Goal: Task Accomplishment & Management: Use online tool/utility

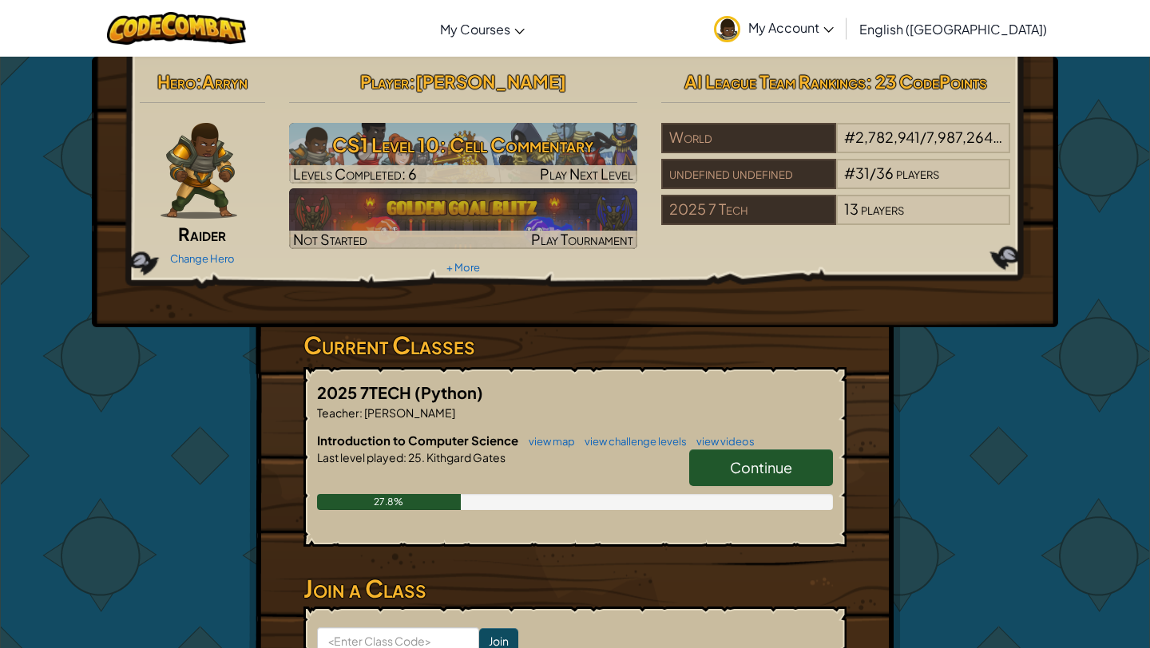
click at [964, 331] on div "Hero : [PERSON_NAME] Change Hero Player : [PERSON_NAME] CS1 Level 10: Cell Comm…" at bounding box center [575, 418] width 934 height 723
click at [889, 353] on div "Hero : [PERSON_NAME] Change Hero Player : [PERSON_NAME] CS1 Level 10: Cell Comm…" at bounding box center [574, 418] width 651 height 723
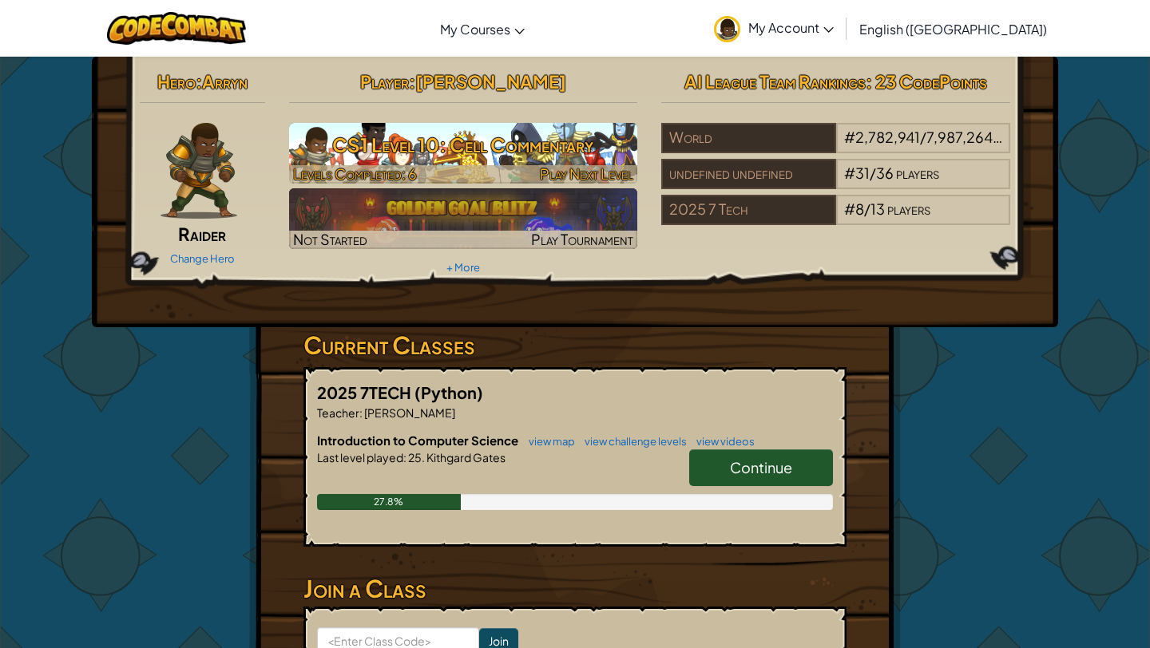
click at [520, 144] on h3 "CS1 Level 10: Cell Commentary" at bounding box center [463, 145] width 349 height 36
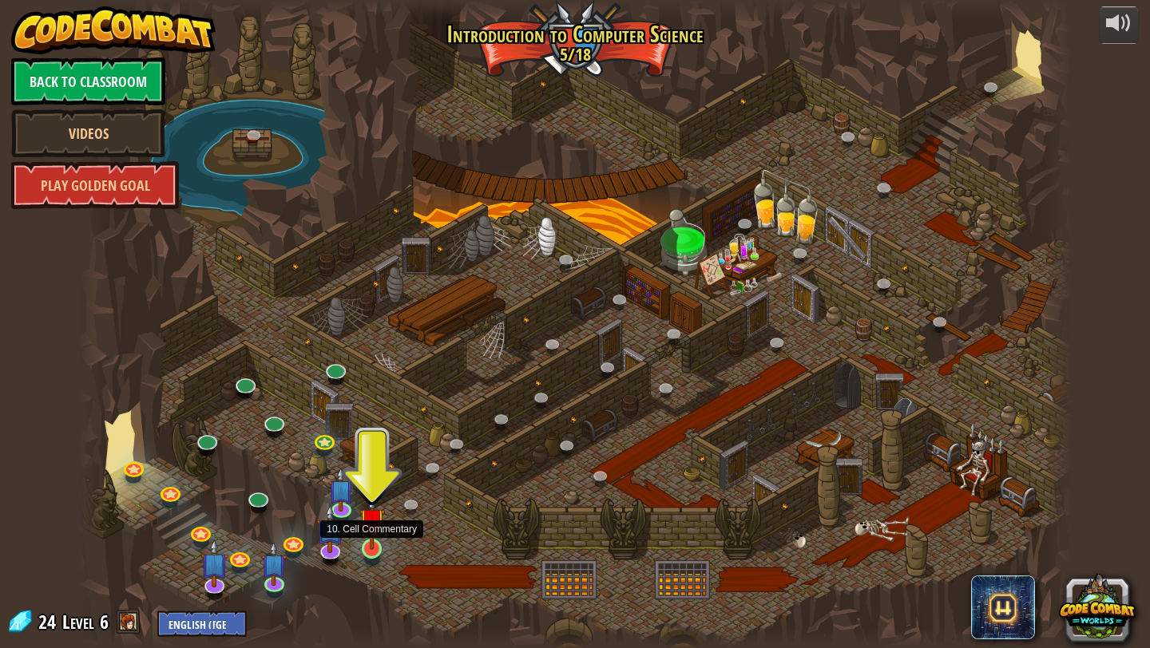
click at [373, 543] on img at bounding box center [372, 521] width 26 height 59
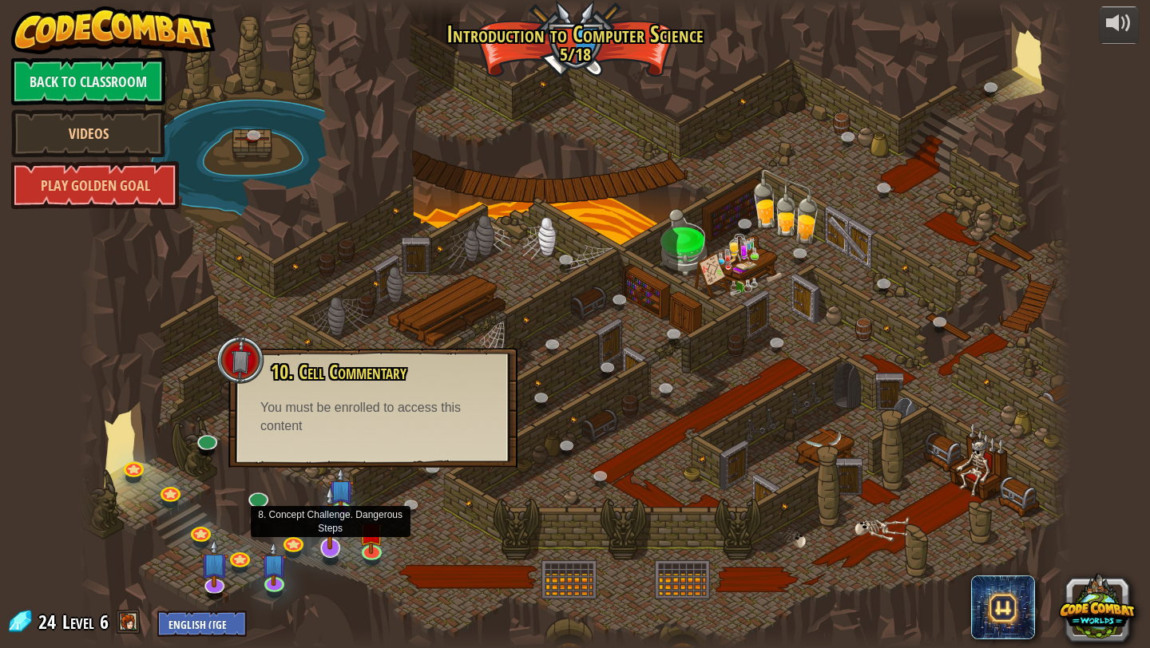
click at [323, 548] on img at bounding box center [330, 517] width 28 height 65
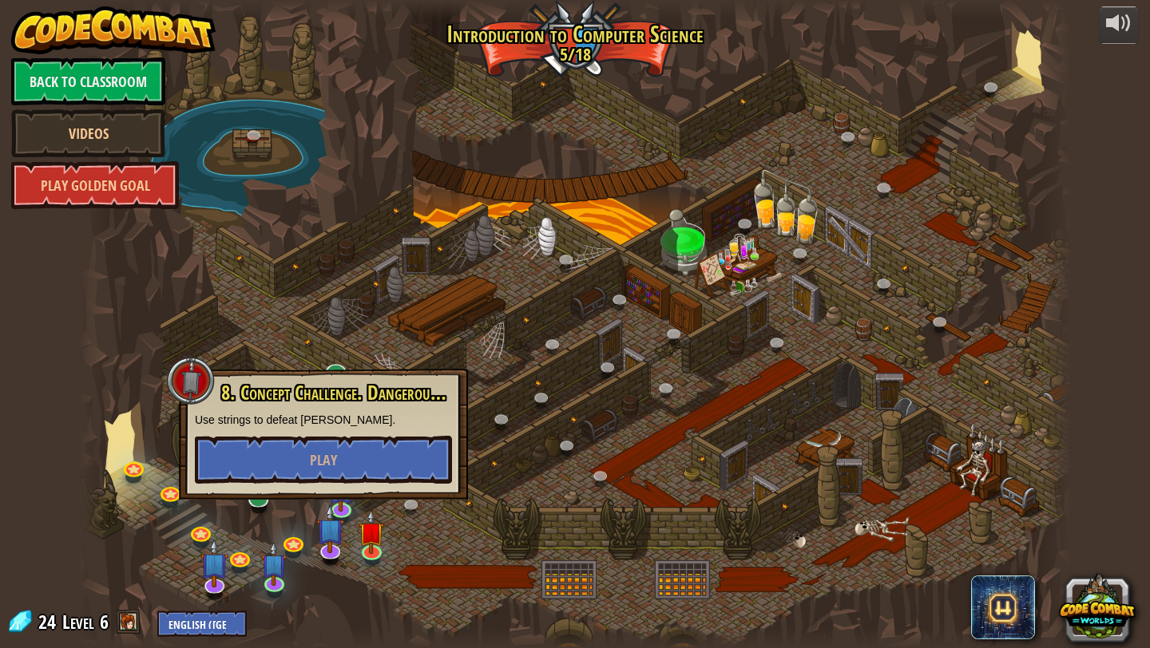
click at [342, 489] on div "8. Concept Challenge. Dangerous Steps Use strings to defeat [PERSON_NAME]. Play" at bounding box center [323, 434] width 289 height 131
click at [341, 506] on img at bounding box center [330, 517] width 28 height 65
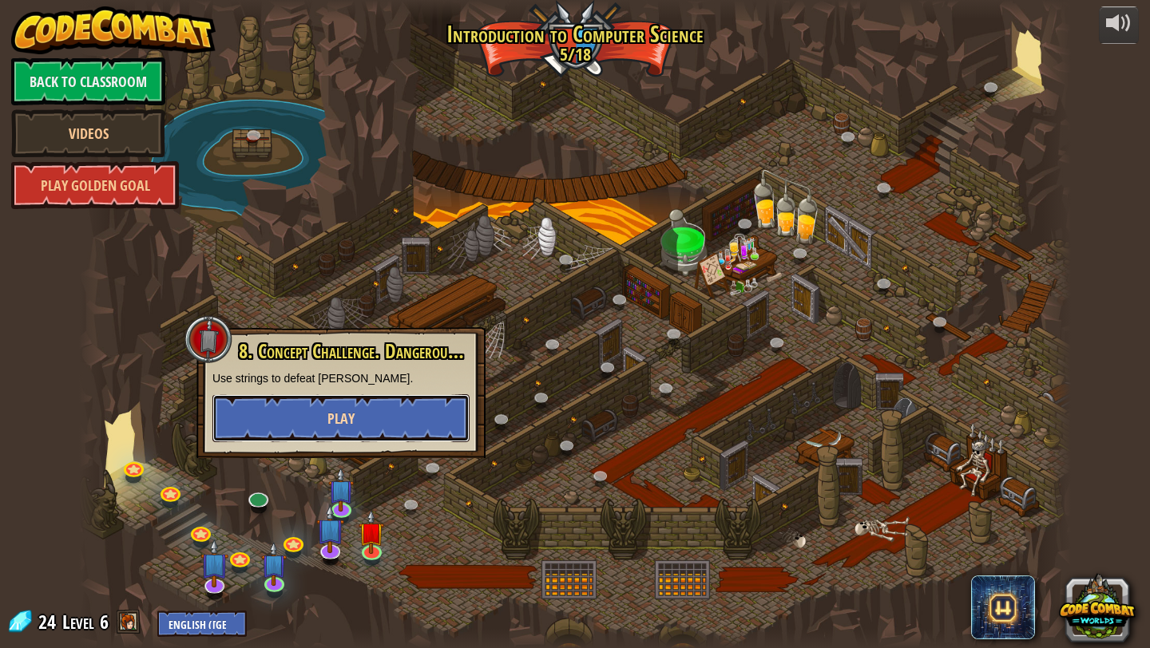
click at [358, 429] on button "Play" at bounding box center [340, 418] width 257 height 48
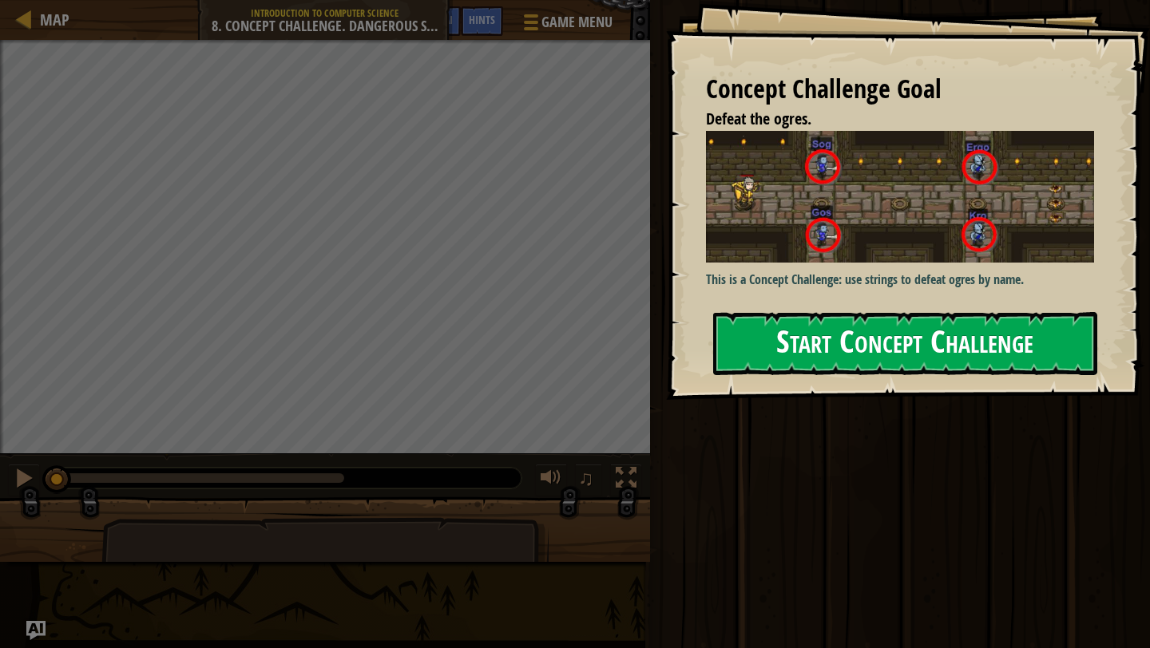
click at [838, 290] on div "Concept Challenge Goal Defeat the ogres. This is a Concept Challenge: use strin…" at bounding box center [908, 200] width 484 height 400
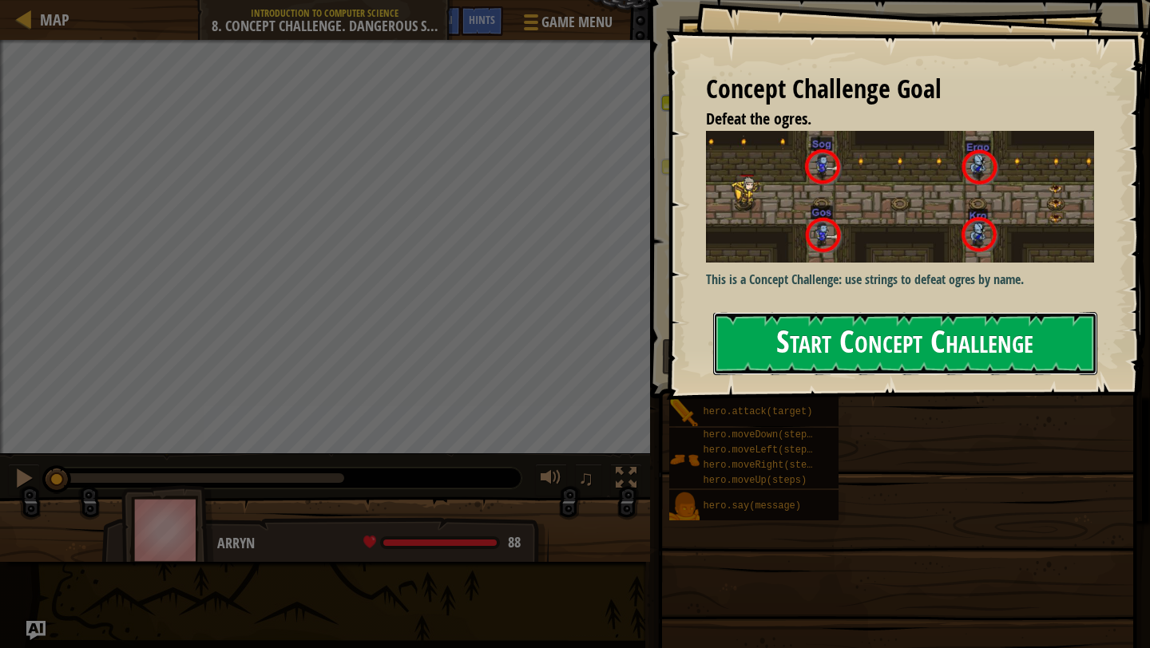
click at [829, 337] on button "Start Concept Challenge" at bounding box center [905, 343] width 384 height 63
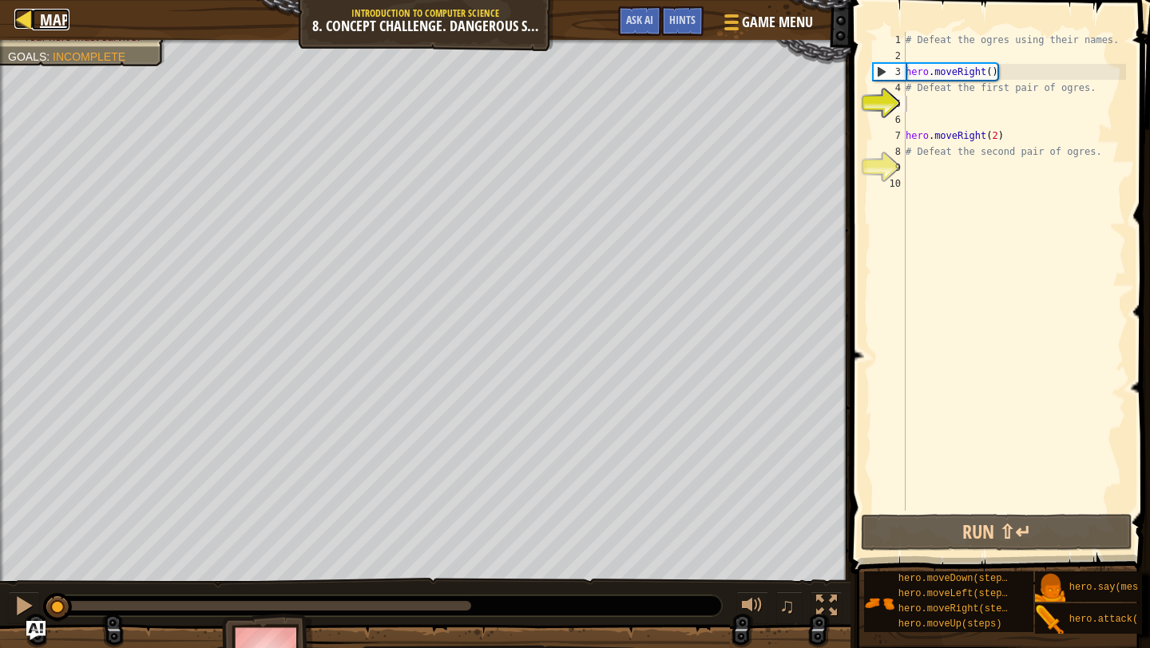
click at [24, 17] on div at bounding box center [24, 19] width 20 height 20
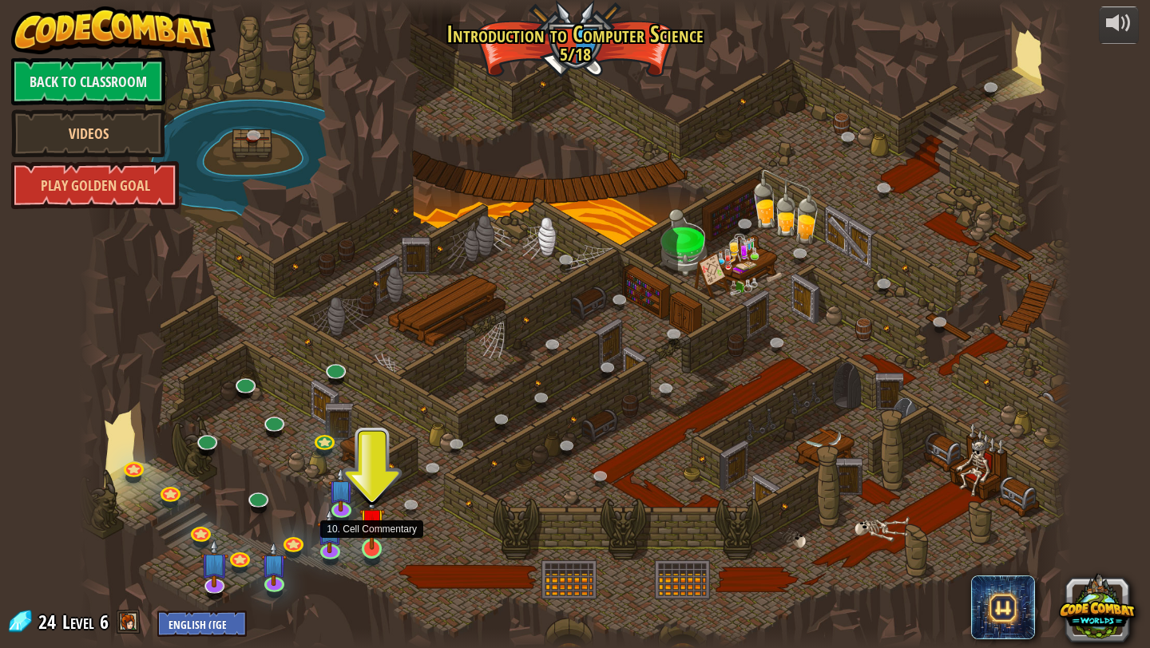
click at [371, 543] on img at bounding box center [372, 521] width 26 height 59
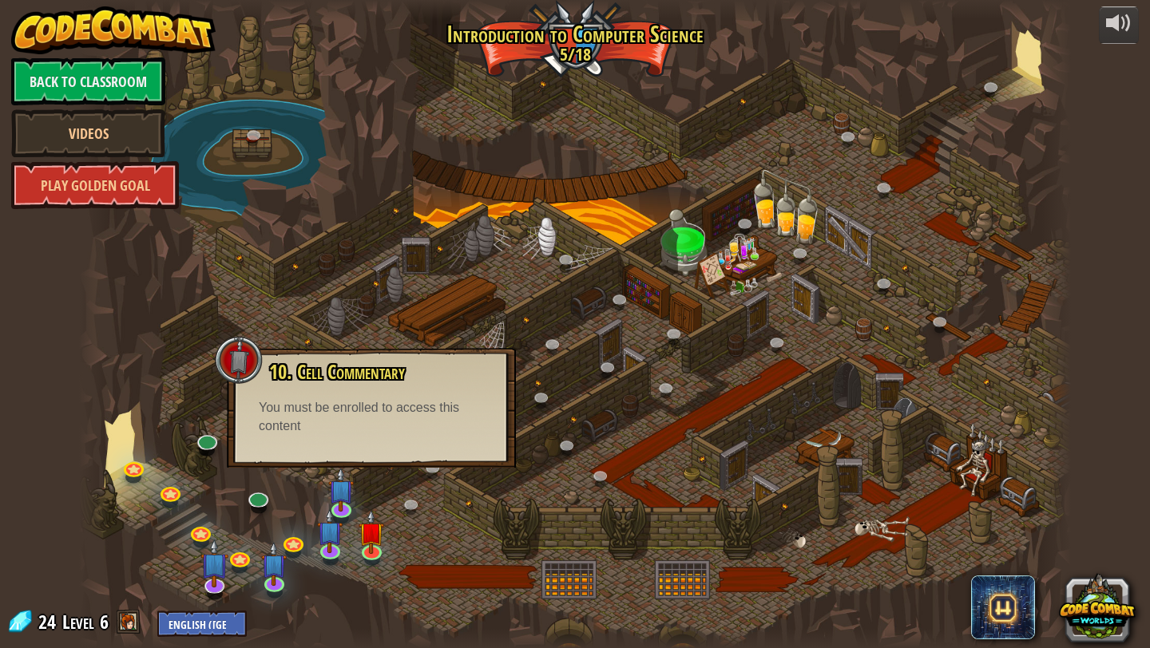
click at [409, 457] on div "10. Cell Commentary Trapped in a prison cell with the famous wizard! Say the pa…" at bounding box center [371, 408] width 289 height 120
click at [495, 561] on div at bounding box center [575, 324] width 992 height 648
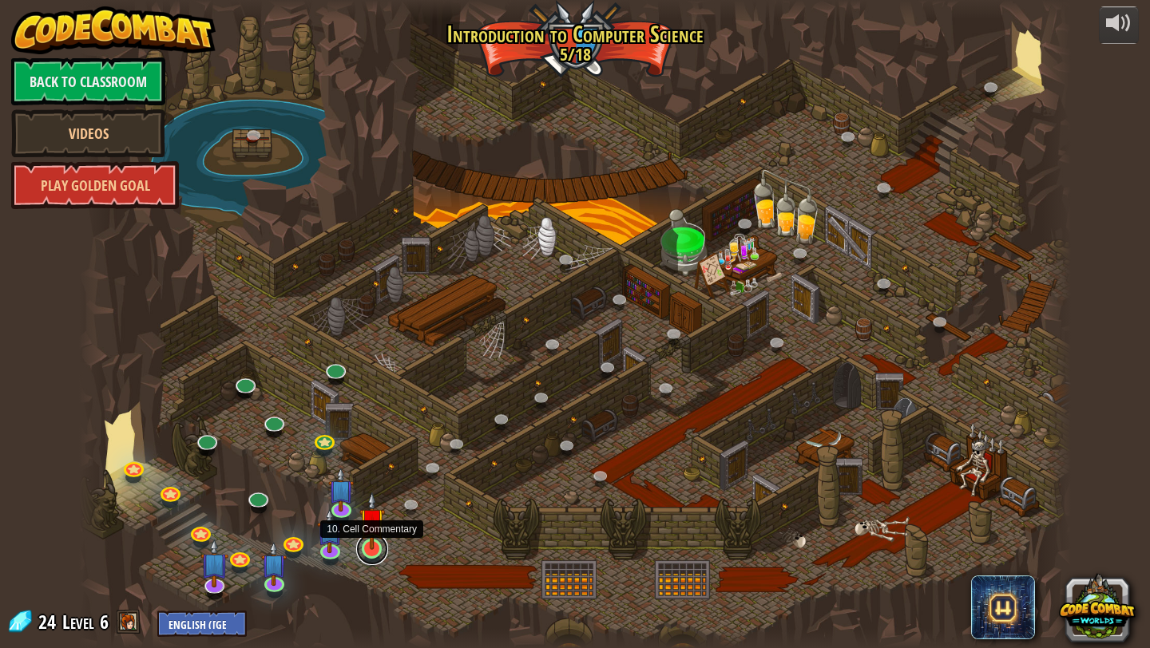
click at [374, 556] on link at bounding box center [372, 549] width 32 height 32
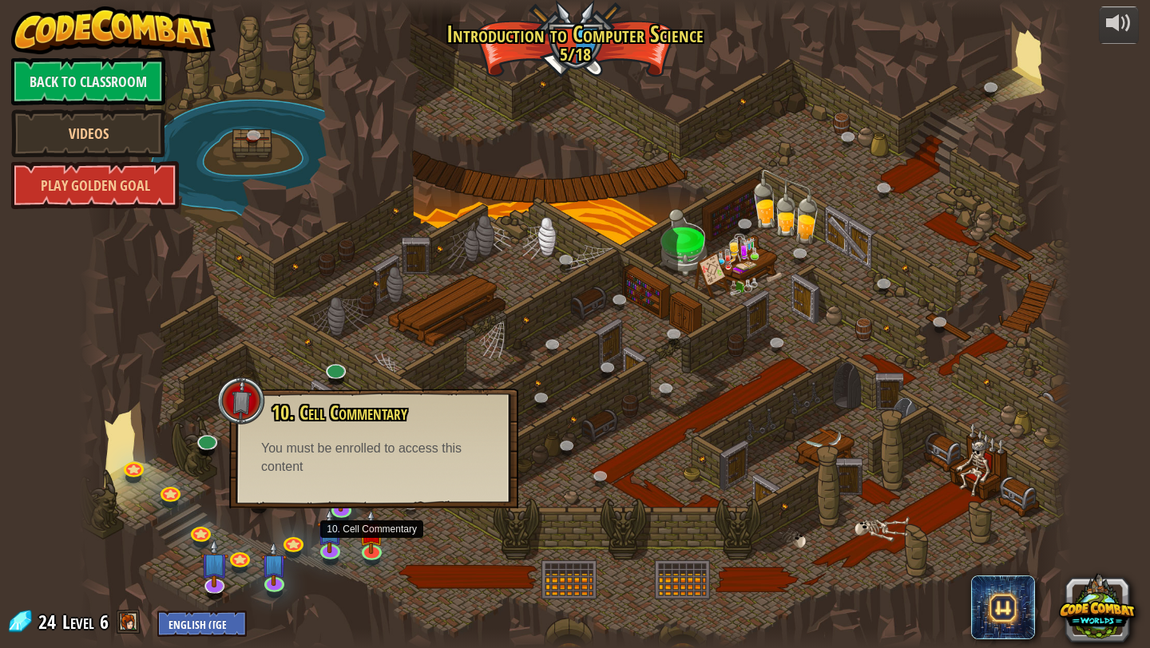
click at [389, 477] on div "10. Cell Commentary Trapped in a prison cell with the famous wizard! Say the pa…" at bounding box center [373, 449] width 289 height 120
click at [539, 542] on div at bounding box center [575, 324] width 992 height 648
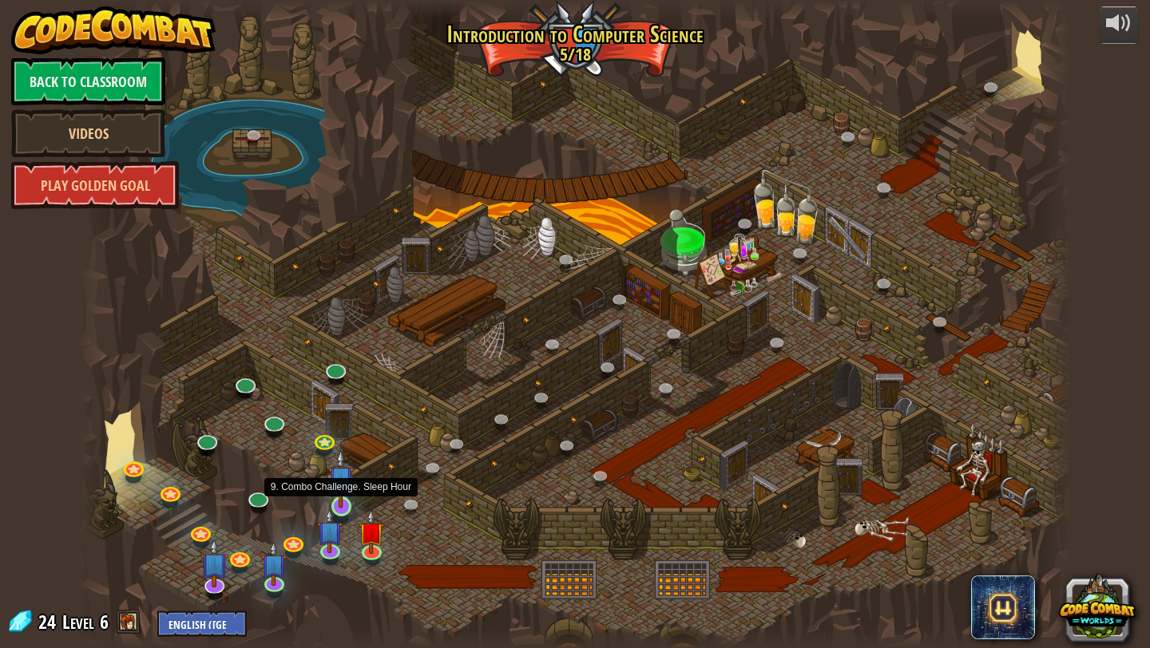
click at [344, 497] on img at bounding box center [341, 478] width 26 height 59
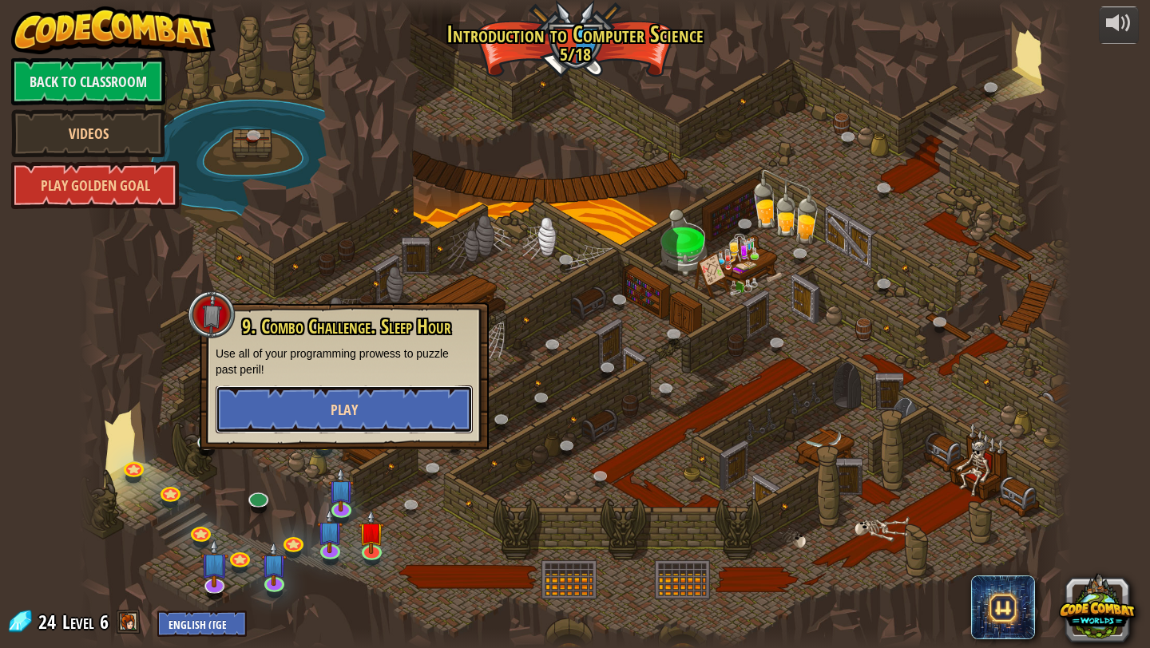
click at [345, 397] on button "Play" at bounding box center [344, 410] width 257 height 48
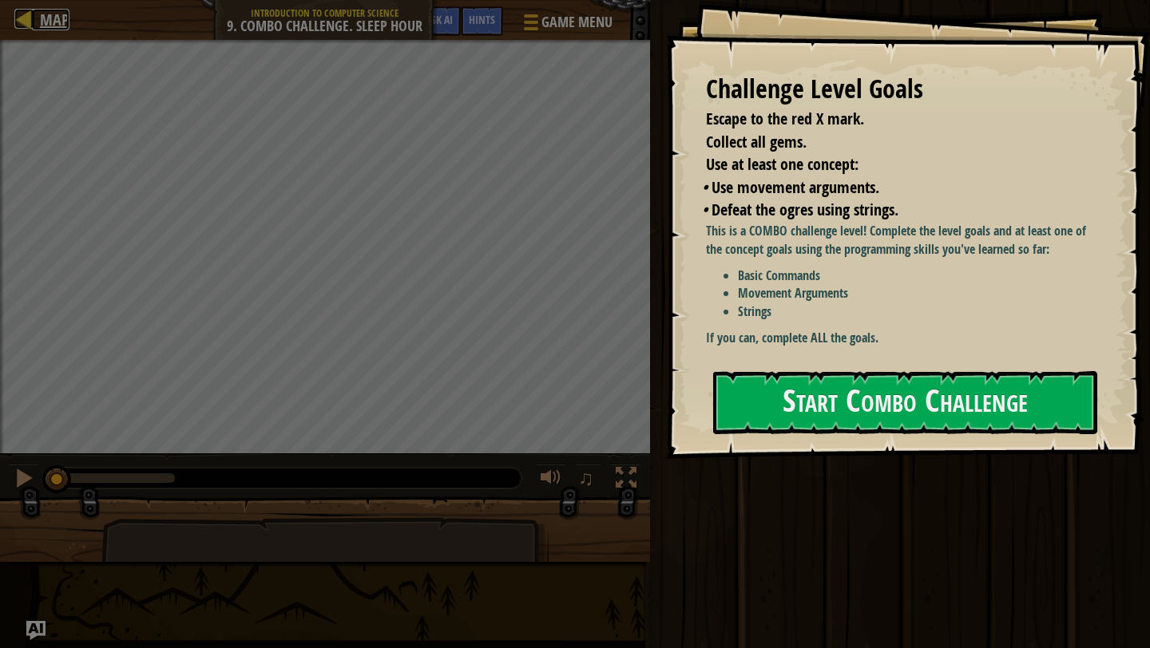
click at [38, 19] on link "Map" at bounding box center [51, 20] width 38 height 22
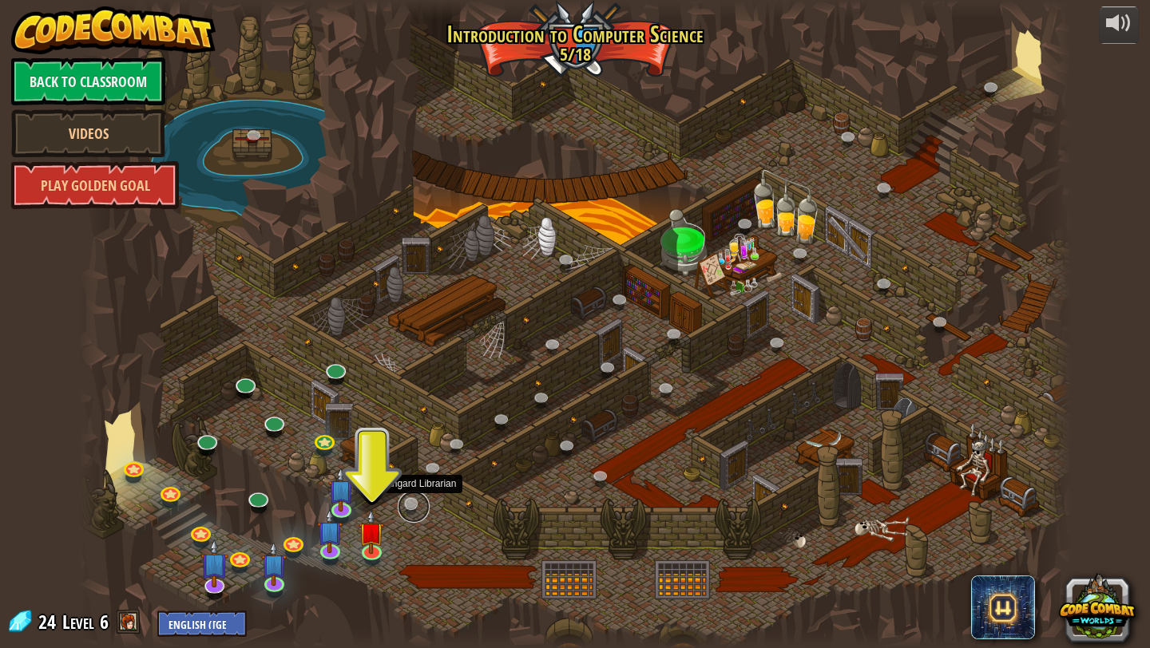
click at [410, 505] on link at bounding box center [414, 507] width 32 height 32
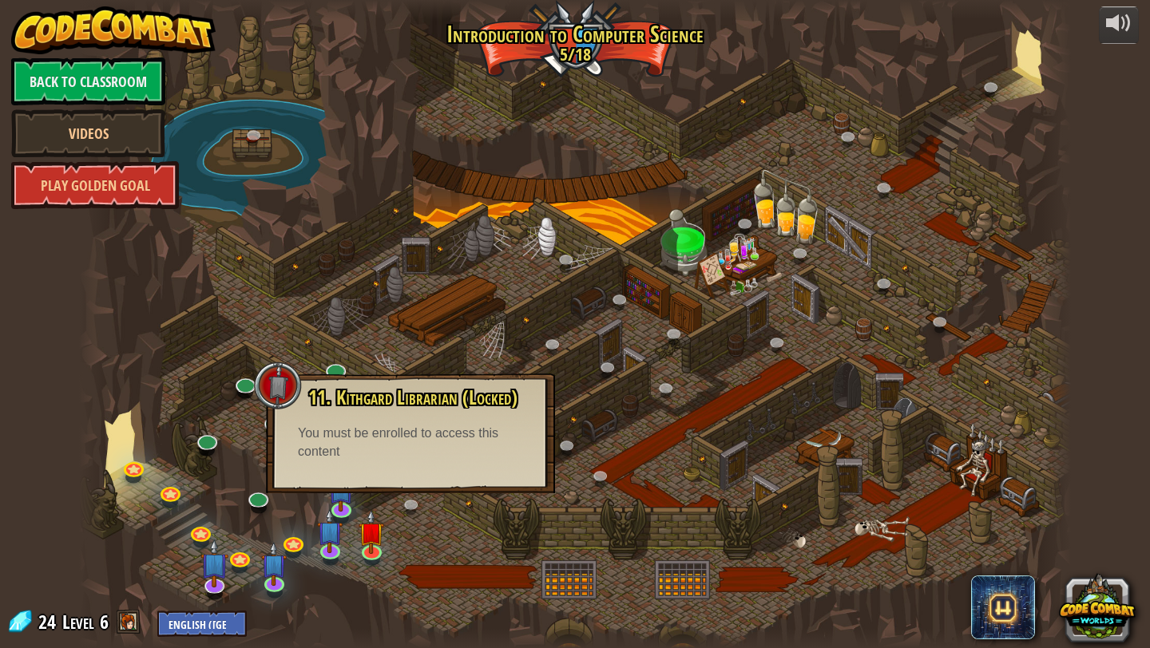
click at [447, 534] on div at bounding box center [575, 324] width 992 height 648
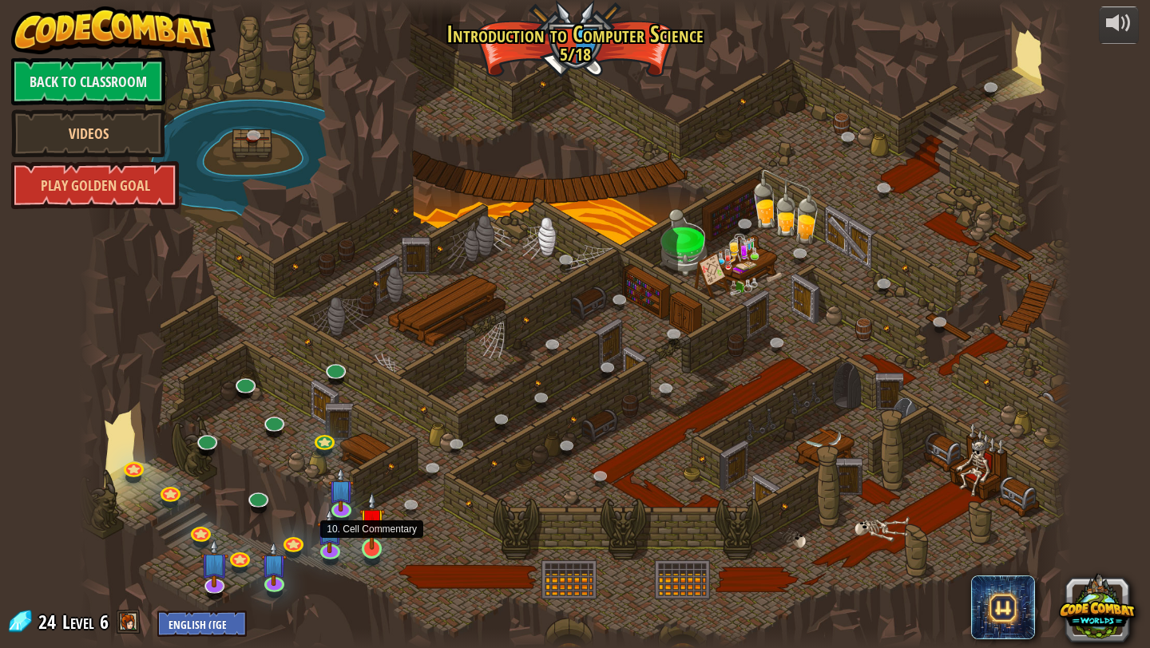
click at [377, 549] on img at bounding box center [372, 521] width 26 height 59
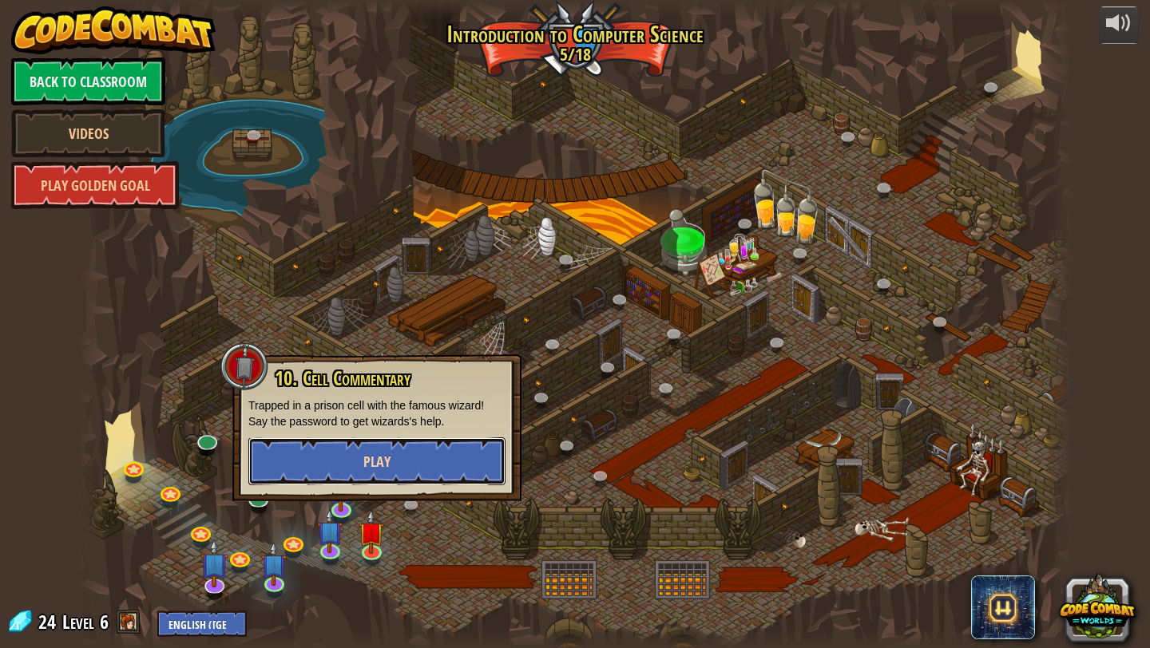
click at [401, 453] on button "Play" at bounding box center [376, 462] width 257 height 48
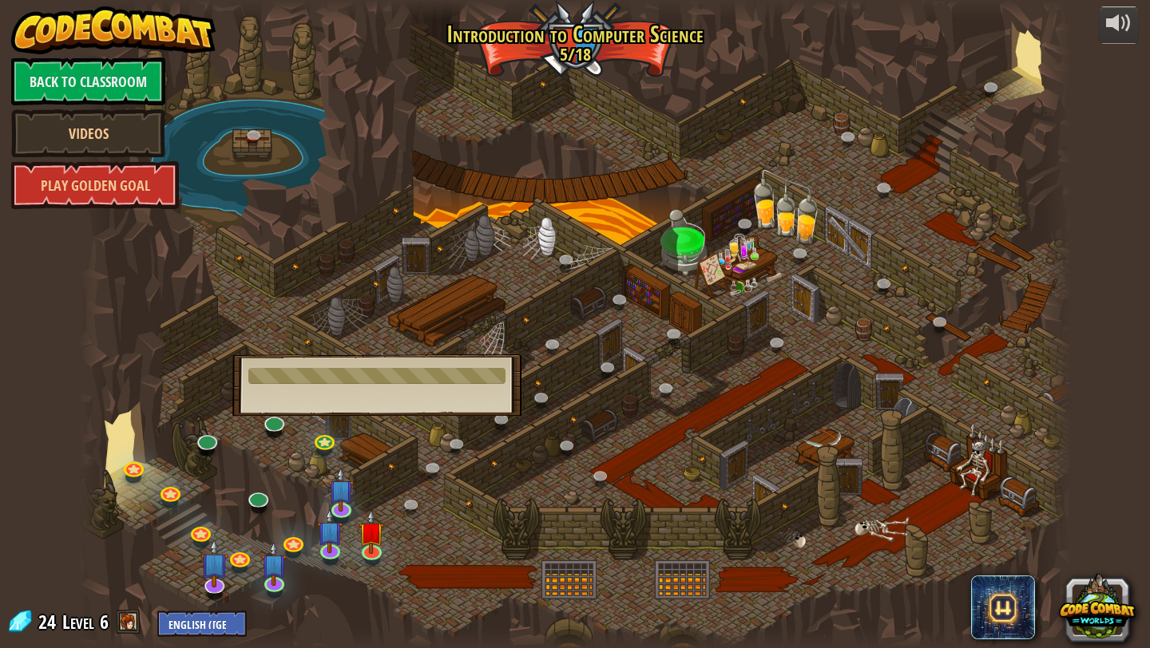
click at [401, 453] on div at bounding box center [575, 324] width 992 height 648
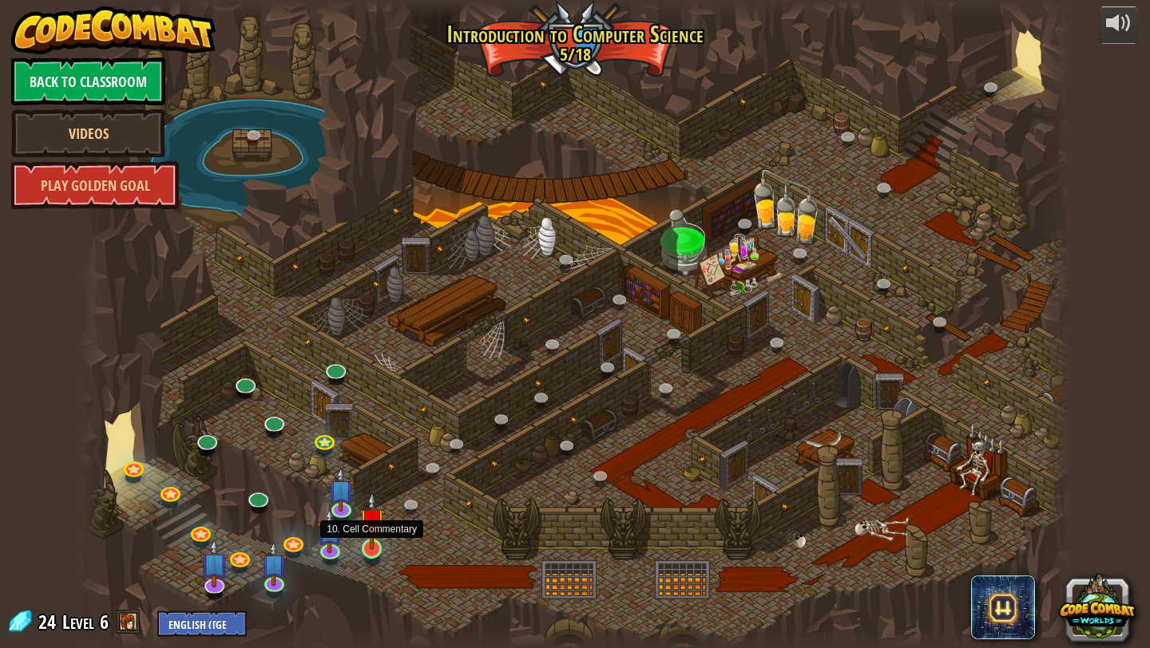
click at [371, 540] on img at bounding box center [372, 521] width 26 height 59
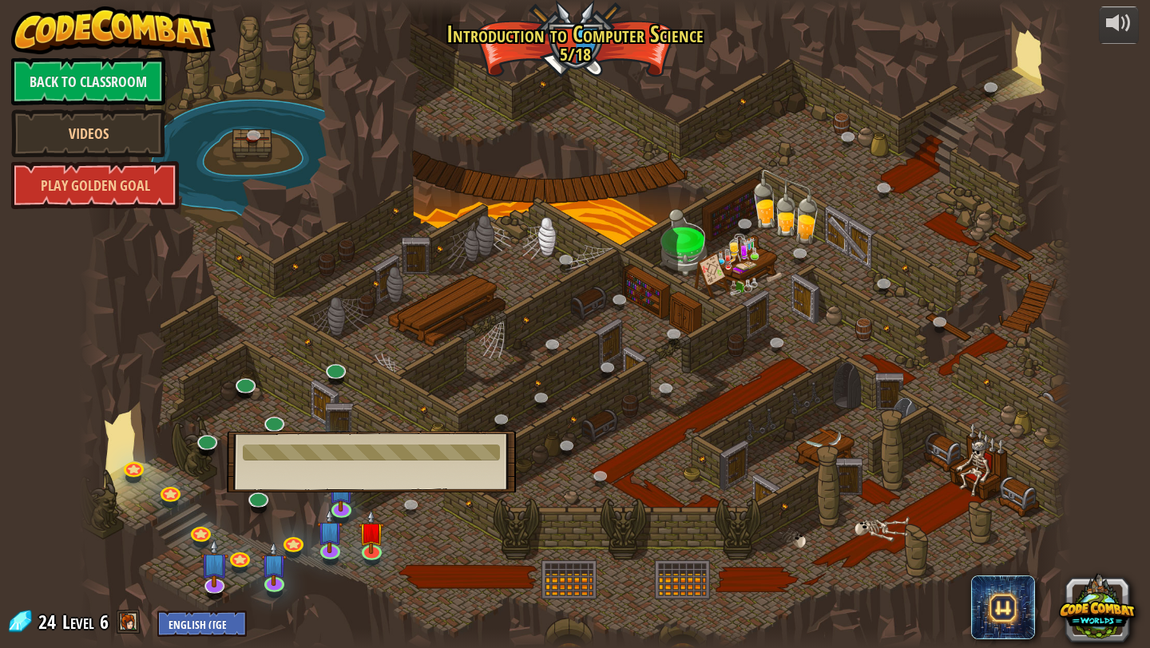
click at [393, 464] on div "10. Cell Commentary Trapped in a prison cell with the famous wizard! Say the pa…" at bounding box center [371, 461] width 289 height 61
click at [404, 519] on div at bounding box center [575, 324] width 992 height 648
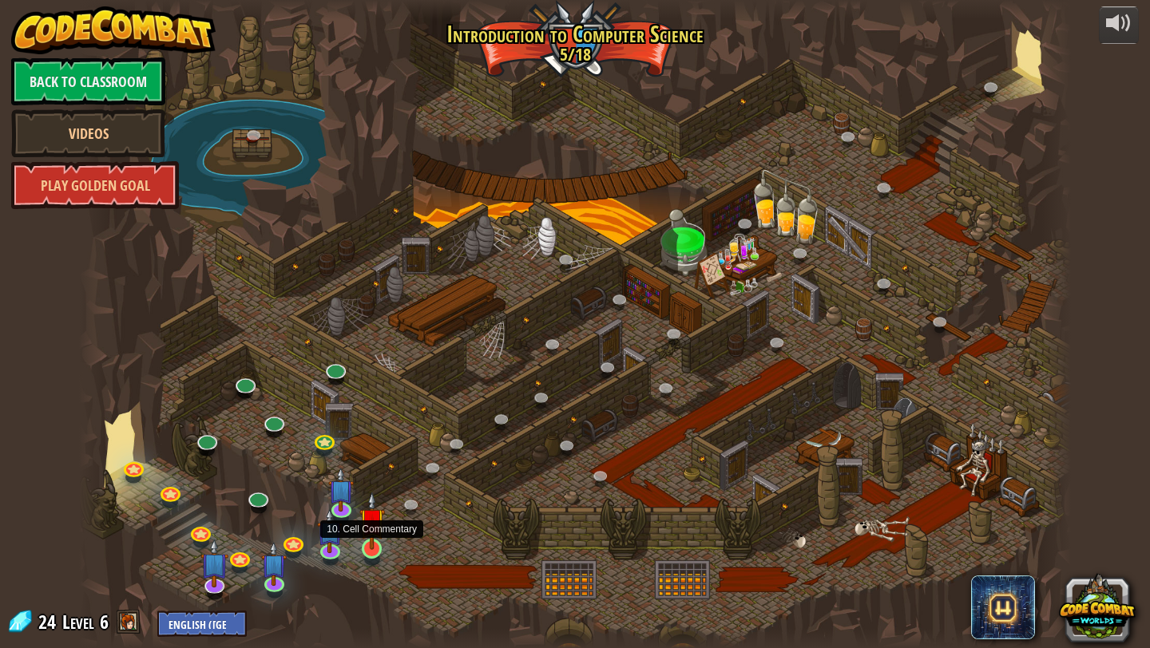
click at [373, 543] on img at bounding box center [372, 521] width 26 height 59
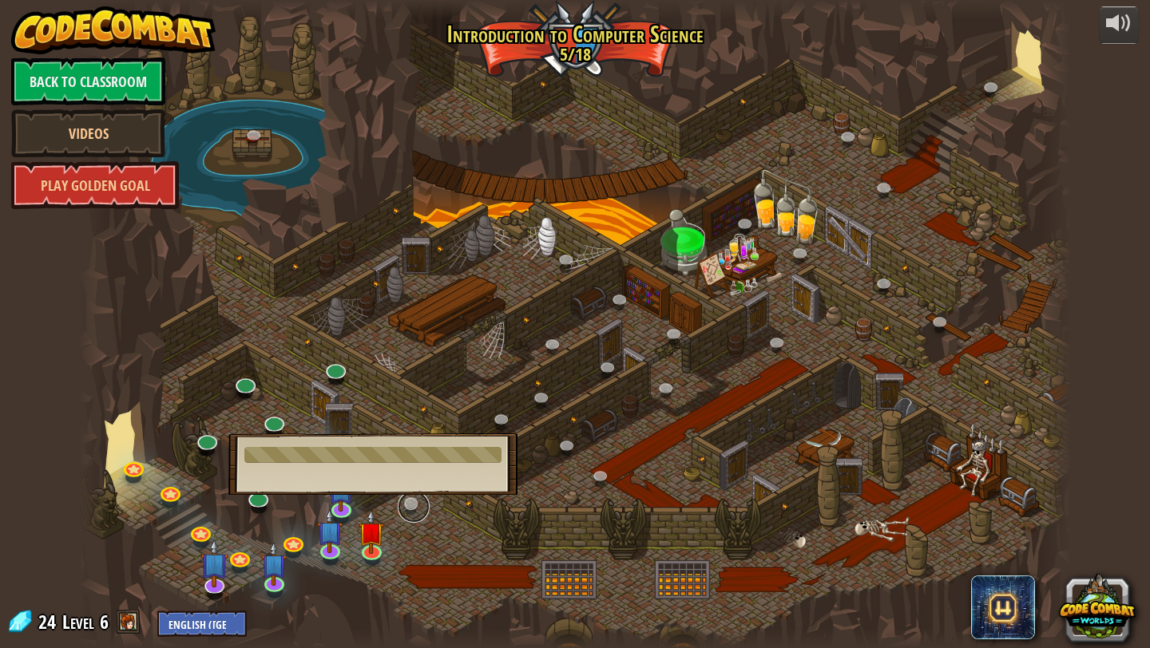
click at [418, 505] on link at bounding box center [414, 507] width 32 height 32
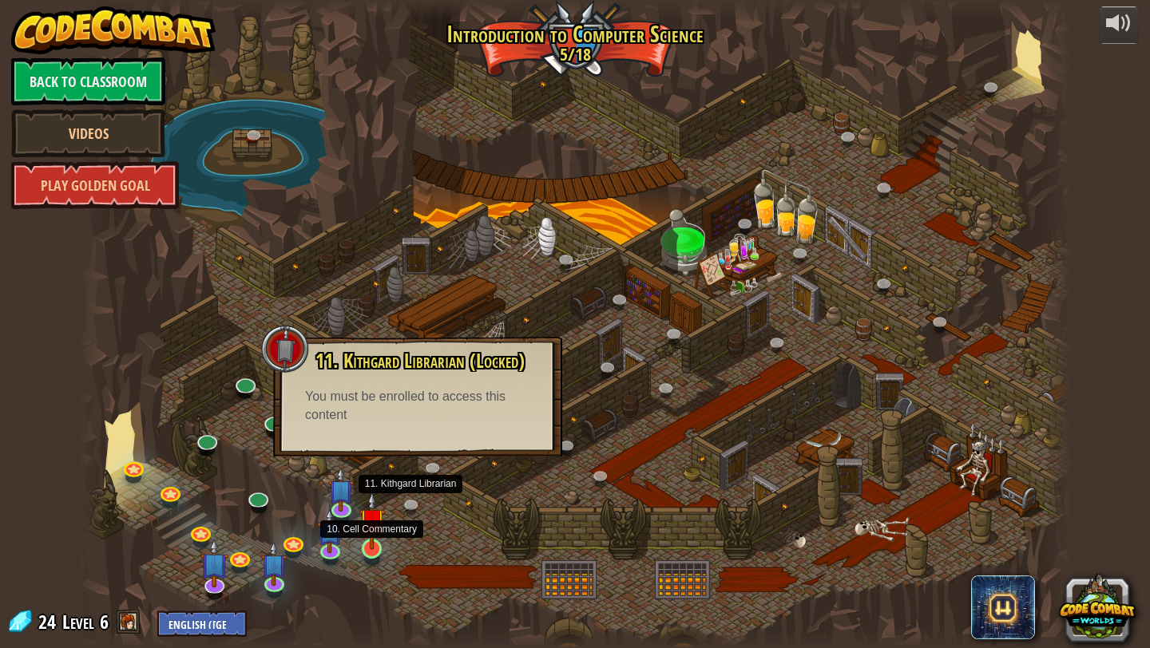
click at [382, 537] on img at bounding box center [372, 521] width 26 height 59
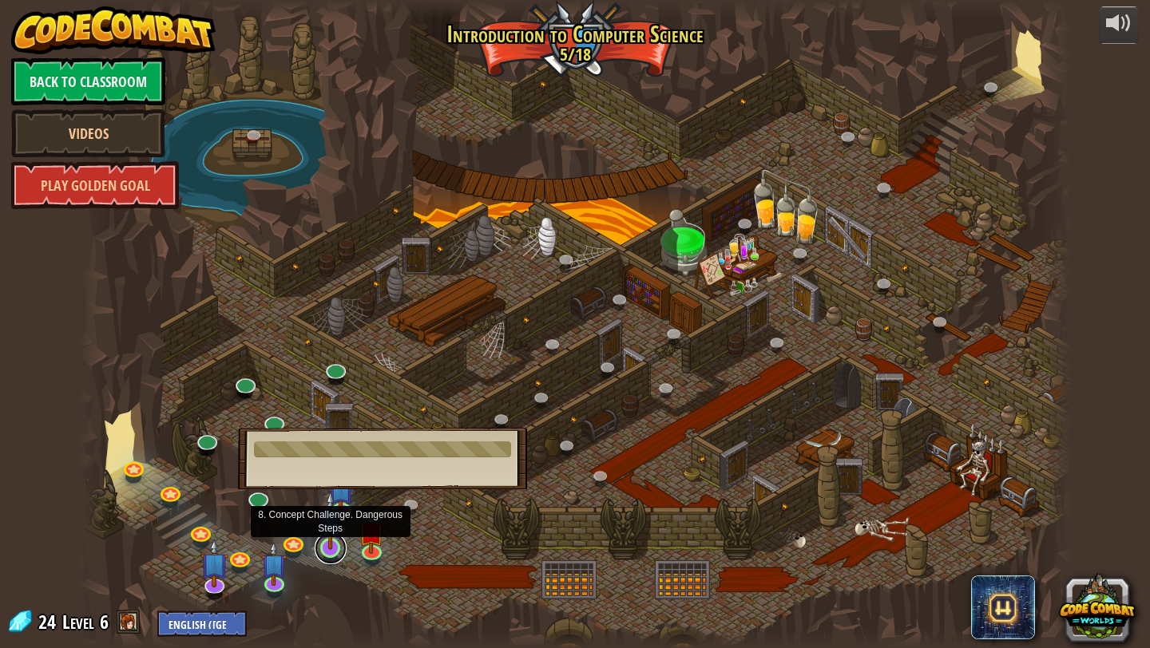
click at [317, 551] on link at bounding box center [331, 549] width 32 height 32
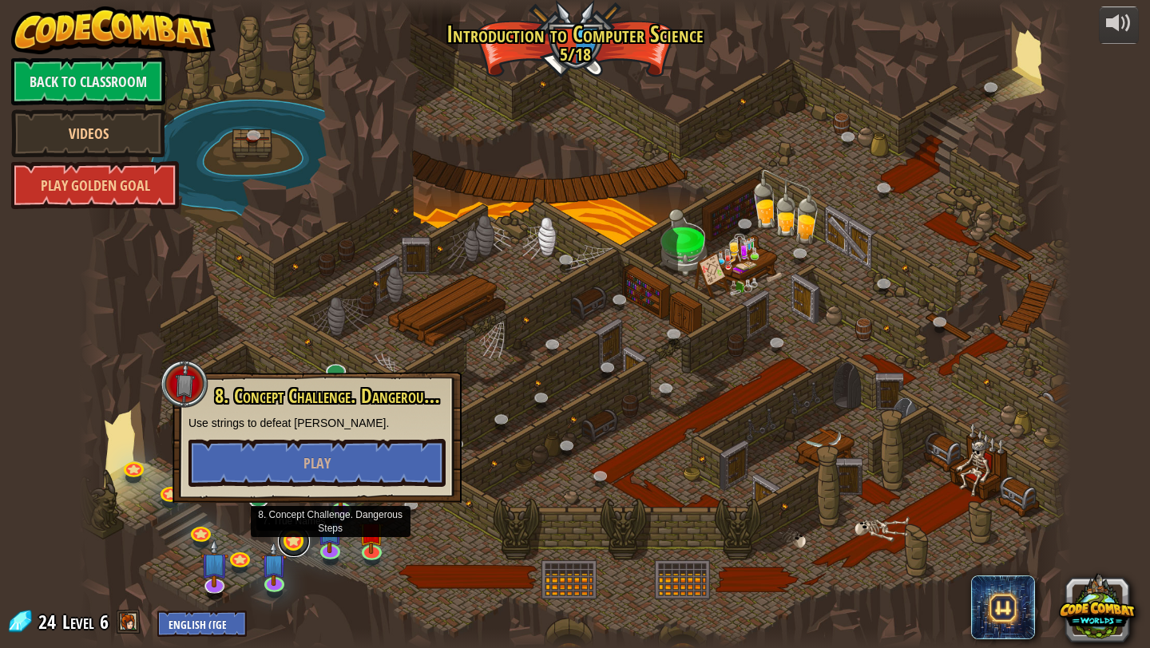
click at [296, 546] on link at bounding box center [294, 541] width 32 height 32
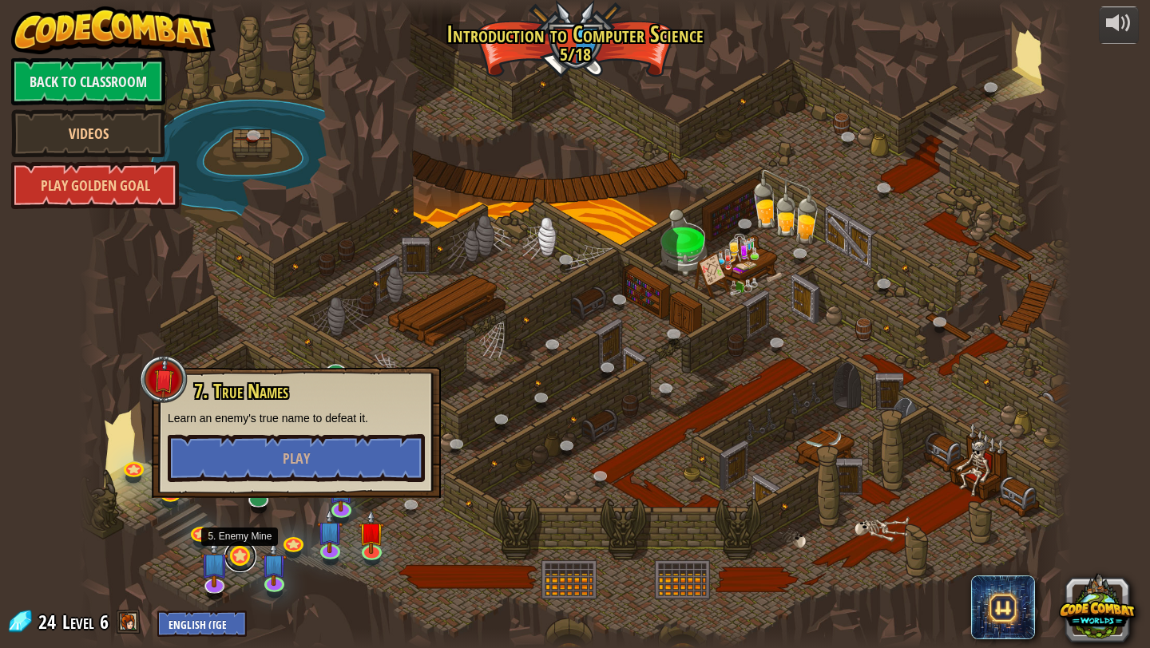
click at [244, 549] on link at bounding box center [240, 556] width 32 height 32
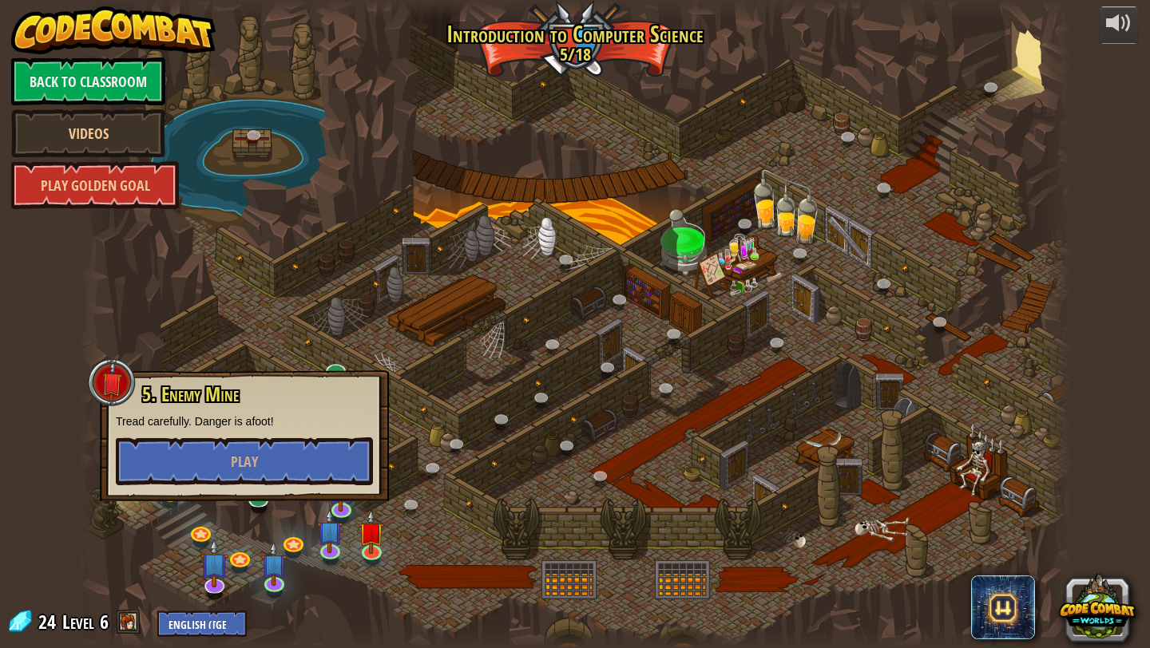
click at [311, 492] on div "5. Enemy Mine Tread carefully. Danger is afoot! Play" at bounding box center [244, 435] width 289 height 131
click at [251, 537] on div at bounding box center [575, 324] width 992 height 648
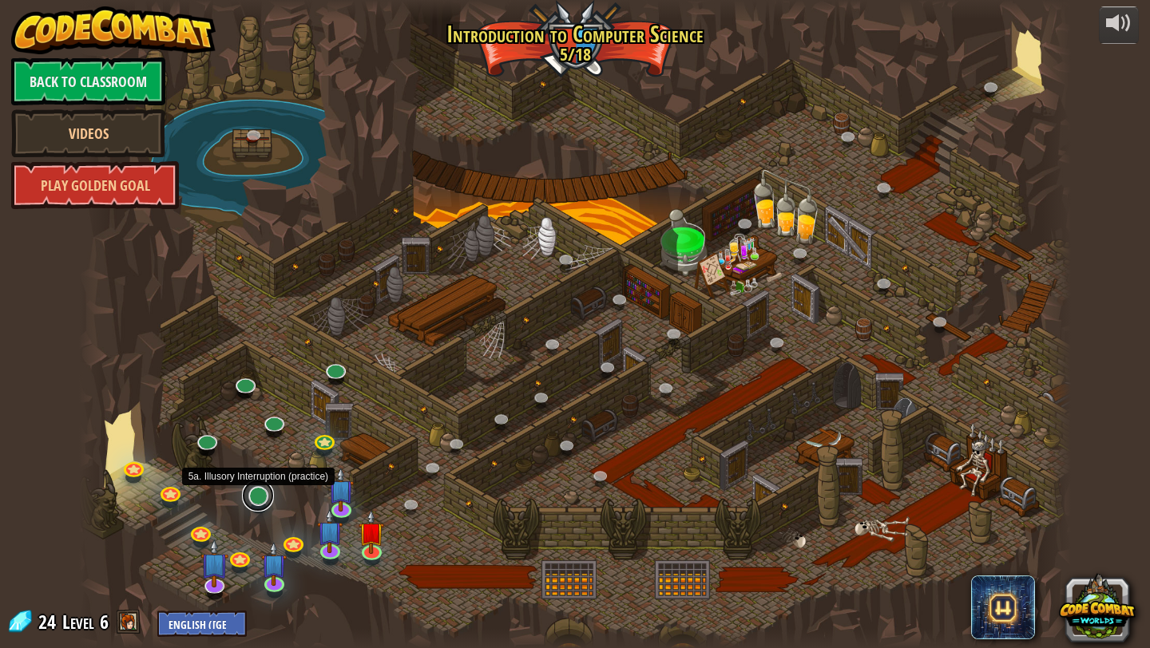
click at [255, 496] on link at bounding box center [258, 496] width 32 height 32
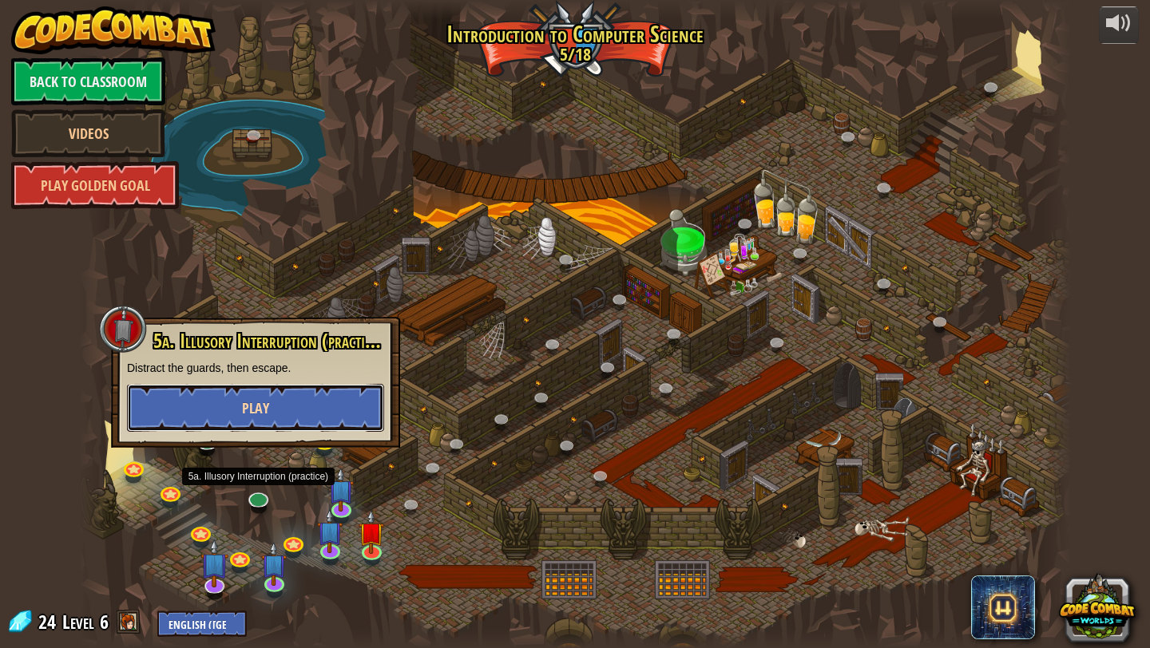
click at [312, 406] on button "Play" at bounding box center [255, 408] width 257 height 48
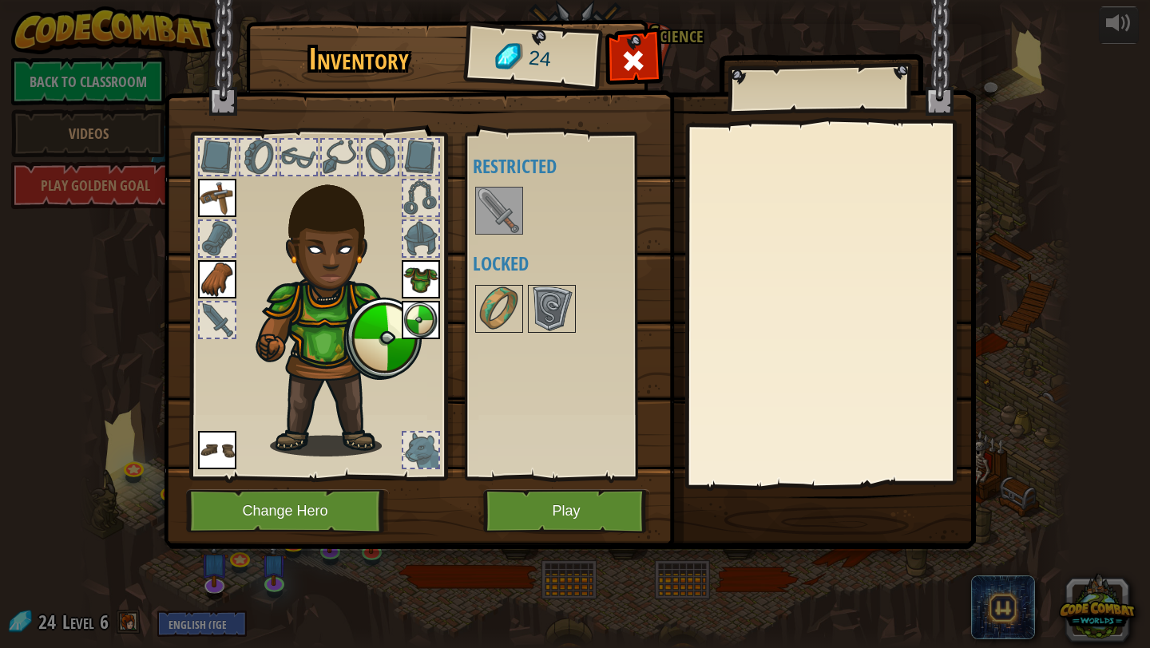
click at [506, 210] on img at bounding box center [499, 210] width 45 height 45
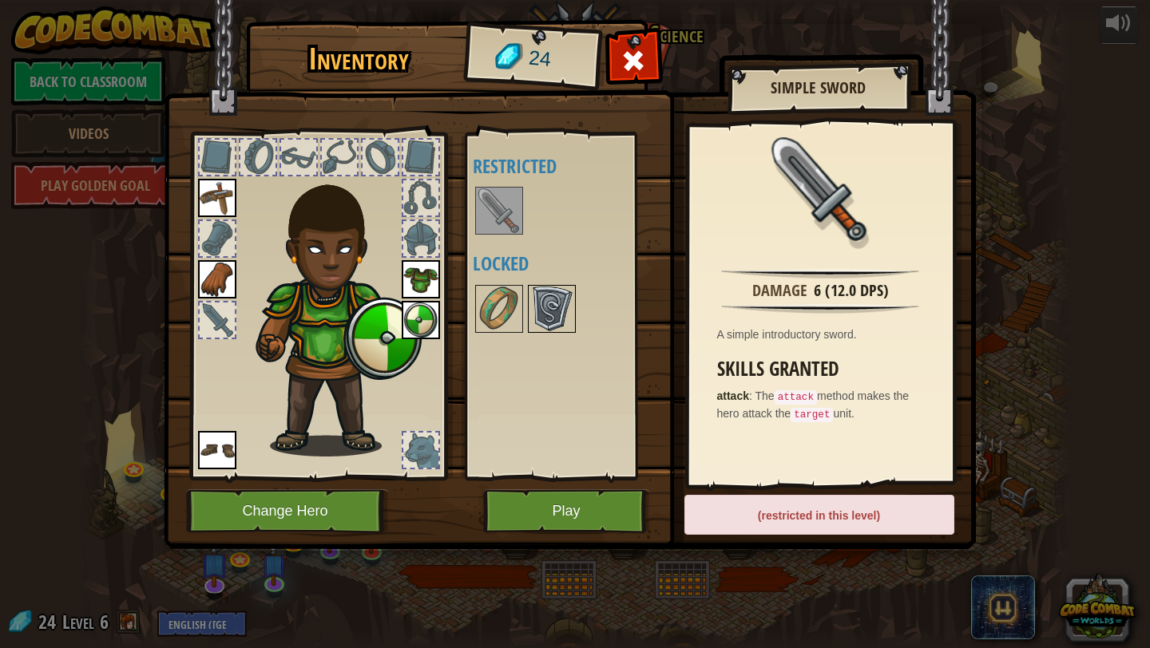
click at [549, 311] on img at bounding box center [551, 309] width 45 height 45
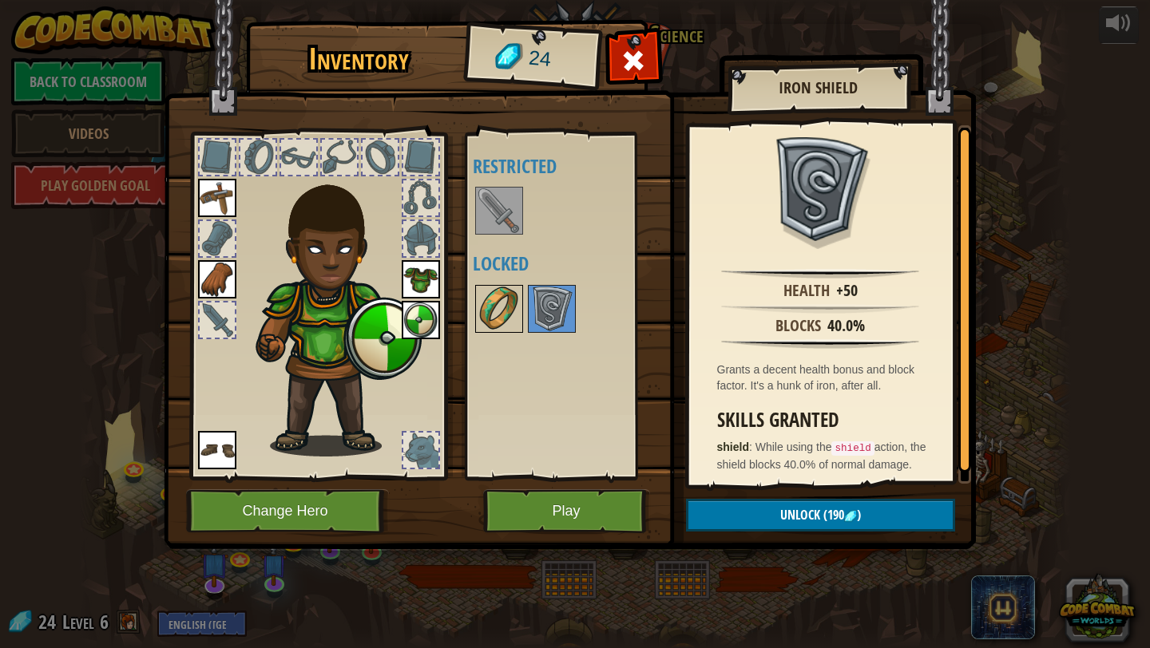
click at [502, 301] on img at bounding box center [499, 309] width 45 height 45
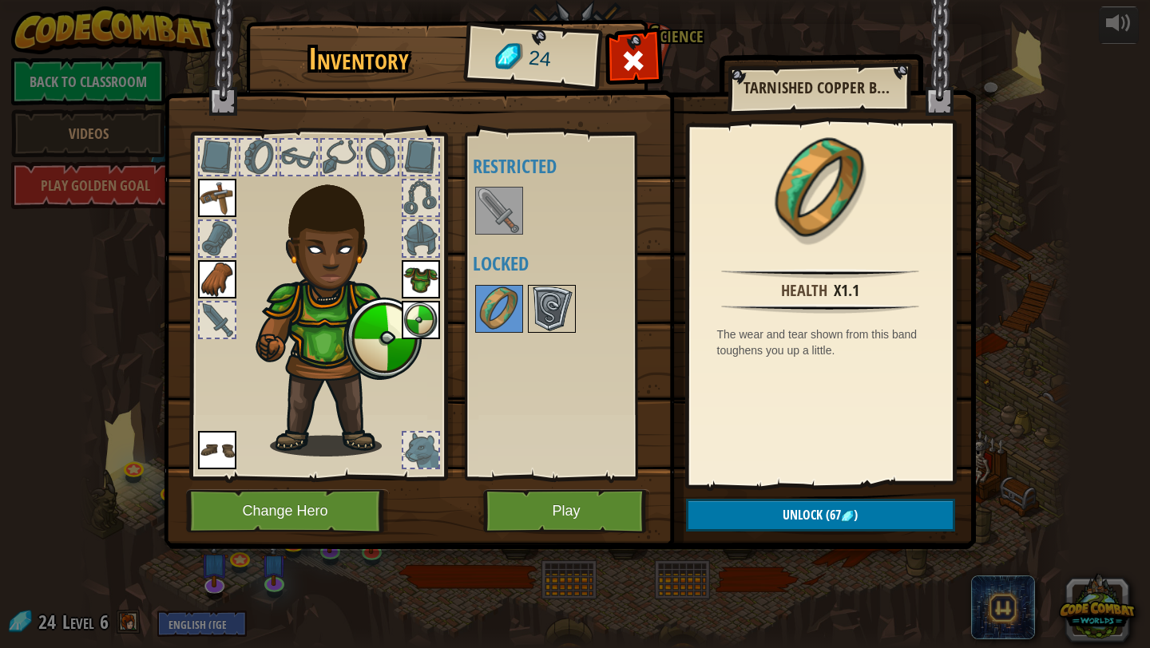
click at [559, 313] on img at bounding box center [551, 309] width 45 height 45
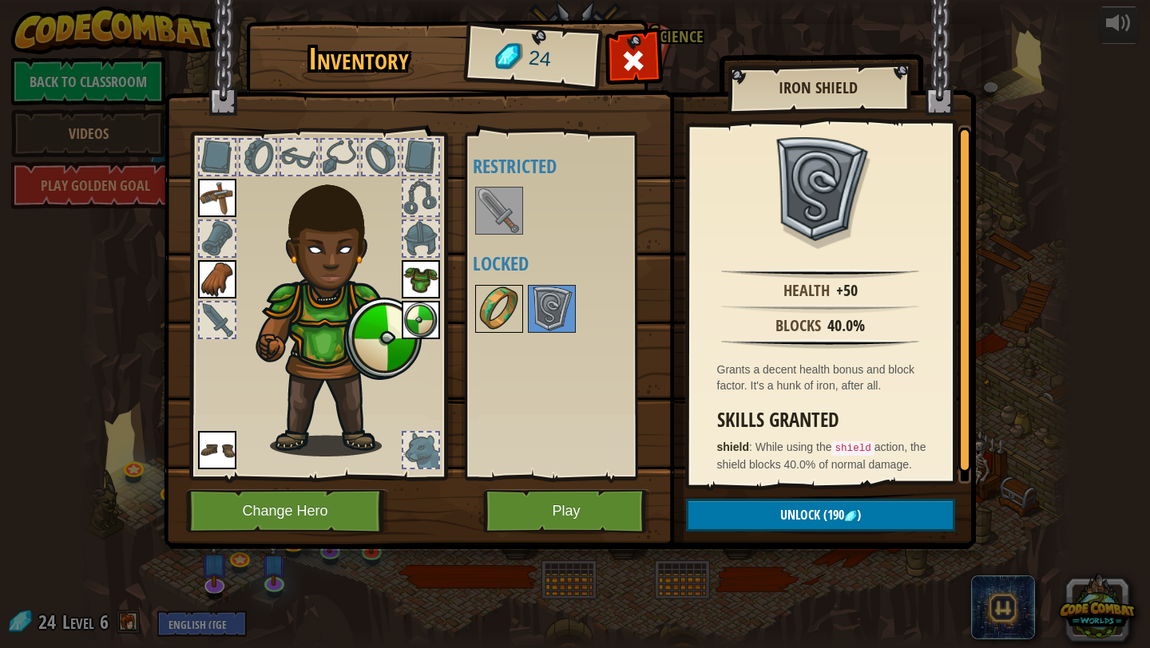
click at [498, 305] on img at bounding box center [499, 309] width 45 height 45
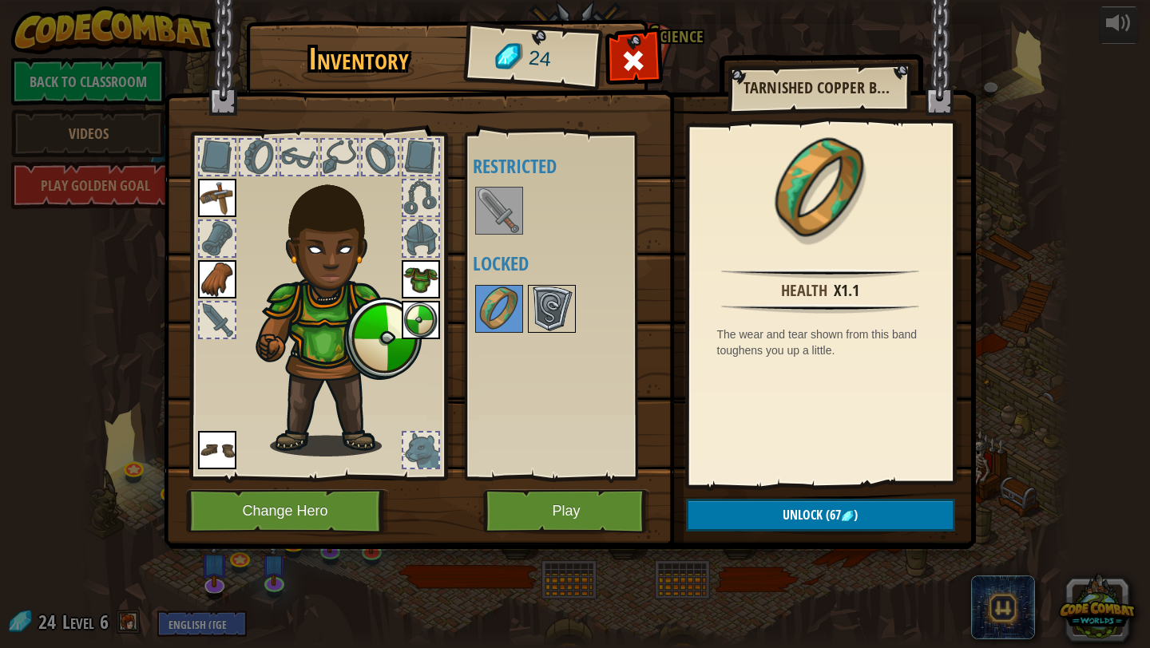
click at [545, 308] on img at bounding box center [551, 309] width 45 height 45
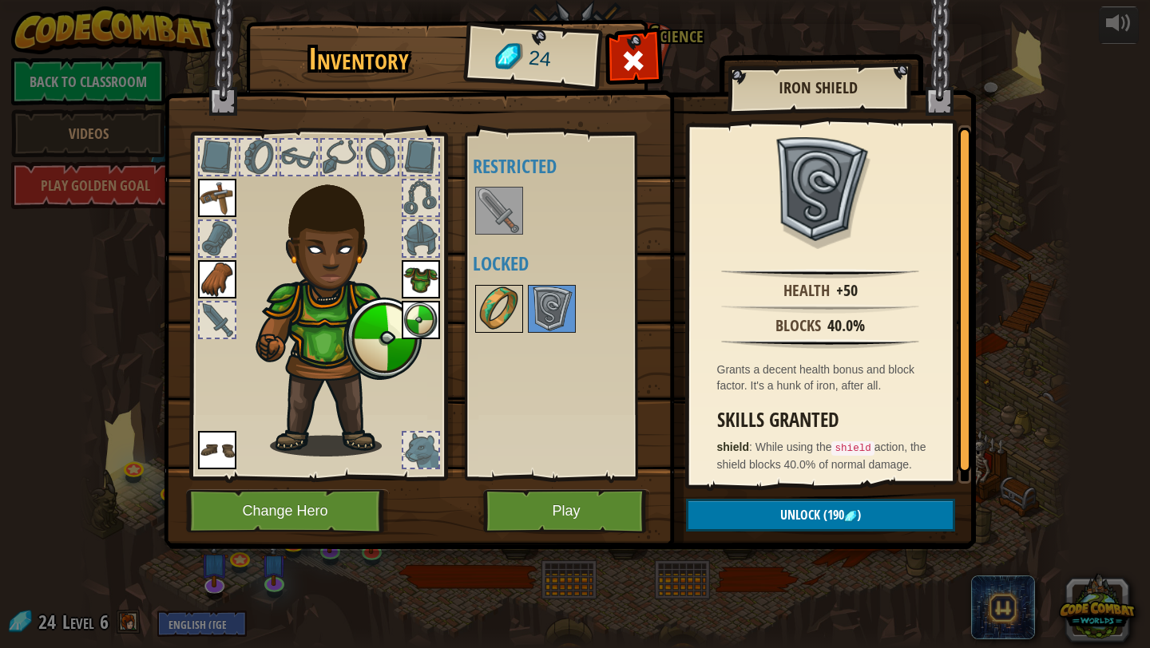
click at [501, 315] on img at bounding box center [499, 309] width 45 height 45
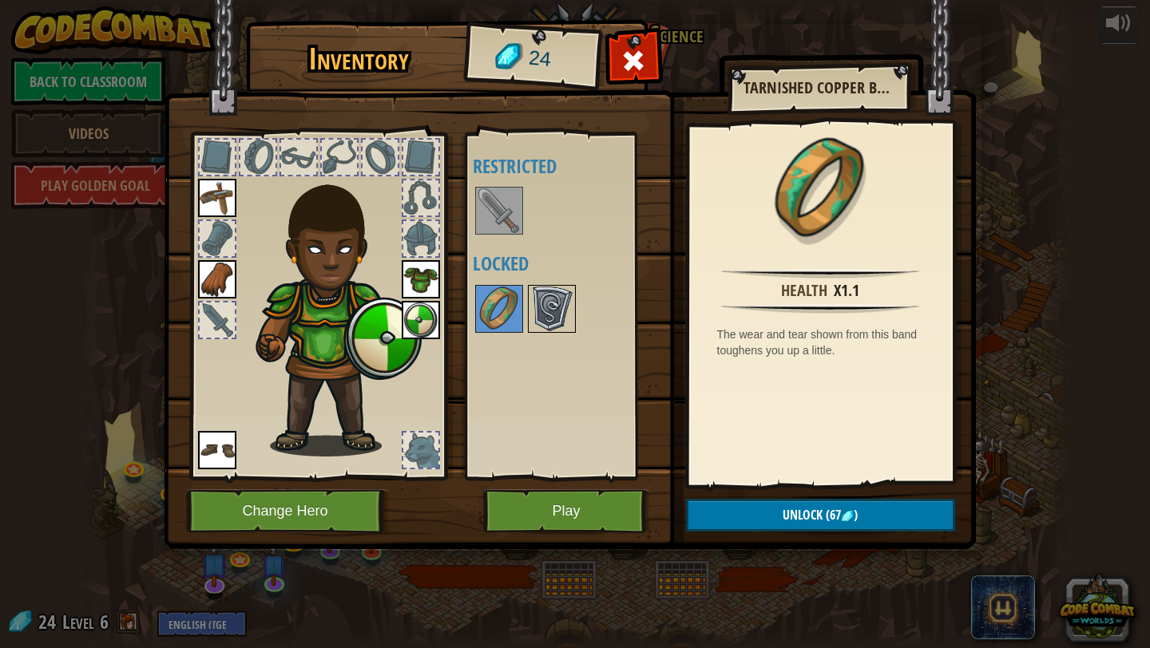
click at [548, 314] on img at bounding box center [551, 309] width 45 height 45
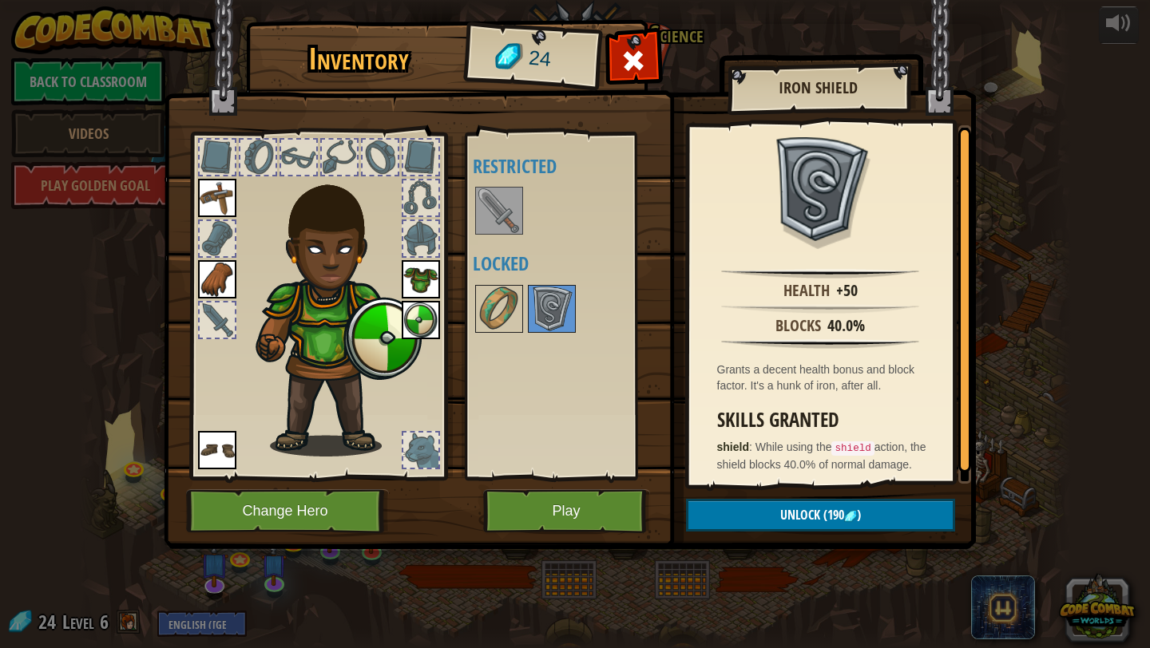
click at [540, 469] on div "Available Equip Equip Equip Equip Equip (double-click to equip) Restricted Lock…" at bounding box center [567, 306] width 188 height 333
click at [540, 497] on button "Play" at bounding box center [566, 511] width 167 height 44
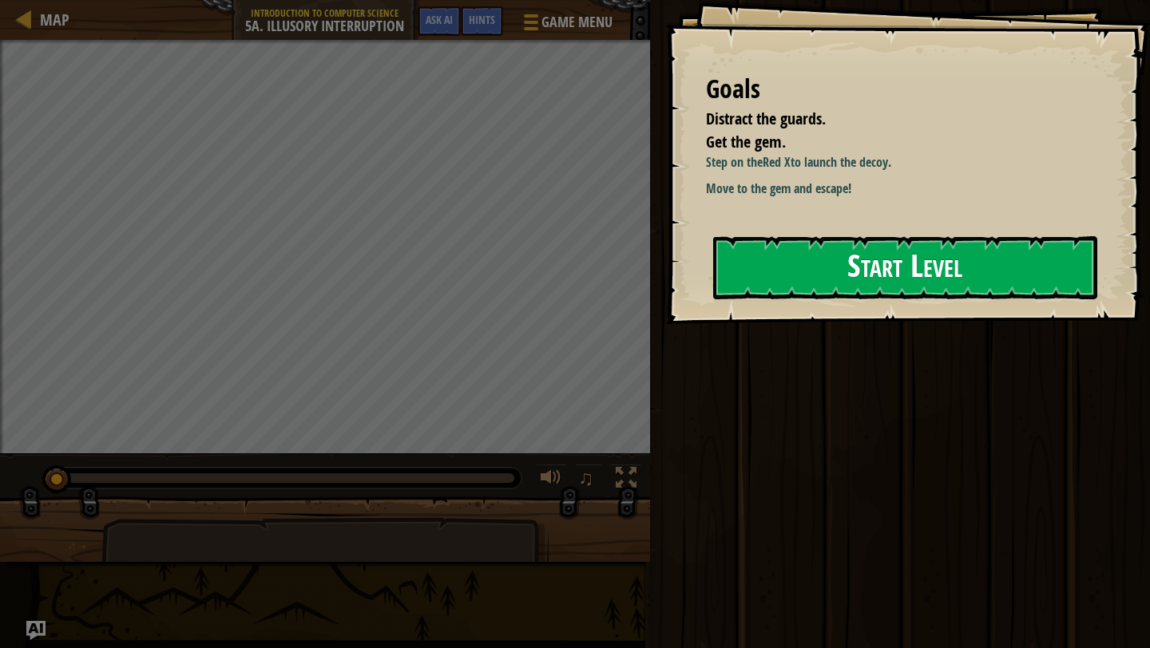
click at [895, 284] on button "Start Level" at bounding box center [905, 267] width 384 height 63
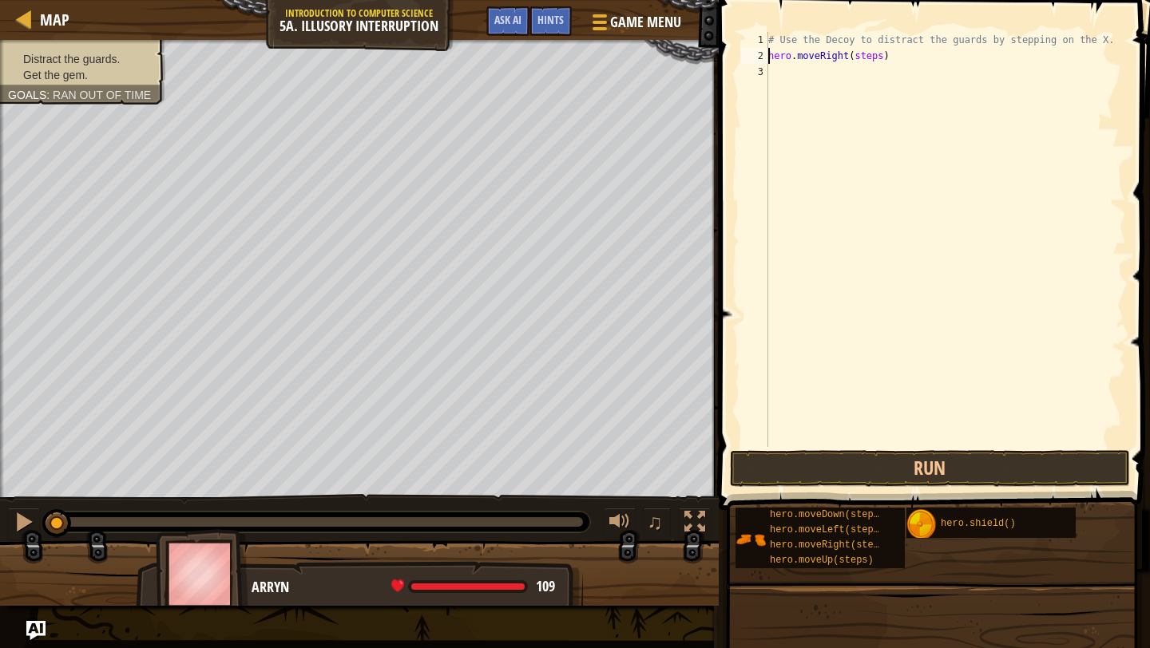
click at [878, 59] on div "# Use the Decoy to distract the guards by stepping on the X. hero . moveRight (…" at bounding box center [945, 255] width 361 height 447
click at [864, 77] on div "# Use the Decoy to distract the guards by stepping on the X. hero . moveRight (…" at bounding box center [945, 255] width 361 height 447
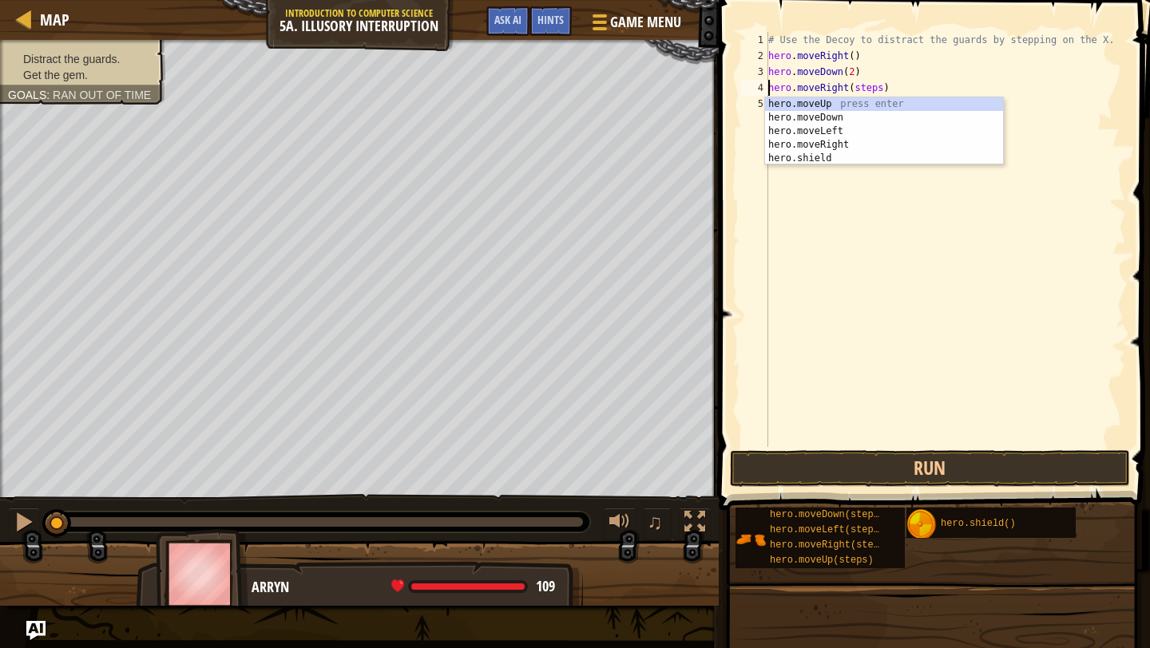
click at [867, 91] on div "# Use the Decoy to distract the guards by stepping on the X. hero . moveRight (…" at bounding box center [945, 255] width 361 height 447
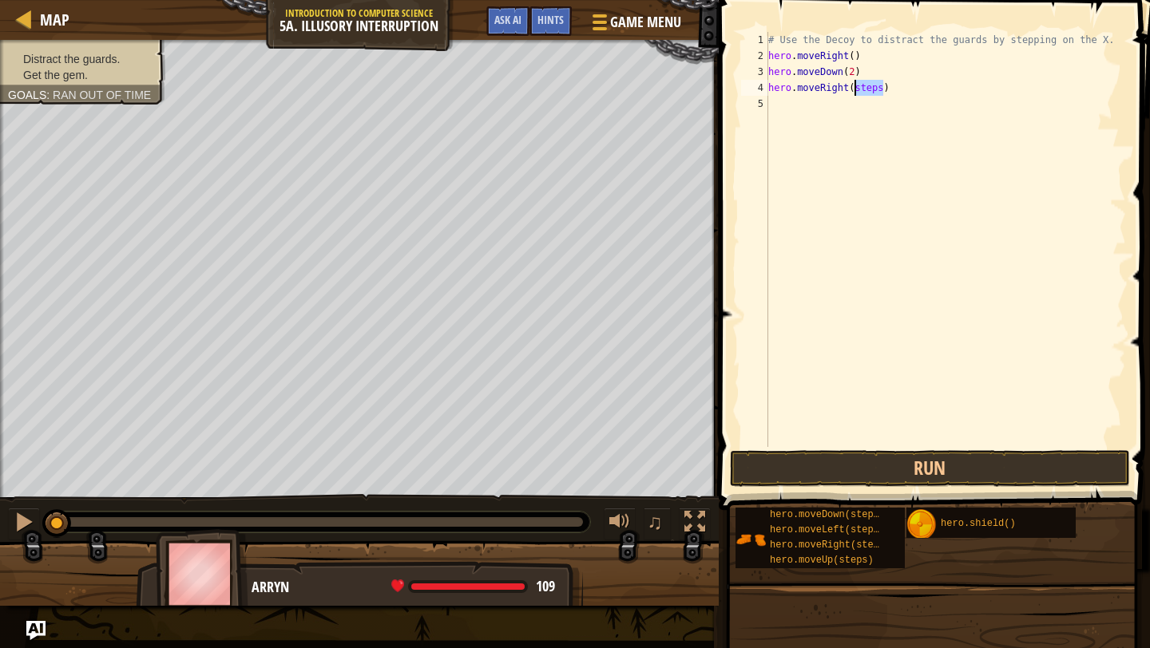
click at [867, 91] on div "# Use the Decoy to distract the guards by stepping on the X. hero . moveRight (…" at bounding box center [945, 255] width 361 height 447
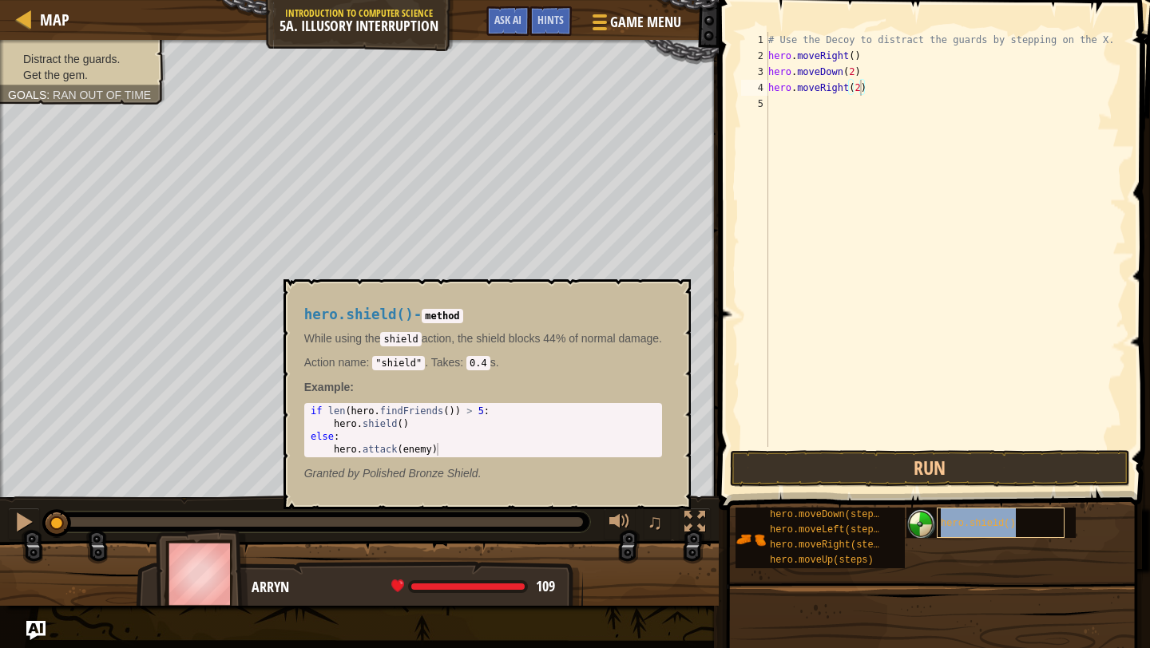
click at [988, 521] on span "hero.shield()" at bounding box center [977, 523] width 75 height 11
click at [866, 105] on div "# Use the Decoy to distract the guards by stepping on the X. hero . moveRight (…" at bounding box center [945, 255] width 361 height 447
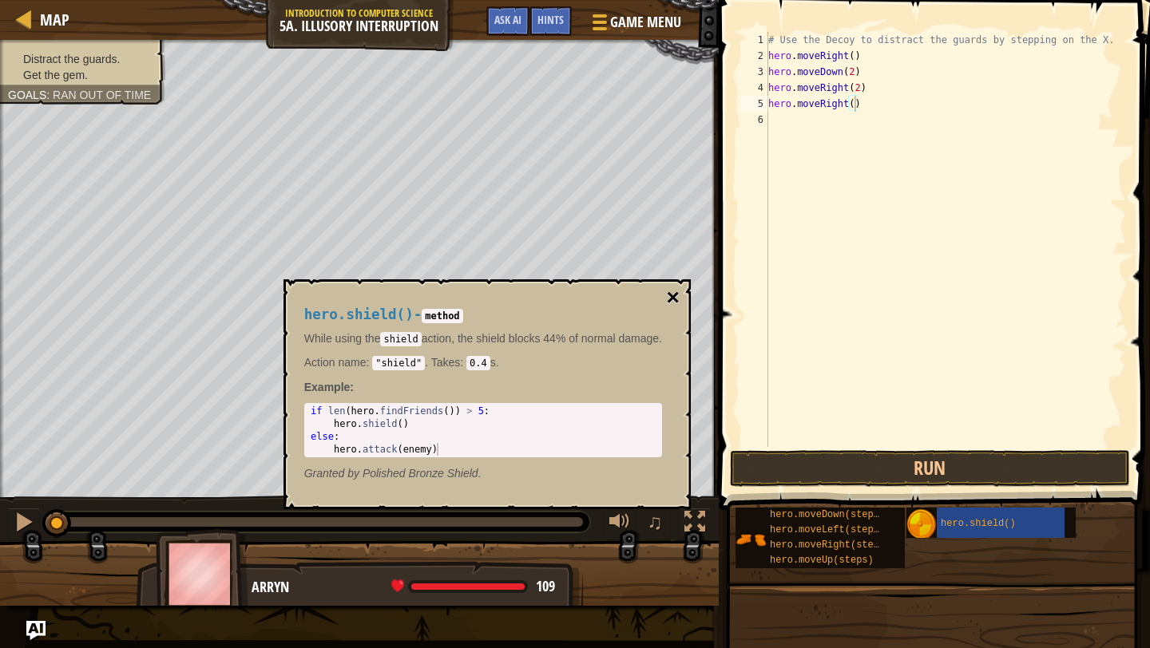
click at [679, 303] on button "×" at bounding box center [673, 298] width 13 height 22
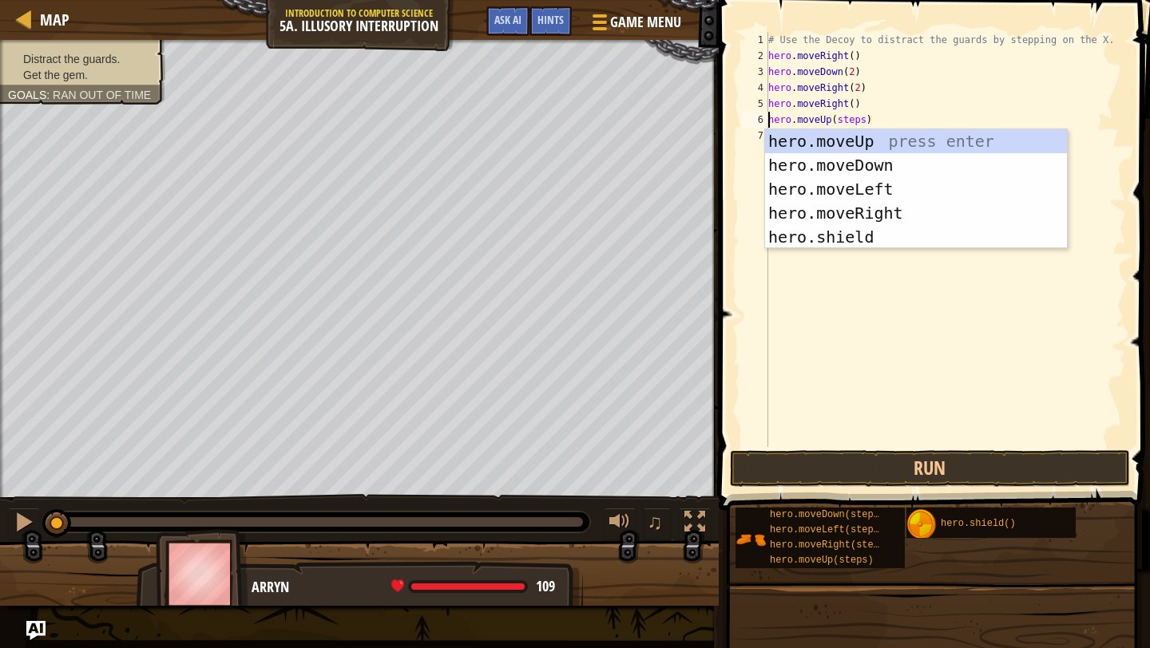
click at [853, 124] on div "# Use the Decoy to distract the guards by stepping on the X. hero . moveRight (…" at bounding box center [945, 255] width 361 height 447
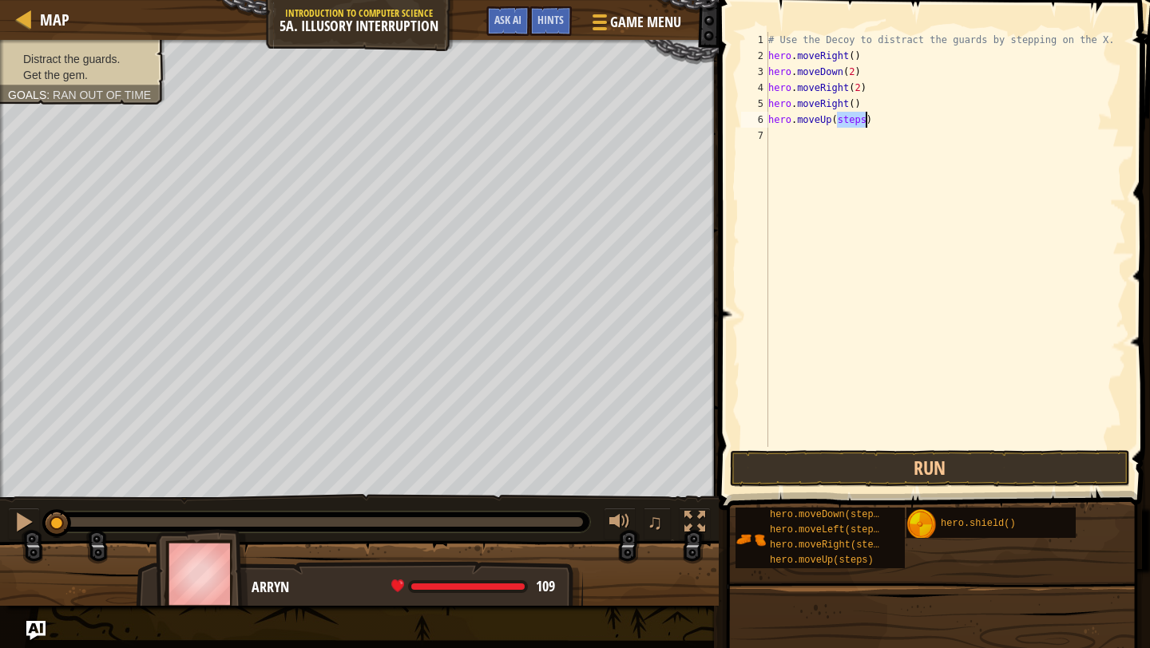
click at [853, 124] on div "# Use the Decoy to distract the guards by stepping on the X. hero . moveRight (…" at bounding box center [945, 255] width 361 height 447
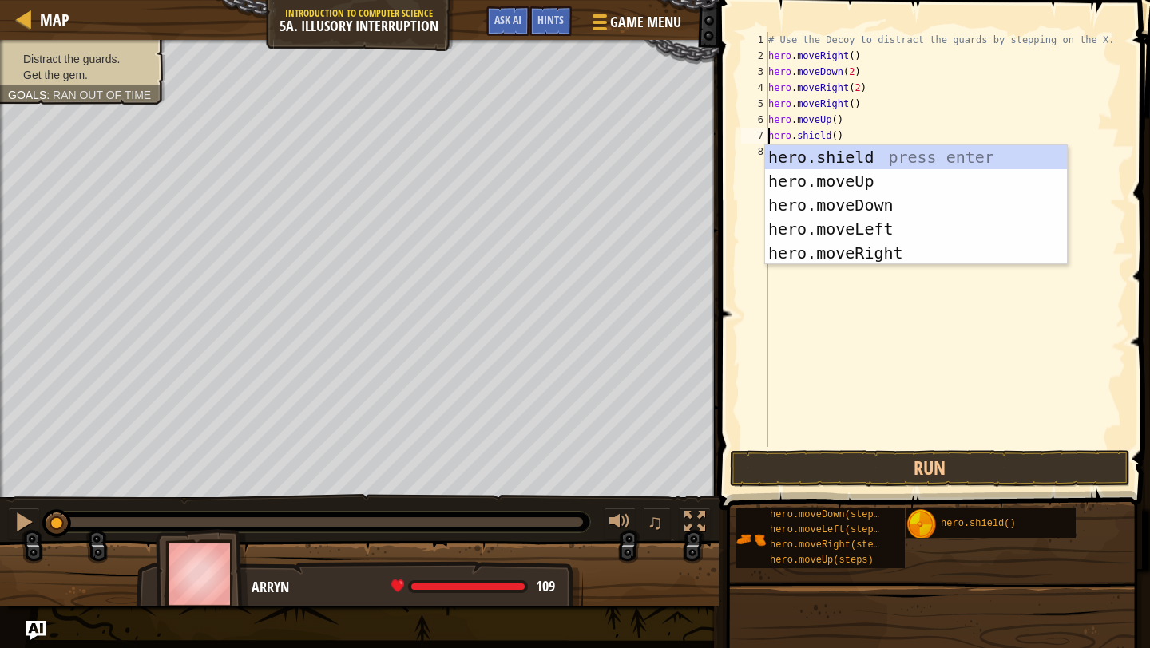
click at [944, 109] on div "# Use the Decoy to distract the guards by stepping on the X. hero . moveRight (…" at bounding box center [945, 255] width 361 height 447
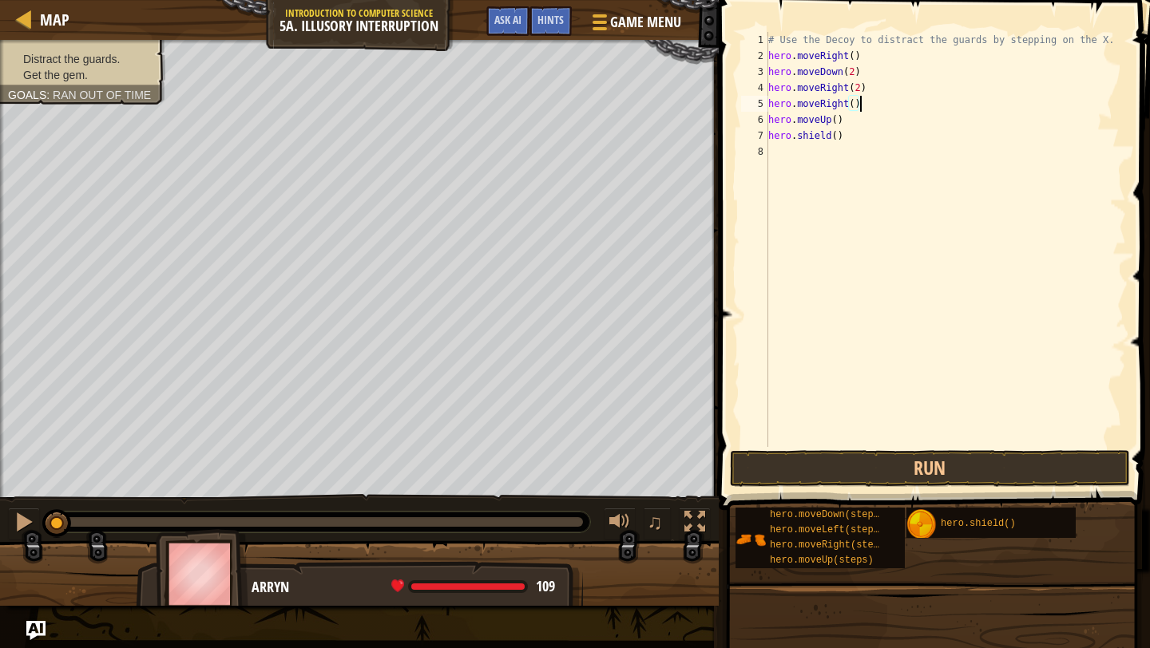
click at [837, 140] on div "# Use the Decoy to distract the guards by stepping on the X. hero . moveRight (…" at bounding box center [945, 255] width 361 height 447
type textarea "hero.shield()"
click at [837, 140] on div "# Use the Decoy to distract the guards by stepping on the X. hero . moveRight (…" at bounding box center [945, 255] width 361 height 447
click at [885, 208] on div "# Use the Decoy to distract the guards by stepping on the X. hero . moveRight (…" at bounding box center [945, 255] width 361 height 447
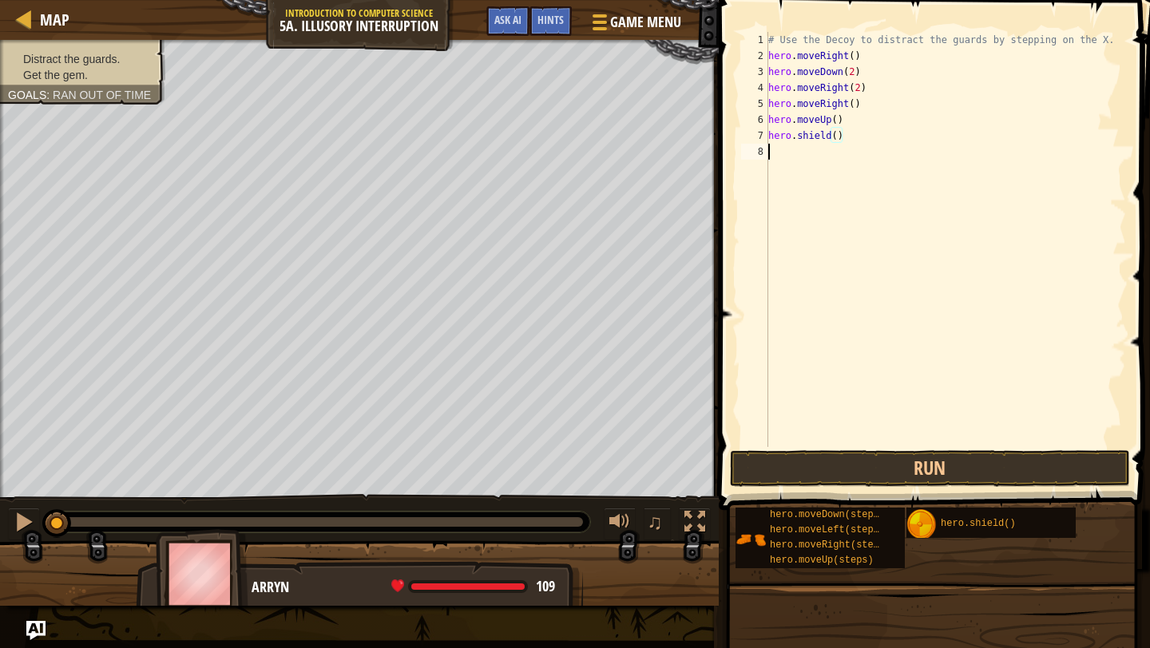
scroll to position [7, 0]
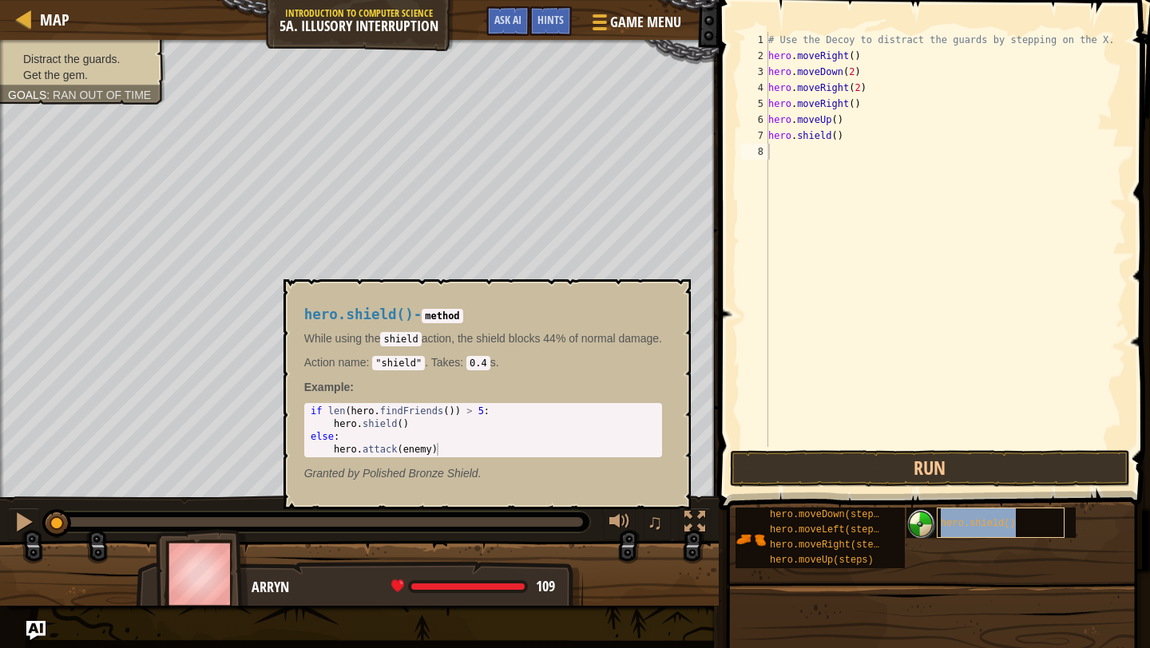
type textarea "hero.shield()"
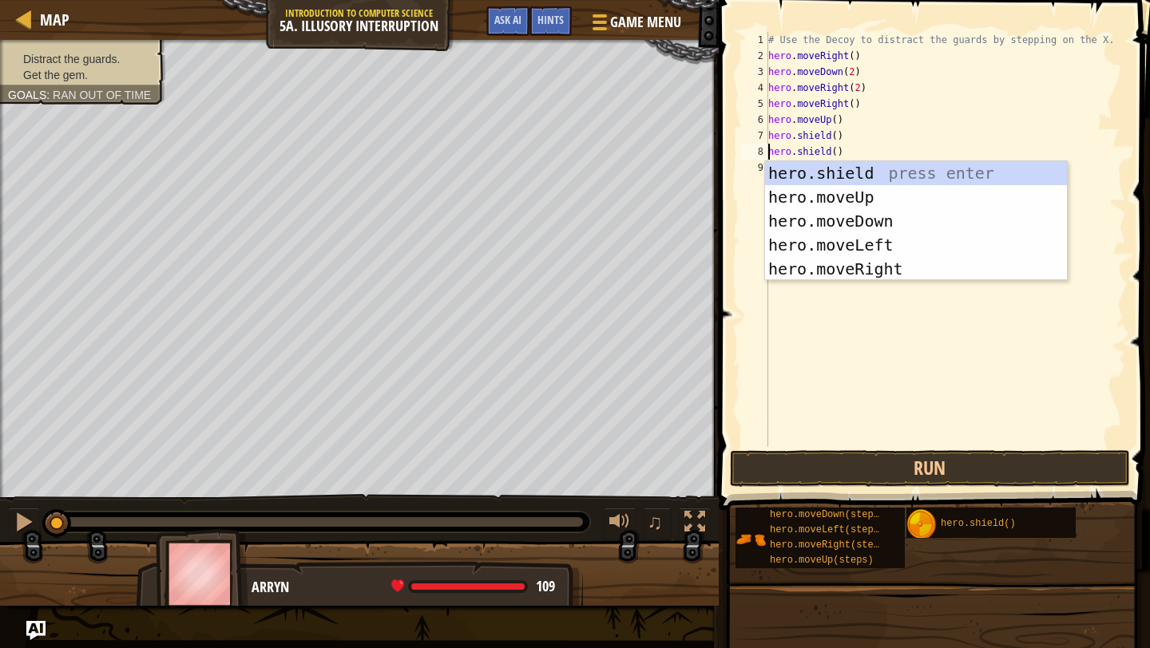
click at [833, 410] on div "# Use the Decoy to distract the guards by stepping on the X. hero . moveRight (…" at bounding box center [945, 255] width 361 height 447
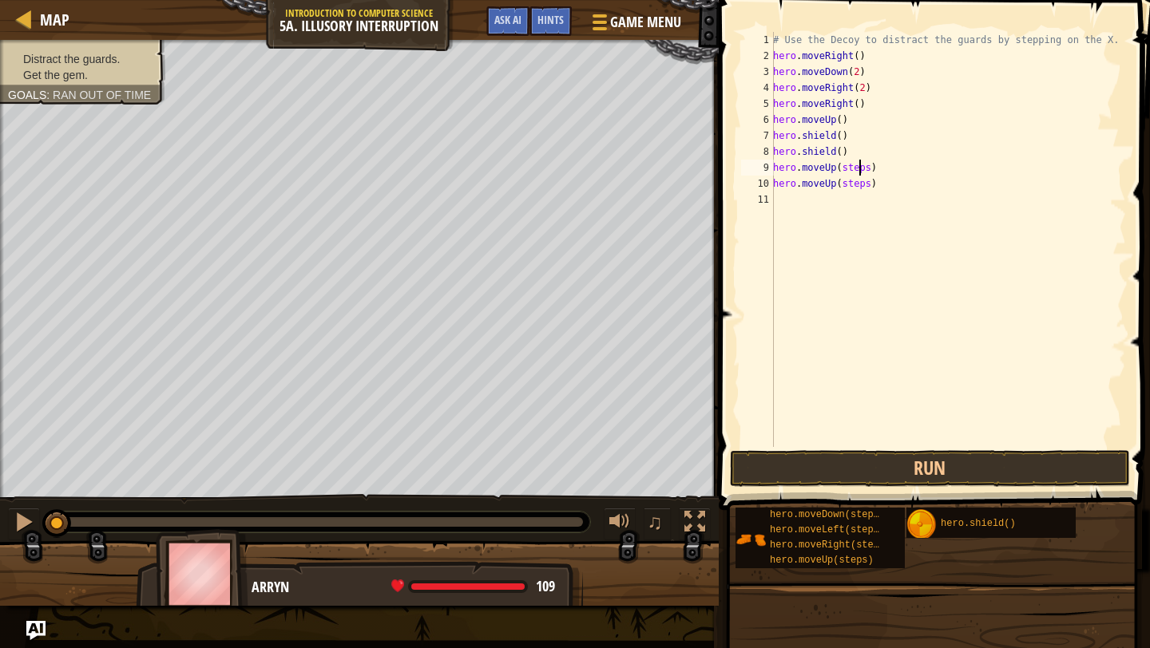
click at [861, 168] on div "# Use the Decoy to distract the guards by stepping on the X. hero . moveRight (…" at bounding box center [948, 255] width 356 height 447
click at [860, 190] on div "# Use the Decoy to distract the guards by stepping on the X. hero . moveRight (…" at bounding box center [948, 255] width 356 height 447
drag, startPoint x: 837, startPoint y: 551, endPoint x: 810, endPoint y: 200, distance: 351.5
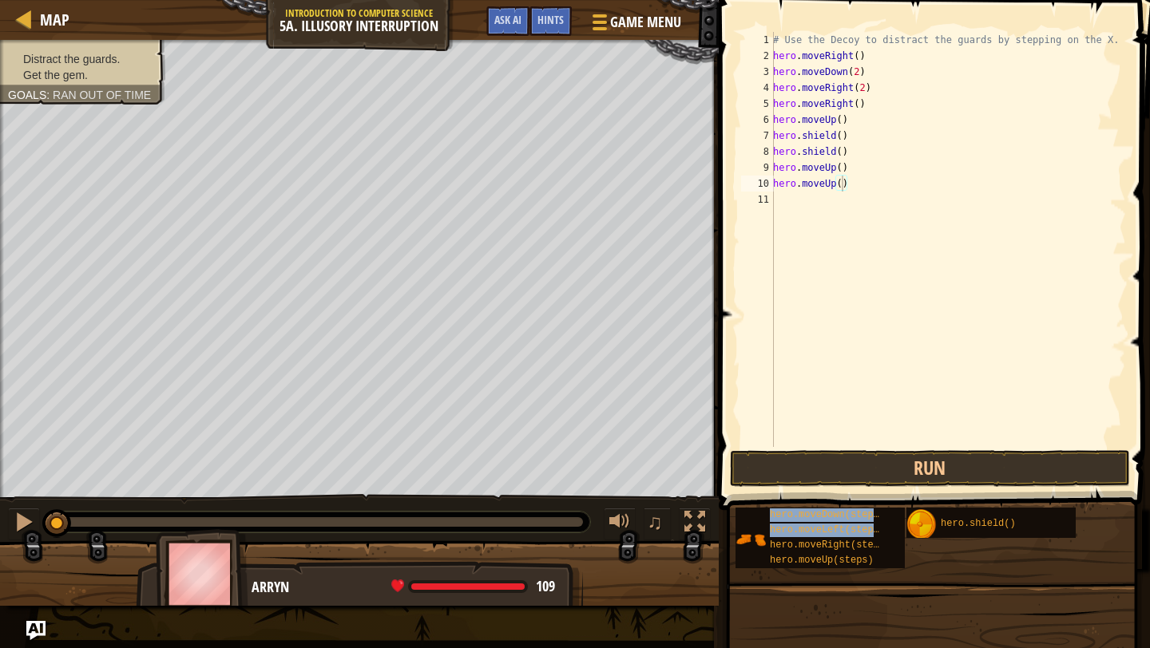
click at [810, 200] on div "Hints Videos hero.moveUp() 1 2 3 4 5 6 7 8 9 10 11 # Use the Decoy to distract …" at bounding box center [932, 320] width 436 height 640
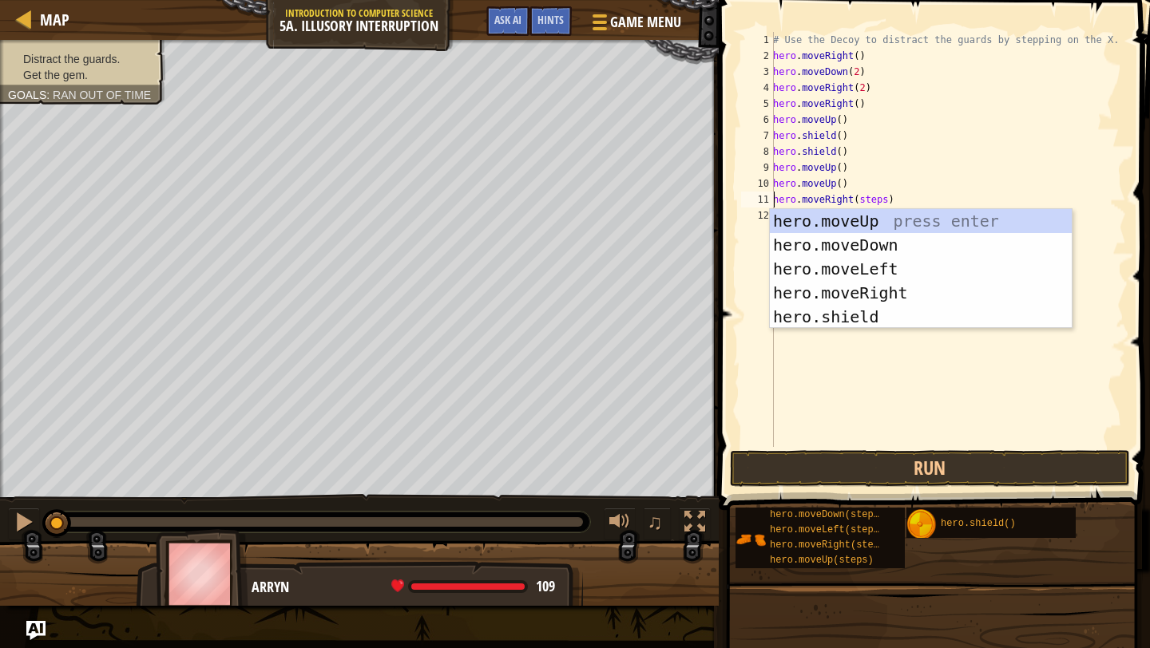
click at [877, 197] on div "# Use the Decoy to distract the guards by stepping on the X. hero . moveRight (…" at bounding box center [948, 255] width 356 height 447
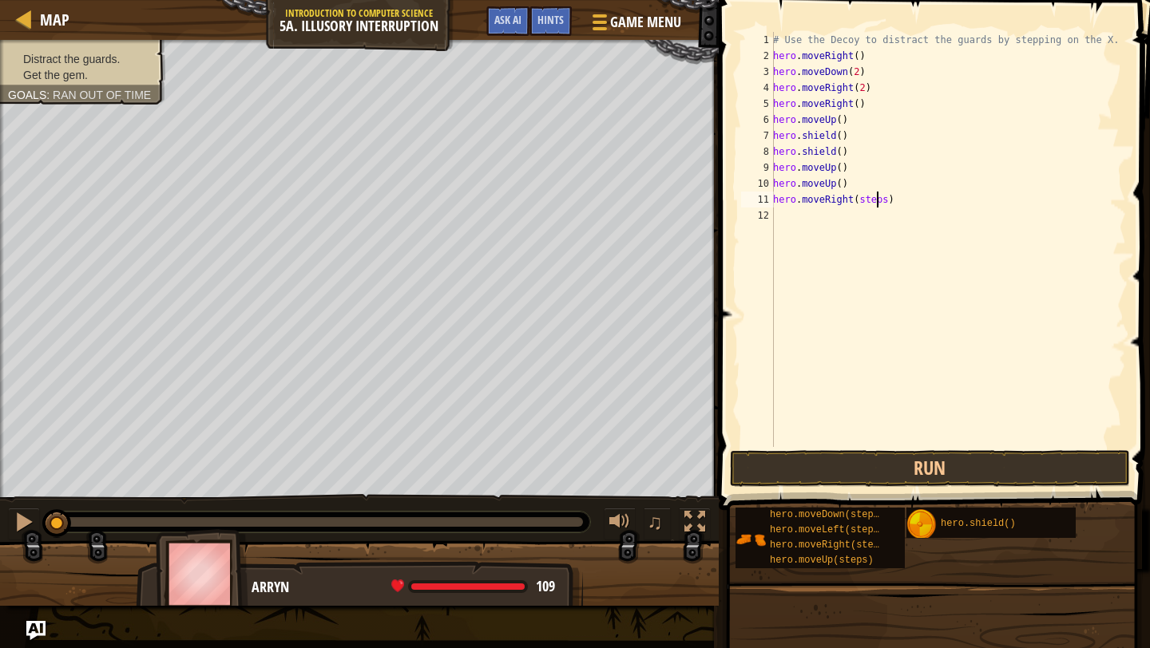
click at [877, 197] on div "# Use the Decoy to distract the guards by stepping on the X. hero . moveRight (…" at bounding box center [948, 255] width 356 height 447
click at [963, 460] on button "Run" at bounding box center [930, 468] width 400 height 37
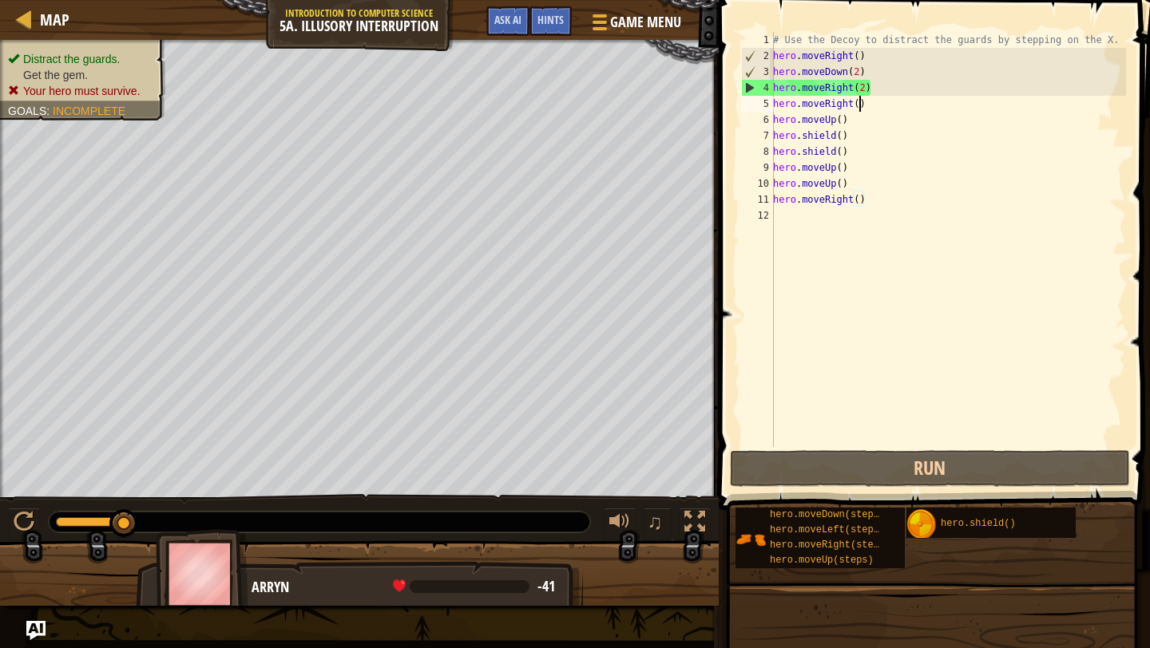
click at [859, 106] on div "# Use the Decoy to distract the guards by stepping on the X. hero . moveRight (…" at bounding box center [948, 255] width 356 height 447
click at [823, 104] on div "# Use the Decoy to distract the guards by stepping on the X. hero . moveRight (…" at bounding box center [948, 255] width 356 height 447
click at [833, 100] on div "# Use the Decoy to distract the guards by stepping on the X. hero . moveRight (…" at bounding box center [948, 255] width 356 height 447
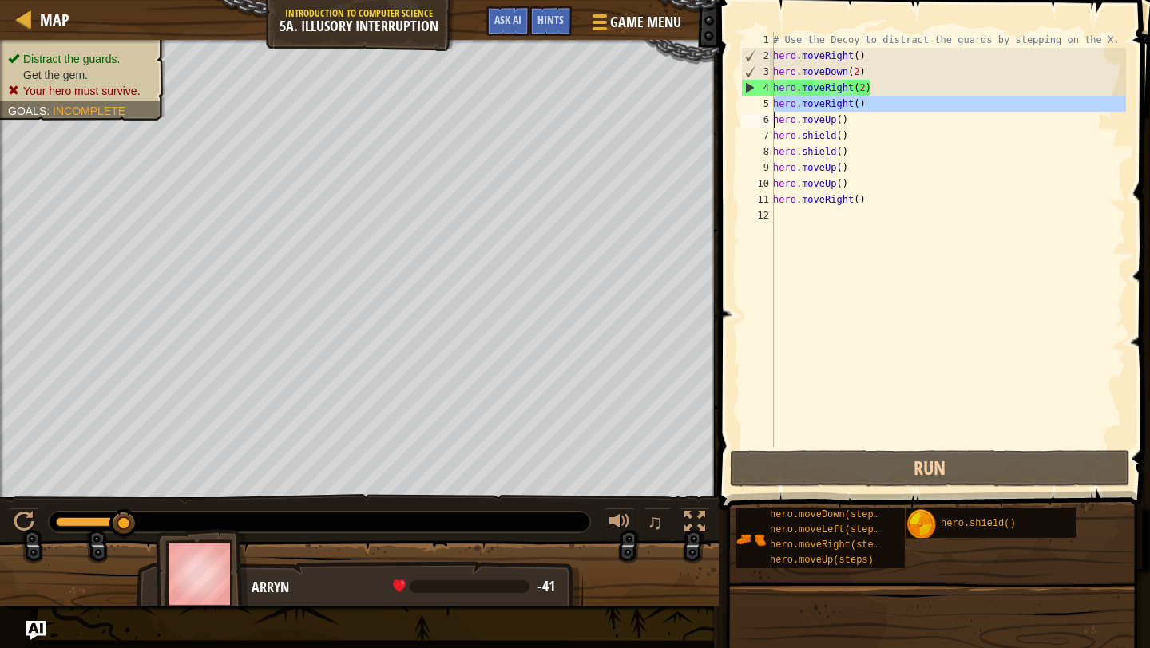
click at [833, 100] on div "# Use the Decoy to distract the guards by stepping on the X. hero . moveRight (…" at bounding box center [948, 255] width 356 height 447
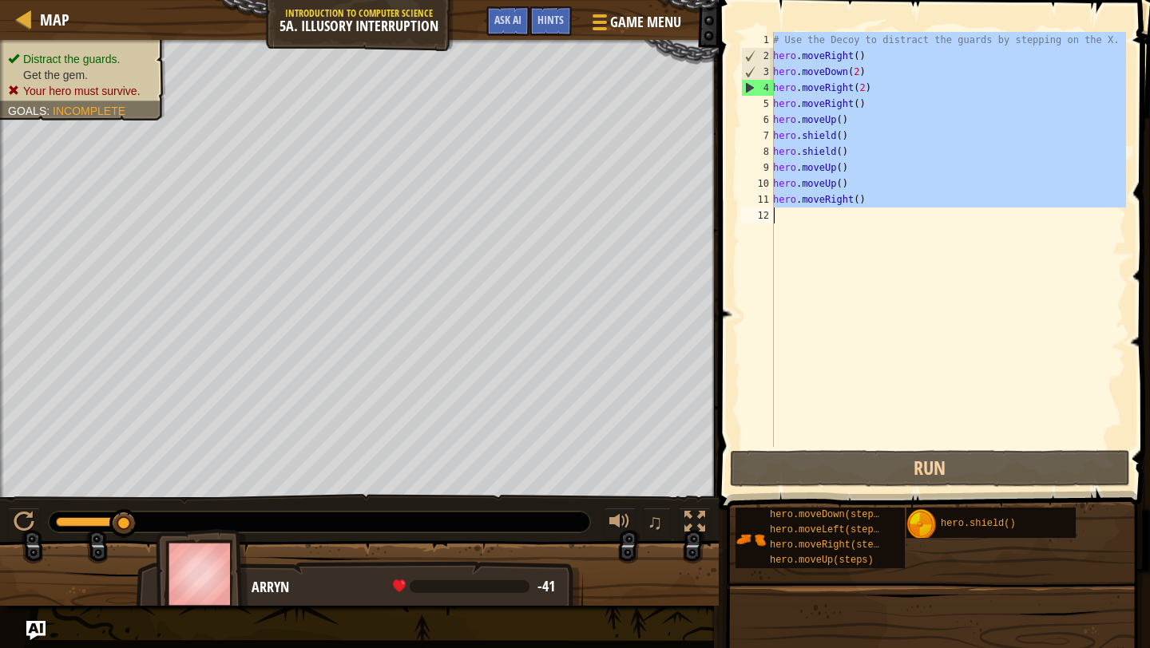
click at [901, 117] on div "# Use the Decoy to distract the guards by stepping on the X. hero . moveRight (…" at bounding box center [948, 255] width 356 height 447
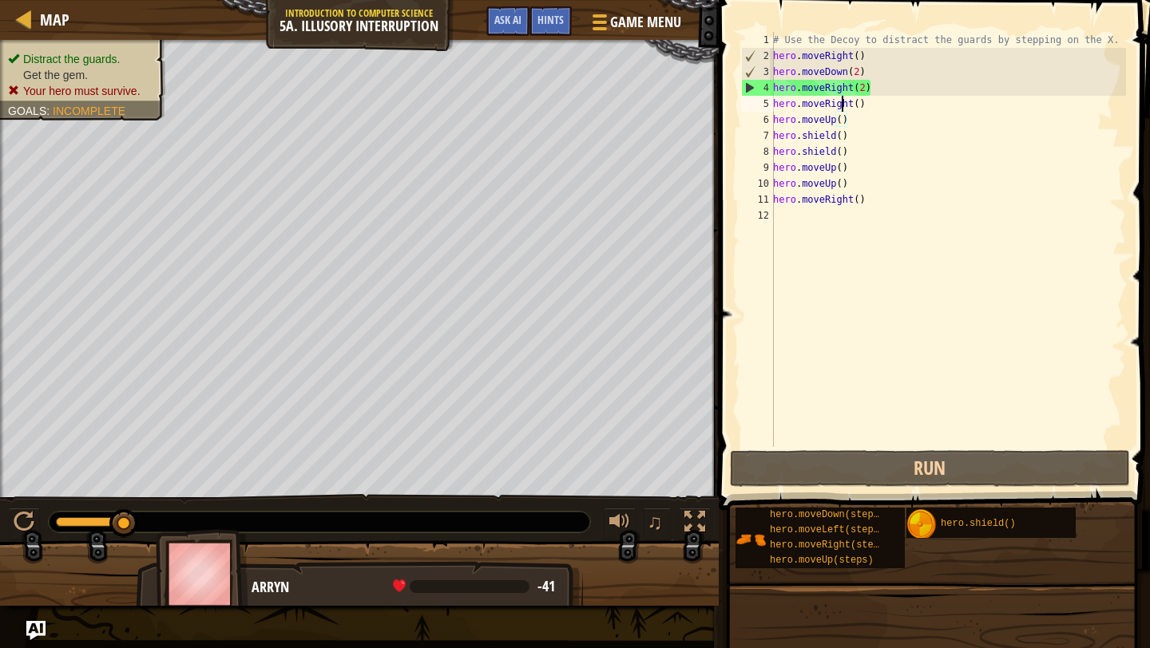
click at [844, 105] on div "# Use the Decoy to distract the guards by stepping on the X. hero . moveRight (…" at bounding box center [948, 255] width 356 height 447
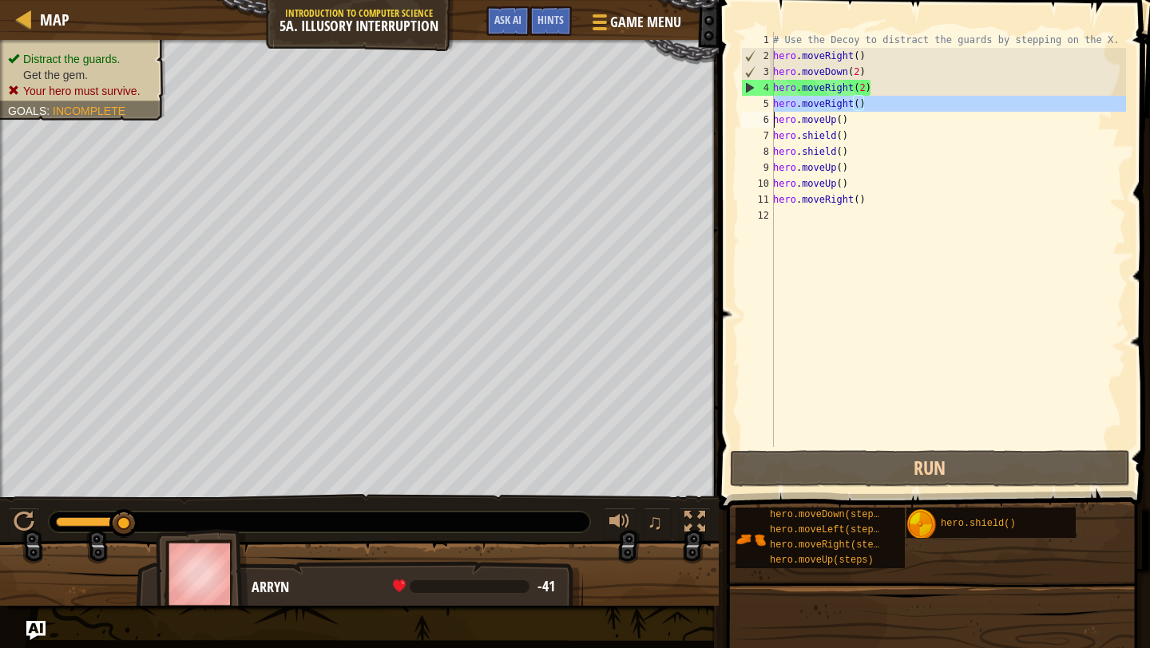
click at [844, 105] on div "# Use the Decoy to distract the guards by stepping on the X. hero . moveRight (…" at bounding box center [948, 255] width 356 height 447
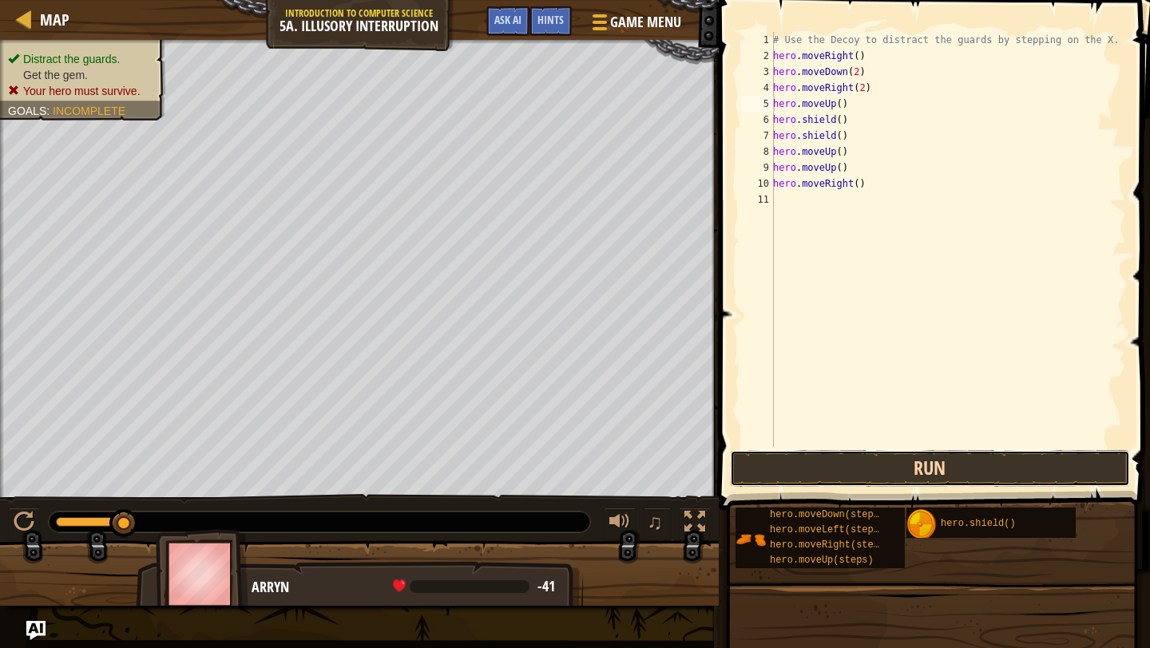
click at [877, 473] on button "Run" at bounding box center [930, 468] width 400 height 37
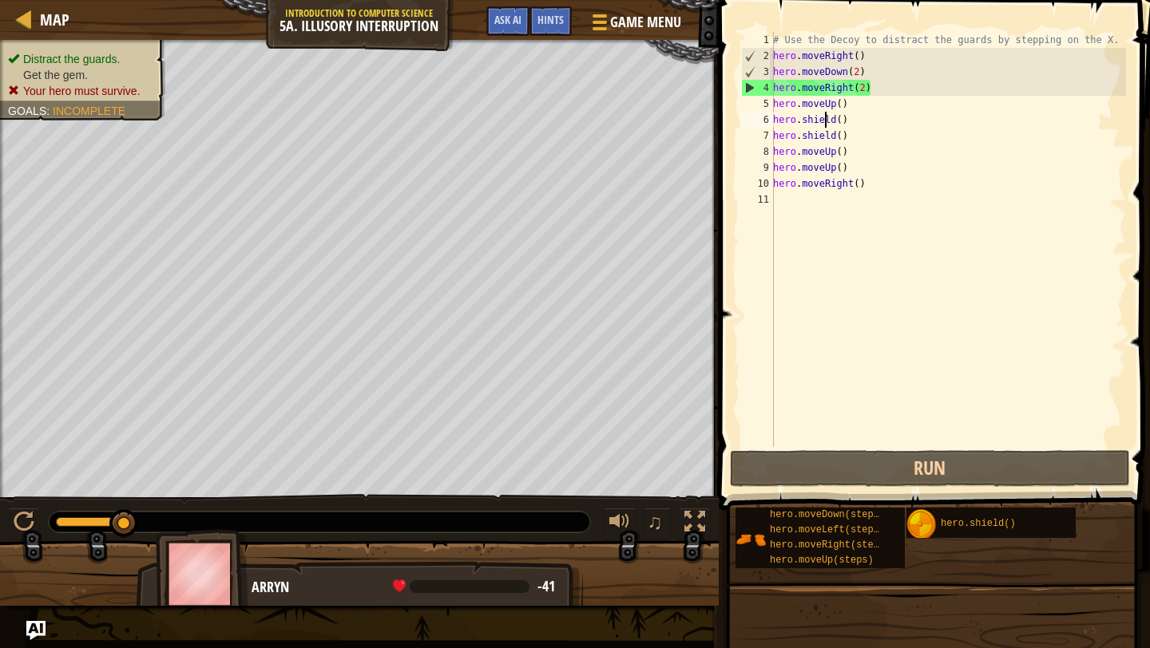
click at [826, 121] on div "# Use the Decoy to distract the guards by stepping on the X. hero . moveRight (…" at bounding box center [948, 255] width 356 height 447
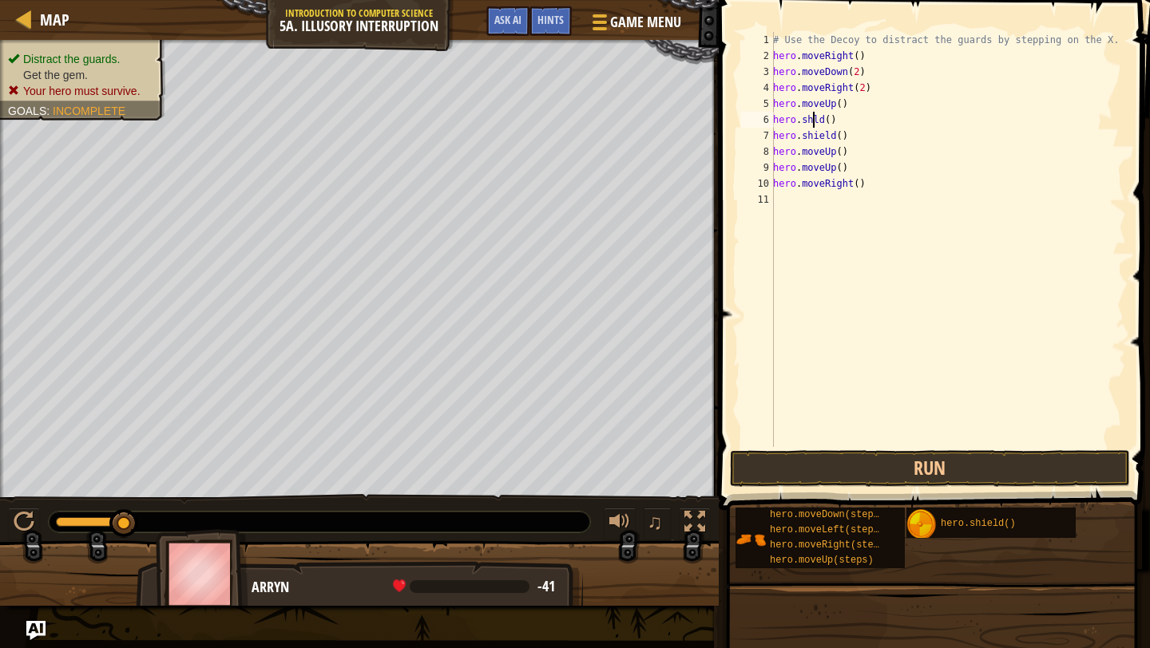
click at [817, 110] on div "# Use the Decoy to distract the guards by stepping on the X. hero . moveRight (…" at bounding box center [948, 255] width 356 height 447
click at [813, 135] on div "# Use the Decoy to distract the guards by stepping on the X. hero . moveRight (…" at bounding box center [948, 255] width 356 height 447
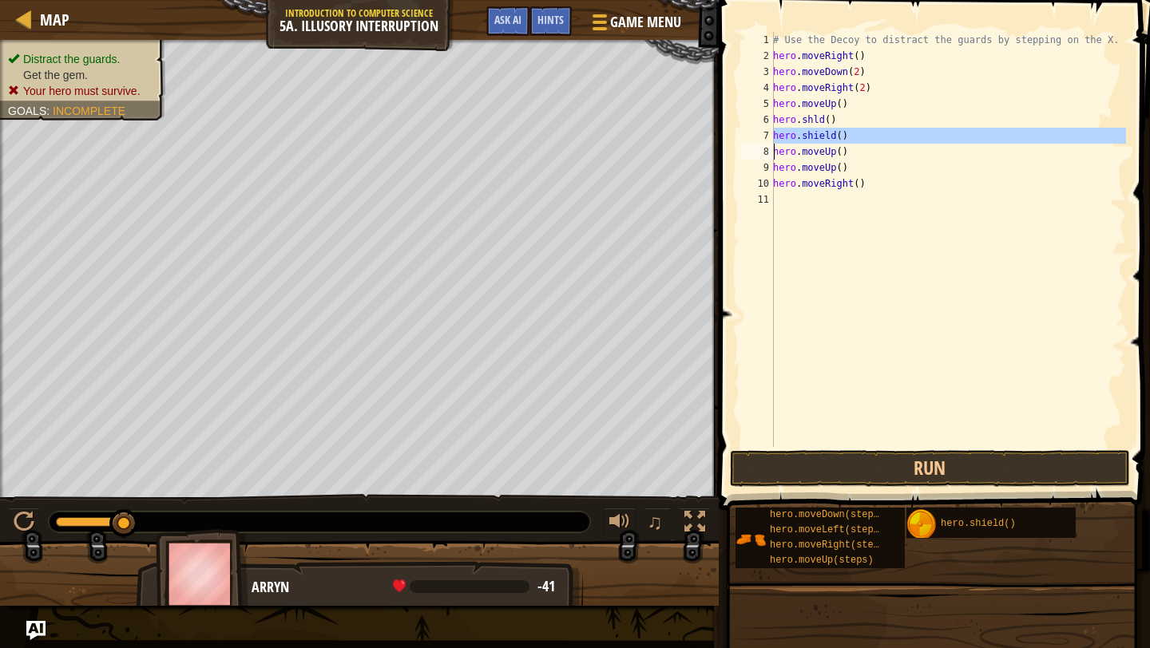
click at [813, 135] on div "# Use the Decoy to distract the guards by stepping on the X. hero . moveRight (…" at bounding box center [948, 255] width 356 height 447
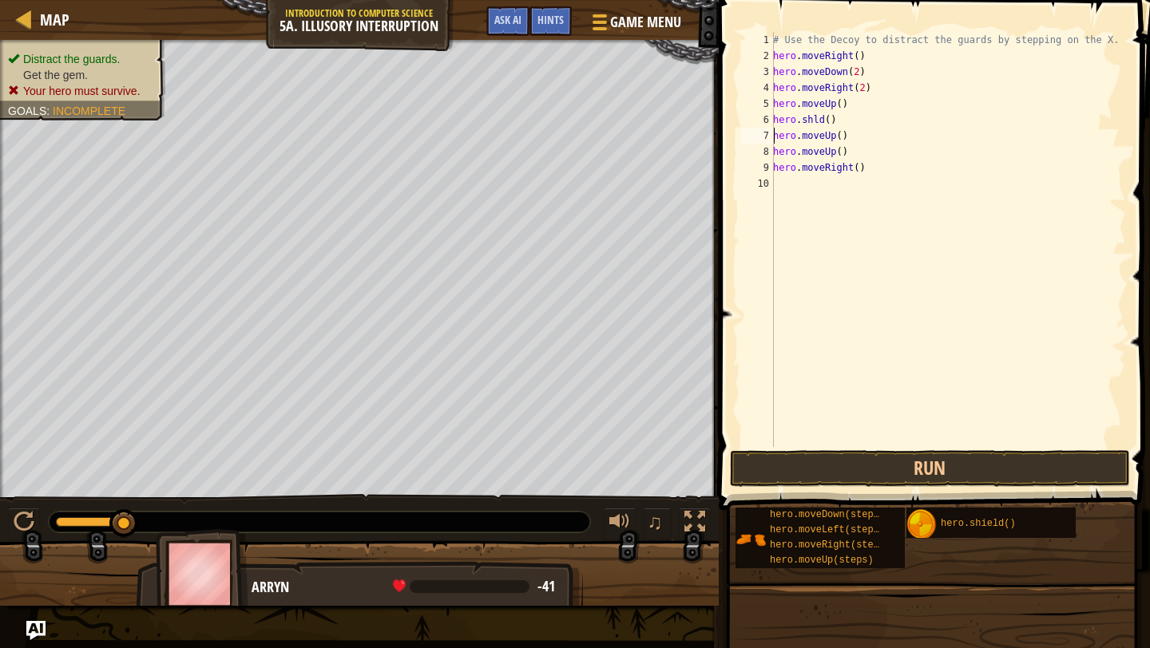
click at [811, 123] on div "# Use the Decoy to distract the guards by stepping on the X. hero . moveRight (…" at bounding box center [948, 255] width 356 height 447
click at [811, 121] on div "# Use the Decoy to distract the guards by stepping on the X. hero . moveRight (…" at bounding box center [948, 255] width 356 height 447
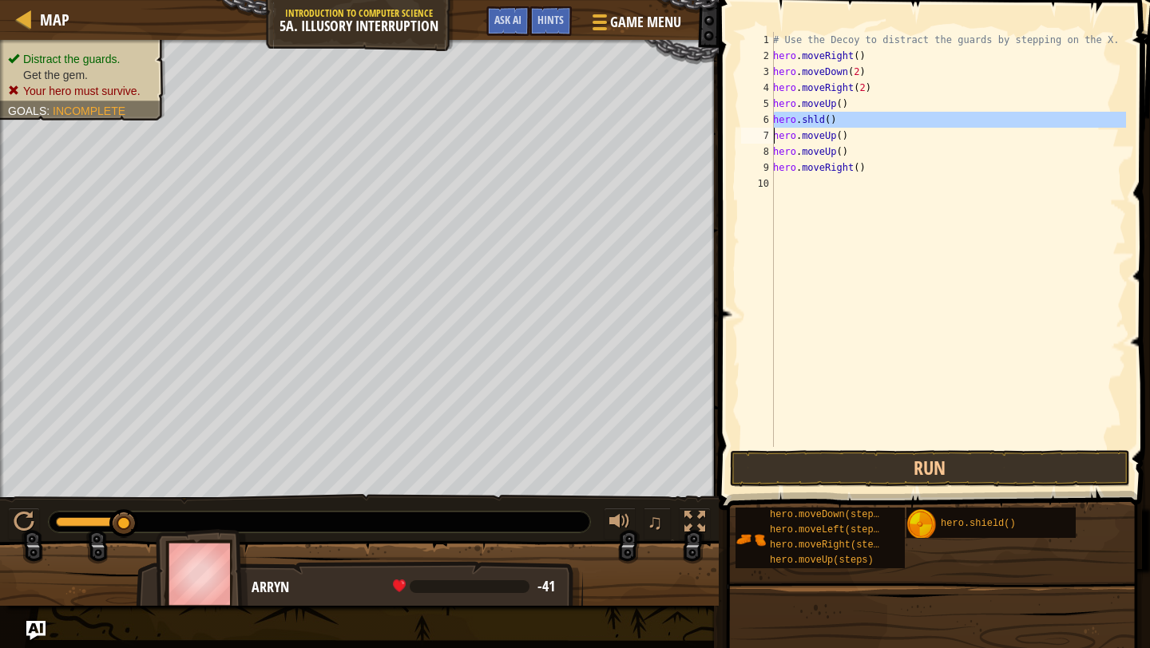
click at [811, 121] on div "# Use the Decoy to distract the guards by stepping on the X. hero . moveRight (…" at bounding box center [948, 255] width 356 height 447
type textarea "hero.moveUp()"
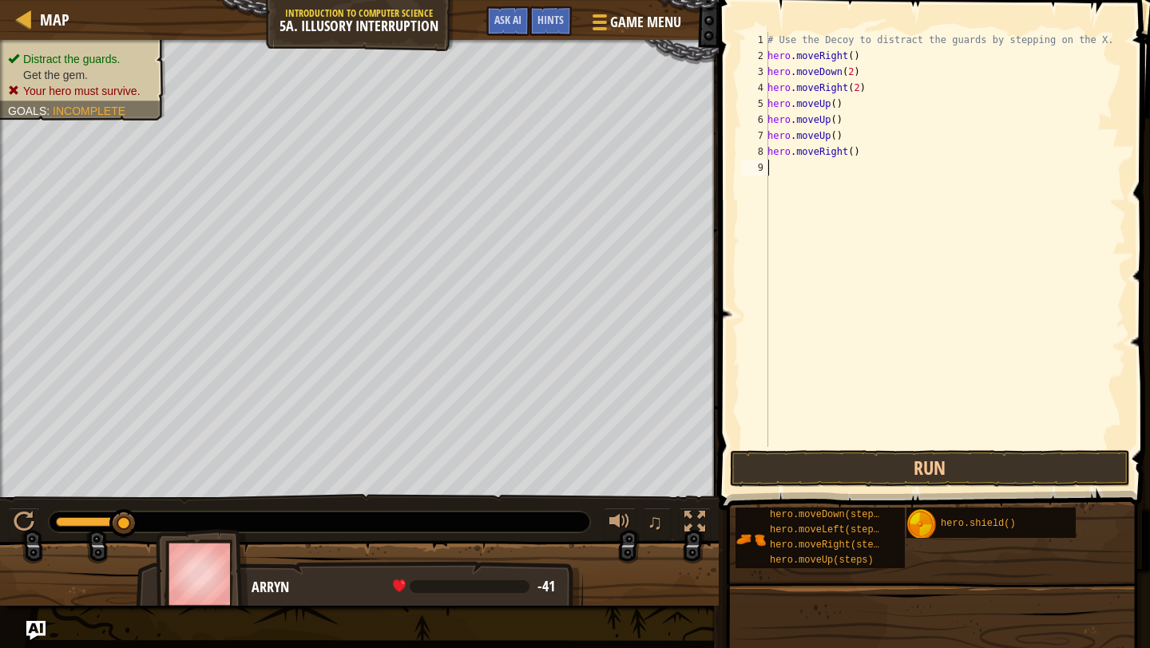
click at [815, 209] on div "# Use the Decoy to distract the guards by stepping on the X. hero . moveRight (…" at bounding box center [945, 255] width 362 height 447
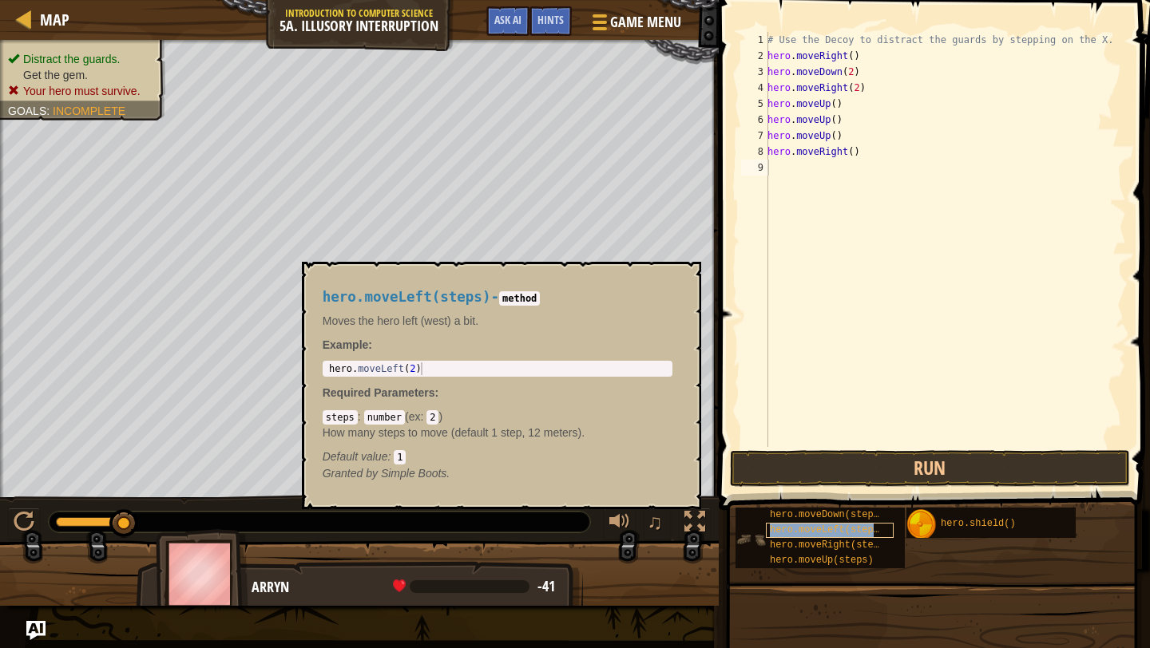
click at [842, 533] on span "hero.moveLeft(steps)" at bounding box center [827, 530] width 115 height 11
click at [1043, 447] on span at bounding box center [936, 232] width 444 height 557
click at [829, 81] on div "# Use the Decoy to distract the guards by stepping on the X. hero . moveRight (…" at bounding box center [945, 255] width 362 height 447
click at [766, 85] on div "4" at bounding box center [754, 88] width 27 height 16
type textarea "hero.moveLeft(steps)"
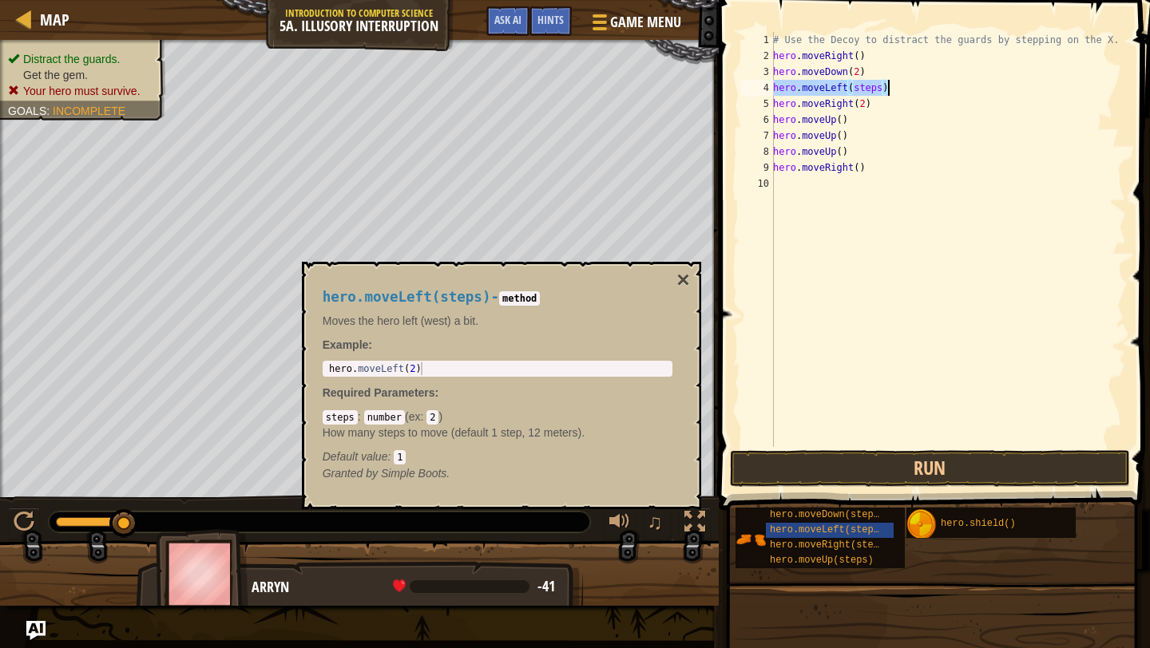
click at [1004, 212] on div "# Use the Decoy to distract the guards by stepping on the X. hero . moveRight (…" at bounding box center [948, 255] width 356 height 447
click at [885, 529] on div "hero.moveLeft(steps)" at bounding box center [830, 530] width 128 height 15
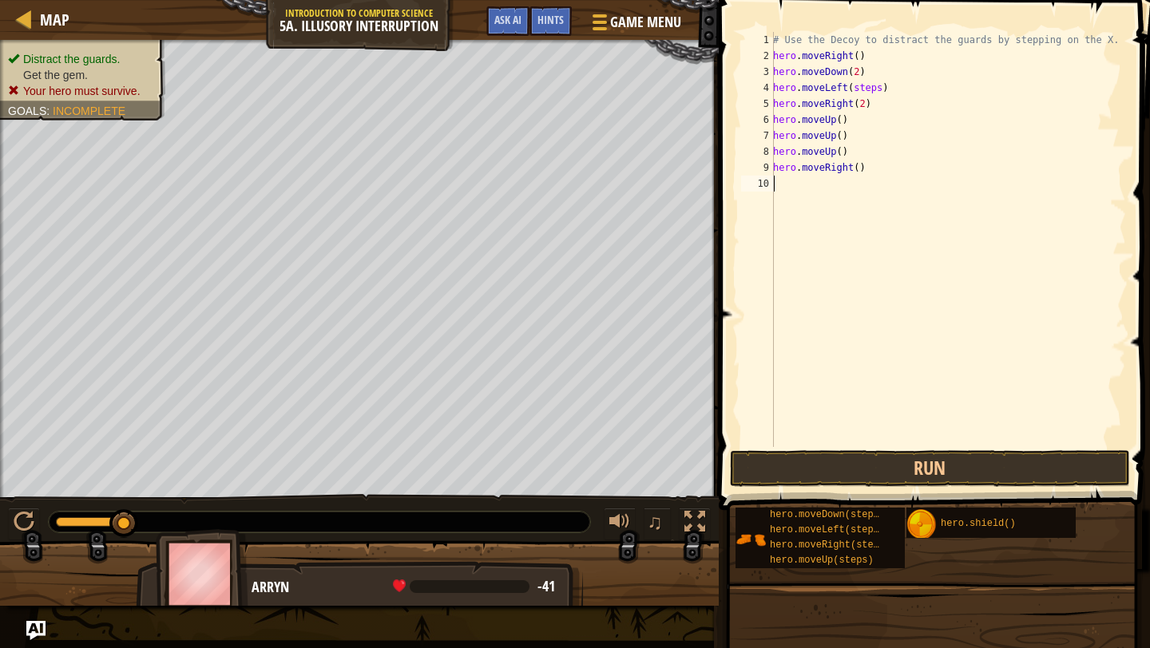
click at [865, 90] on div "# Use the Decoy to distract the guards by stepping on the X. hero . moveRight (…" at bounding box center [948, 255] width 356 height 447
click at [913, 460] on button "Run" at bounding box center [930, 468] width 400 height 37
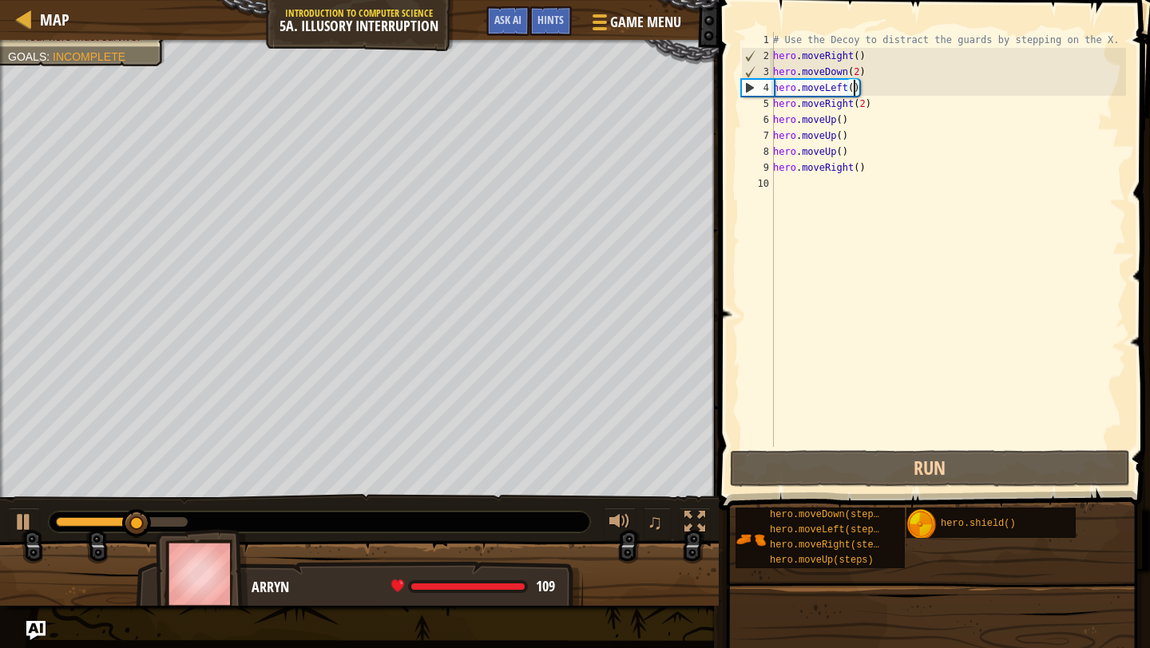
click at [874, 122] on div "# Use the Decoy to distract the guards by stepping on the X. hero . moveRight (…" at bounding box center [948, 255] width 356 height 447
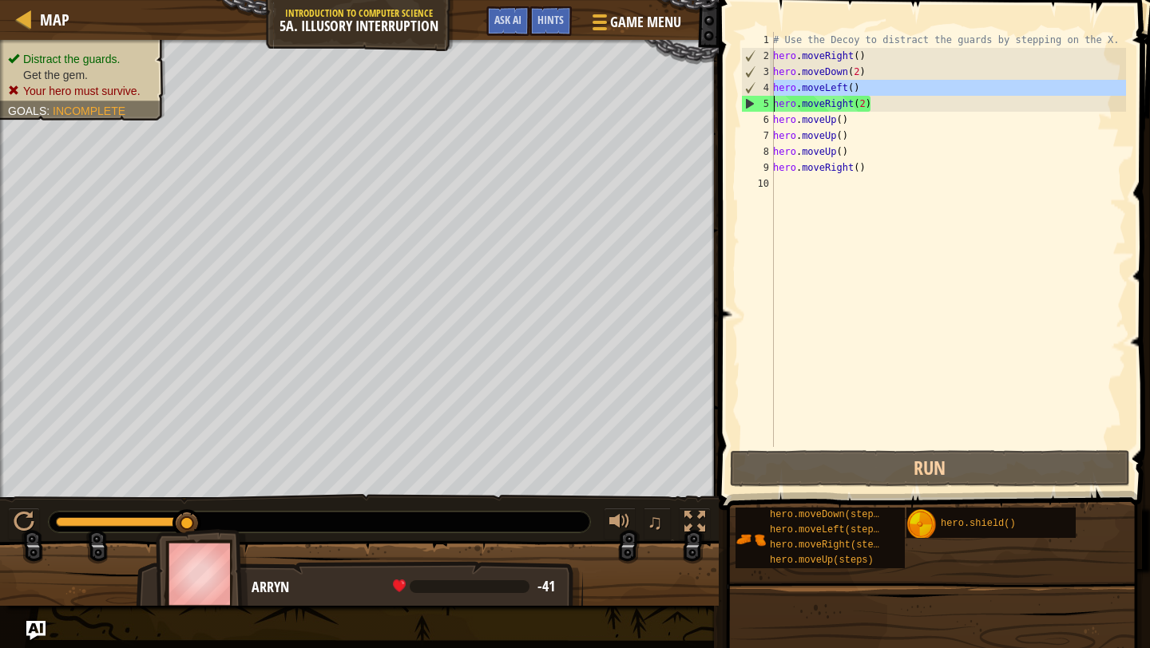
drag, startPoint x: 772, startPoint y: 83, endPoint x: 868, endPoint y: 85, distance: 95.8
click at [868, 85] on div "hero.moveUp() 1 2 3 4 5 6 7 8 9 10 # Use the Decoy to distract the guards by st…" at bounding box center [932, 239] width 388 height 415
type textarea "hero.moveRight(2)"
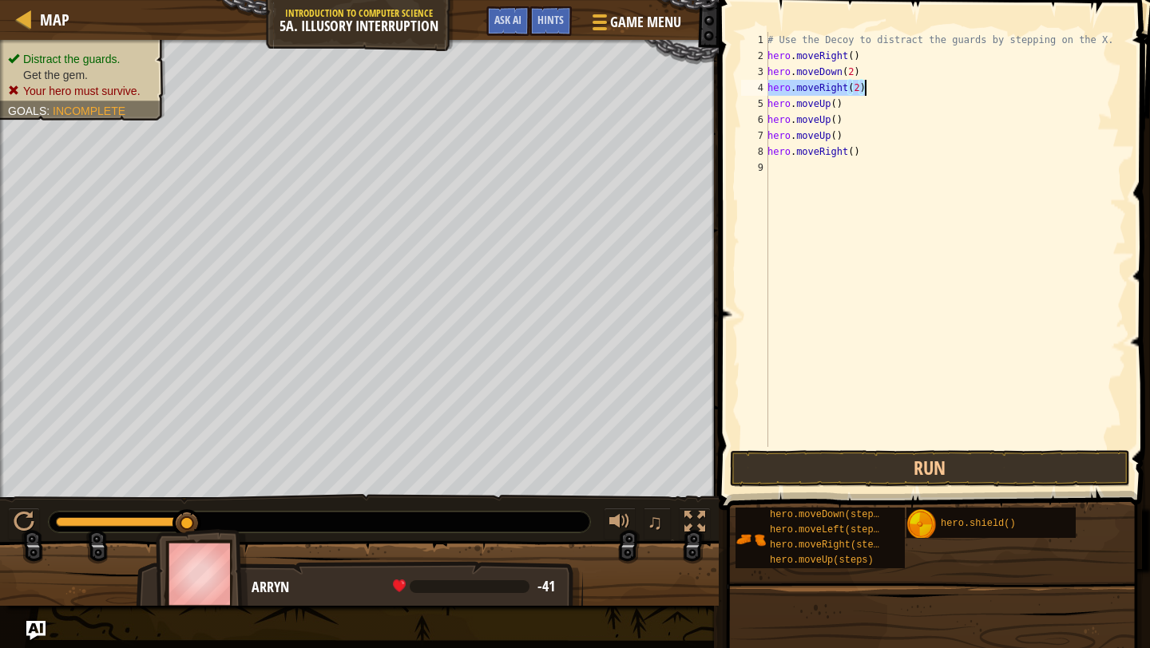
drag, startPoint x: 769, startPoint y: 88, endPoint x: 879, endPoint y: 91, distance: 110.2
click at [879, 91] on div "# Use the Decoy to distract the guards by stepping on the X. hero . moveRight (…" at bounding box center [945, 255] width 362 height 447
click at [815, 87] on div "# Use the Decoy to distract the guards by stepping on the X. hero . moveRight (…" at bounding box center [945, 255] width 362 height 447
click at [854, 138] on div "# Use the Decoy to distract the guards by stepping on the X. hero . moveRight (…" at bounding box center [945, 255] width 362 height 447
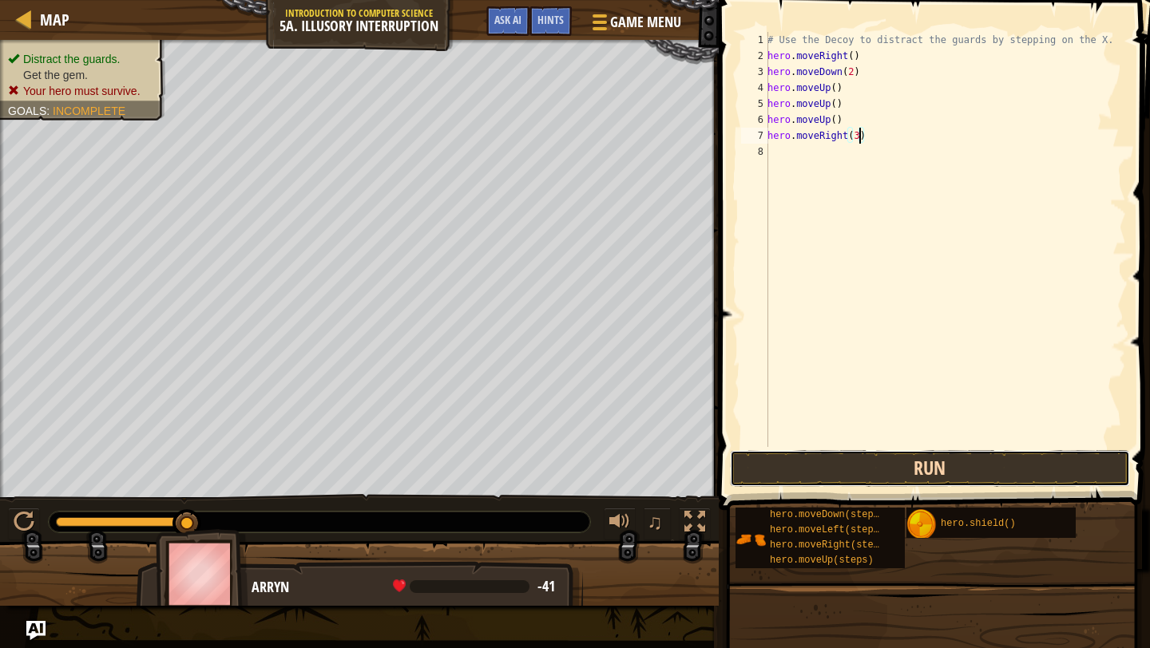
click at [887, 465] on button "Run" at bounding box center [930, 468] width 400 height 37
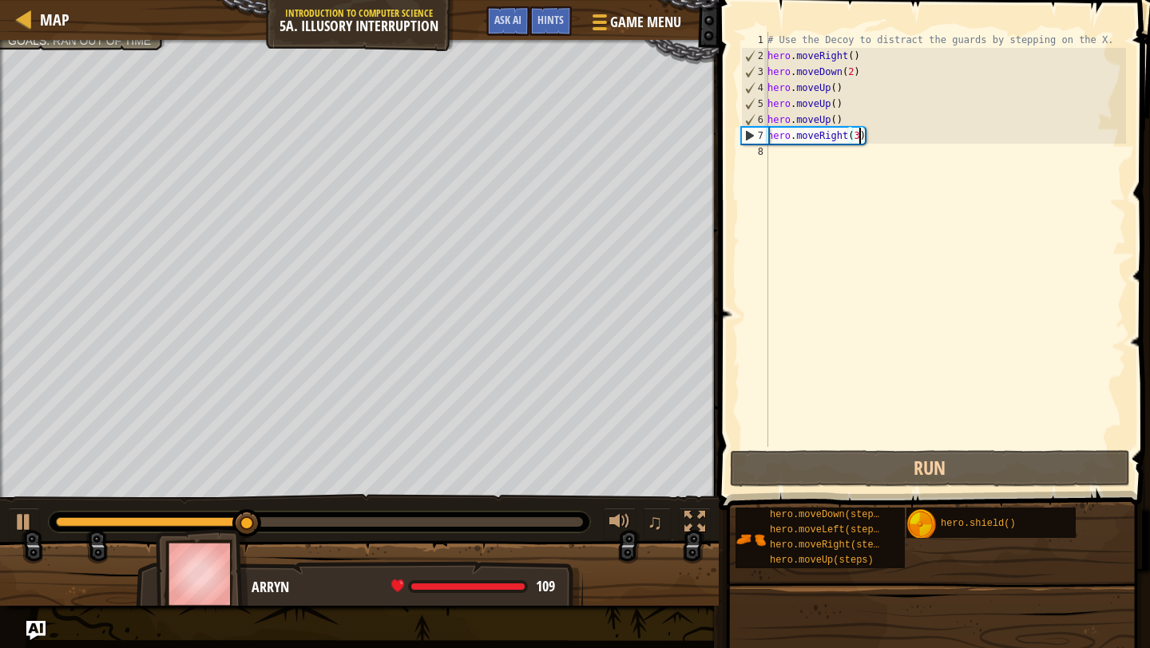
click at [837, 107] on div "# Use the Decoy to distract the guards by stepping on the X. hero . moveRight (…" at bounding box center [945, 255] width 362 height 447
click at [837, 108] on div "# Use the Decoy to distract the guards by stepping on the X. hero . moveRight (…" at bounding box center [945, 255] width 362 height 447
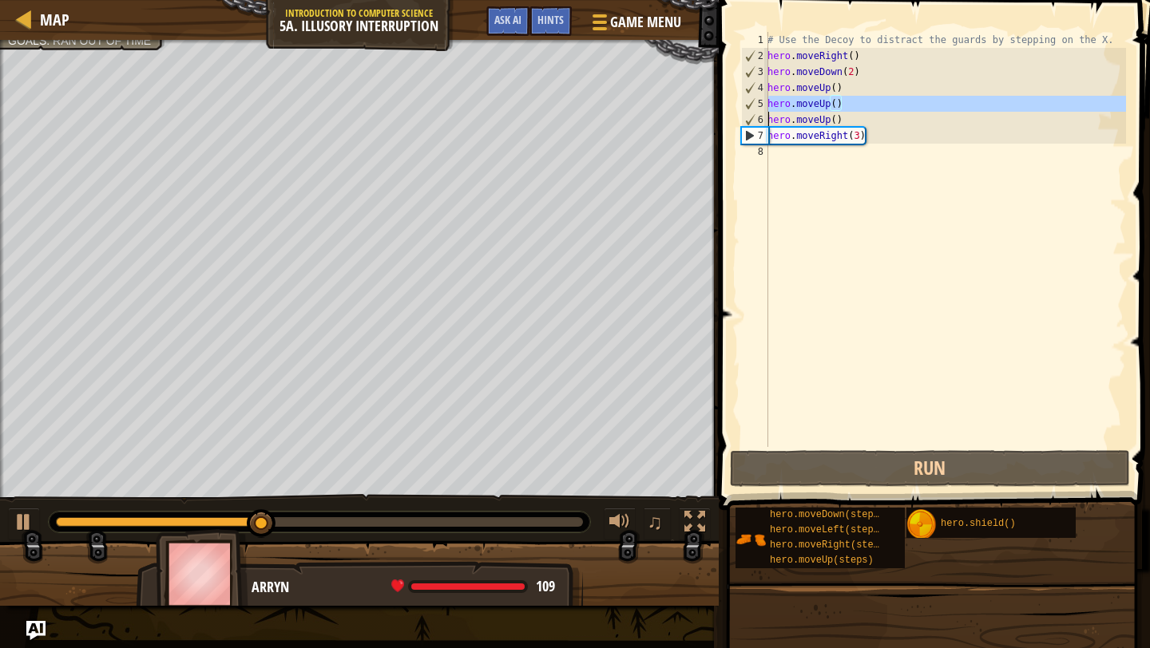
click at [837, 108] on div "# Use the Decoy to distract the guards by stepping on the X. hero . moveRight (…" at bounding box center [945, 255] width 362 height 447
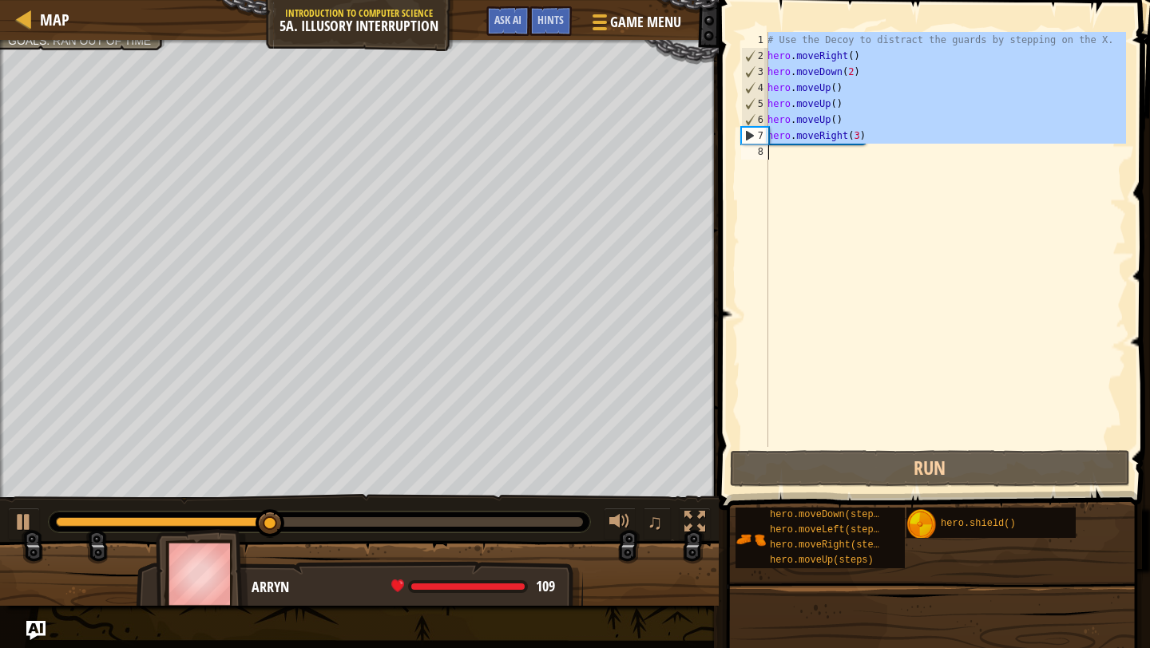
click at [837, 108] on div "# Use the Decoy to distract the guards by stepping on the X. hero . moveRight (…" at bounding box center [945, 255] width 362 height 447
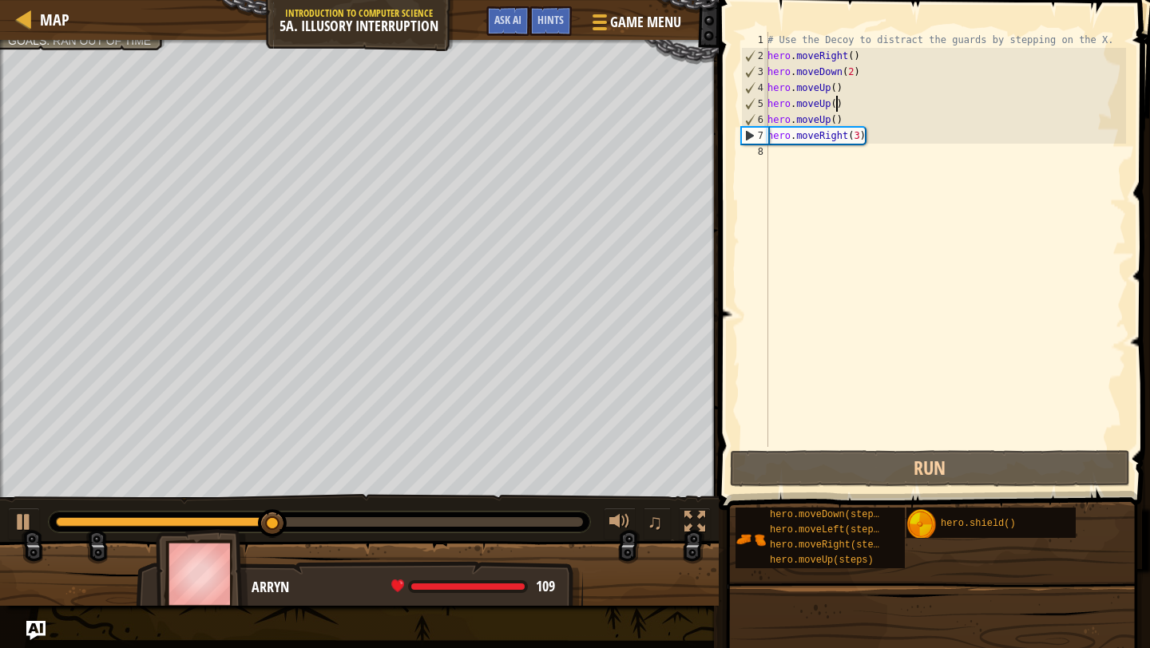
click at [837, 108] on div "# Use the Decoy to distract the guards by stepping on the X. hero . moveRight (…" at bounding box center [945, 255] width 362 height 447
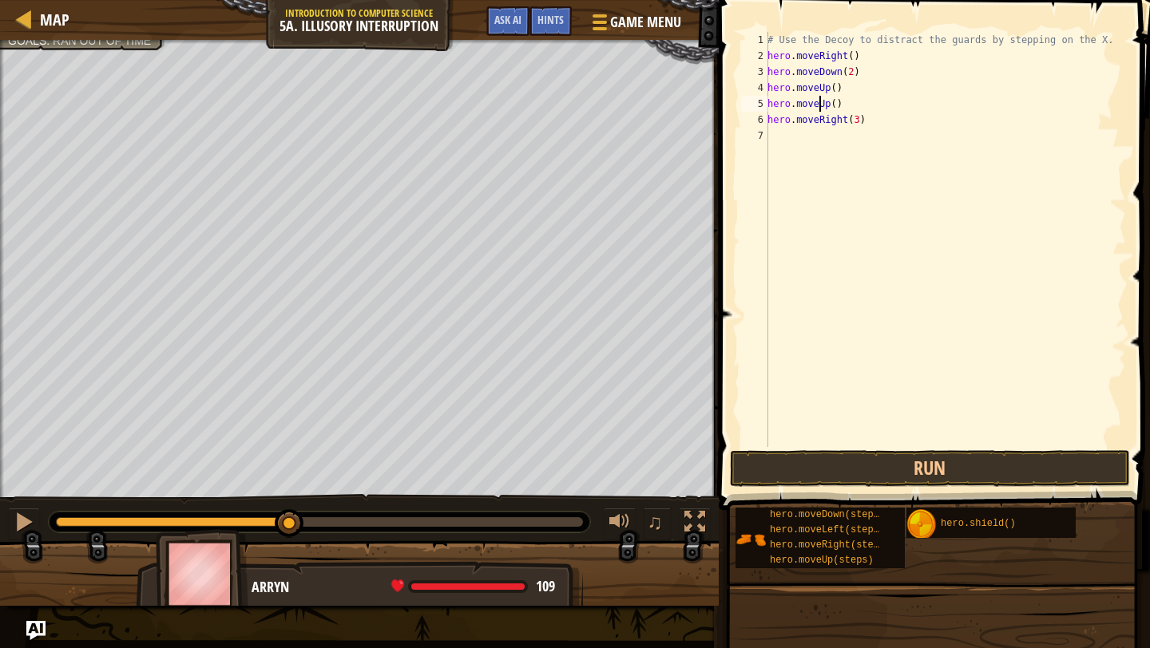
click at [822, 107] on div "# Use the Decoy to distract the guards by stepping on the X. hero . moveRight (…" at bounding box center [945, 255] width 362 height 447
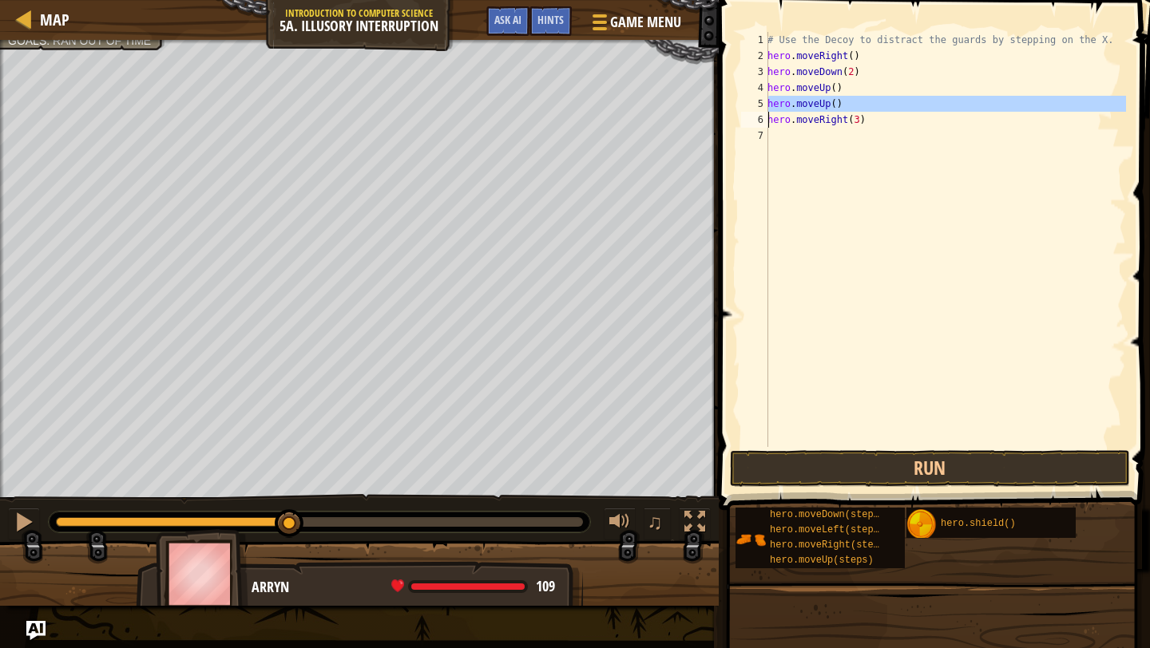
click at [896, 101] on div "# Use the Decoy to distract the guards by stepping on the X. hero . moveRight (…" at bounding box center [945, 255] width 362 height 447
type textarea "hero.moveUp()"
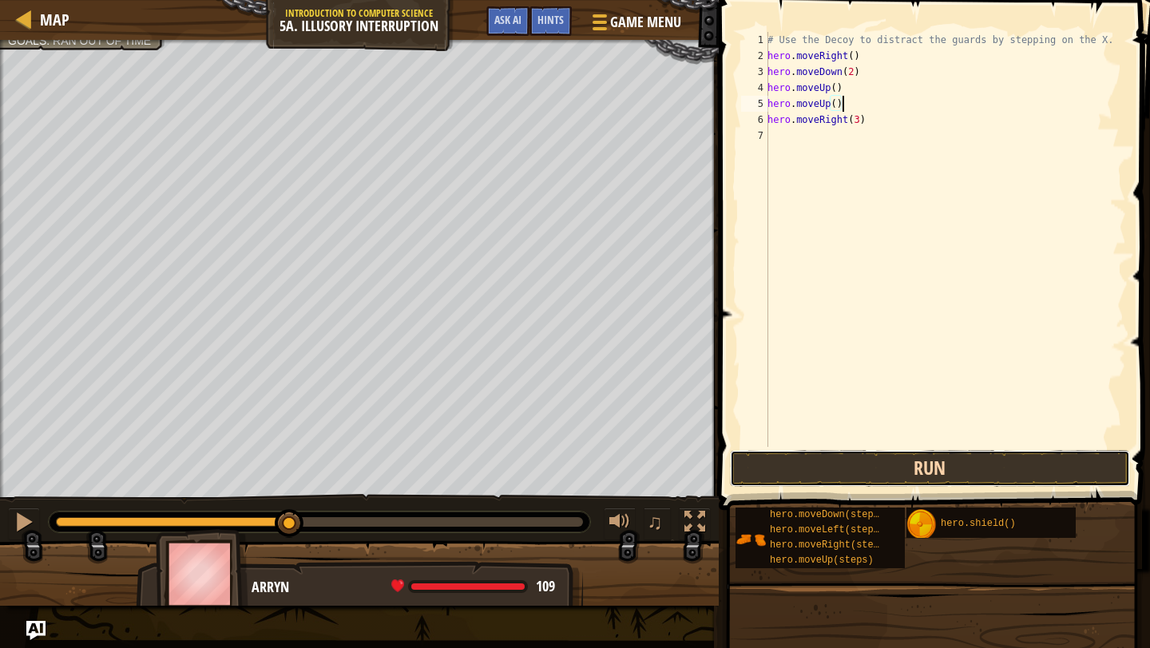
click at [840, 461] on button "Run" at bounding box center [930, 468] width 400 height 37
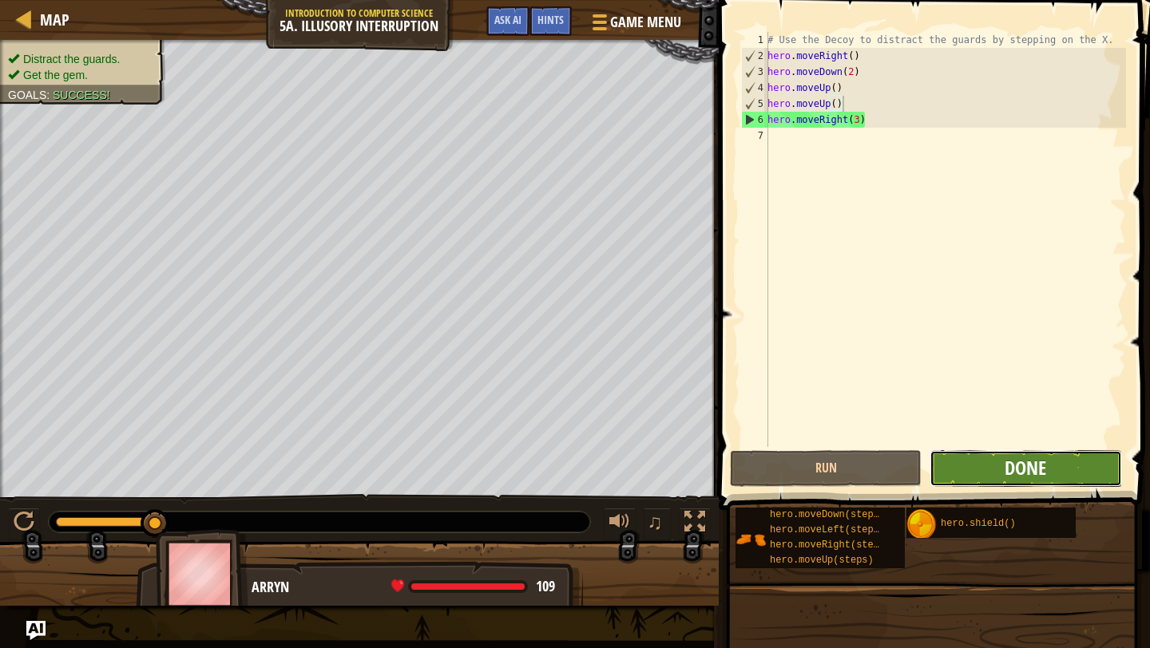
click at [1034, 461] on span "Done" at bounding box center [1025, 468] width 42 height 26
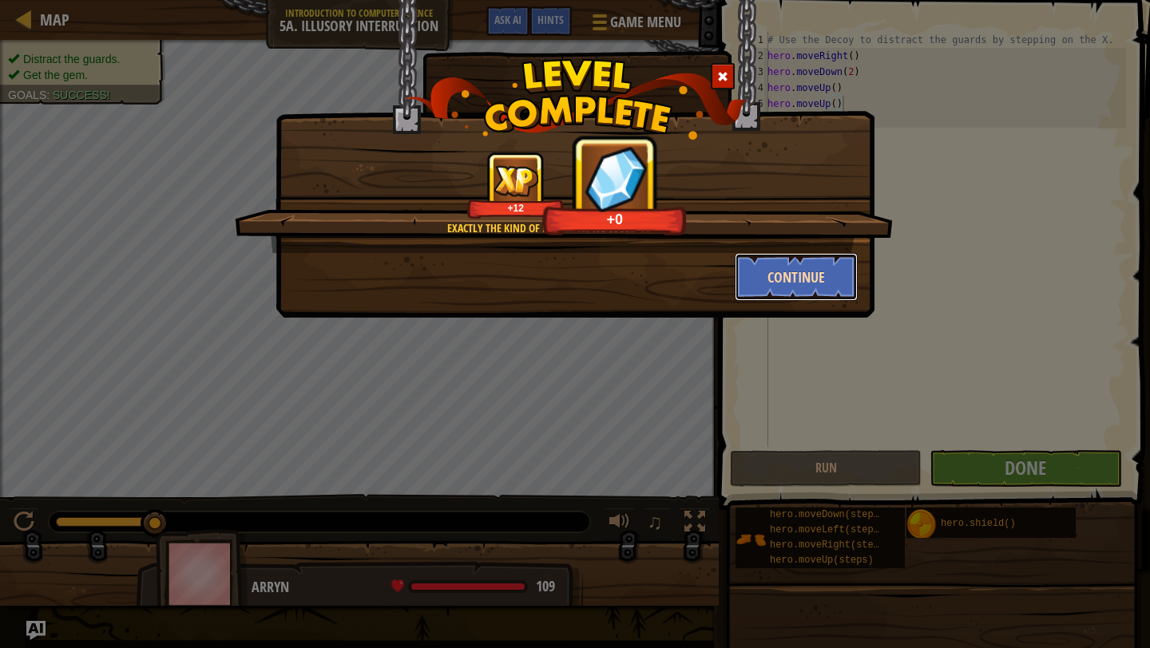
click at [806, 269] on button "Continue" at bounding box center [797, 277] width 124 height 48
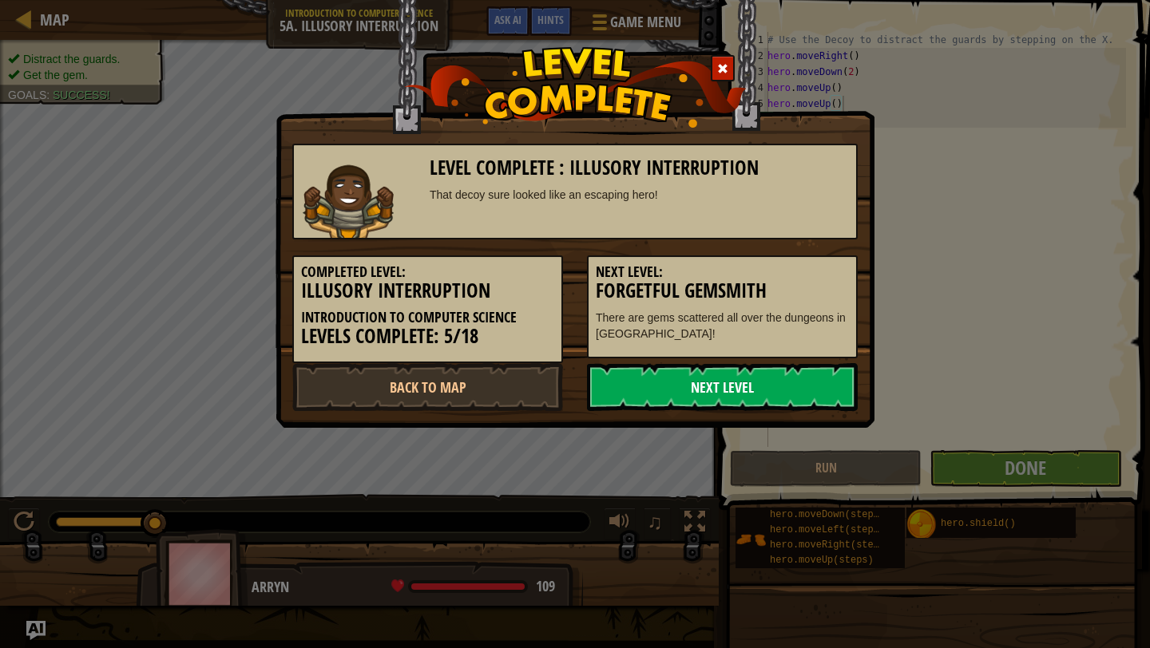
click at [755, 390] on link "Next Level" at bounding box center [722, 387] width 271 height 48
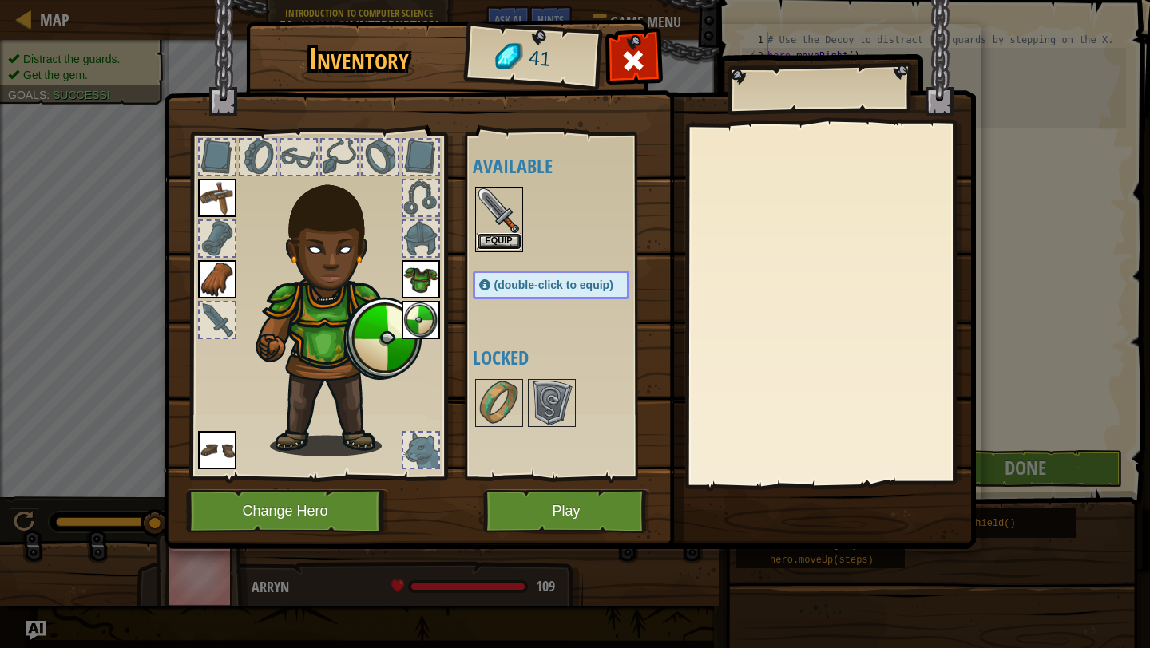
click at [505, 239] on button "Equip" at bounding box center [499, 241] width 45 height 17
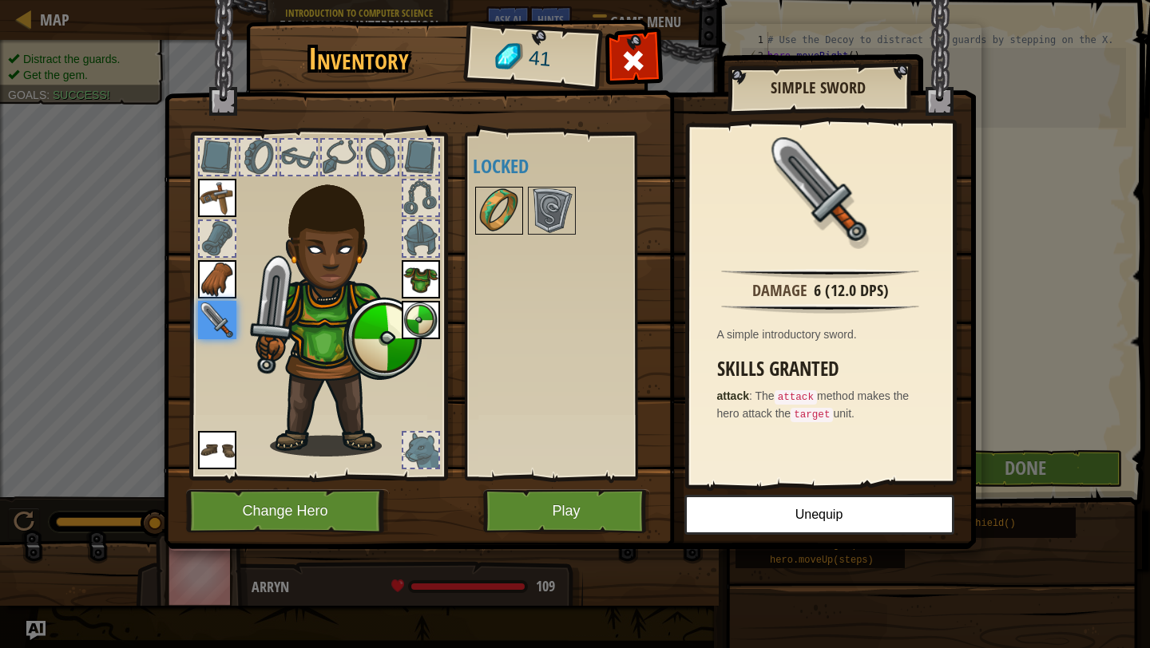
click at [498, 200] on img at bounding box center [499, 210] width 45 height 45
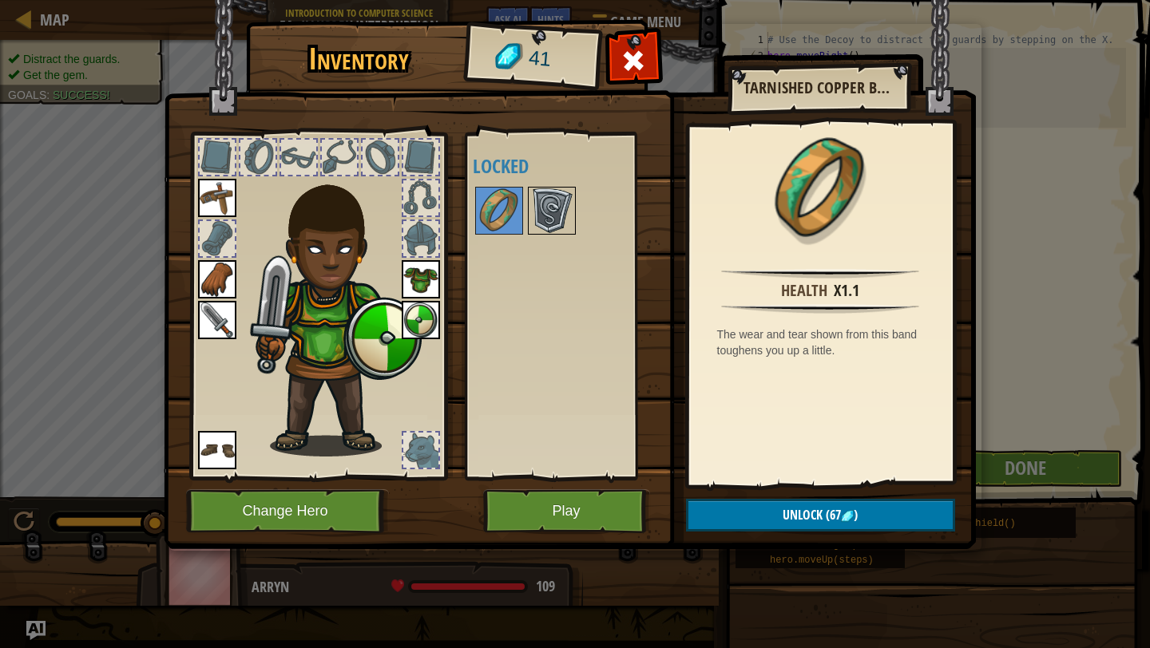
click at [545, 208] on img at bounding box center [551, 210] width 45 height 45
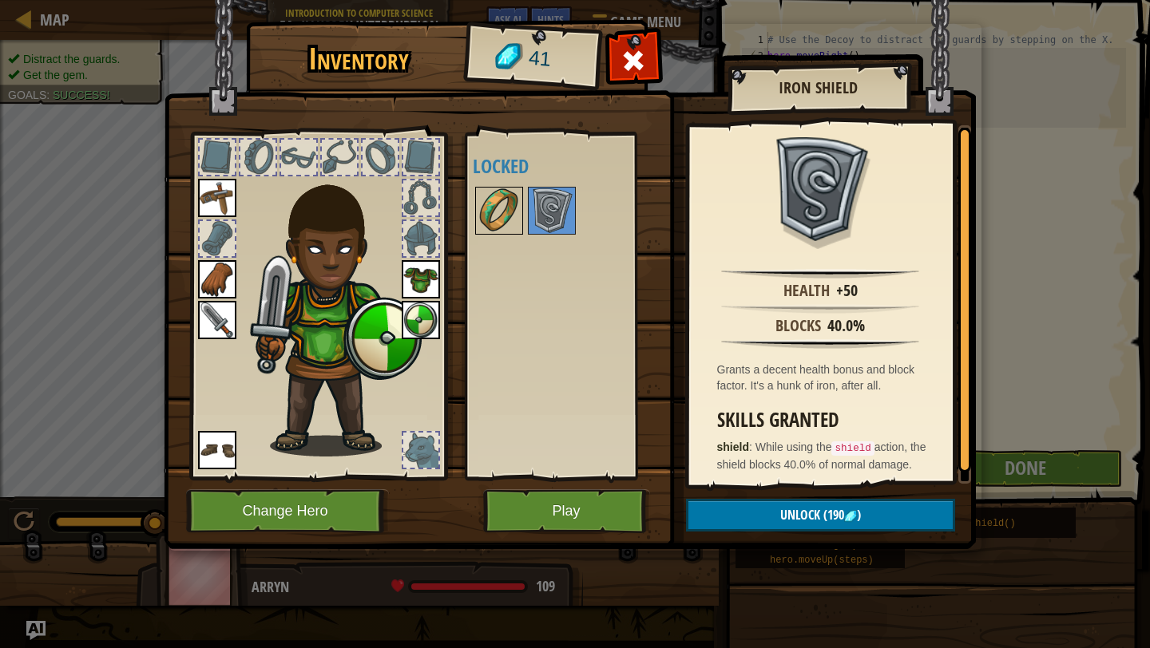
click at [498, 207] on img at bounding box center [499, 210] width 45 height 45
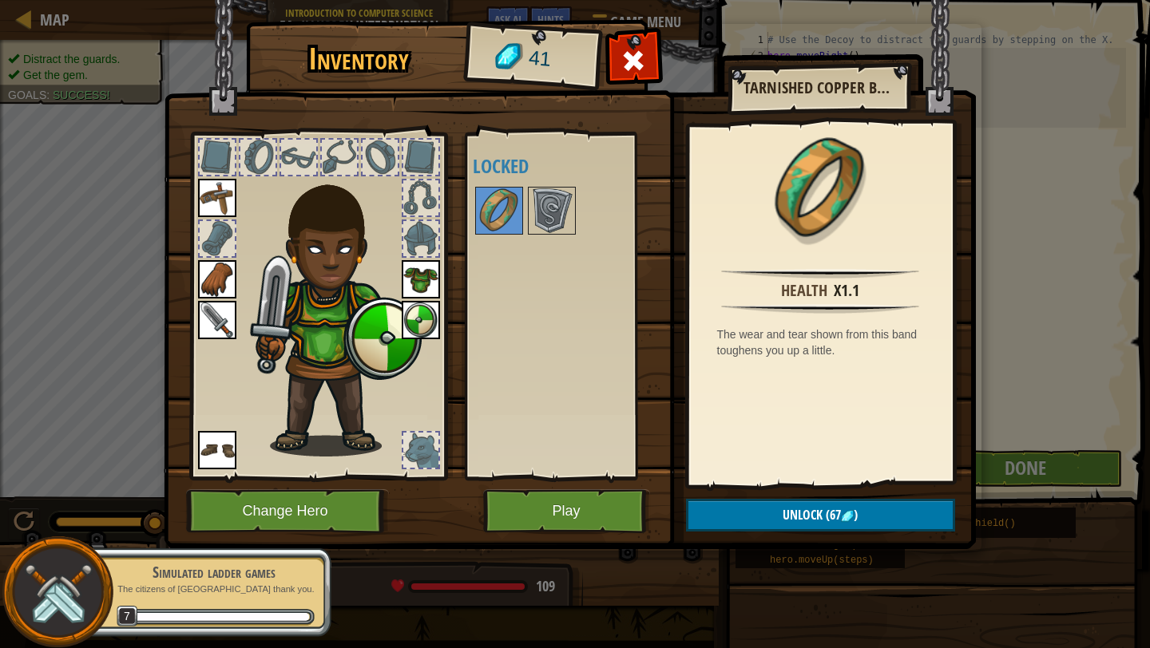
click at [366, 335] on img at bounding box center [336, 310] width 172 height 294
click at [429, 319] on img at bounding box center [421, 320] width 38 height 38
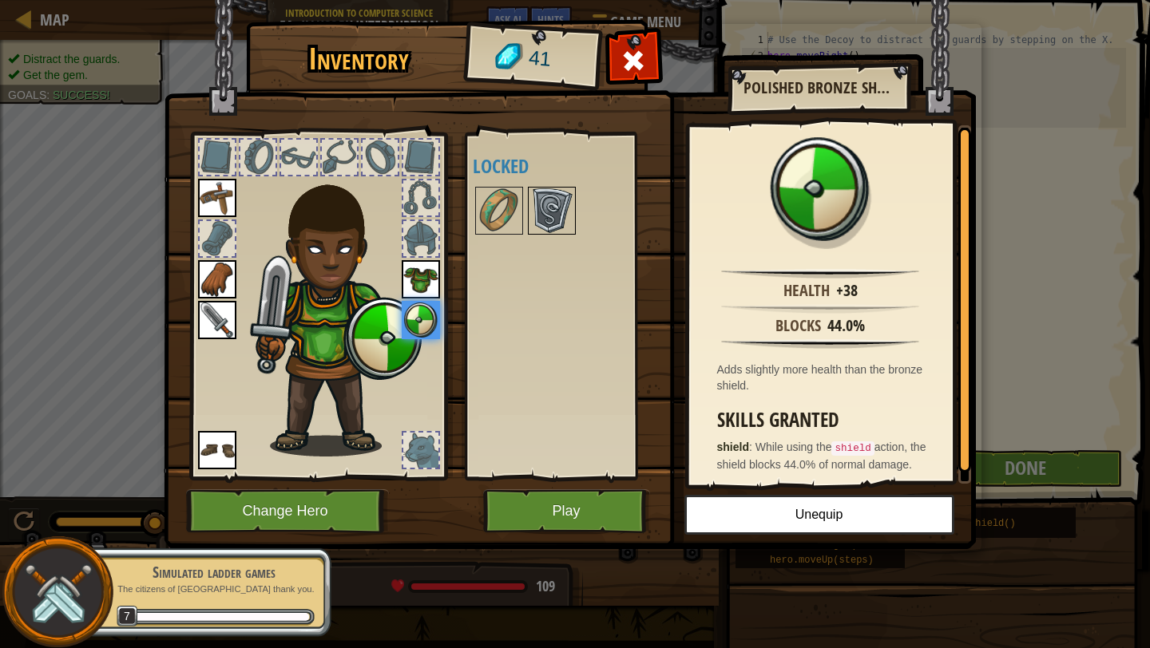
click at [562, 200] on img at bounding box center [551, 210] width 45 height 45
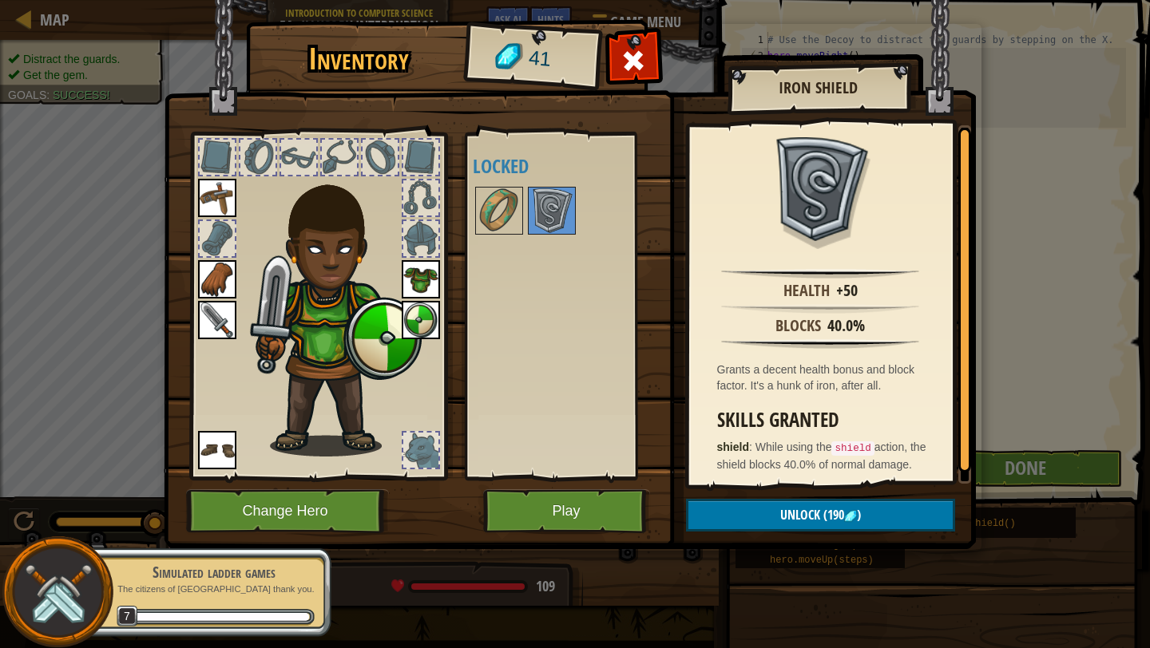
click at [430, 318] on img at bounding box center [421, 320] width 38 height 38
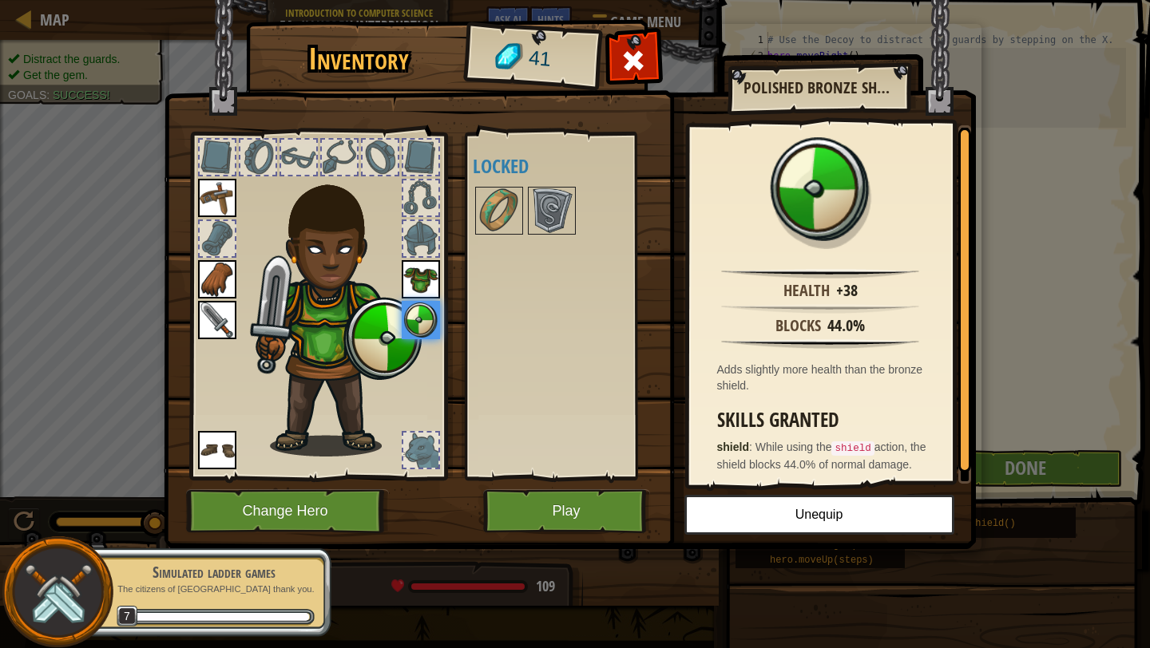
scroll to position [19, 0]
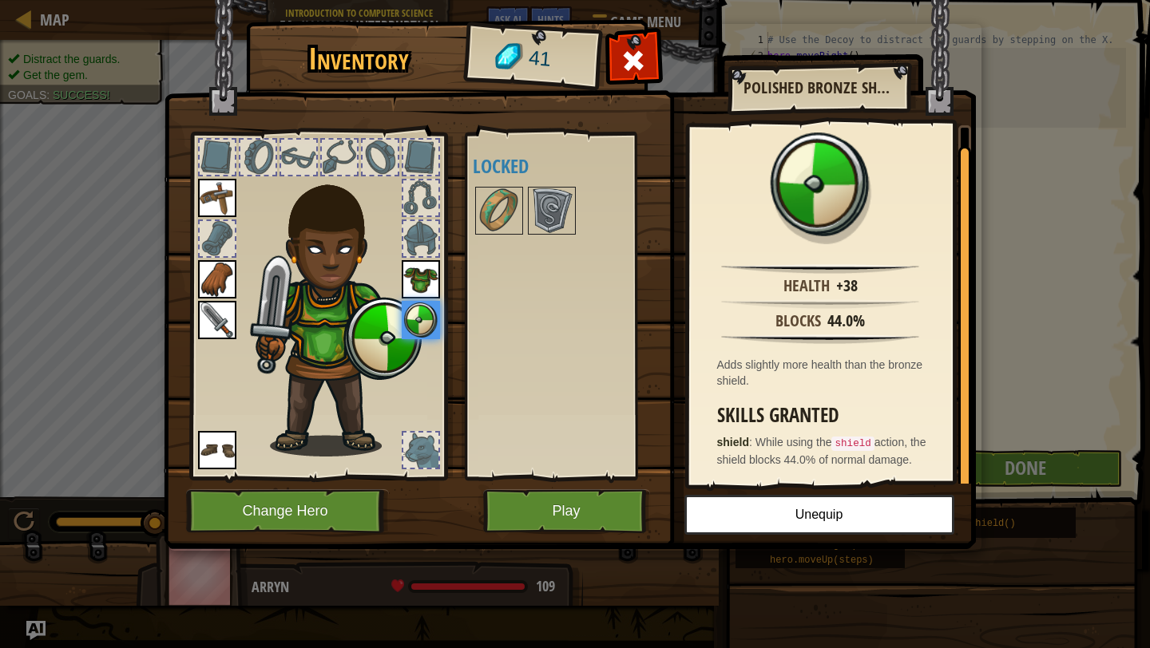
click at [230, 328] on img at bounding box center [217, 320] width 38 height 38
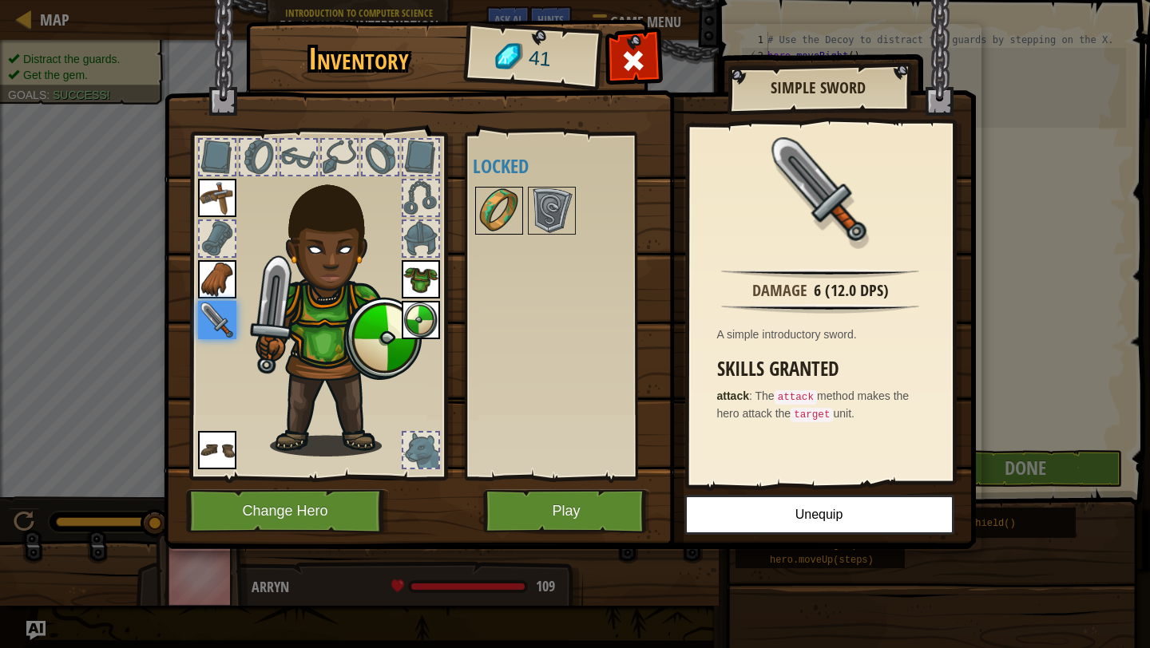
click at [504, 220] on img at bounding box center [499, 210] width 45 height 45
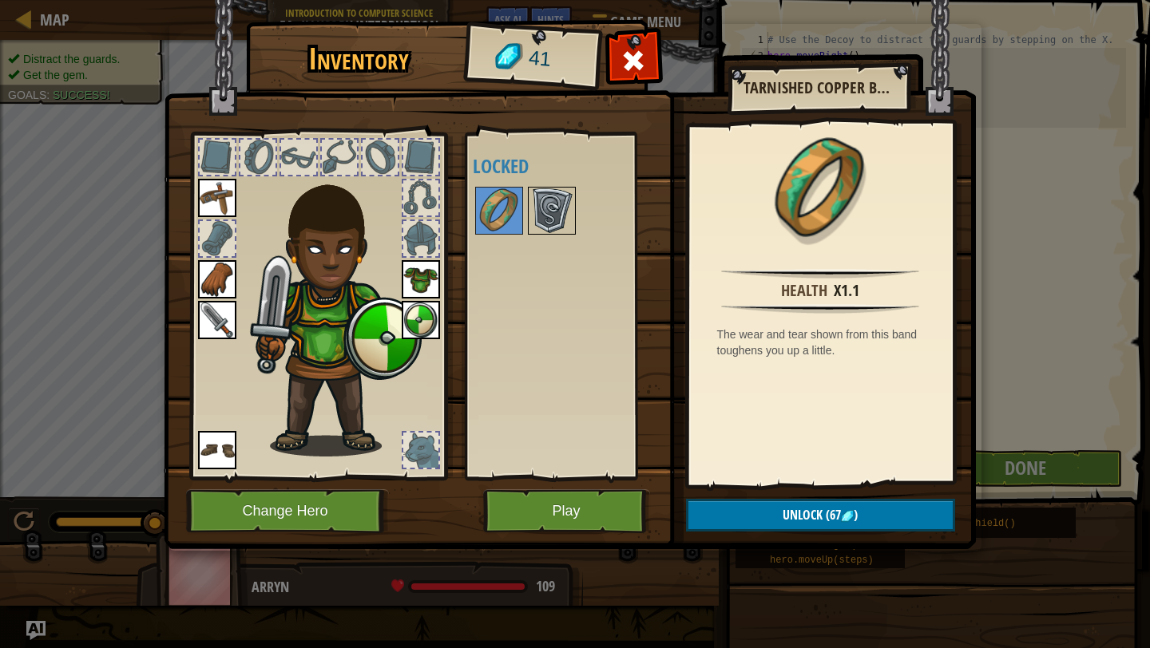
click at [540, 218] on img at bounding box center [551, 210] width 45 height 45
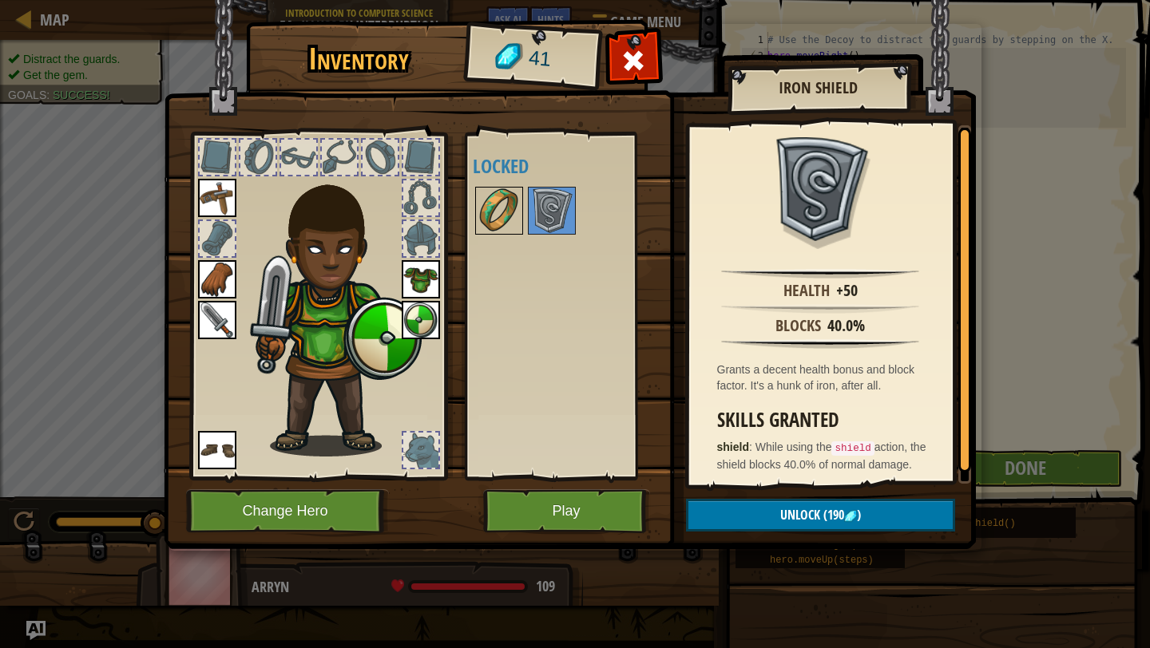
click at [493, 218] on img at bounding box center [499, 210] width 45 height 45
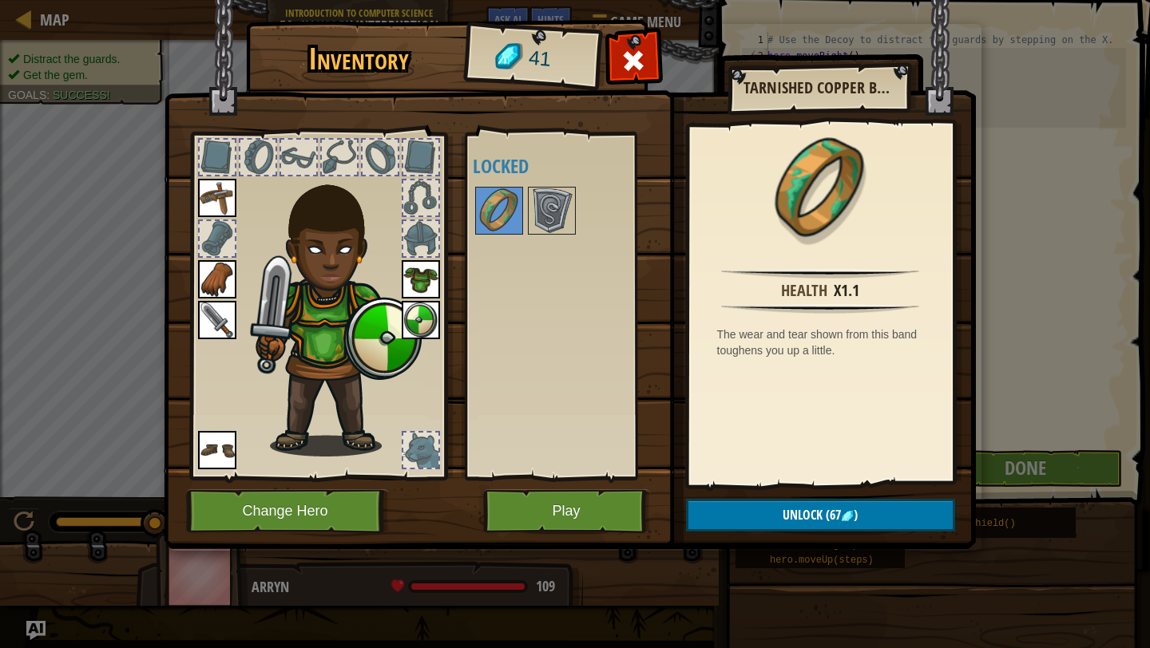
click at [216, 327] on img at bounding box center [217, 320] width 38 height 38
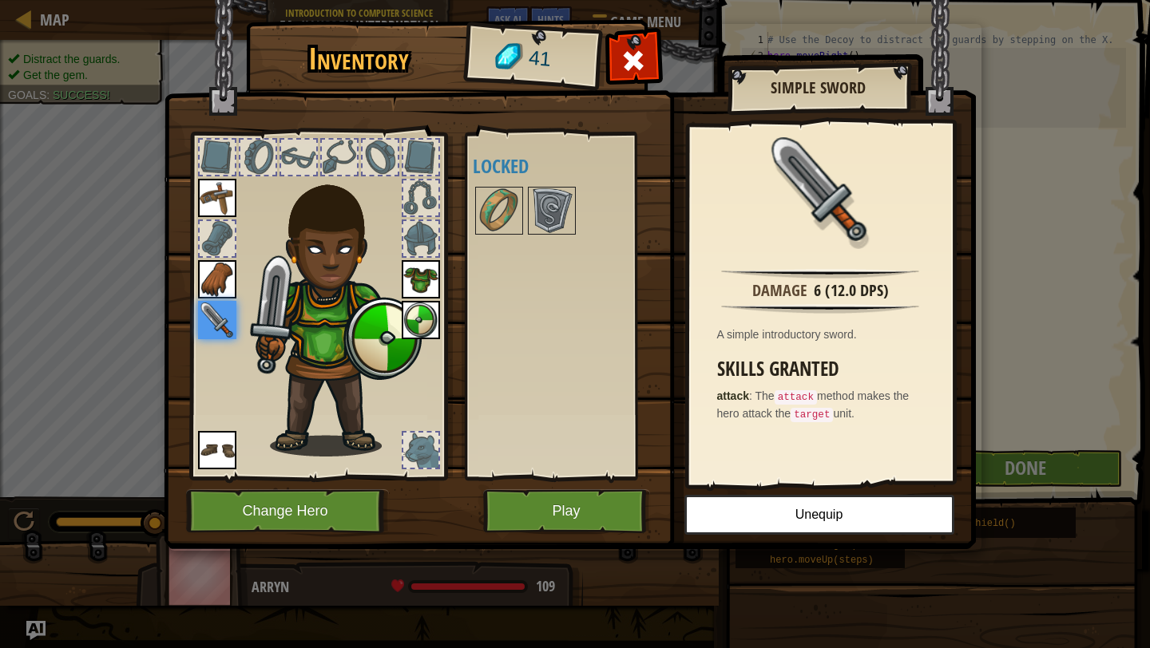
click at [394, 338] on img at bounding box center [336, 310] width 172 height 294
click at [418, 321] on img at bounding box center [421, 320] width 38 height 38
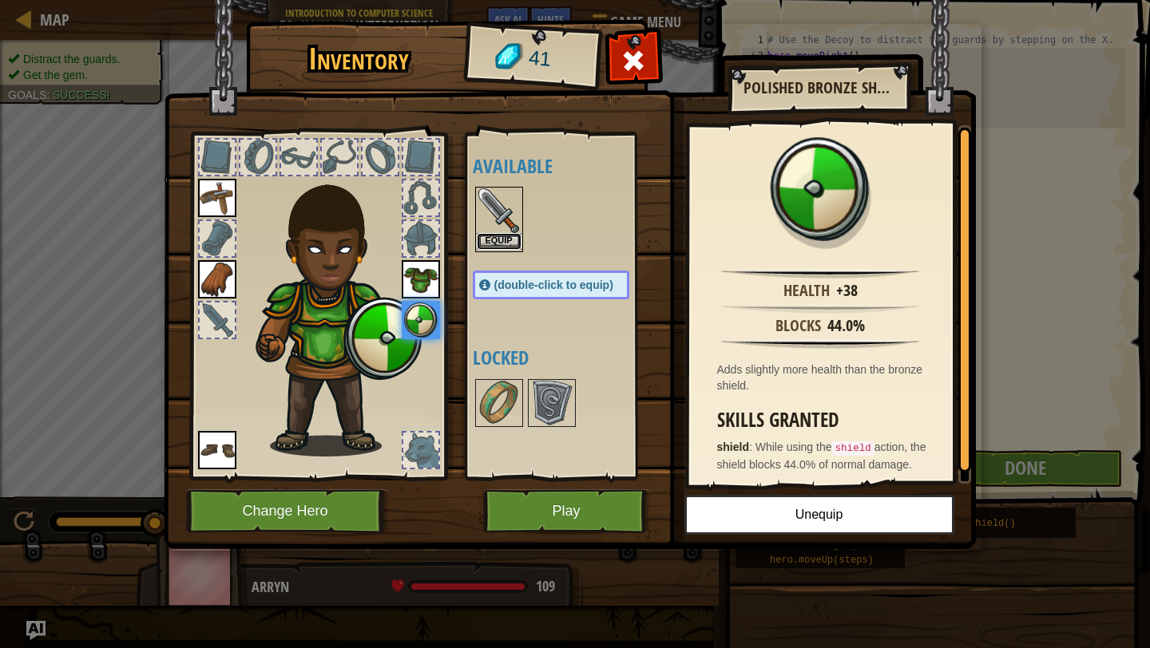
click at [497, 242] on button "Equip" at bounding box center [499, 241] width 45 height 17
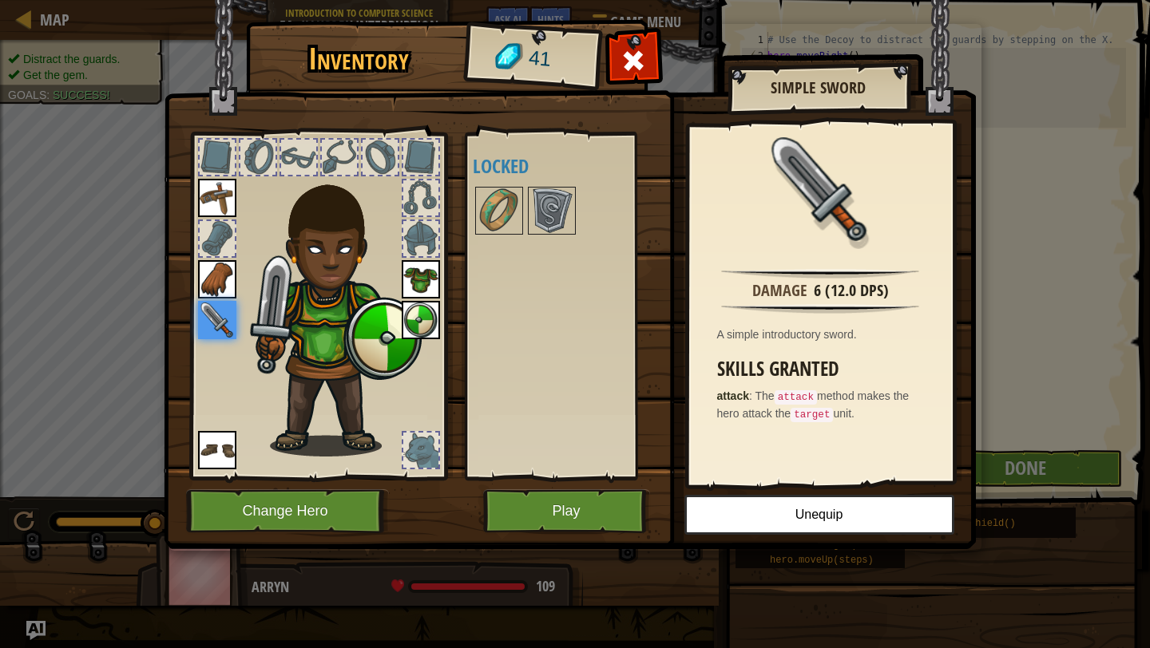
click at [436, 314] on img at bounding box center [421, 320] width 38 height 38
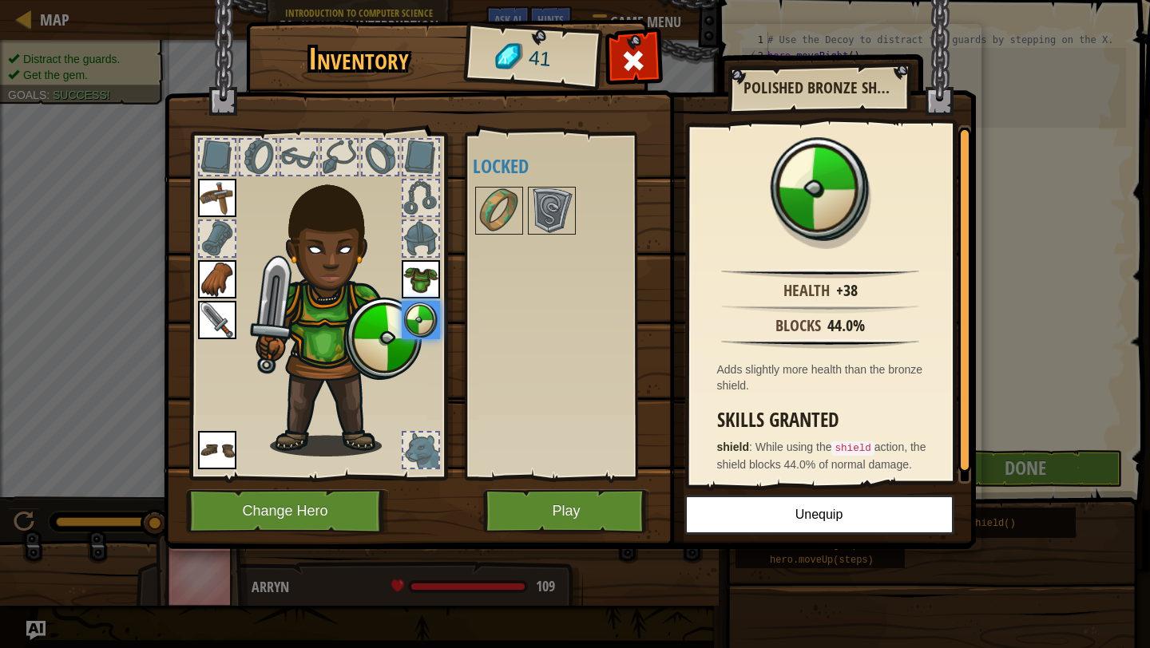
click at [236, 319] on img at bounding box center [217, 320] width 38 height 38
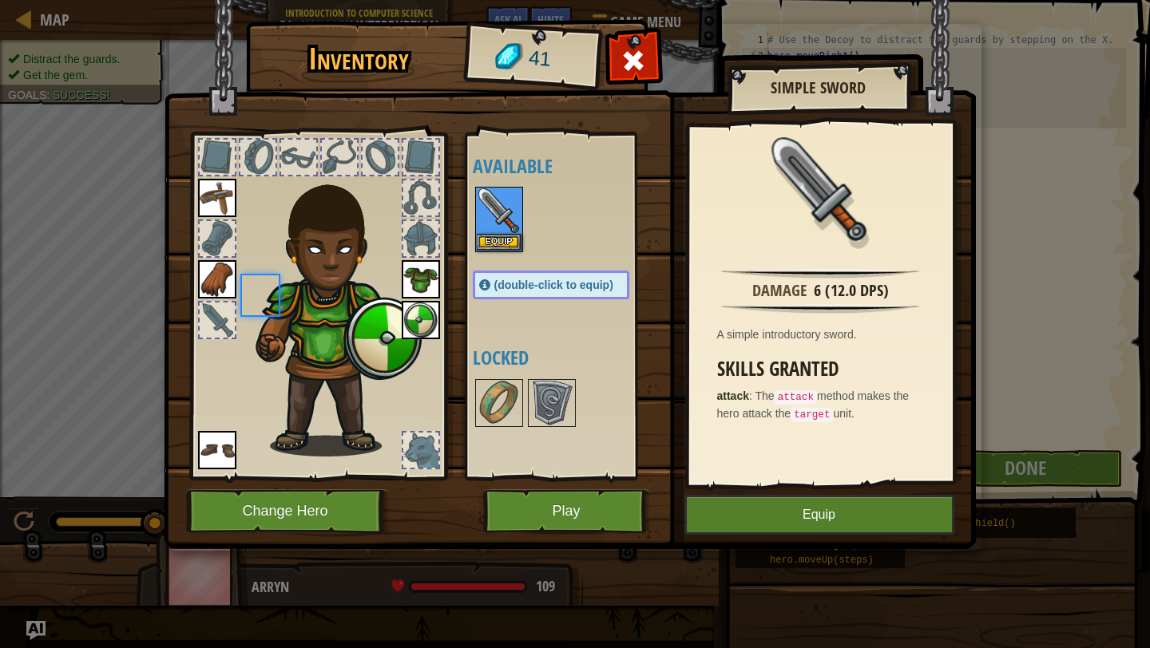
click at [236, 319] on div at bounding box center [217, 320] width 38 height 38
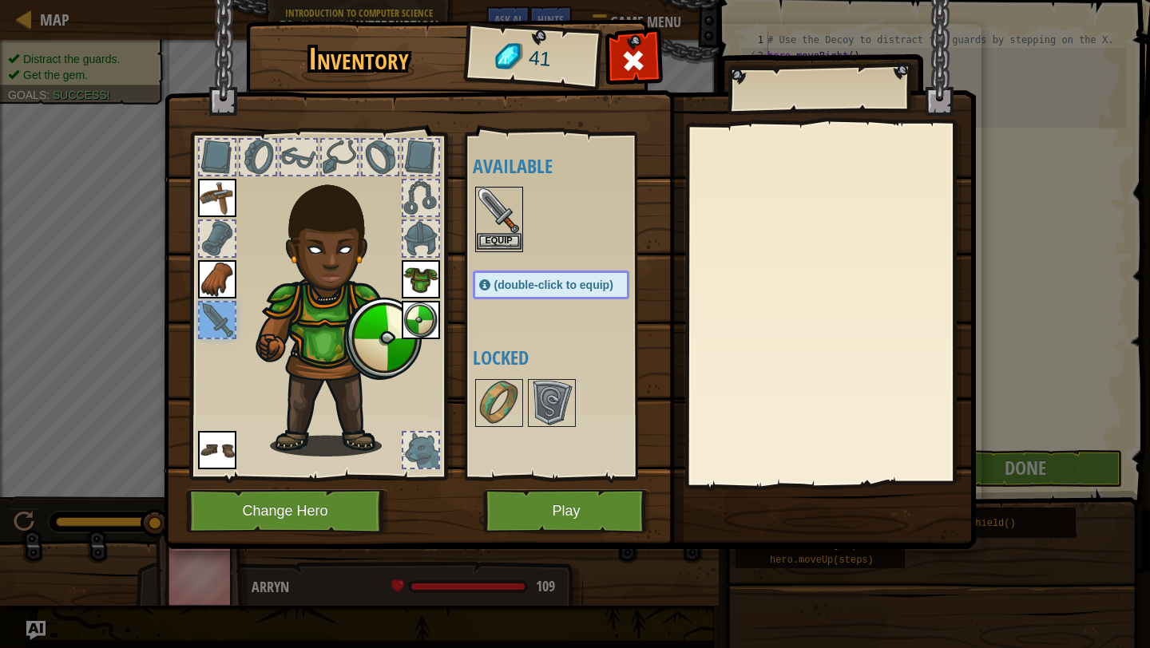
click at [502, 213] on img at bounding box center [499, 210] width 45 height 45
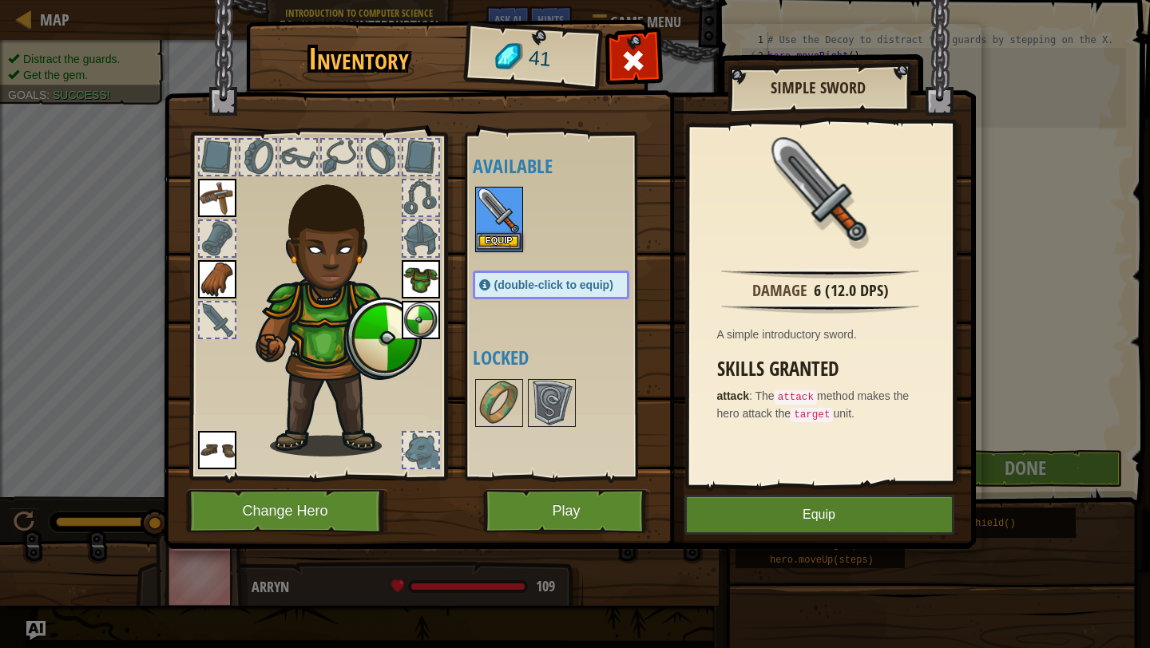
click at [502, 213] on img at bounding box center [499, 210] width 45 height 45
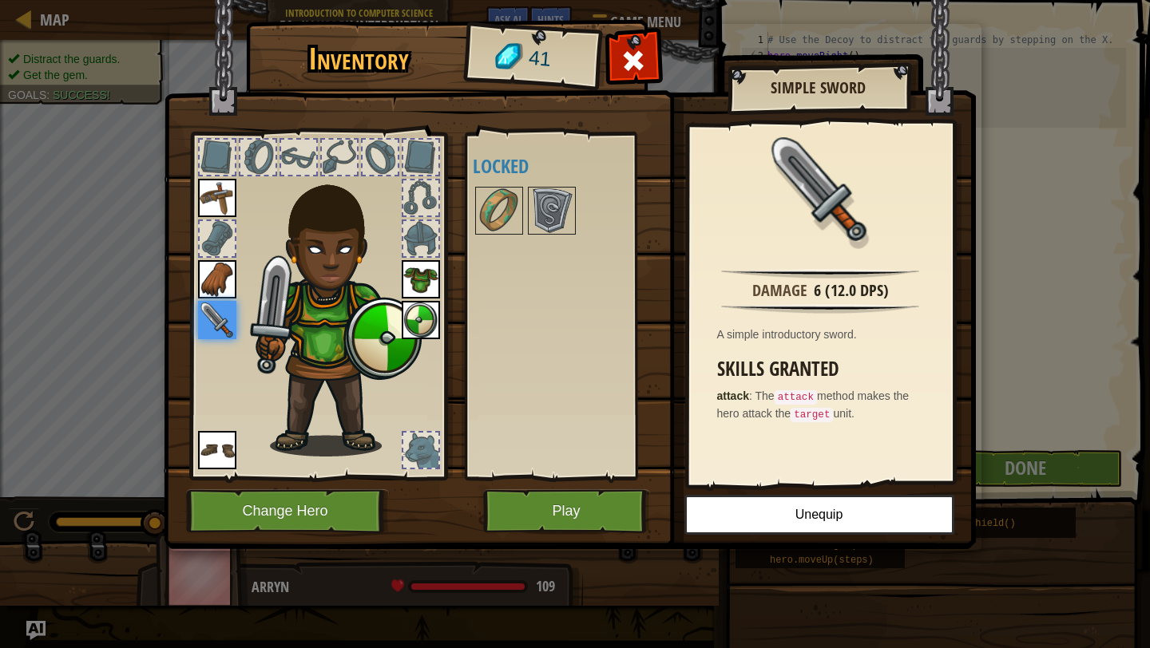
click at [226, 168] on div at bounding box center [217, 157] width 35 height 35
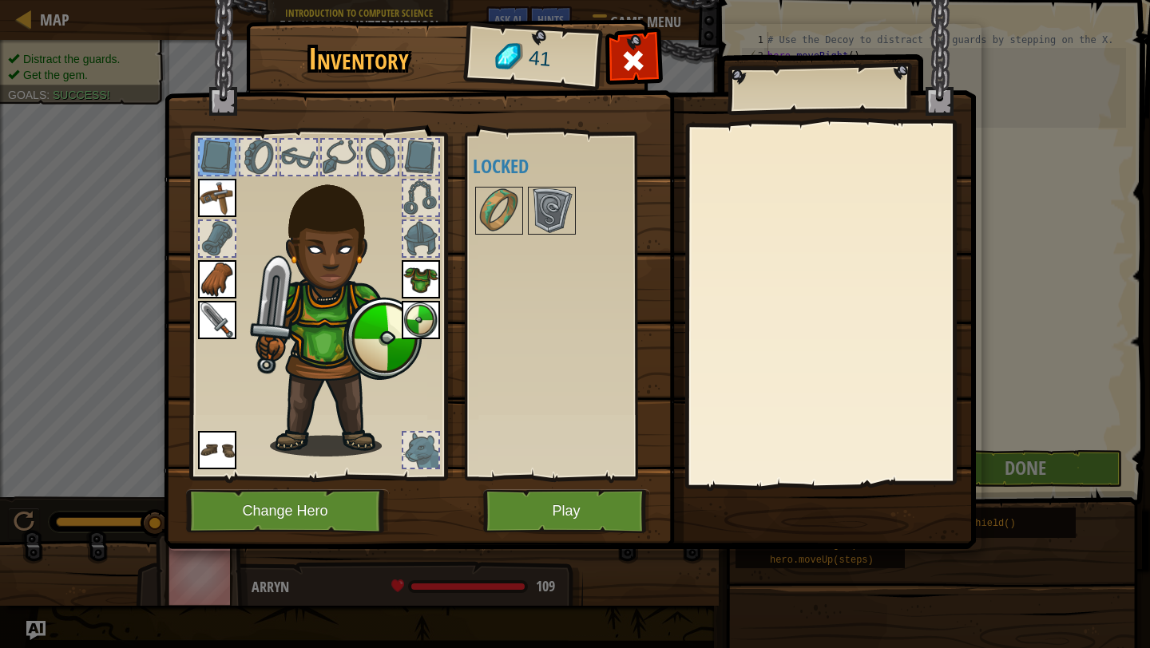
click at [223, 196] on img at bounding box center [217, 198] width 38 height 38
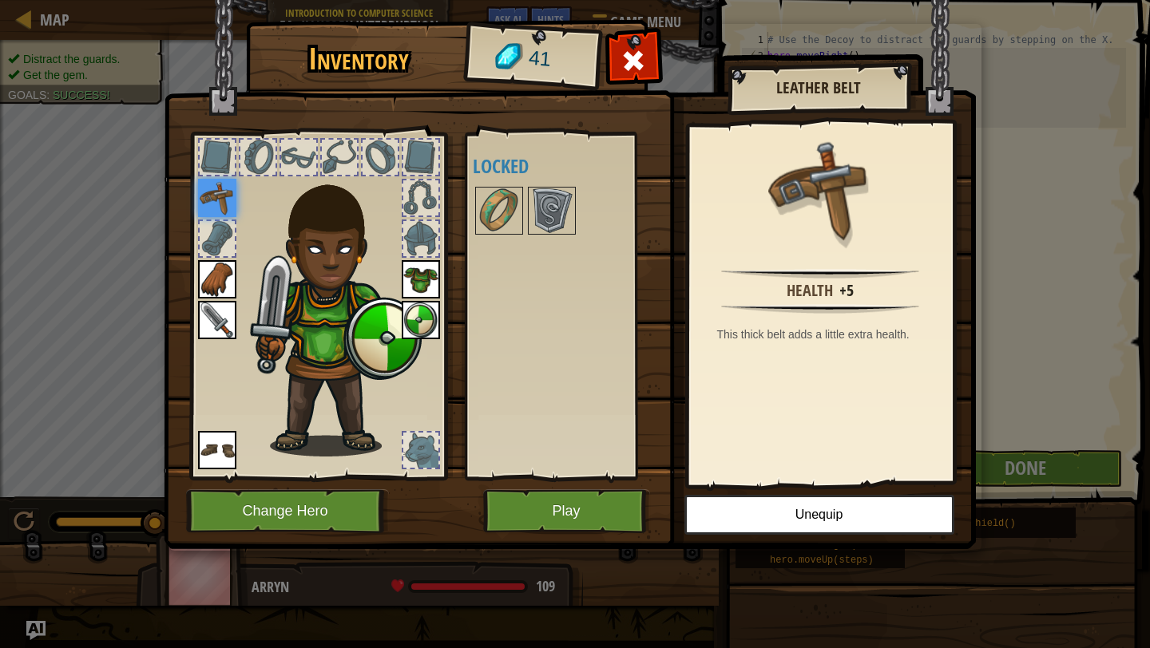
click at [221, 275] on img at bounding box center [217, 279] width 38 height 38
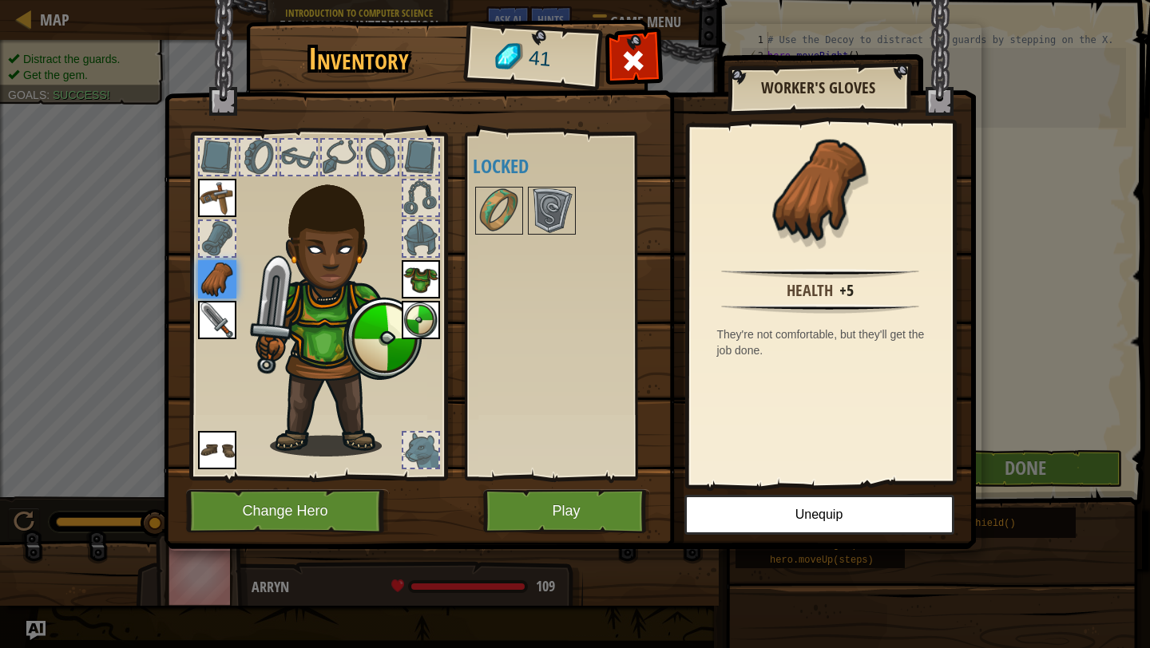
click at [213, 453] on img at bounding box center [217, 450] width 38 height 38
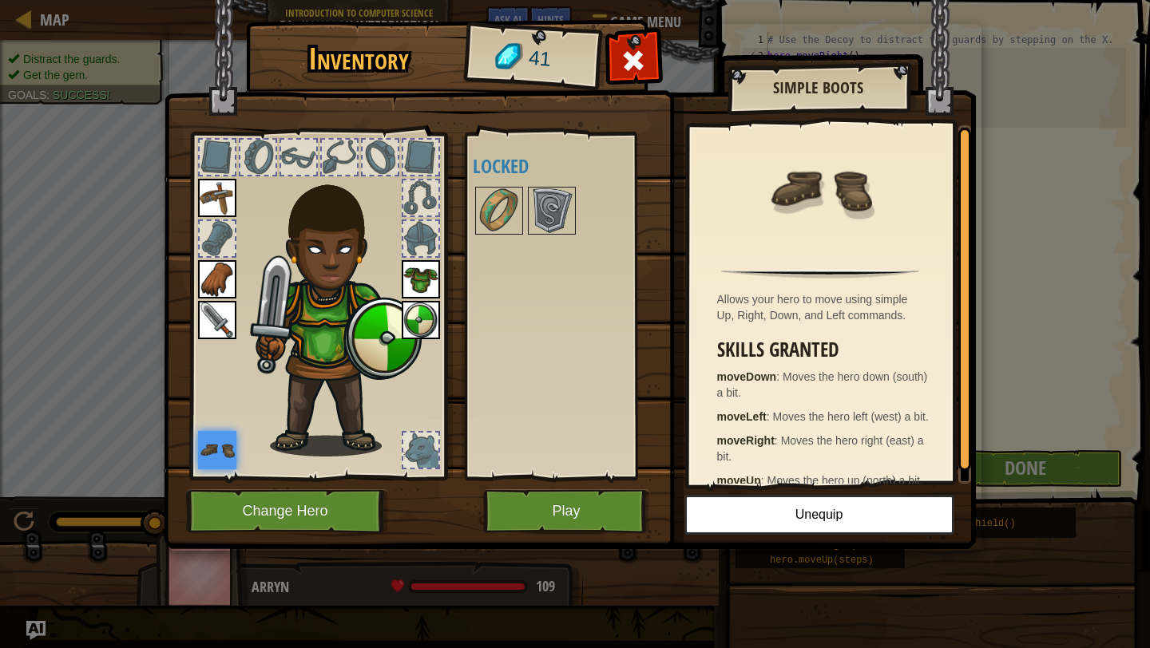
click at [427, 232] on div at bounding box center [420, 238] width 35 height 35
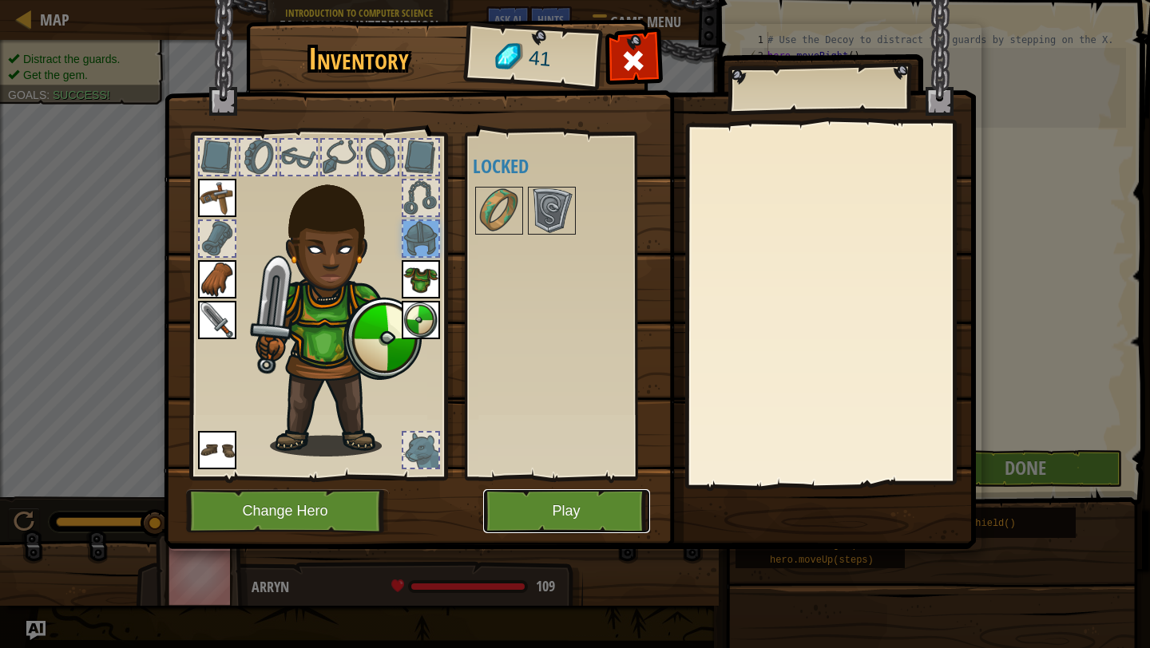
click at [556, 518] on button "Play" at bounding box center [566, 511] width 167 height 44
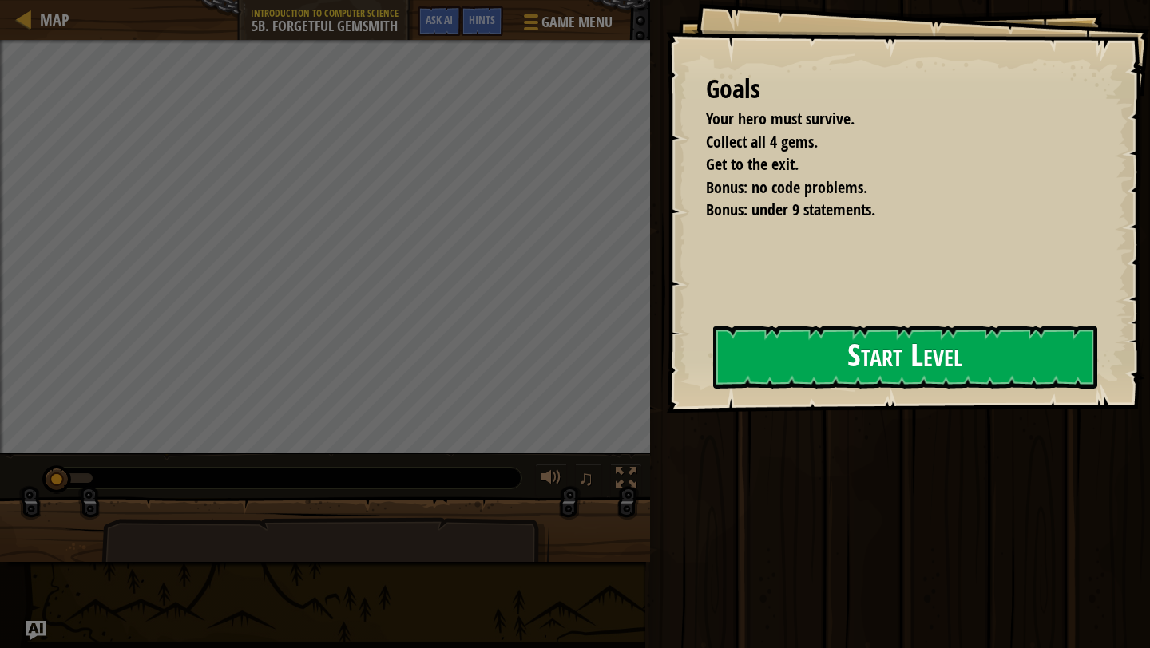
click at [754, 360] on button "Start Level" at bounding box center [905, 357] width 384 height 63
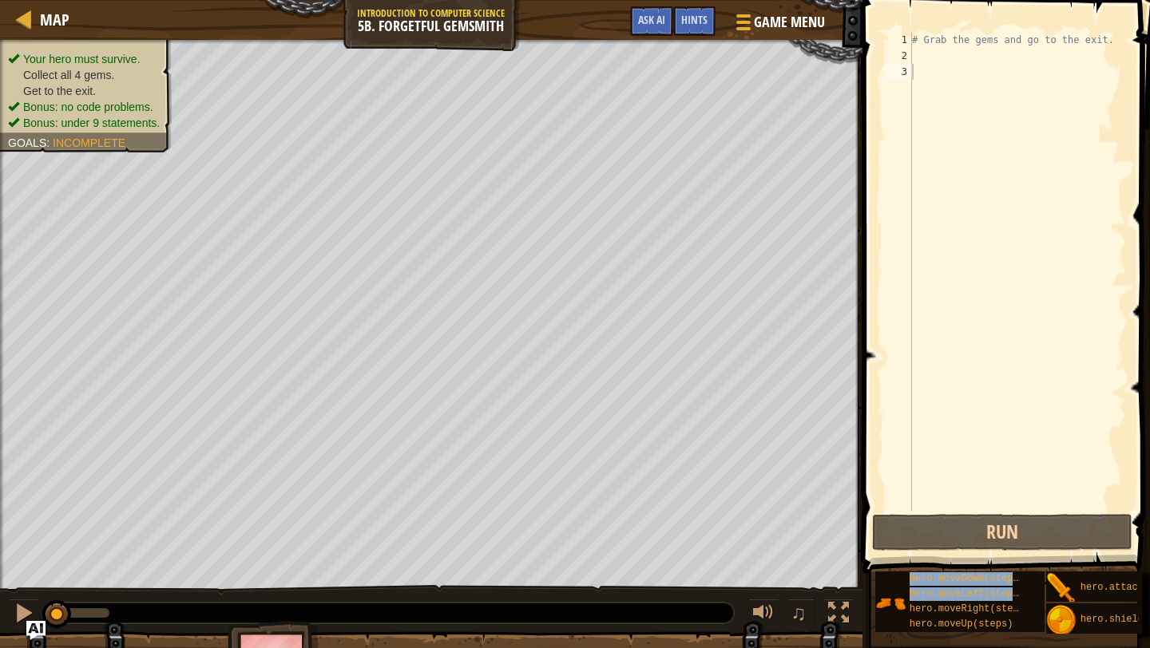
drag, startPoint x: 963, startPoint y: 610, endPoint x: 987, endPoint y: 79, distance: 531.5
click at [987, 79] on div "Hints Videos 1 2 3 # Grab the gems and go to the exit. הההההההההההההההההההההההה…" at bounding box center [1003, 320] width 292 height 640
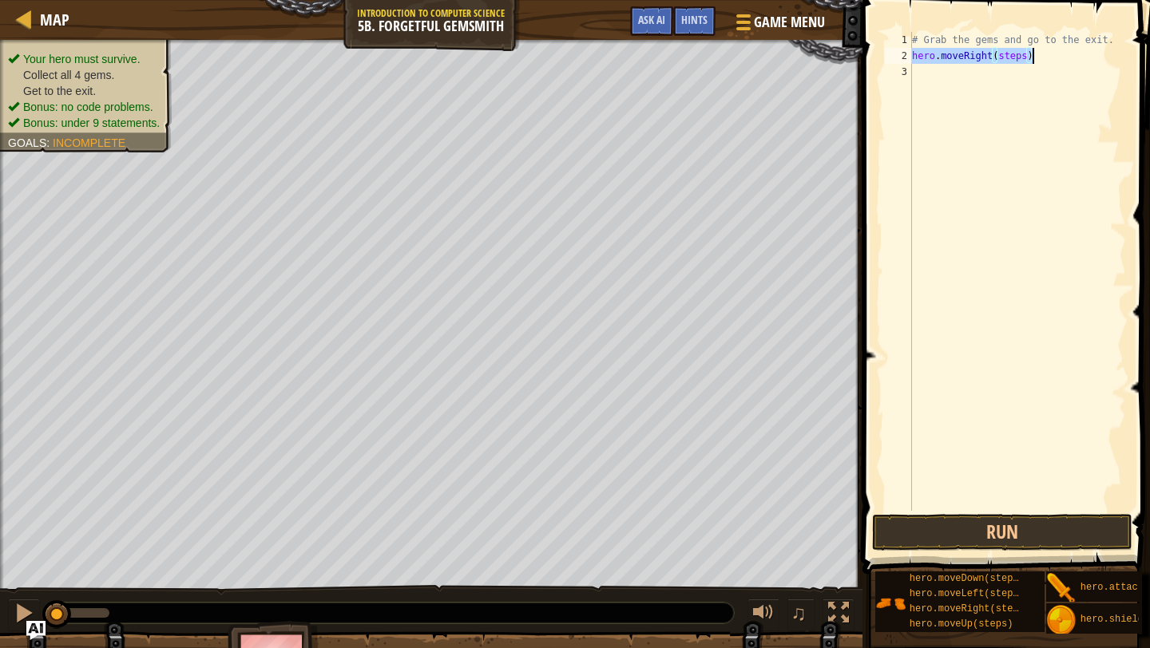
click at [1016, 63] on div "# Grab the gems and go to the exit. hero . moveRight ( steps )" at bounding box center [1017, 287] width 217 height 511
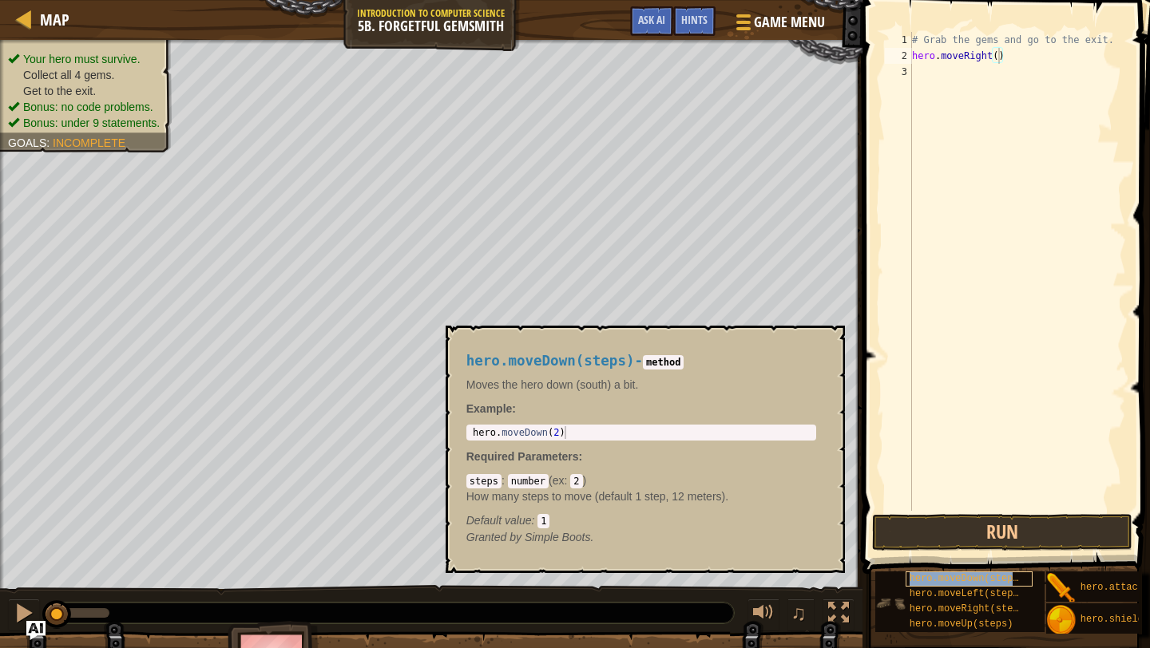
click at [968, 580] on span "hero.moveDown(steps)" at bounding box center [966, 578] width 115 height 11
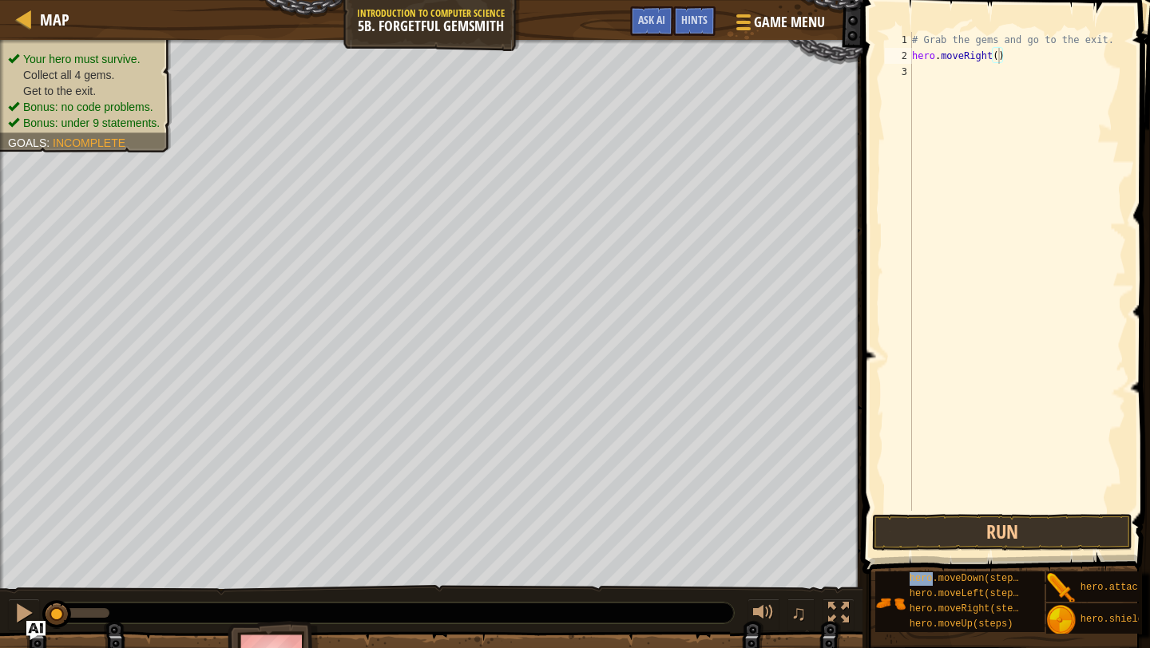
drag, startPoint x: 968, startPoint y: 580, endPoint x: 978, endPoint y: 152, distance: 427.3
click at [978, 152] on div "Hints Videos hero.moveRight() 1 2 3 # Grab the gems and go to the exit. hero . …" at bounding box center [1003, 320] width 292 height 640
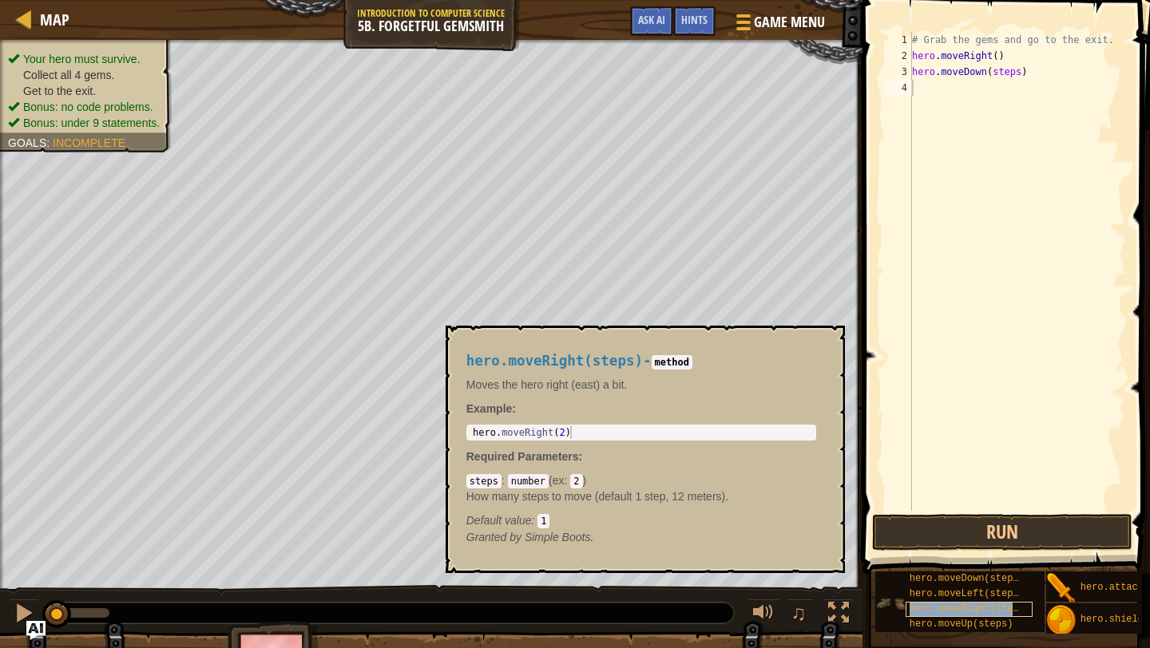
type textarea "hero.moveRight(steps)"
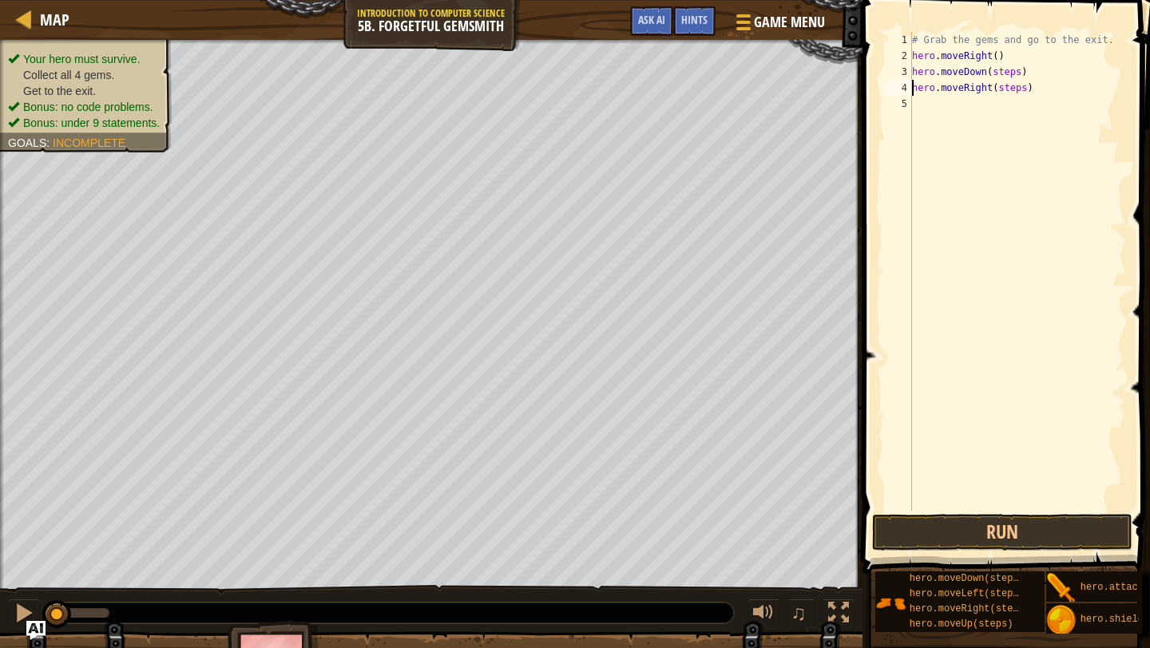
click at [1014, 97] on div "# Grab the gems and go to the exit. hero . moveRight ( ) hero . moveDown ( step…" at bounding box center [1017, 287] width 217 height 511
click at [1012, 75] on div "# Grab the gems and go to the exit. hero . moveRight ( ) hero . moveDown ( step…" at bounding box center [1017, 287] width 217 height 511
click at [1012, 90] on div "# Grab the gems and go to the exit. hero . moveRight ( ) hero . moveDown ( step…" at bounding box center [1017, 287] width 217 height 511
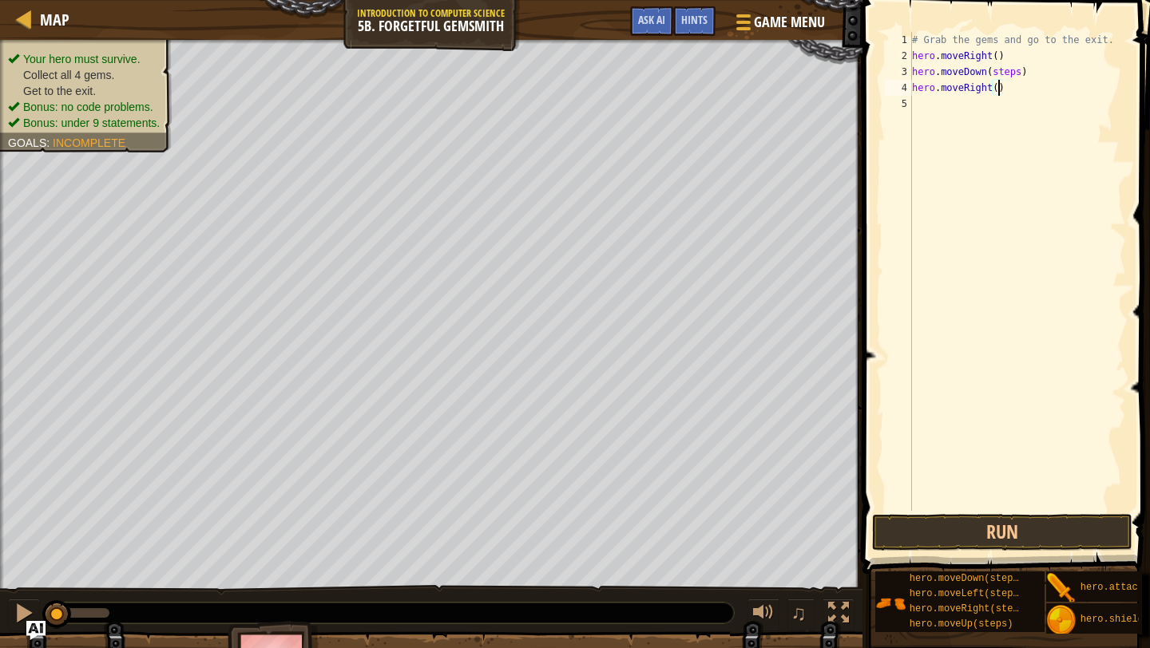
scroll to position [7, 7]
click at [1007, 74] on div "# Grab the gems and go to the exit. hero . moveRight ( ) hero . moveDown ( step…" at bounding box center [1017, 287] width 217 height 511
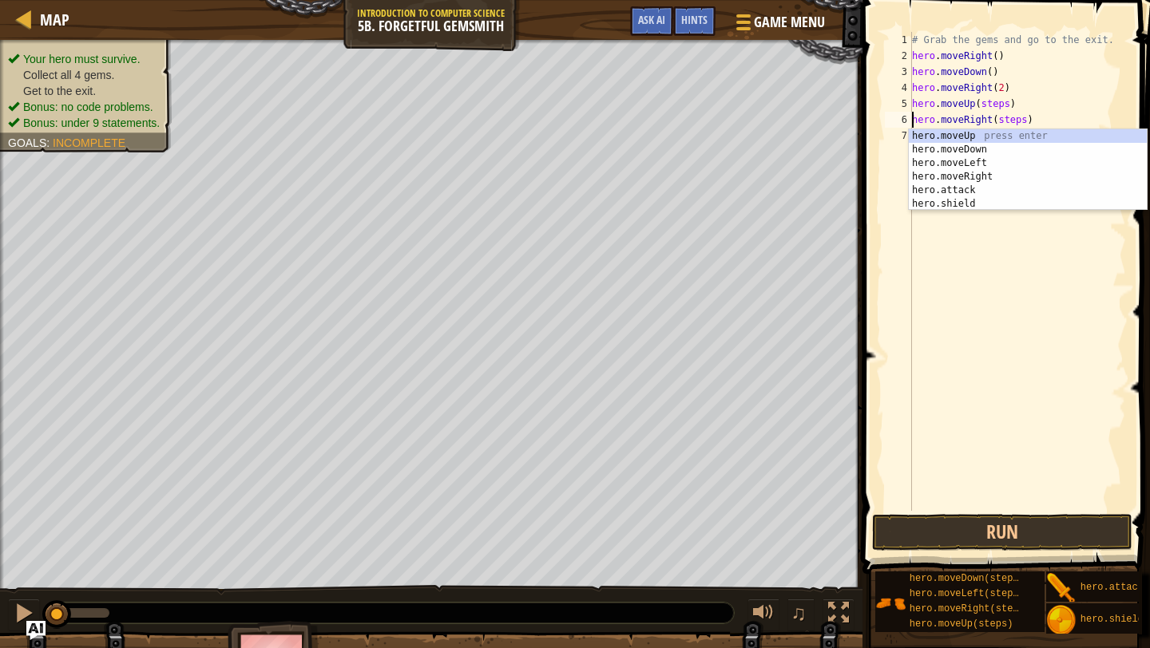
click at [1003, 102] on div "# Grab the gems and go to the exit. hero . moveRight ( ) hero . moveDown ( ) he…" at bounding box center [1017, 287] width 217 height 511
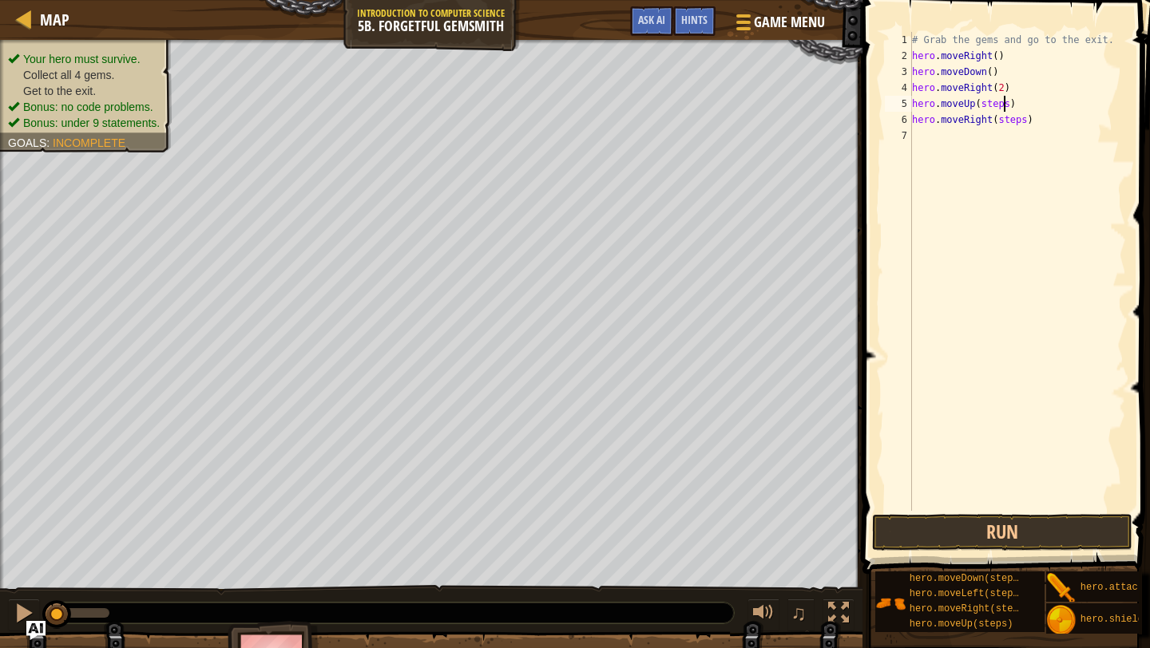
click at [1003, 102] on div "# Grab the gems and go to the exit. hero . moveRight ( ) hero . moveDown ( ) he…" at bounding box center [1017, 287] width 217 height 511
click at [1018, 125] on div "# Grab the gems and go to the exit. hero . moveRight ( ) hero . moveDown ( ) he…" at bounding box center [1017, 287] width 217 height 511
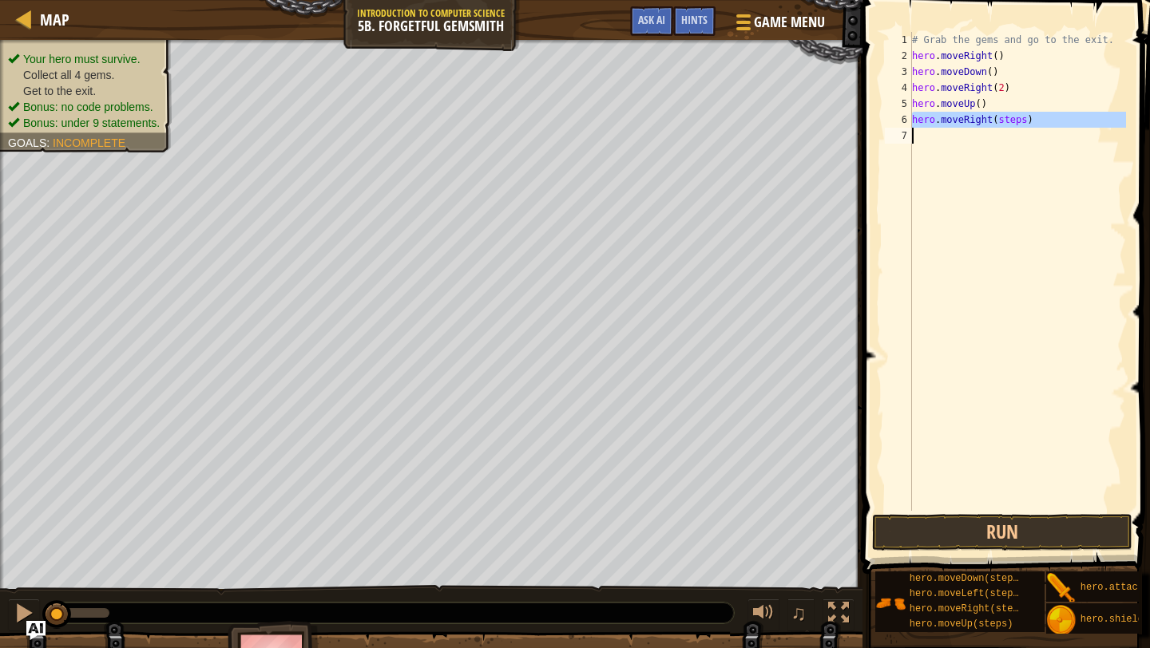
click at [1018, 125] on div "# Grab the gems and go to the exit. hero . moveRight ( ) hero . moveDown ( ) he…" at bounding box center [1017, 287] width 217 height 511
type textarea "hero.moveRight()"
click at [973, 528] on button "Run" at bounding box center [1002, 532] width 260 height 37
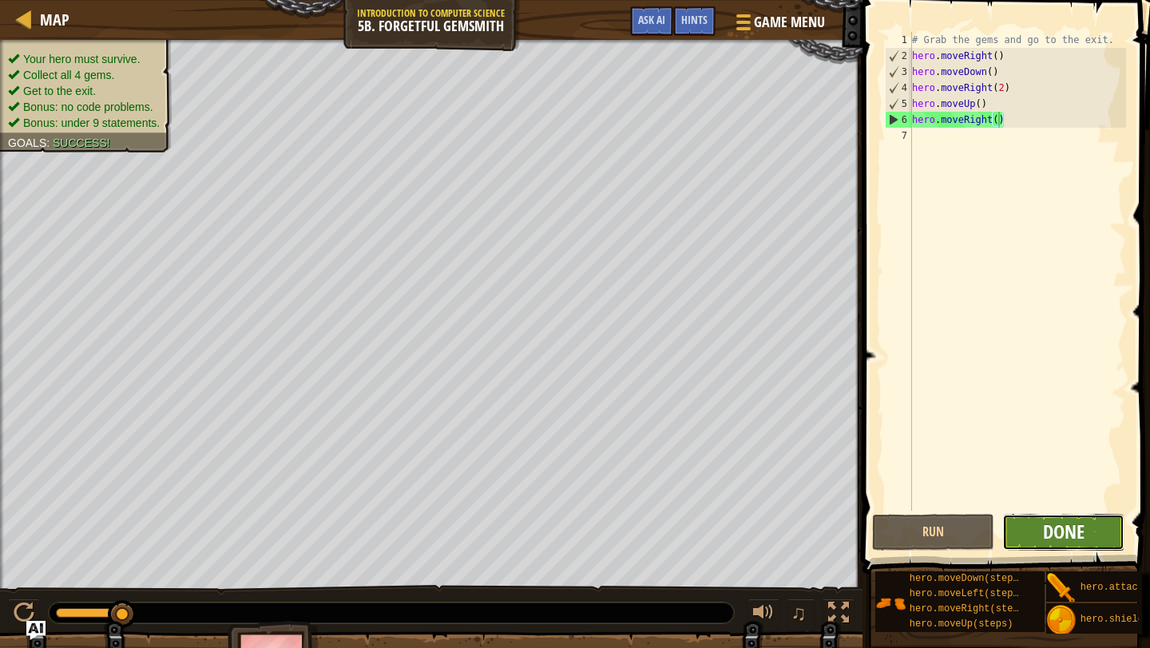
click at [1063, 521] on span "Done" at bounding box center [1064, 532] width 42 height 26
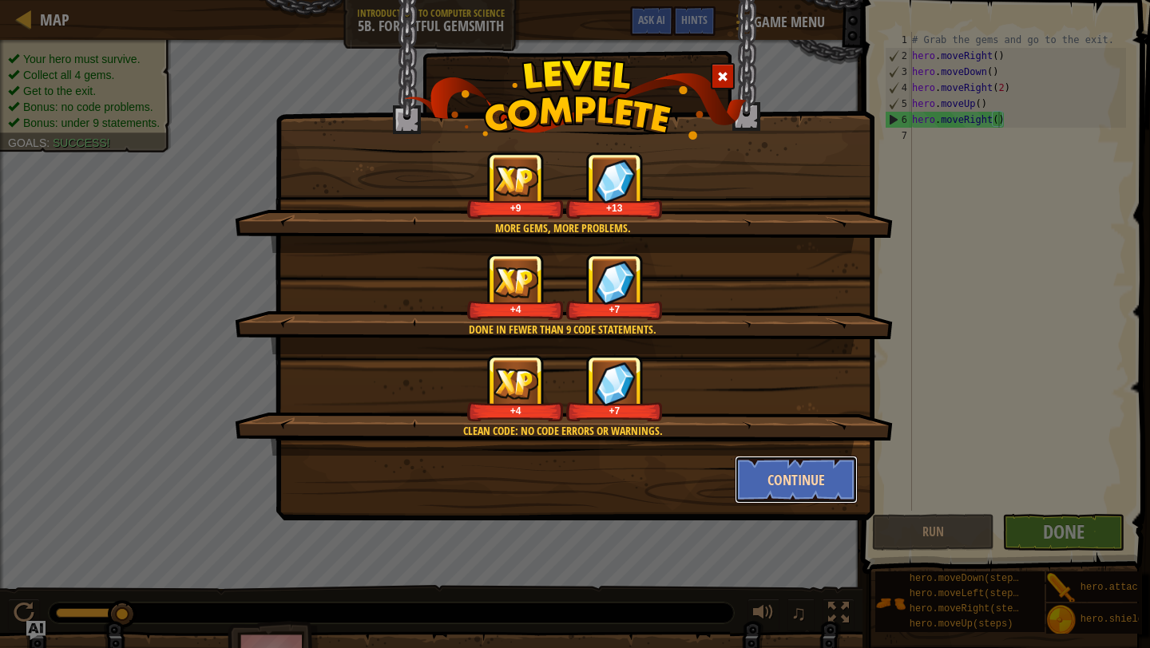
click at [818, 477] on button "Continue" at bounding box center [797, 480] width 124 height 48
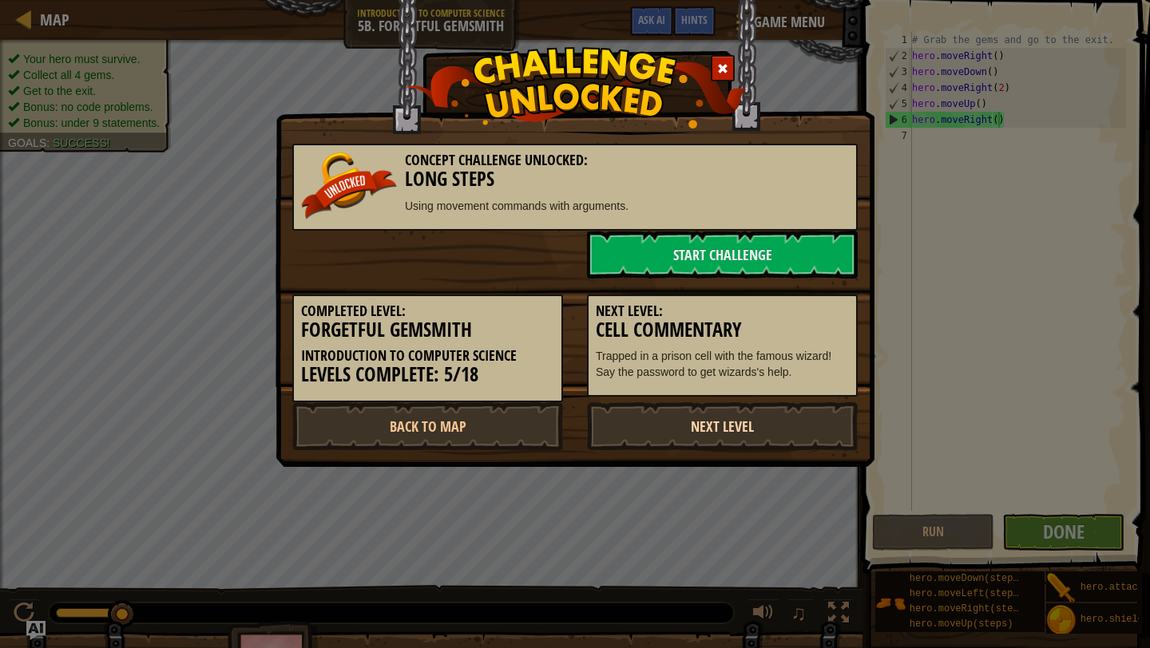
click at [758, 430] on link "Next Level" at bounding box center [722, 426] width 271 height 48
click at [750, 426] on link "Next Level" at bounding box center [722, 426] width 271 height 48
click at [777, 242] on link "Start Challenge" at bounding box center [722, 255] width 271 height 48
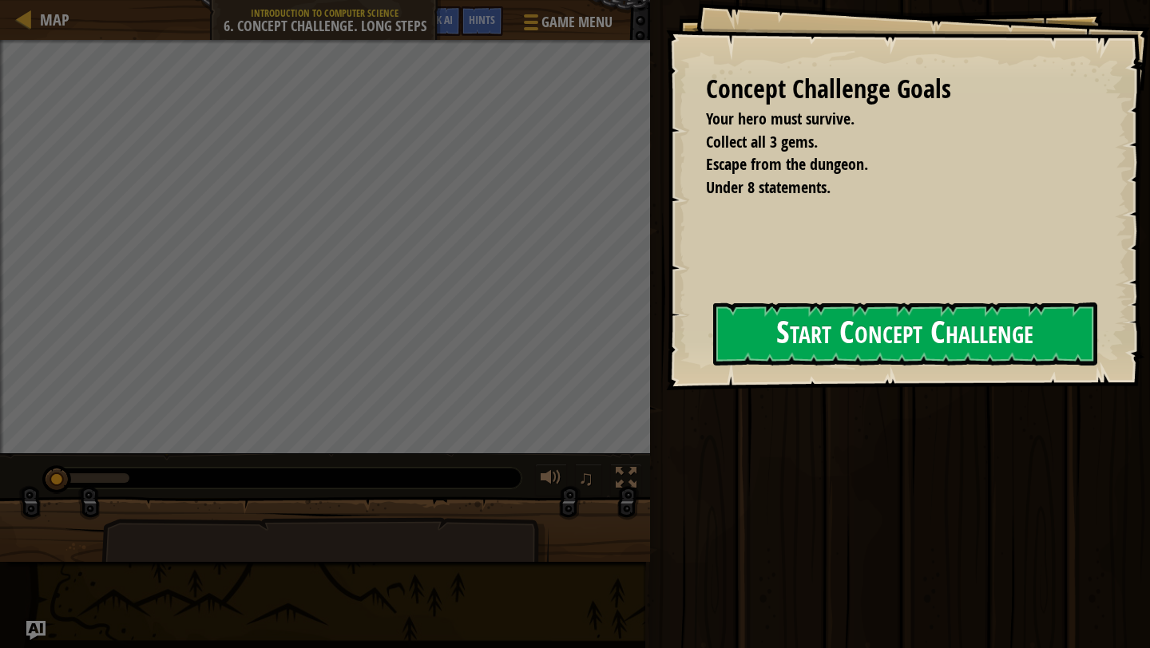
click at [818, 338] on button "Start Concept Challenge" at bounding box center [905, 334] width 384 height 63
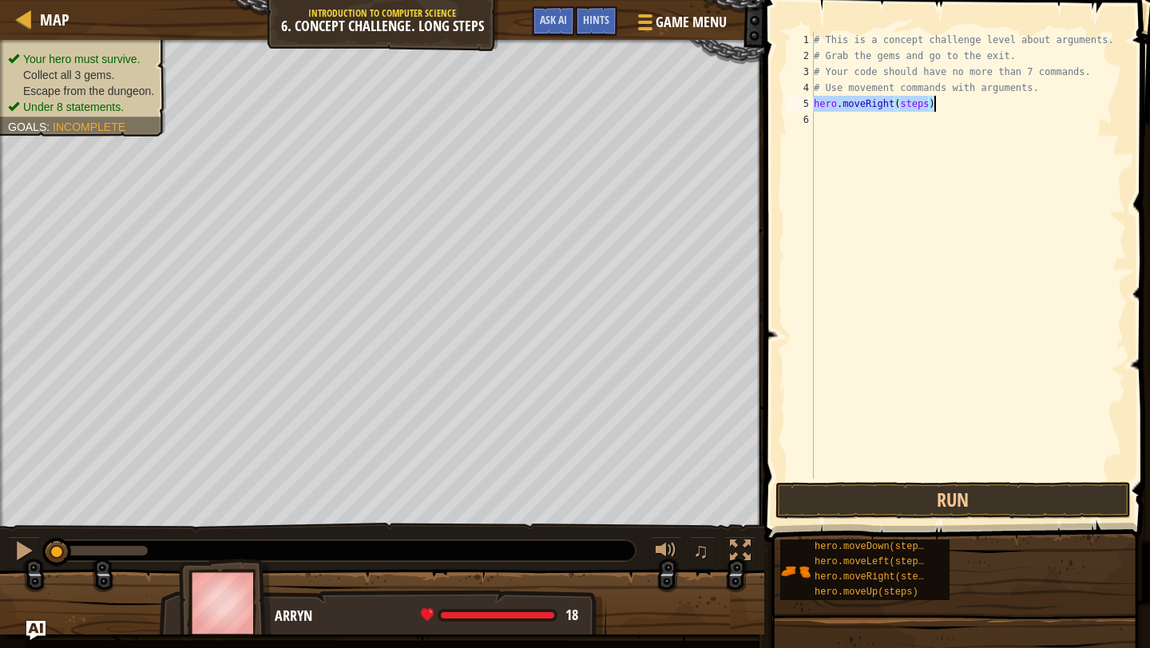
click at [921, 101] on div "# This is a concept challenge level about arguments. # Grab the gems and go to …" at bounding box center [967, 271] width 315 height 479
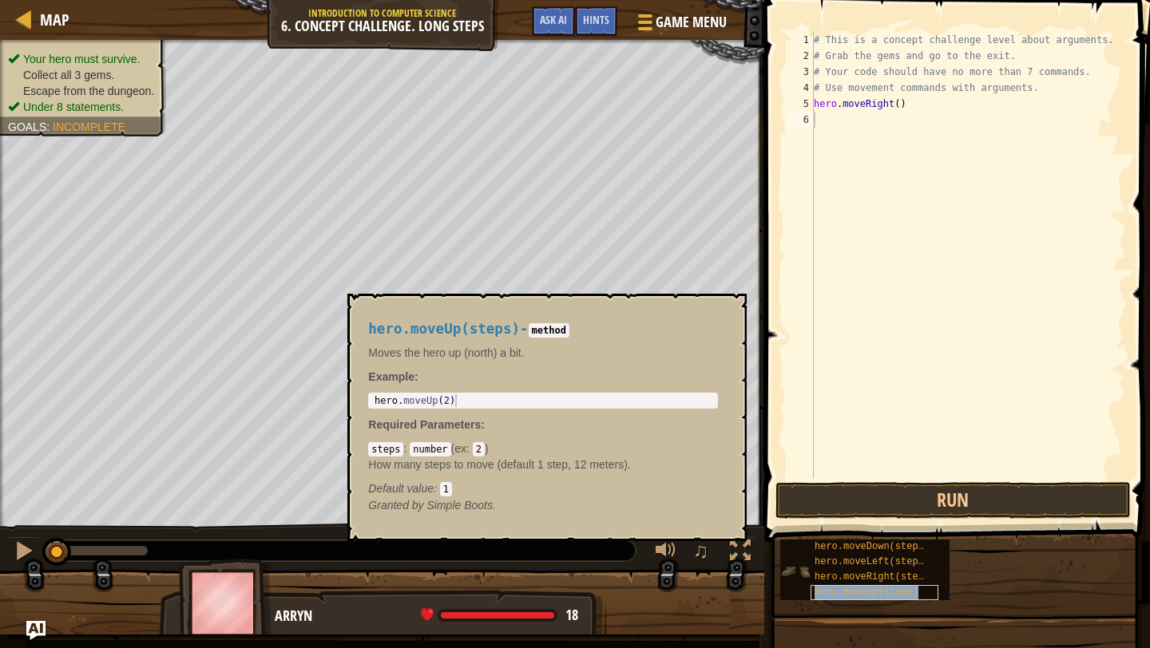
type textarea "hero.moveUp(steps)"
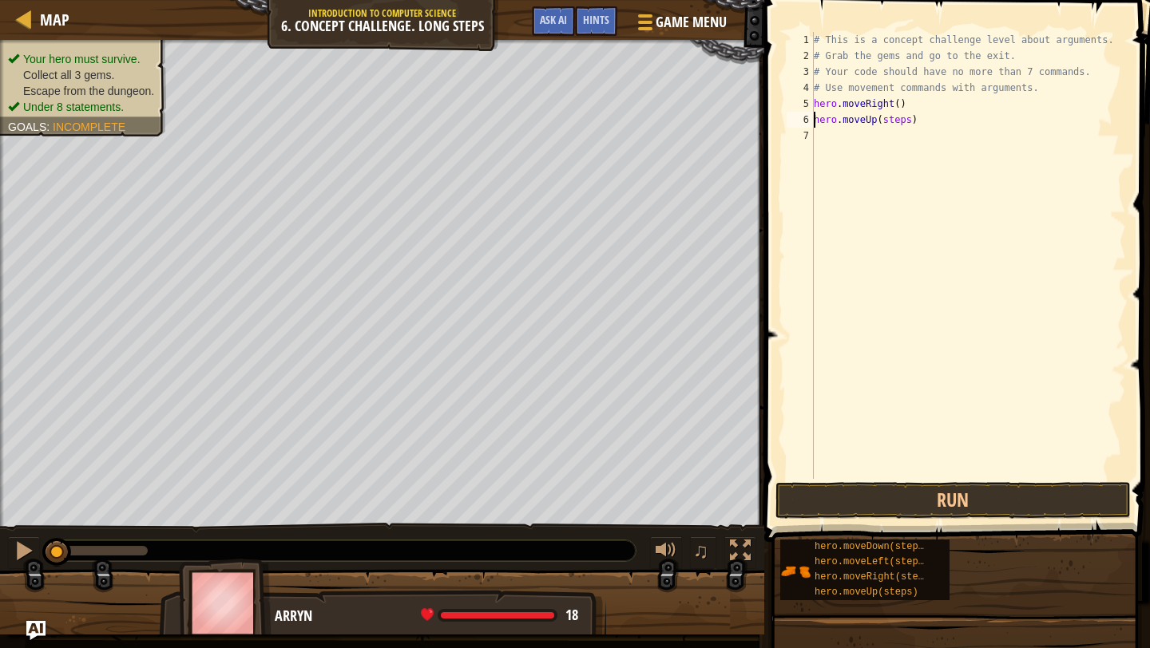
click at [899, 128] on div "# This is a concept challenge level about arguments. # Grab the gems and go to …" at bounding box center [967, 271] width 315 height 479
click at [899, 125] on div "# This is a concept challenge level about arguments. # Grab the gems and go to …" at bounding box center [967, 271] width 315 height 479
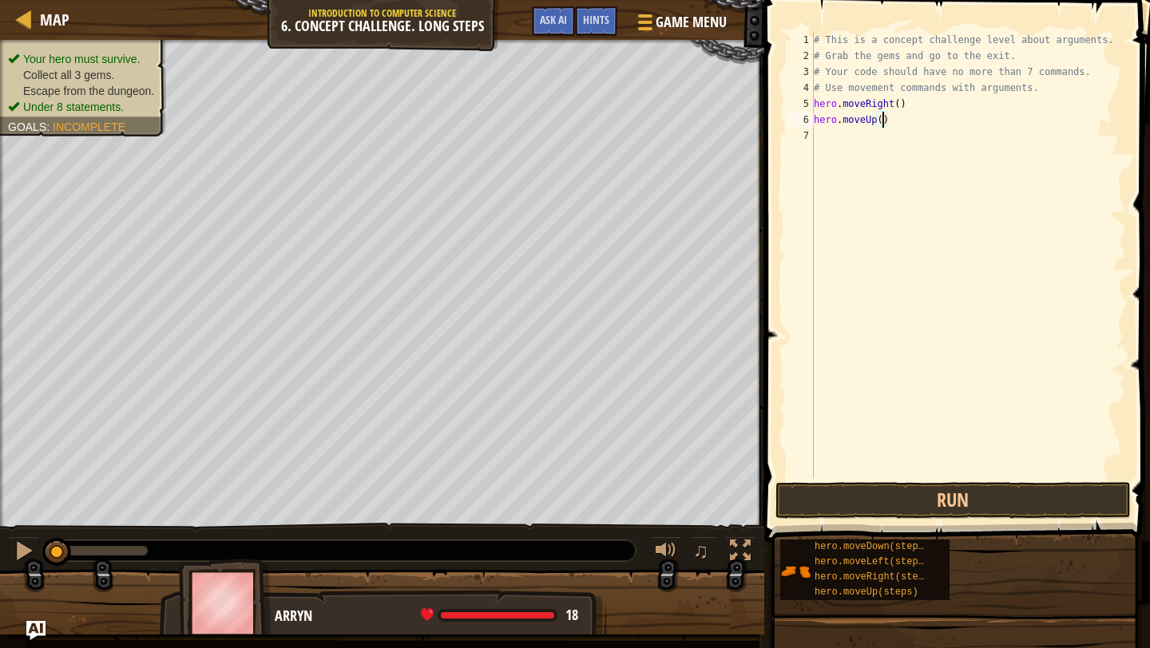
scroll to position [7, 6]
click at [921, 137] on div "# This is a concept challenge level about arguments. # Grab the gems and go to …" at bounding box center [967, 271] width 315 height 479
click at [916, 149] on div "# This is a concept challenge level about arguments. # Grab the gems and go to …" at bounding box center [967, 271] width 315 height 479
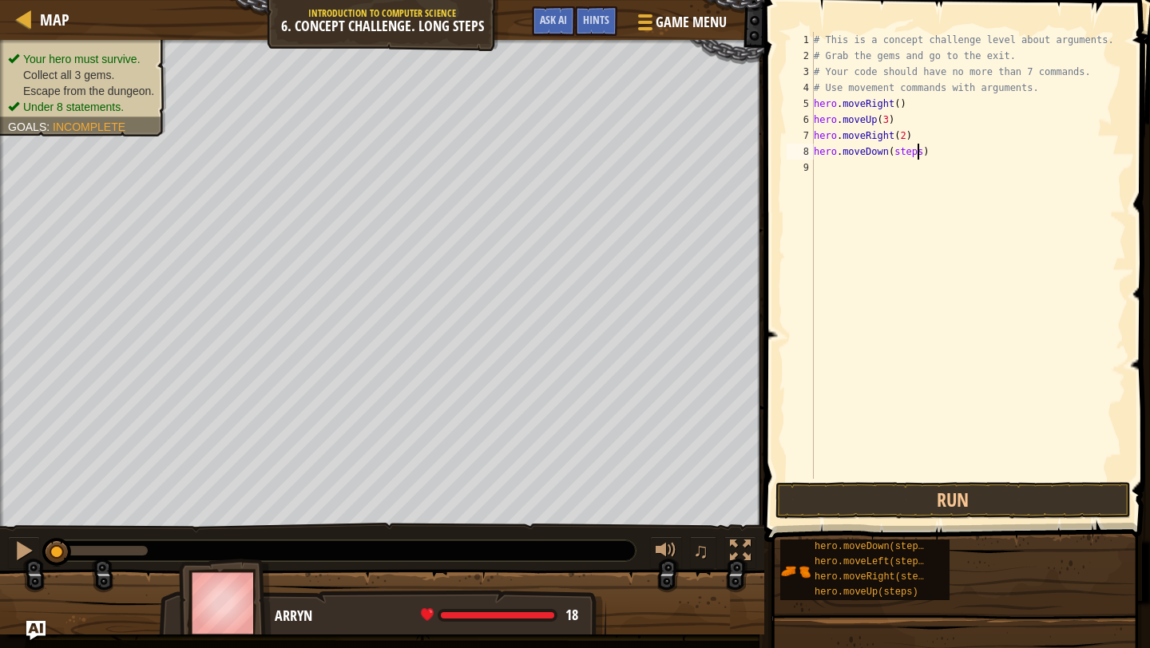
click at [916, 149] on div "# This is a concept challenge level about arguments. # Grab the gems and go to …" at bounding box center [967, 271] width 315 height 479
click at [911, 169] on div "# This is a concept challenge level about arguments. # Grab the gems and go to …" at bounding box center [971, 271] width 311 height 479
click at [917, 187] on div "# This is a concept challenge level about arguments. # Grab the gems and go to …" at bounding box center [971, 271] width 311 height 479
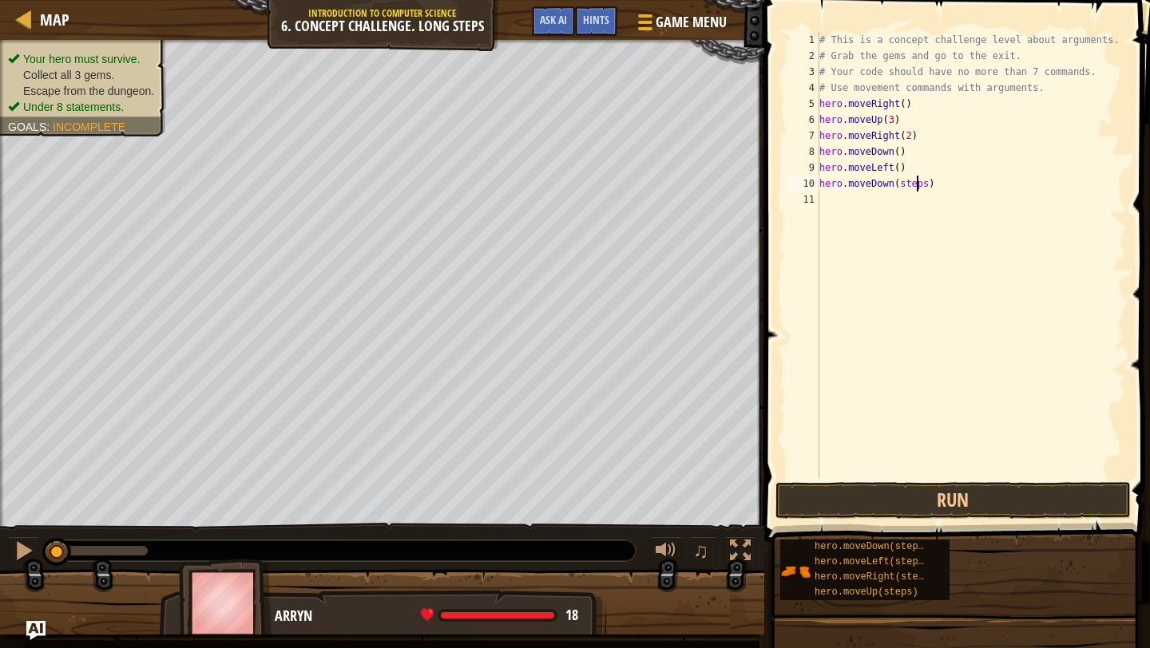
click at [917, 187] on div "# This is a concept challenge level about arguments. # Grab the gems and go to …" at bounding box center [971, 271] width 311 height 479
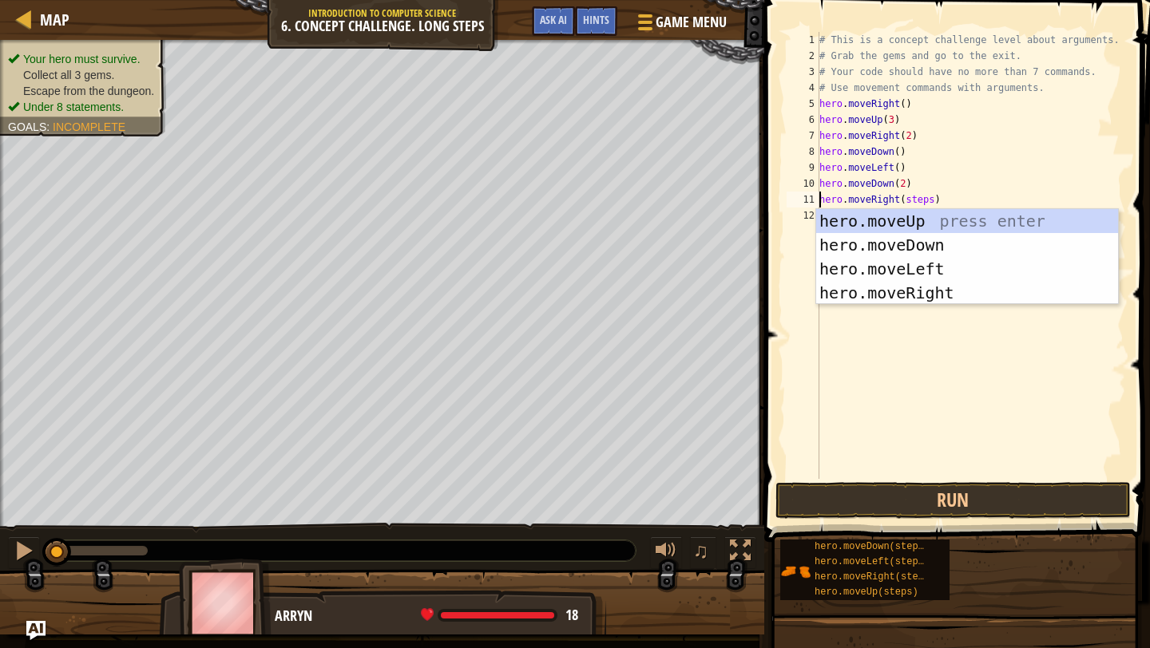
click at [922, 192] on div "# This is a concept challenge level about arguments. # Grab the gems and go to …" at bounding box center [971, 271] width 311 height 479
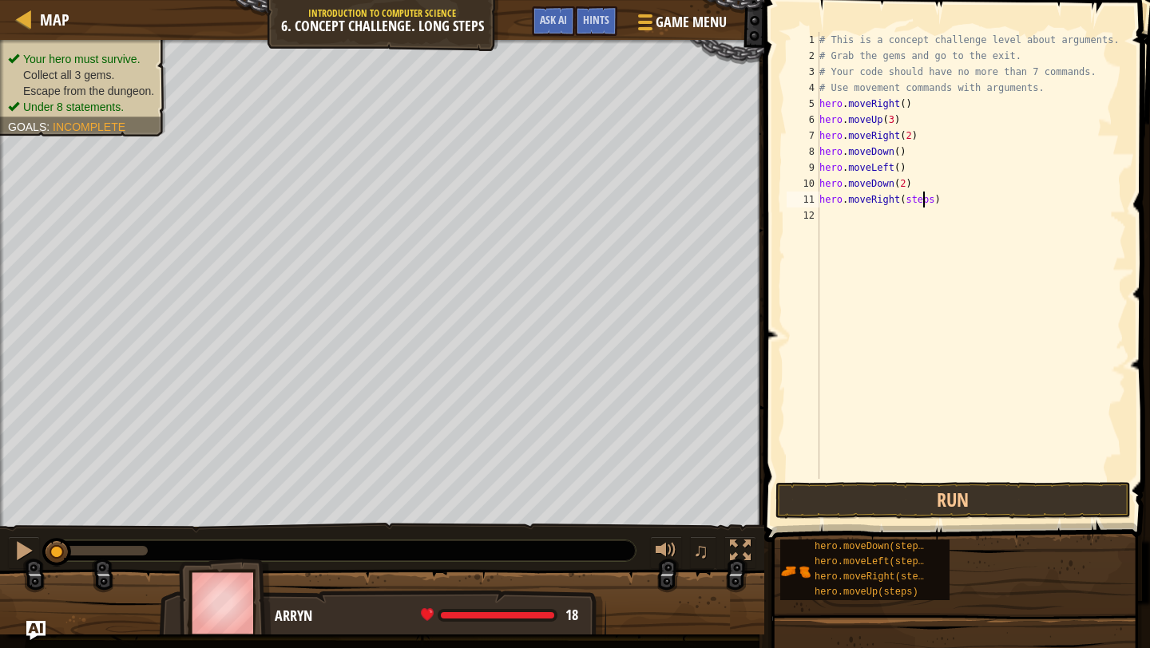
click at [922, 192] on div "# This is a concept challenge level about arguments. # Grab the gems and go to …" at bounding box center [971, 271] width 311 height 479
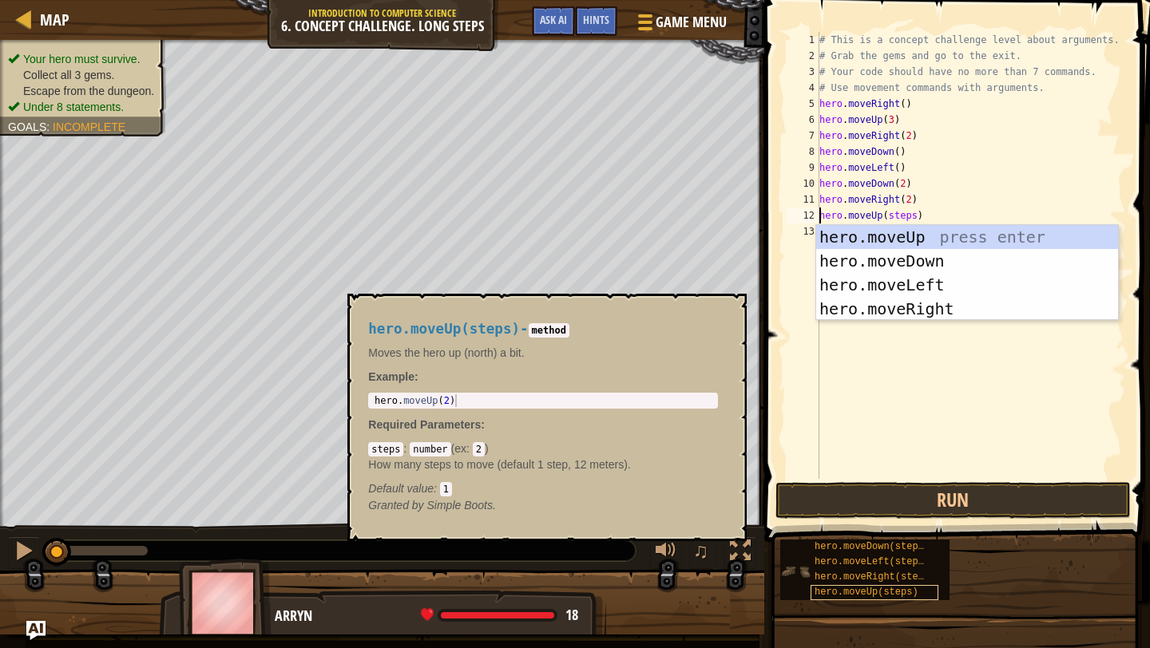
click at [909, 219] on div "# This is a concept challenge level about arguments. # Grab the gems and go to …" at bounding box center [971, 271] width 311 height 479
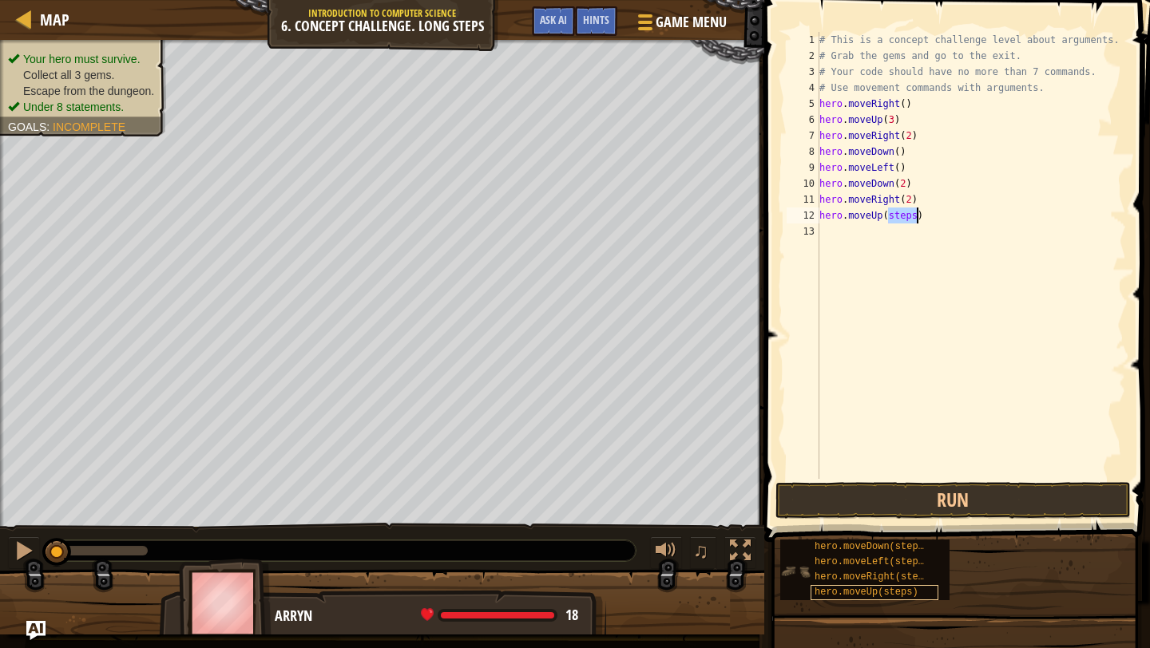
click at [909, 219] on div "# This is a concept challenge level about arguments. # Grab the gems and go to …" at bounding box center [971, 271] width 311 height 479
type textarea "hero.moveUp(2)hero.moveRight(steps)"
drag, startPoint x: 900, startPoint y: 215, endPoint x: 1023, endPoint y: 218, distance: 123.0
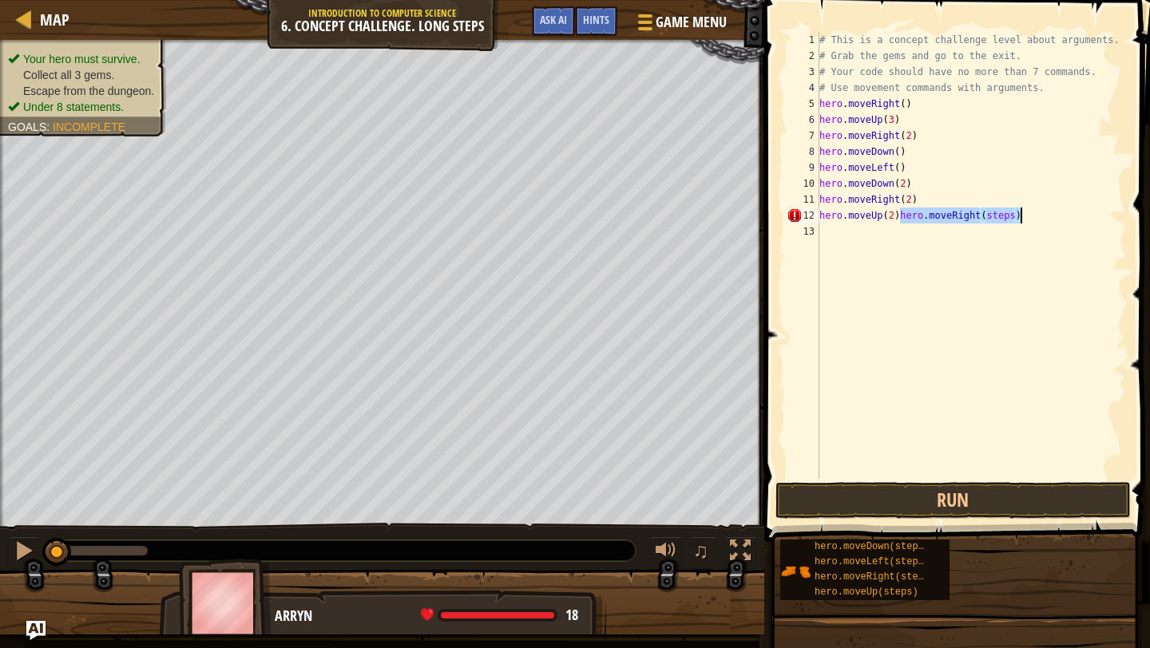
click at [1023, 218] on div "# This is a concept challenge level about arguments. # Grab the gems and go to …" at bounding box center [971, 271] width 311 height 479
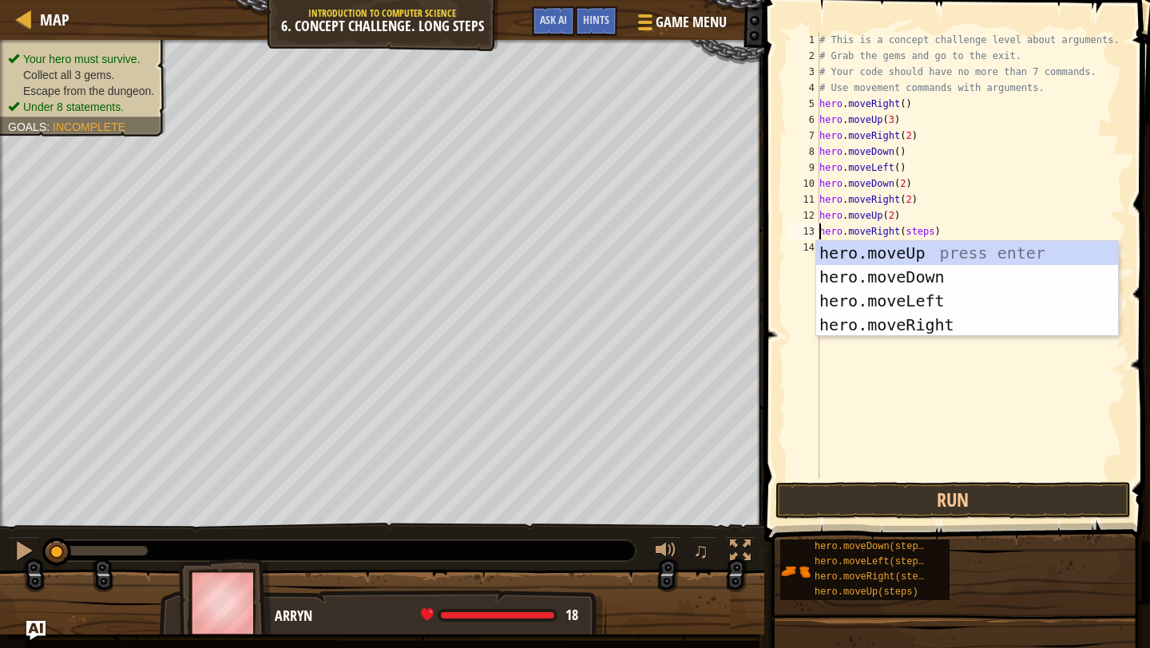
click at [924, 239] on div "# This is a concept challenge level about arguments. # Grab the gems and go to …" at bounding box center [971, 271] width 311 height 479
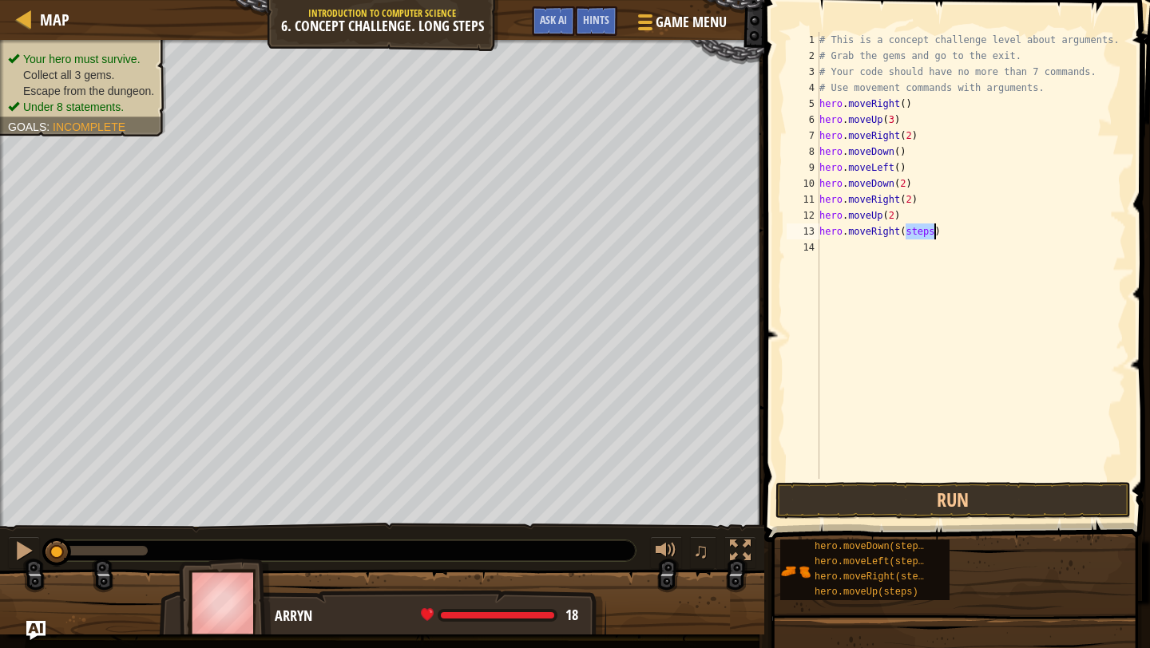
click at [924, 239] on div "# This is a concept challenge level about arguments. # Grab the gems and go to …" at bounding box center [971, 271] width 311 height 479
type textarea "hero.moveRight()"
click at [921, 500] on button "Run" at bounding box center [952, 500] width 355 height 37
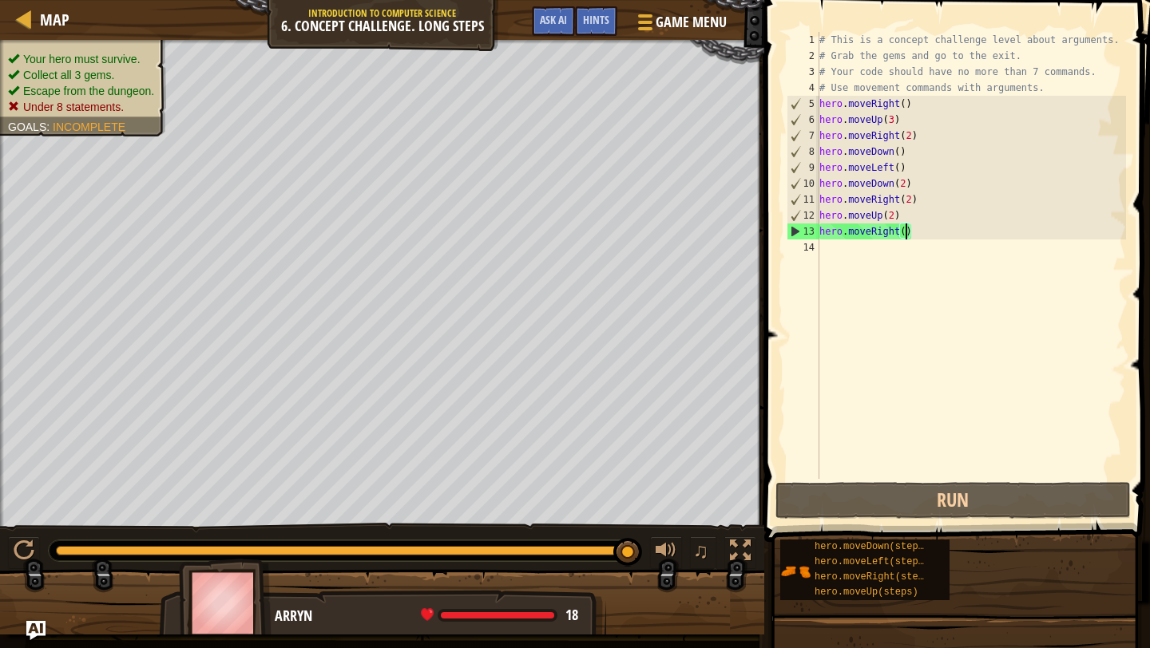
click at [946, 402] on div "# This is a concept challenge level about arguments. # Grab the gems and go to …" at bounding box center [971, 271] width 311 height 479
click at [890, 347] on div "# This is a concept challenge level about arguments. # Grab the gems and go to …" at bounding box center [971, 271] width 311 height 479
click at [905, 233] on div "# This is a concept challenge level about arguments. # Grab the gems and go to …" at bounding box center [971, 271] width 311 height 479
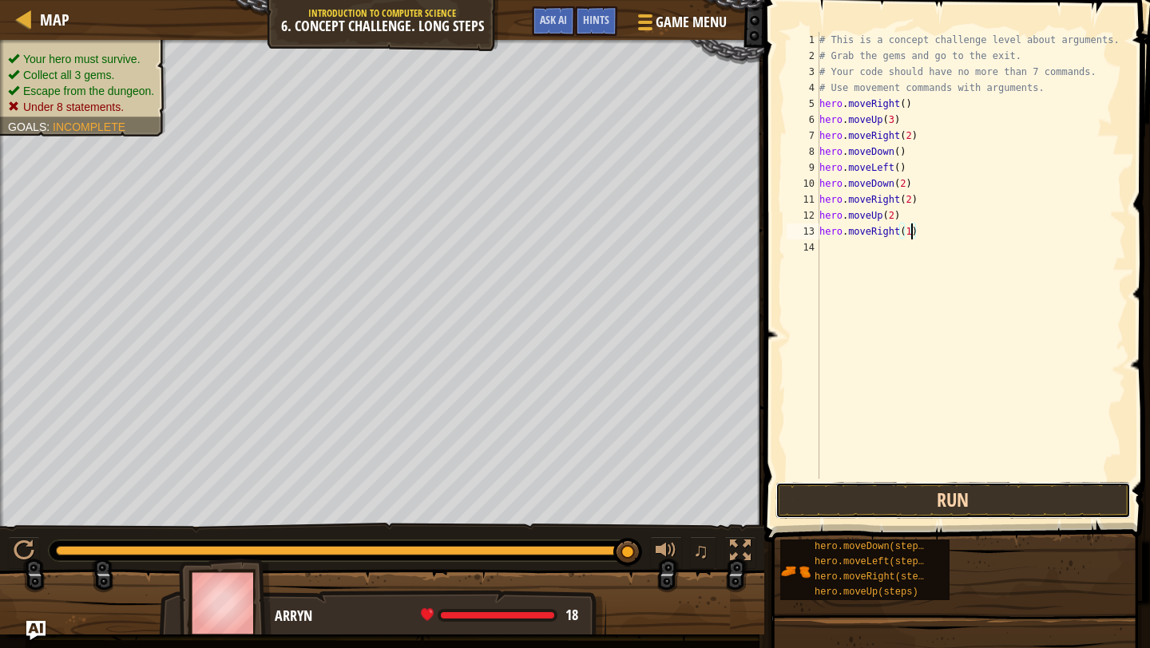
click at [913, 512] on button "Run" at bounding box center [952, 500] width 355 height 37
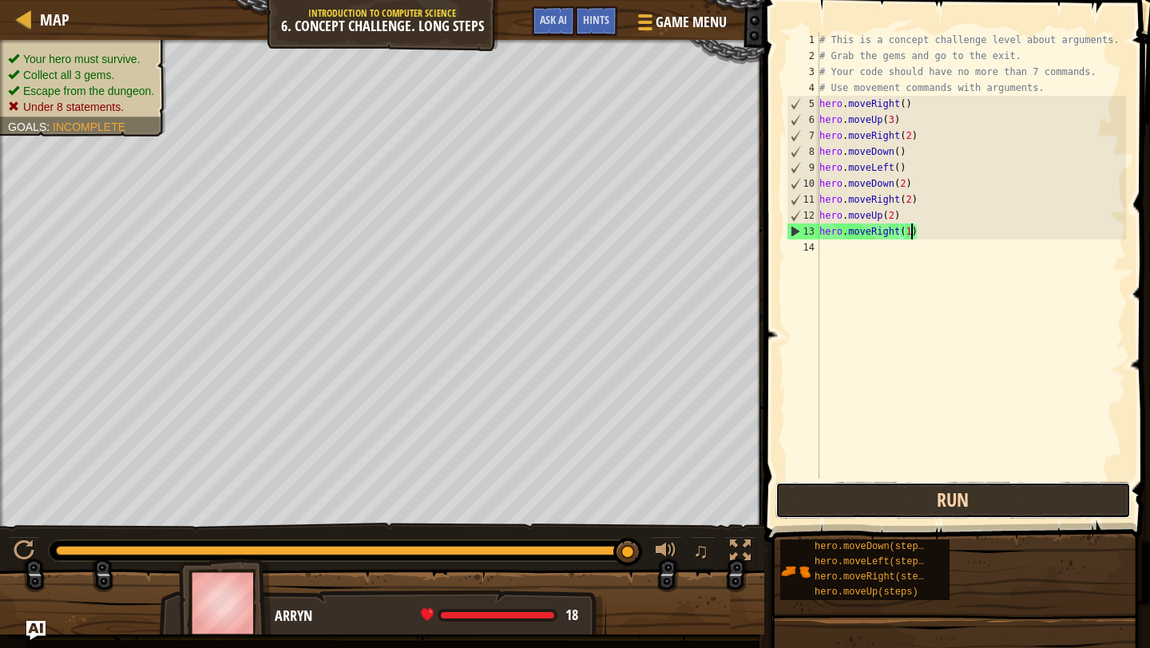
click at [912, 502] on button "Run" at bounding box center [952, 500] width 355 height 37
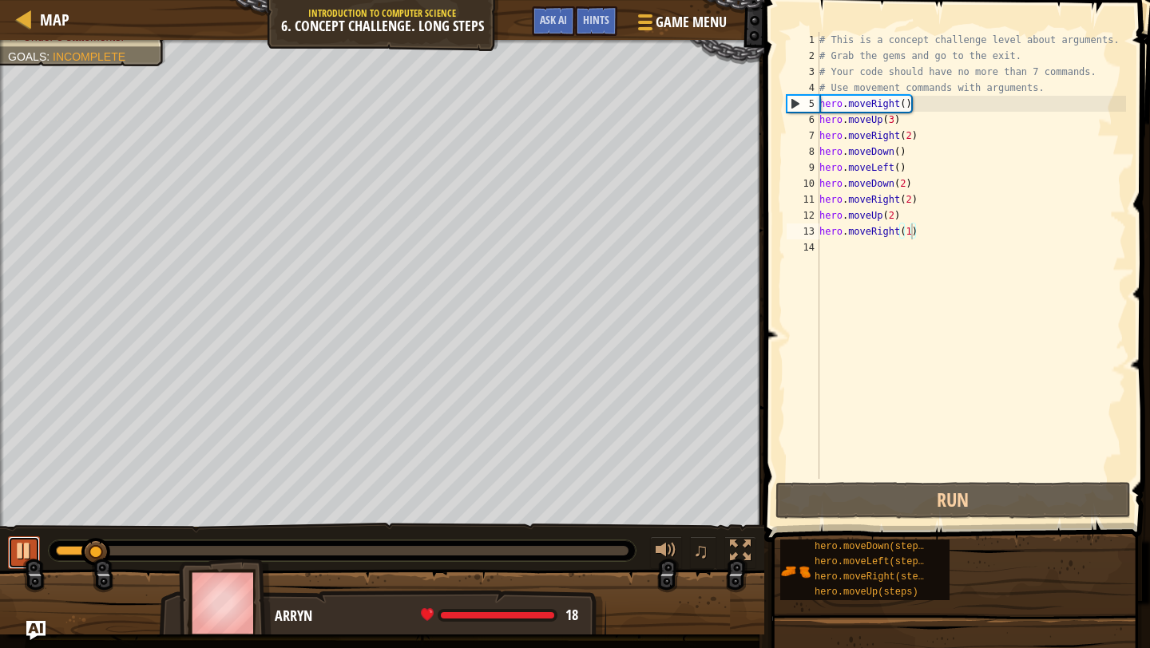
click at [29, 560] on div at bounding box center [24, 550] width 21 height 21
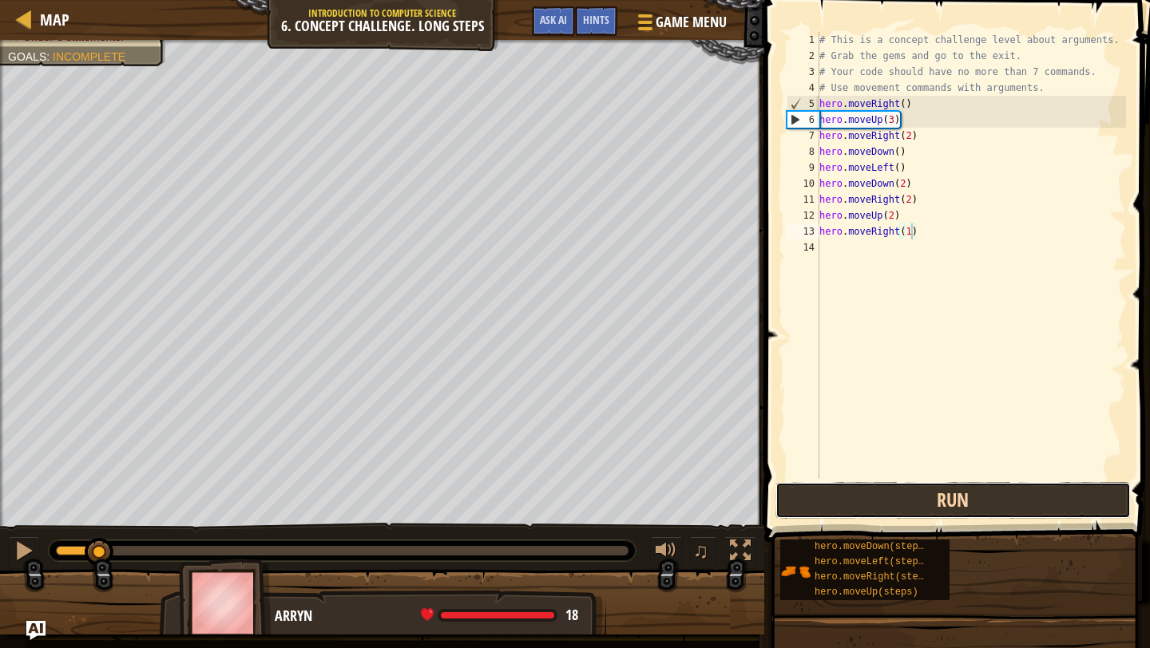
click at [891, 497] on button "Run" at bounding box center [952, 500] width 355 height 37
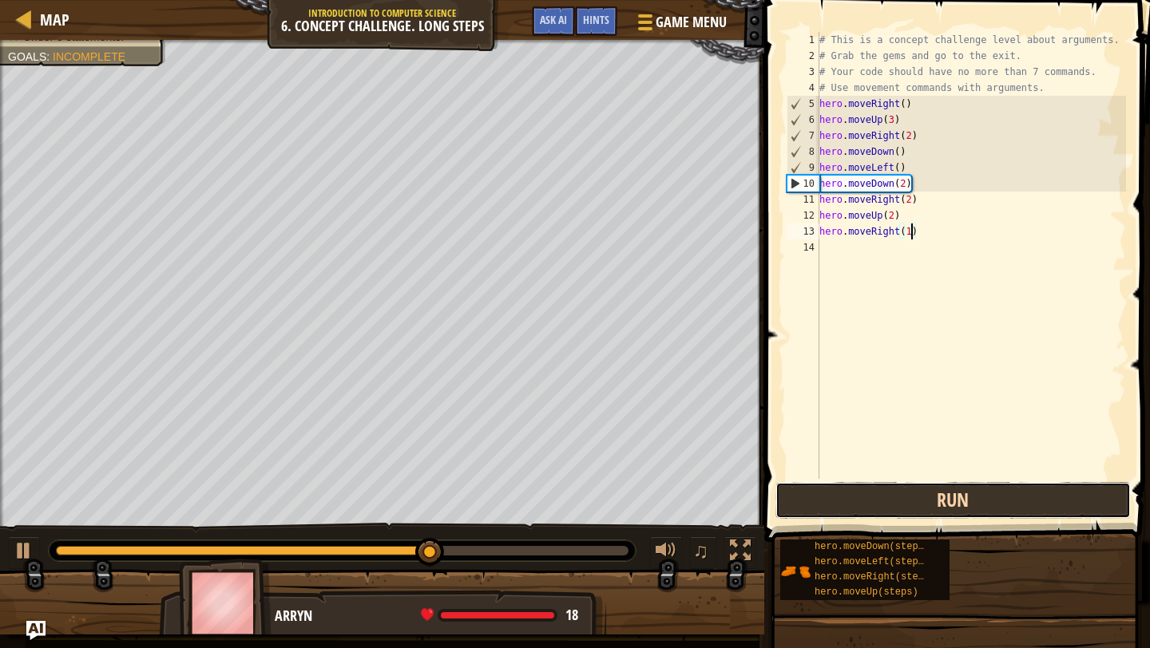
click at [858, 499] on button "Run" at bounding box center [952, 500] width 355 height 37
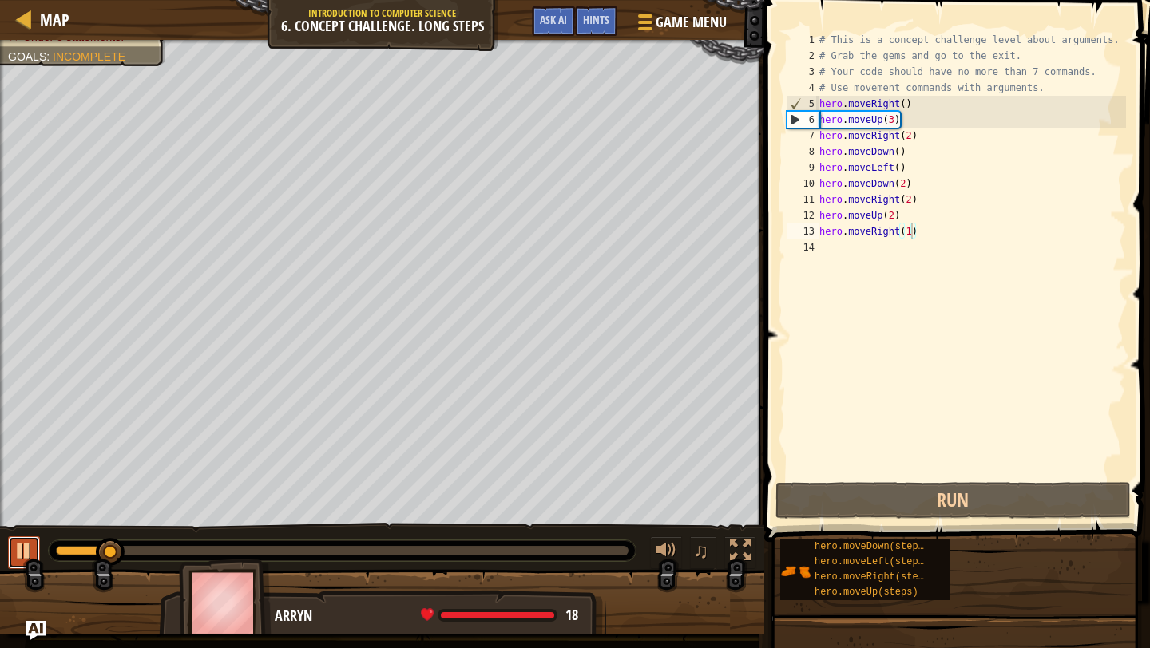
click at [27, 551] on div at bounding box center [24, 550] width 21 height 21
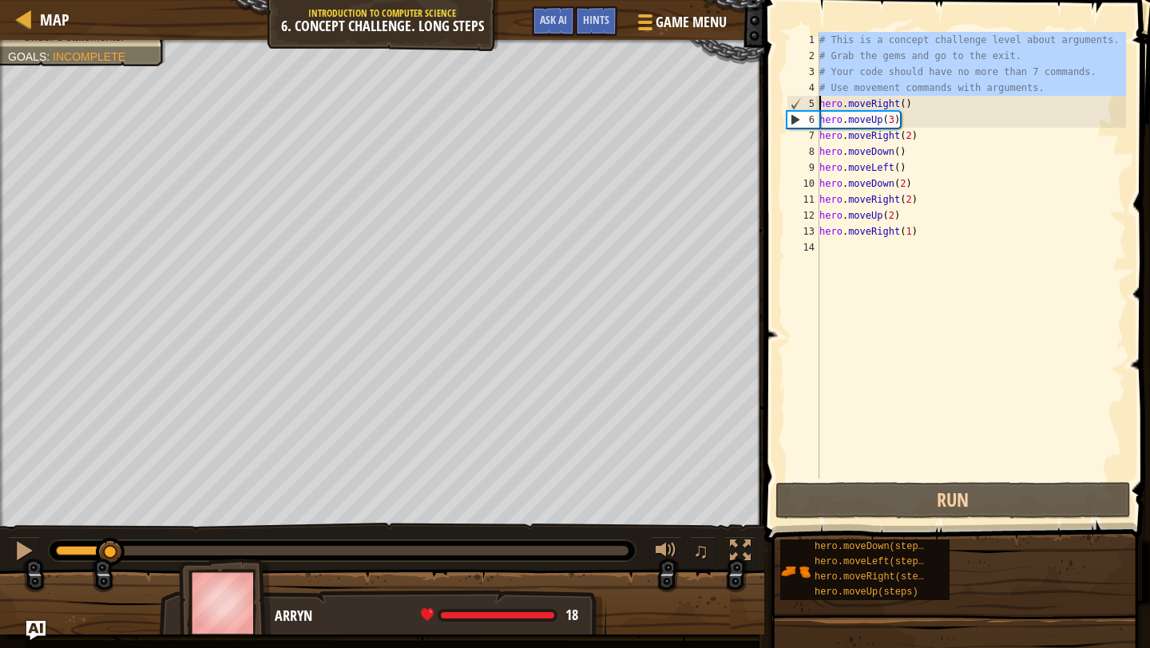
drag, startPoint x: 818, startPoint y: 39, endPoint x: 985, endPoint y: 81, distance: 172.7
click at [985, 81] on div "hero.moveRight(1) 1 2 3 4 5 6 7 8 9 10 11 12 13 14 # This is a concept challeng…" at bounding box center [954, 255] width 343 height 447
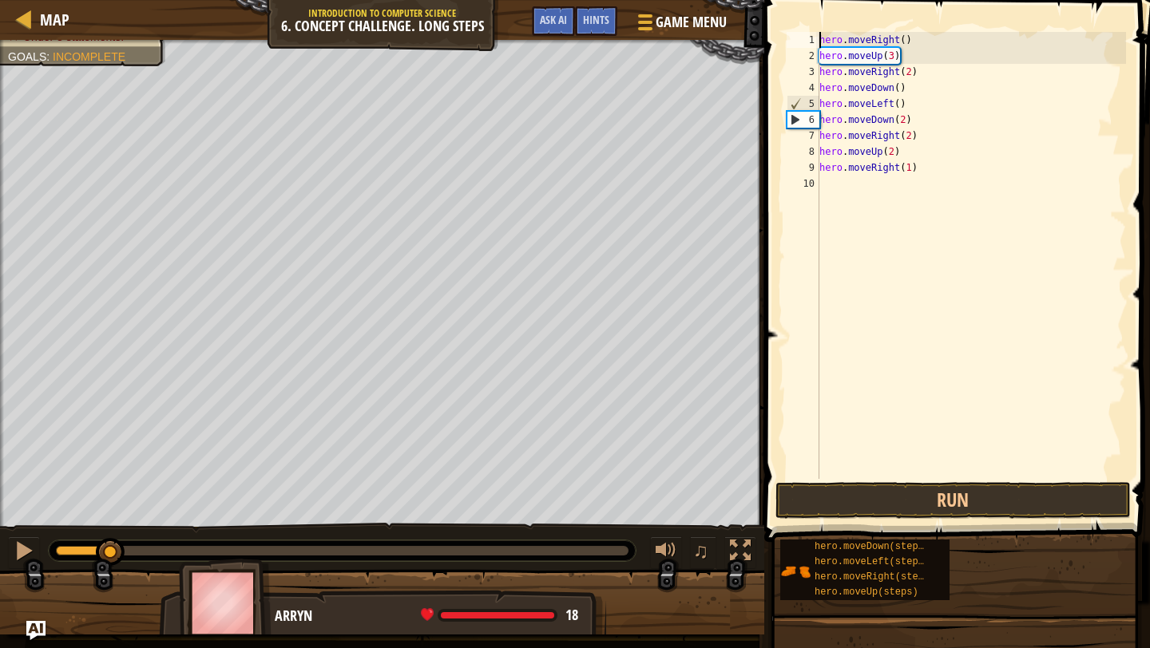
scroll to position [7, 6]
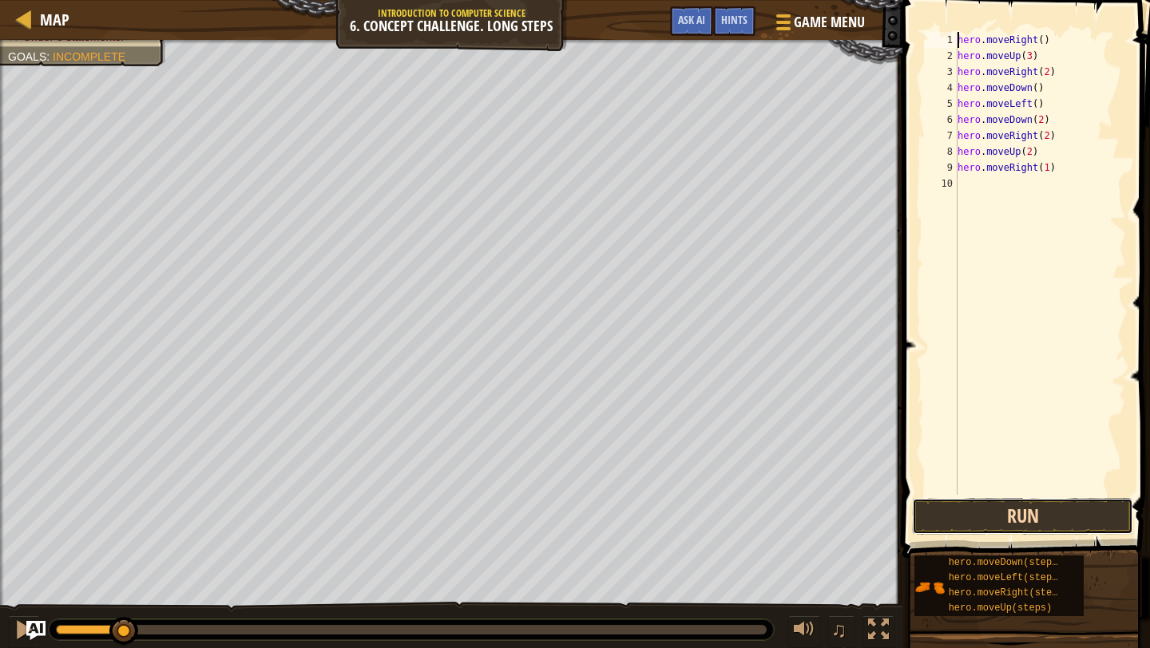
click at [1023, 509] on button "Run" at bounding box center [1022, 516] width 221 height 37
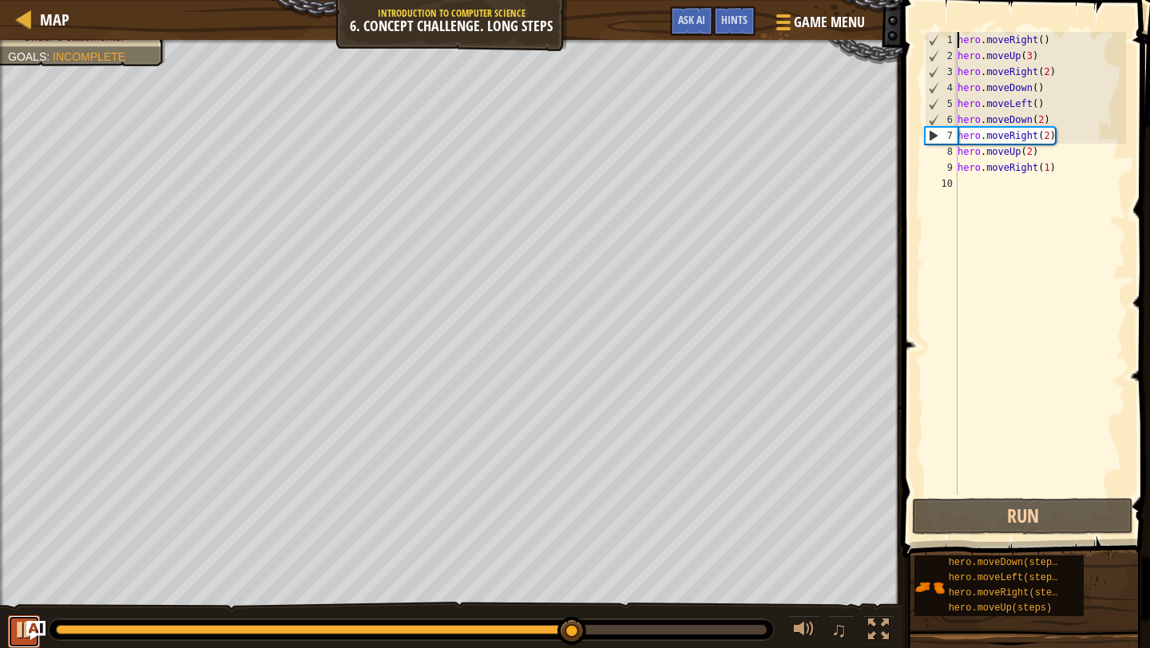
click at [19, 635] on div at bounding box center [24, 630] width 21 height 21
click at [1047, 137] on div "hero . moveRight ( ) hero . moveUp ( 3 ) hero . moveRight ( 2 ) hero . moveDown…" at bounding box center [1040, 279] width 172 height 495
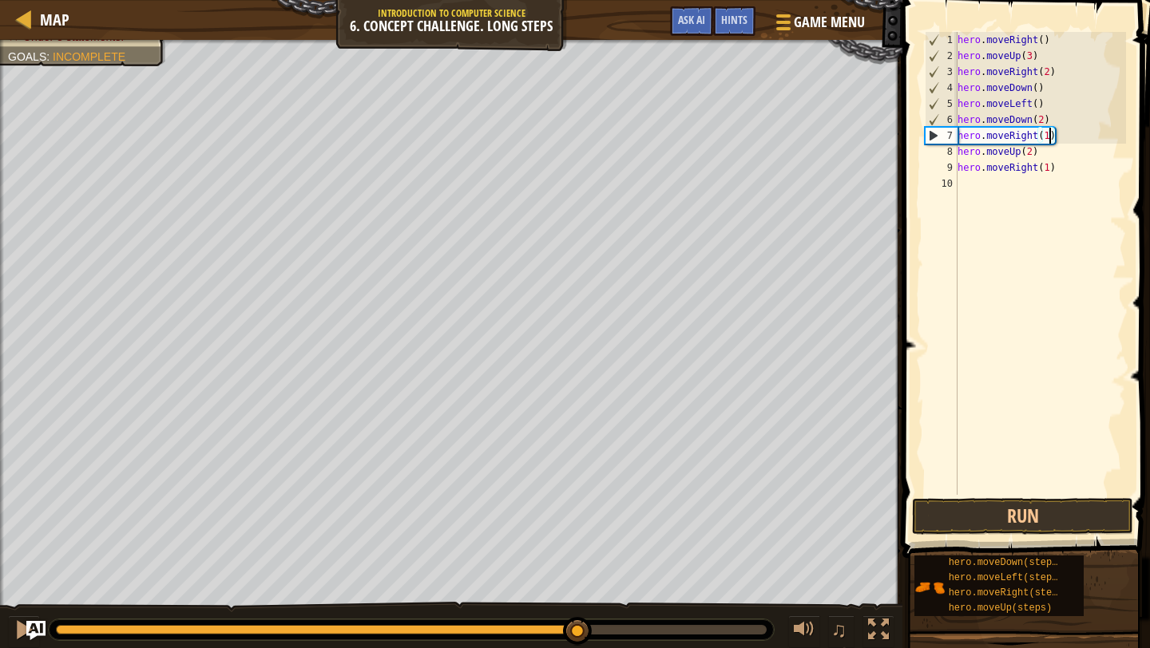
scroll to position [7, 7]
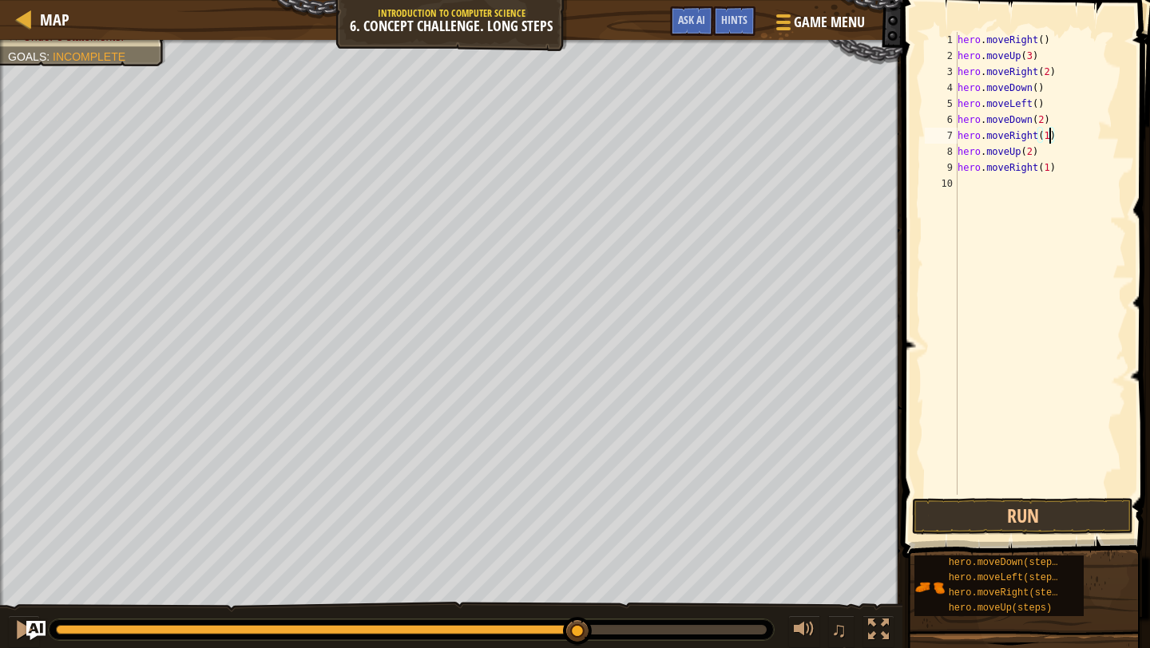
click at [1047, 170] on div "hero . moveRight ( ) hero . moveUp ( 3 ) hero . moveRight ( 2 ) hero . moveDown…" at bounding box center [1040, 279] width 172 height 495
click at [1041, 517] on button "Run" at bounding box center [1022, 516] width 221 height 37
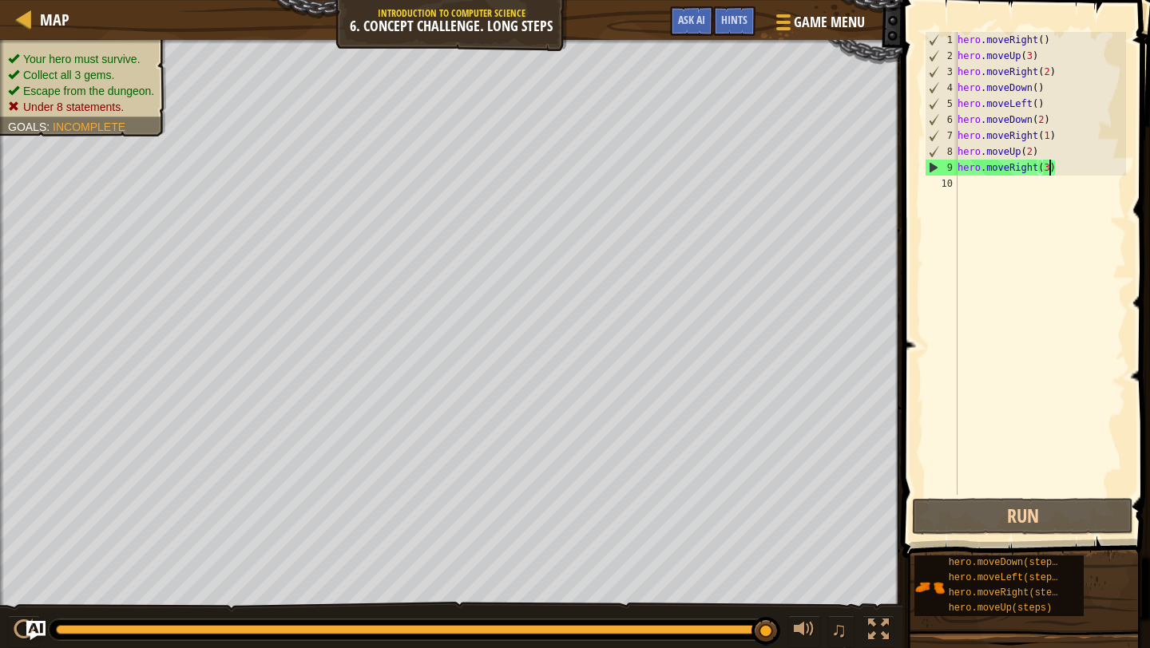
click at [1039, 89] on div "hero . moveRight ( ) hero . moveUp ( 3 ) hero . moveRight ( 2 ) hero . moveDown…" at bounding box center [1040, 279] width 172 height 495
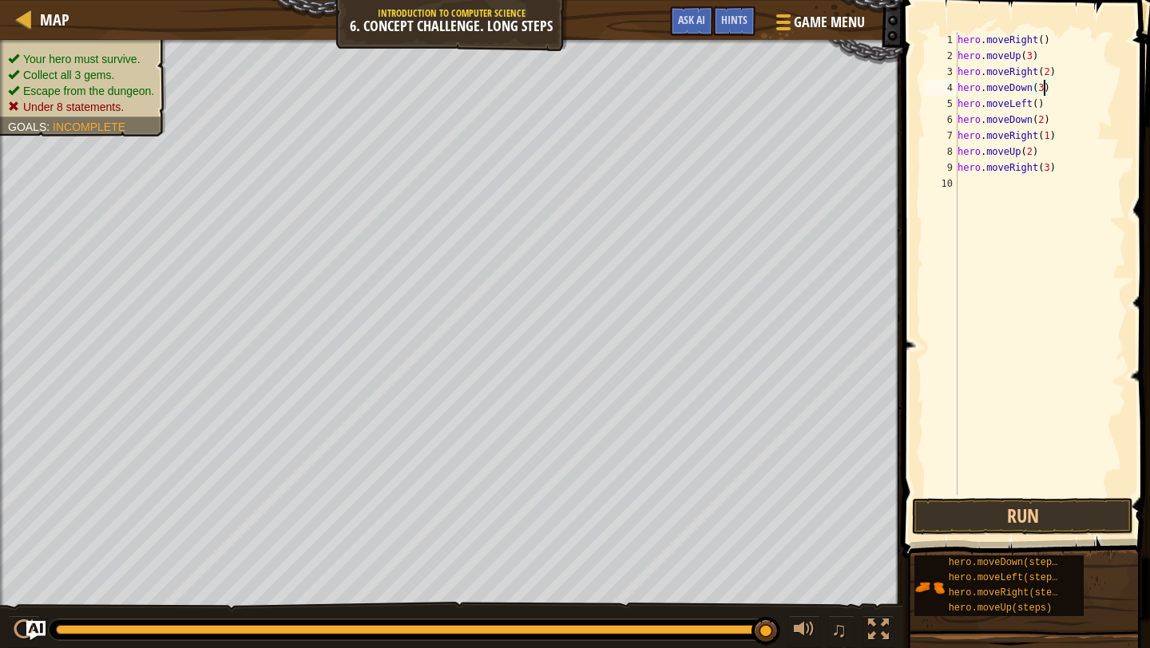
click at [1038, 105] on div "hero . moveRight ( ) hero . moveUp ( 3 ) hero . moveRight ( 2 ) hero . moveDown…" at bounding box center [1040, 279] width 172 height 495
click at [1022, 106] on div "hero . moveRight ( ) hero . moveUp ( 3 ) hero . moveRight ( 2 ) hero . moveDown…" at bounding box center [1040, 279] width 172 height 495
click at [984, 101] on div "hero . moveRight ( ) hero . moveUp ( 3 ) hero . moveRight ( 2 ) hero . moveDown…" at bounding box center [1040, 279] width 172 height 495
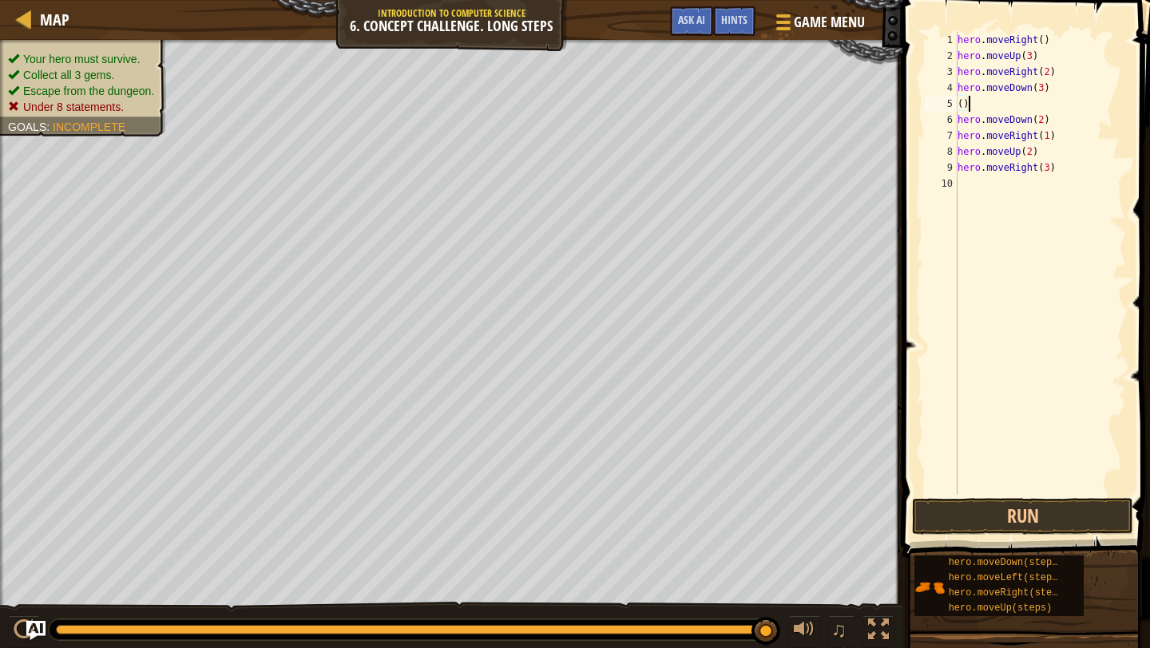
type textarea "("
click at [1065, 106] on div "hero . moveRight ( ) hero . moveUp ( 3 ) hero . moveRight ( 2 ) hero . moveDown…" at bounding box center [1040, 279] width 172 height 495
drag, startPoint x: 1049, startPoint y: 117, endPoint x: 952, endPoint y: 122, distance: 96.7
click at [952, 122] on div "hero.moveRight() 1 2 3 4 5 6 7 8 9 10 hero . moveRight ( ) hero . moveUp ( 3 ) …" at bounding box center [1023, 263] width 204 height 463
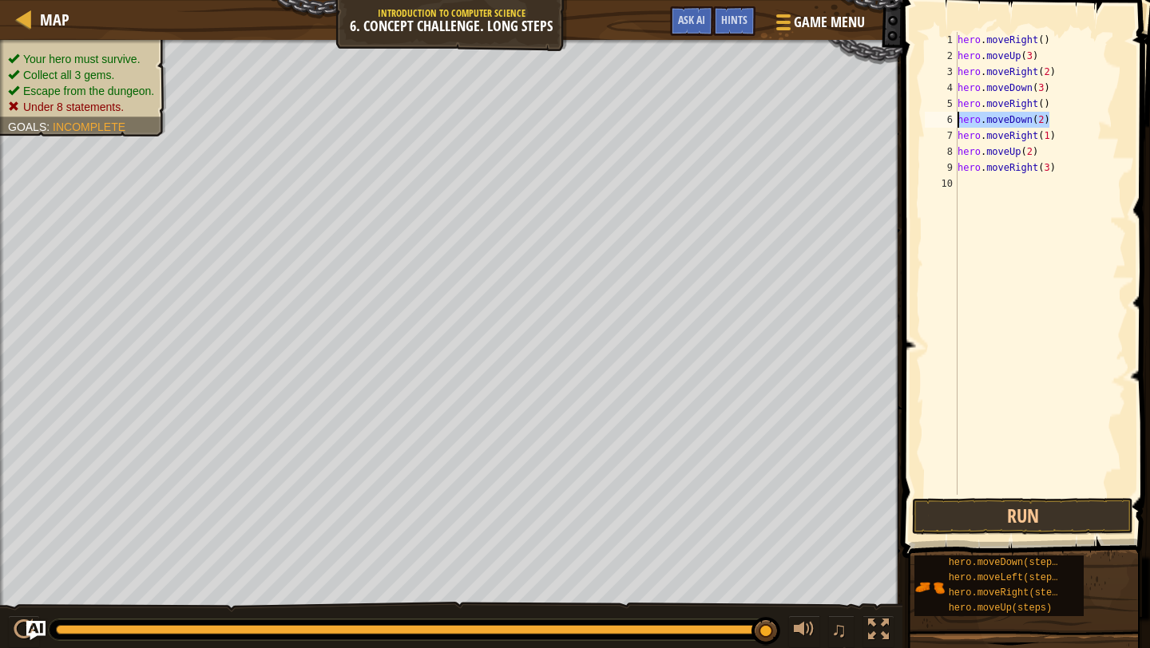
type textarea "hero.moveDown(2)"
drag, startPoint x: 1064, startPoint y: 141, endPoint x: 960, endPoint y: 138, distance: 104.6
click at [959, 138] on div "hero . moveRight ( ) hero . moveUp ( 3 ) hero . moveRight ( 2 ) hero . moveDown…" at bounding box center [1040, 279] width 172 height 495
type textarea "hero.moveRight(1)"
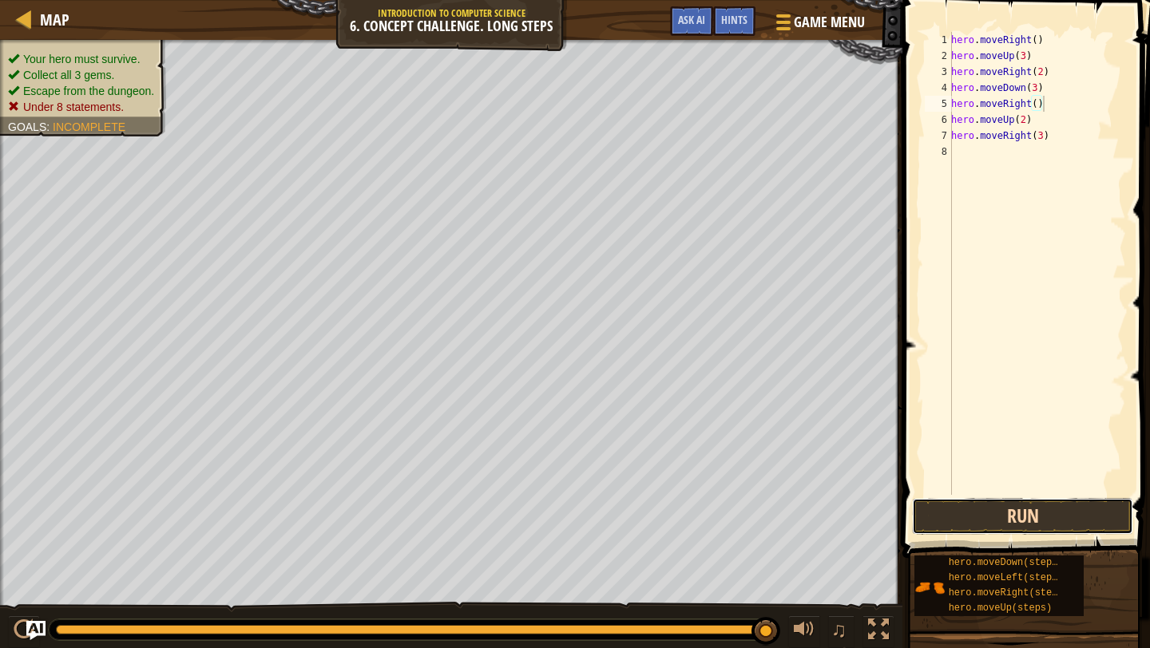
click at [1036, 498] on button "Run" at bounding box center [1022, 516] width 221 height 37
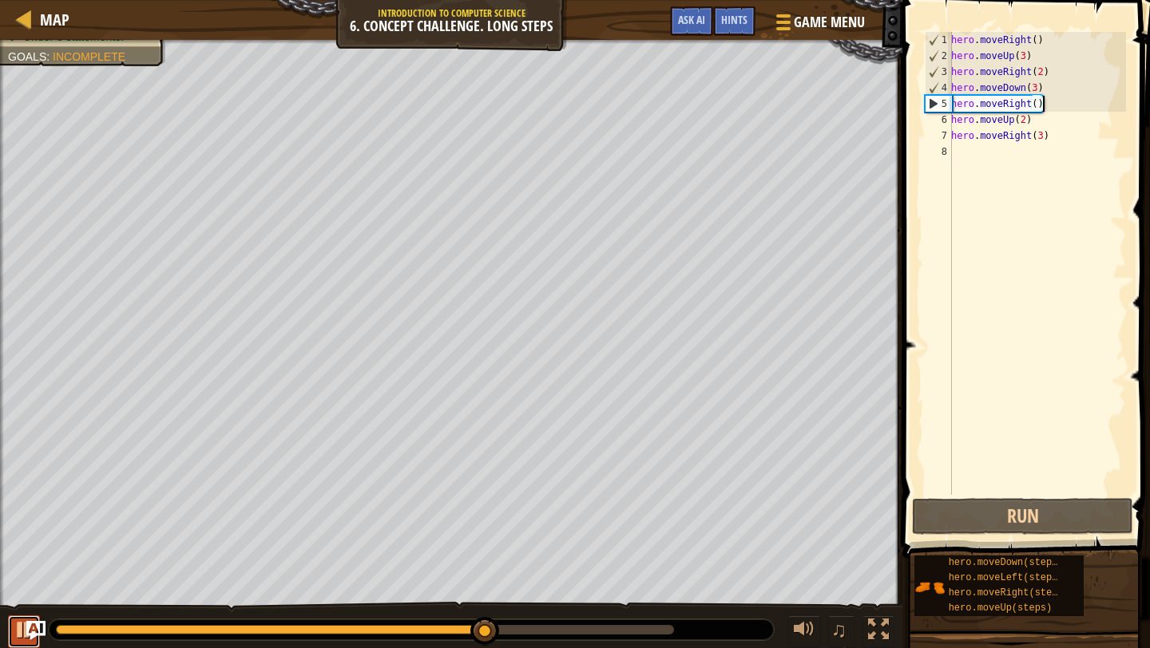
click at [22, 632] on div at bounding box center [24, 630] width 21 height 21
click at [1024, 105] on div "hero . moveRight ( ) hero . moveUp ( 3 ) hero . moveRight ( 2 ) hero . moveDown…" at bounding box center [1037, 279] width 178 height 495
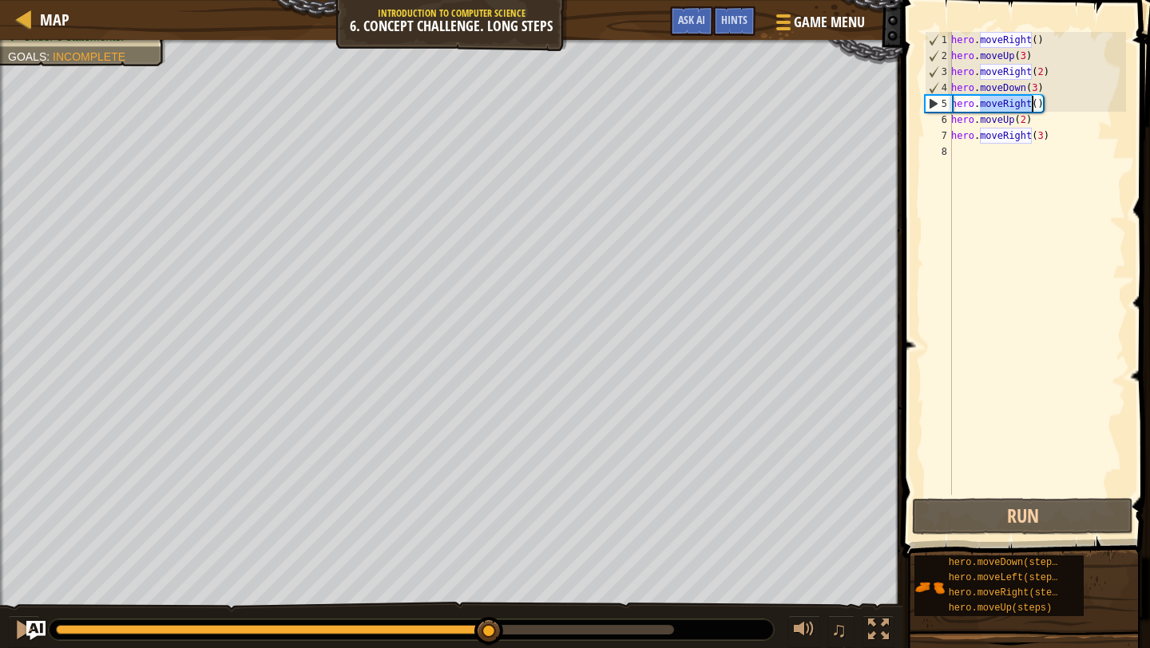
click at [1024, 105] on div "hero . moveRight ( ) hero . moveUp ( 3 ) hero . moveRight ( 2 ) hero . moveDown…" at bounding box center [1037, 279] width 178 height 495
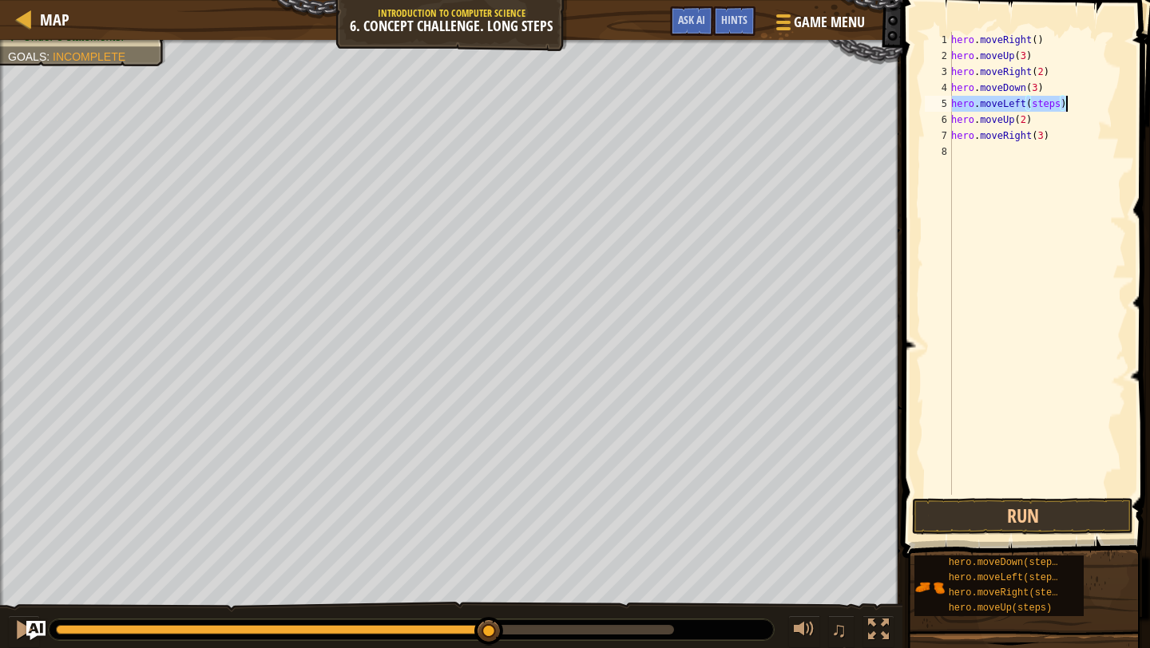
click at [1055, 106] on div "hero . moveRight ( ) hero . moveUp ( 3 ) hero . moveRight ( 2 ) hero . moveDown…" at bounding box center [1037, 279] width 178 height 495
type textarea "hero.moveLeft()"
click at [1020, 519] on button "Run" at bounding box center [1022, 516] width 221 height 37
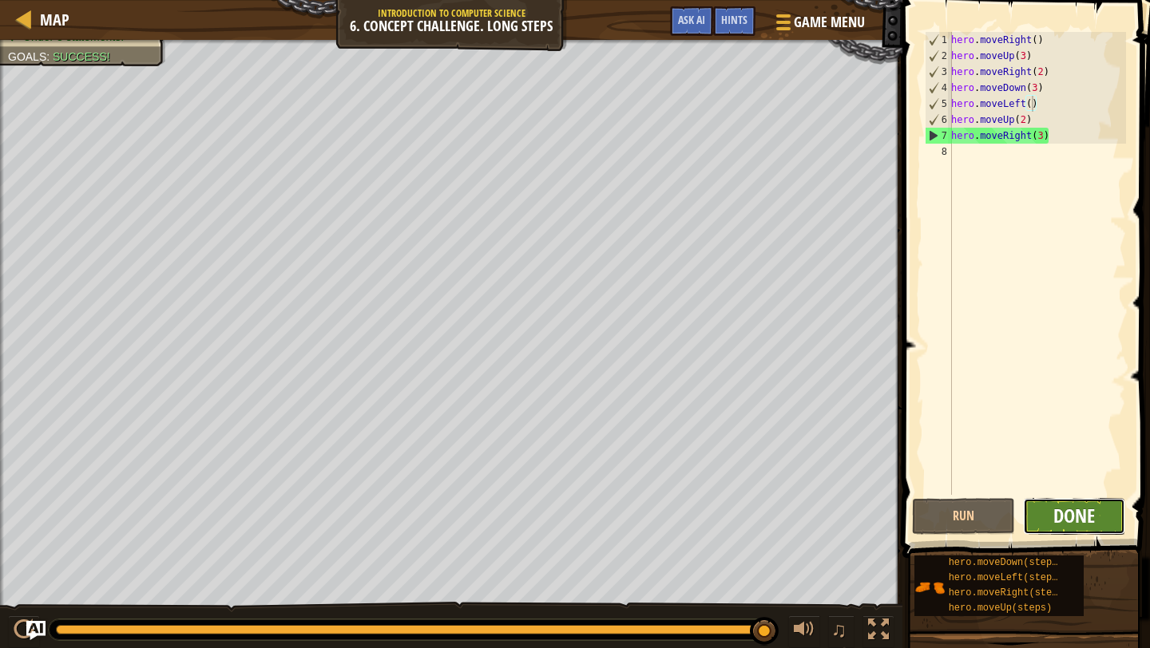
click at [1090, 519] on span "Done" at bounding box center [1074, 516] width 42 height 26
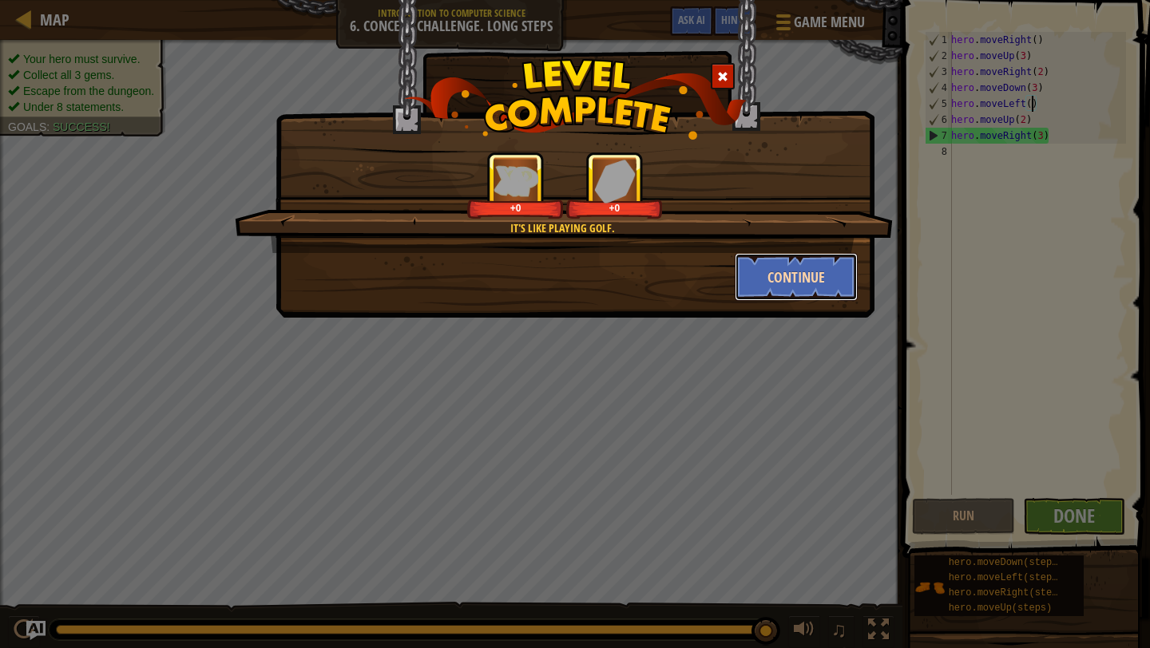
click at [821, 257] on button "Continue" at bounding box center [797, 277] width 124 height 48
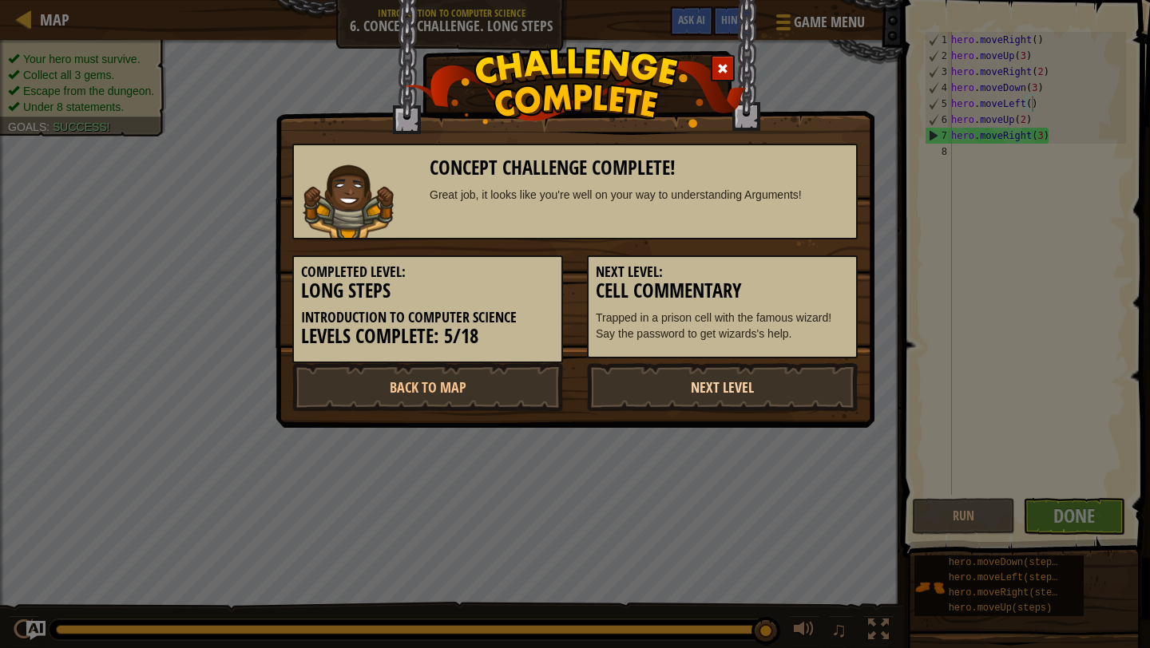
click at [751, 368] on link "Next Level" at bounding box center [722, 387] width 271 height 48
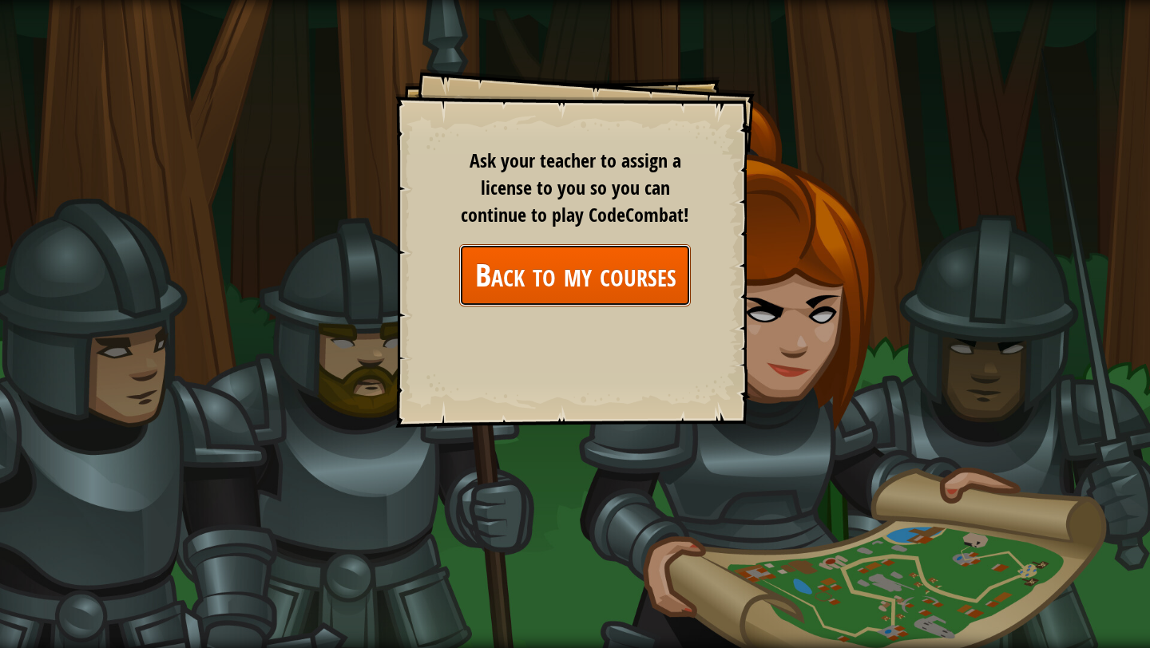
click at [596, 258] on link "Back to my courses" at bounding box center [575, 274] width 232 height 61
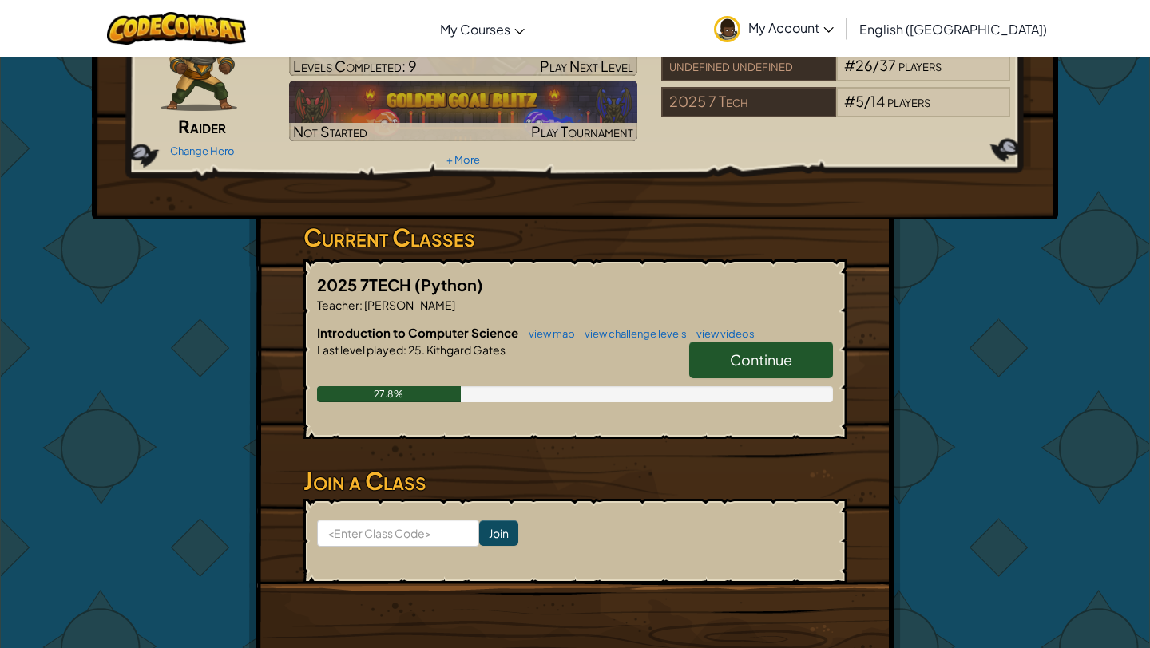
scroll to position [69, 0]
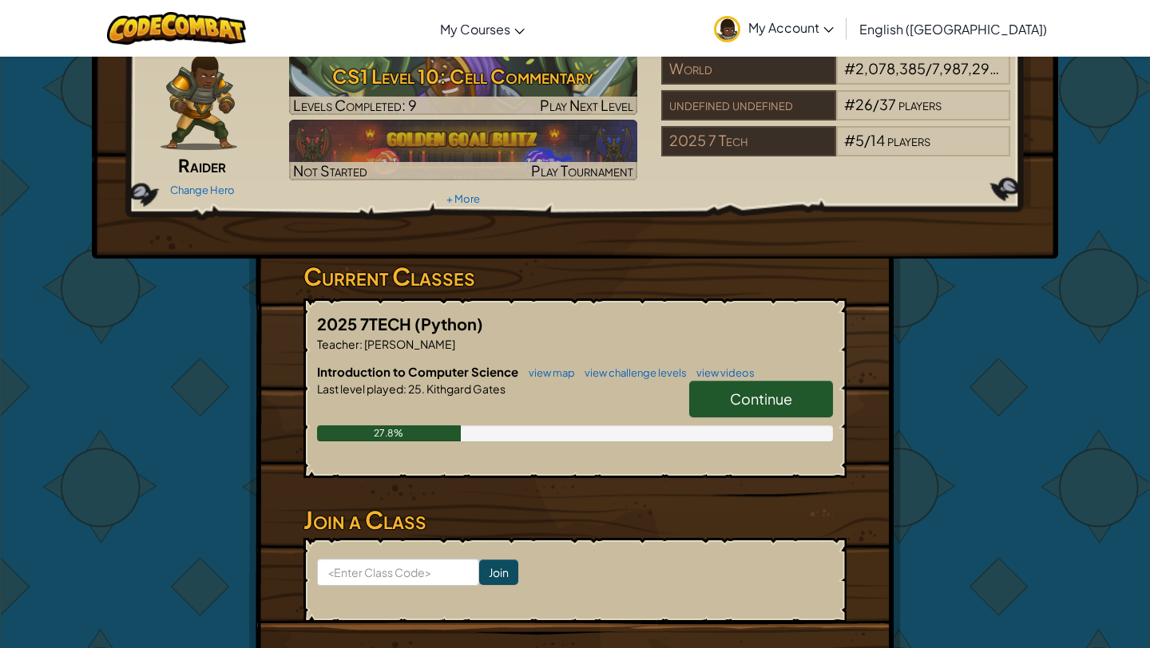
click at [797, 384] on link "Continue" at bounding box center [761, 399] width 144 height 37
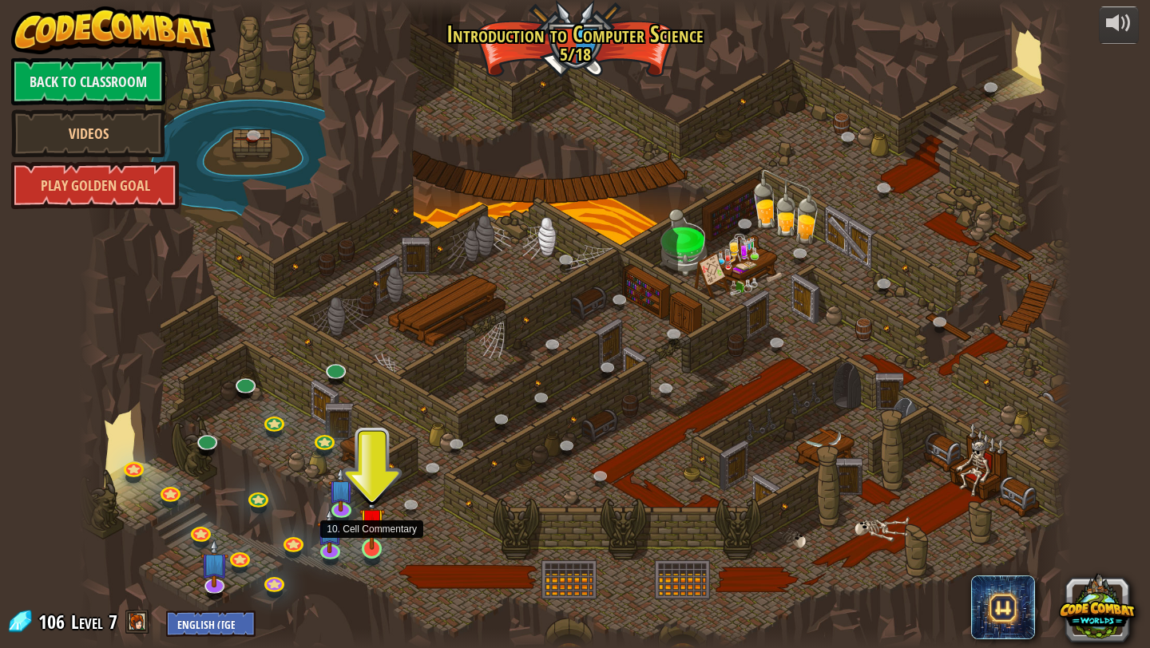
click at [362, 540] on img at bounding box center [372, 521] width 26 height 59
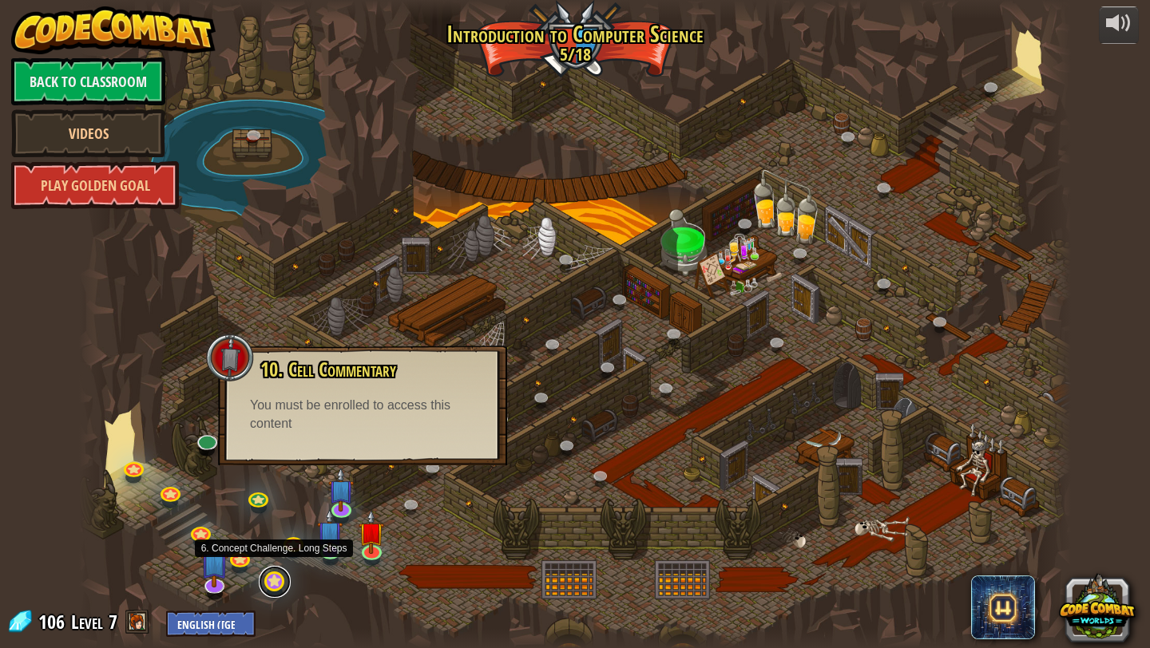
click at [278, 581] on link at bounding box center [275, 582] width 32 height 32
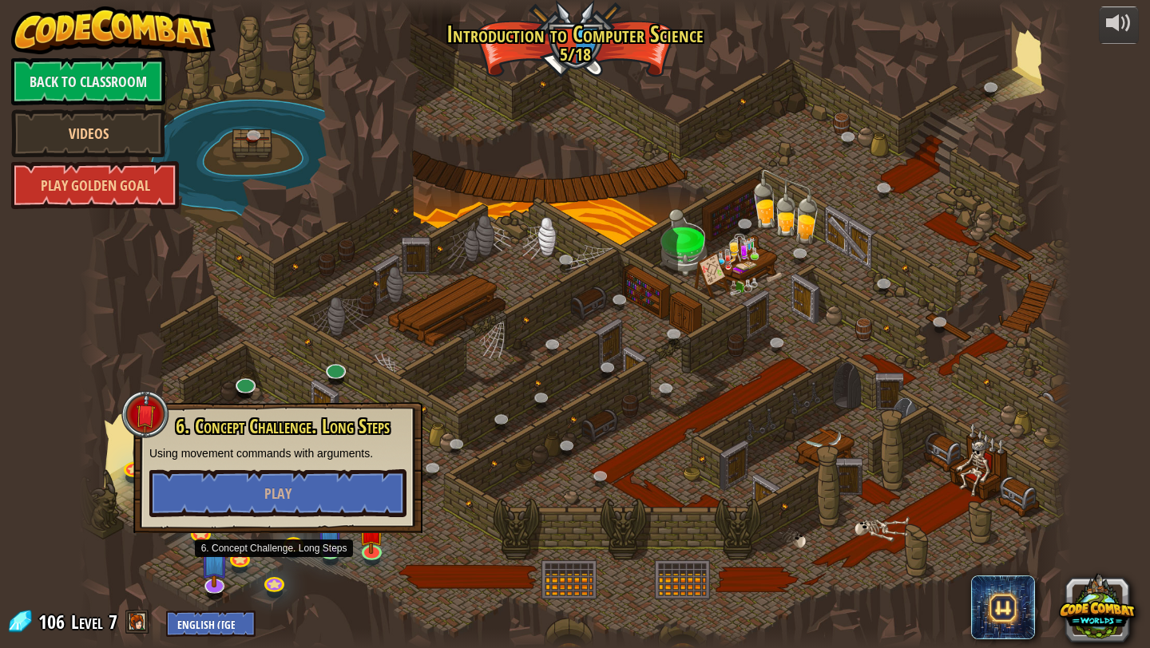
click at [527, 539] on div at bounding box center [575, 324] width 992 height 648
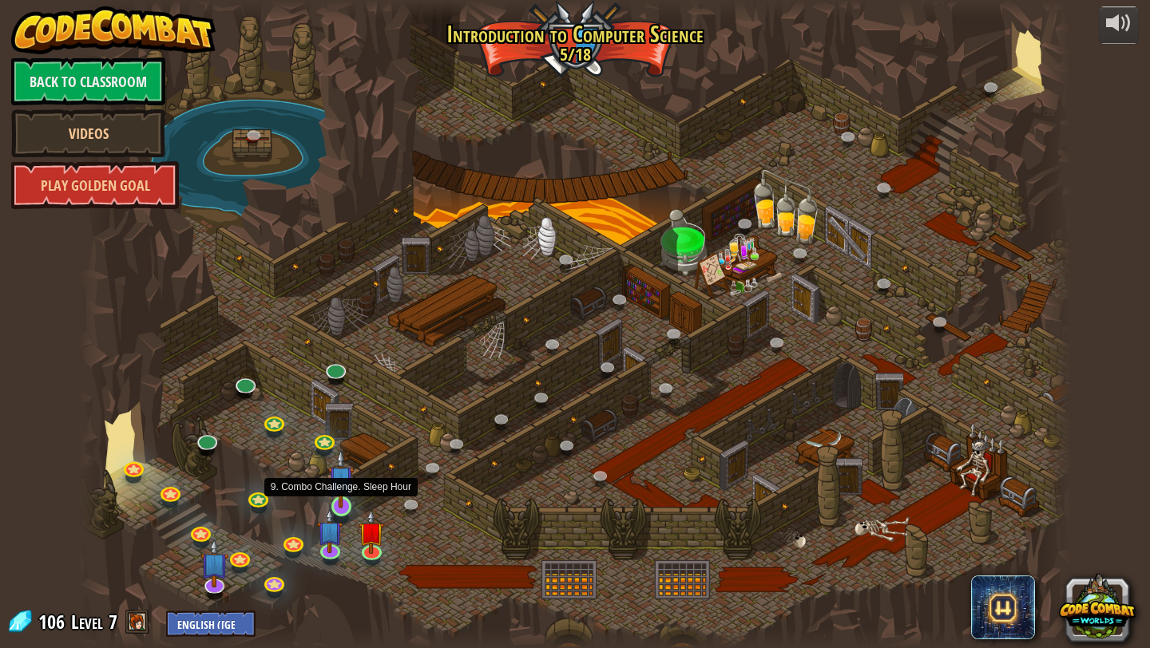
click at [350, 495] on img at bounding box center [341, 478] width 26 height 59
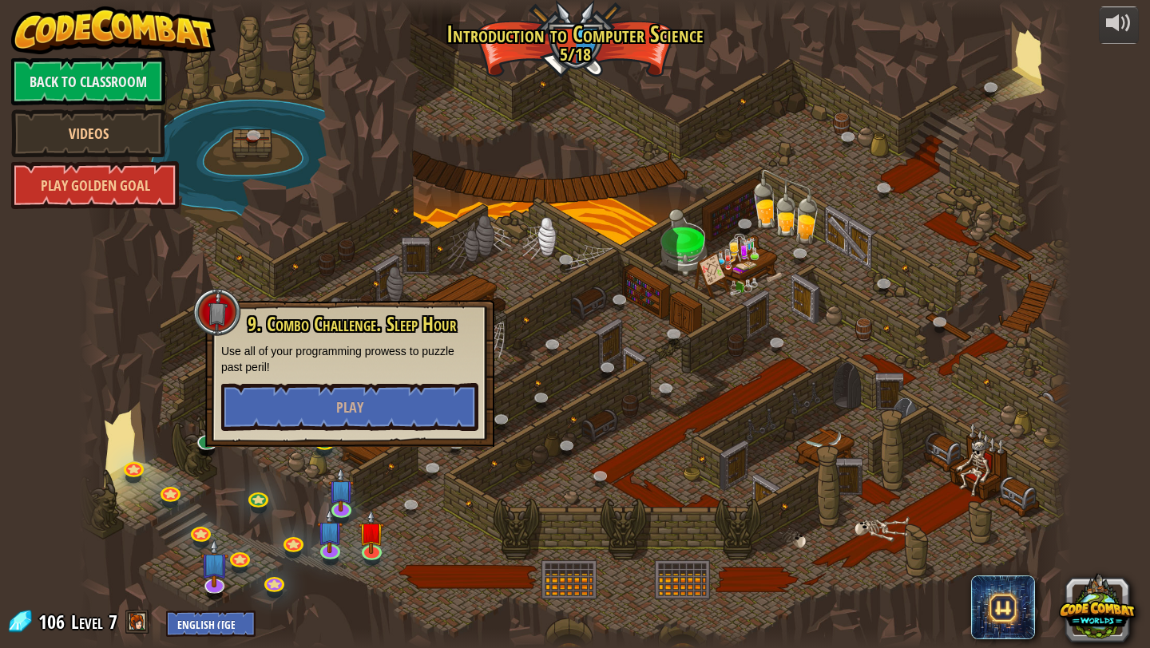
click at [502, 507] on div at bounding box center [575, 324] width 992 height 648
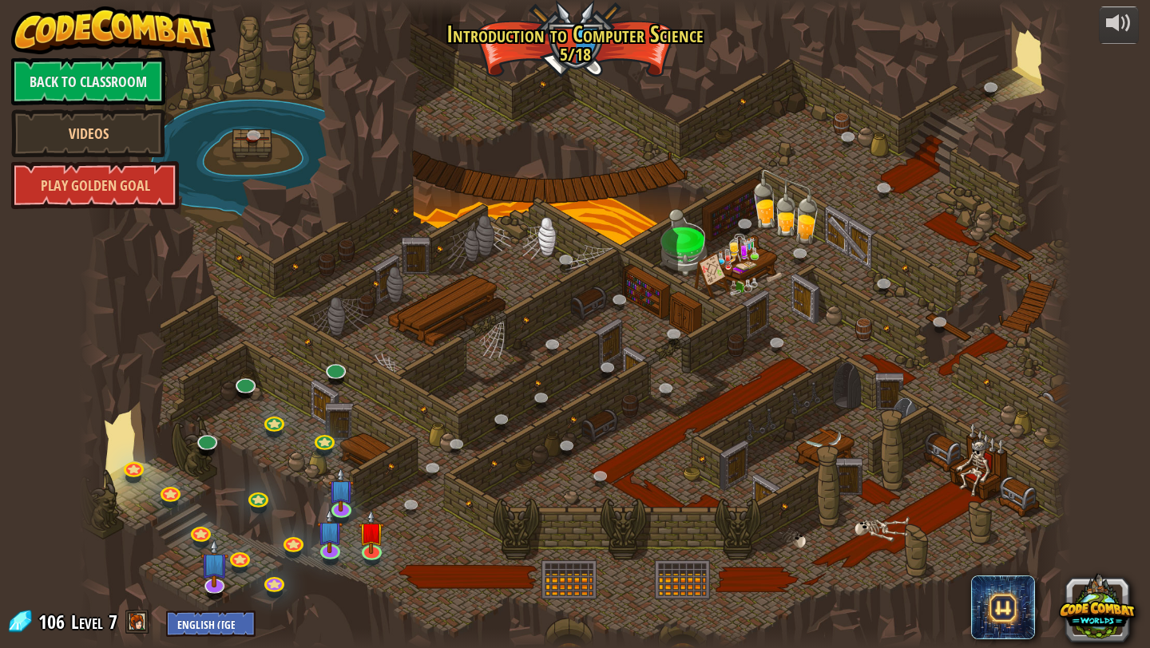
click at [564, 584] on div at bounding box center [575, 324] width 992 height 648
click at [128, 469] on link at bounding box center [134, 467] width 32 height 32
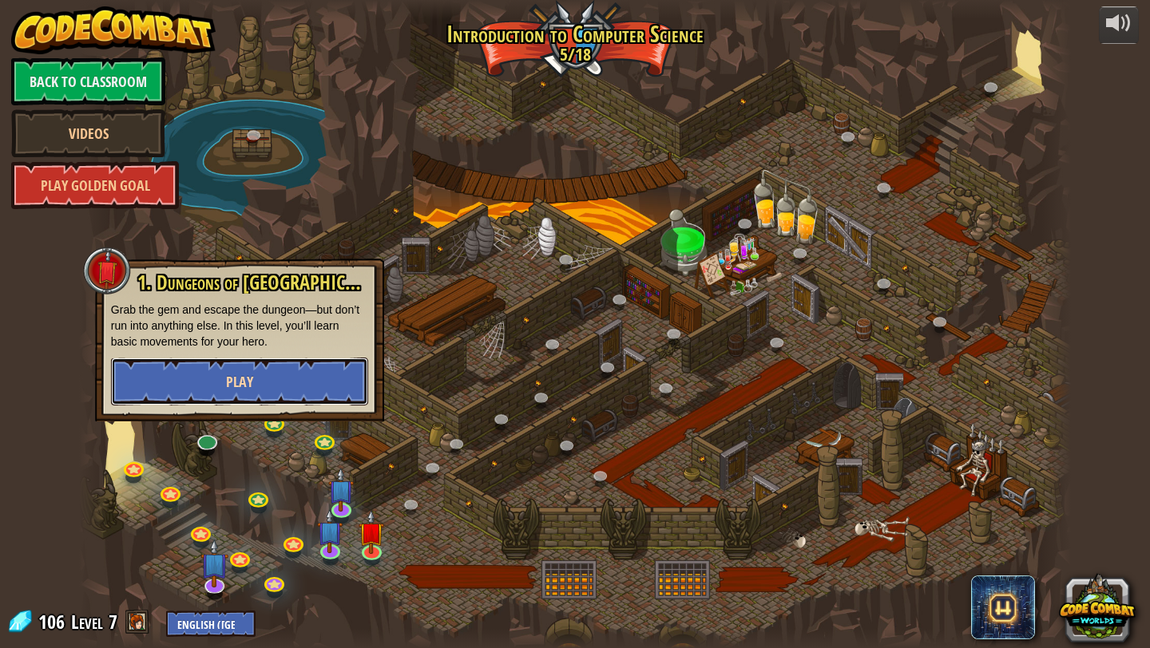
click at [239, 362] on button "Play" at bounding box center [239, 382] width 257 height 48
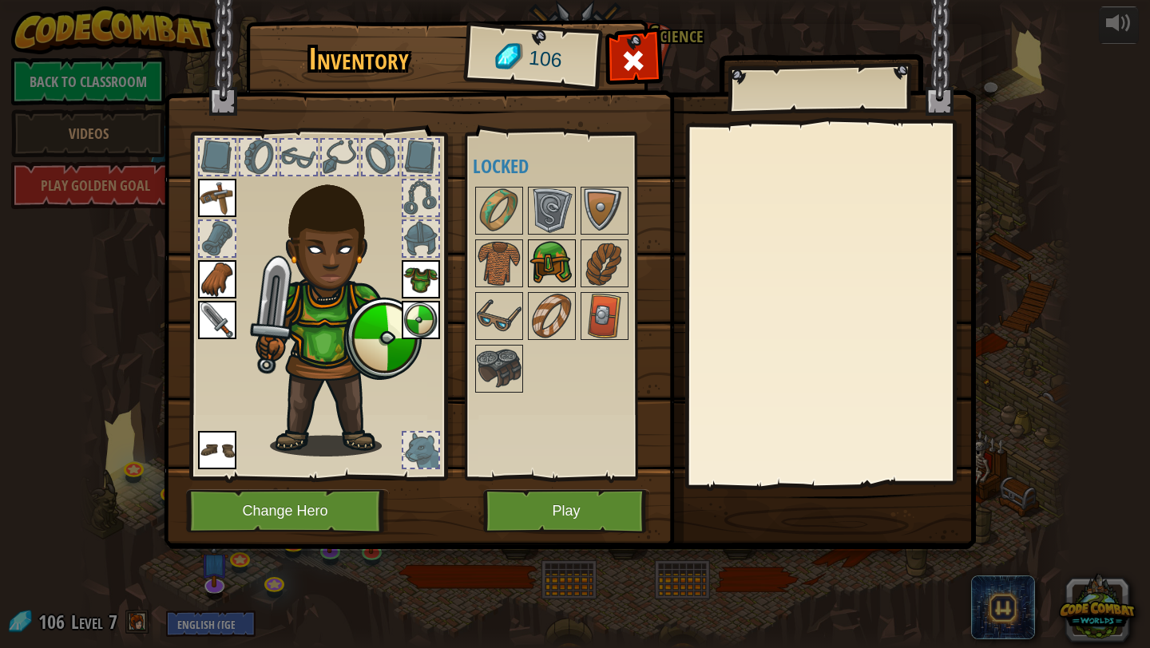
click at [558, 253] on img at bounding box center [551, 263] width 45 height 45
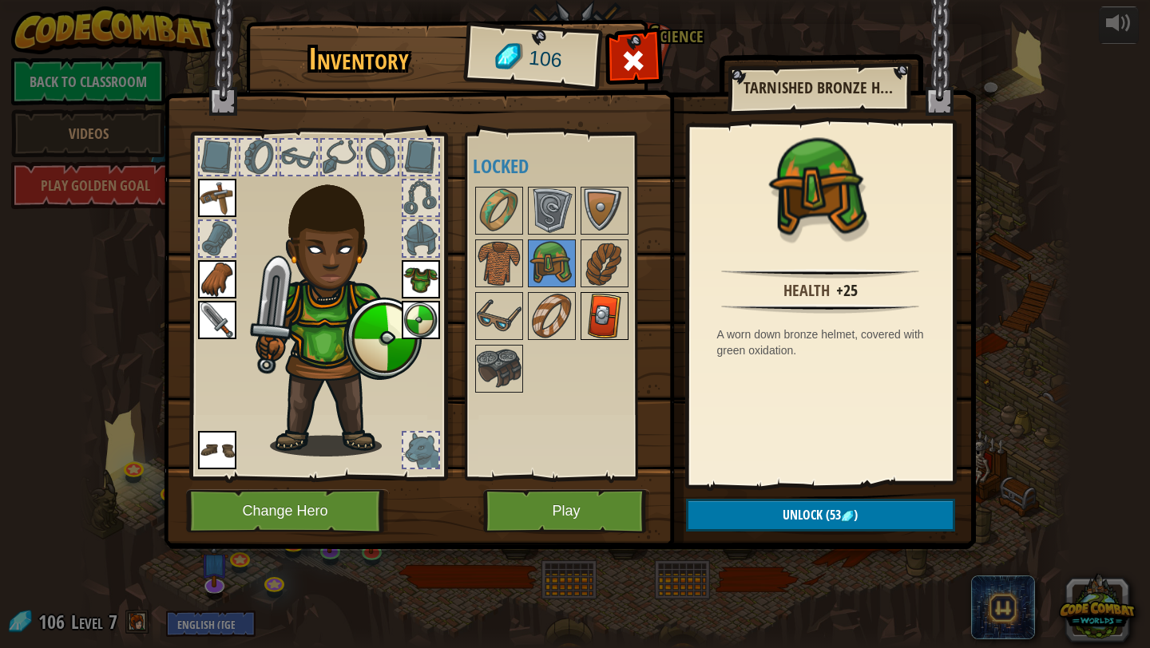
click at [601, 307] on img at bounding box center [604, 316] width 45 height 45
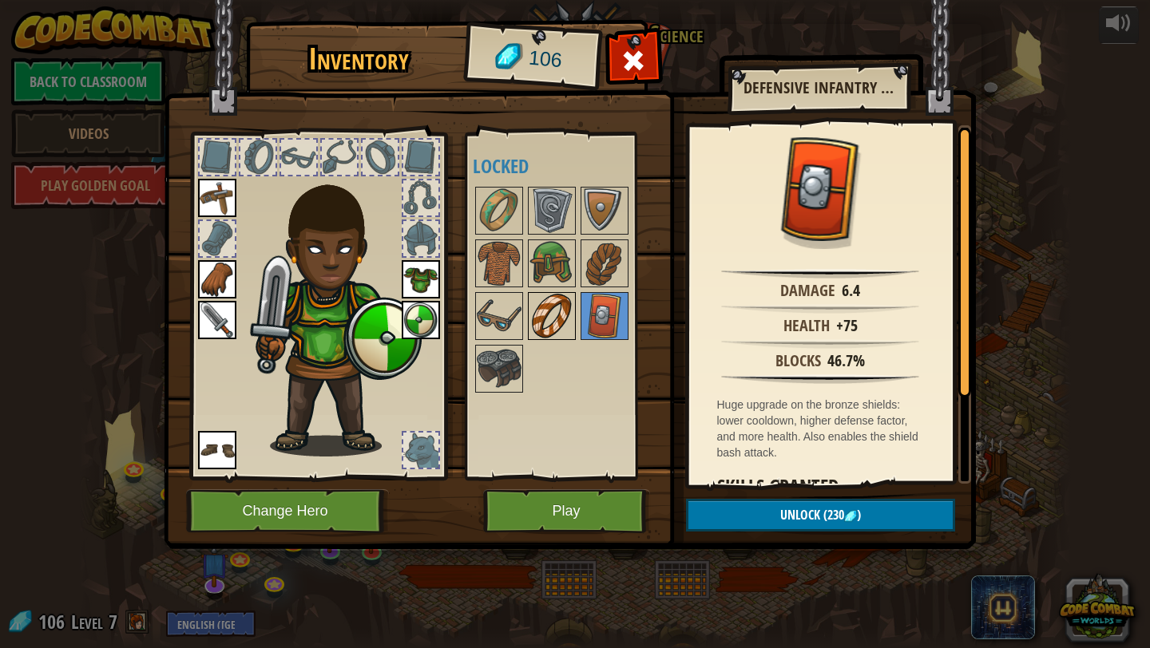
click at [555, 318] on img at bounding box center [551, 316] width 45 height 45
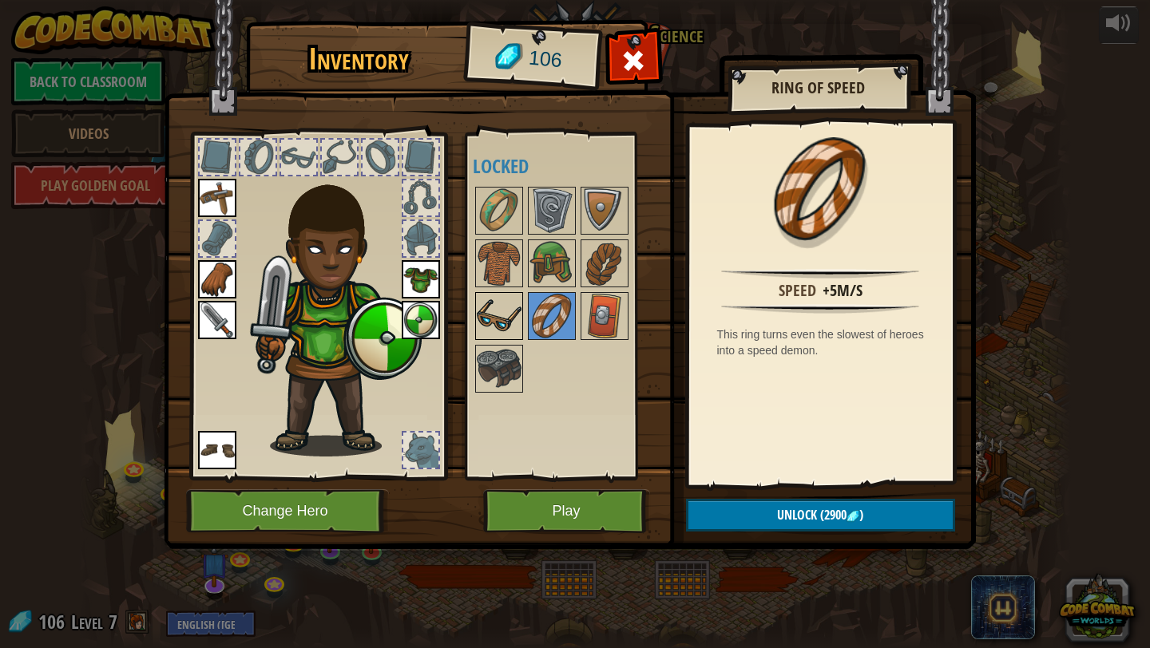
click at [499, 324] on img at bounding box center [499, 316] width 45 height 45
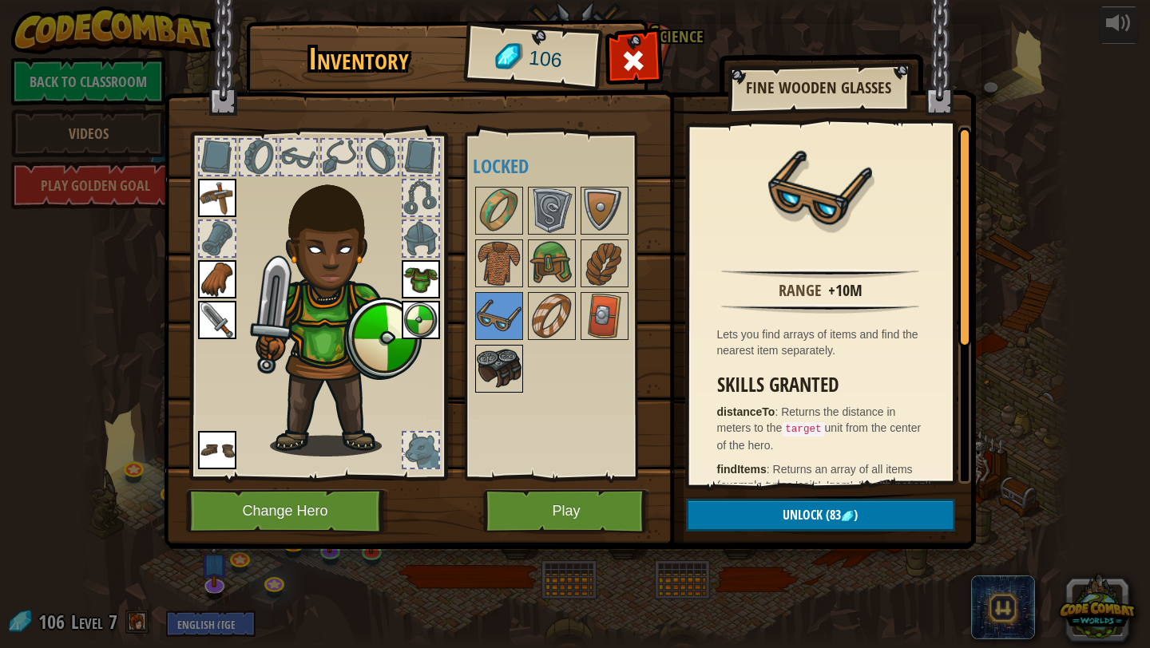
click at [507, 370] on img at bounding box center [499, 368] width 45 height 45
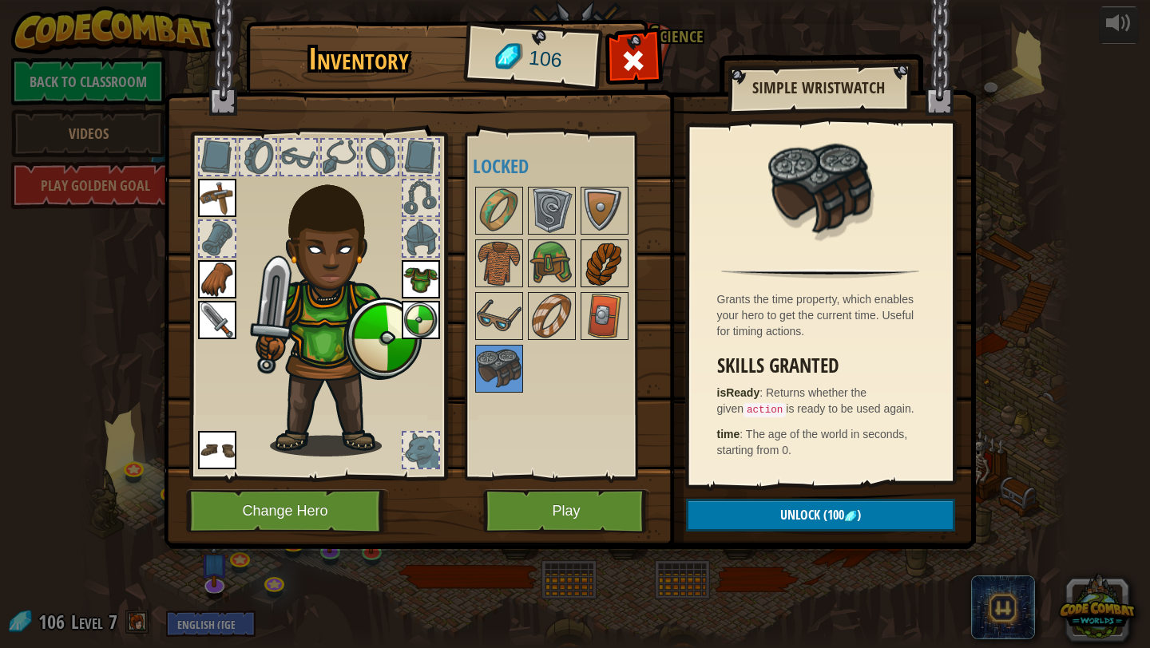
click at [617, 255] on img at bounding box center [604, 263] width 45 height 45
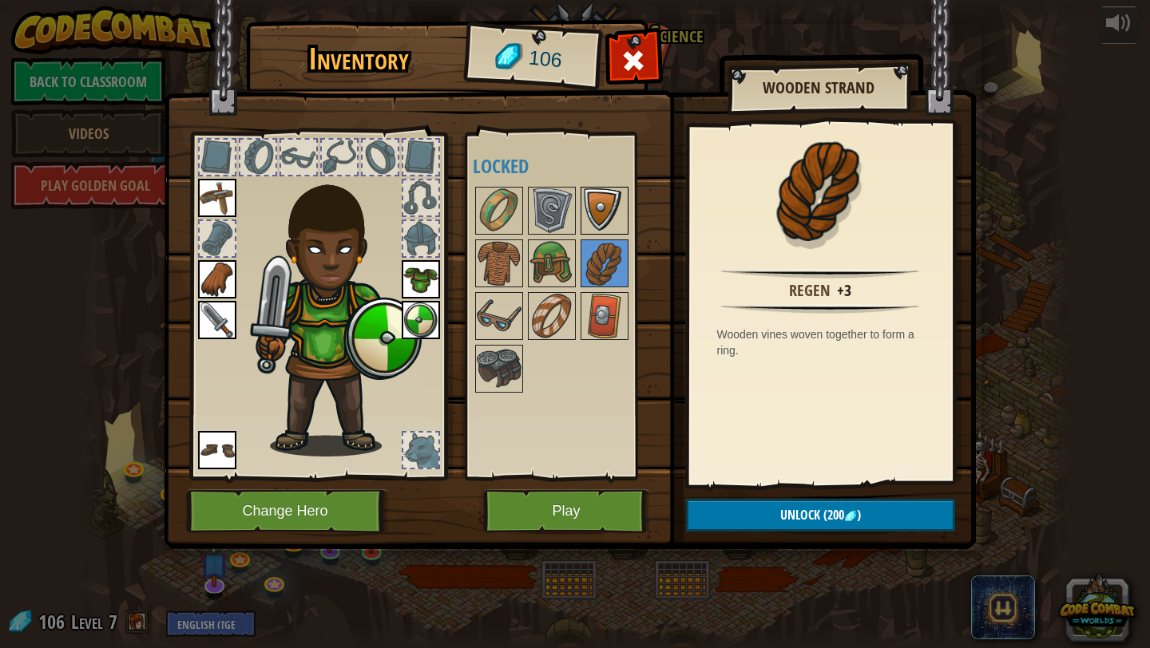
click at [609, 209] on img at bounding box center [604, 210] width 45 height 45
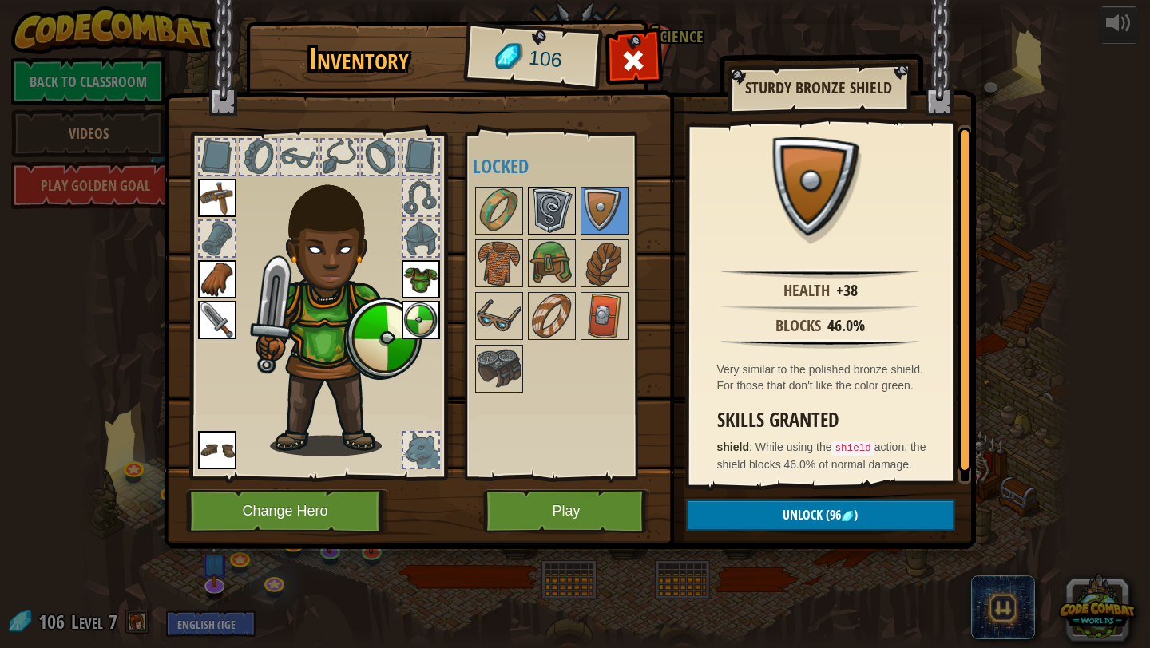
click at [567, 204] on img at bounding box center [551, 210] width 45 height 45
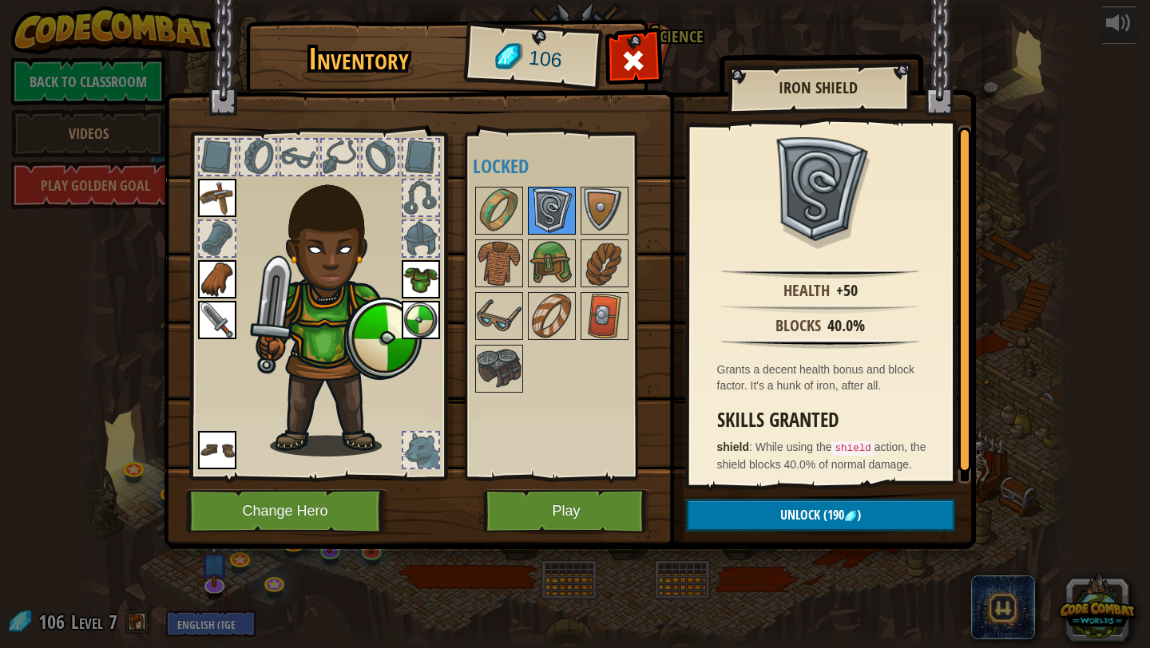
click at [537, 209] on img at bounding box center [551, 210] width 45 height 45
click at [513, 212] on img at bounding box center [499, 210] width 45 height 45
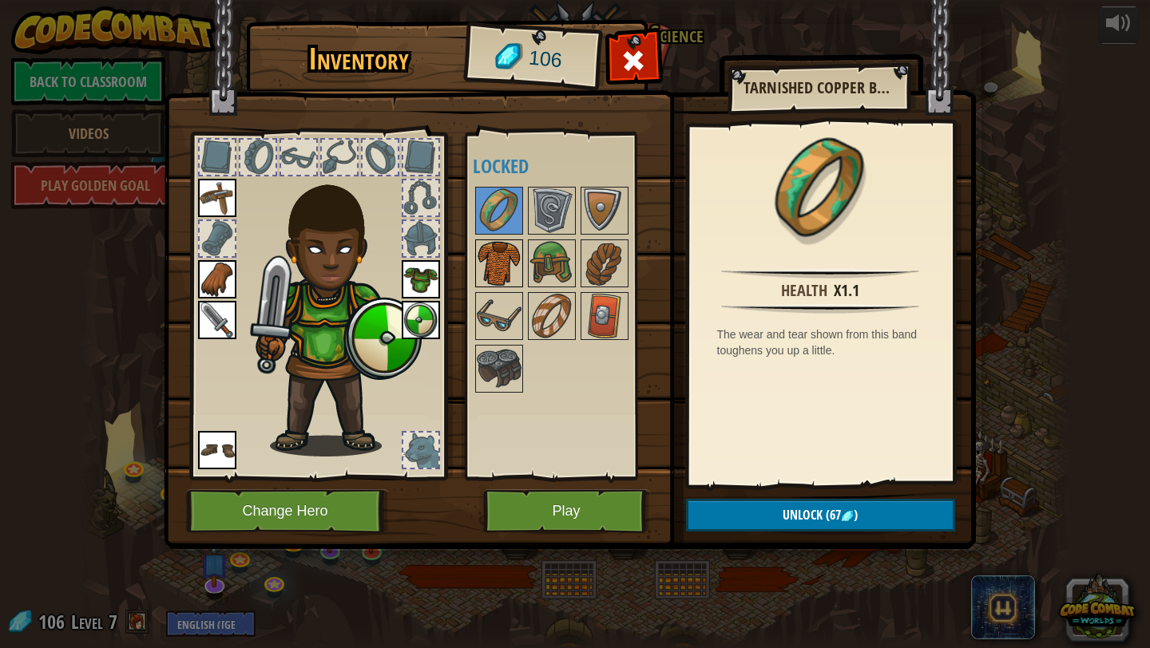
click at [505, 247] on img at bounding box center [499, 263] width 45 height 45
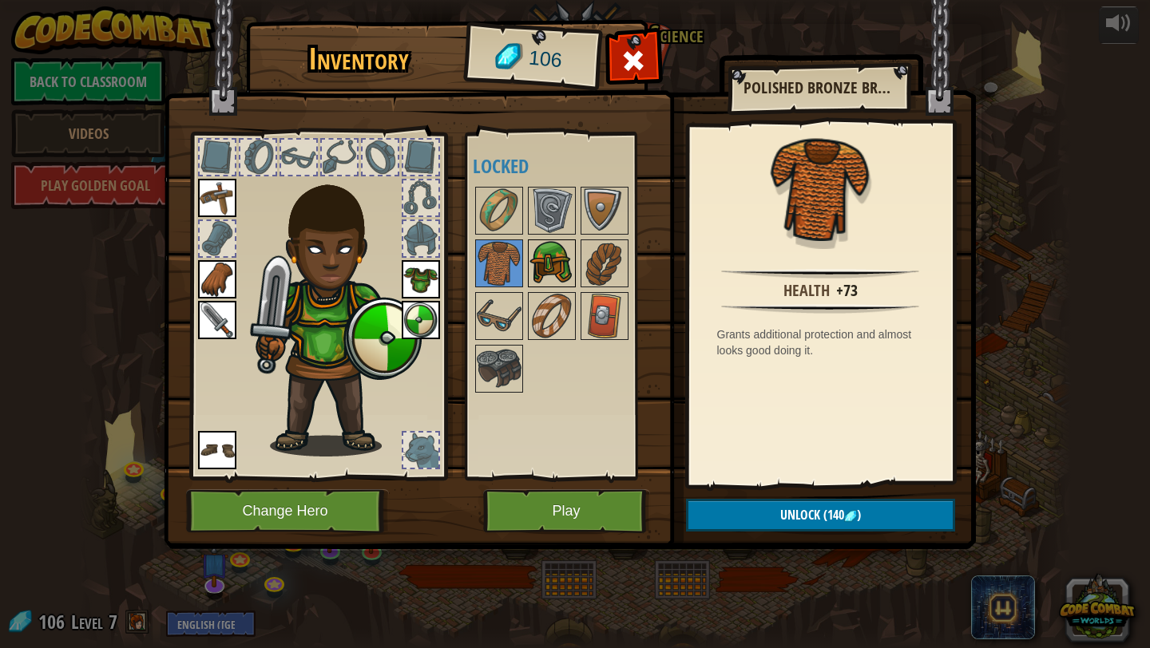
click at [552, 248] on img at bounding box center [551, 263] width 45 height 45
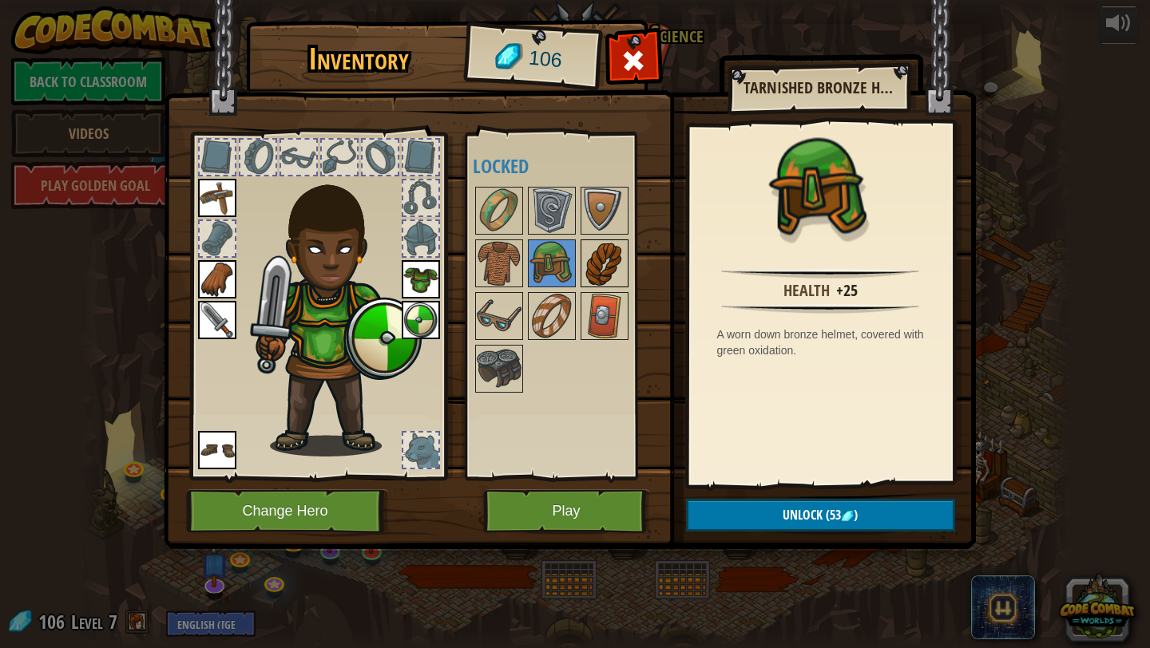
click at [618, 260] on img at bounding box center [604, 263] width 45 height 45
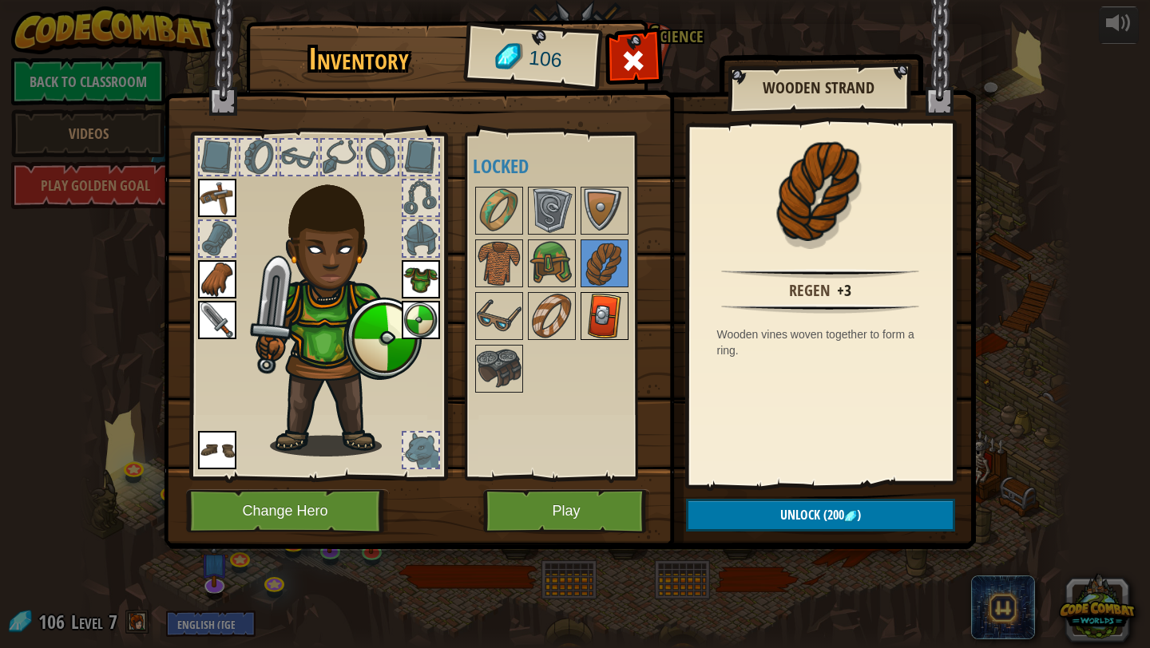
click at [616, 298] on img at bounding box center [604, 316] width 45 height 45
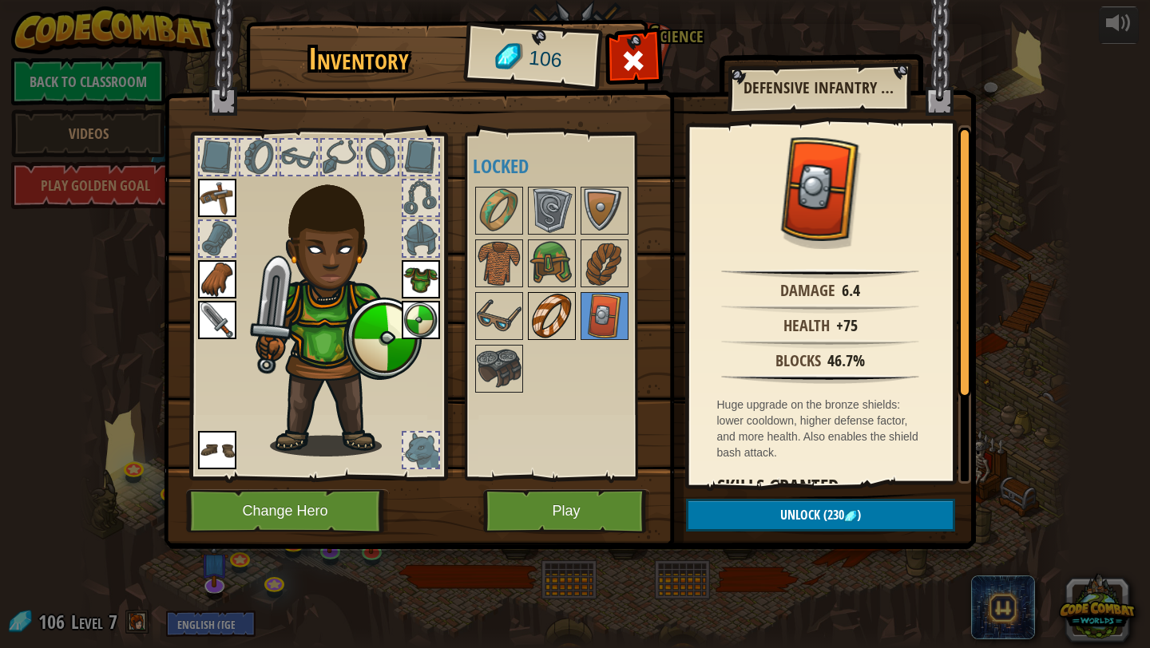
click at [556, 315] on img at bounding box center [551, 316] width 45 height 45
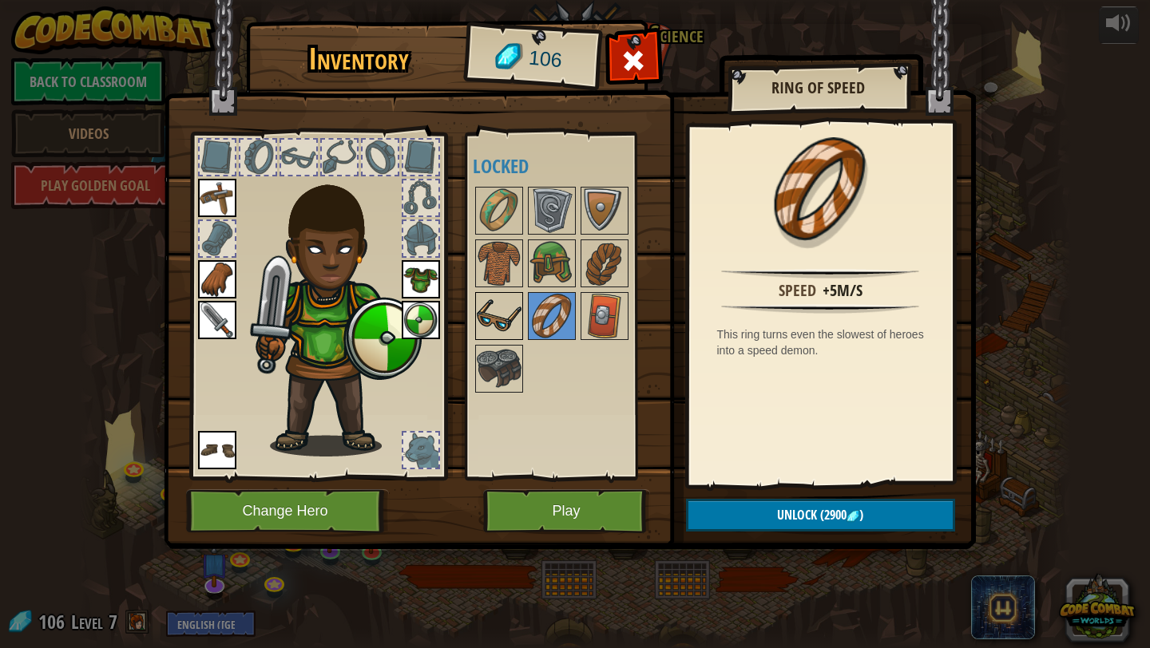
click at [505, 317] on img at bounding box center [499, 316] width 45 height 45
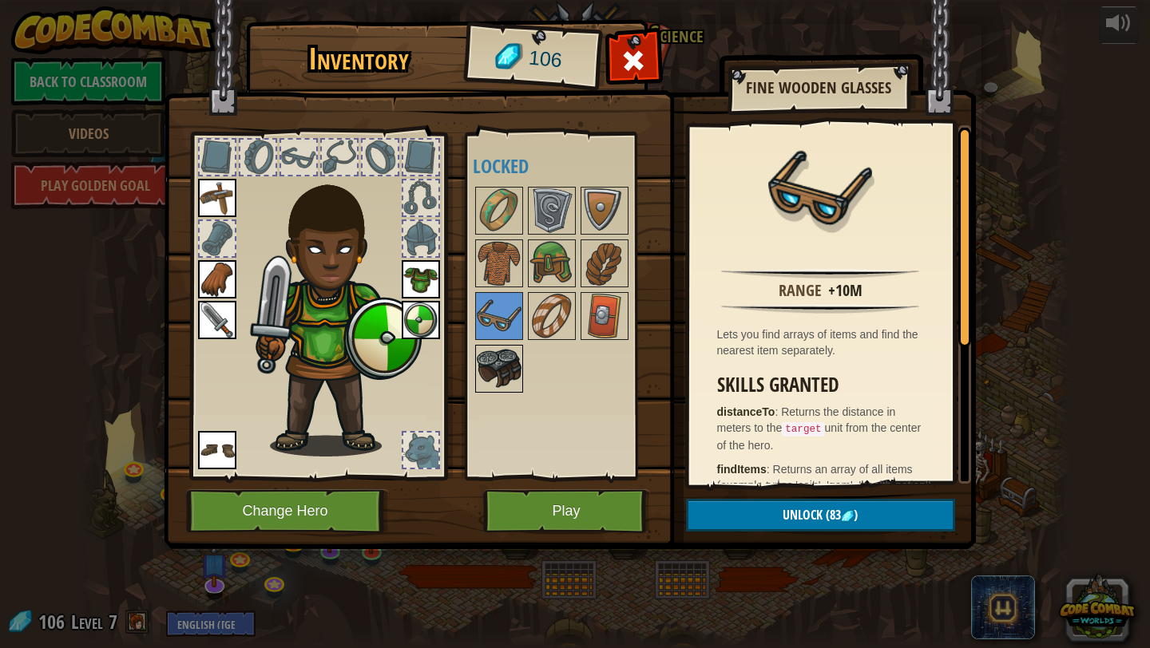
click at [504, 370] on img at bounding box center [499, 368] width 45 height 45
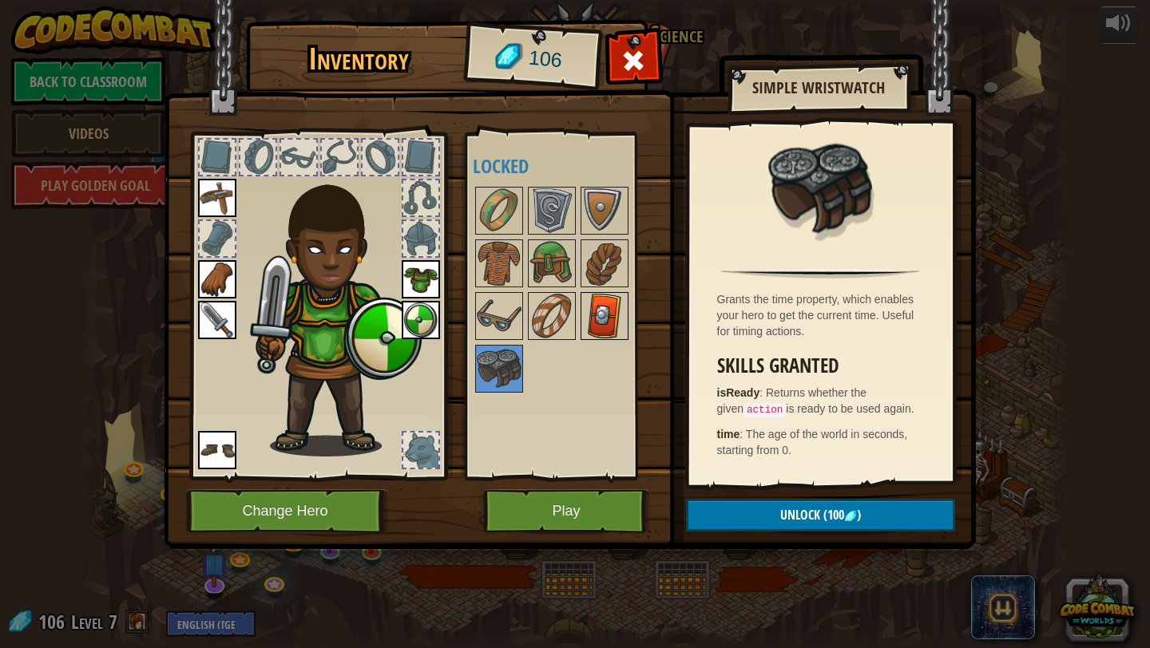
click at [597, 310] on img at bounding box center [604, 316] width 45 height 45
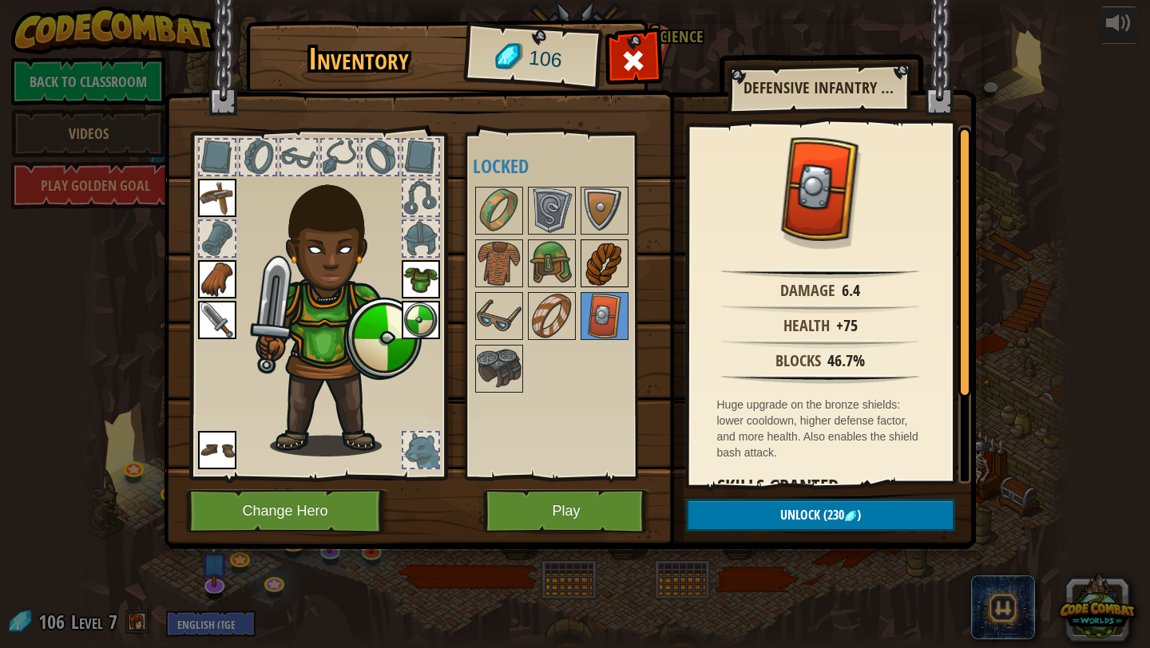
click at [603, 275] on img at bounding box center [604, 263] width 45 height 45
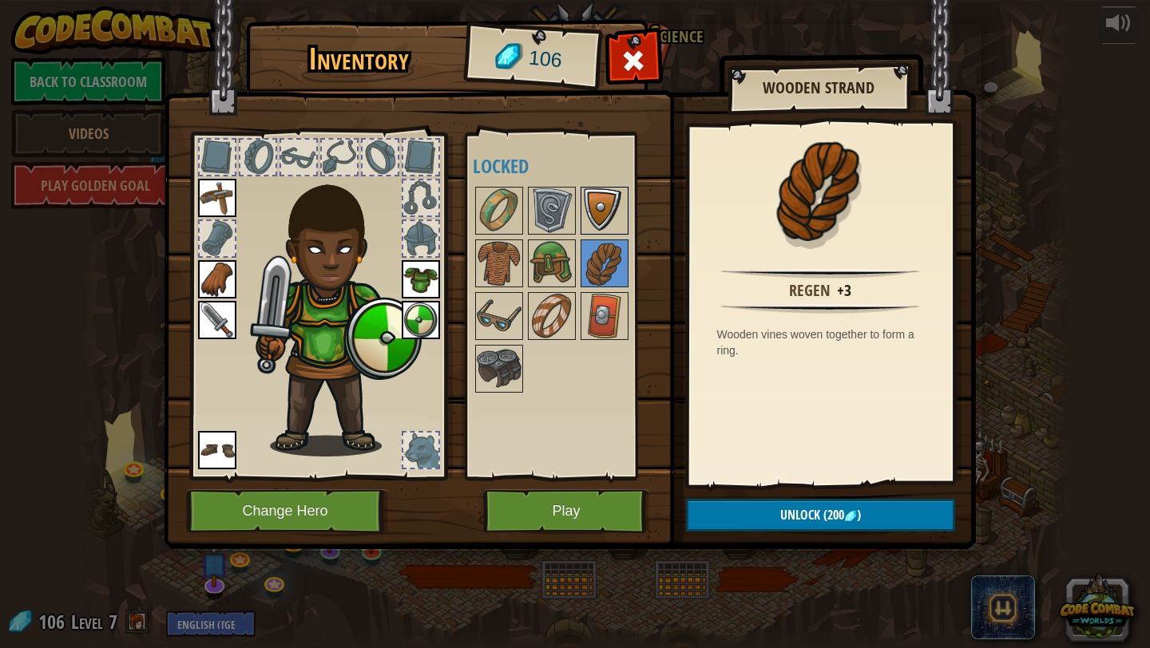
click at [612, 214] on img at bounding box center [604, 210] width 45 height 45
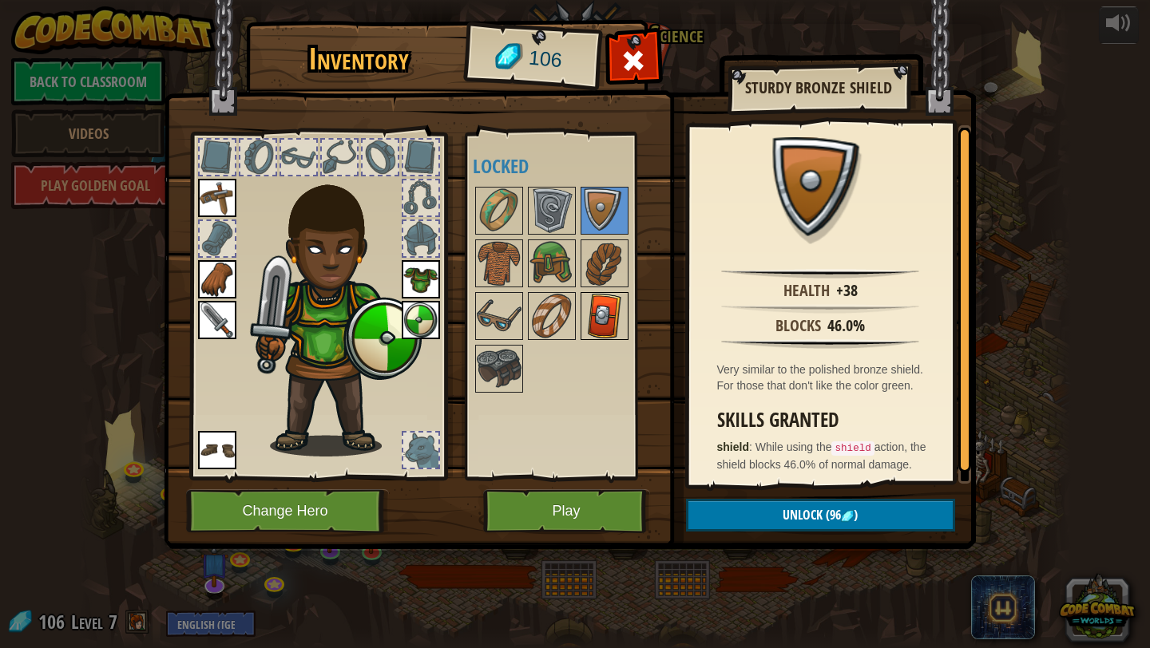
click at [615, 308] on img at bounding box center [604, 316] width 45 height 45
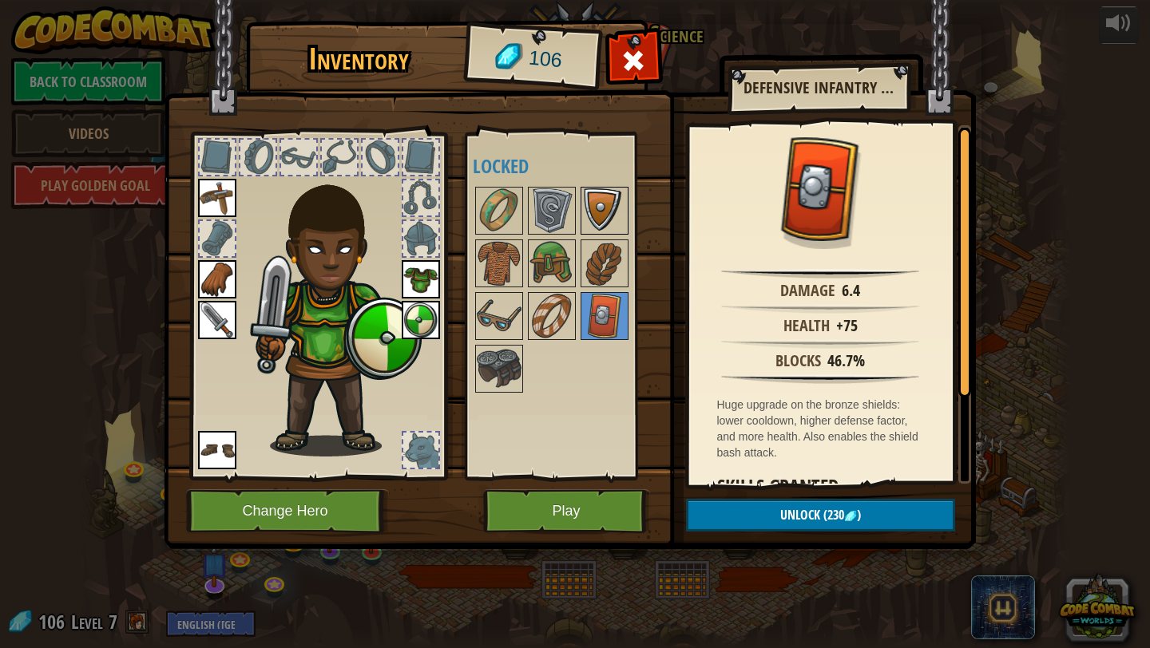
click at [597, 201] on img at bounding box center [604, 210] width 45 height 45
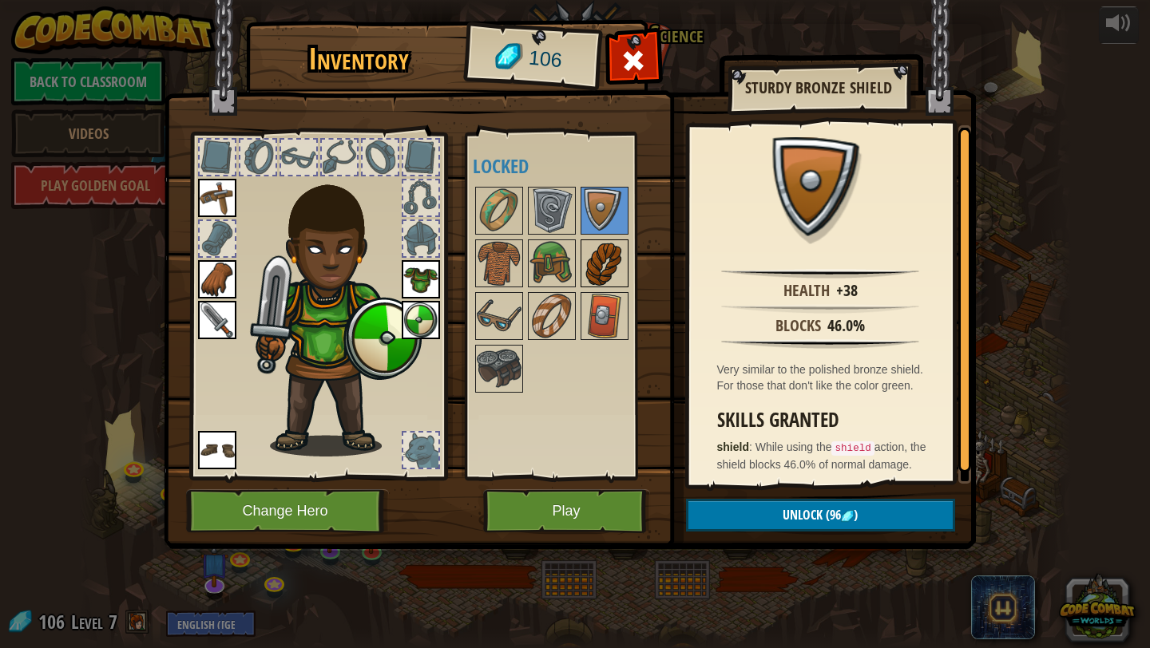
click at [601, 286] on img at bounding box center [604, 263] width 45 height 45
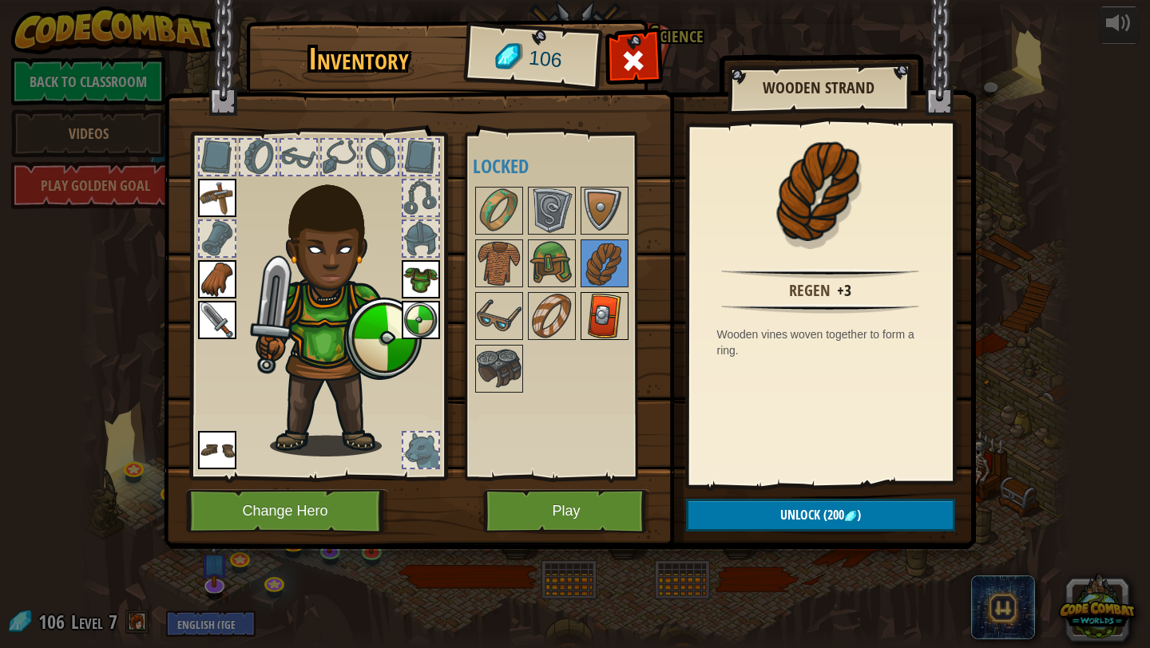
click at [611, 319] on img at bounding box center [604, 316] width 45 height 45
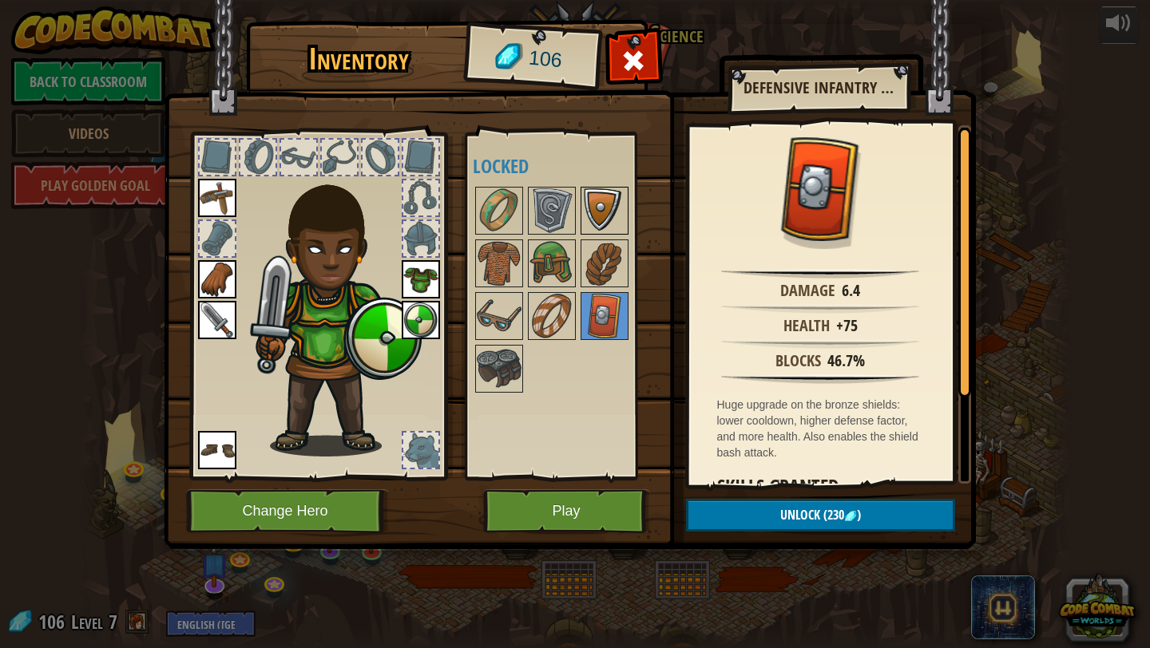
click at [598, 204] on img at bounding box center [604, 210] width 45 height 45
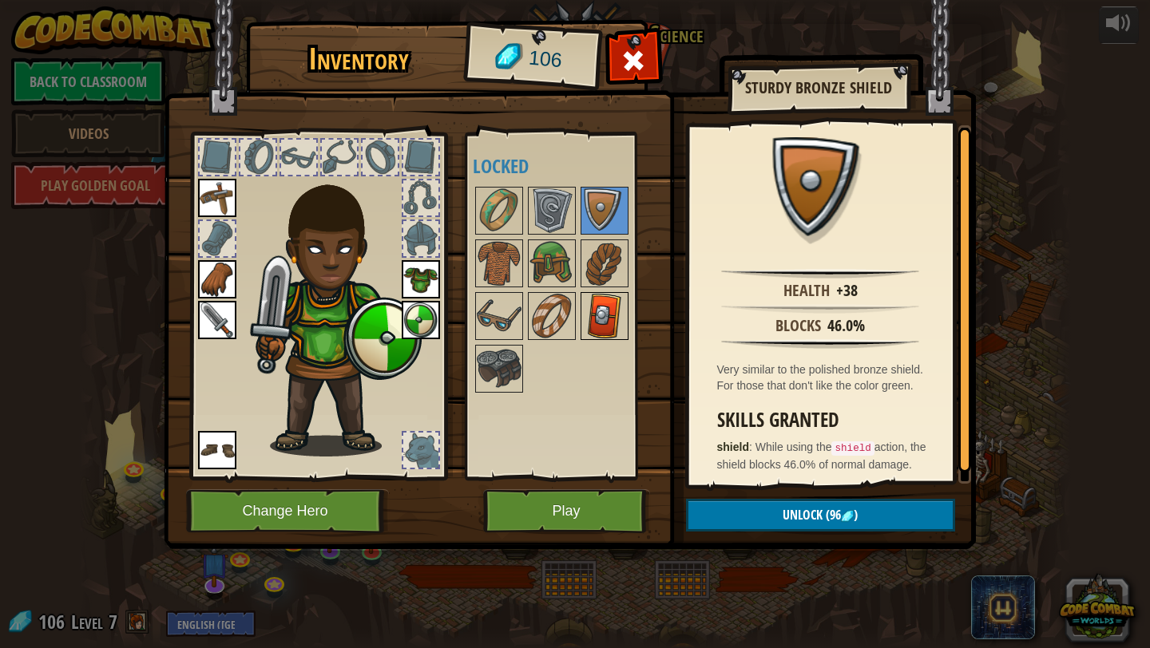
click at [620, 311] on img at bounding box center [604, 316] width 45 height 45
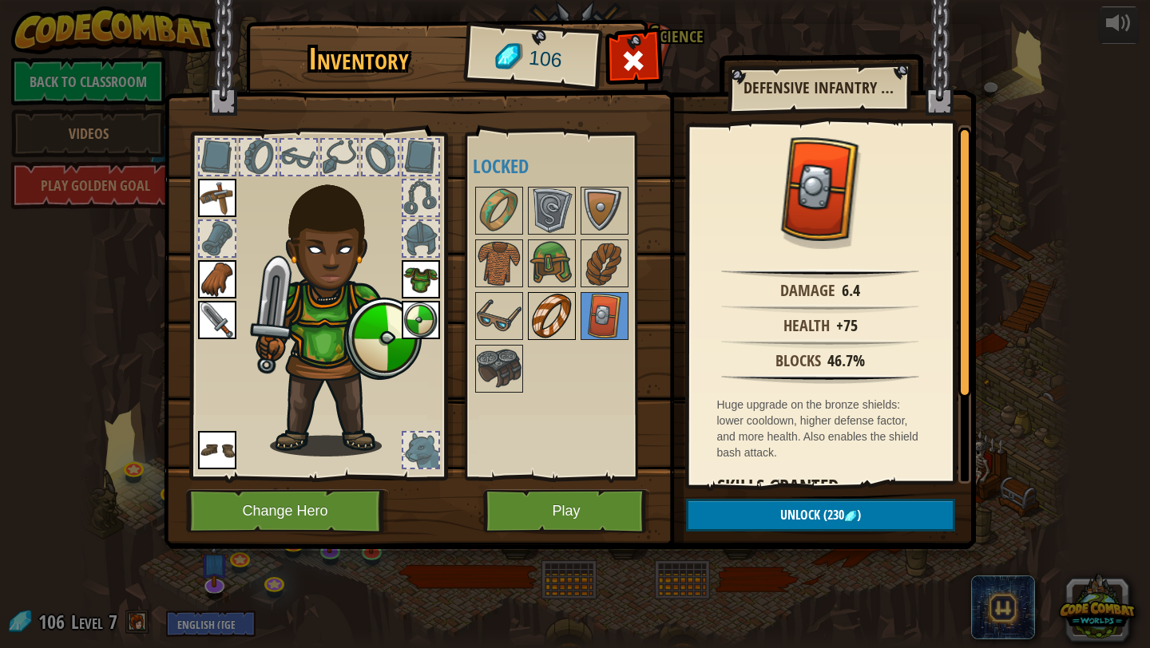
click at [565, 313] on img at bounding box center [551, 316] width 45 height 45
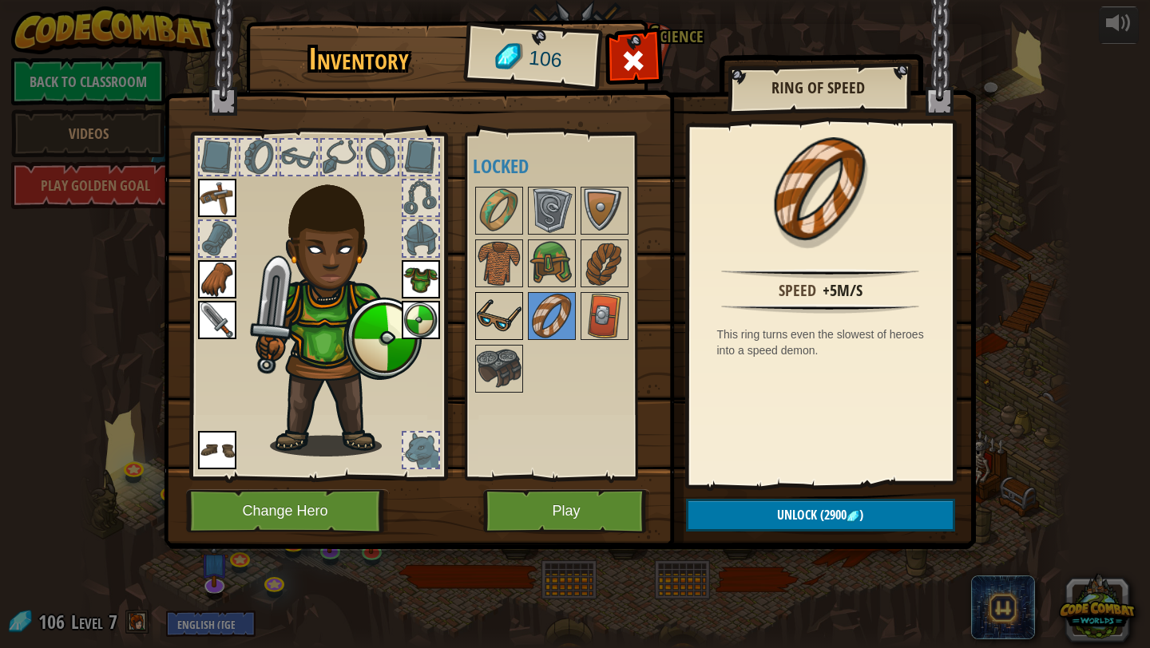
click at [489, 311] on img at bounding box center [499, 316] width 45 height 45
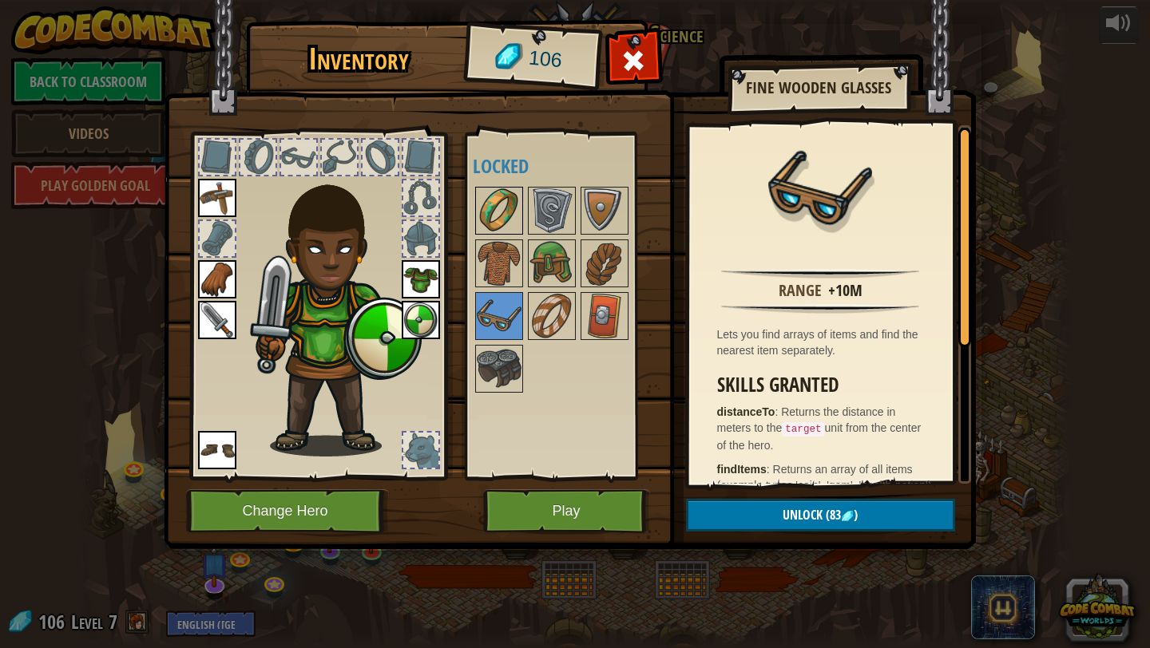
click at [498, 219] on img at bounding box center [499, 210] width 45 height 45
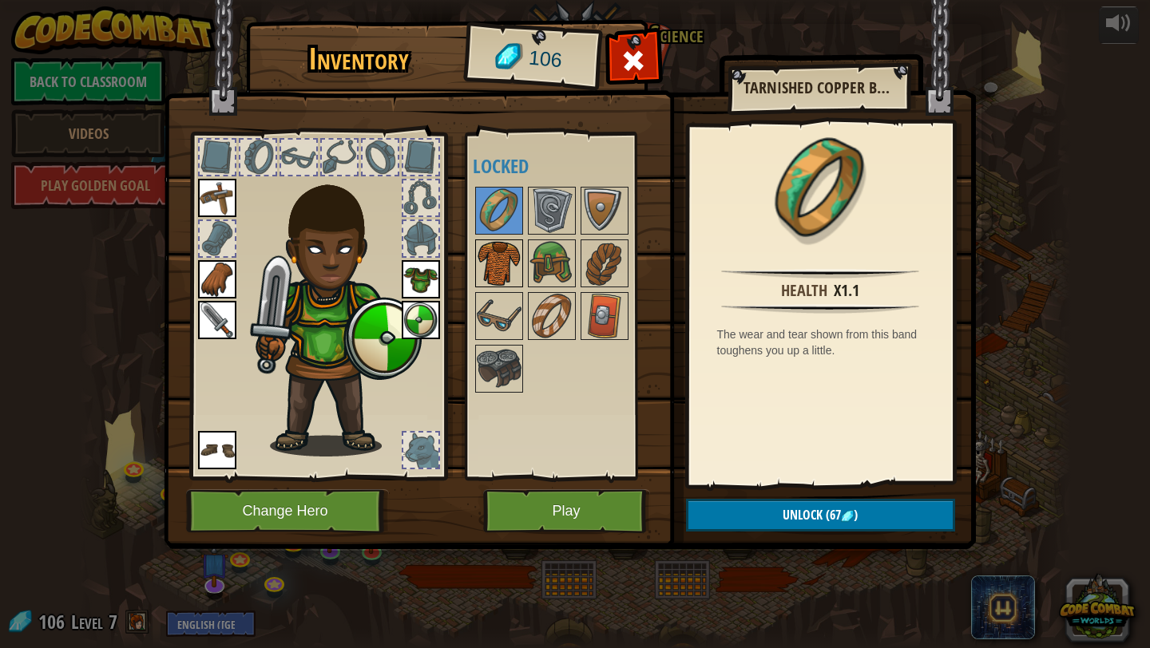
click at [503, 262] on img at bounding box center [499, 263] width 45 height 45
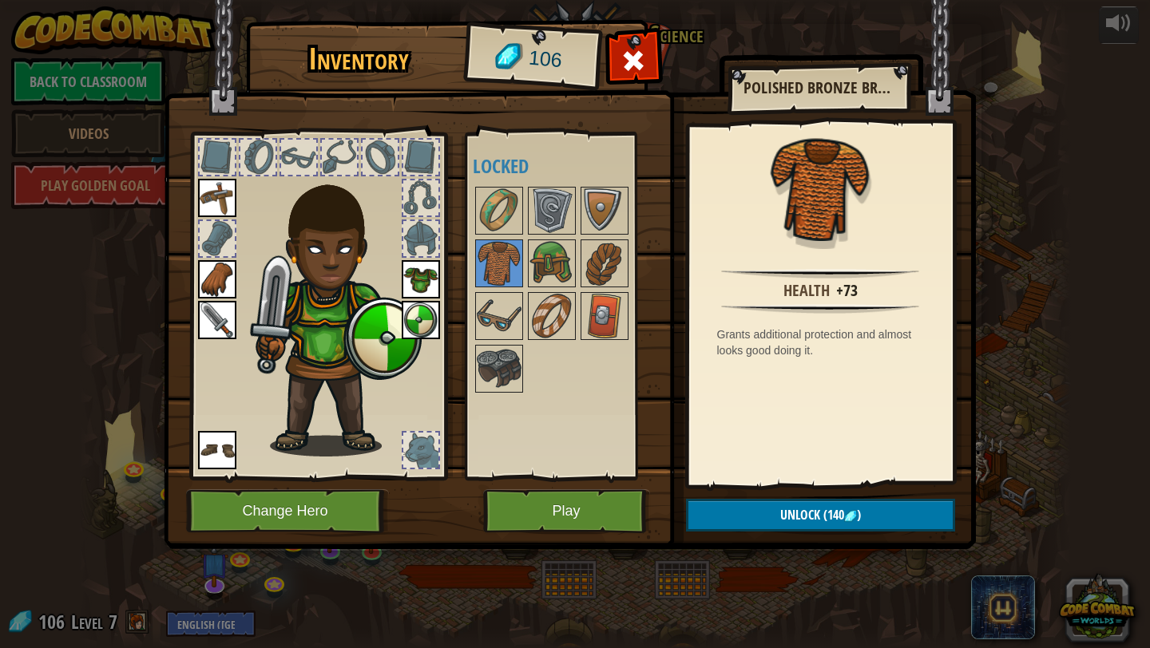
click at [526, 260] on div at bounding box center [567, 289] width 188 height 211
click at [541, 259] on img at bounding box center [551, 263] width 45 height 45
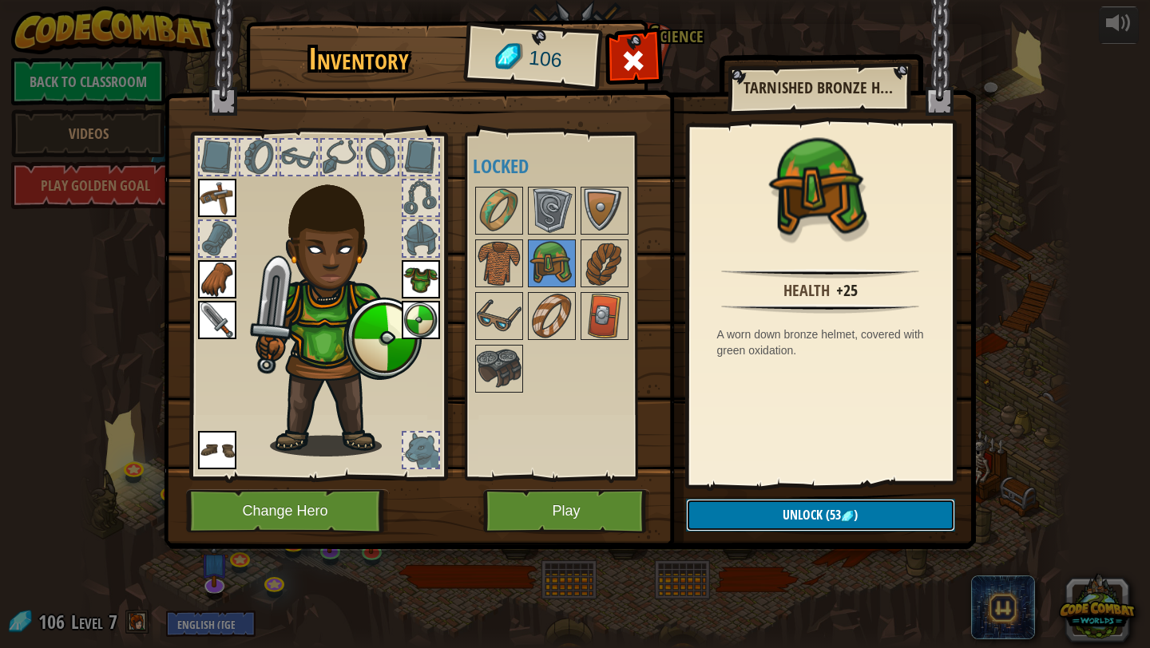
click at [791, 517] on span "Unlock" at bounding box center [802, 515] width 40 height 18
click at [791, 517] on button "Confirm" at bounding box center [820, 515] width 269 height 33
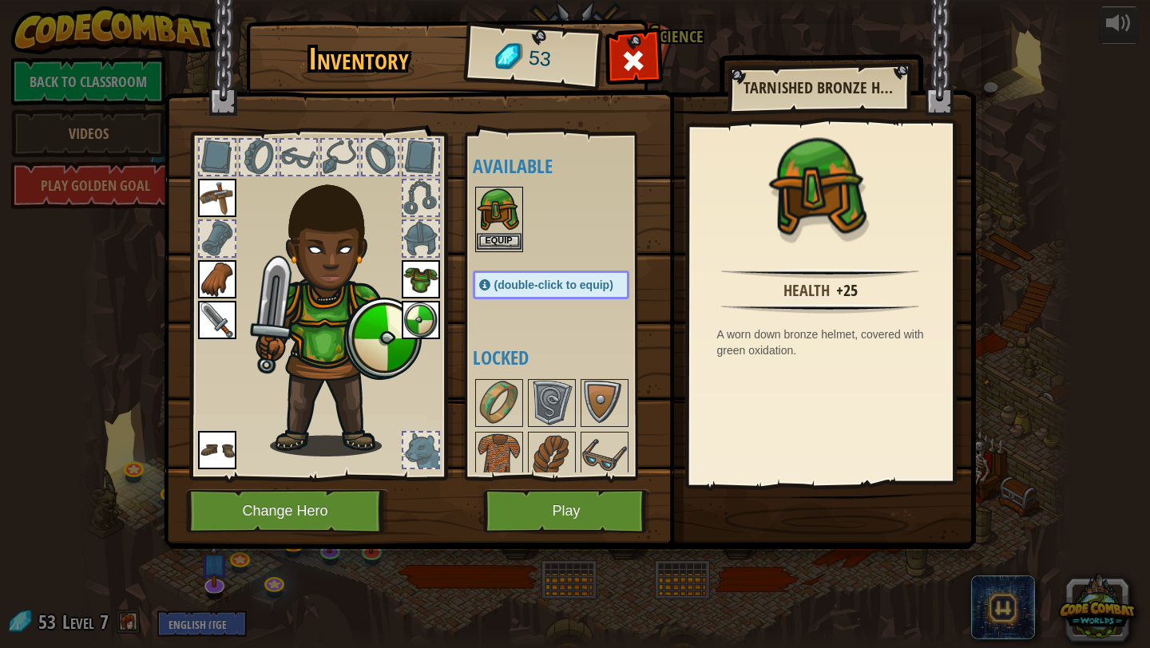
click at [500, 231] on img at bounding box center [499, 210] width 45 height 45
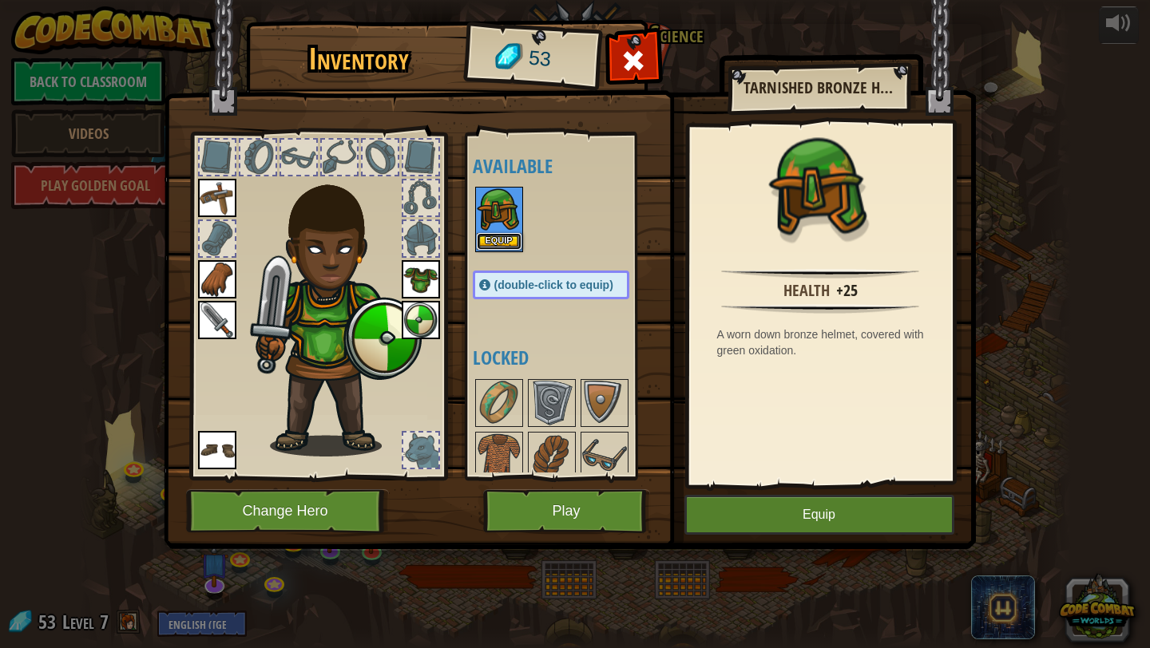
click at [504, 241] on button "Equip" at bounding box center [499, 241] width 45 height 17
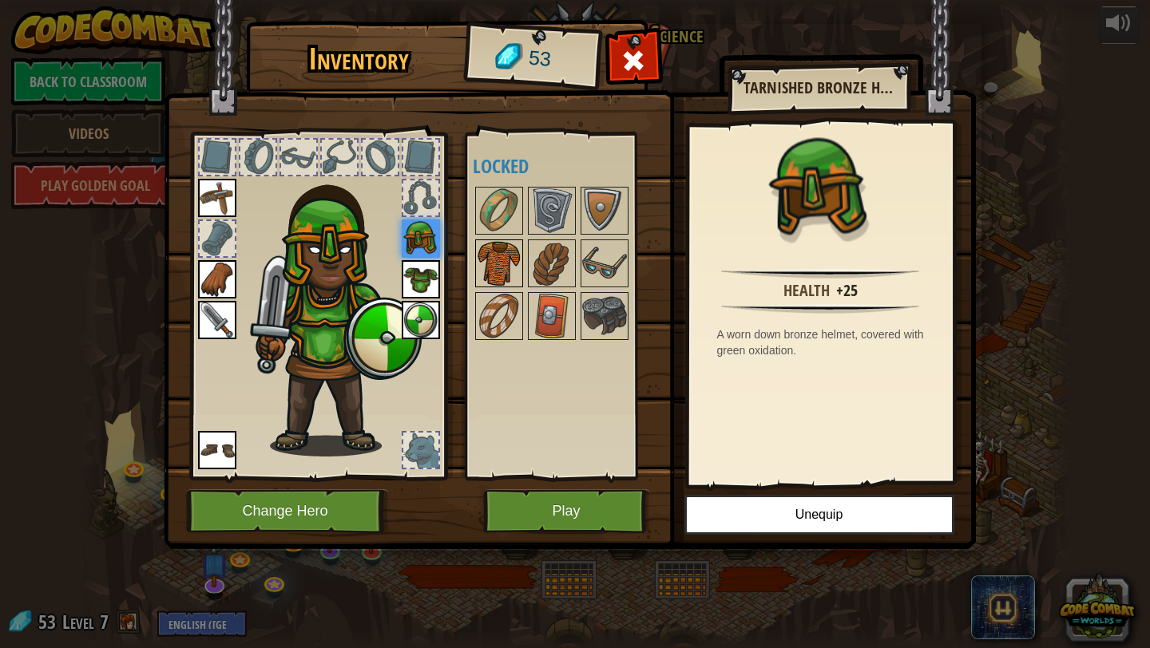
click at [501, 258] on img at bounding box center [499, 263] width 45 height 45
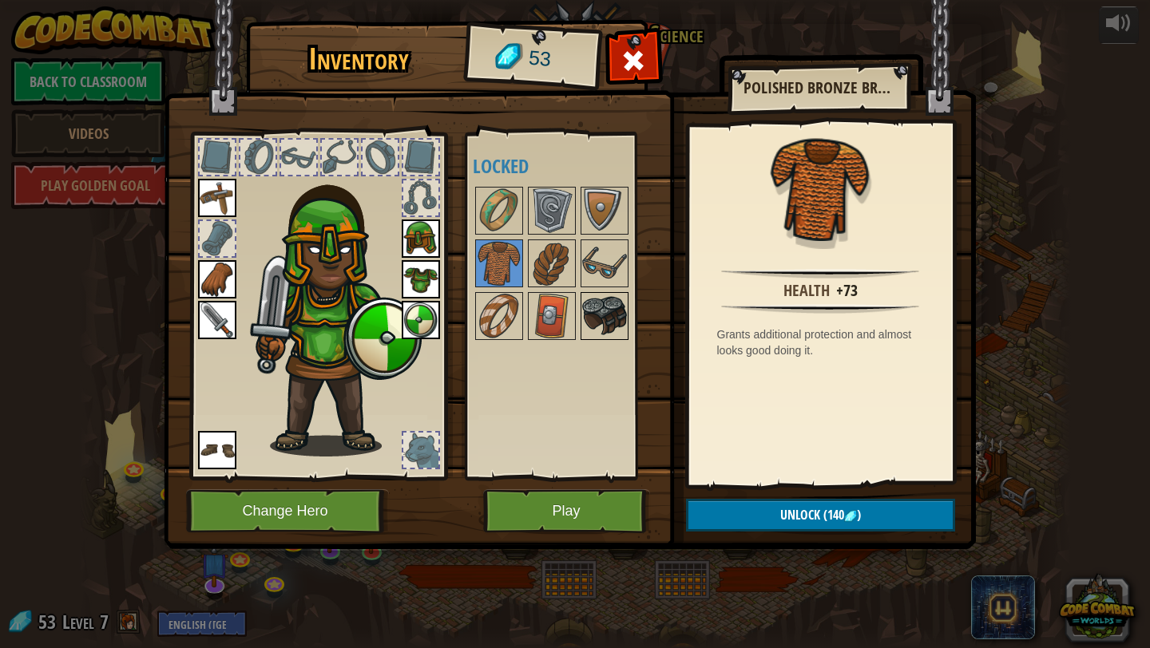
click at [596, 311] on img at bounding box center [604, 316] width 45 height 45
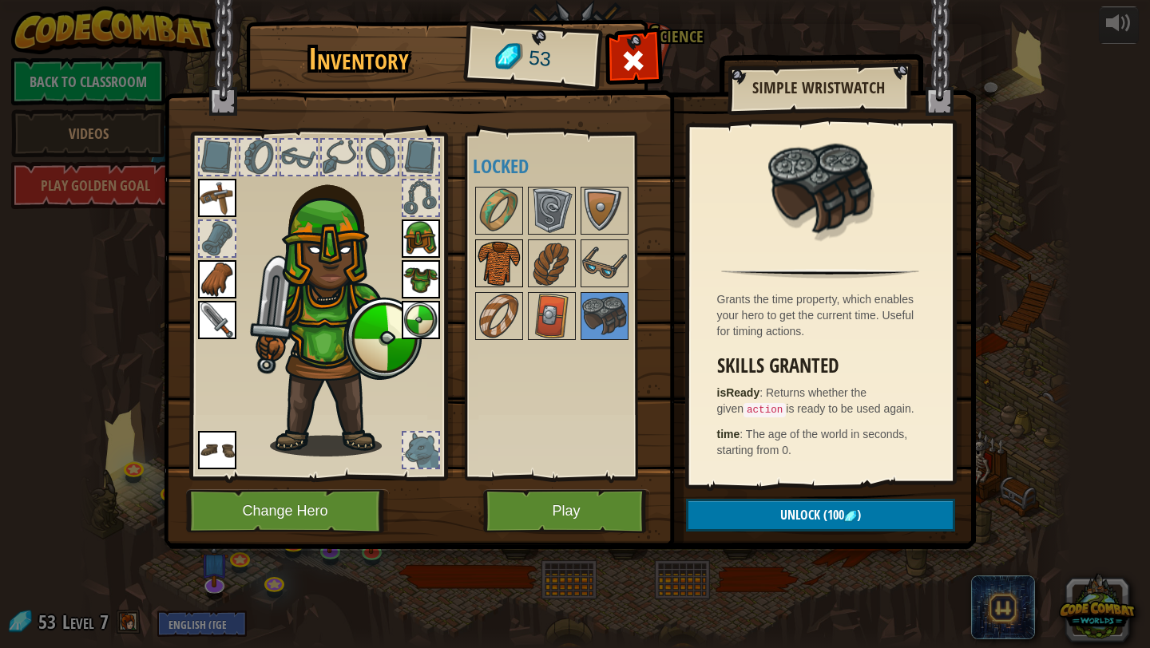
click at [516, 260] on img at bounding box center [499, 263] width 45 height 45
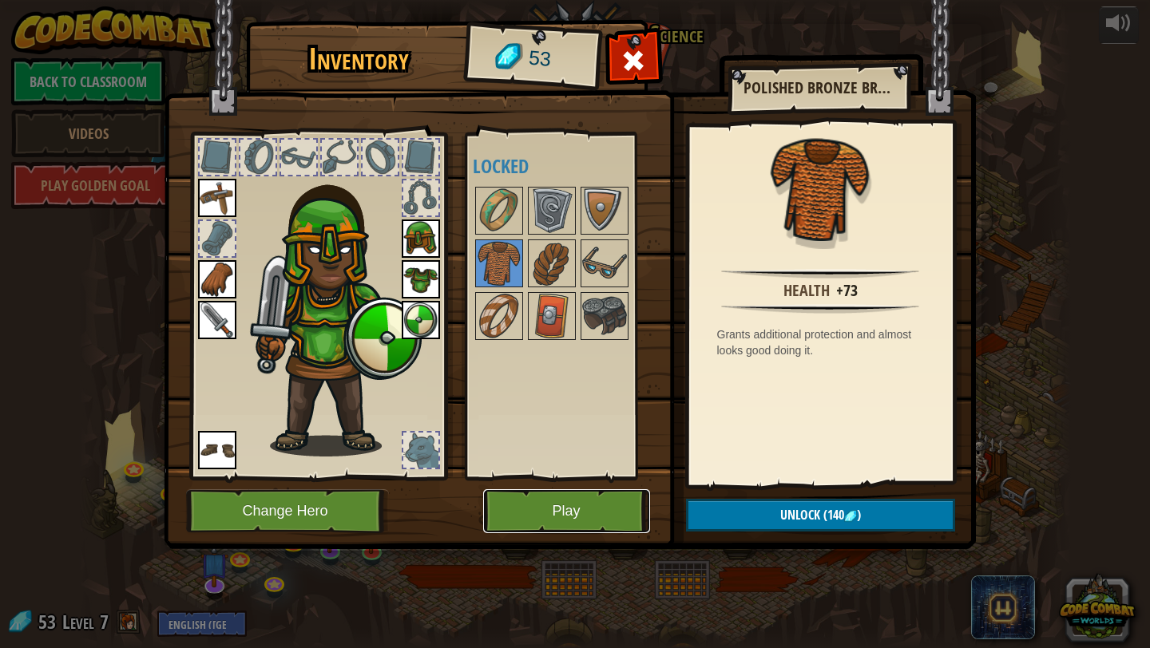
click at [588, 517] on button "Play" at bounding box center [566, 511] width 167 height 44
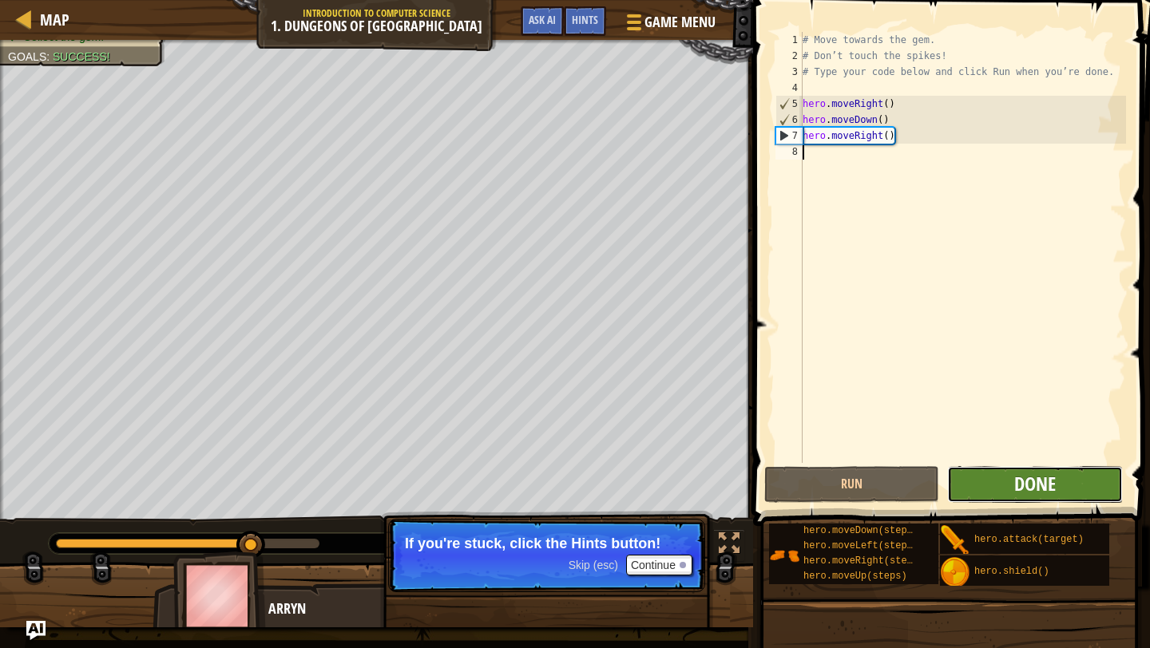
click at [1046, 486] on span "Done" at bounding box center [1035, 484] width 42 height 26
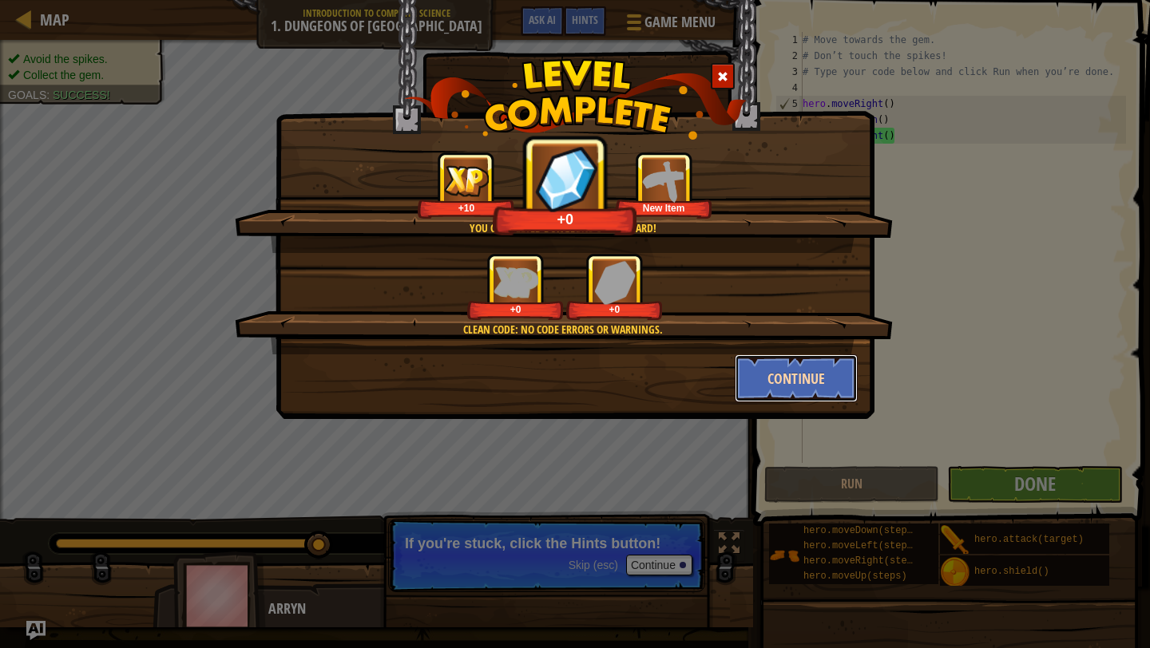
click at [801, 372] on button "Continue" at bounding box center [797, 378] width 124 height 48
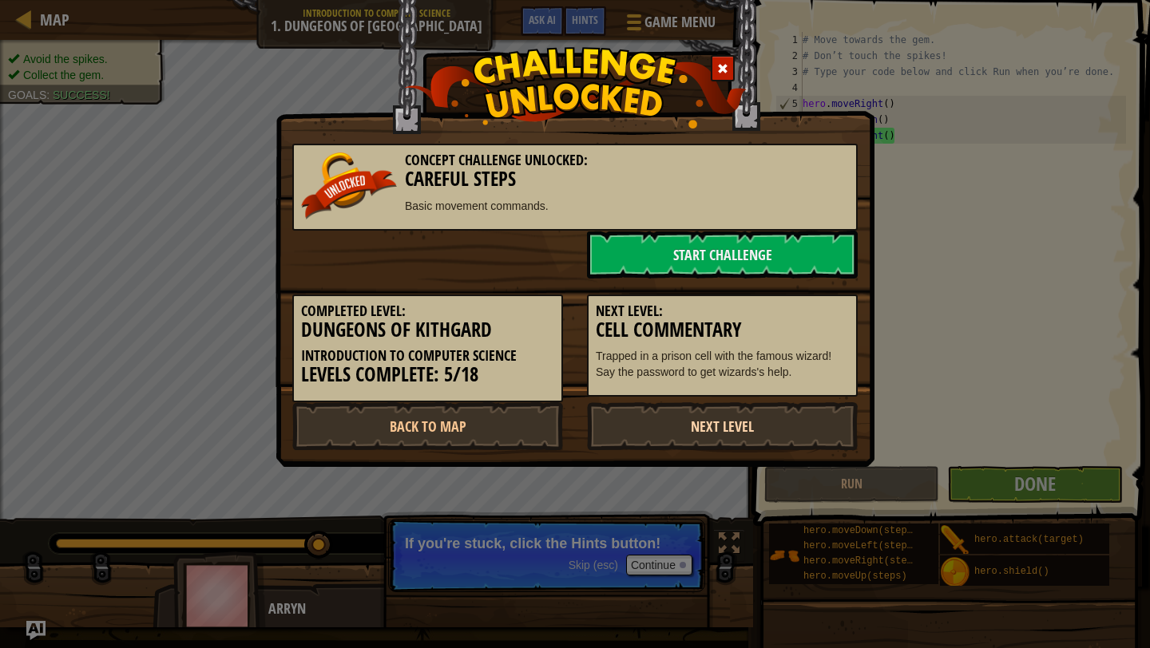
click at [744, 426] on link "Next Level" at bounding box center [722, 426] width 271 height 48
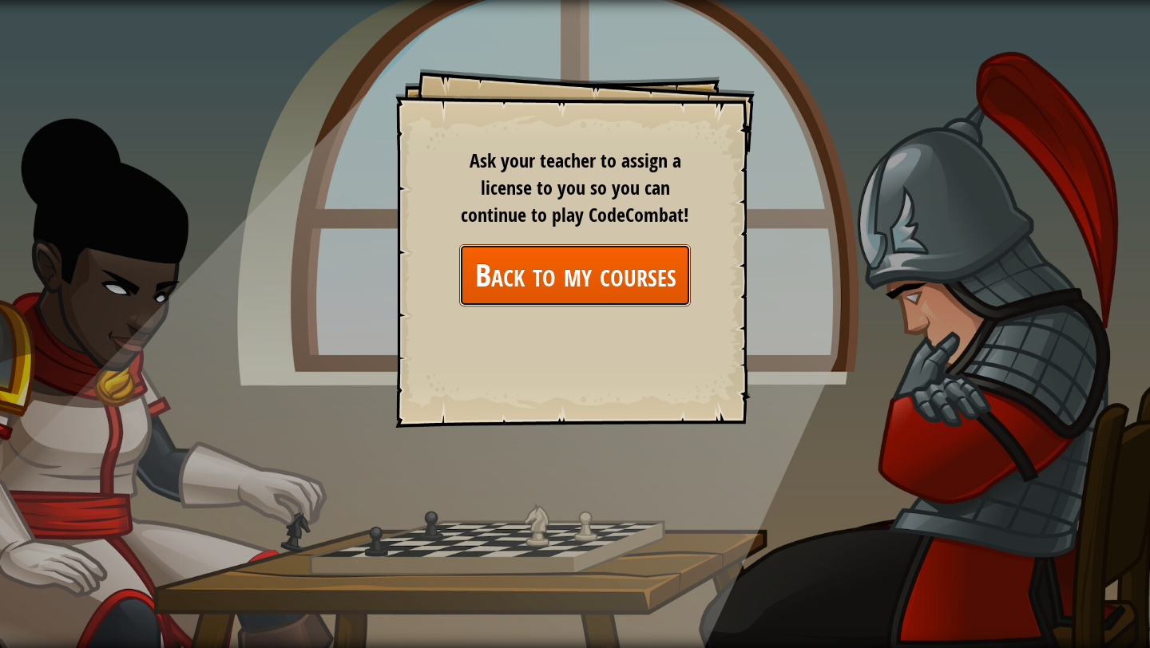
click at [642, 289] on link "Back to my courses" at bounding box center [575, 274] width 232 height 61
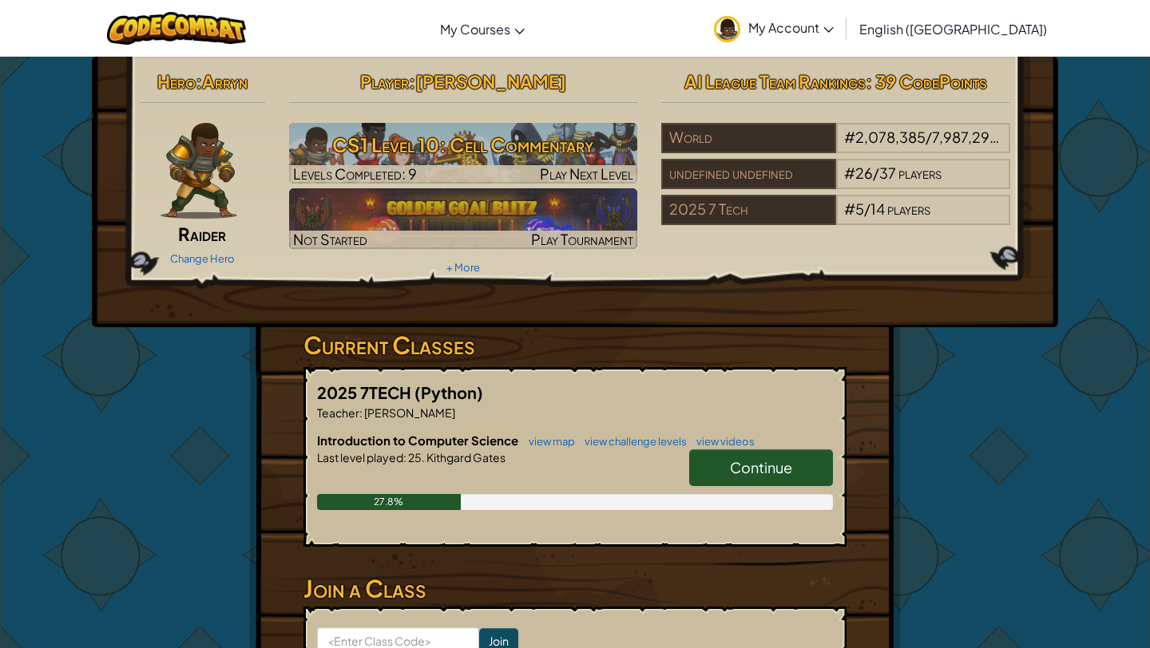
click at [763, 491] on div "Continue" at bounding box center [753, 471] width 160 height 45
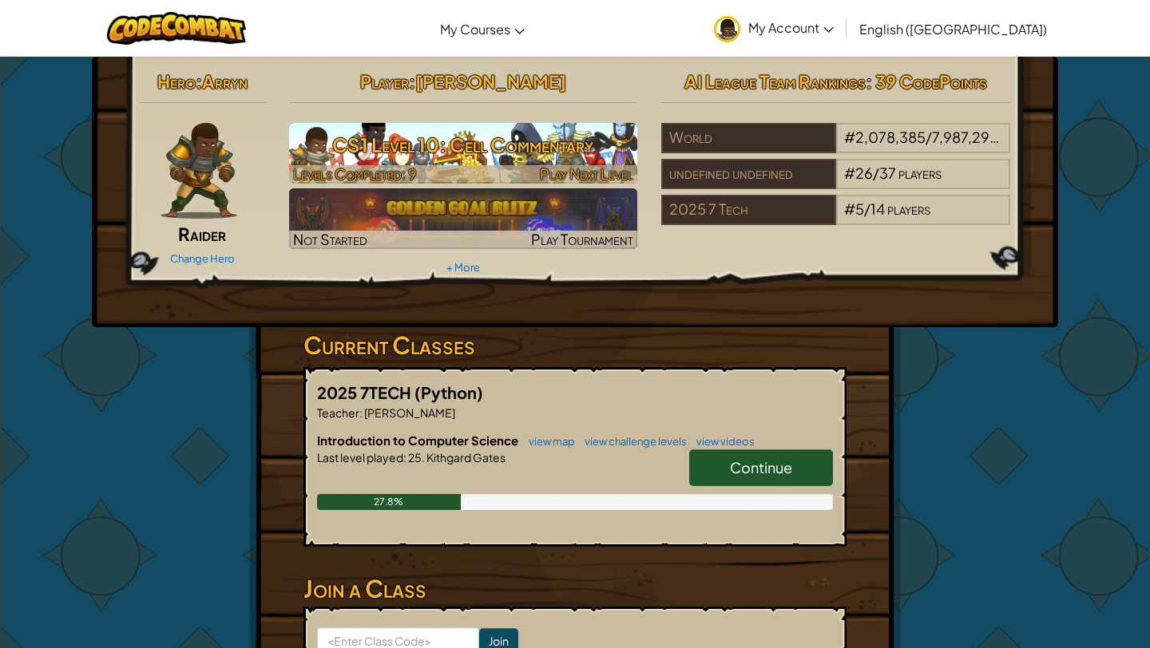
click at [529, 149] on h3 "CS1 Level 10: Cell Commentary" at bounding box center [463, 145] width 349 height 36
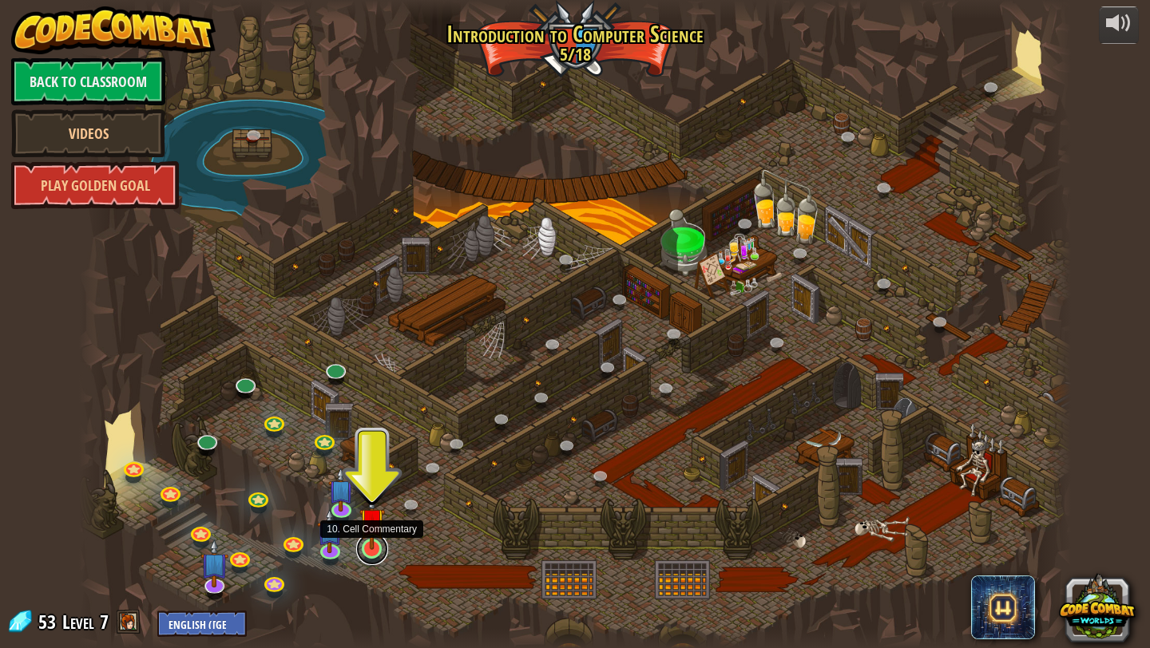
click at [369, 552] on link at bounding box center [372, 549] width 32 height 32
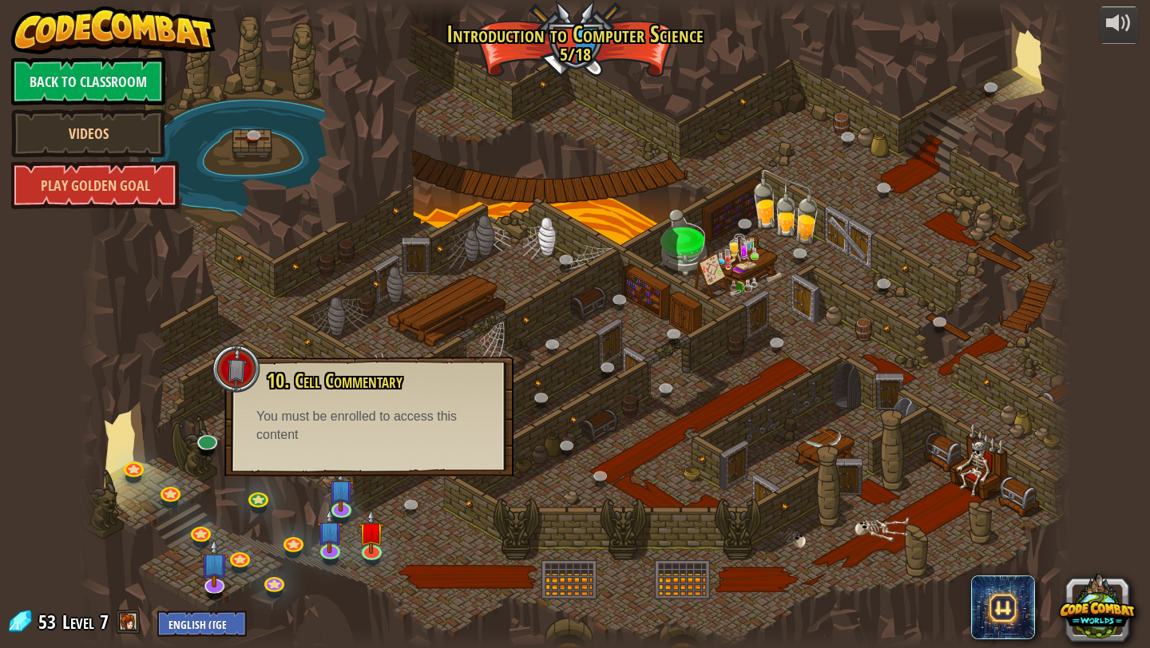
click at [382, 382] on span "10. Cell Commentary" at bounding box center [335, 380] width 136 height 27
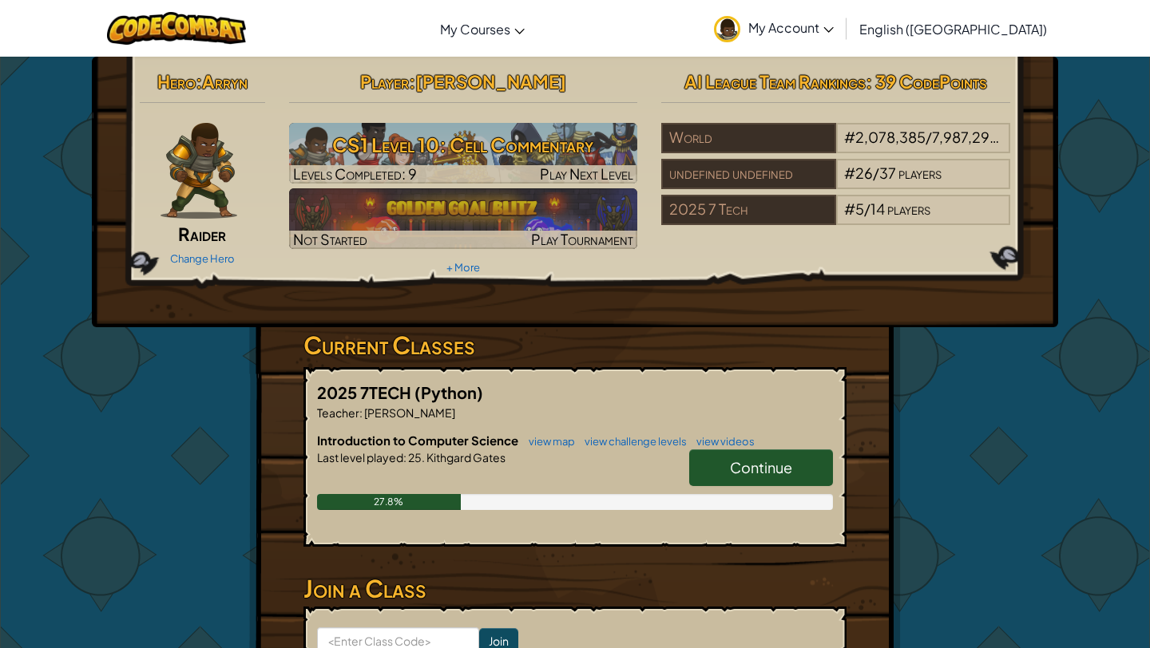
click at [746, 457] on link "Continue" at bounding box center [761, 467] width 144 height 37
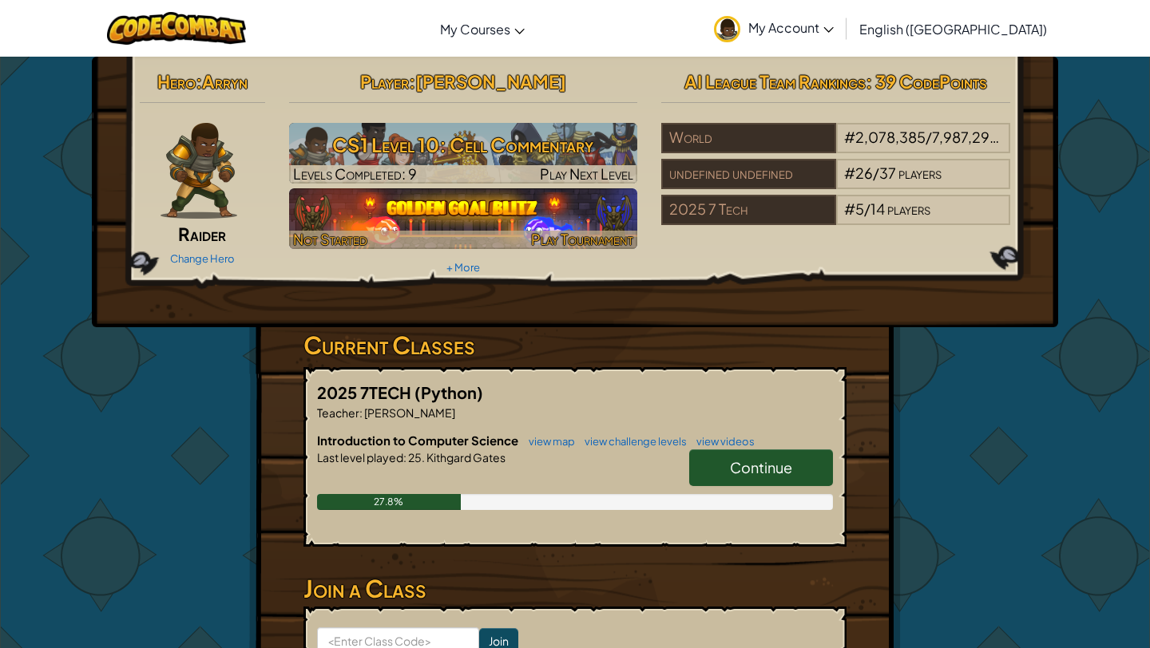
click at [502, 196] on img at bounding box center [463, 218] width 349 height 61
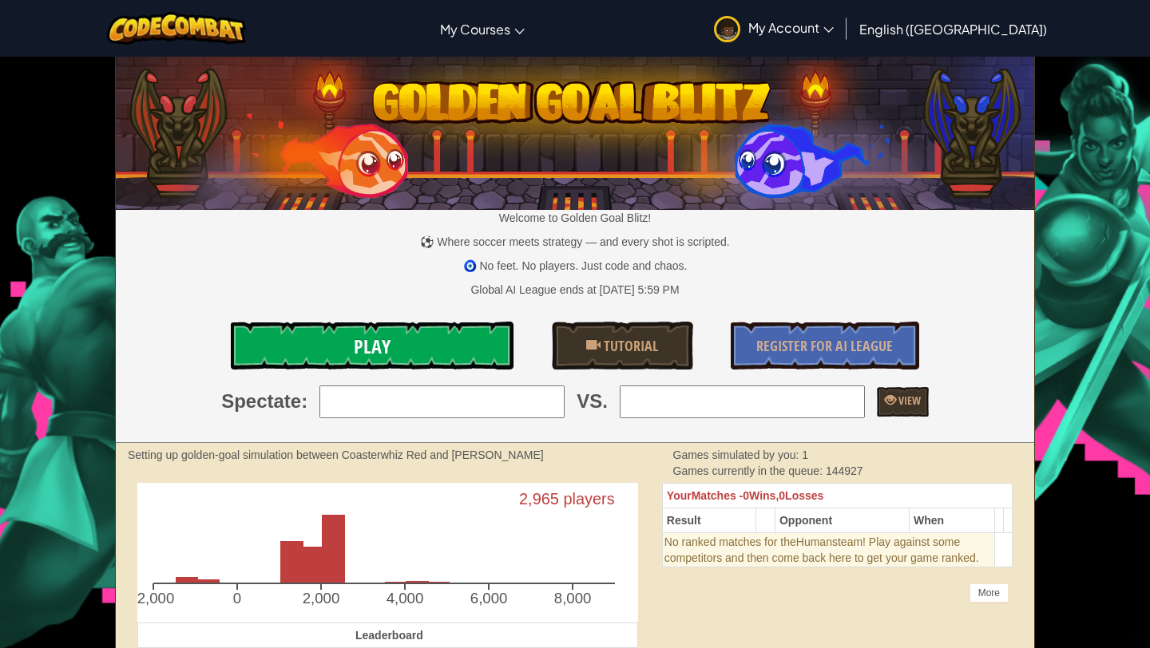
click at [464, 343] on link "Play" at bounding box center [372, 346] width 283 height 48
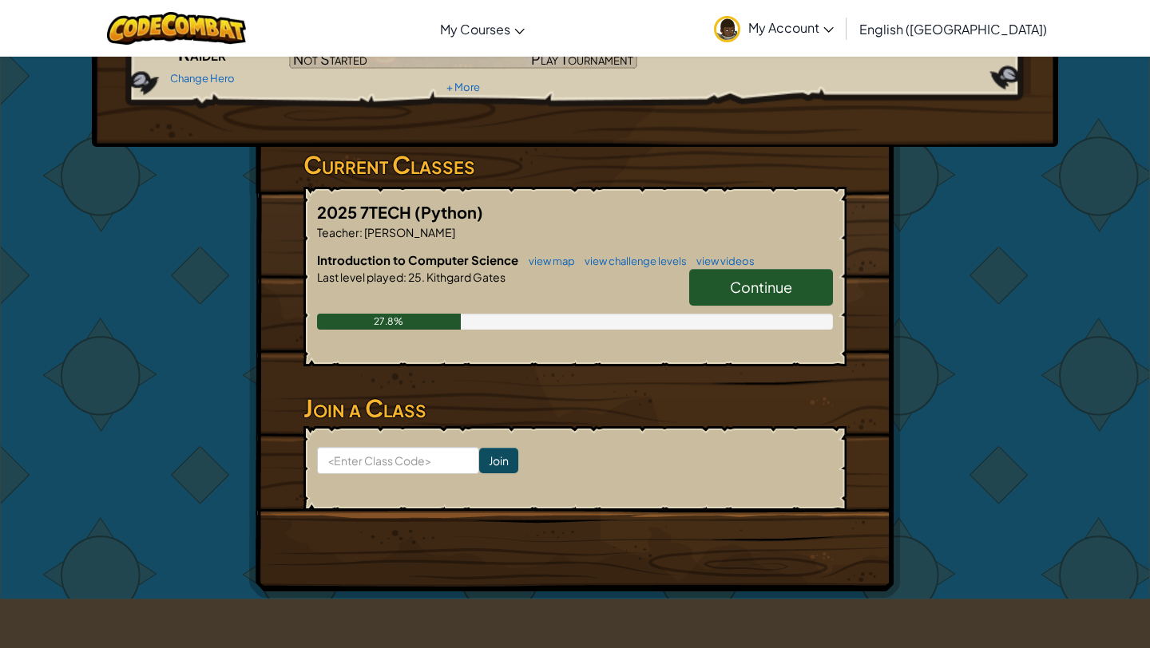
scroll to position [216, 0]
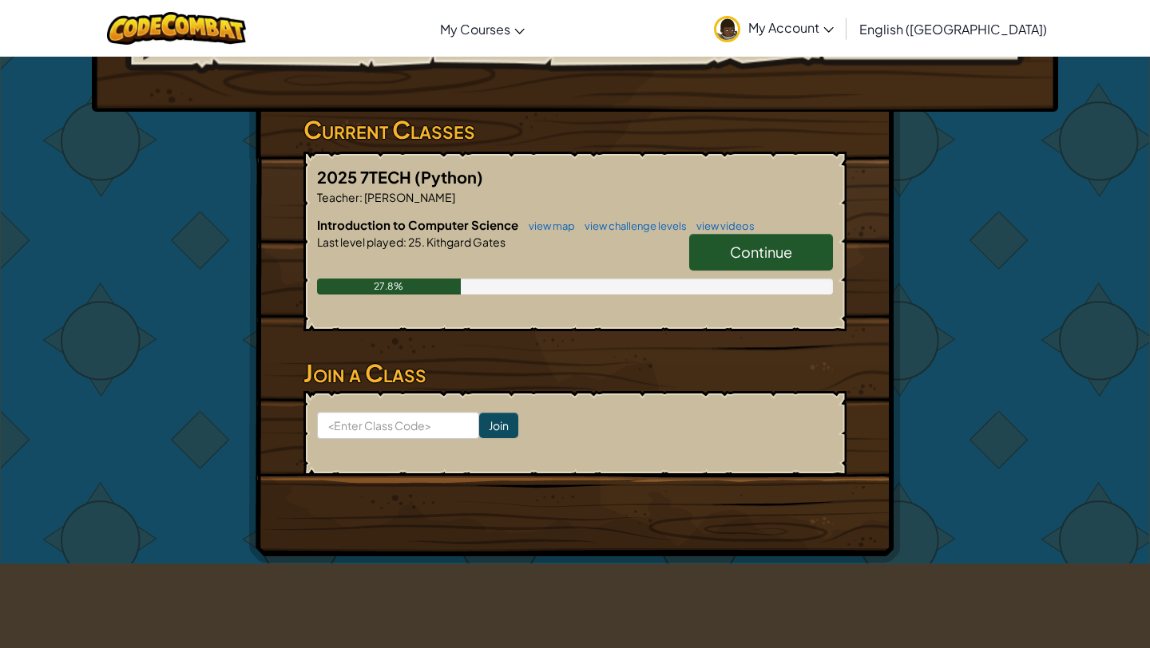
click at [775, 255] on span "Continue" at bounding box center [761, 252] width 62 height 18
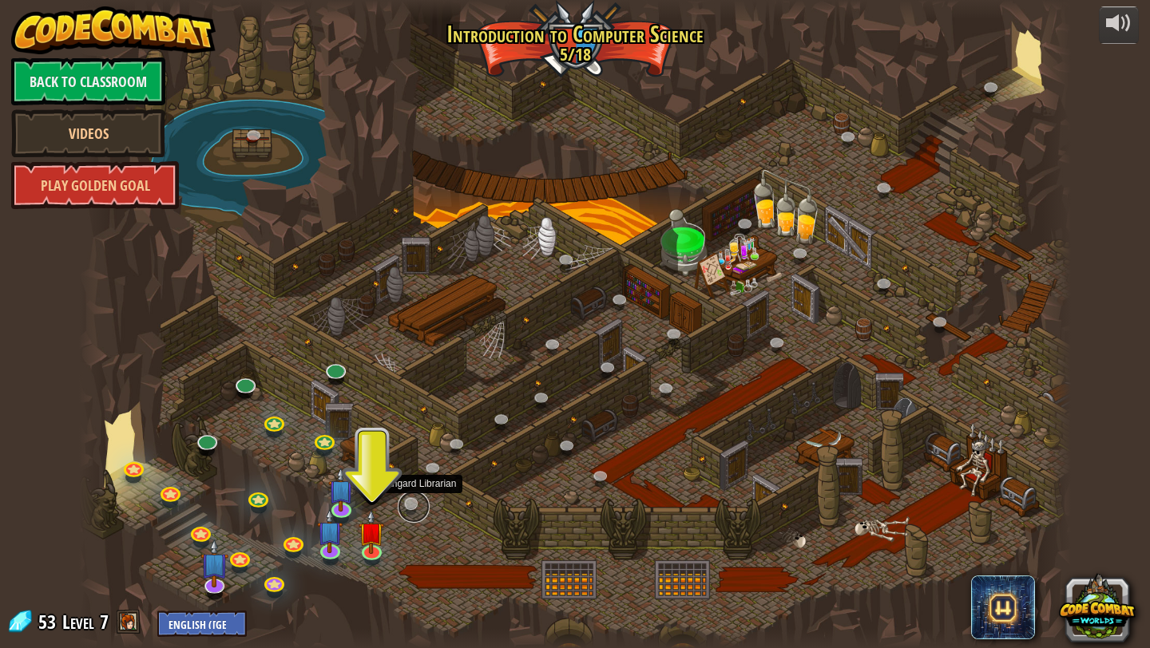
click at [414, 499] on link at bounding box center [414, 507] width 32 height 32
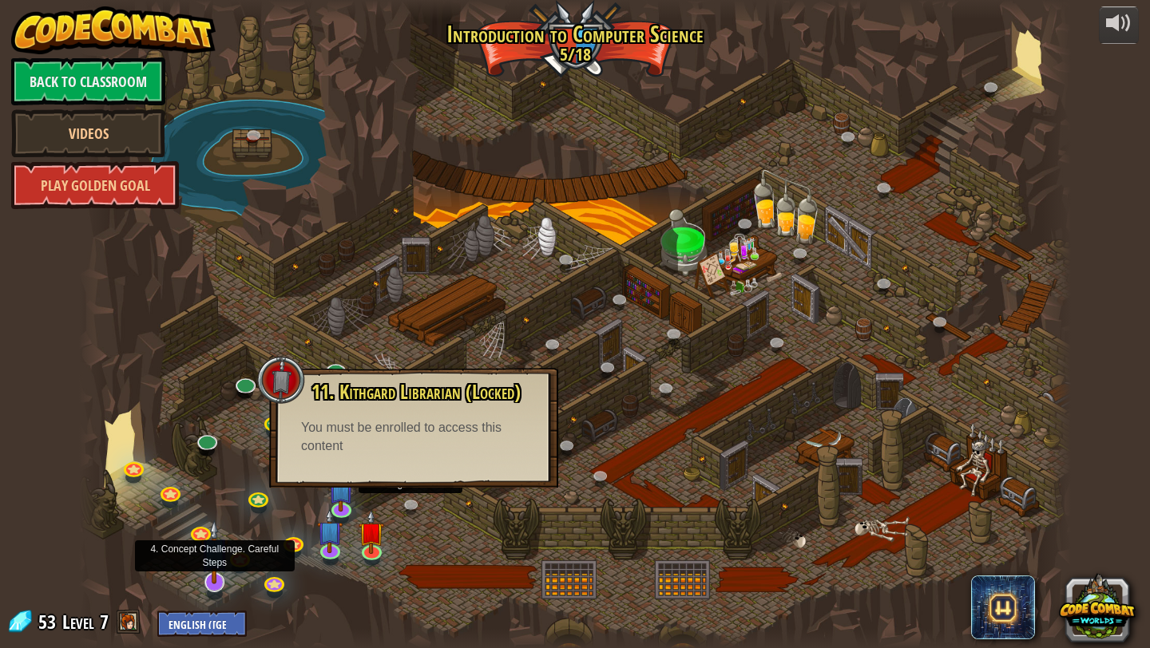
click at [222, 555] on img at bounding box center [214, 552] width 28 height 65
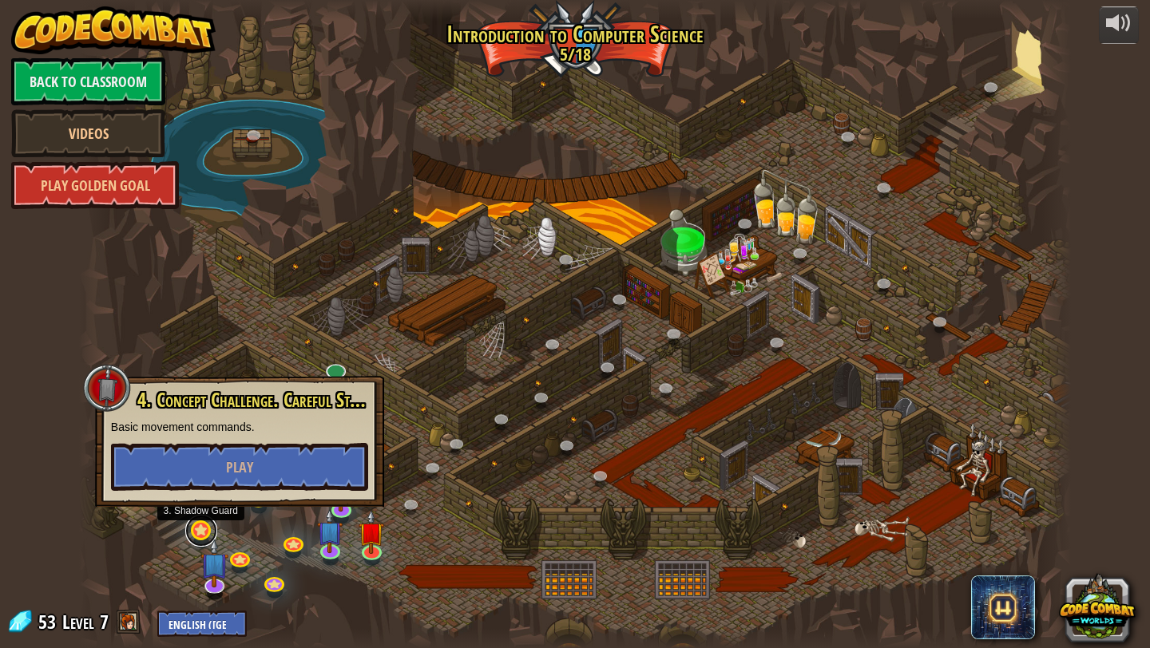
click at [202, 529] on link at bounding box center [201, 531] width 32 height 32
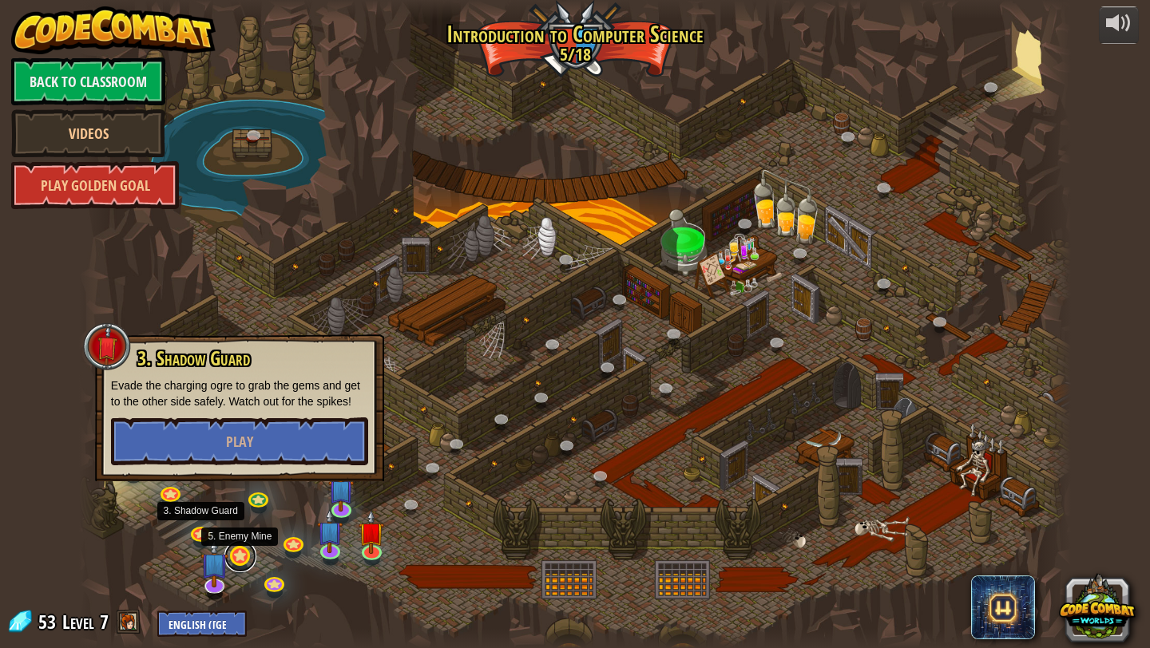
click at [239, 554] on link at bounding box center [240, 556] width 32 height 32
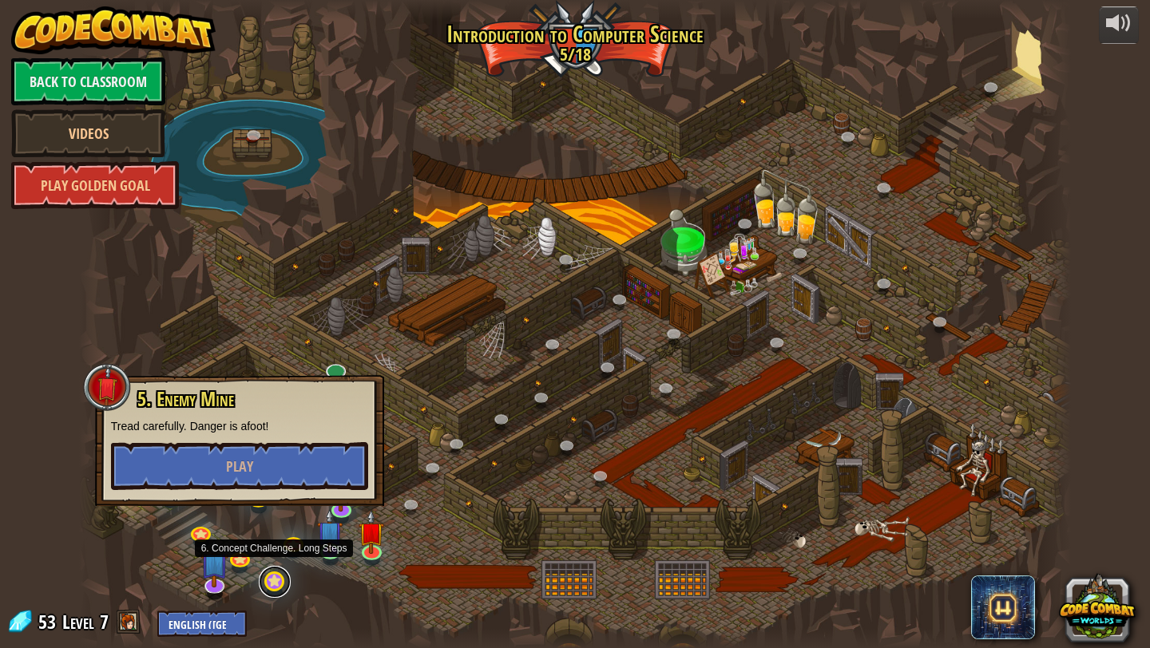
click at [276, 583] on link at bounding box center [275, 582] width 32 height 32
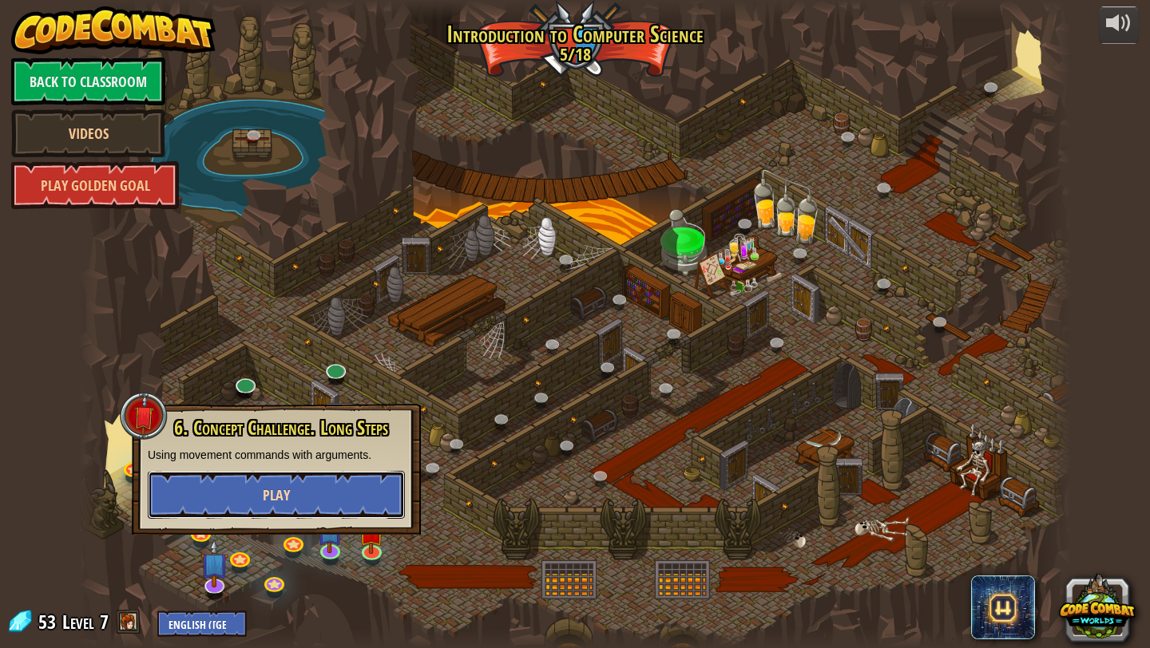
click at [283, 486] on span "Play" at bounding box center [276, 495] width 27 height 20
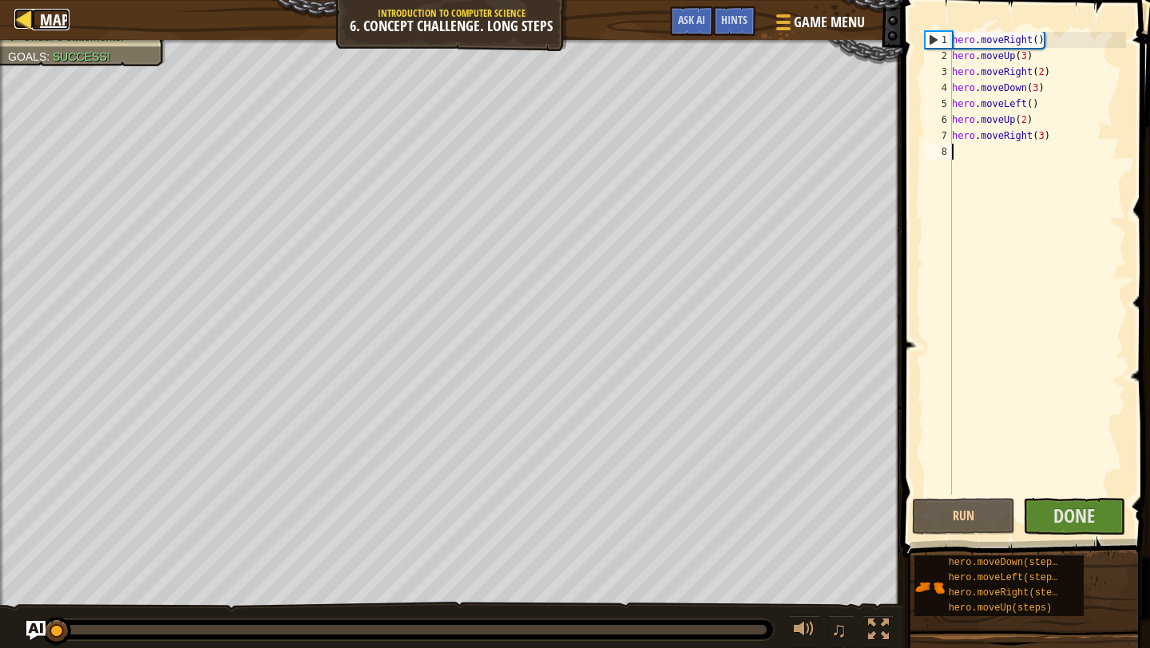
click at [25, 16] on div at bounding box center [24, 19] width 20 height 20
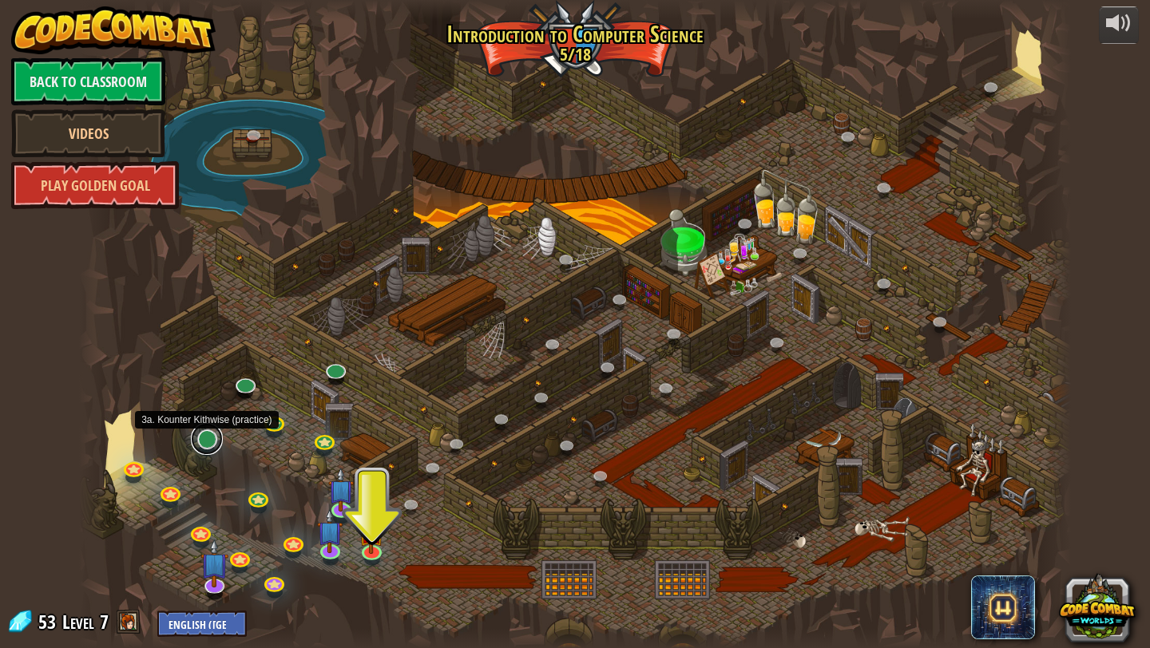
click at [212, 441] on link at bounding box center [207, 439] width 32 height 32
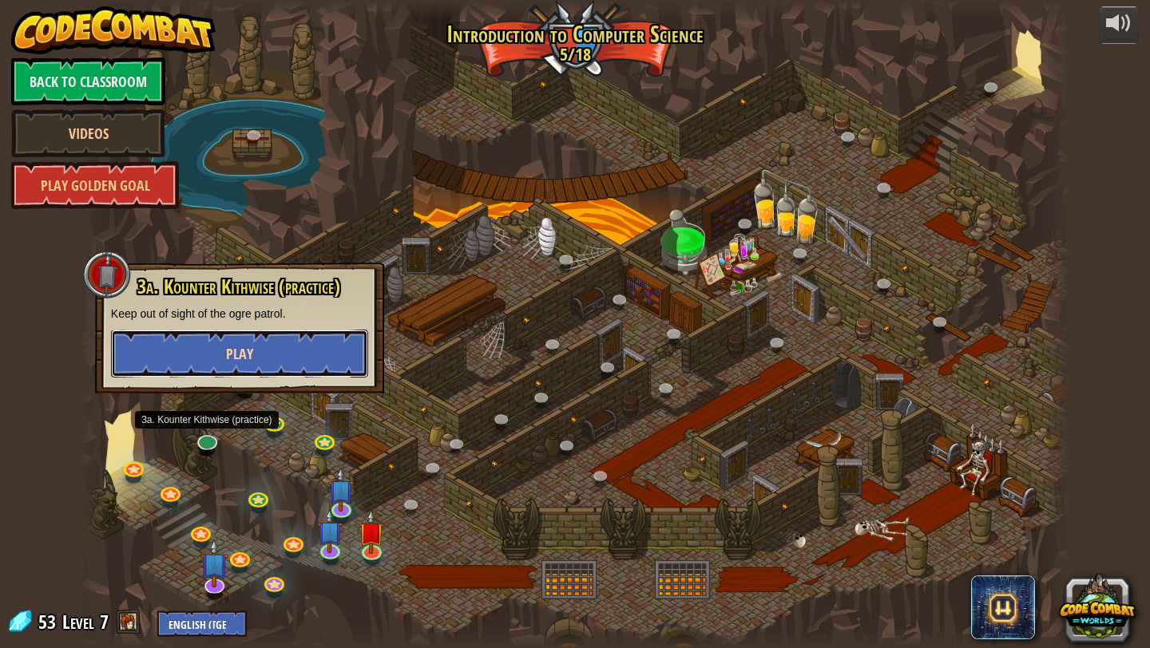
click at [263, 366] on button "Play" at bounding box center [239, 354] width 257 height 48
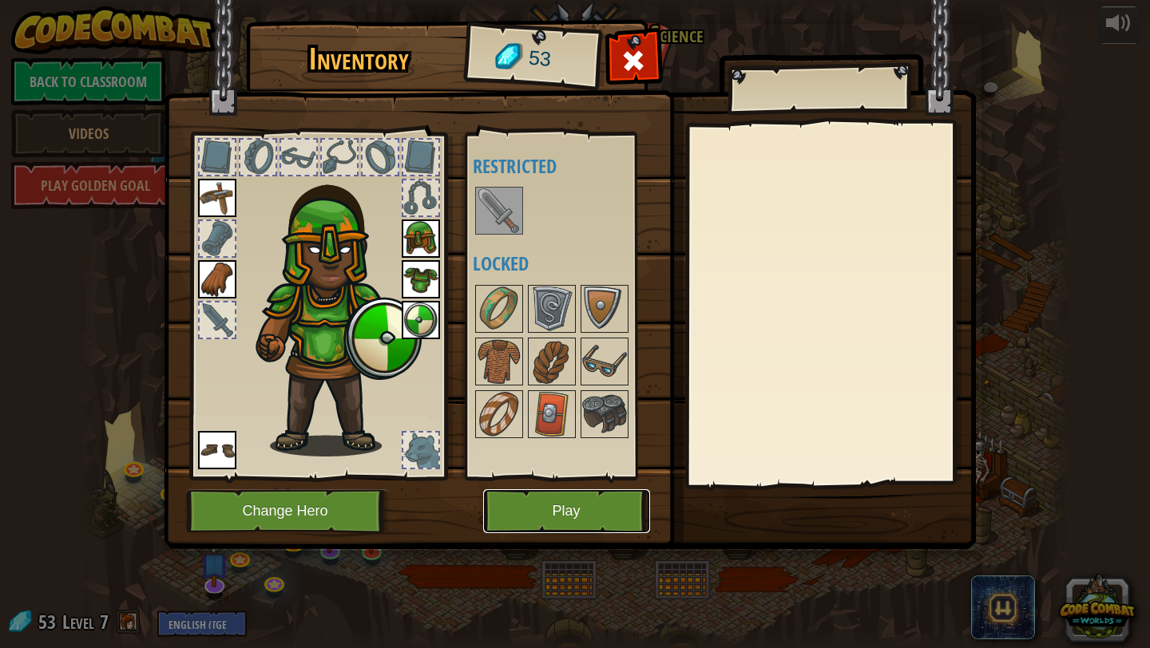
click at [579, 513] on button "Play" at bounding box center [566, 511] width 167 height 44
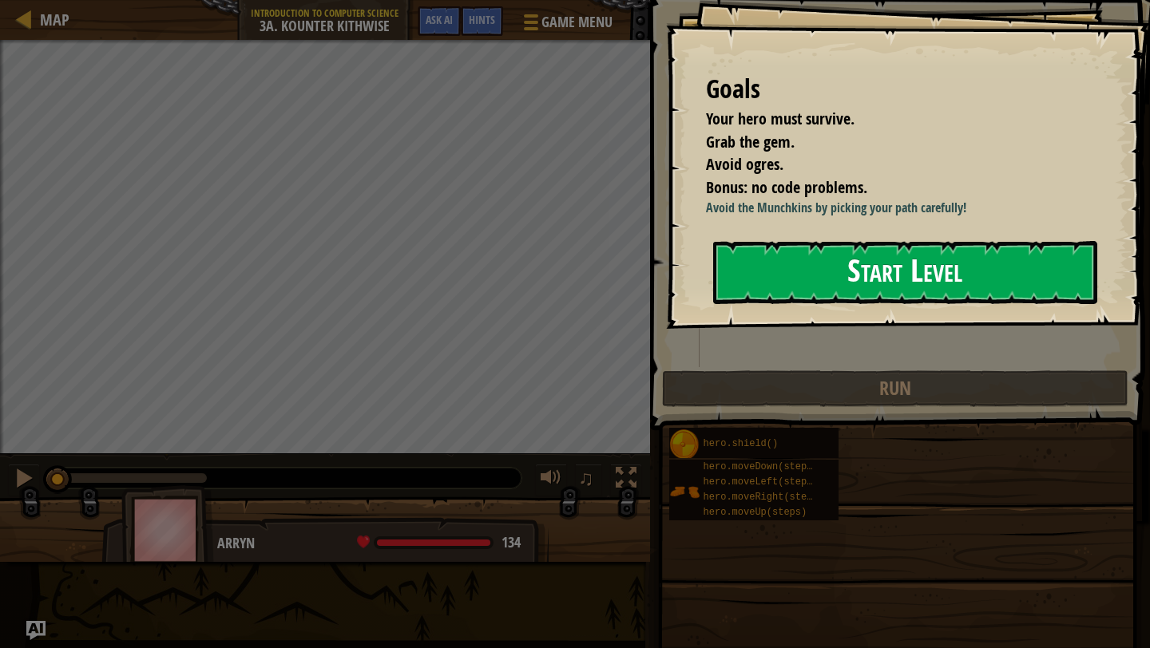
click at [881, 304] on button "Start Level" at bounding box center [905, 272] width 384 height 63
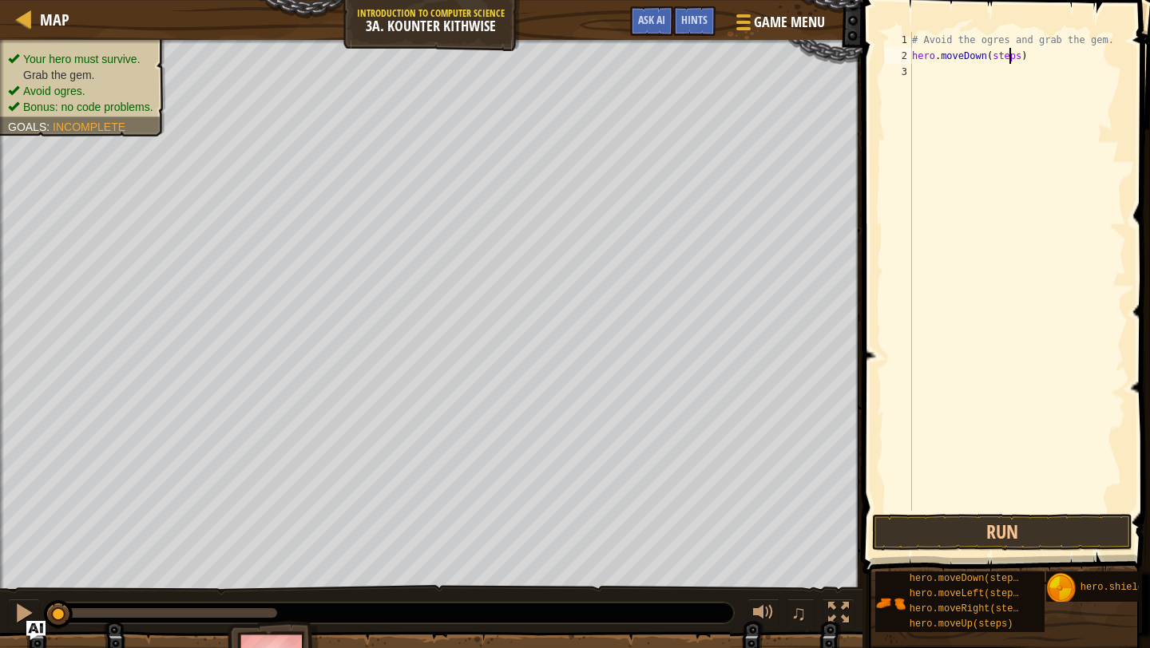
click at [1008, 59] on div "# Avoid the ogres and grab the gem. hero . moveDown ( steps )" at bounding box center [1017, 287] width 217 height 511
type textarea "hero.moveDown(2)"
click at [925, 80] on div "# Avoid the ogres and grab the gem. hero . moveDown ( 2 )" at bounding box center [1017, 287] width 217 height 511
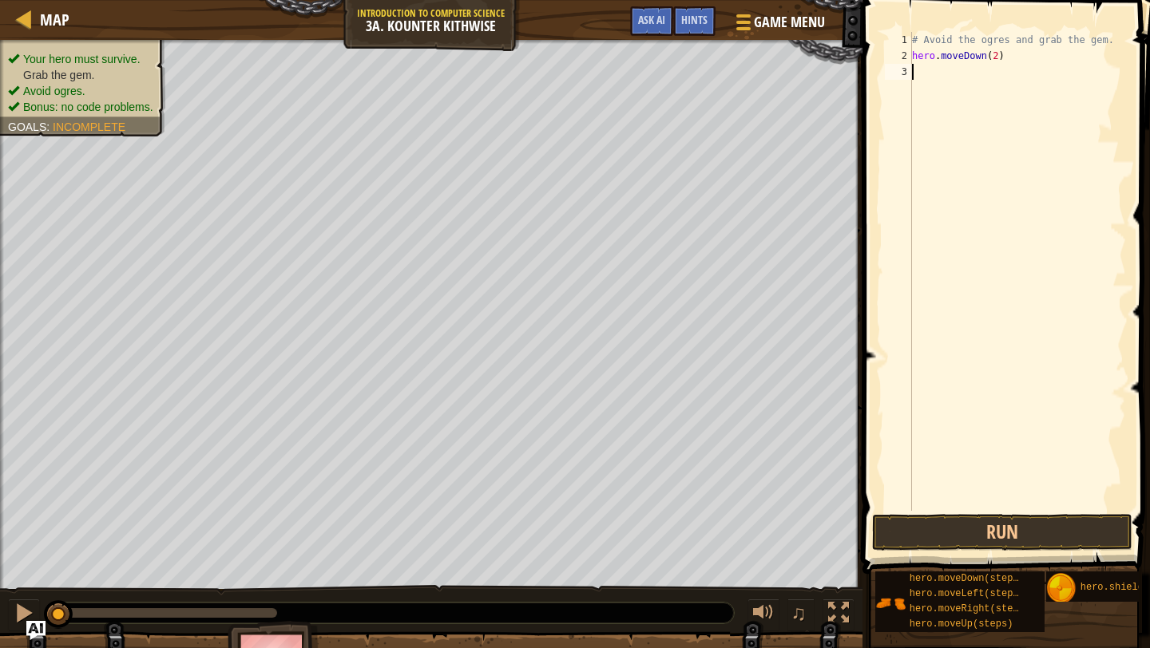
scroll to position [7, 0]
type textarea "h"
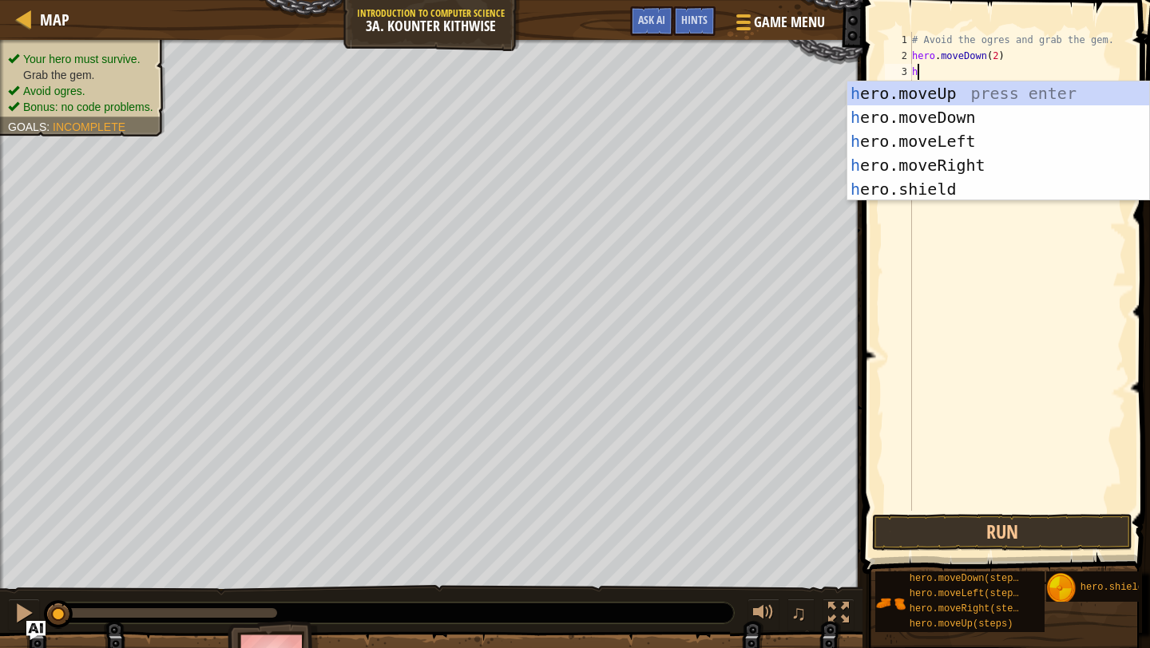
click at [981, 238] on div "# Avoid the ogres and grab the gem. hero . moveDown ( 2 ) h" at bounding box center [1017, 287] width 217 height 511
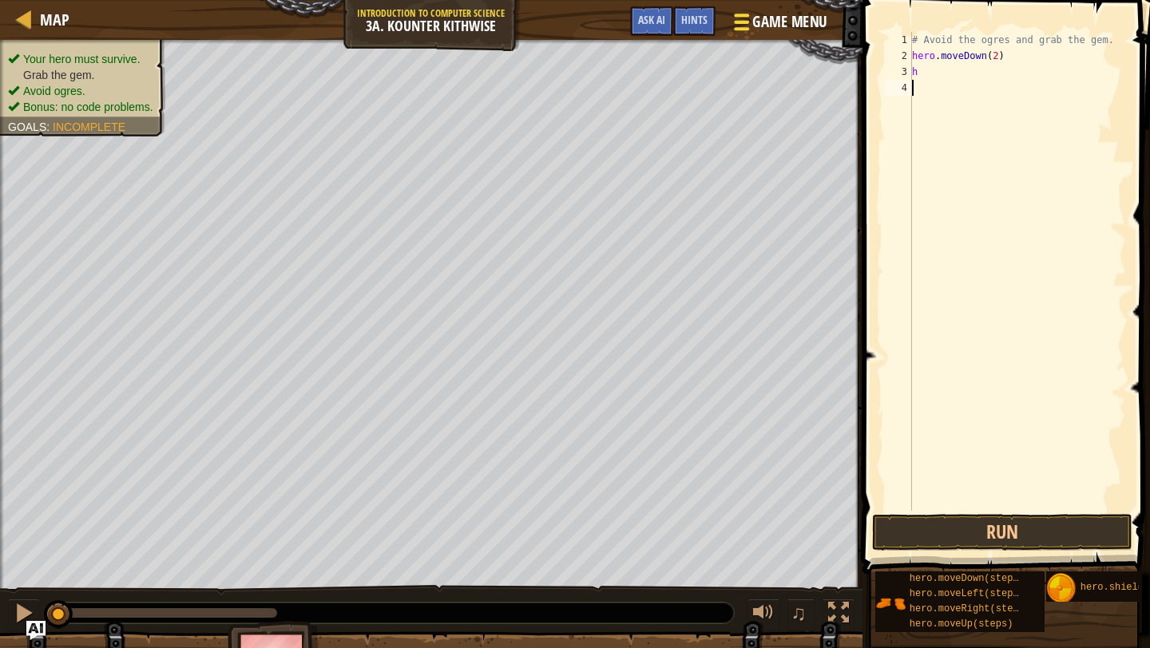
click at [780, 14] on span "Game Menu" at bounding box center [789, 22] width 74 height 22
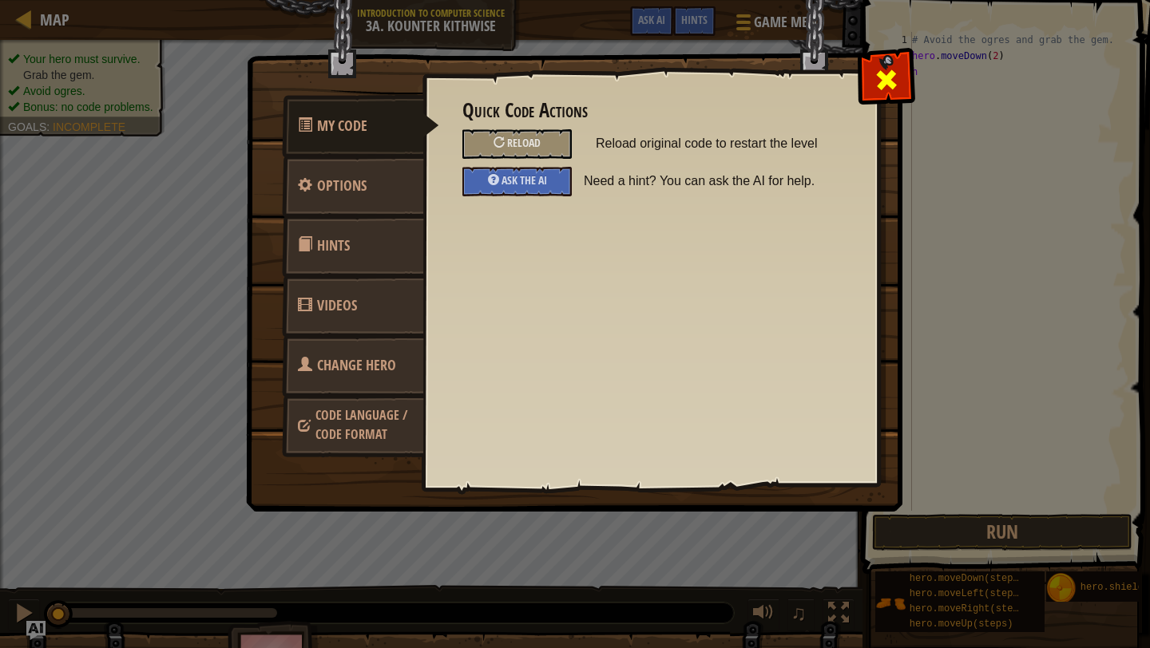
click at [889, 78] on span at bounding box center [886, 80] width 26 height 26
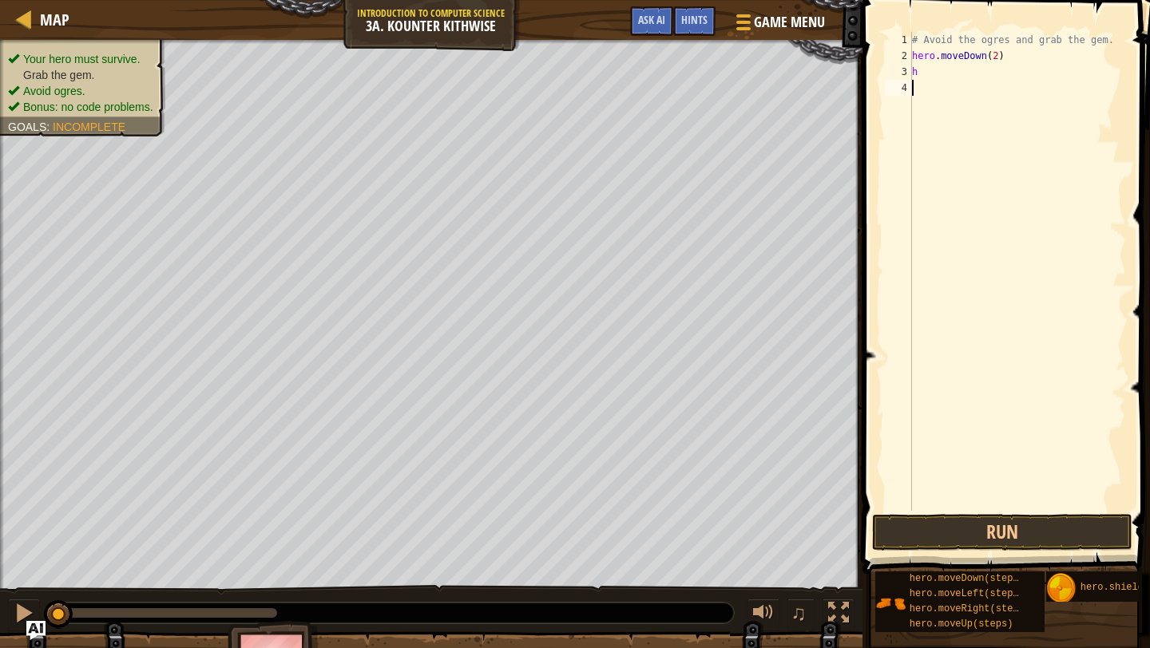
click at [921, 75] on div "# Avoid the ogres and grab the gem. hero . moveDown ( 2 ) h" at bounding box center [1017, 287] width 217 height 511
type textarea "h"
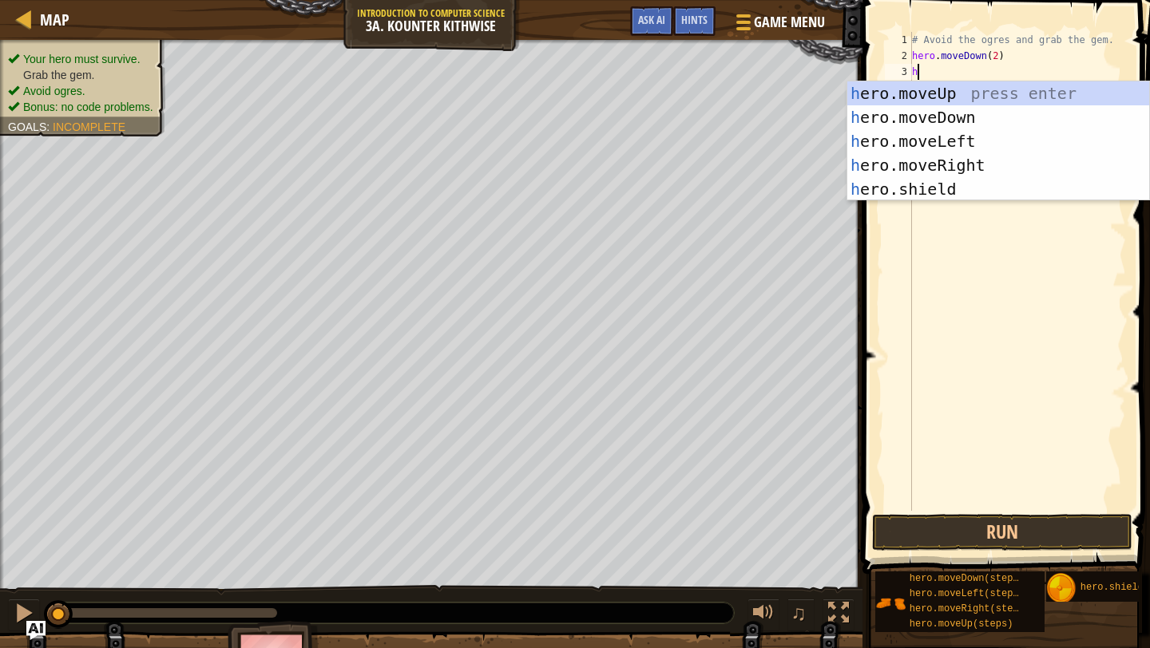
click at [1009, 339] on div "# Avoid the ogres and grab the gem. hero . moveDown ( 2 ) h" at bounding box center [1017, 287] width 217 height 511
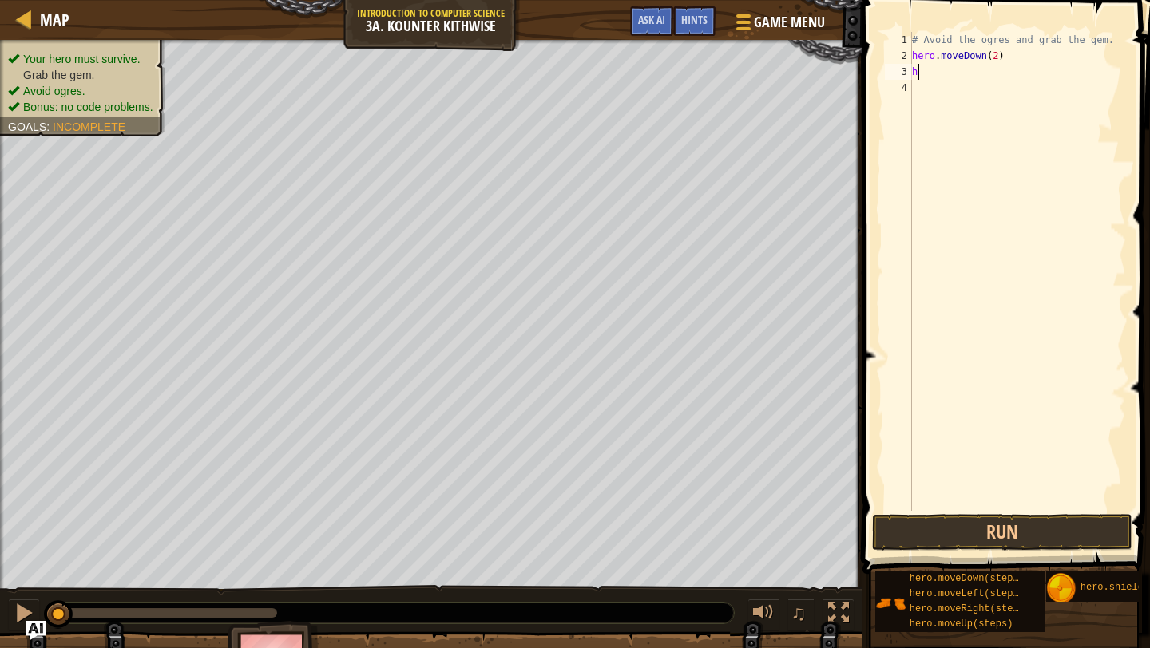
click at [938, 78] on div "# Avoid the ogres and grab the gem. hero . moveDown ( 2 ) h" at bounding box center [1017, 287] width 217 height 511
type textarea "h"
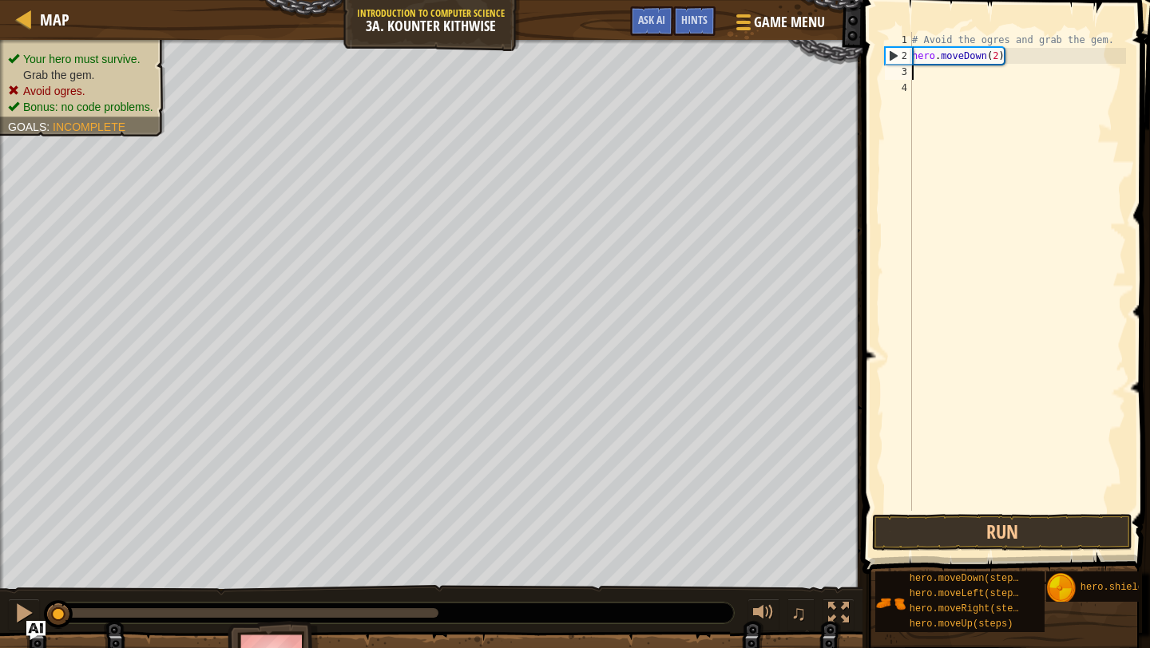
click at [996, 55] on div "# Avoid the ogres and grab the gem. hero . moveDown ( 2 )" at bounding box center [1017, 287] width 217 height 511
type textarea "hero.moveDown()"
click at [935, 62] on div "# Avoid the ogres and grab the gem. hero . moveDown ( )" at bounding box center [1017, 287] width 217 height 511
click at [917, 70] on div "# Avoid the ogres and grab the gem. hero . moveDown ( )" at bounding box center [1017, 287] width 217 height 511
type textarea "h"
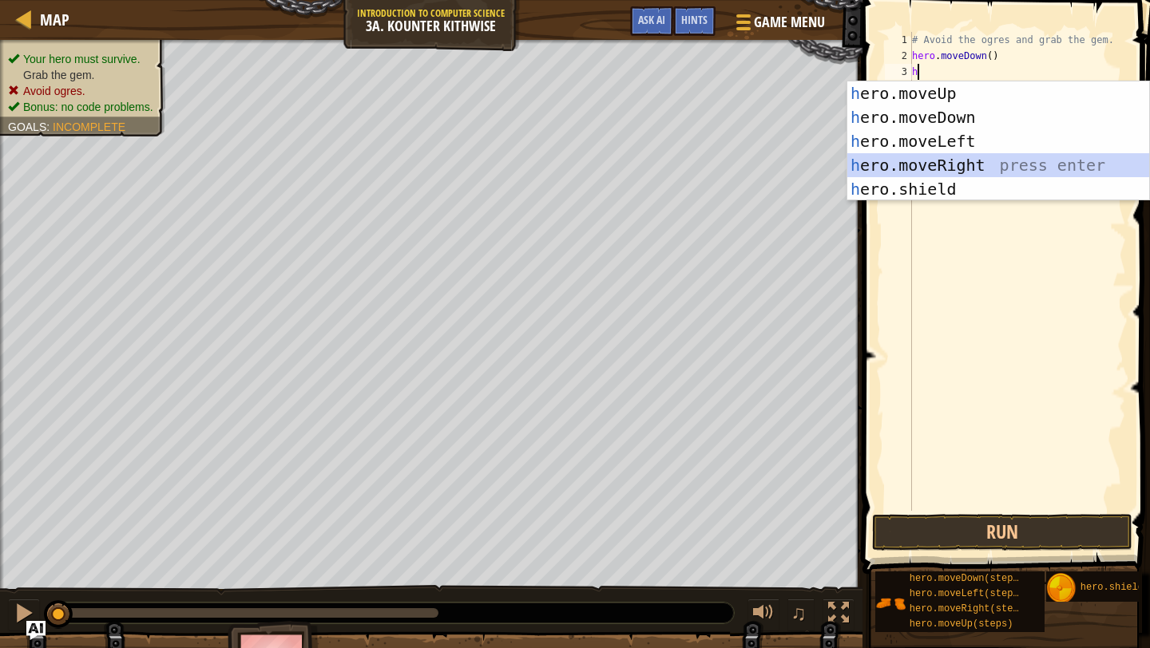
click at [982, 164] on div "h ero.moveUp press enter h ero.moveDown press enter h ero.moveLeft press enter …" at bounding box center [998, 165] width 302 height 168
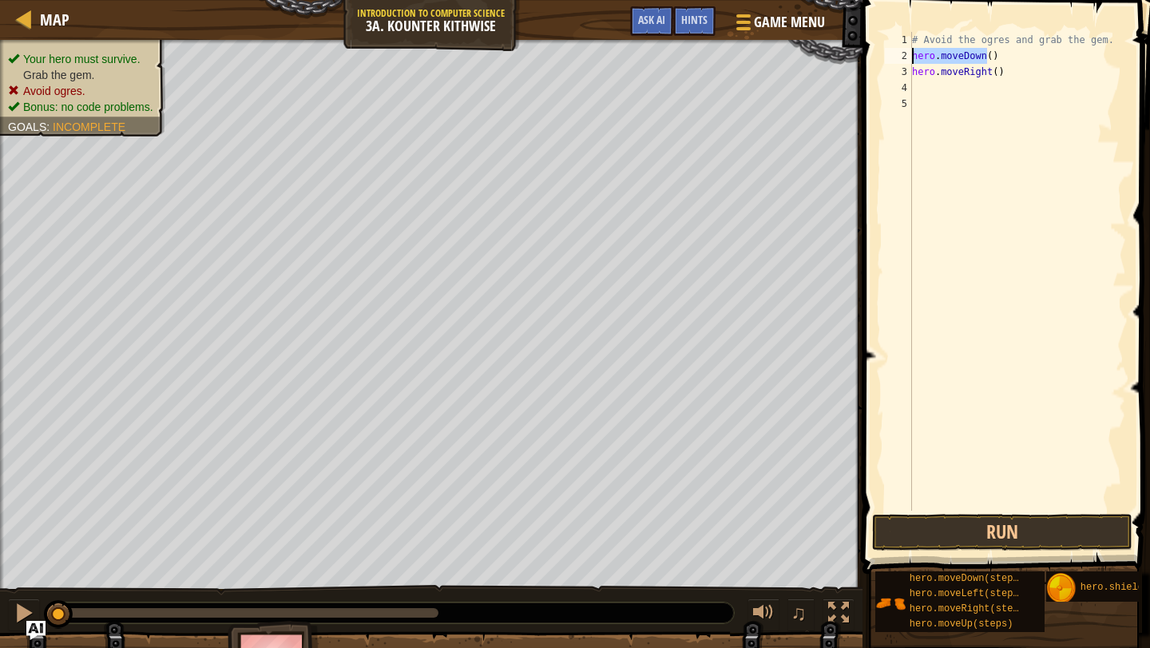
drag, startPoint x: 988, startPoint y: 54, endPoint x: 912, endPoint y: 54, distance: 75.8
click at [912, 54] on div "# Avoid the ogres and grab the gem. hero . moveDown ( ) hero . moveRight ( )" at bounding box center [1017, 287] width 217 height 511
type textarea "()"
drag, startPoint x: 922, startPoint y: 58, endPoint x: 911, endPoint y: 58, distance: 11.2
click at [911, 58] on div "() 1 2 3 4 5 # Avoid the ogres and grab the gem. ( ) hero . moveRight ( ) ההההה…" at bounding box center [1003, 271] width 244 height 479
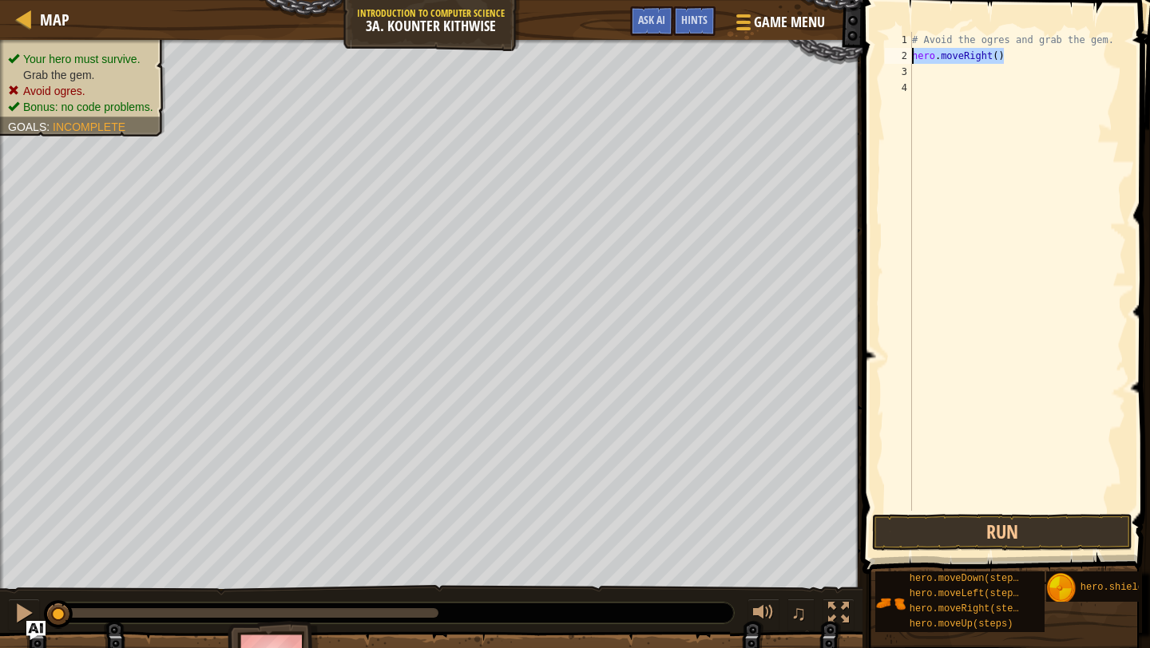
drag, startPoint x: 1006, startPoint y: 61, endPoint x: 905, endPoint y: 54, distance: 101.6
click at [905, 54] on div "# Avoid the ogres and grab the gem. 1 2 3 4 # Avoid the ogres and grab the gem.…" at bounding box center [1003, 271] width 244 height 479
type textarea "hero.moveRight()"
click at [1015, 526] on button "Run" at bounding box center [1002, 532] width 260 height 37
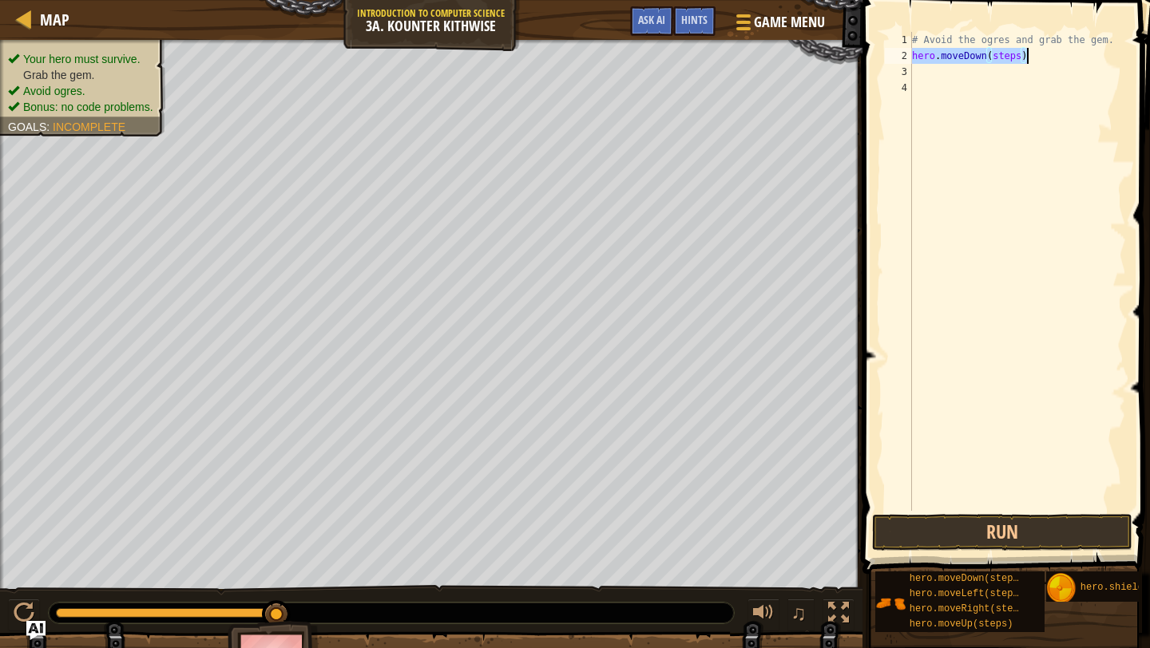
click at [1011, 54] on div "# Avoid the ogres and grab the gem. hero . moveDown ( steps )" at bounding box center [1017, 287] width 217 height 511
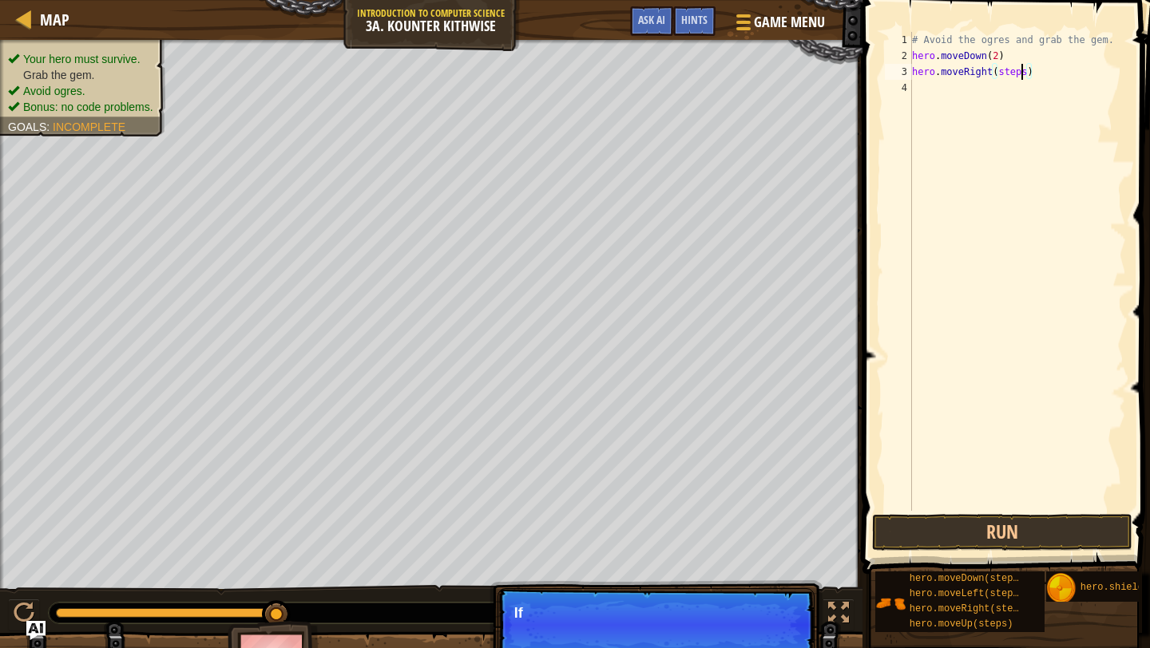
click at [1020, 73] on div "# Avoid the ogres and grab the gem. hero . moveDown ( 2 ) hero . moveRight ( st…" at bounding box center [1017, 287] width 217 height 511
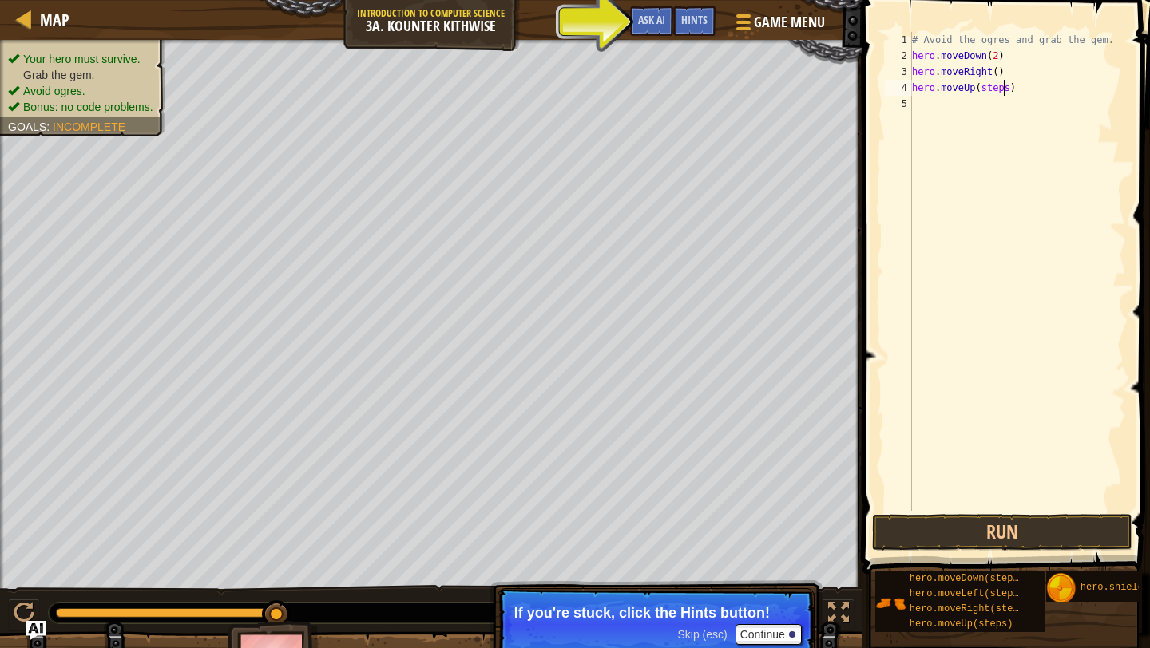
click at [1001, 84] on div "# Avoid the ogres and grab the gem. hero . moveDown ( 2 ) hero . moveRight ( ) …" at bounding box center [1017, 287] width 217 height 511
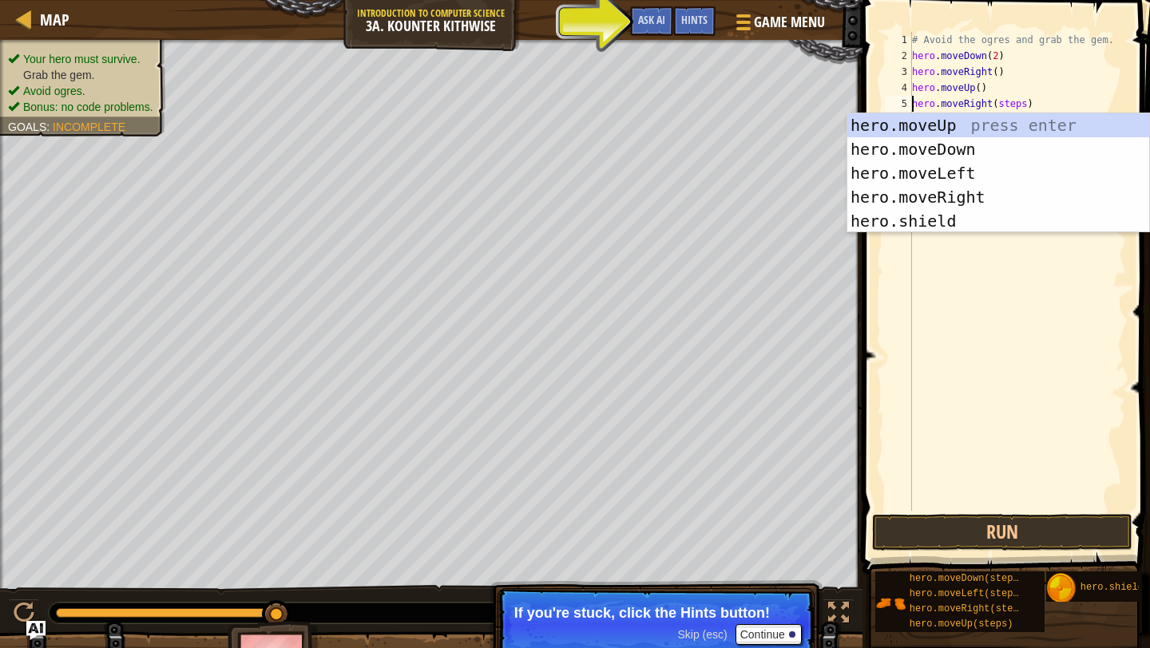
click at [1015, 101] on div "# Avoid the ogres and grab the gem. hero . moveDown ( 2 ) hero . moveRight ( ) …" at bounding box center [1017, 287] width 217 height 511
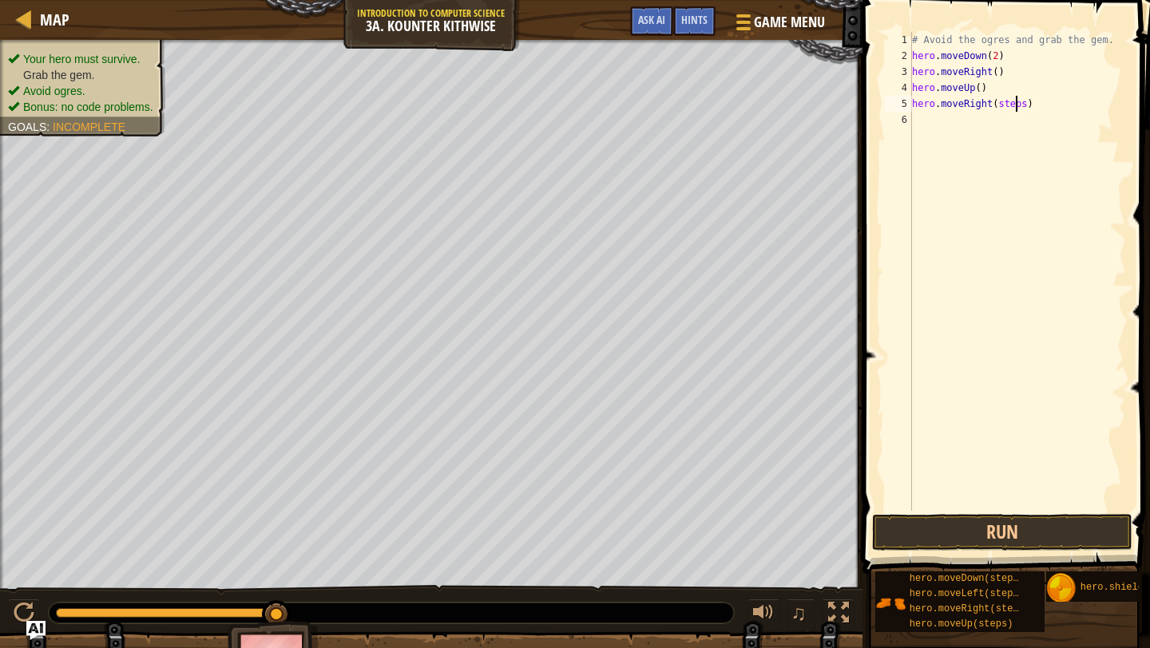
click at [1015, 101] on div "# Avoid the ogres and grab the gem. hero . moveDown ( 2 ) hero . moveRight ( ) …" at bounding box center [1017, 287] width 217 height 511
click at [999, 528] on button "Run" at bounding box center [1002, 532] width 260 height 37
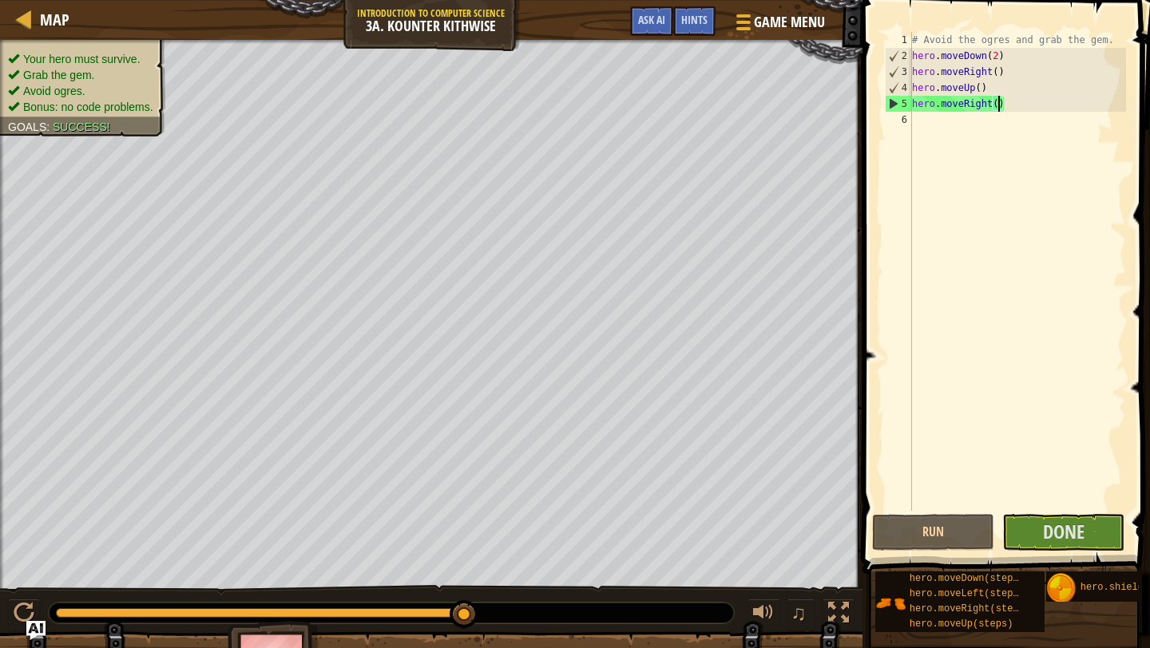
scroll to position [7, 7]
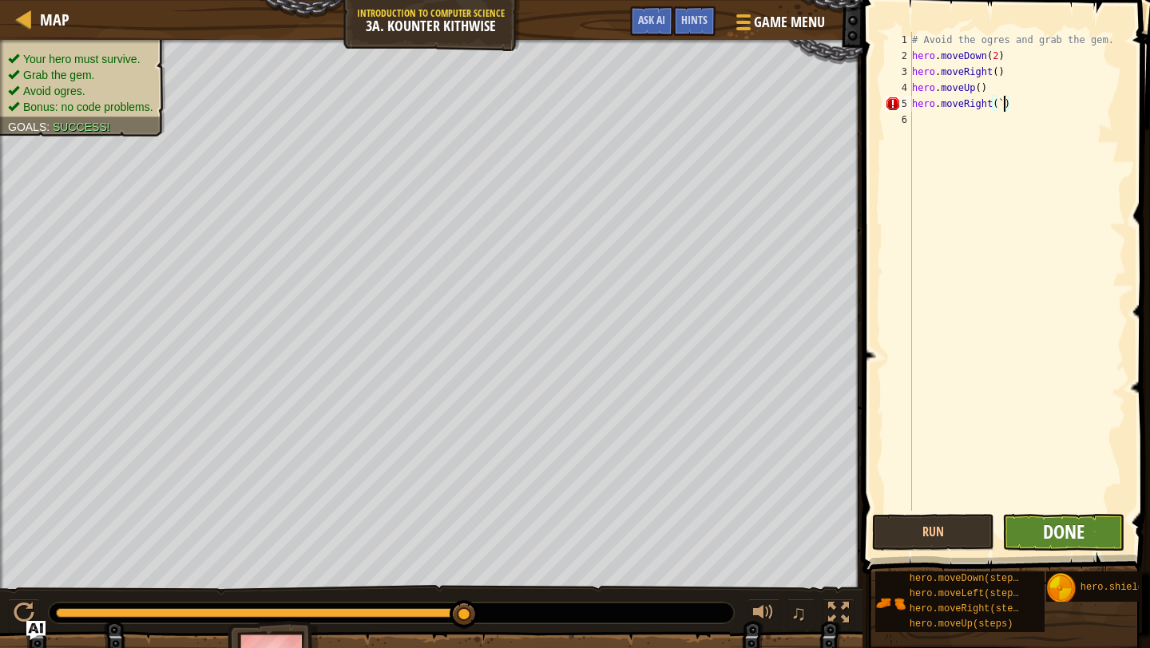
type textarea "hero.moveRight(`)"
click at [1075, 525] on span "Done" at bounding box center [1064, 532] width 42 height 26
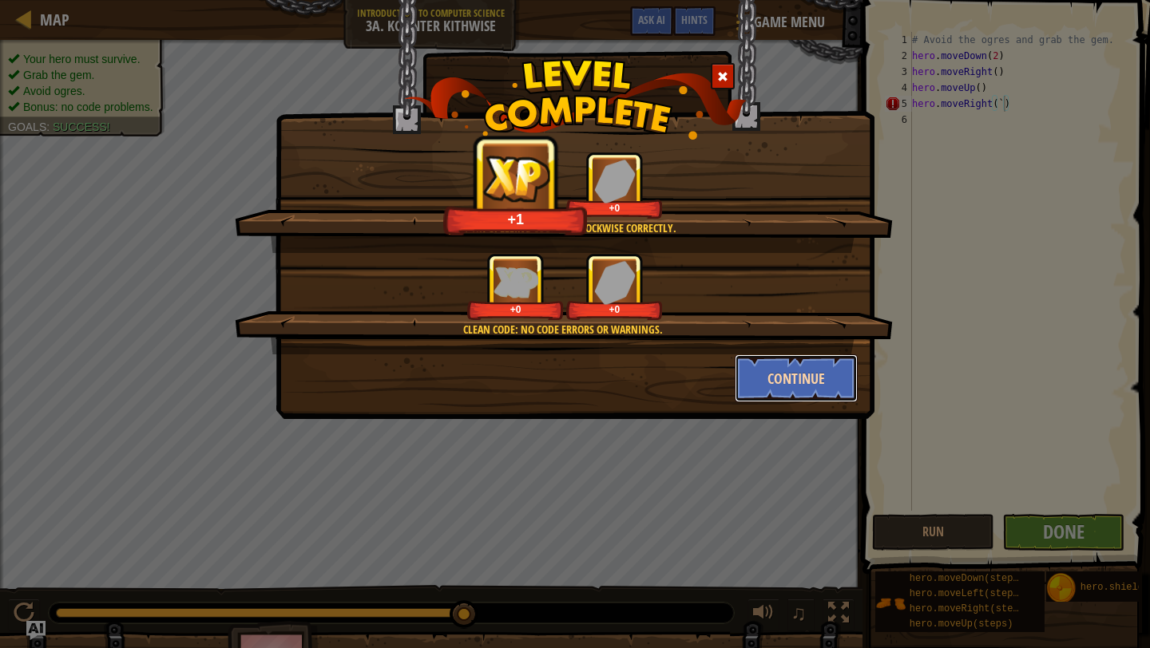
click at [828, 366] on button "Continue" at bounding box center [797, 378] width 124 height 48
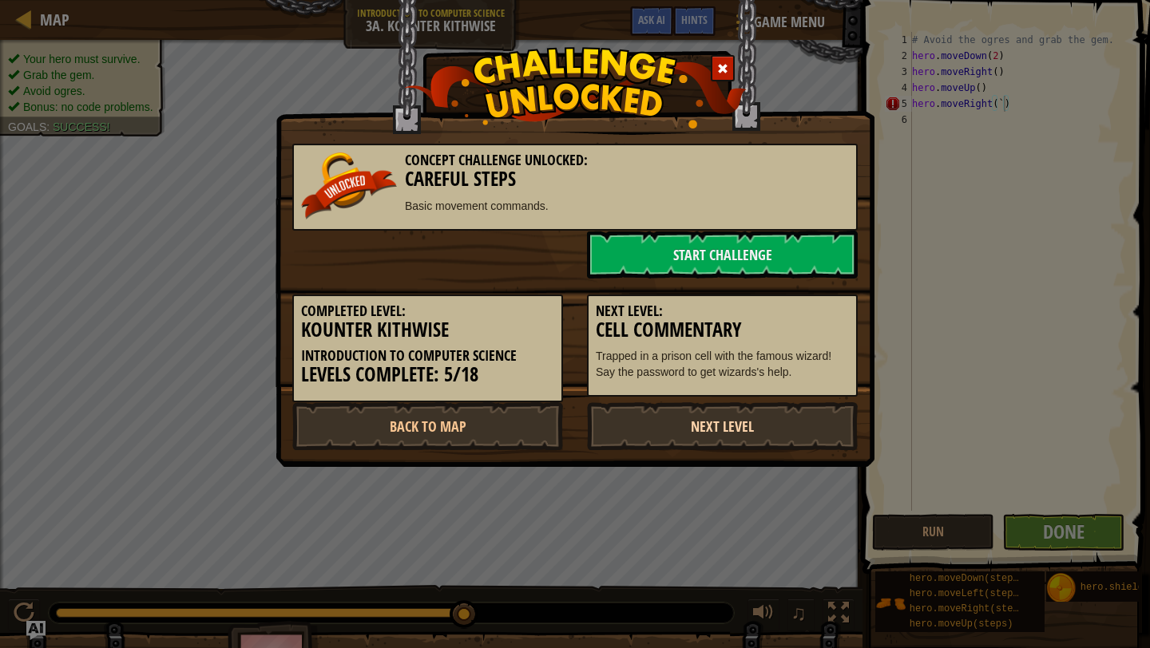
click at [745, 425] on link "Next Level" at bounding box center [722, 426] width 271 height 48
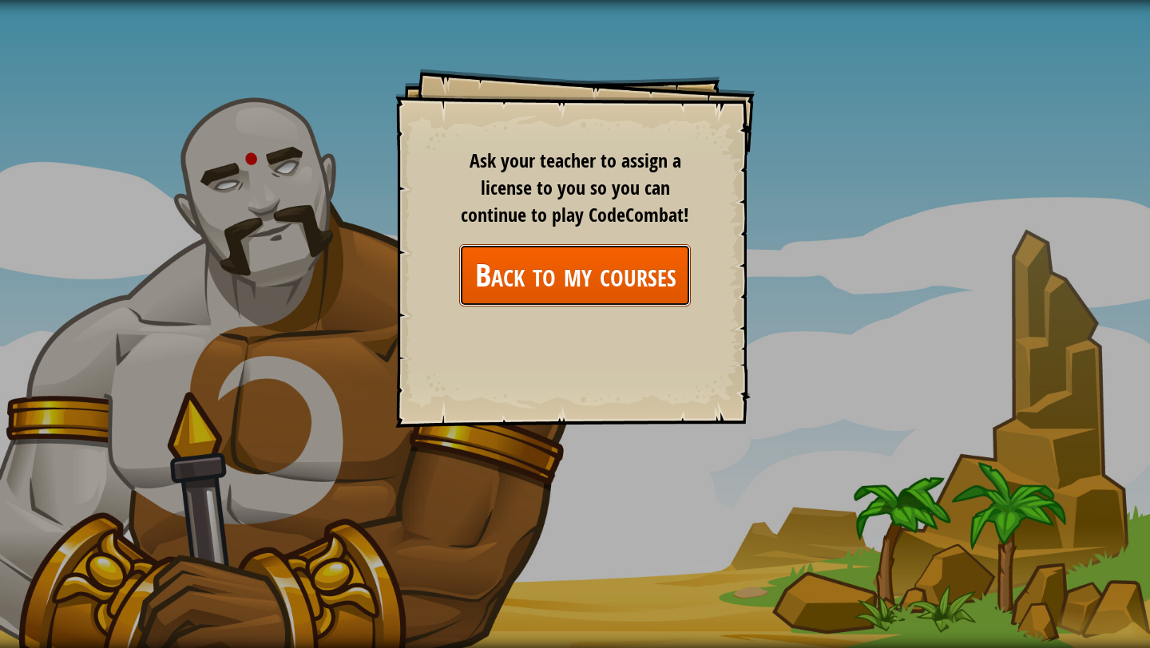
click at [636, 255] on link "Back to my courses" at bounding box center [575, 274] width 232 height 61
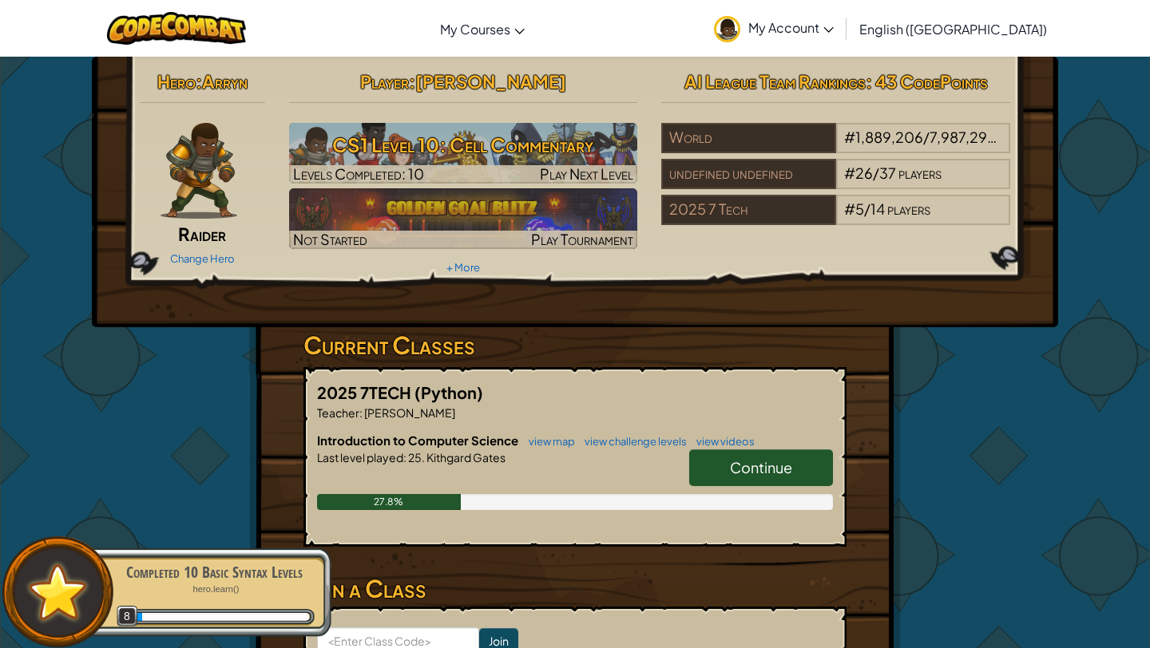
click at [770, 451] on link "Continue" at bounding box center [761, 467] width 144 height 37
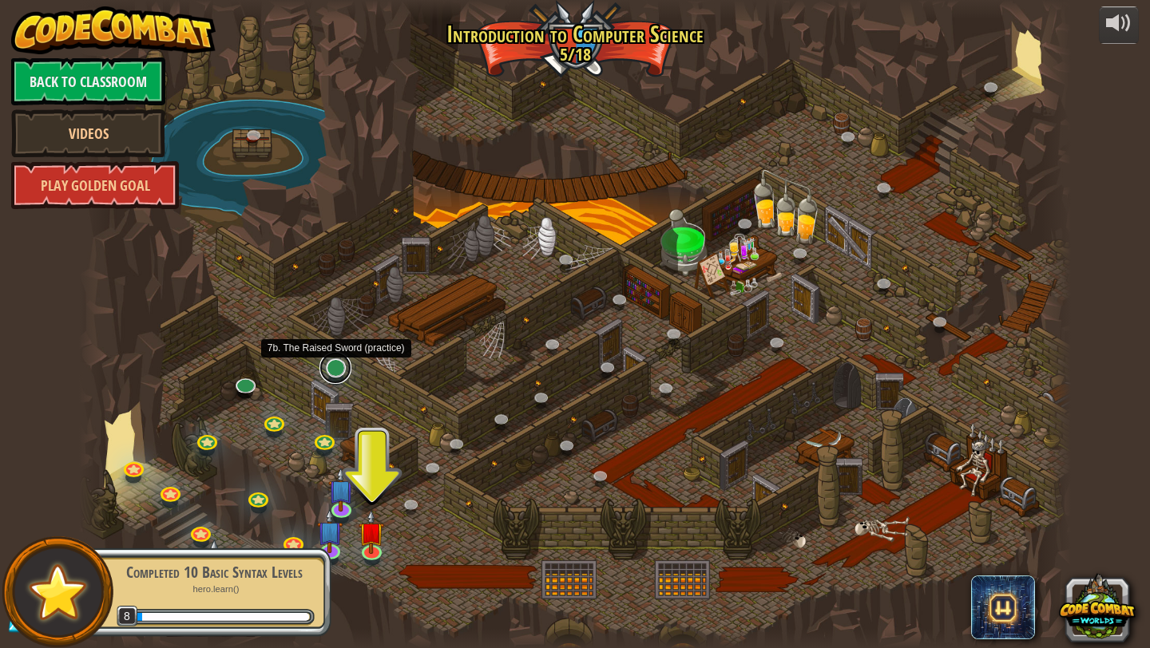
click at [341, 368] on link at bounding box center [335, 368] width 32 height 32
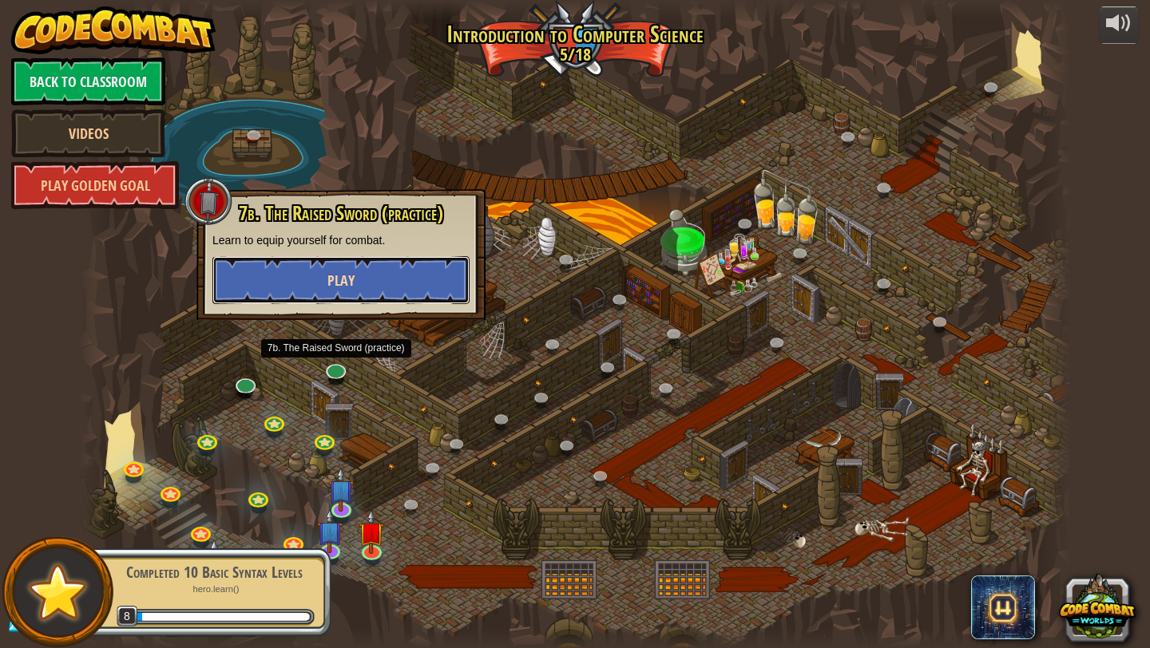
click at [391, 279] on button "Play" at bounding box center [340, 280] width 257 height 48
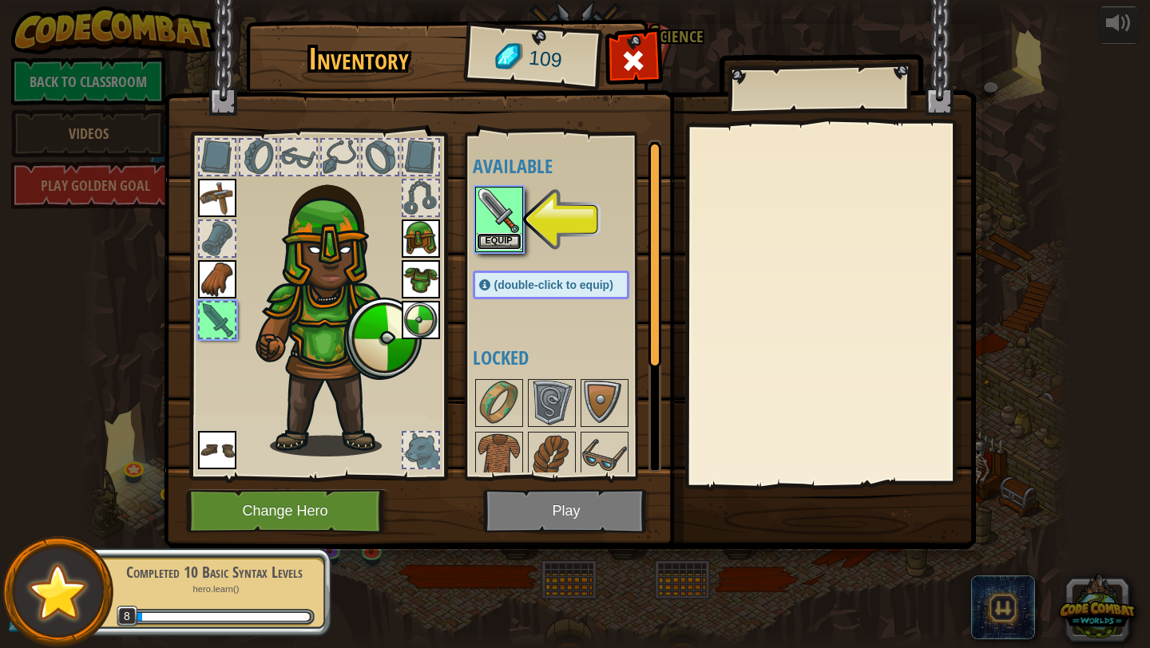
click at [492, 238] on button "Equip" at bounding box center [499, 241] width 45 height 17
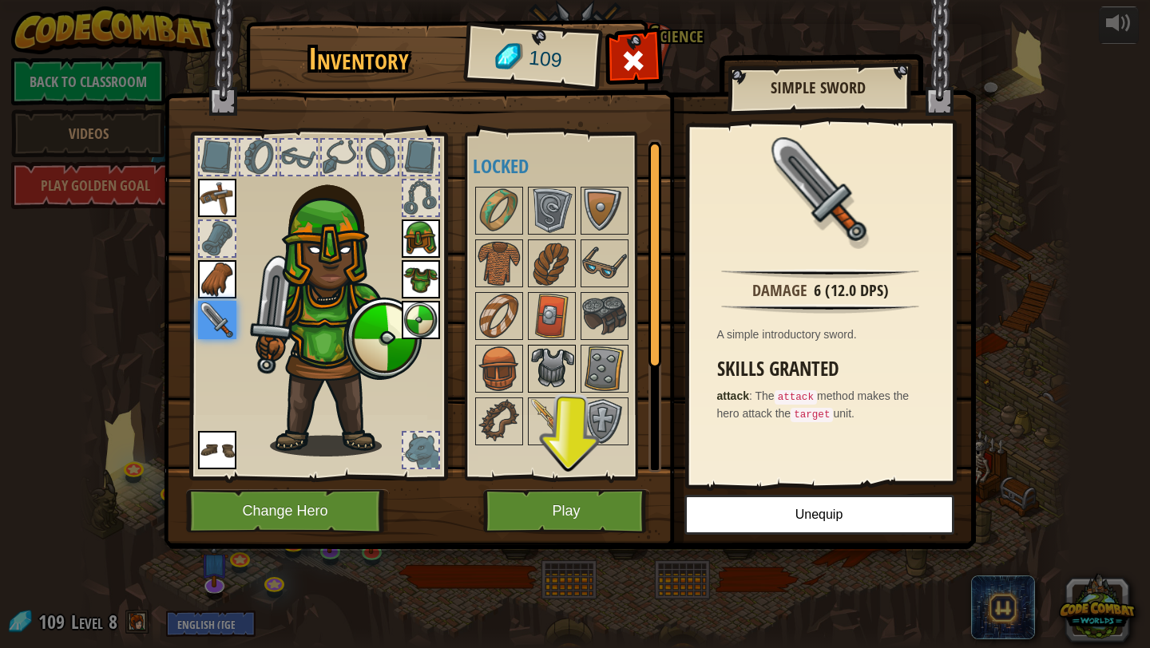
click at [552, 364] on img at bounding box center [551, 368] width 45 height 45
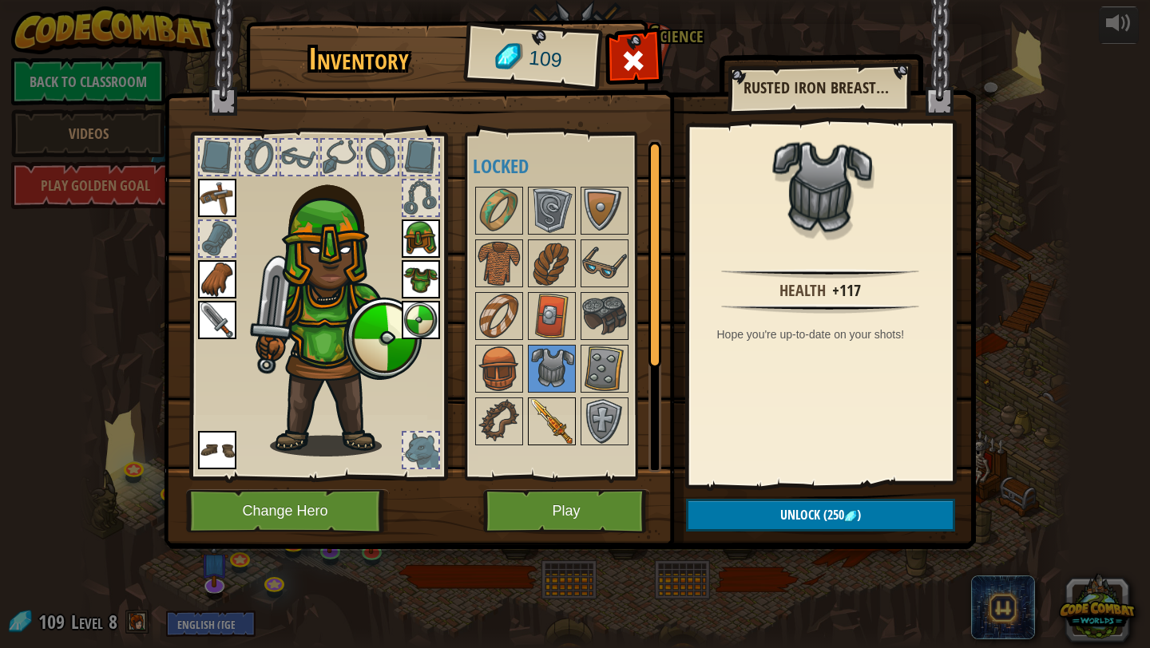
click at [533, 418] on img at bounding box center [551, 421] width 45 height 45
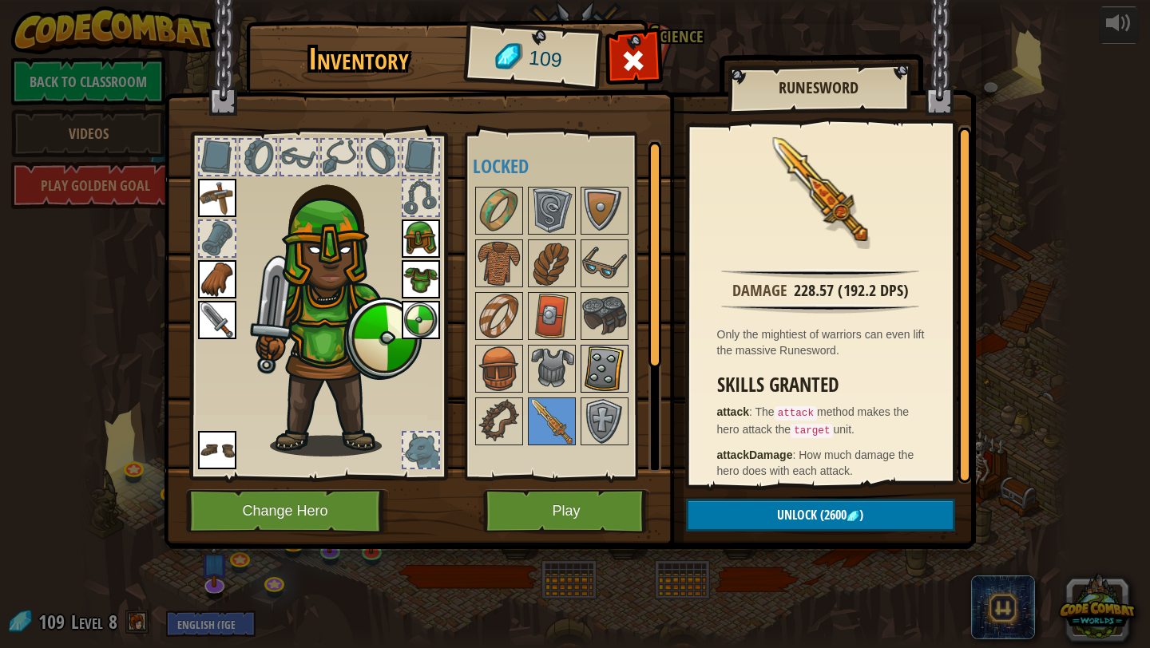
click at [605, 364] on img at bounding box center [604, 368] width 45 height 45
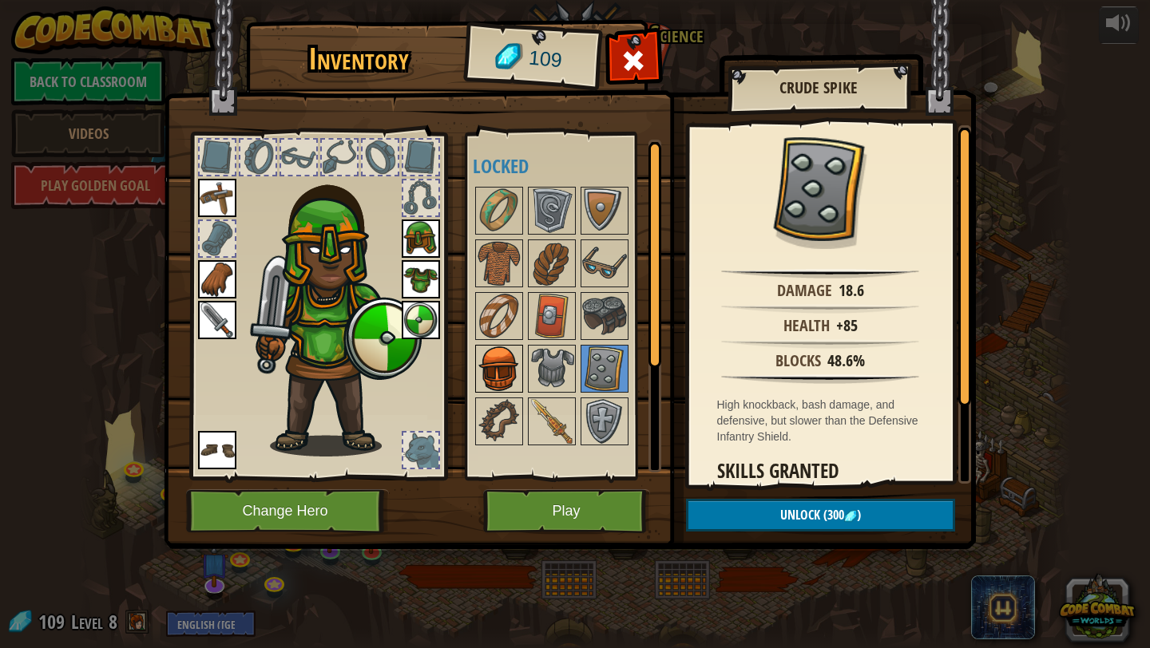
click at [488, 366] on img at bounding box center [499, 368] width 45 height 45
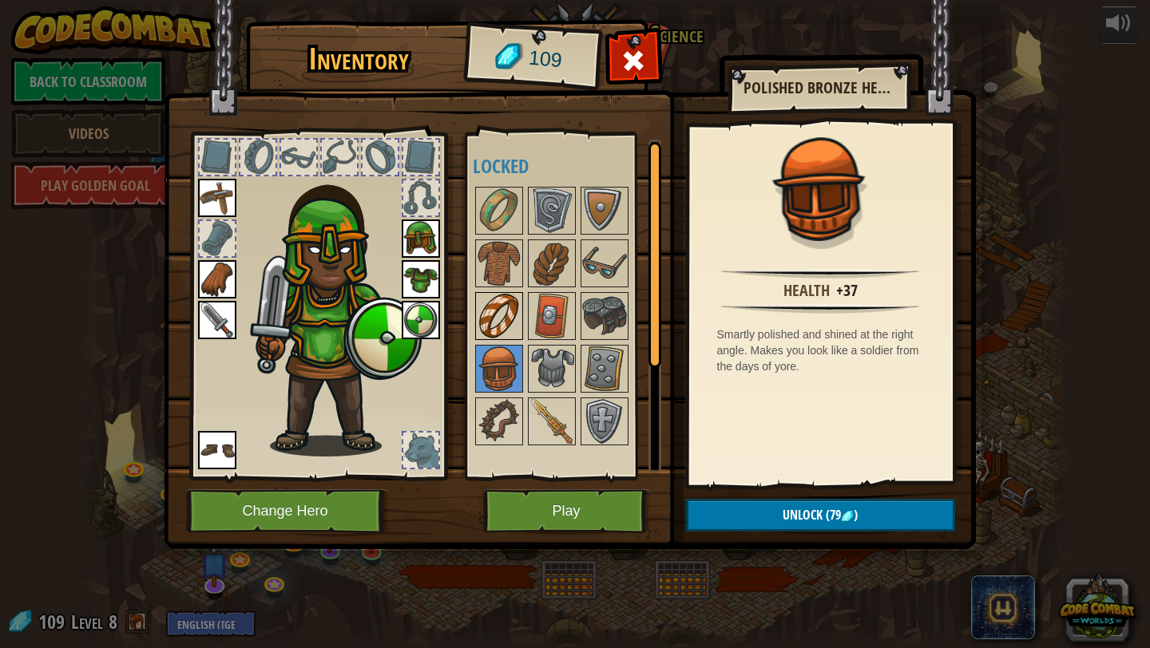
click at [497, 307] on img at bounding box center [499, 316] width 45 height 45
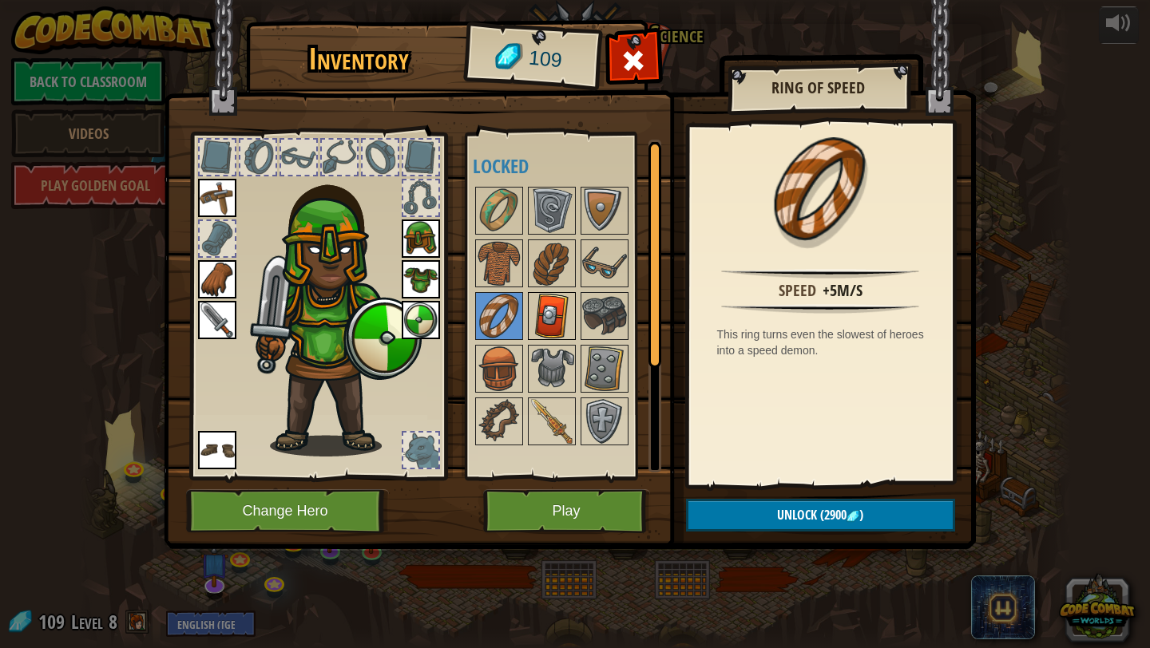
click at [572, 298] on img at bounding box center [551, 316] width 45 height 45
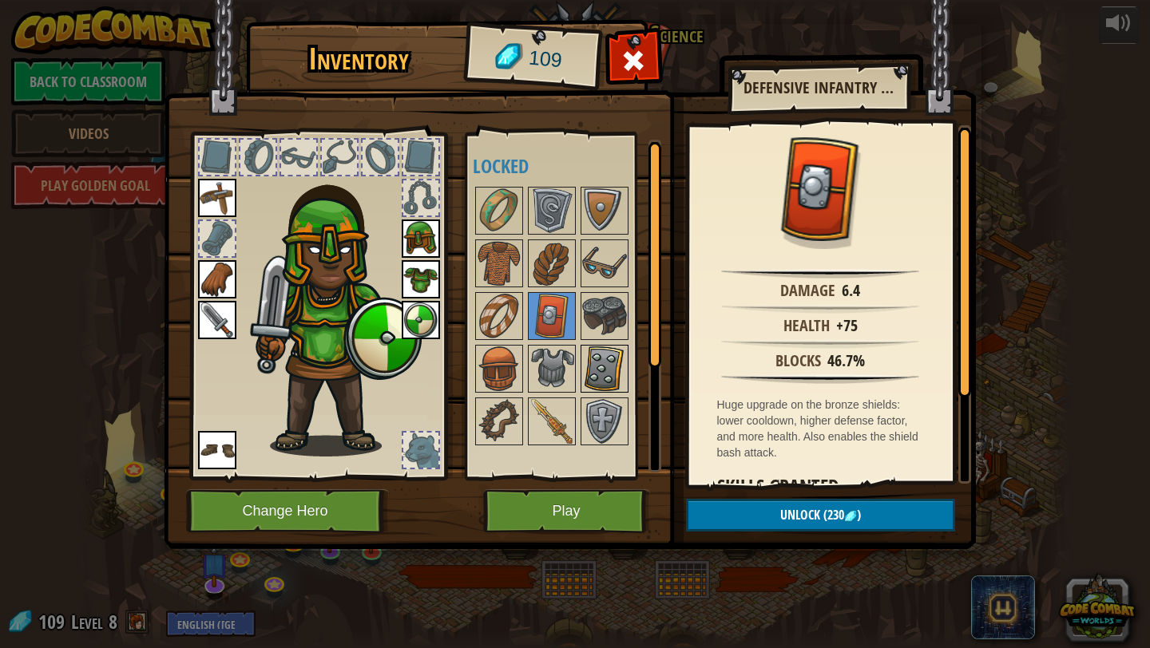
click at [614, 366] on img at bounding box center [604, 368] width 45 height 45
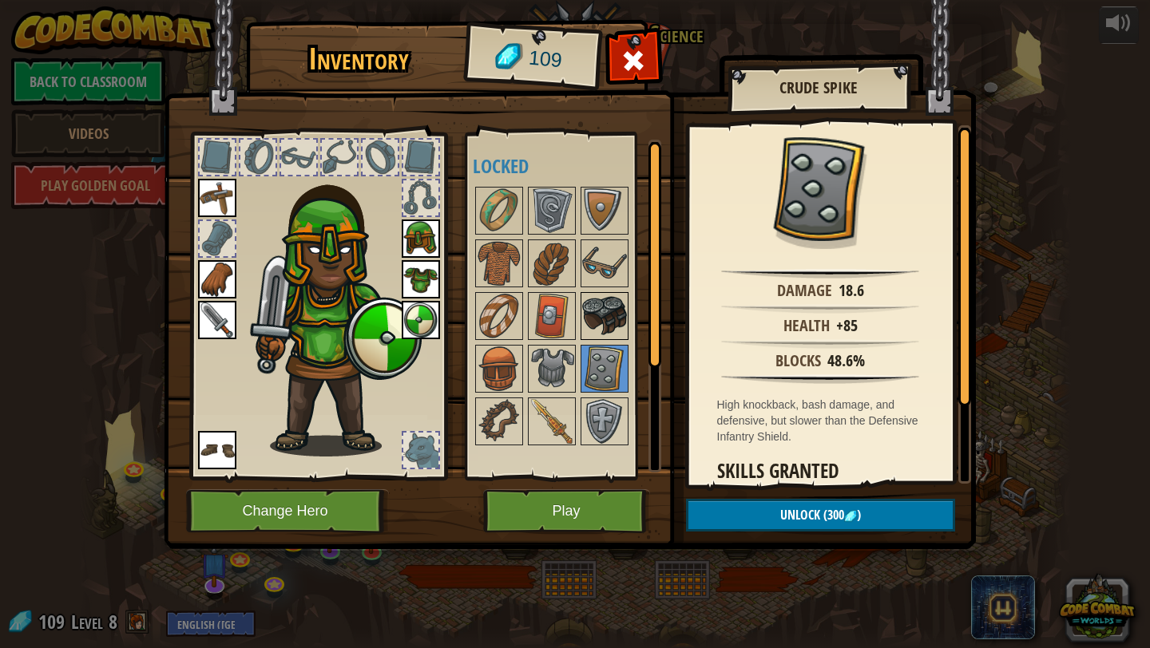
click at [608, 317] on img at bounding box center [604, 316] width 45 height 45
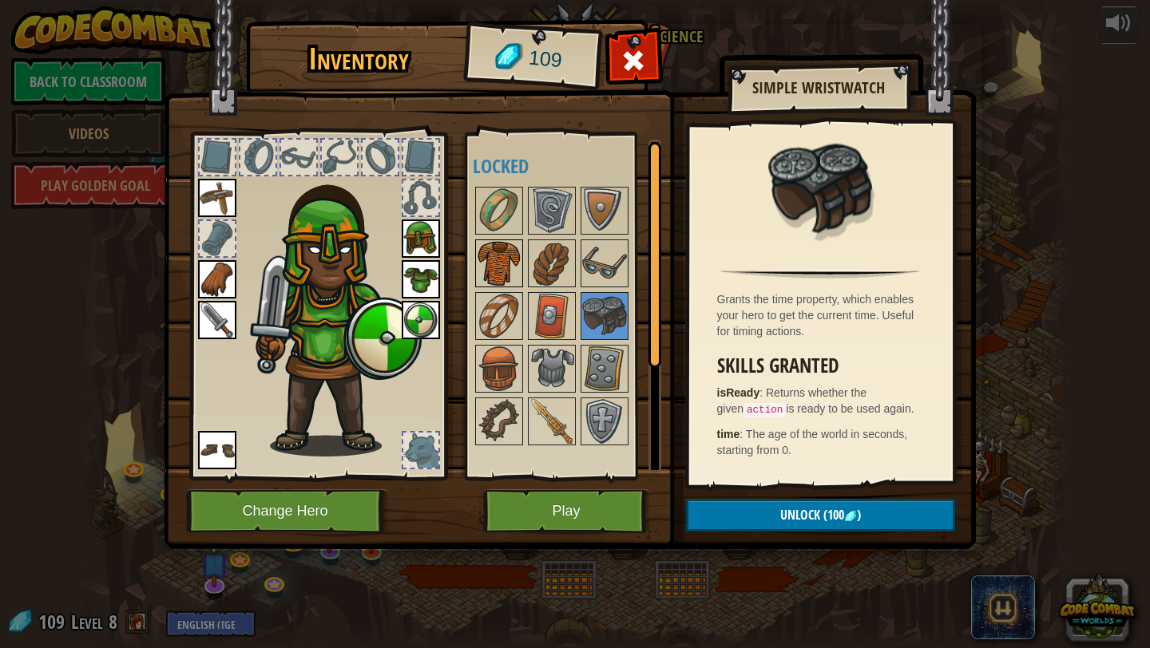
click at [508, 254] on img at bounding box center [499, 263] width 45 height 45
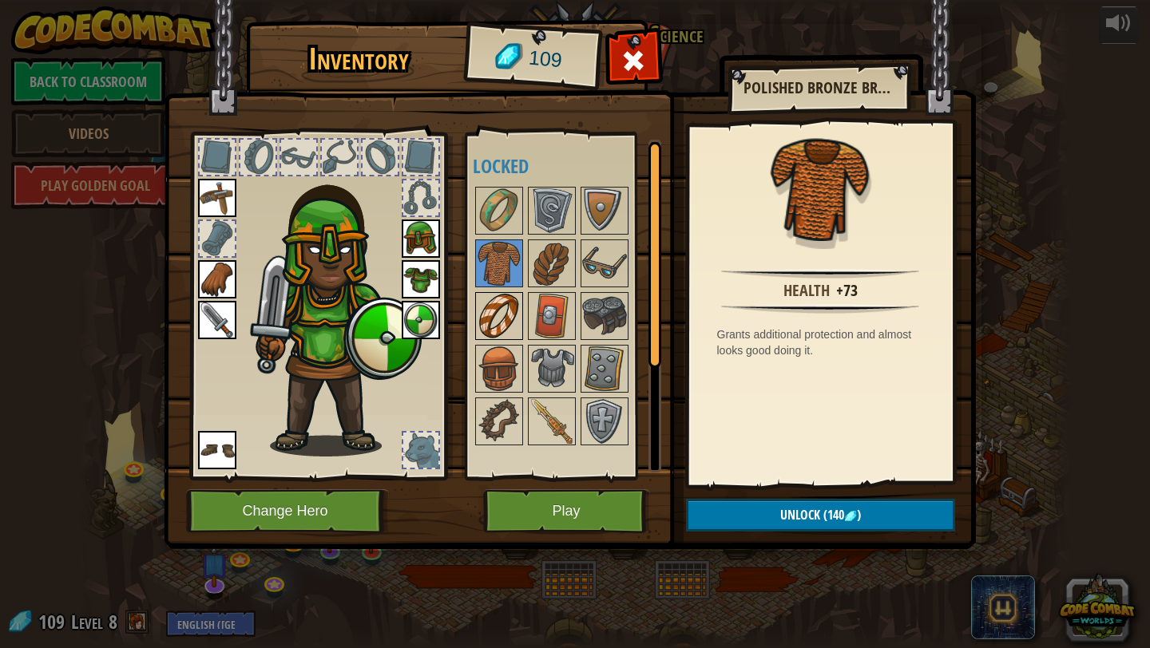
click at [509, 307] on img at bounding box center [499, 316] width 45 height 45
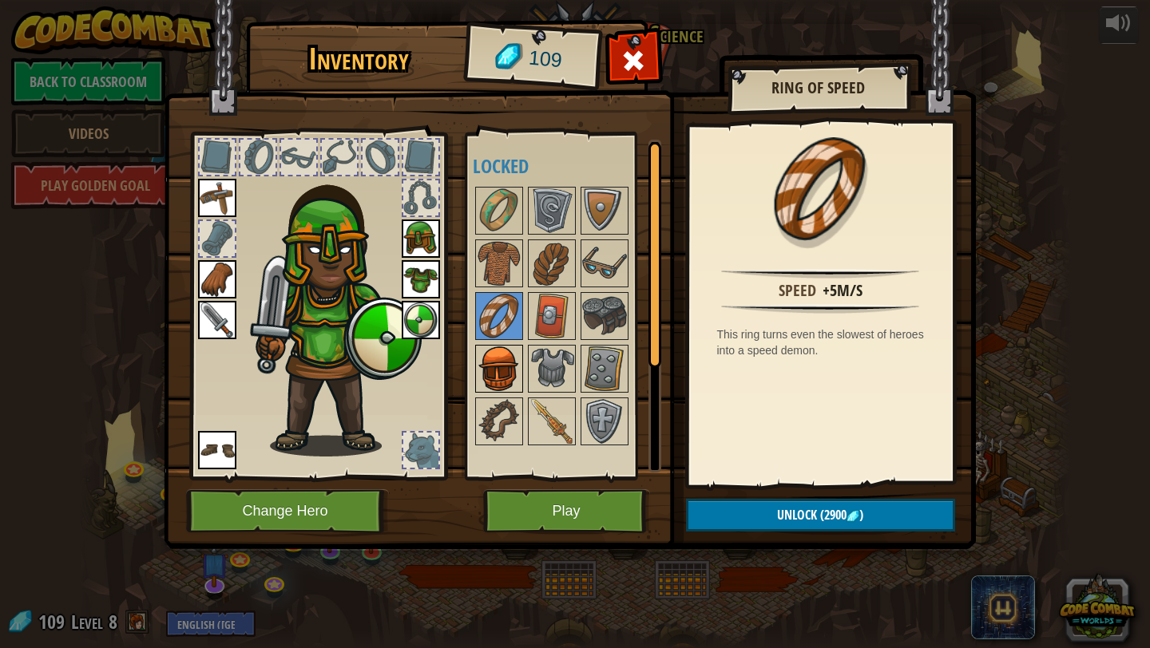
click at [504, 351] on img at bounding box center [499, 368] width 45 height 45
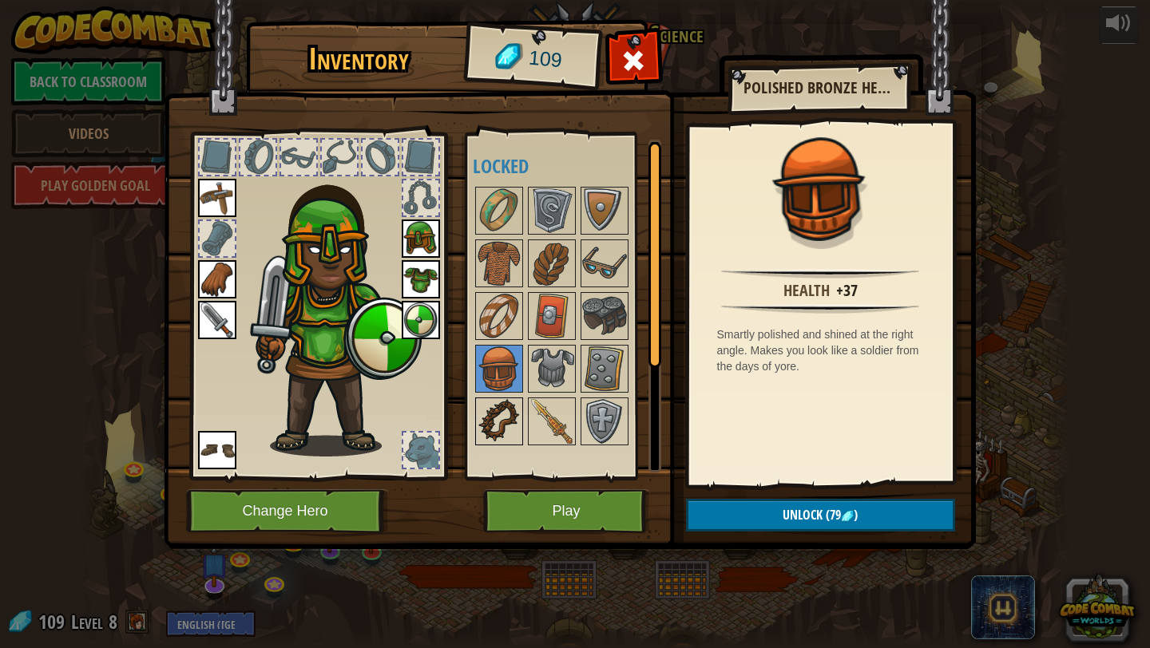
click at [499, 422] on img at bounding box center [499, 421] width 45 height 45
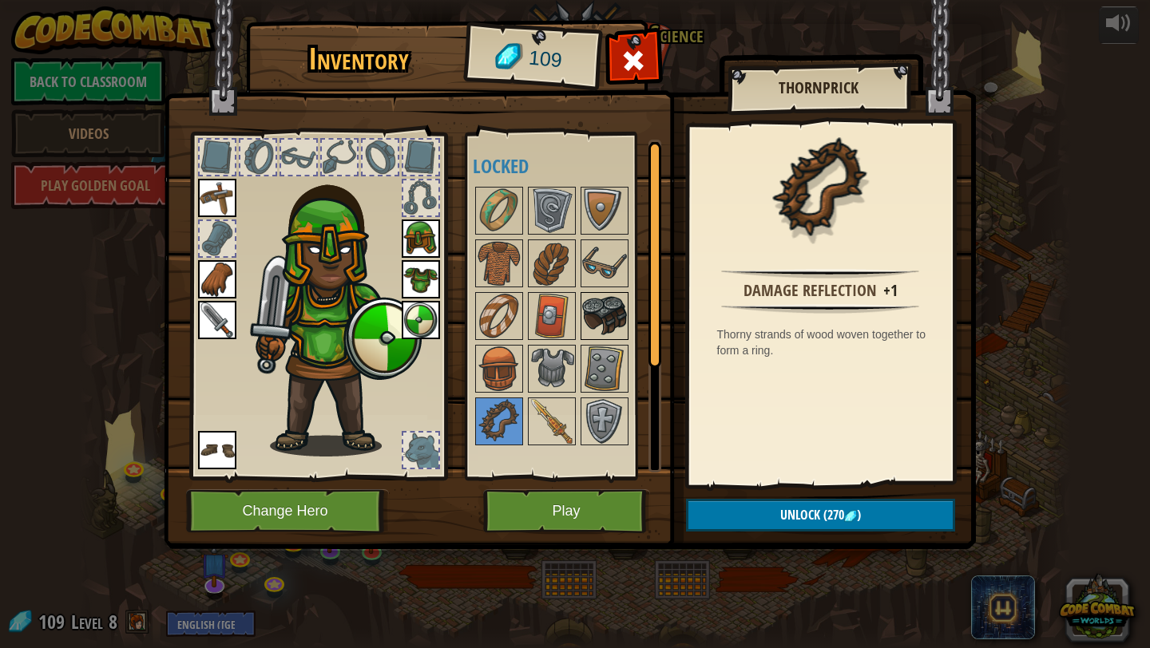
click at [609, 314] on img at bounding box center [604, 316] width 45 height 45
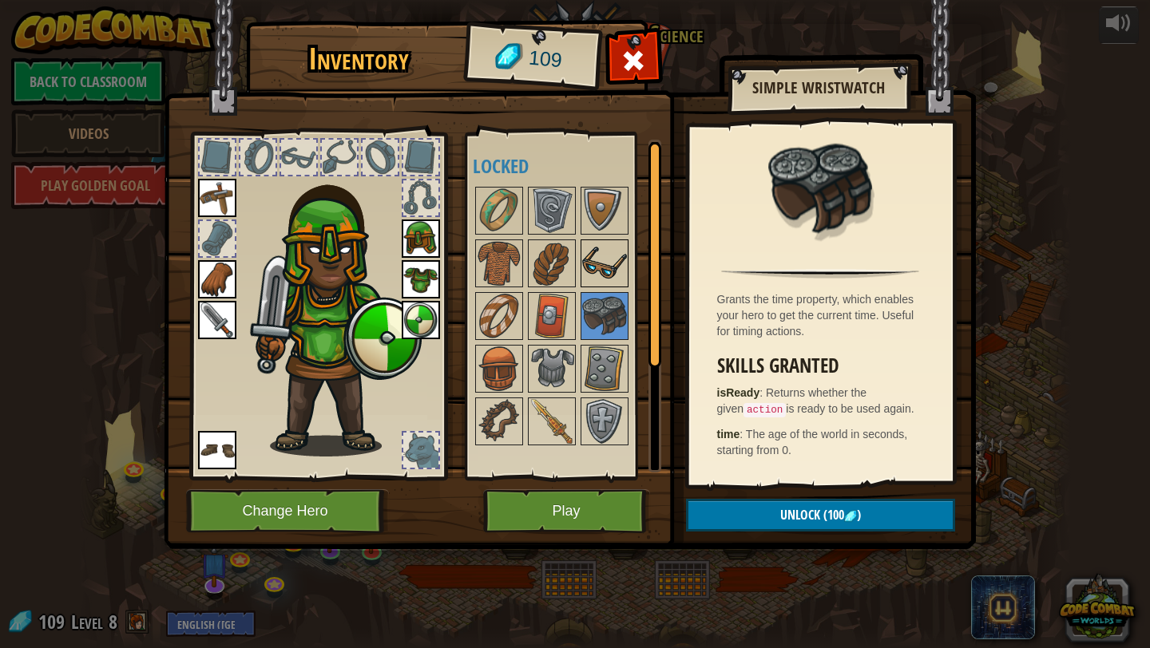
click at [599, 255] on img at bounding box center [604, 263] width 45 height 45
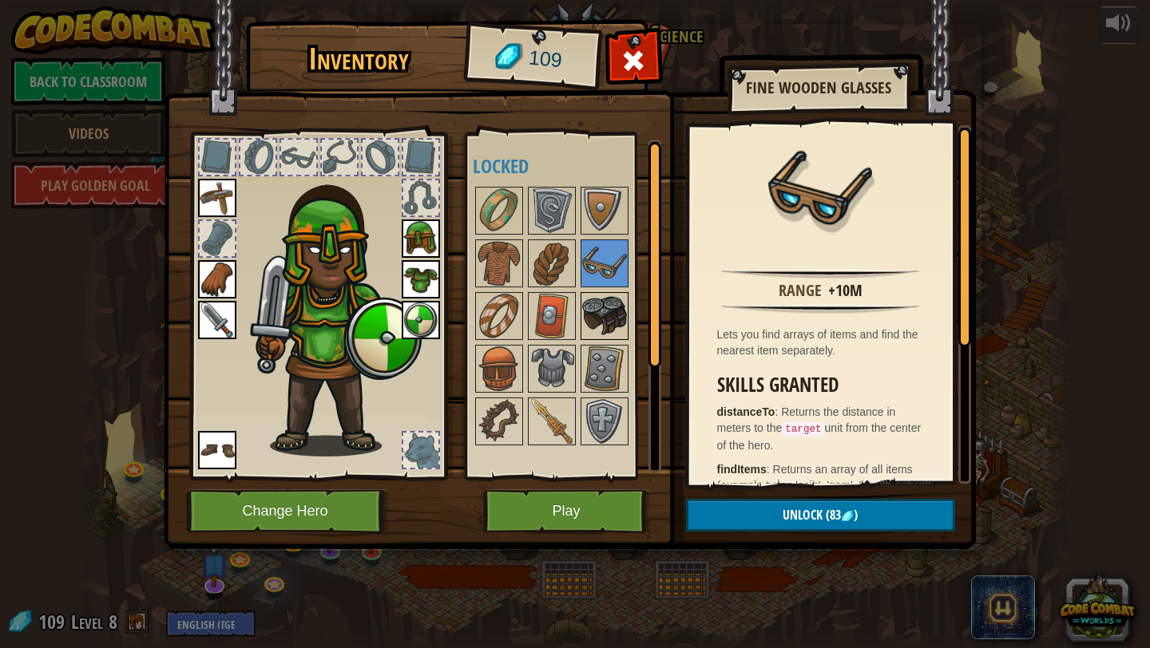
click at [616, 334] on img at bounding box center [604, 316] width 45 height 45
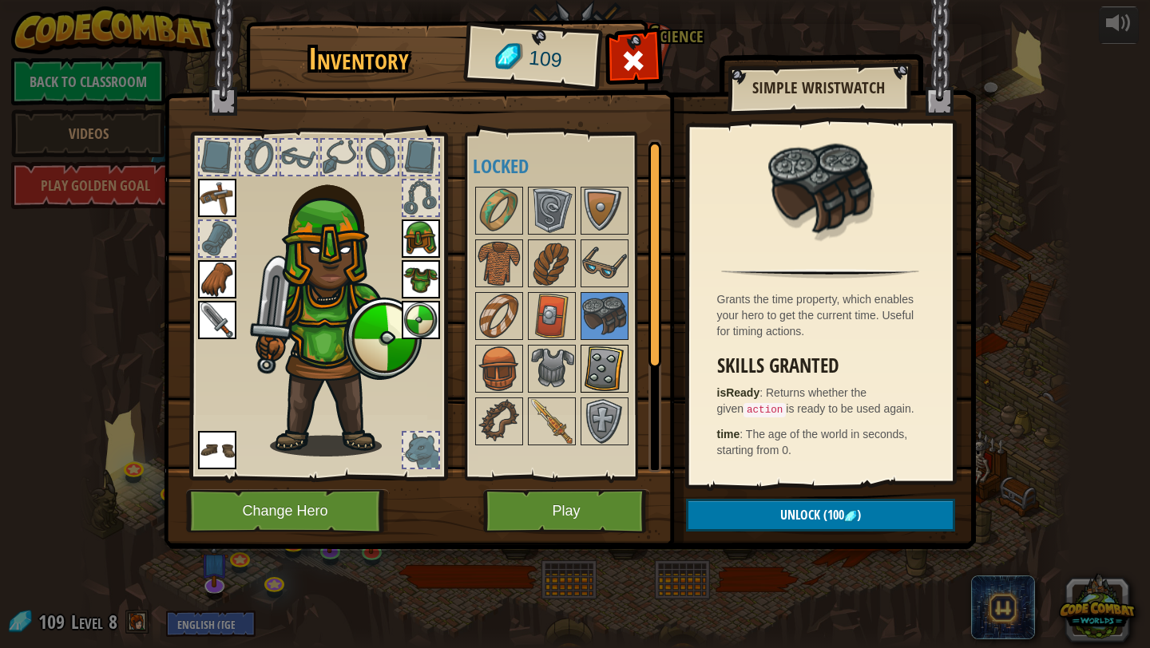
click at [625, 376] on img at bounding box center [604, 368] width 45 height 45
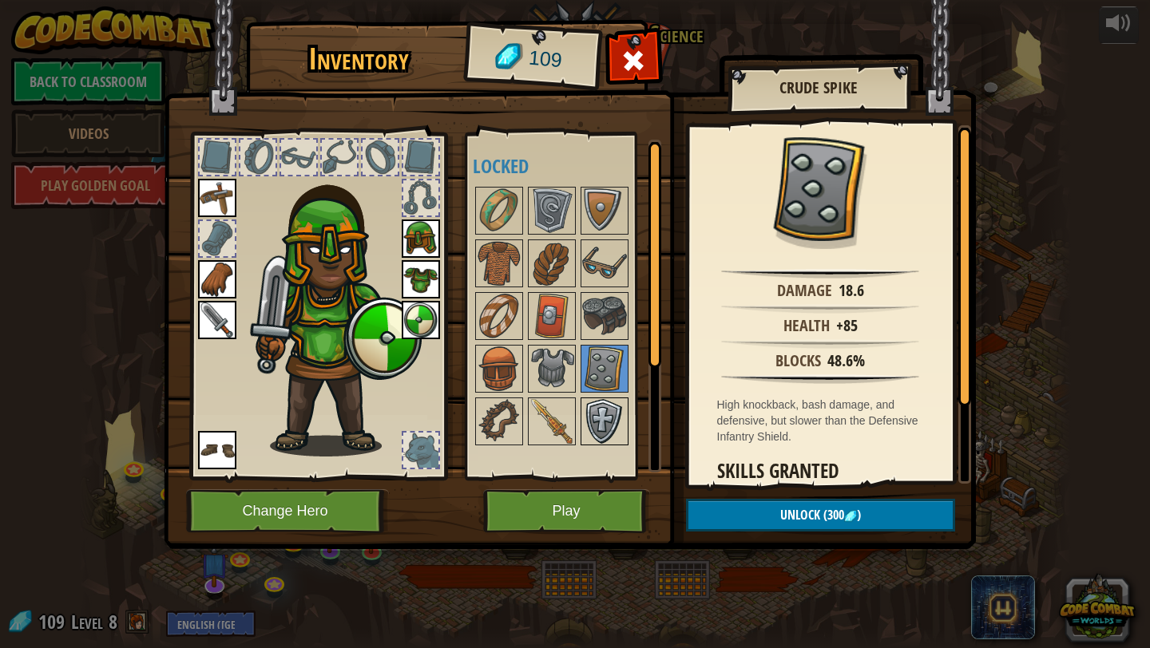
click at [604, 426] on img at bounding box center [604, 421] width 45 height 45
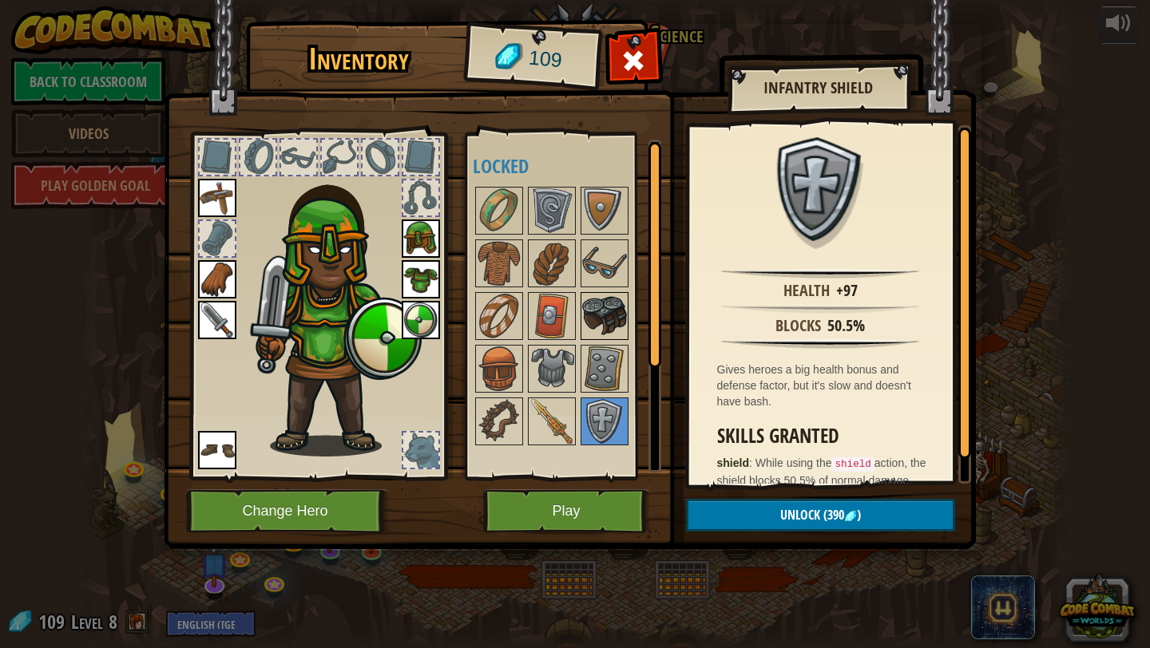
click at [587, 312] on img at bounding box center [604, 316] width 45 height 45
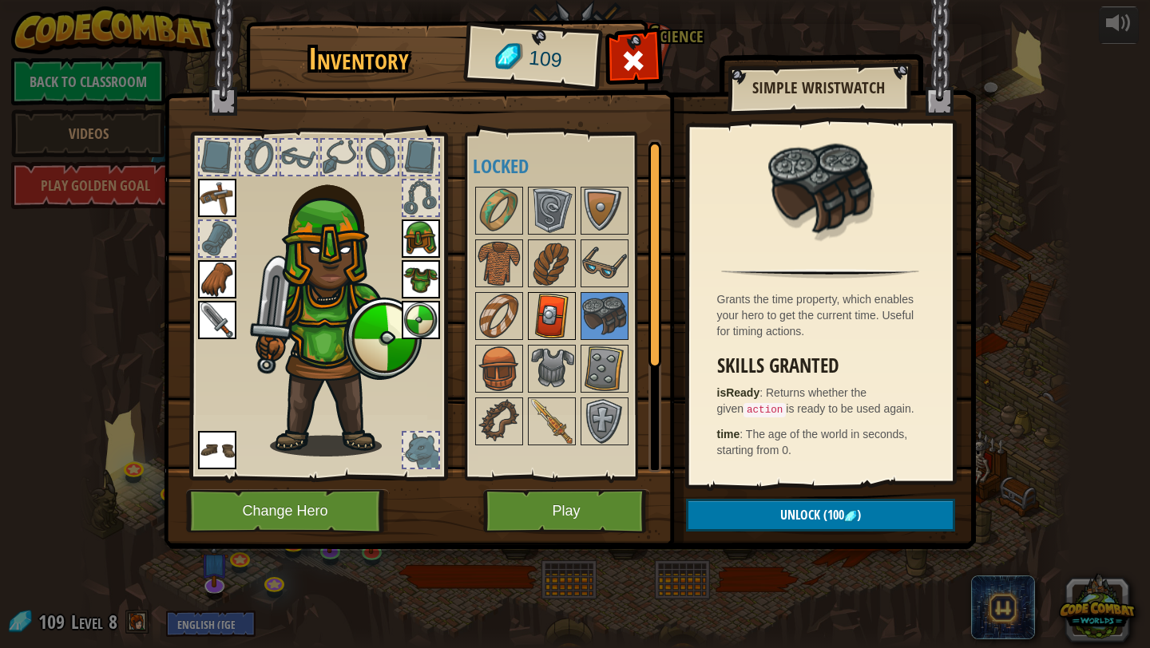
click at [564, 314] on img at bounding box center [551, 316] width 45 height 45
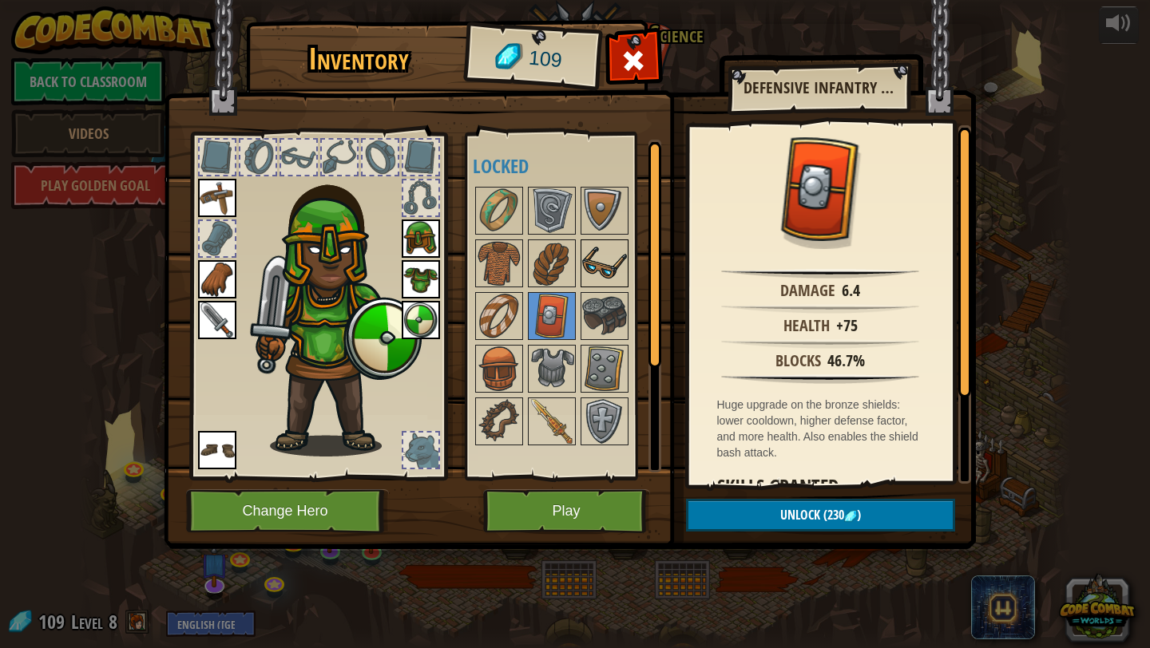
click at [604, 264] on img at bounding box center [604, 263] width 45 height 45
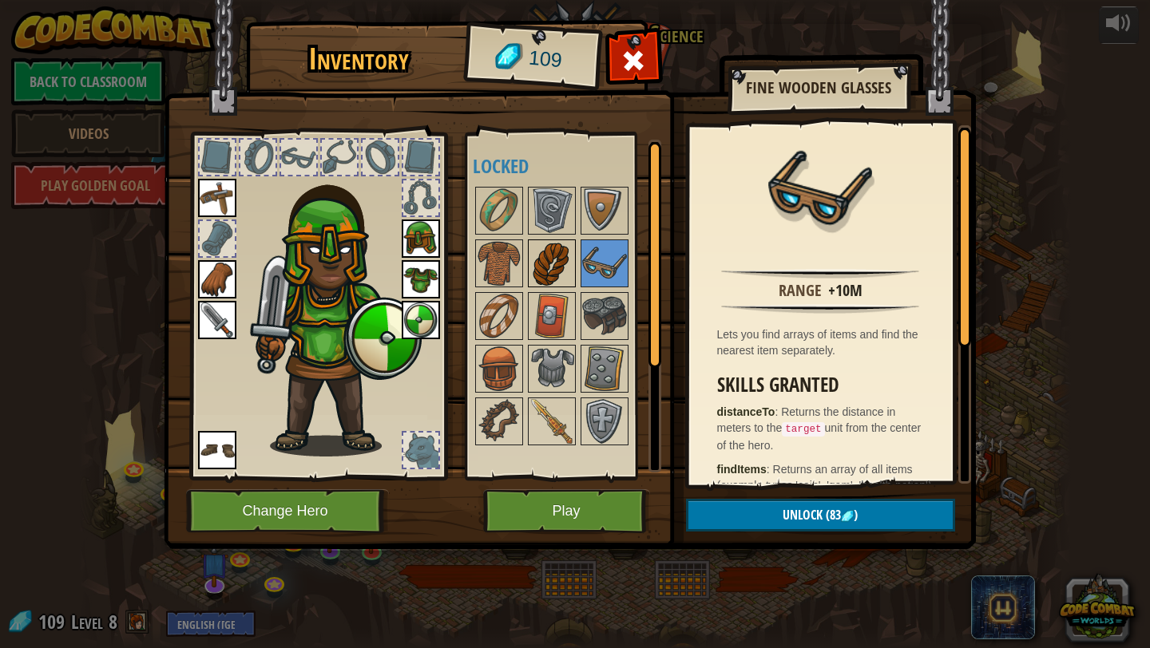
click at [549, 264] on img at bounding box center [551, 263] width 45 height 45
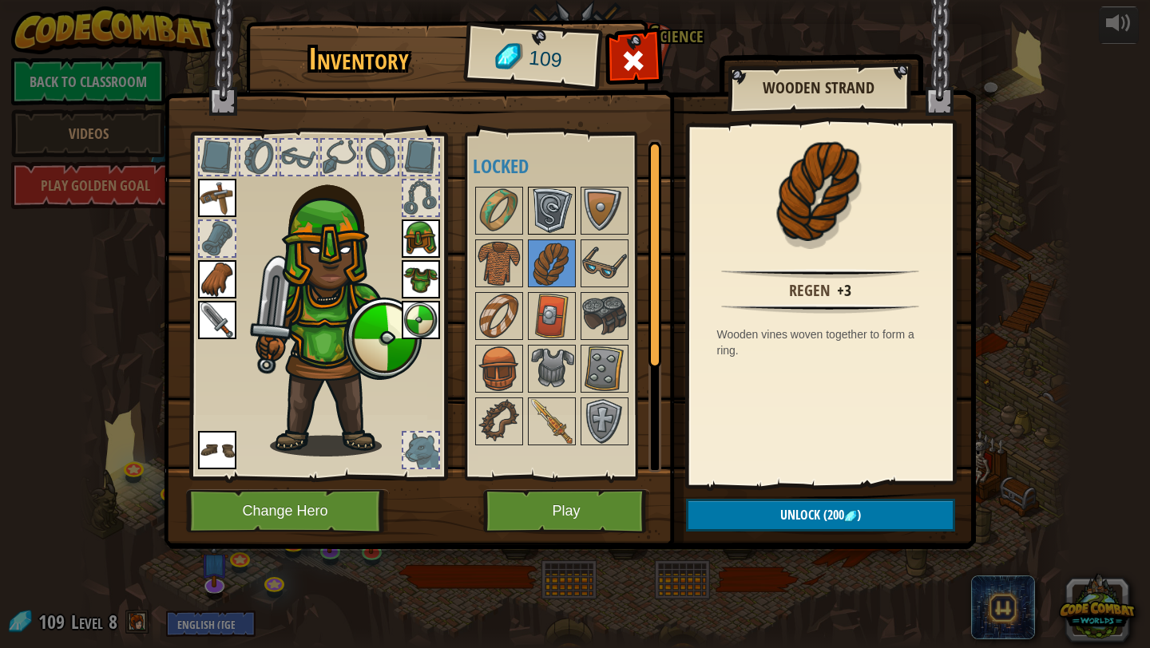
click at [540, 188] on img at bounding box center [551, 210] width 45 height 45
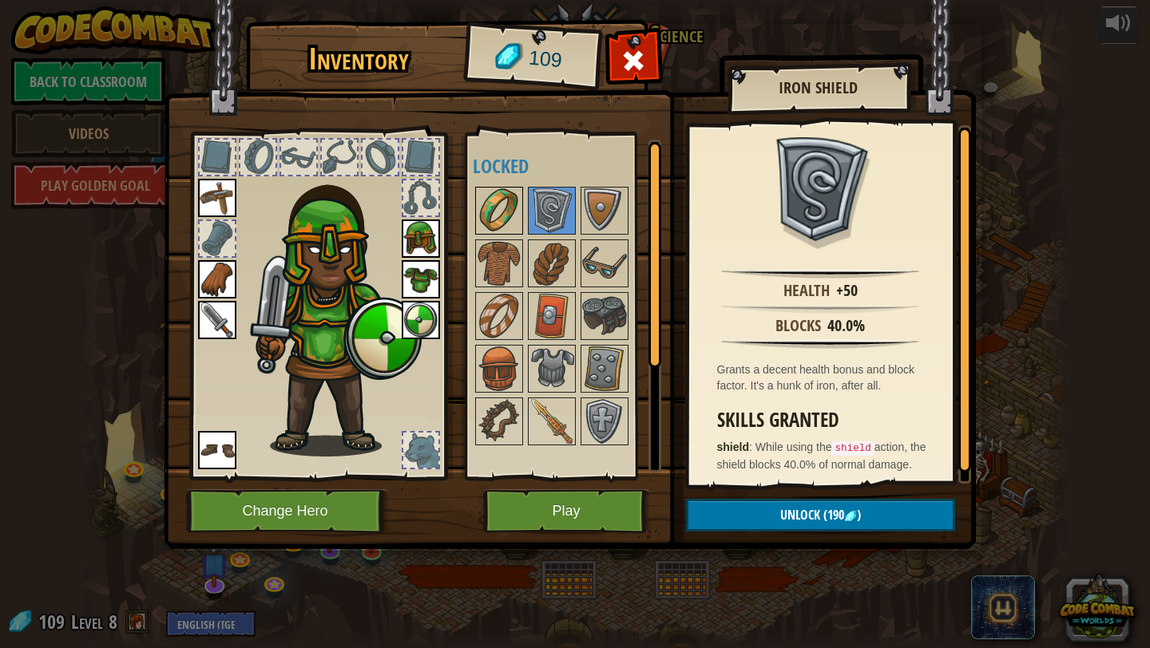
click at [509, 198] on img at bounding box center [499, 210] width 45 height 45
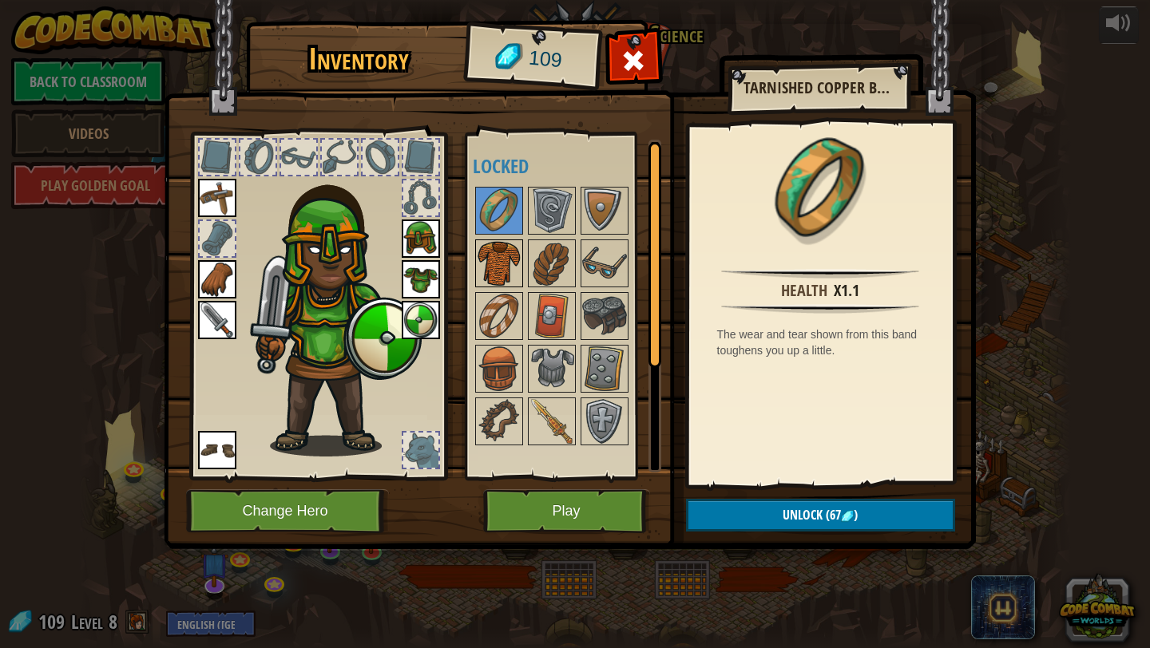
click at [507, 271] on img at bounding box center [499, 263] width 45 height 45
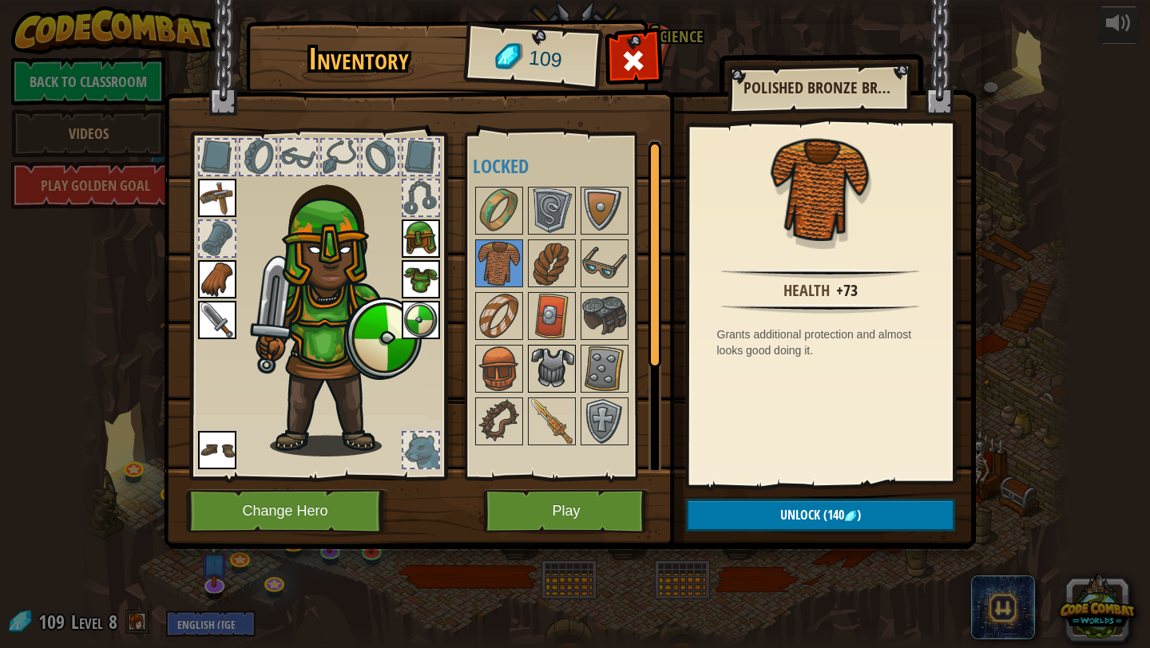
click at [574, 370] on div at bounding box center [552, 369] width 48 height 48
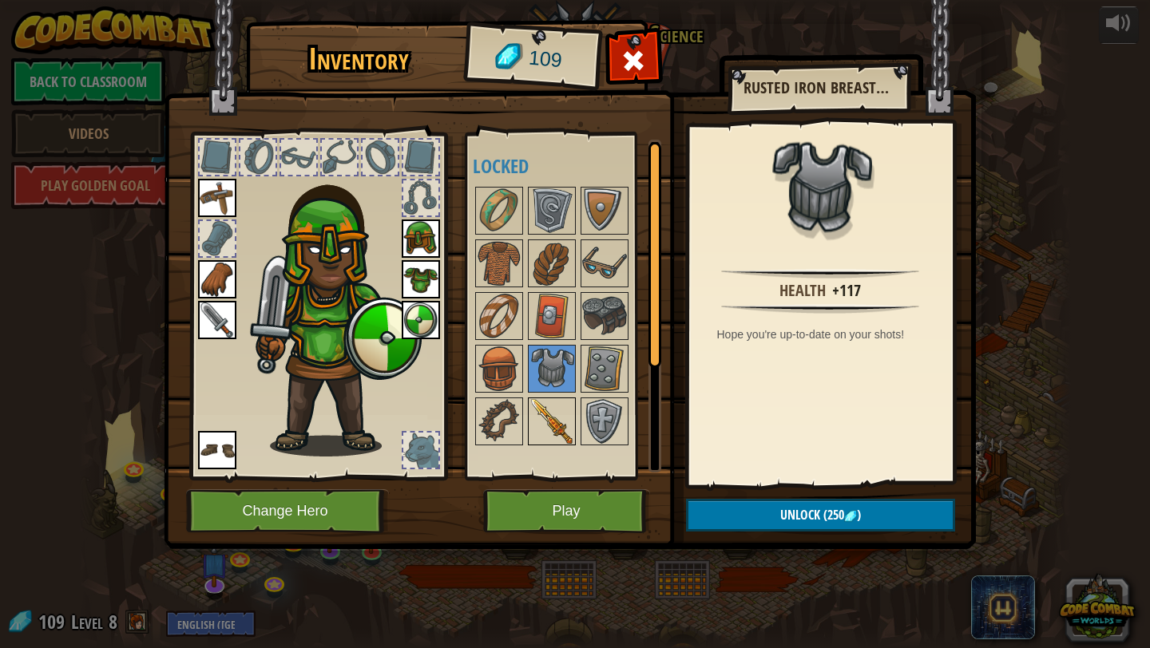
click at [553, 430] on img at bounding box center [551, 421] width 45 height 45
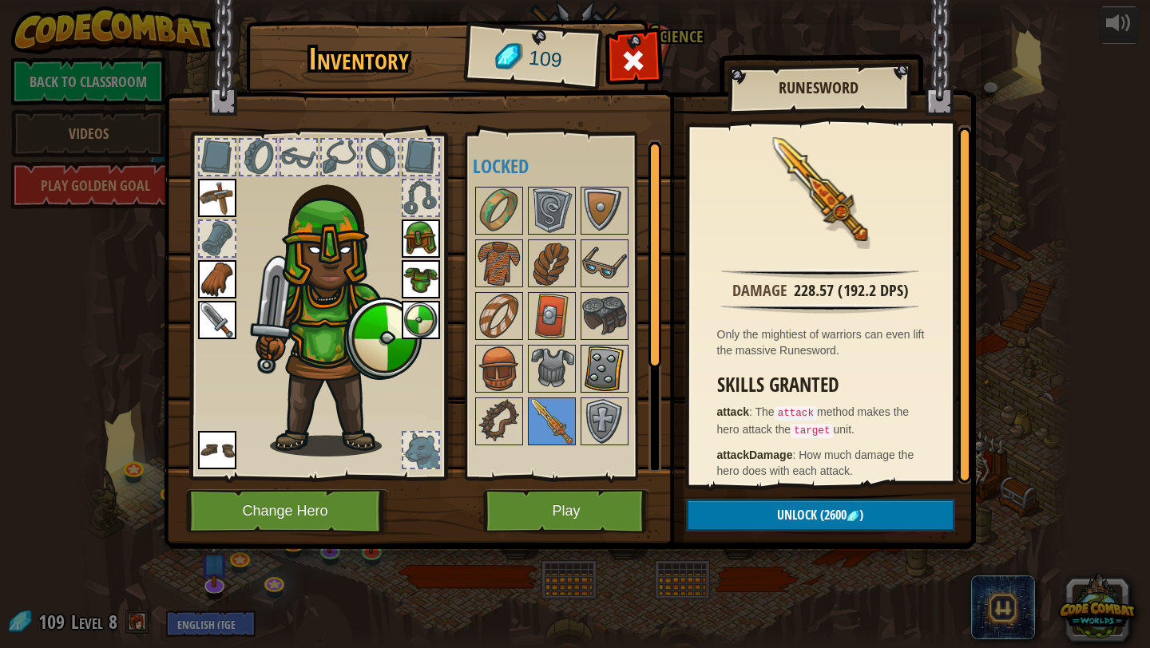
click at [614, 371] on img at bounding box center [604, 368] width 45 height 45
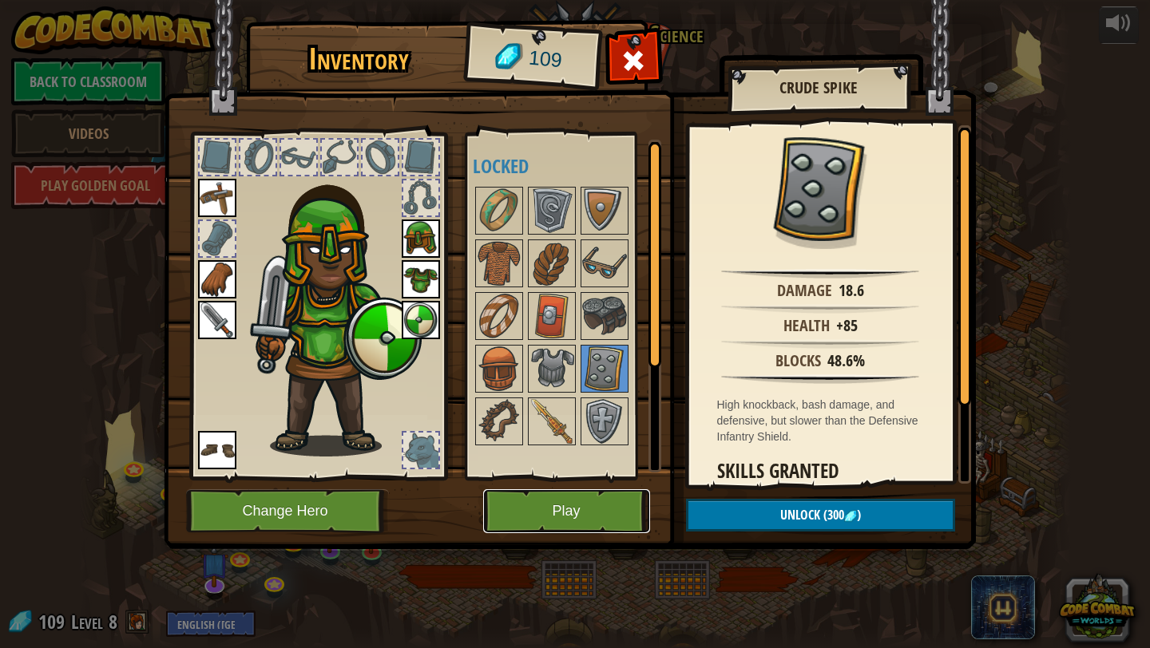
click at [600, 507] on button "Play" at bounding box center [566, 511] width 167 height 44
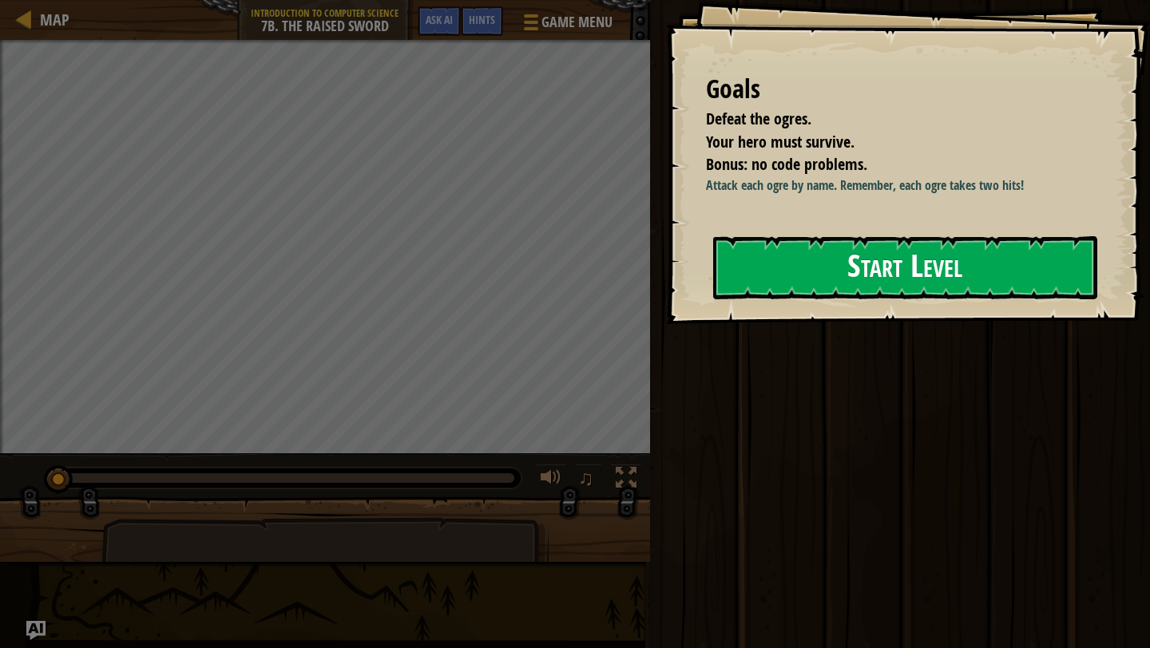
click at [934, 283] on button "Start Level" at bounding box center [905, 267] width 384 height 63
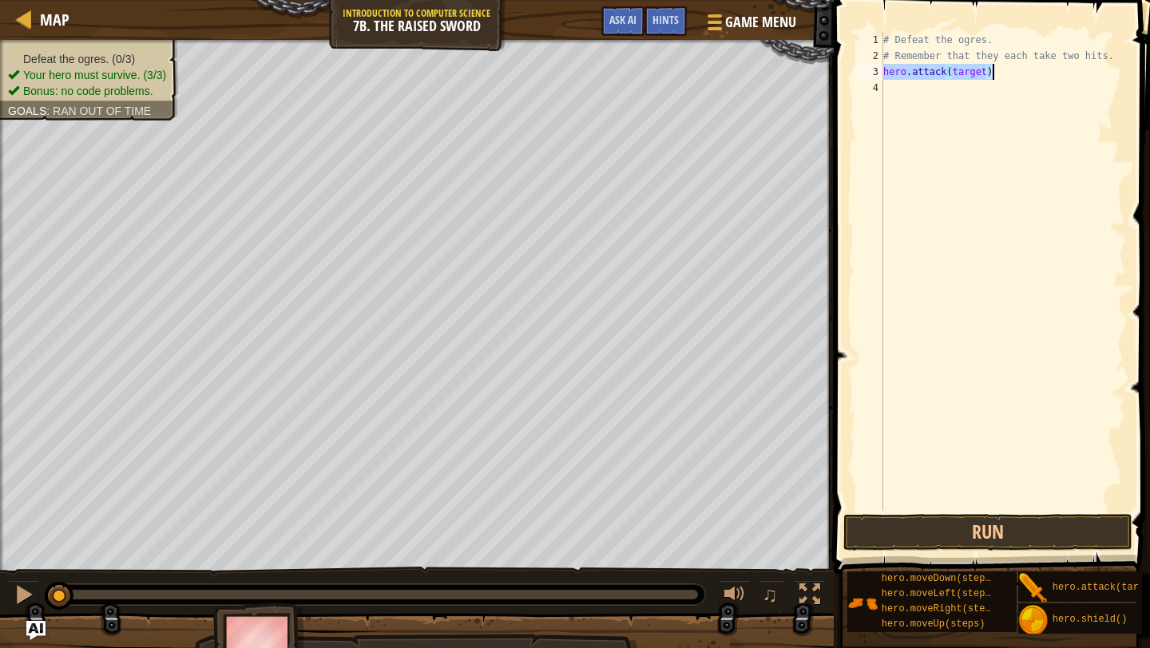
click at [971, 76] on div "# Defeat the ogres. # Remember that they each take two hits. hero . attack ( ta…" at bounding box center [1003, 287] width 246 height 511
click at [967, 90] on div "# Defeat the ogres. # Remember that they each take two hits. hero . attack ( "r…" at bounding box center [1003, 287] width 246 height 511
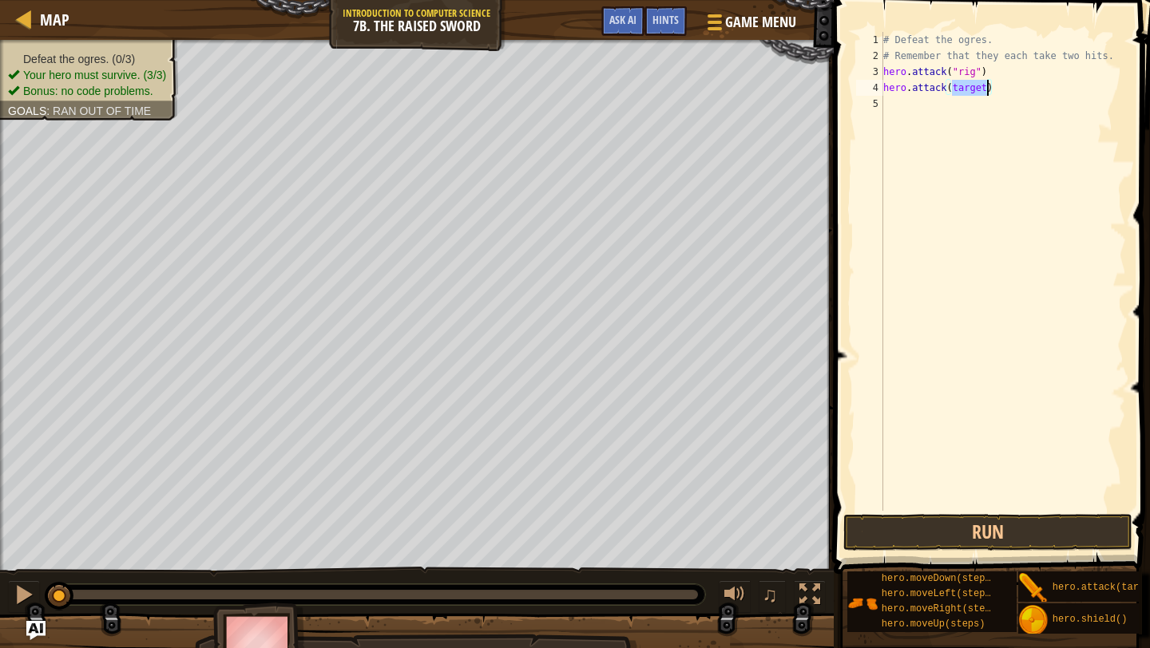
click at [967, 90] on div "# Defeat the ogres. # Remember that they each take two hits. hero . attack ( "r…" at bounding box center [1003, 287] width 246 height 511
click at [897, 88] on div "# Defeat the ogres. # Remember that they each take two hits. hero . attack ( "r…" at bounding box center [1003, 287] width 246 height 511
click at [887, 87] on div "# Defeat the ogres. # Remember that they each take two hits. hero . attack ( "r…" at bounding box center [1003, 287] width 246 height 511
drag, startPoint x: 896, startPoint y: 89, endPoint x: 997, endPoint y: 88, distance: 101.4
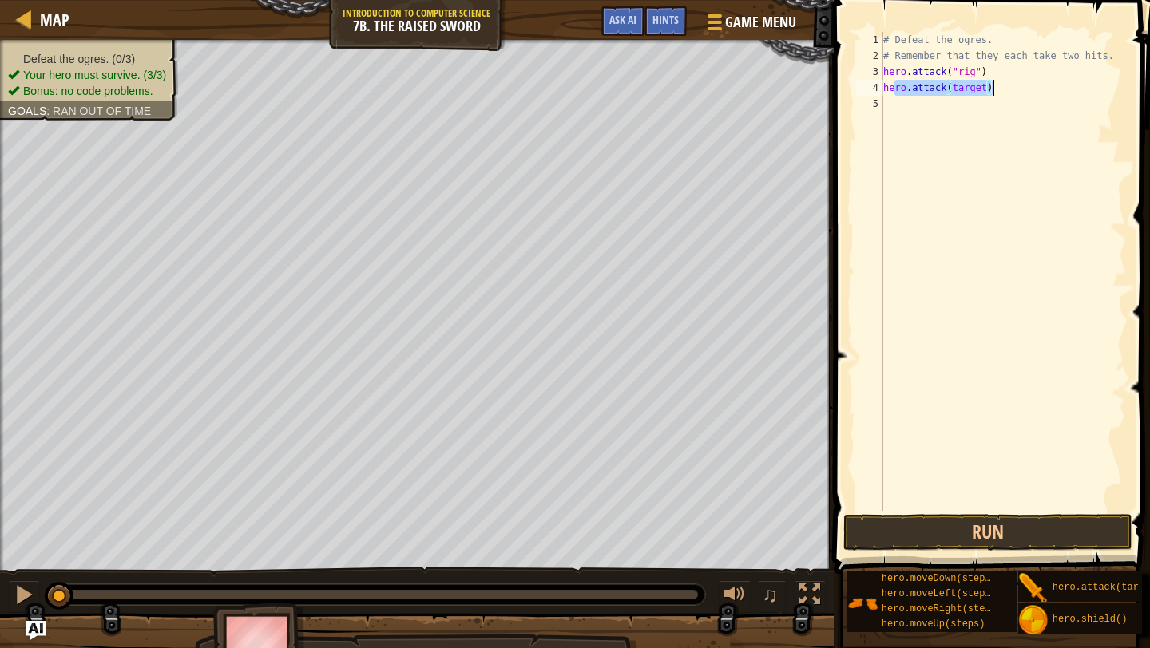
click at [997, 88] on div "# Defeat the ogres. # Remember that they each take two hits. hero . attack ( "r…" at bounding box center [1003, 287] width 246 height 511
type textarea "h"
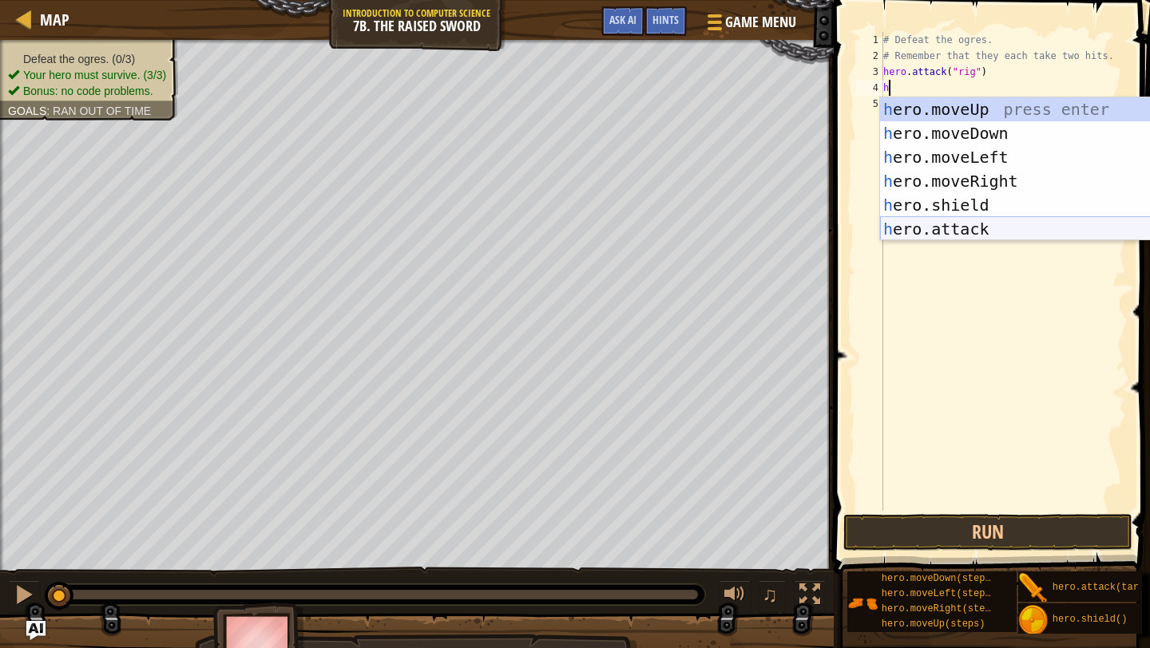
click at [994, 237] on div "h ero.moveUp press enter h ero.moveDown press enter h ero.moveLeft press enter …" at bounding box center [1031, 193] width 302 height 192
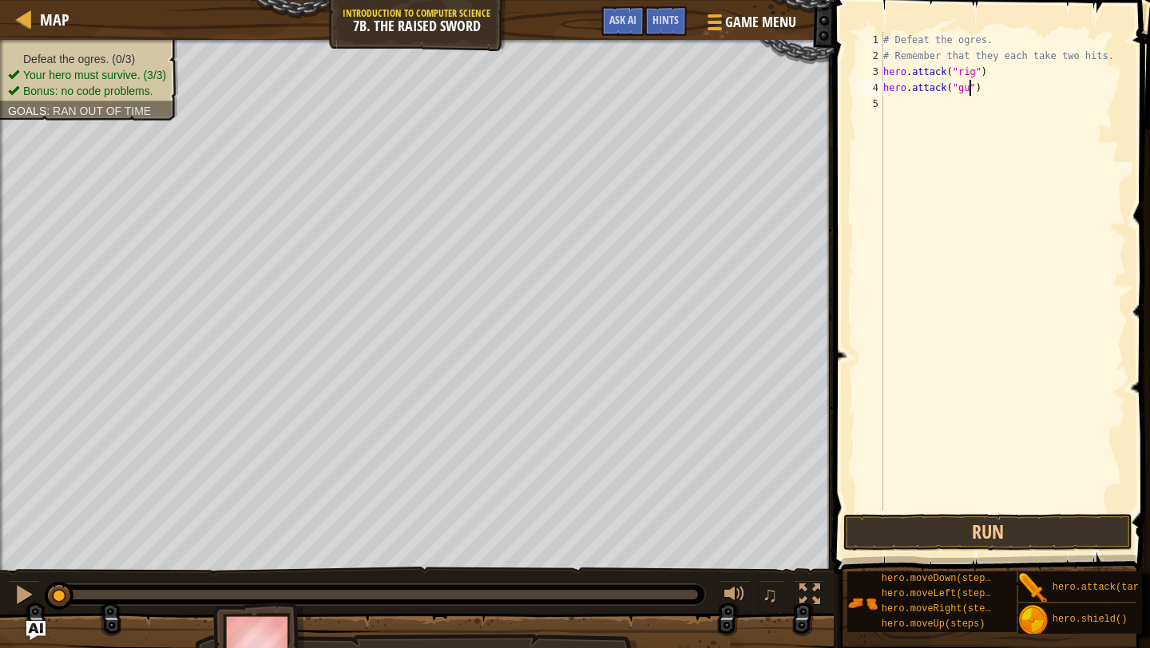
type textarea "hero.attack("gurt")"
click at [894, 114] on div "# Defeat the ogres. # Remember that they each take two hits. hero . attack ( "r…" at bounding box center [1003, 287] width 246 height 511
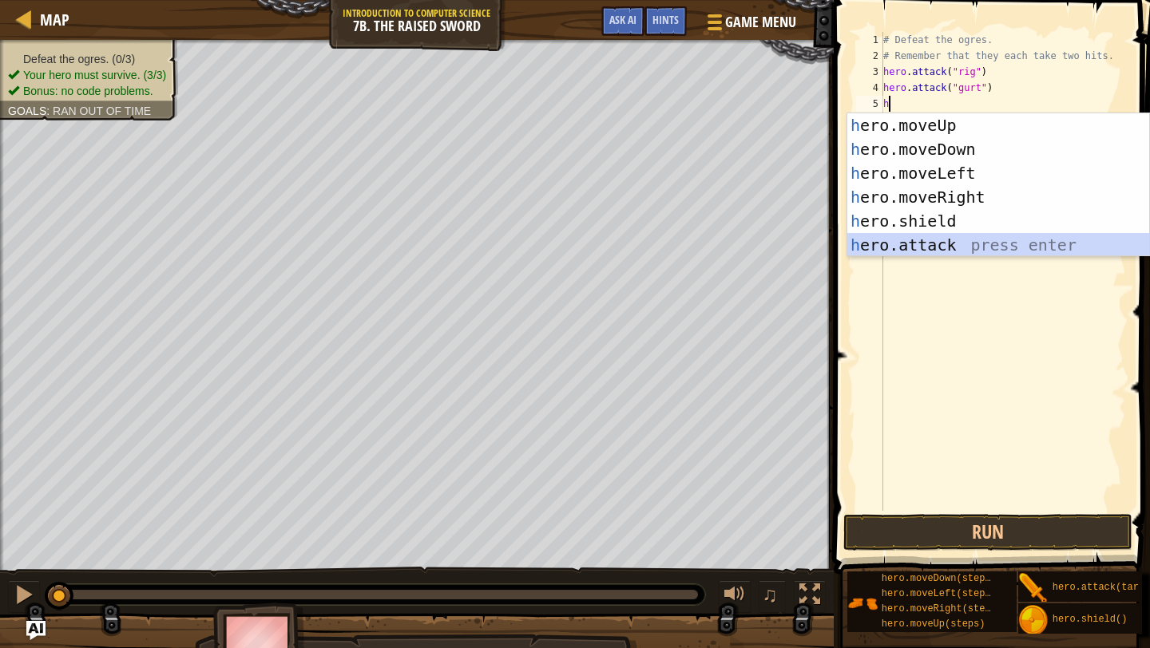
click at [934, 244] on div "h ero.moveUp press enter h ero.moveDown press enter h ero.moveLeft press enter …" at bounding box center [998, 209] width 302 height 192
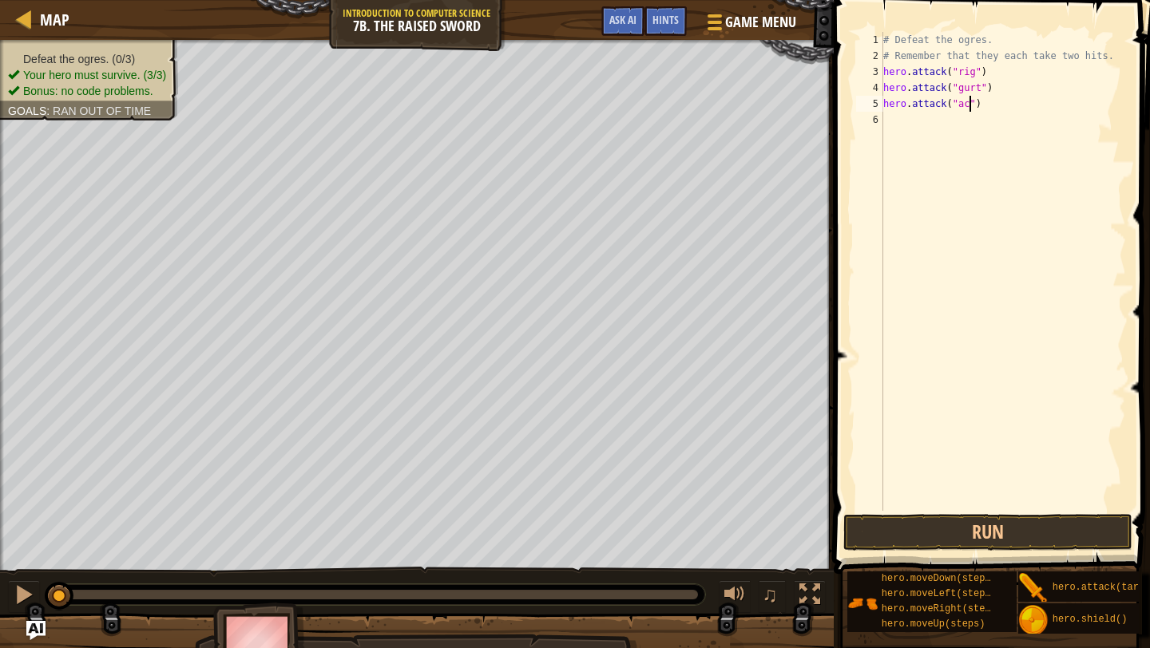
scroll to position [7, 7]
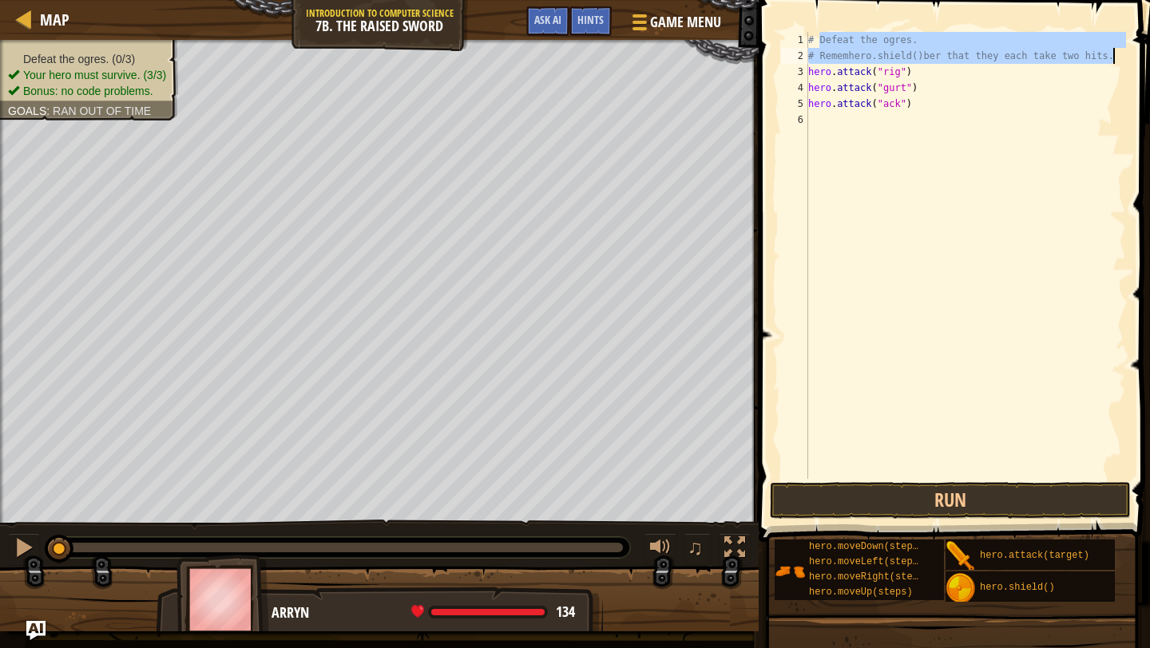
drag, startPoint x: 820, startPoint y: 36, endPoint x: 1111, endPoint y: 61, distance: 292.5
click at [1111, 61] on div "# Defeat the ogres. # Rememhero.shield()ber that they each take two hits. hero …" at bounding box center [965, 271] width 321 height 479
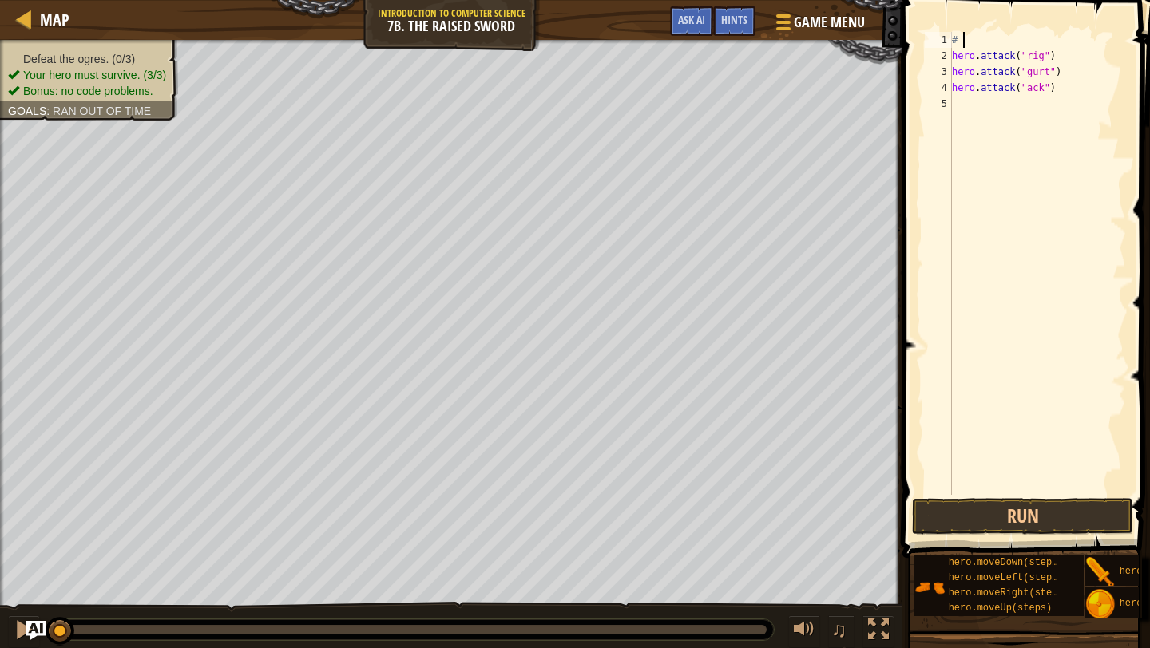
type textarea "#"
click at [952, 52] on div "hero . attack ( "rig" ) hero . attack ( "gurt" ) hero . attack ( "ack" )" at bounding box center [1036, 279] width 177 height 495
click at [953, 89] on div "hero . attack ( "rig" ) hero . attack ( "gurt" ) hero . attack ( "ack" )" at bounding box center [1036, 279] width 177 height 495
click at [952, 122] on div "hero . attack ( "rig" ) hero . attack ( "gurt" ) hero . attack ( "ack" )" at bounding box center [1036, 279] width 177 height 495
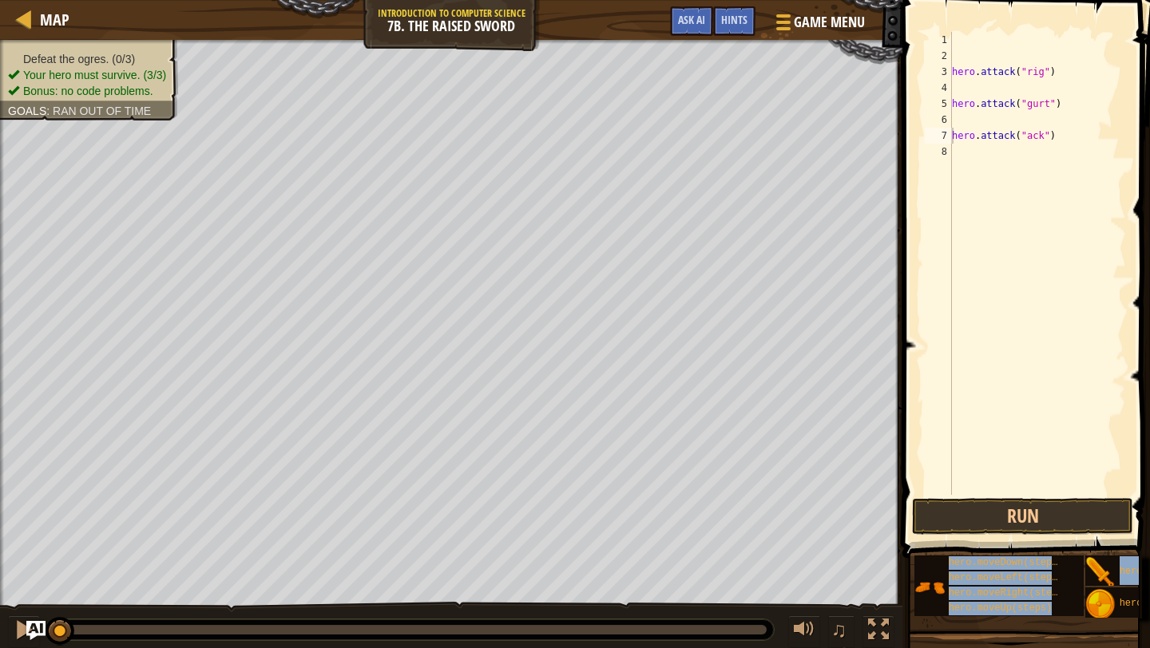
drag, startPoint x: 1124, startPoint y: 599, endPoint x: 971, endPoint y: 93, distance: 528.1
click at [971, 93] on div "Hints Videos hero.attack("ack") 1 2 3 4 5 6 7 8 hero . attack ( "rig" ) hero . …" at bounding box center [1023, 320] width 252 height 640
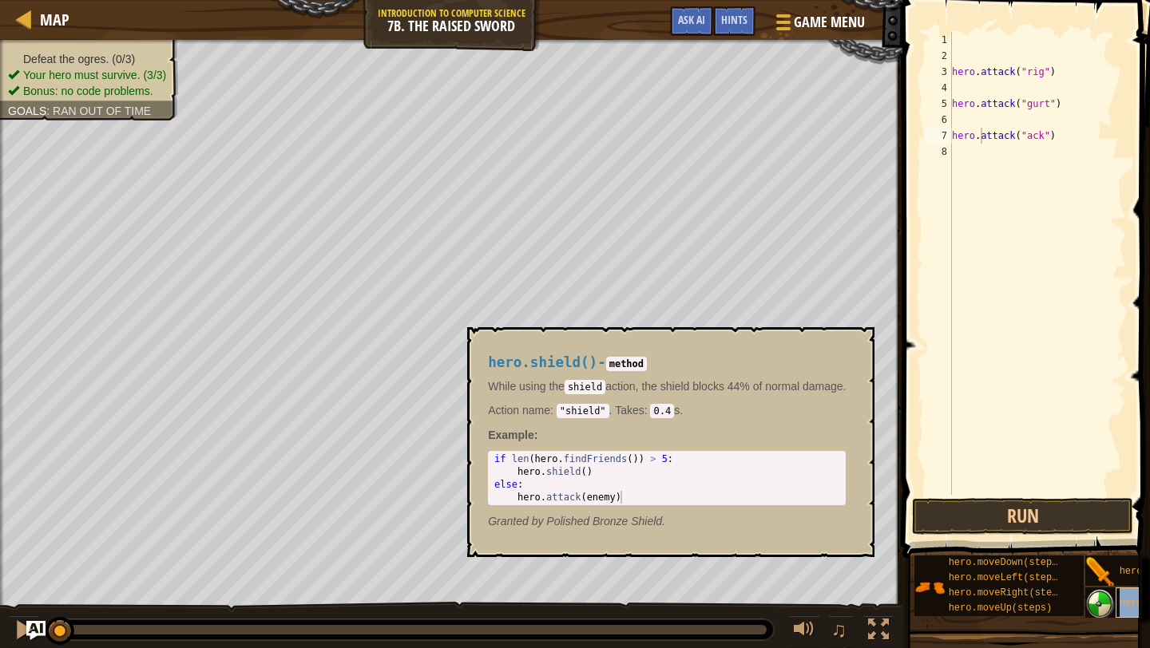
type textarea "hero.shield()"
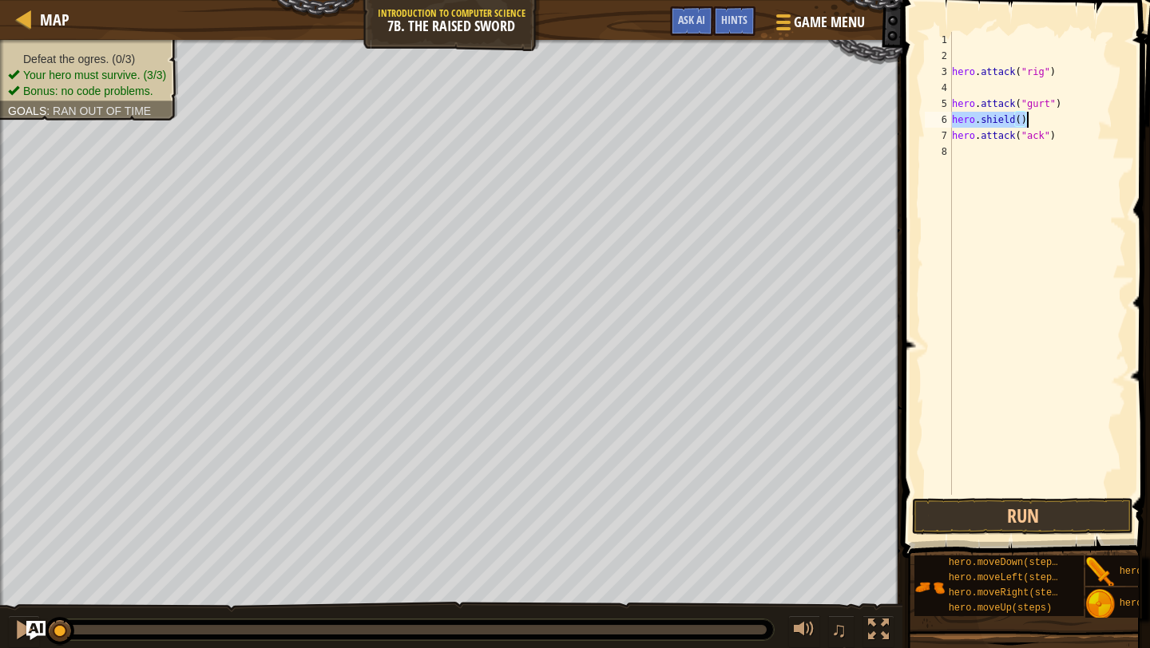
click at [1022, 123] on div "hero . attack ( "rig" ) hero . attack ( "gurt" ) hero . shield ( ) hero . attac…" at bounding box center [1036, 279] width 177 height 495
click at [1005, 92] on div "hero . attack ( "rig" ) hero . attack ( "gurt" ) hero . shield ( ) hero . attac…" at bounding box center [1036, 279] width 177 height 495
click at [1021, 498] on button "Run" at bounding box center [1022, 516] width 221 height 37
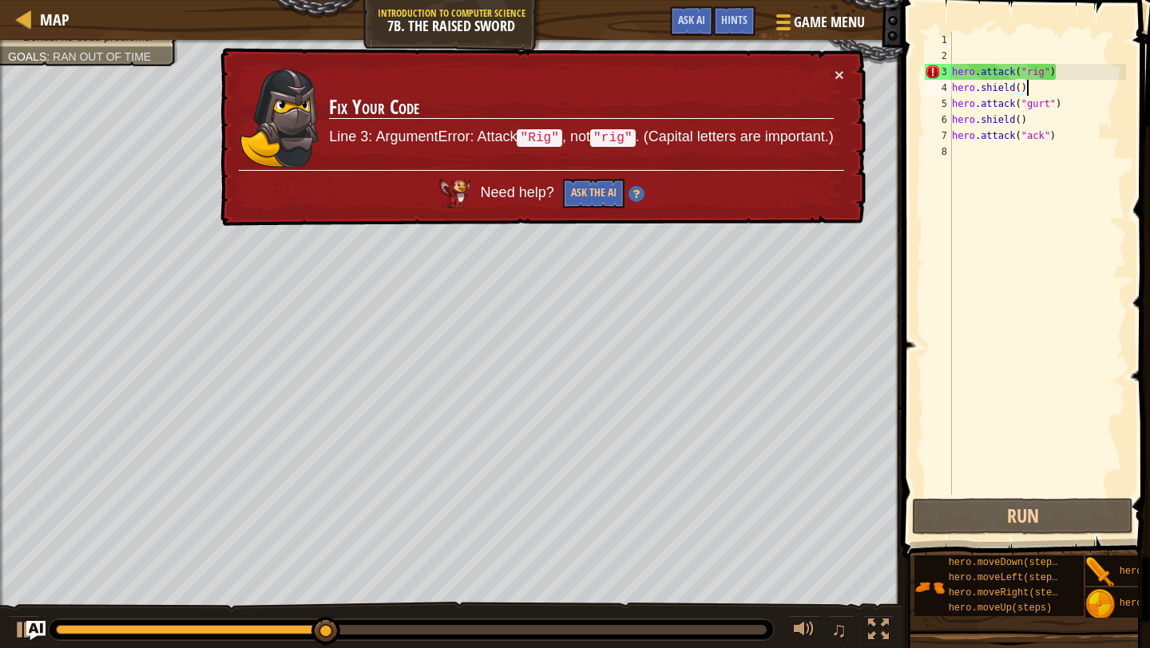
click at [1020, 88] on div "hero . attack ( "rig" ) hero . shield ( ) hero . attack ( "gurt" ) hero . shiel…" at bounding box center [1036, 279] width 177 height 495
click at [1047, 71] on div "hero . attack ( "rig" ) hero . shield ( ) hero . attack ( "gurt" ) hero . shiel…" at bounding box center [1036, 279] width 177 height 495
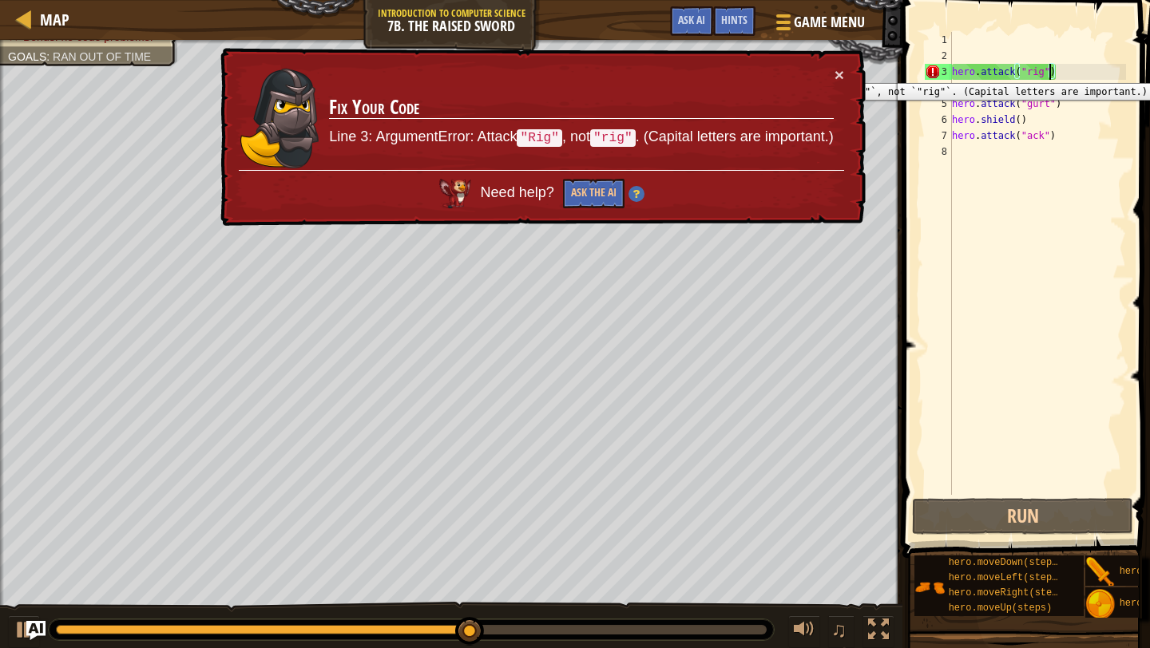
click at [936, 71] on div "3" at bounding box center [938, 72] width 27 height 16
click at [977, 73] on div "hero . attack ( "rig" ) hero . shield ( ) hero . attack ( "gurt" ) hero . shiel…" at bounding box center [1036, 279] width 177 height 495
click at [1037, 74] on div "hero . attack ( "rig" ) hero . shield ( ) hero . attack ( "gurt" ) hero . shiel…" at bounding box center [1036, 279] width 177 height 495
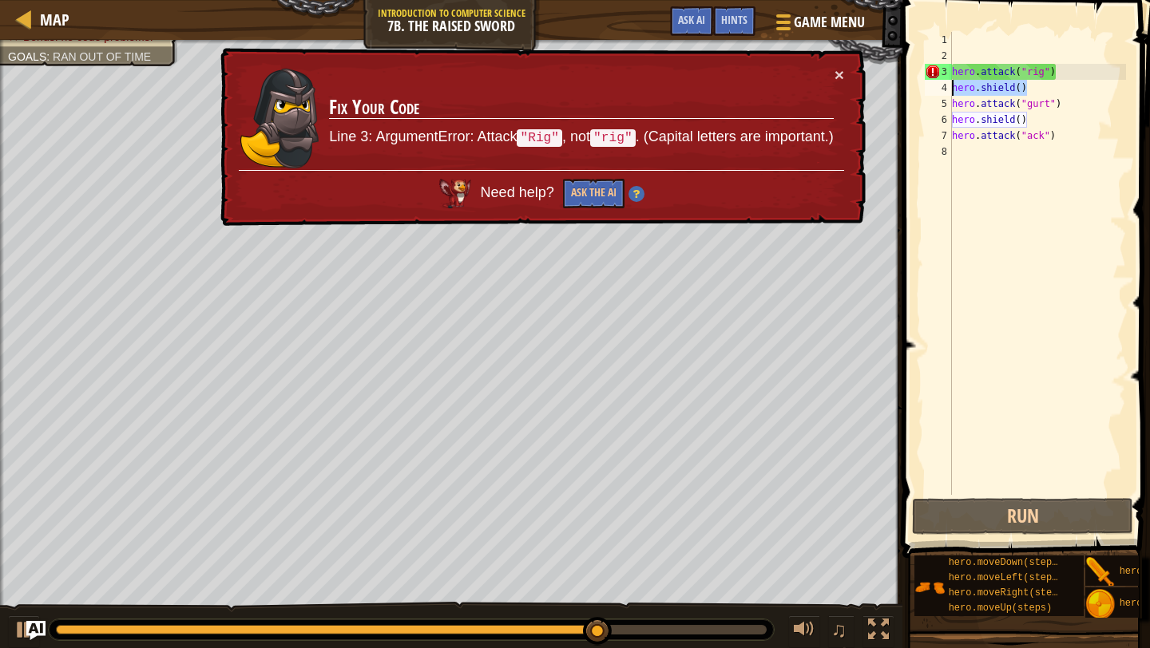
drag, startPoint x: 1032, startPoint y: 92, endPoint x: 934, endPoint y: 89, distance: 98.3
click at [934, 89] on div "hero.attack("rig") 1 2 3 4 5 6 7 8 hero . attack ( "rig" ) hero . shield ( ) he…" at bounding box center [1023, 263] width 204 height 463
type textarea "hero.shield()"
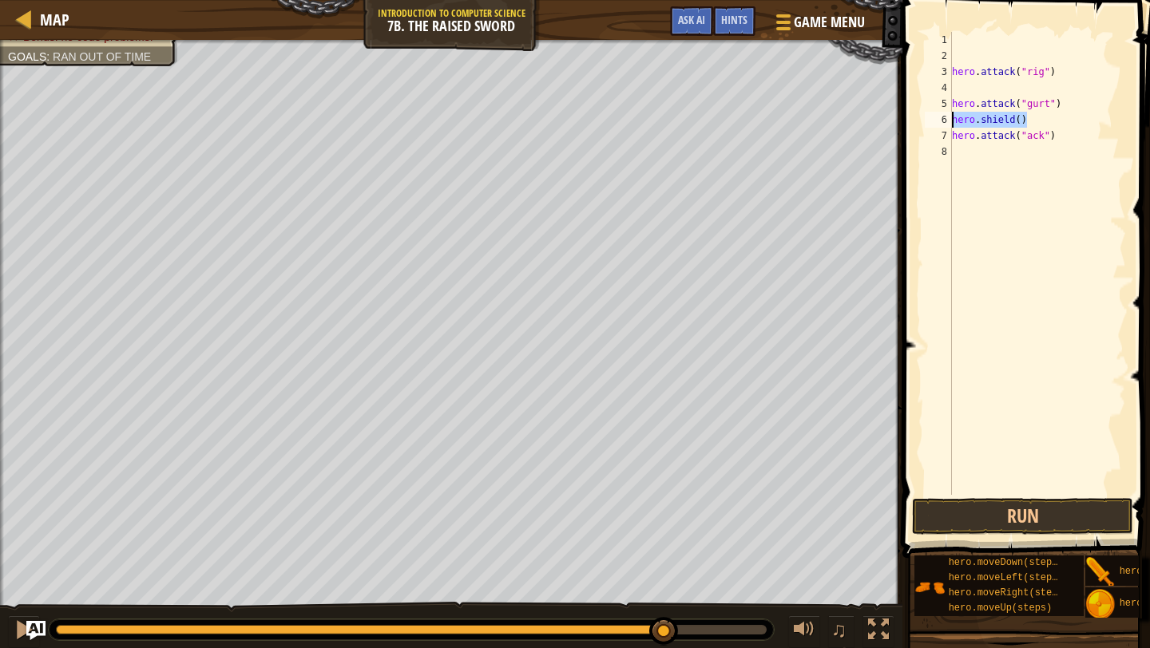
drag, startPoint x: 1030, startPoint y: 120, endPoint x: 946, endPoint y: 117, distance: 83.9
click at [946, 117] on div "1 2 3 4 5 6 7 8 hero . attack ( "rig" ) hero . attack ( "gurt" ) hero . shield …" at bounding box center [1023, 263] width 204 height 463
type textarea "hero.shield()"
click at [961, 82] on div "hero . attack ( "rig" ) hero . attack ( "gurt" ) hero . attack ( "ack" )" at bounding box center [1036, 279] width 177 height 495
click at [956, 113] on div "hero . attack ( "rig" ) hero . attack ( "gurt" ) hero . attack ( "ack" )" at bounding box center [1036, 279] width 177 height 495
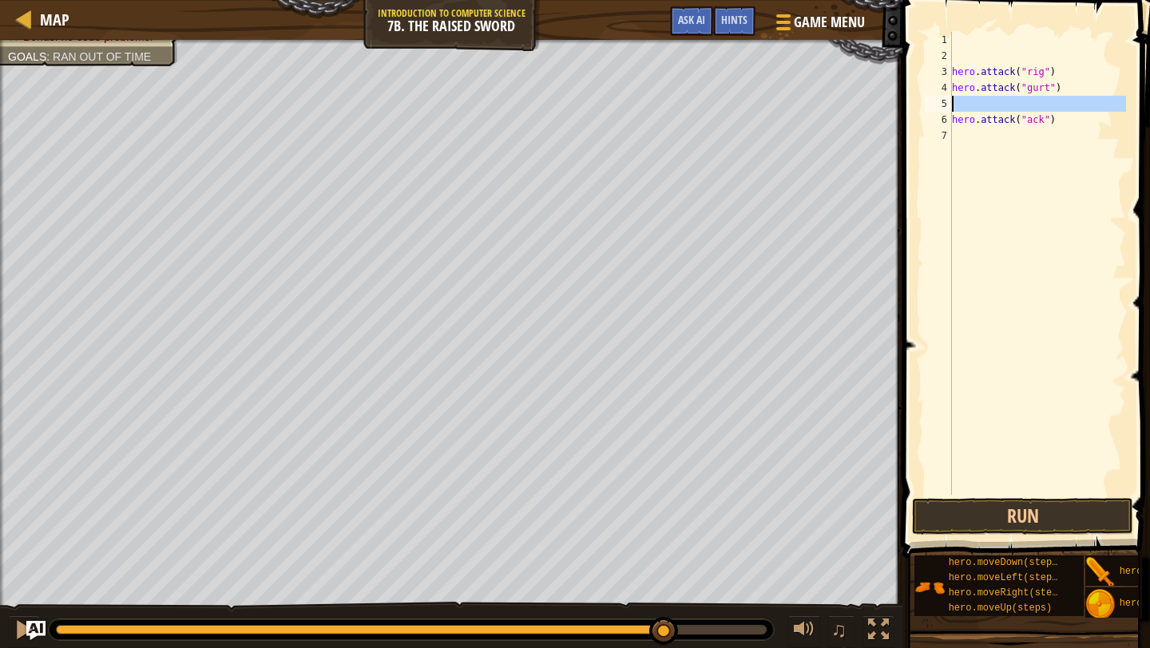
click at [951, 100] on div "5" at bounding box center [938, 104] width 27 height 16
type textarea "hero.attack("ack")"
type textarea "hero.attack("gurt")"
click at [956, 47] on div "hero . attack ( "rig" ) hero . attack ( "gurt" ) hero . attack ( "ack" )" at bounding box center [1036, 279] width 177 height 495
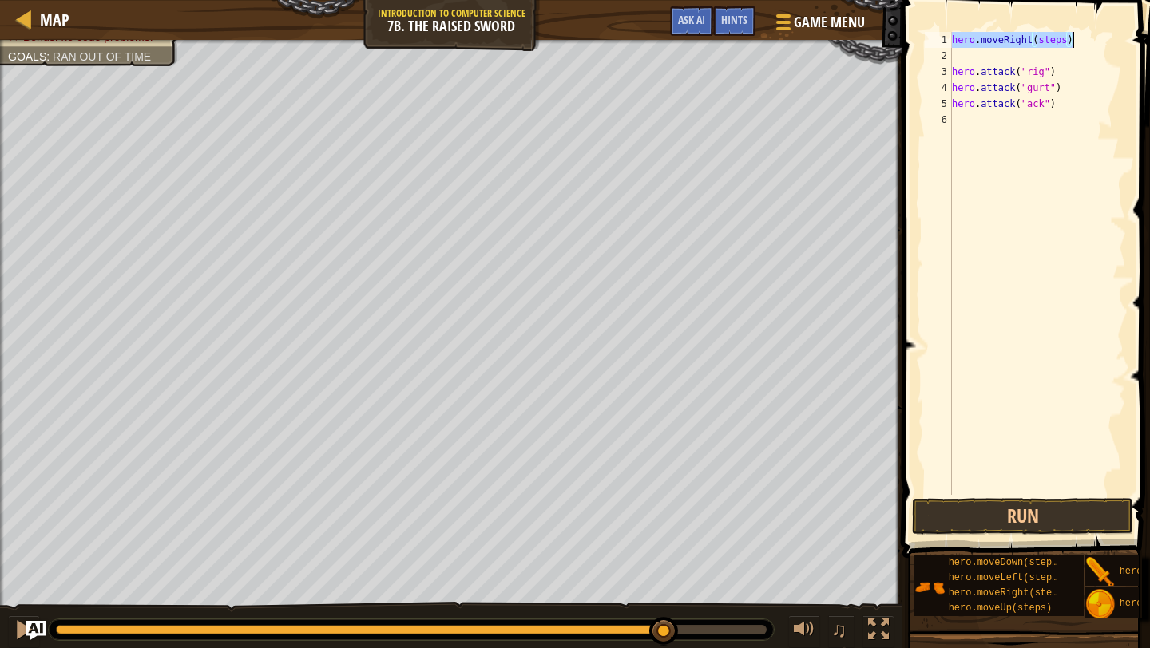
click at [1055, 34] on div "hero . moveRight ( steps ) hero . attack ( "rig" ) hero . attack ( "gurt" ) her…" at bounding box center [1036, 279] width 177 height 495
type textarea "hero.moveRight(2)"
click at [1031, 523] on button "Run" at bounding box center [1022, 516] width 221 height 37
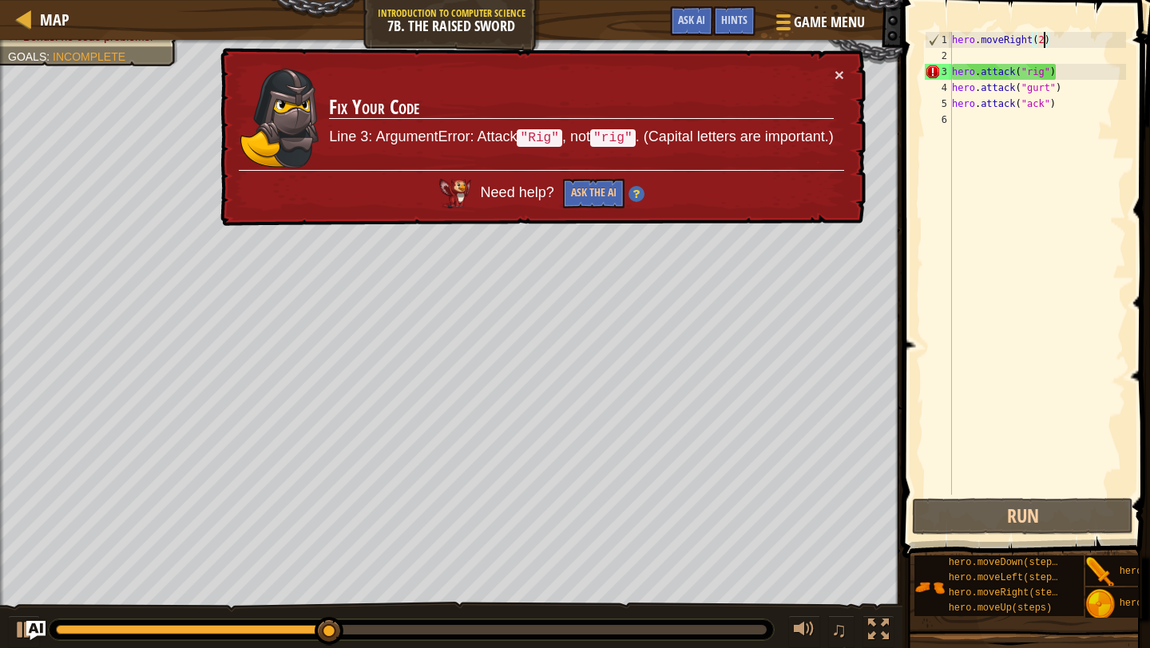
click at [952, 61] on div "hero . moveRight ( 2 ) hero . attack ( "rig" ) hero . attack ( "gurt" ) hero . …" at bounding box center [1036, 279] width 177 height 495
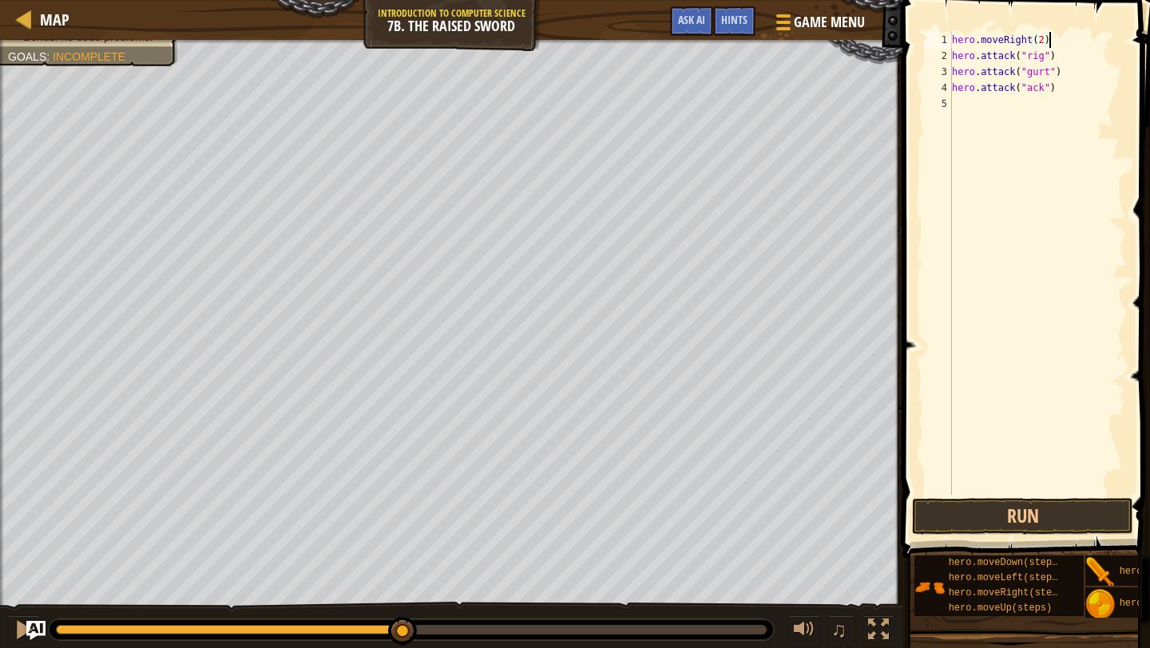
click at [1036, 77] on div "hero . moveRight ( 2 ) hero . attack ( "rig" ) hero . attack ( "gurt" ) hero . …" at bounding box center [1036, 279] width 177 height 495
click at [1038, 89] on div "hero . moveRight ( 2 ) hero . attack ( "rig" ) hero . attack ( "rig" ) hero . a…" at bounding box center [1036, 279] width 177 height 495
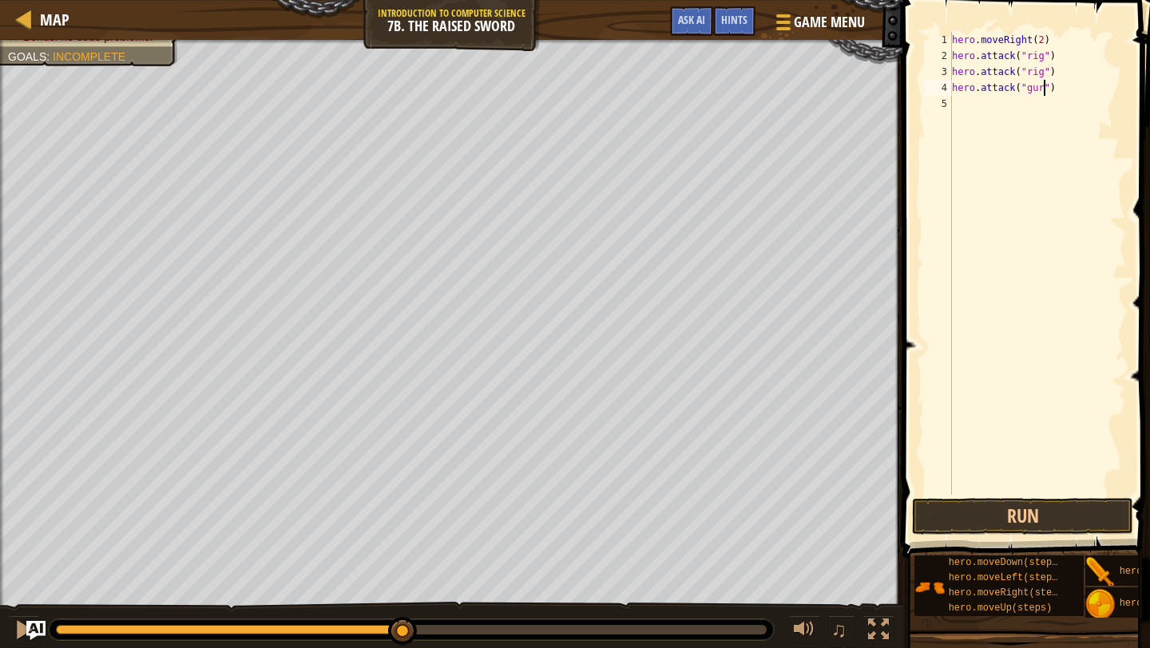
scroll to position [7, 8]
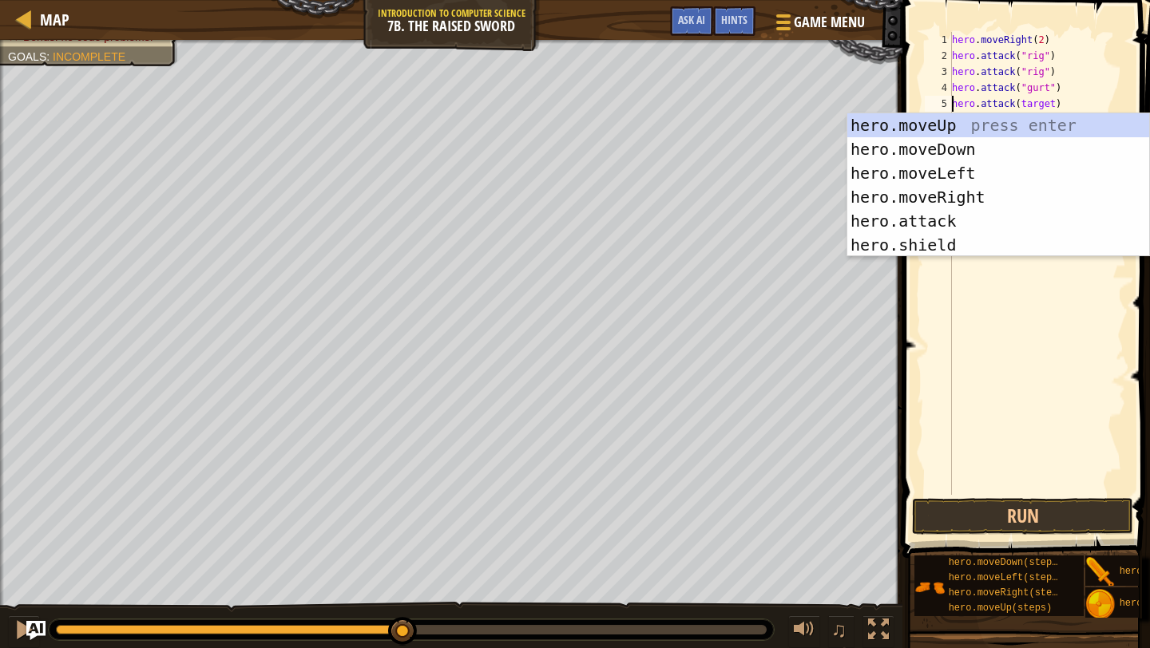
click at [1032, 105] on div "hero . moveRight ( 2 ) hero . attack ( "rig" ) hero . attack ( "rig" ) hero . a…" at bounding box center [1036, 279] width 177 height 495
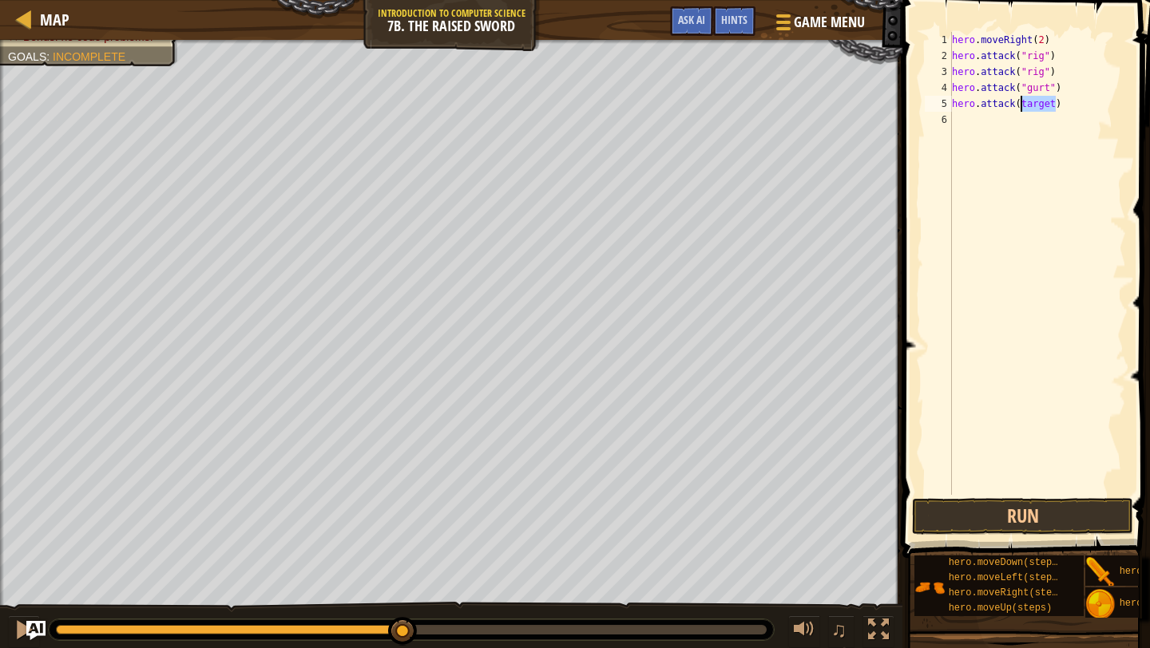
click at [1032, 105] on div "hero . moveRight ( 2 ) hero . attack ( "rig" ) hero . attack ( "rig" ) hero . a…" at bounding box center [1036, 279] width 177 height 495
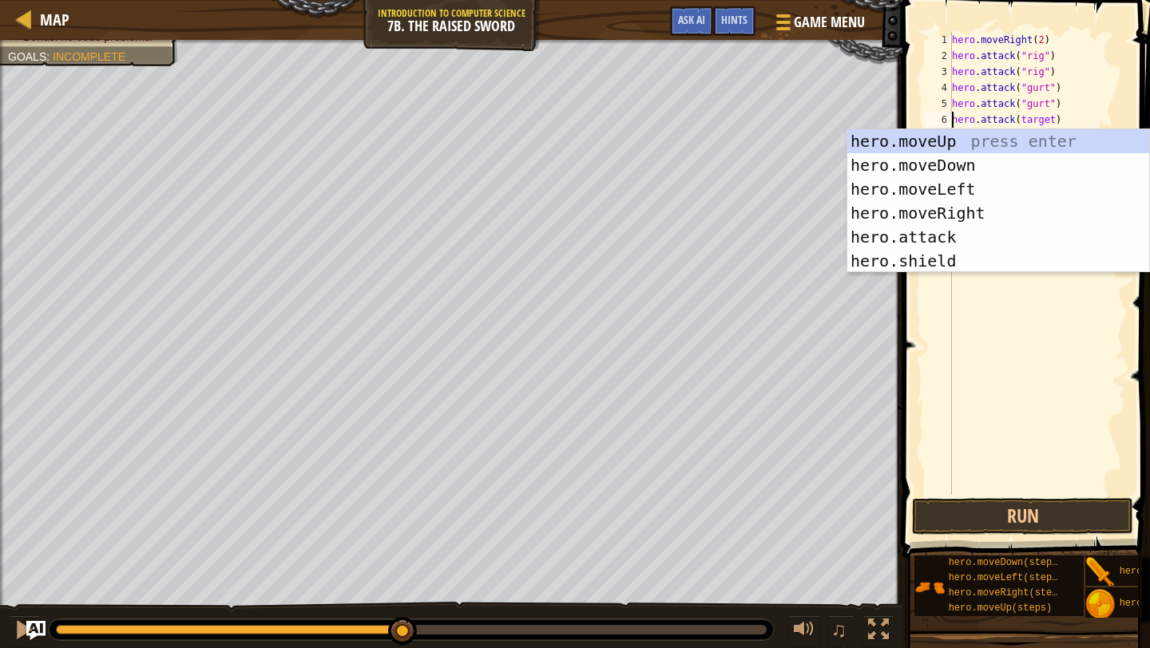
click at [1044, 122] on div "hero . moveRight ( 2 ) hero . attack ( "rig" ) hero . attack ( "rig" ) hero . a…" at bounding box center [1036, 279] width 177 height 495
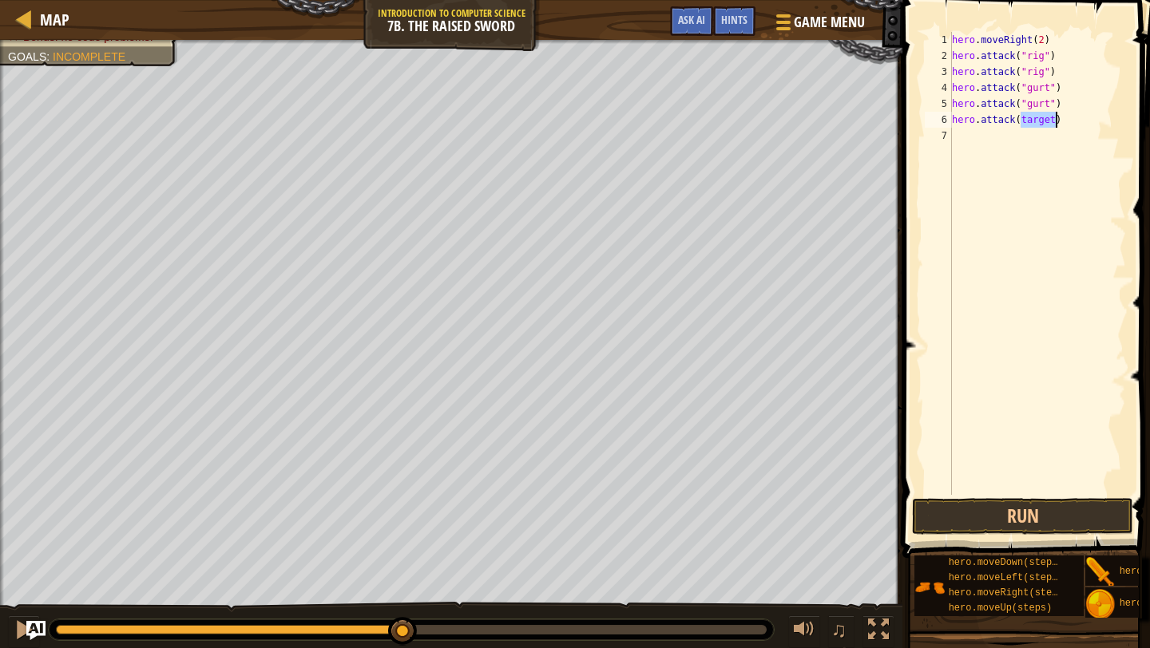
click at [1044, 122] on div "hero . moveRight ( 2 ) hero . attack ( "rig" ) hero . attack ( "rig" ) hero . a…" at bounding box center [1036, 279] width 177 height 495
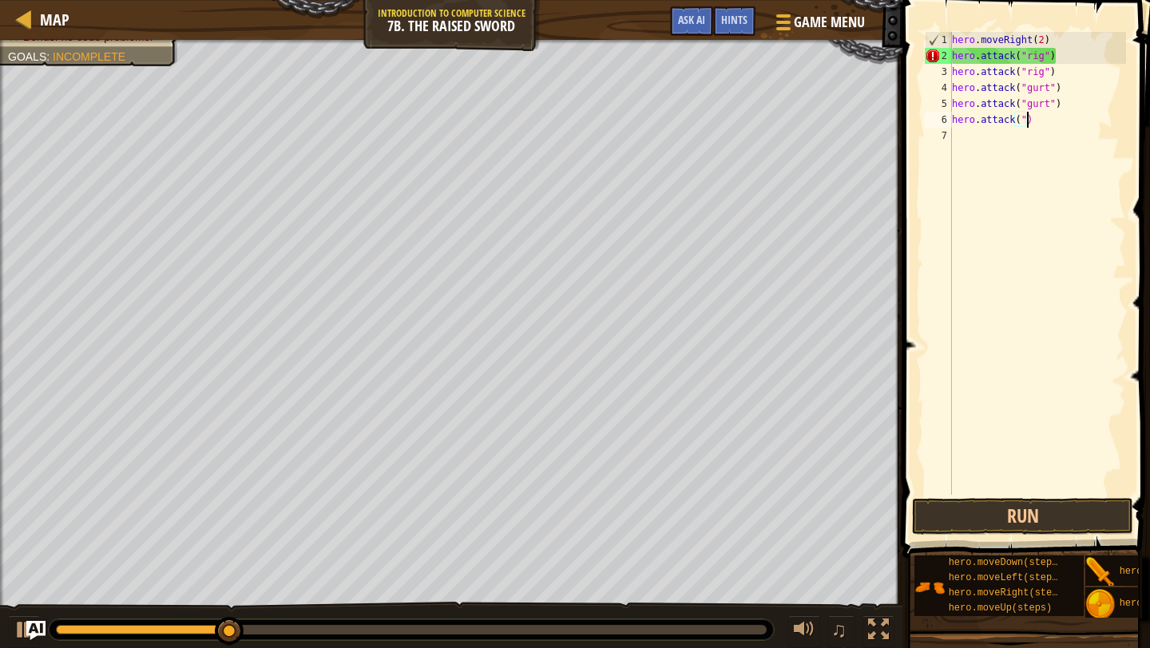
scroll to position [7, 6]
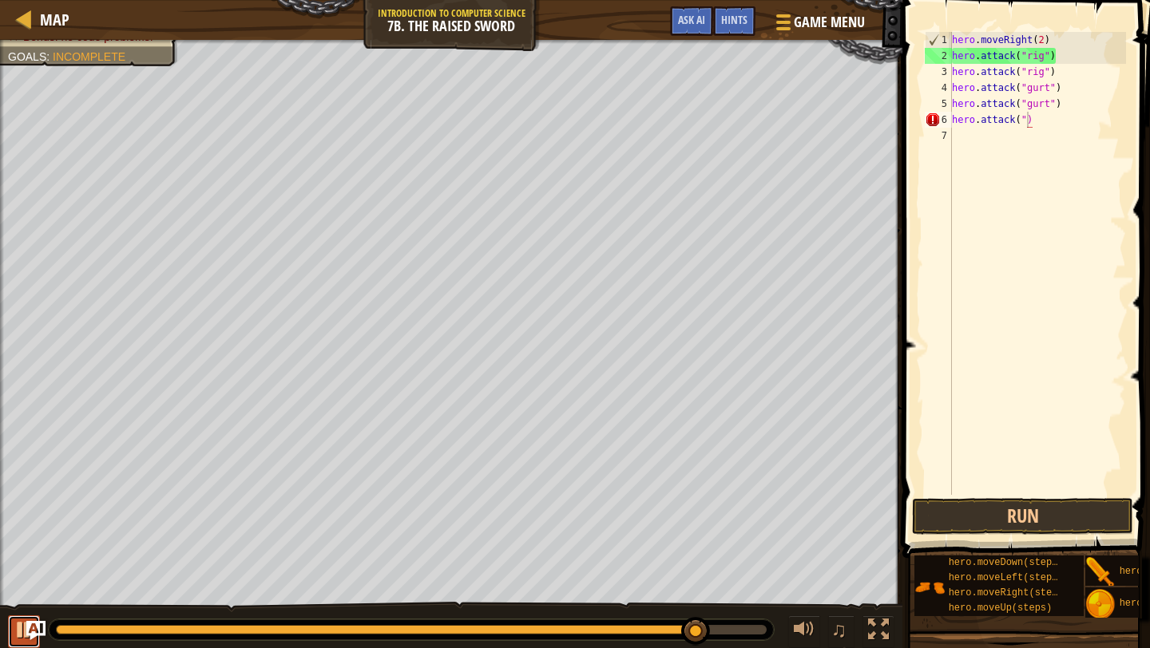
click at [22, 633] on div at bounding box center [24, 630] width 21 height 21
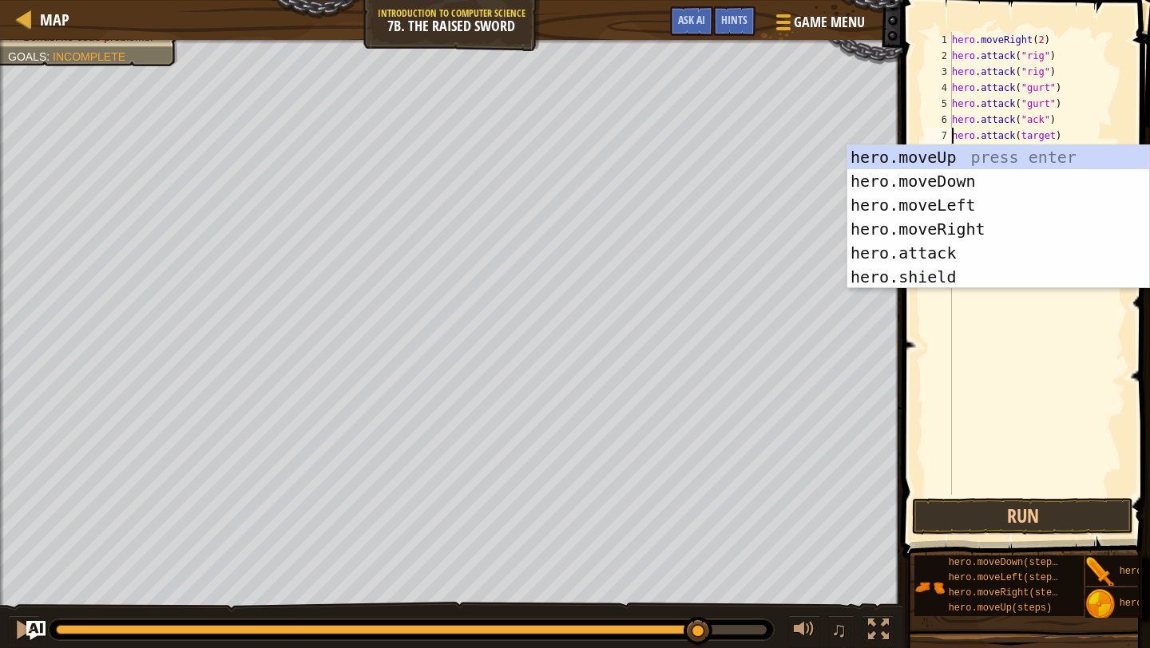
click at [1041, 143] on div "hero . moveRight ( 2 ) hero . attack ( "rig" ) hero . attack ( "rig" ) hero . a…" at bounding box center [1036, 279] width 177 height 495
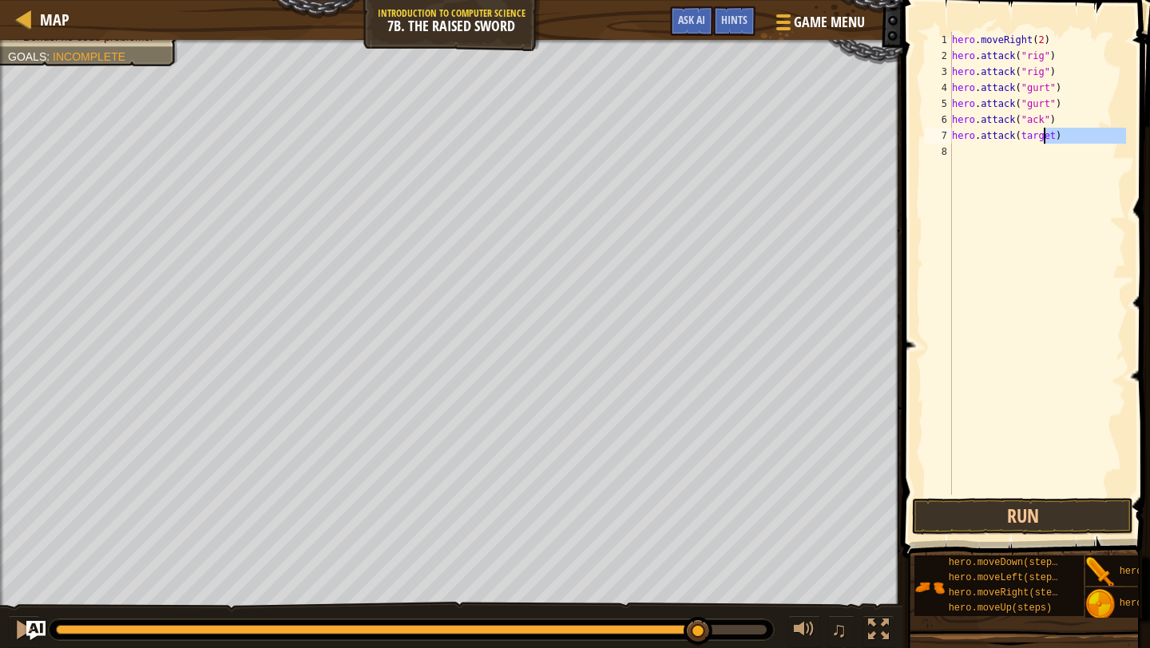
click at [1041, 143] on div "hero . moveRight ( 2 ) hero . attack ( "rig" ) hero . attack ( "rig" ) hero . a…" at bounding box center [1036, 279] width 177 height 495
type textarea "hero.attack("ack")"
click at [1029, 517] on button "Run" at bounding box center [1022, 516] width 221 height 37
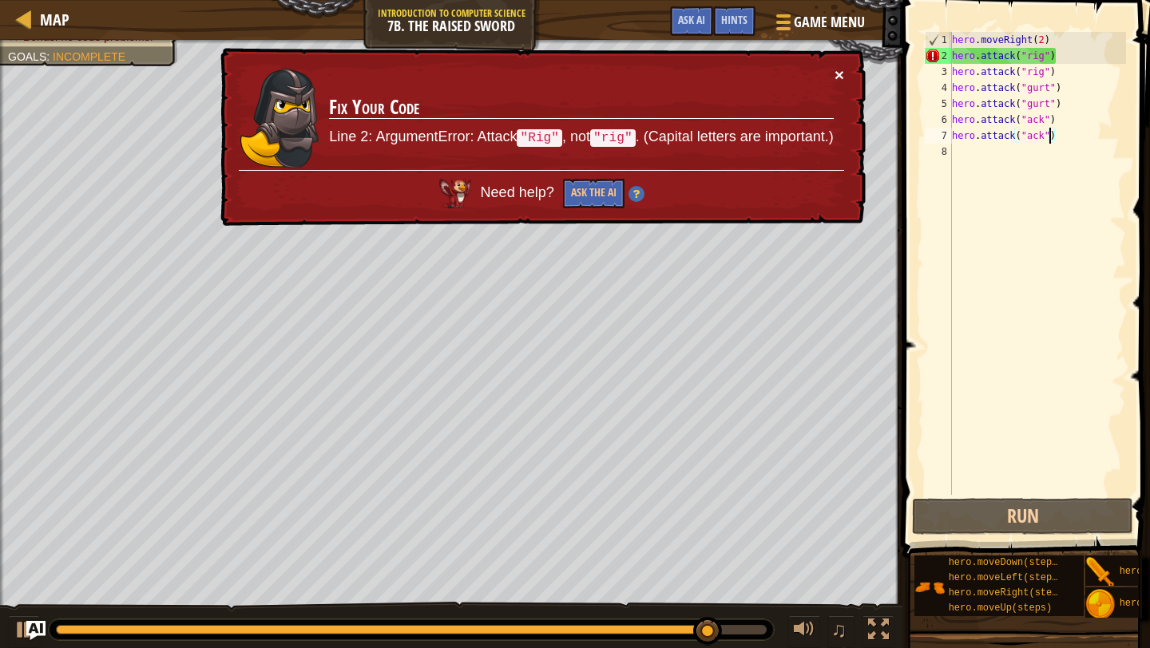
click at [838, 68] on button "×" at bounding box center [839, 76] width 10 height 17
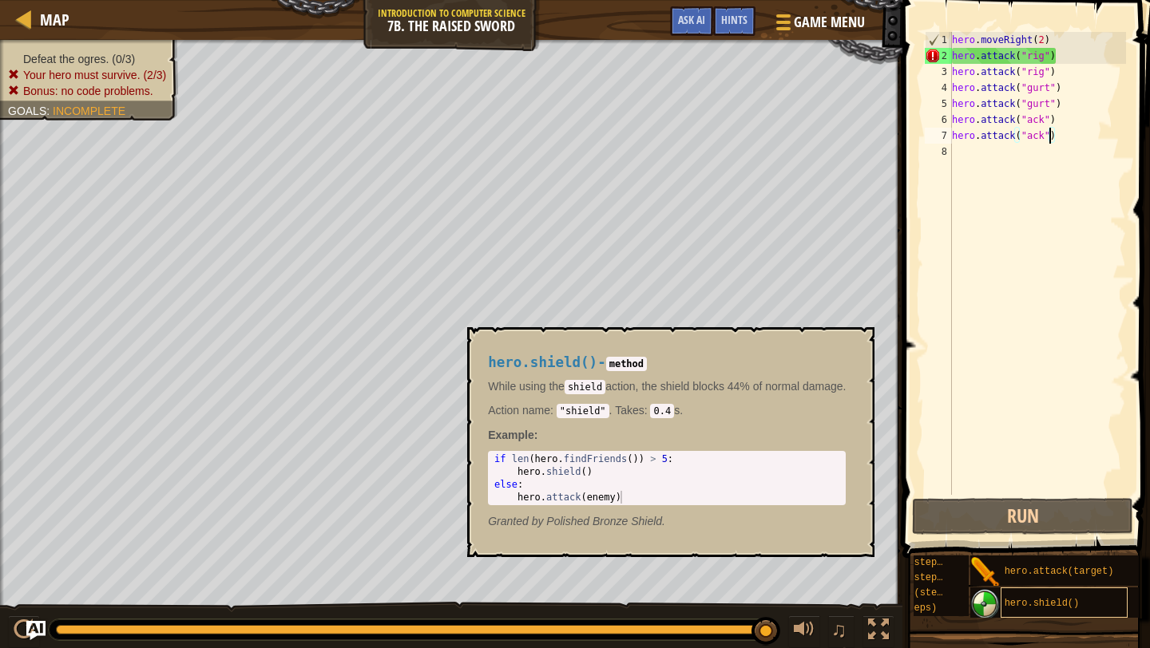
scroll to position [0, 0]
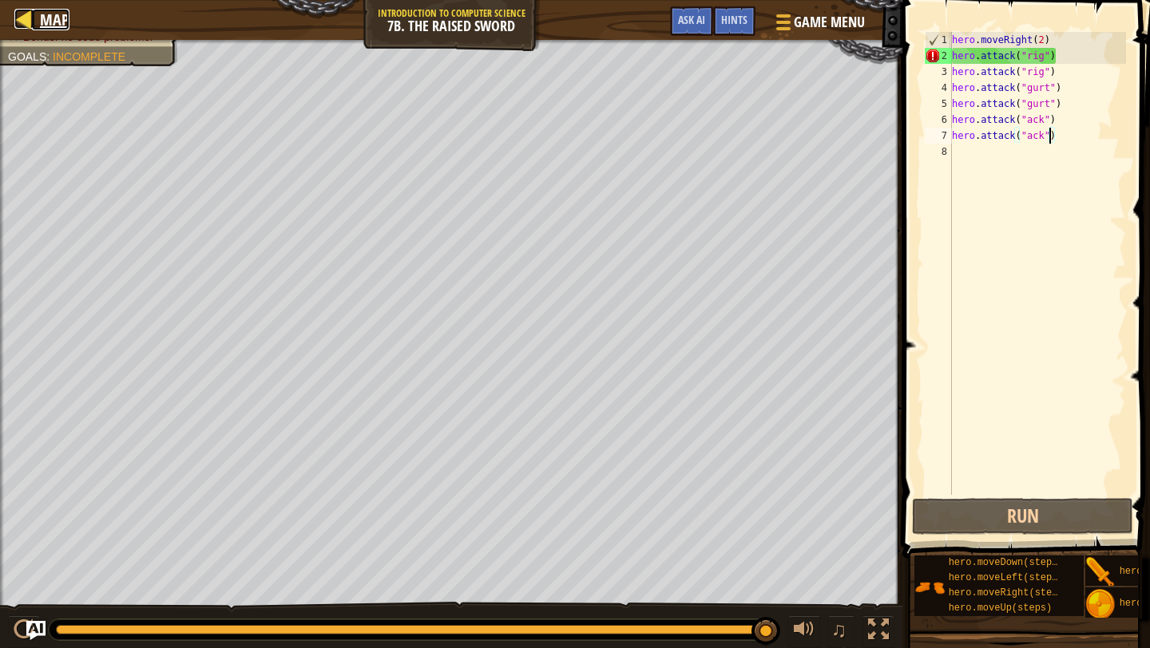
click at [34, 24] on link "Map" at bounding box center [51, 20] width 38 height 22
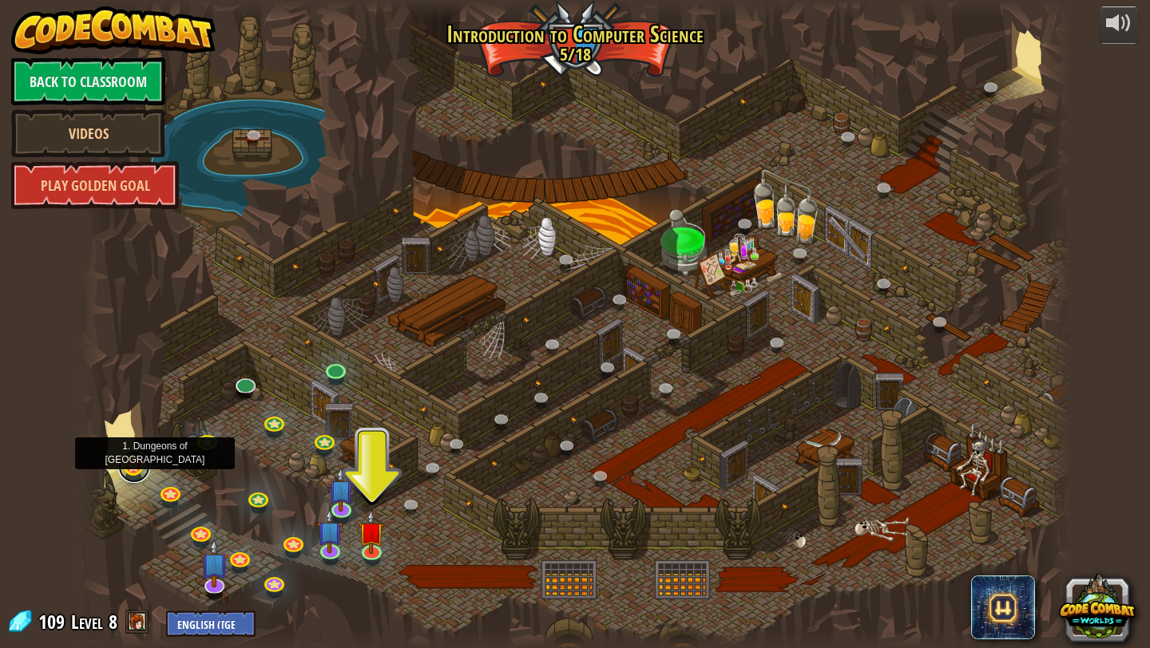
click at [126, 463] on link at bounding box center [134, 467] width 32 height 32
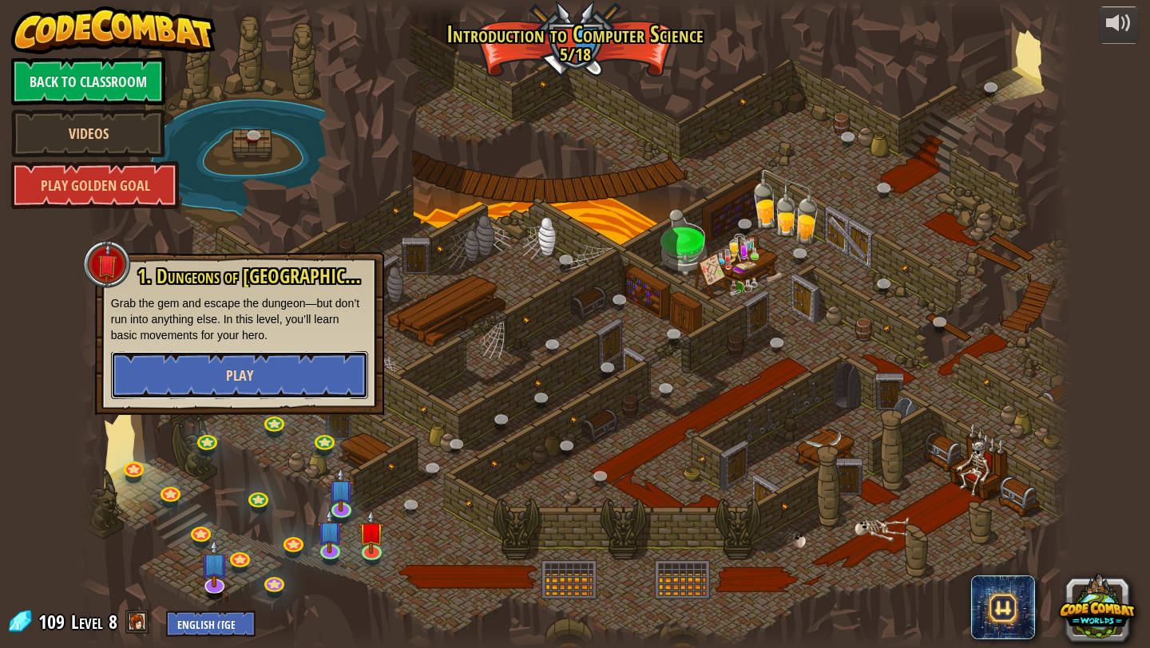
click at [300, 355] on button "Play" at bounding box center [239, 375] width 257 height 48
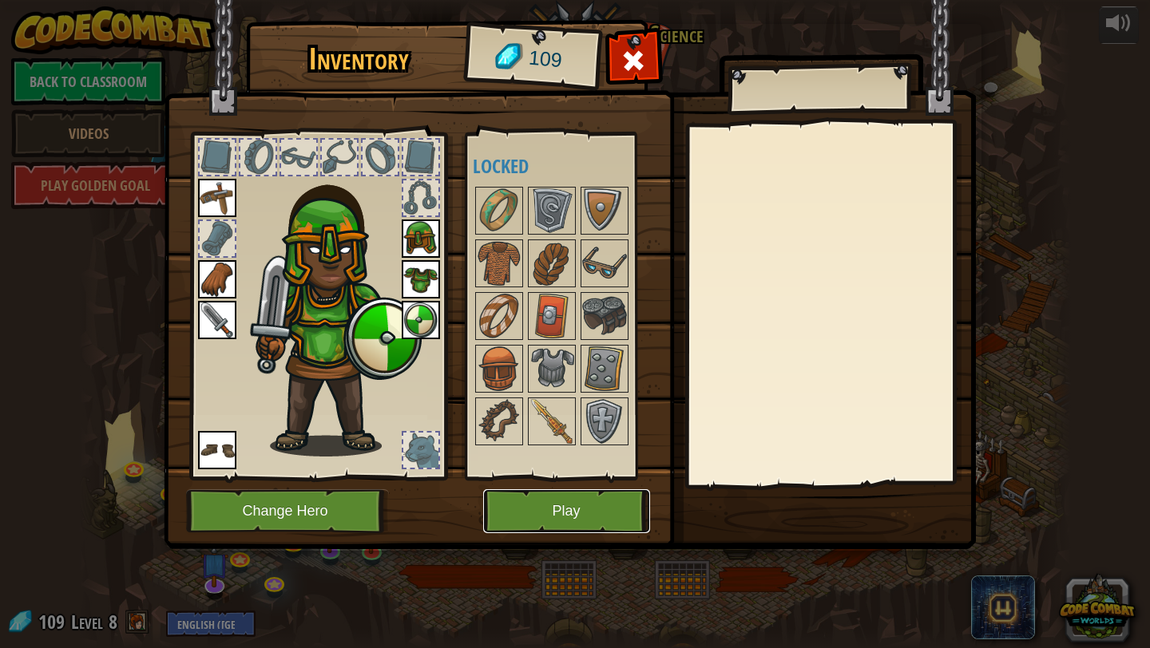
click at [559, 521] on button "Play" at bounding box center [566, 511] width 167 height 44
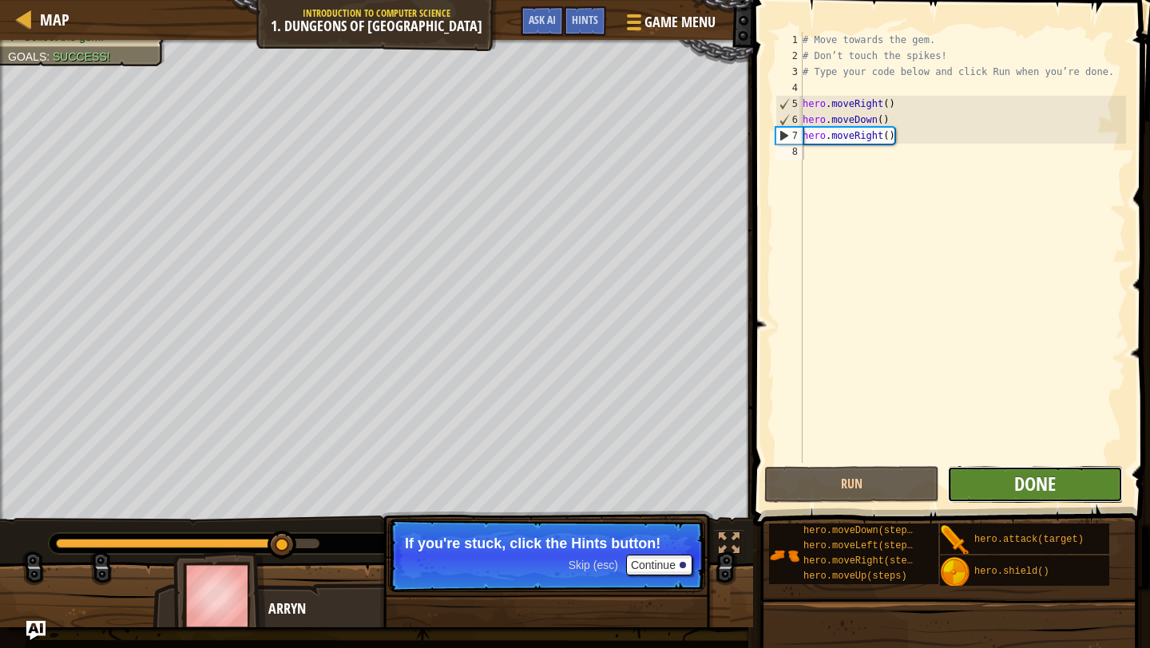
click at [1039, 477] on span "Done" at bounding box center [1035, 484] width 42 height 26
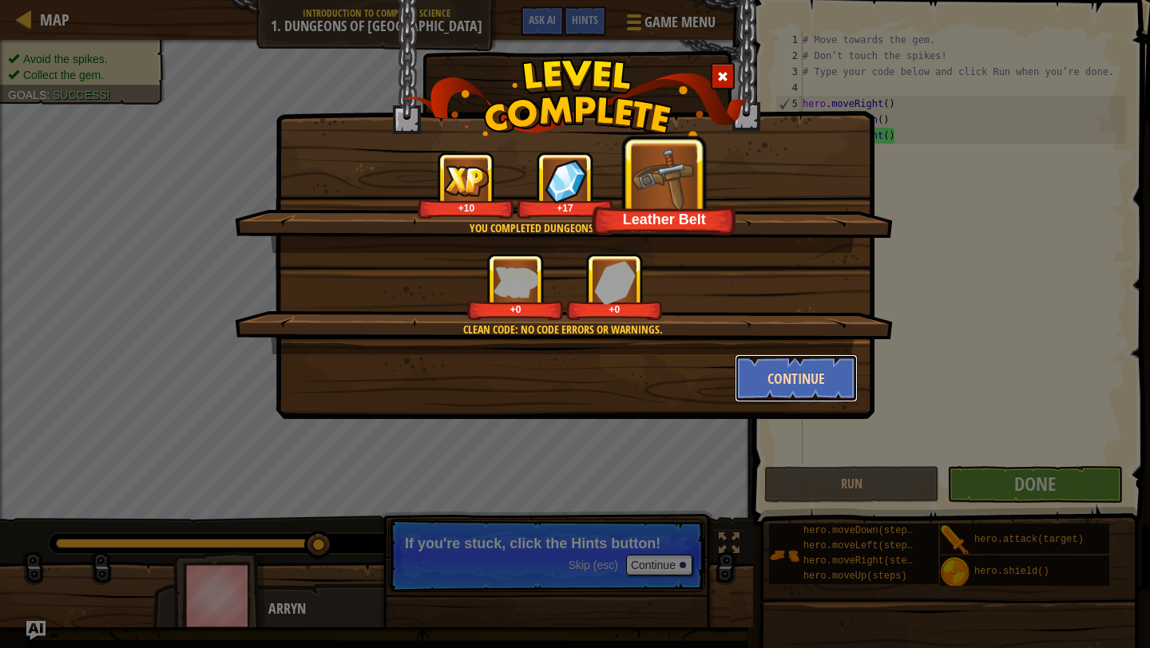
click at [785, 374] on button "Continue" at bounding box center [797, 378] width 124 height 48
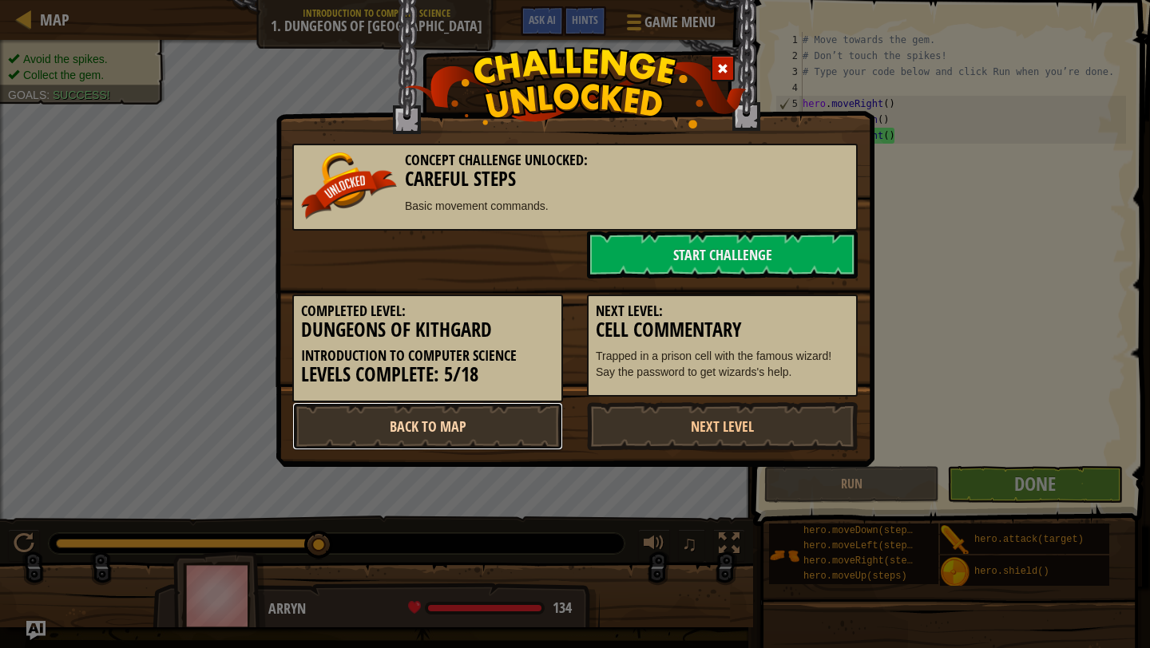
click at [472, 416] on link "Back to Map" at bounding box center [427, 426] width 271 height 48
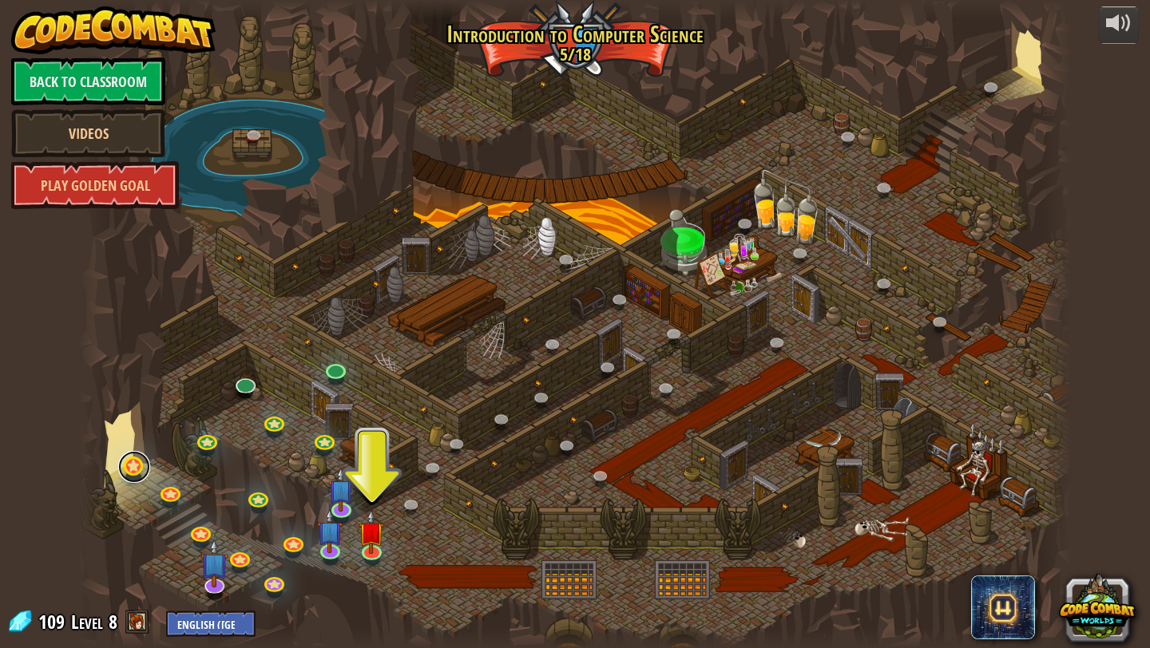
click at [130, 460] on link at bounding box center [134, 467] width 32 height 32
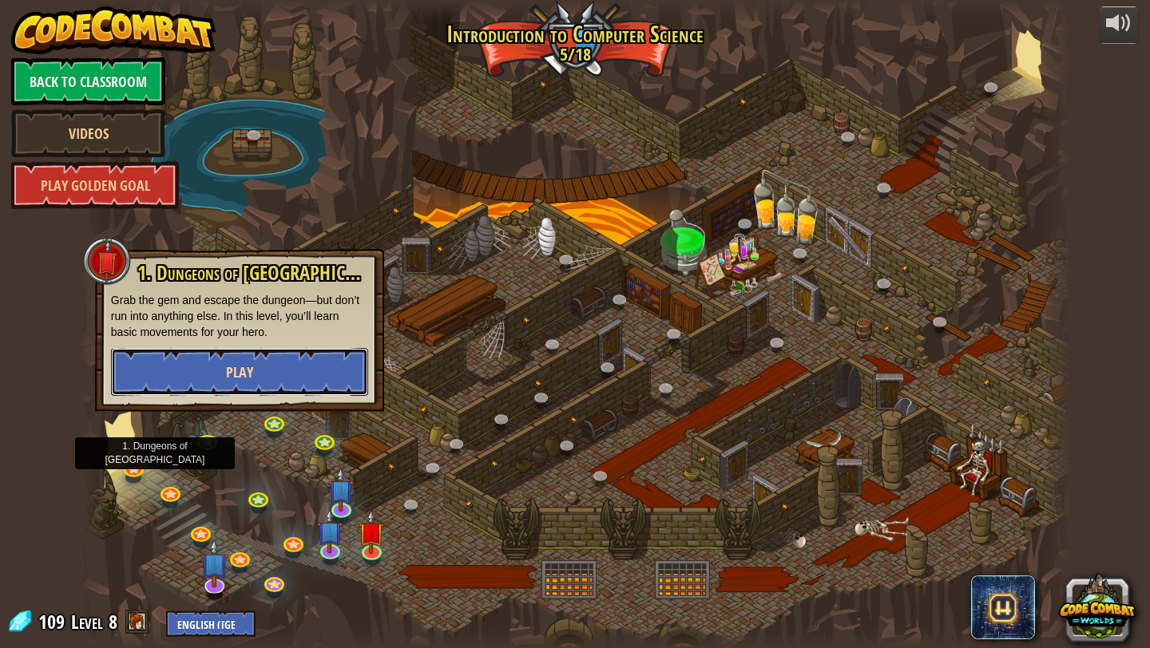
click at [287, 360] on button "Play" at bounding box center [239, 372] width 257 height 48
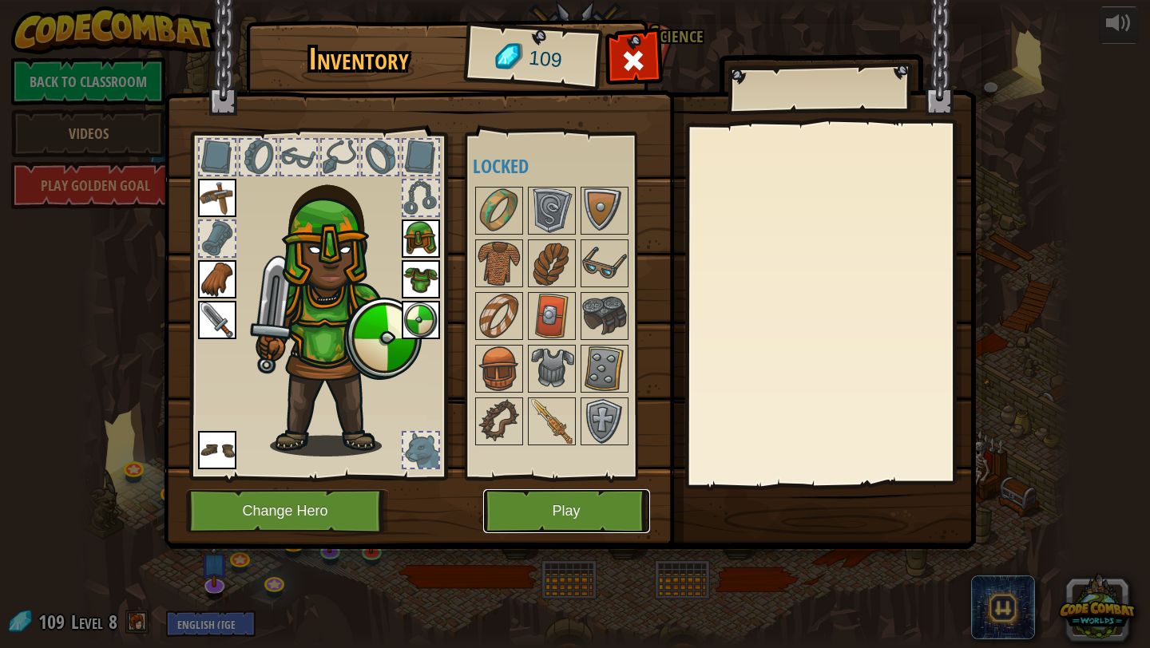
click at [580, 516] on button "Play" at bounding box center [566, 511] width 167 height 44
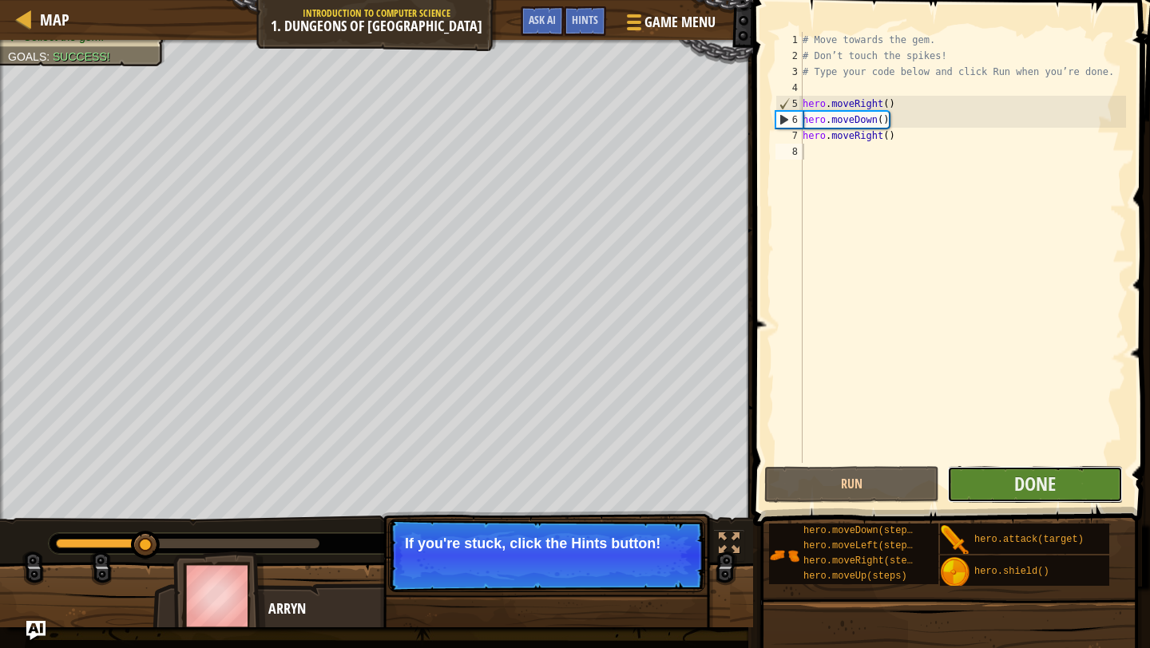
click at [1058, 466] on button "Done" at bounding box center [1034, 484] width 175 height 37
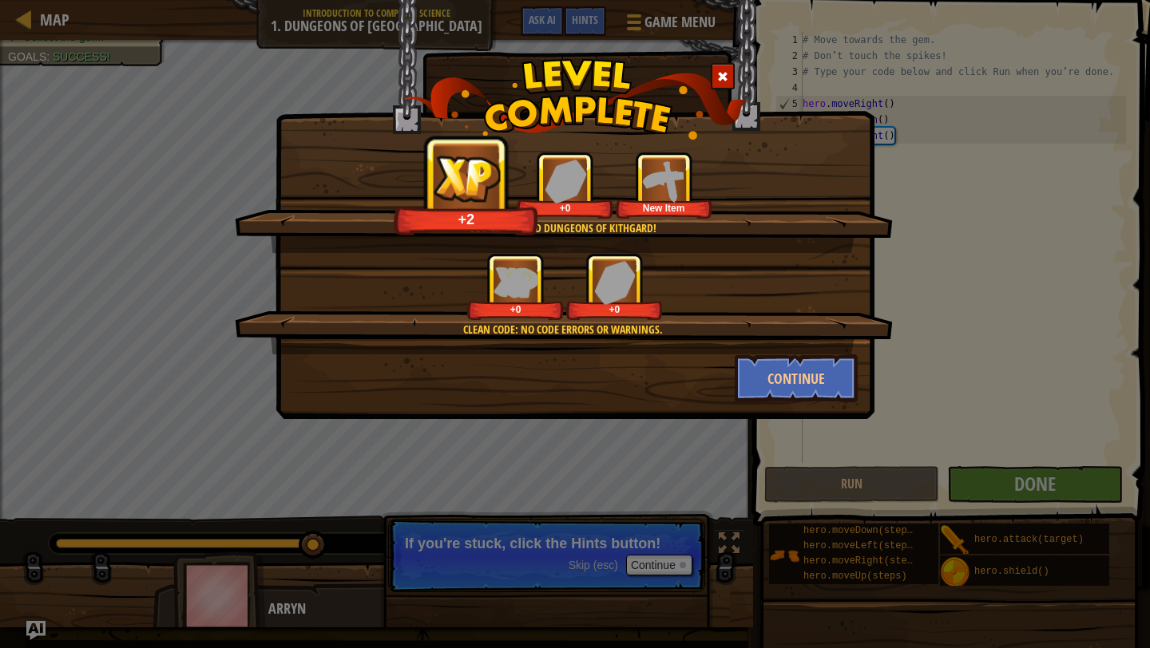
click at [832, 472] on div "You completed Dungeons of Kithgard! +2 +0 New Item Clean code: no code errors o…" at bounding box center [575, 324] width 1150 height 648
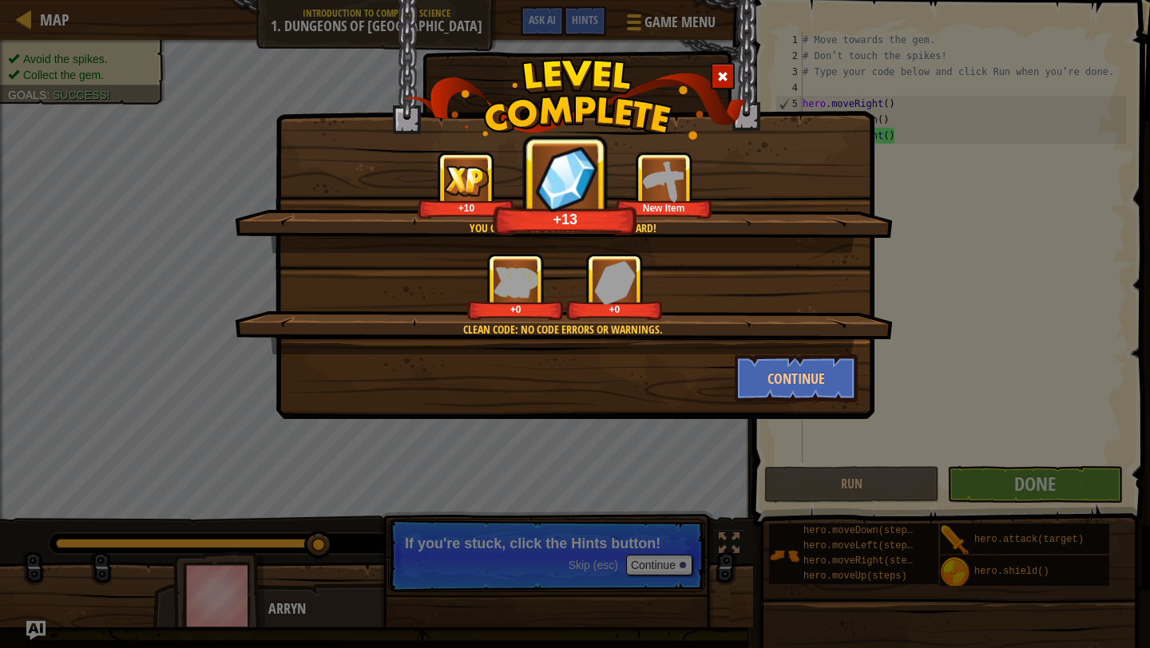
click at [715, 77] on div at bounding box center [723, 76] width 24 height 26
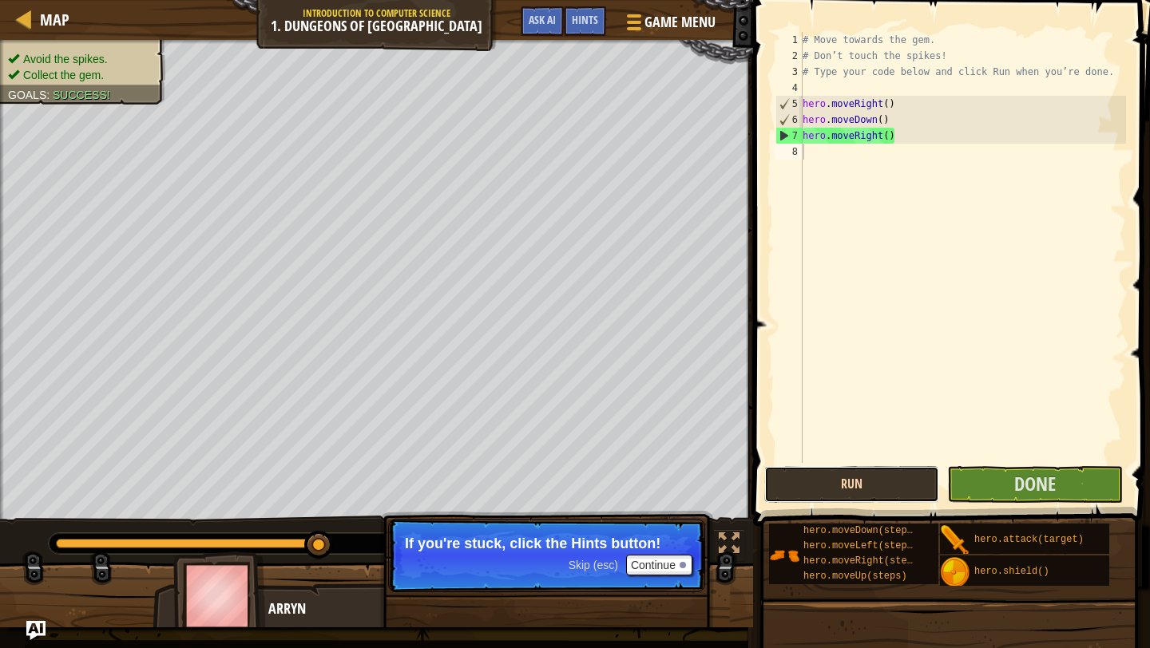
click at [843, 489] on button "Run" at bounding box center [851, 484] width 175 height 37
click at [894, 485] on button "Run" at bounding box center [851, 484] width 175 height 37
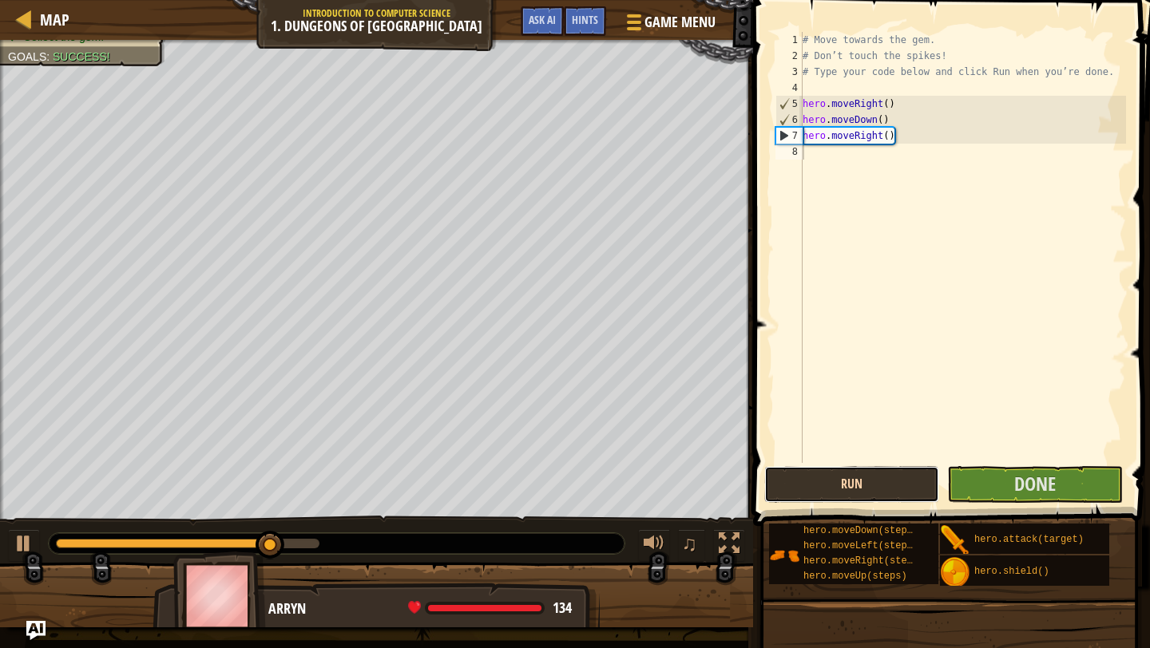
click at [894, 485] on button "Run" at bounding box center [851, 484] width 175 height 37
click at [894, 482] on button "Run" at bounding box center [851, 484] width 175 height 37
click at [897, 483] on button "Run" at bounding box center [851, 484] width 175 height 37
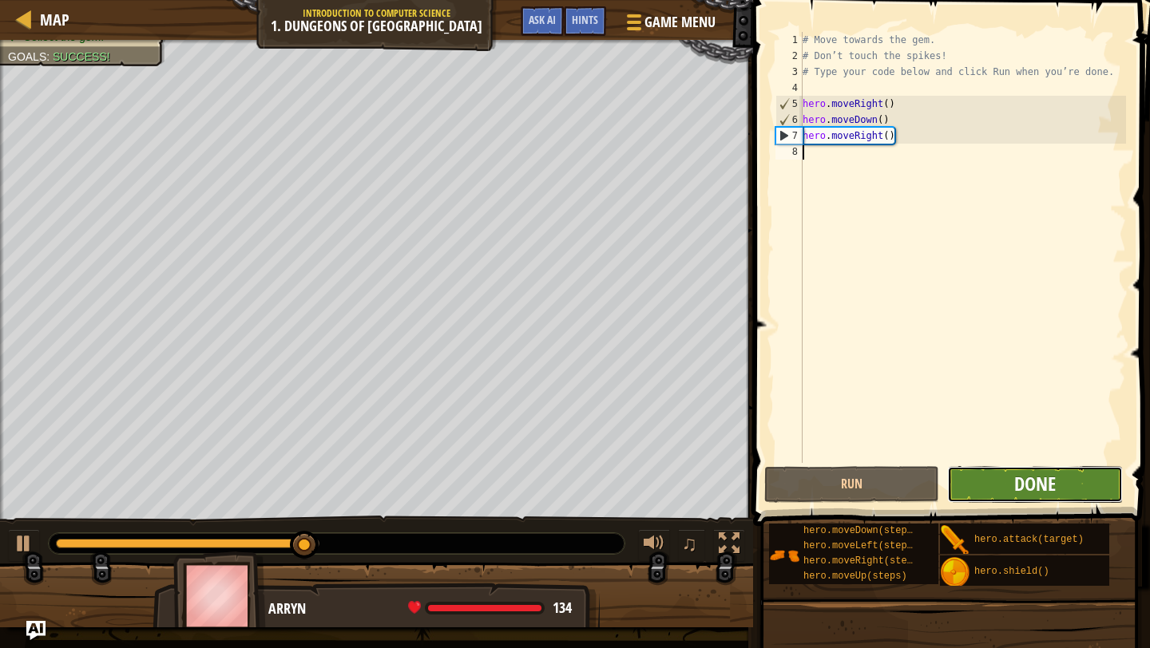
click at [1015, 485] on span "Done" at bounding box center [1035, 484] width 42 height 26
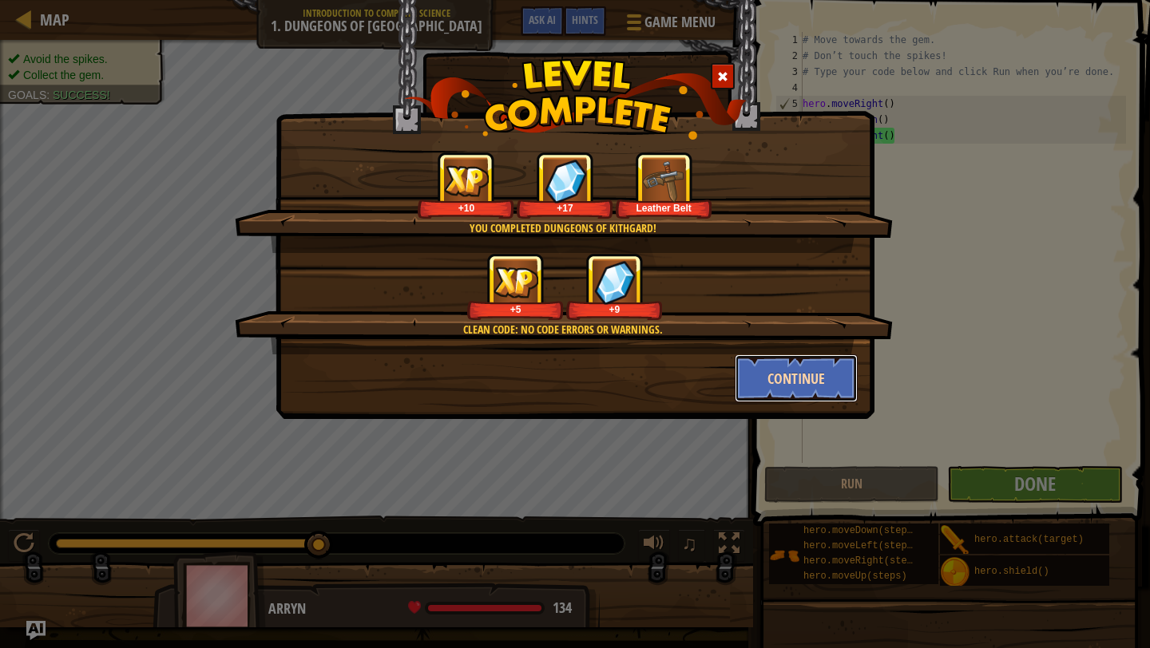
click at [812, 382] on button "Continue" at bounding box center [797, 378] width 124 height 48
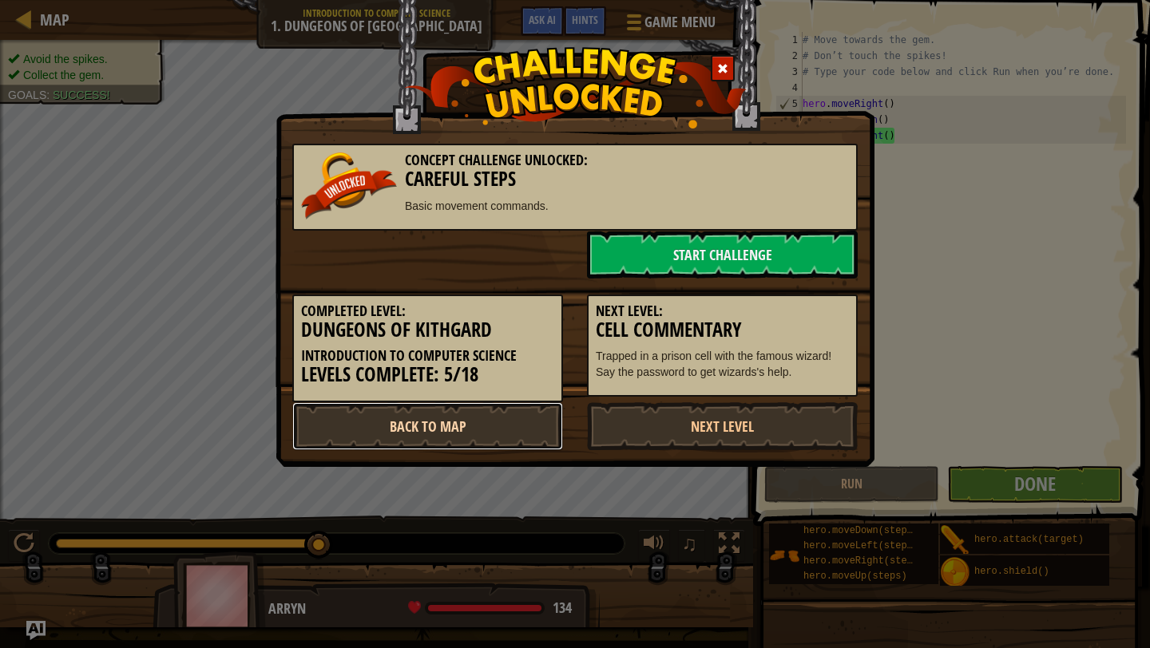
click at [469, 418] on link "Back to Map" at bounding box center [427, 426] width 271 height 48
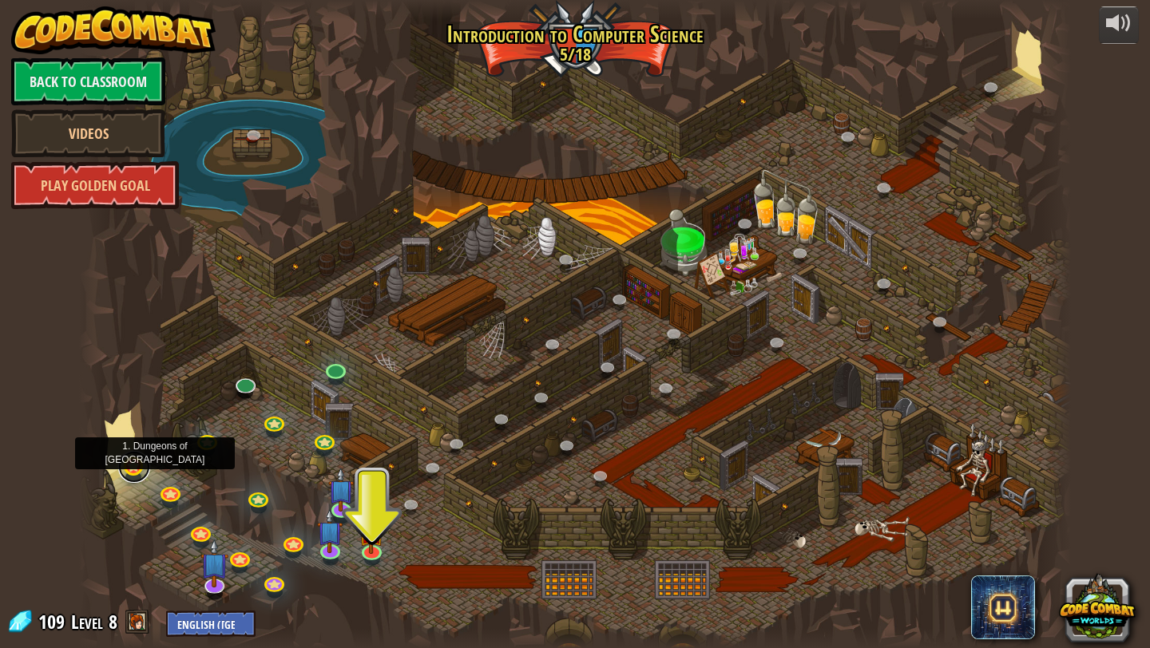
click at [133, 466] on link at bounding box center [134, 467] width 32 height 32
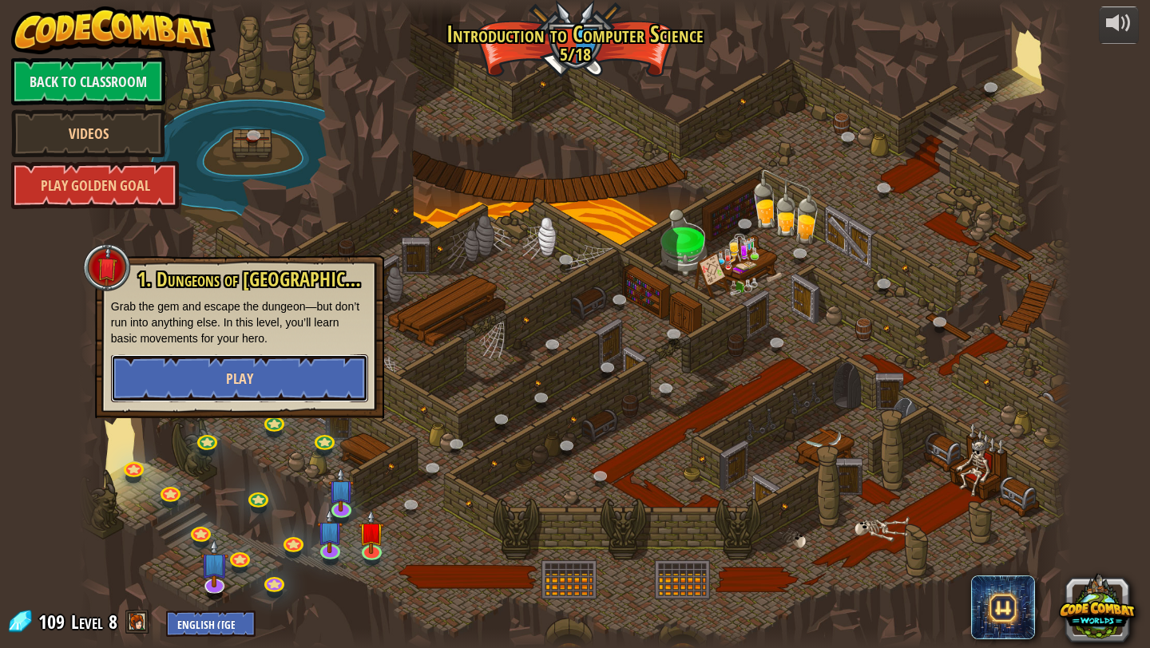
click at [314, 366] on button "Play" at bounding box center [239, 378] width 257 height 48
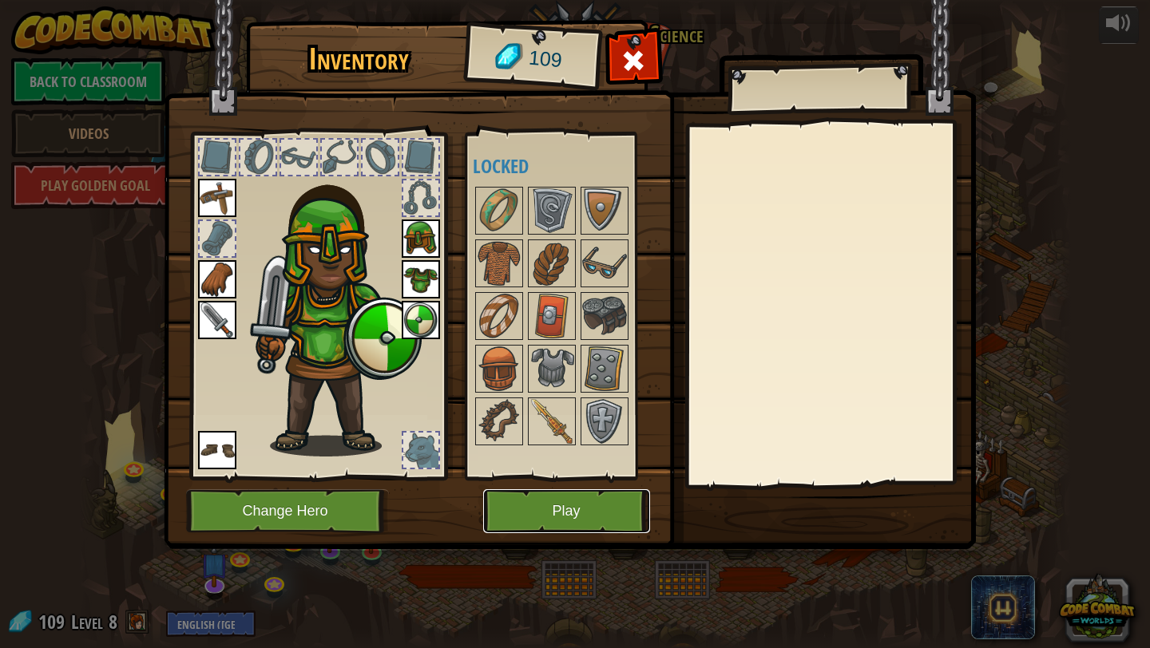
click at [544, 517] on button "Play" at bounding box center [566, 511] width 167 height 44
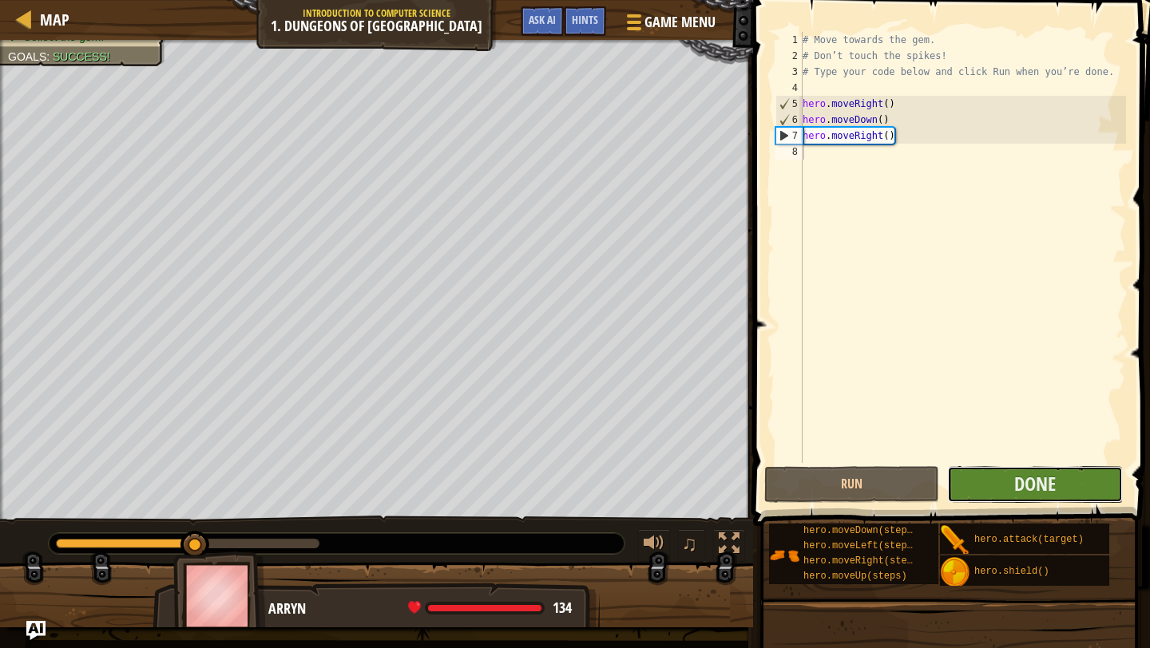
click at [996, 469] on button "Done" at bounding box center [1034, 484] width 175 height 37
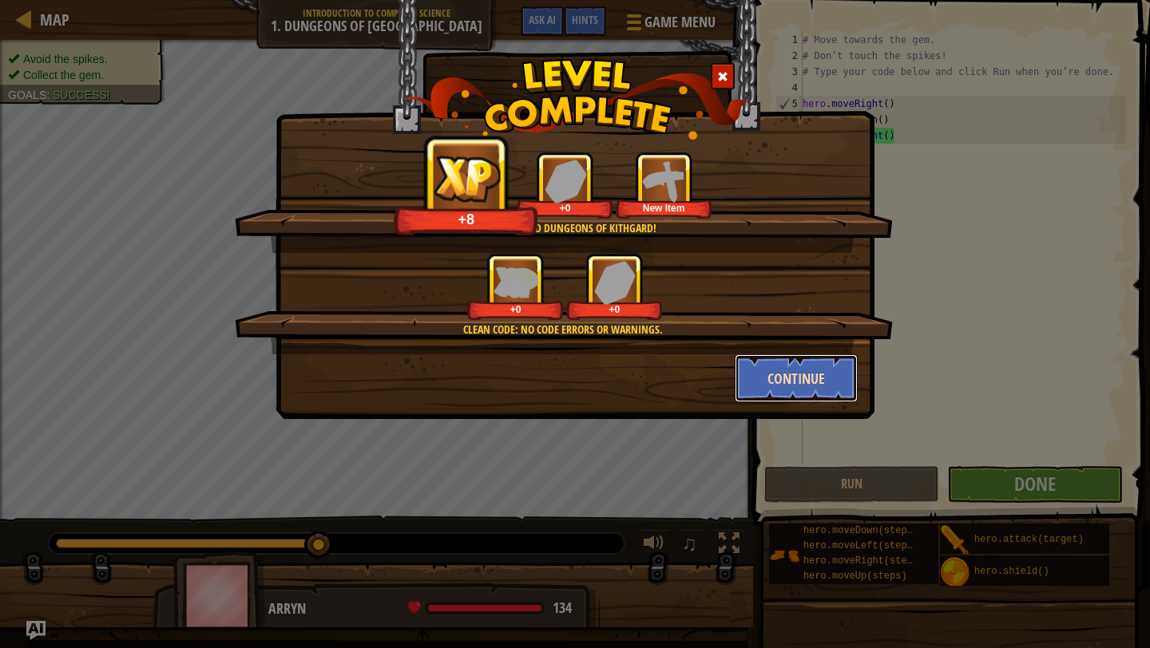
click at [774, 368] on button "Continue" at bounding box center [797, 378] width 124 height 48
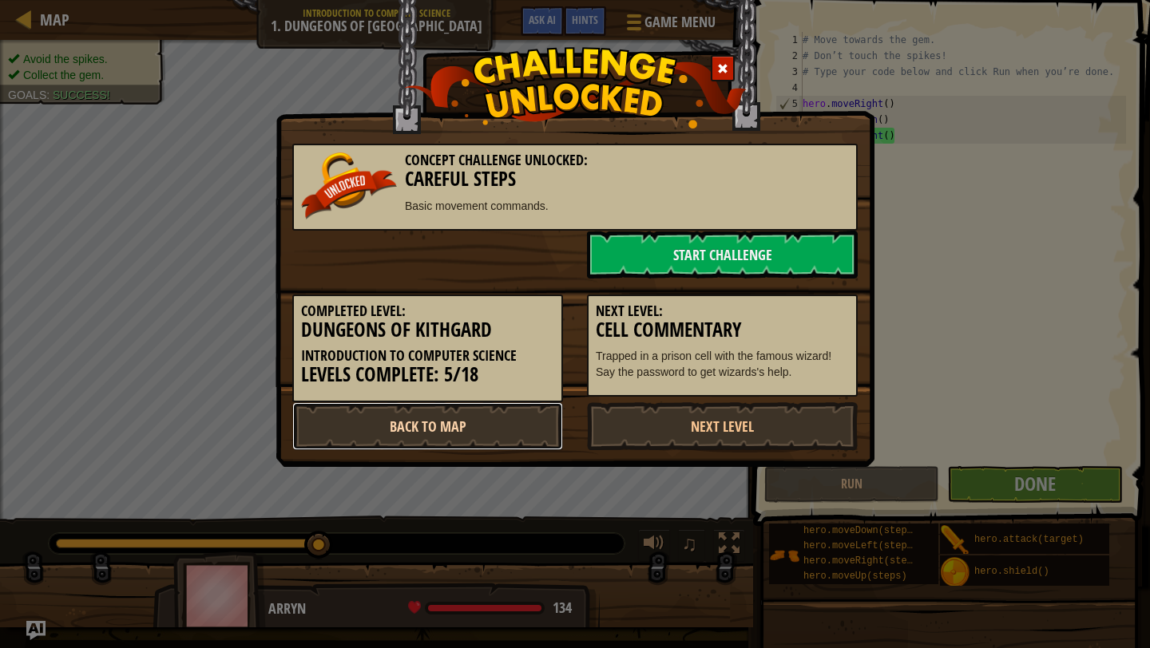
click at [465, 414] on link "Back to Map" at bounding box center [427, 426] width 271 height 48
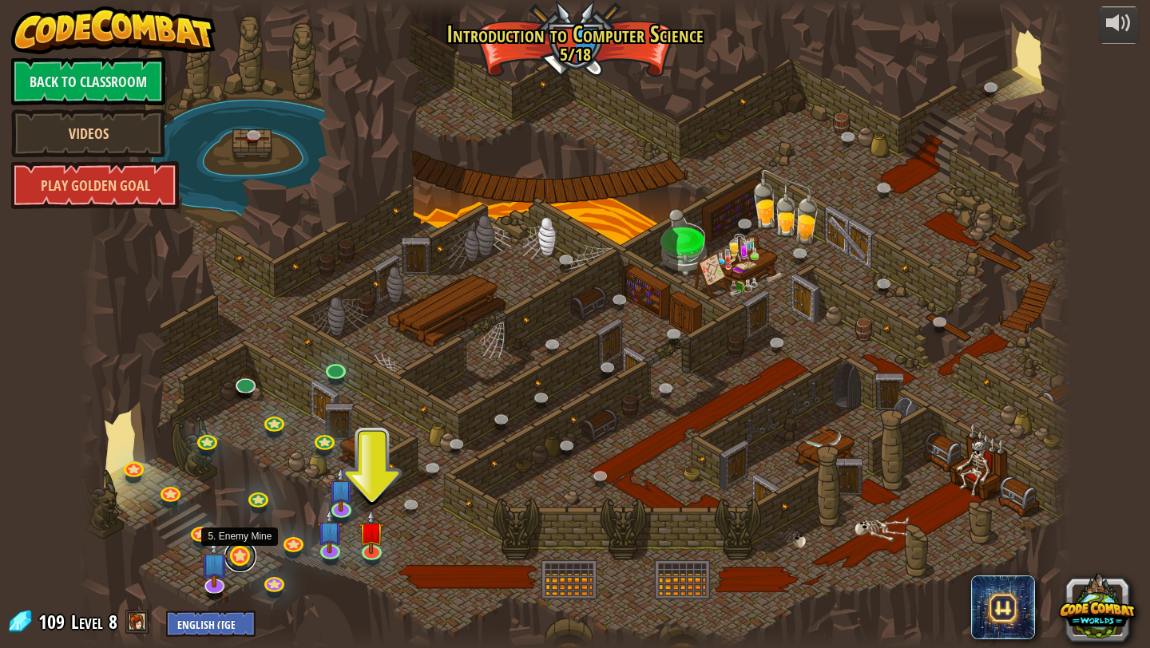
click at [236, 558] on link at bounding box center [240, 556] width 32 height 32
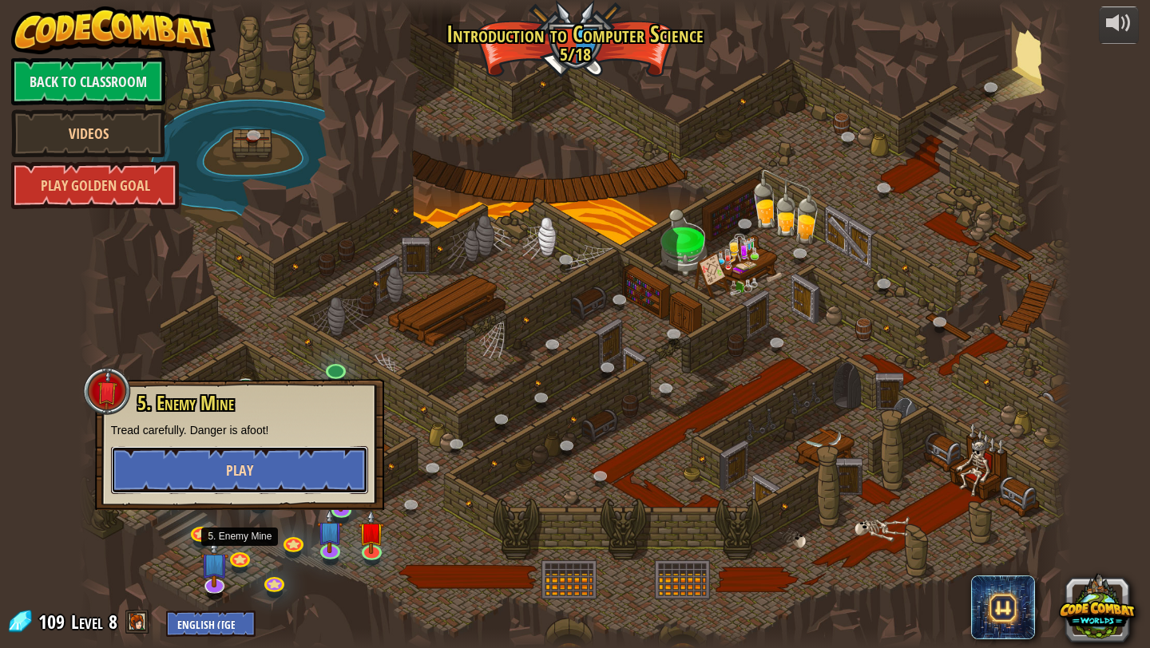
click at [280, 452] on button "Play" at bounding box center [239, 470] width 257 height 48
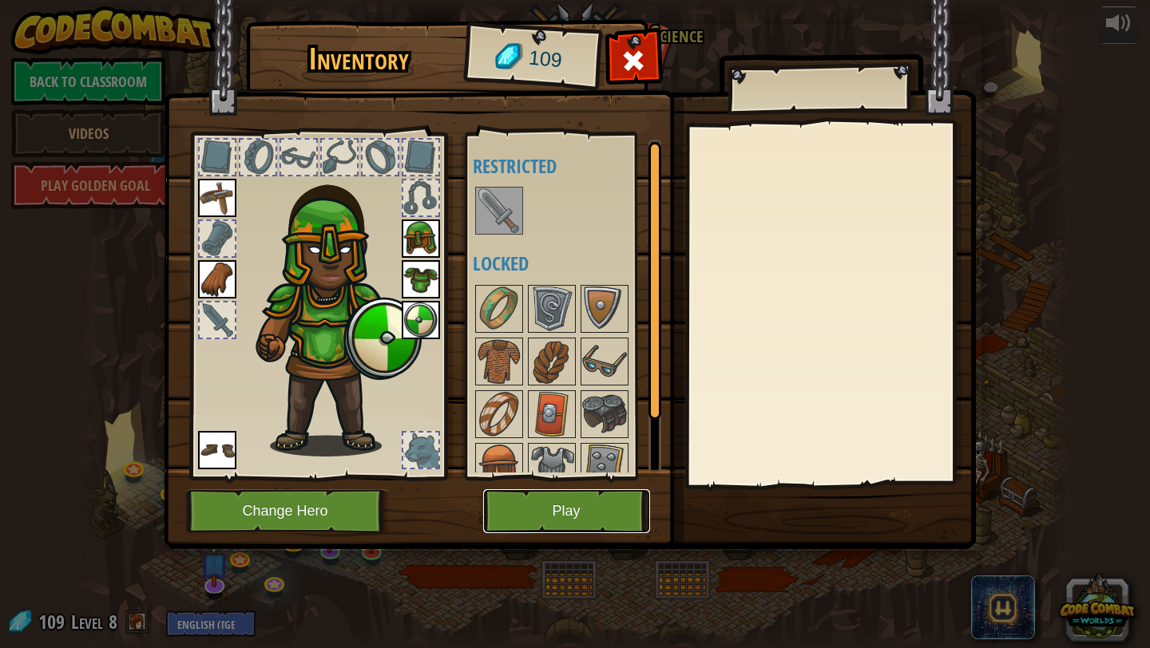
click at [556, 497] on button "Play" at bounding box center [566, 511] width 167 height 44
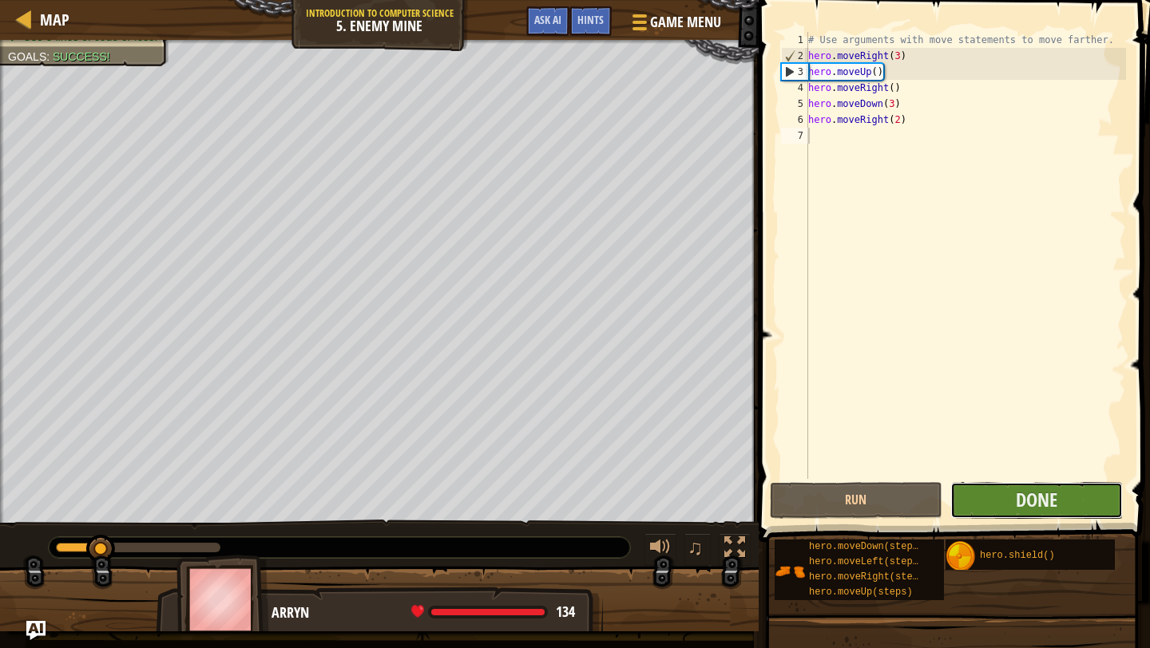
click at [1008, 513] on button "Done" at bounding box center [1036, 500] width 172 height 37
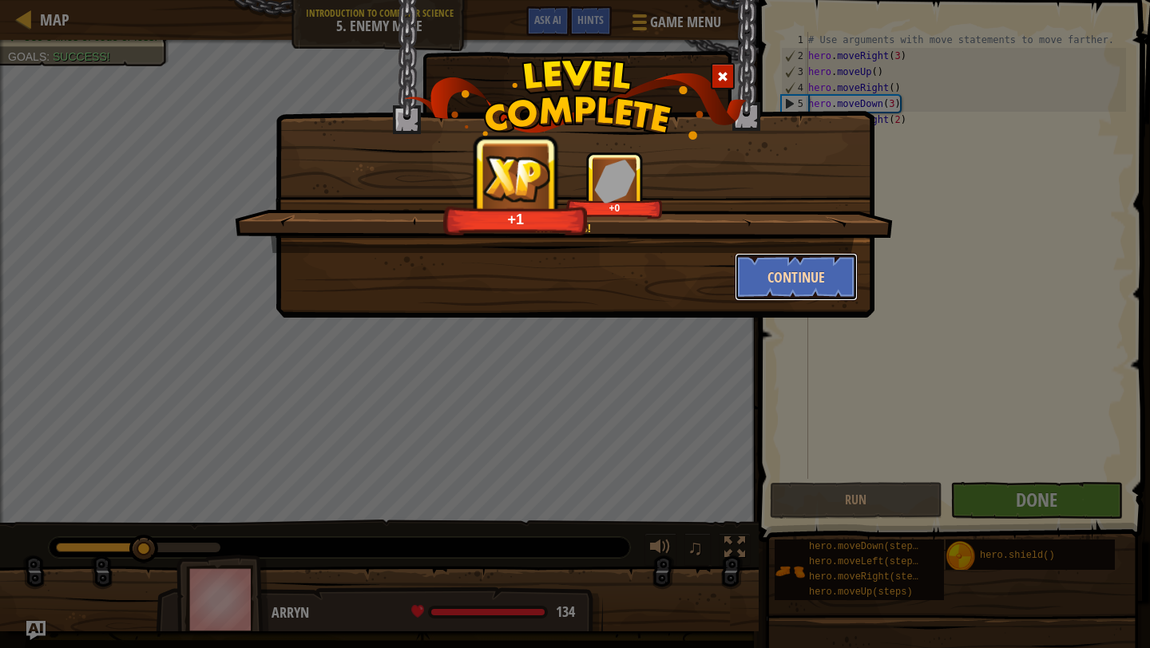
click at [814, 270] on button "Continue" at bounding box center [797, 277] width 124 height 48
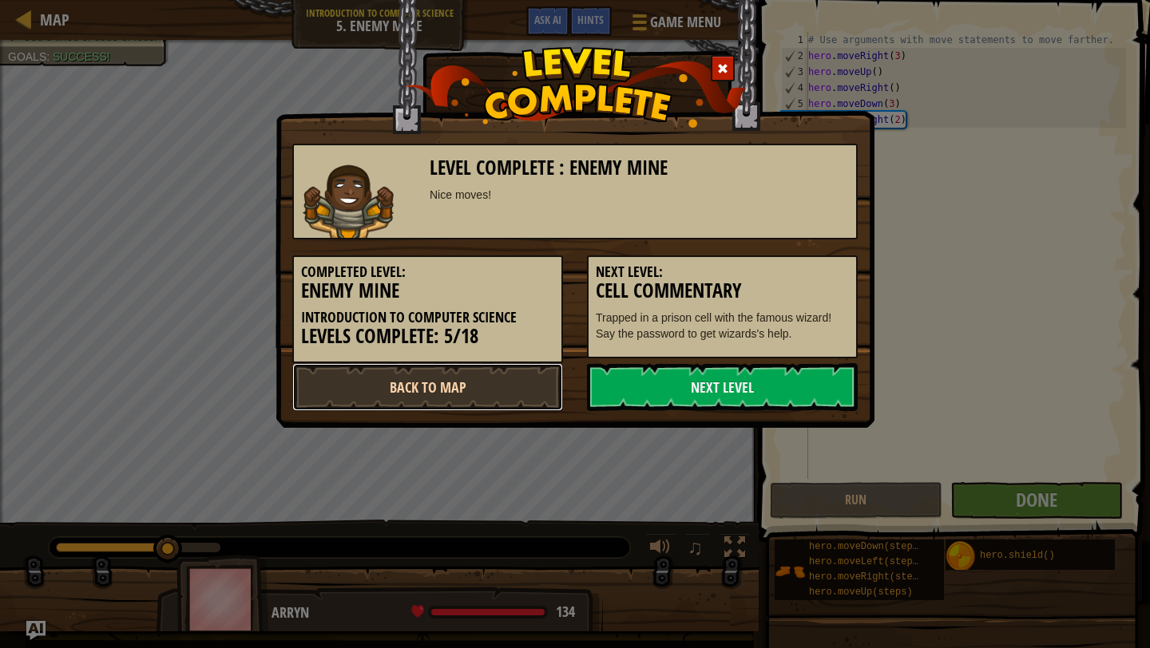
click at [465, 385] on link "Back to Map" at bounding box center [427, 387] width 271 height 48
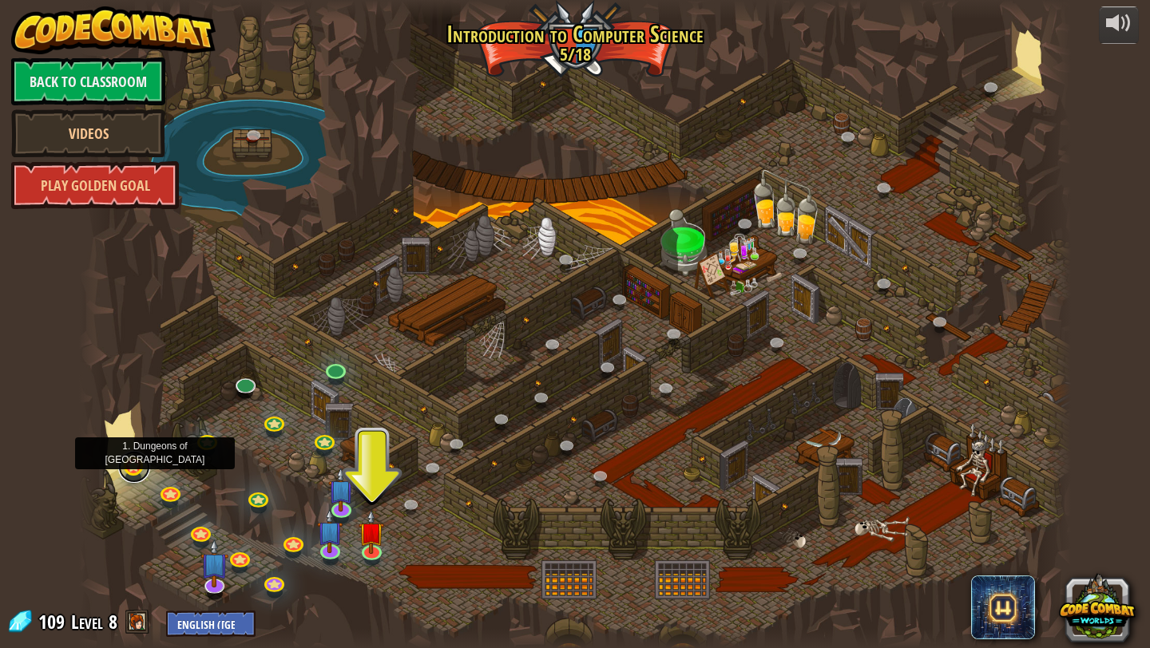
click at [129, 474] on link at bounding box center [134, 467] width 32 height 32
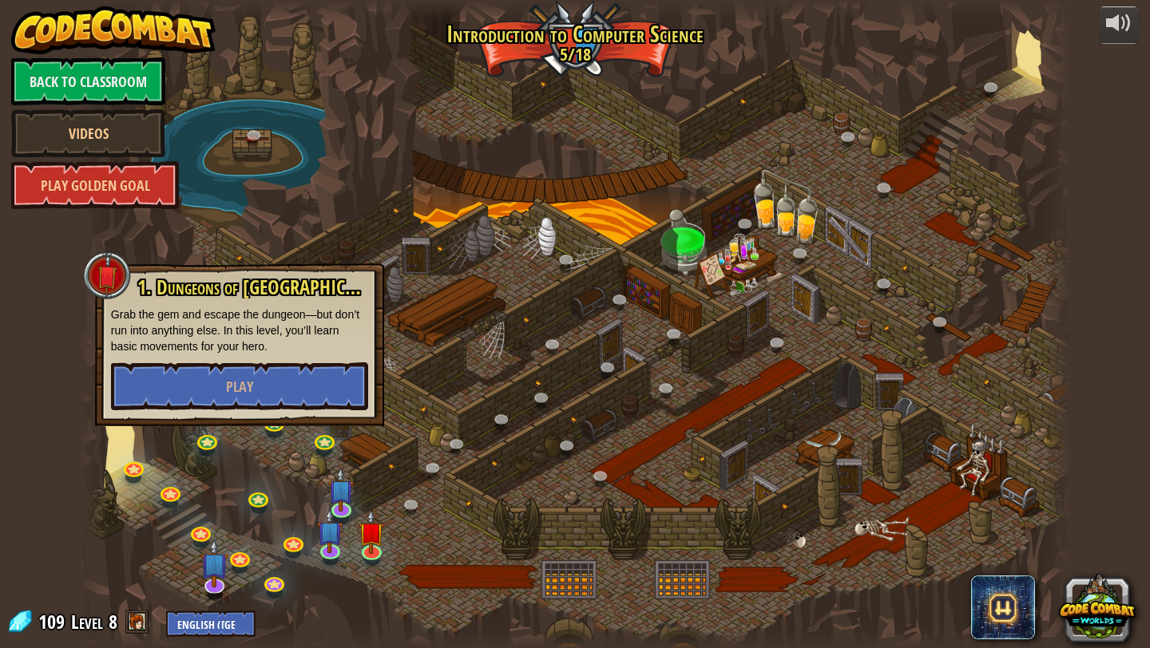
click at [307, 358] on div "1. Dungeons of [PERSON_NAME] Grab the gem and escape the dungeon—but don’t run …" at bounding box center [239, 343] width 257 height 133
click at [306, 377] on button "Play" at bounding box center [239, 386] width 257 height 48
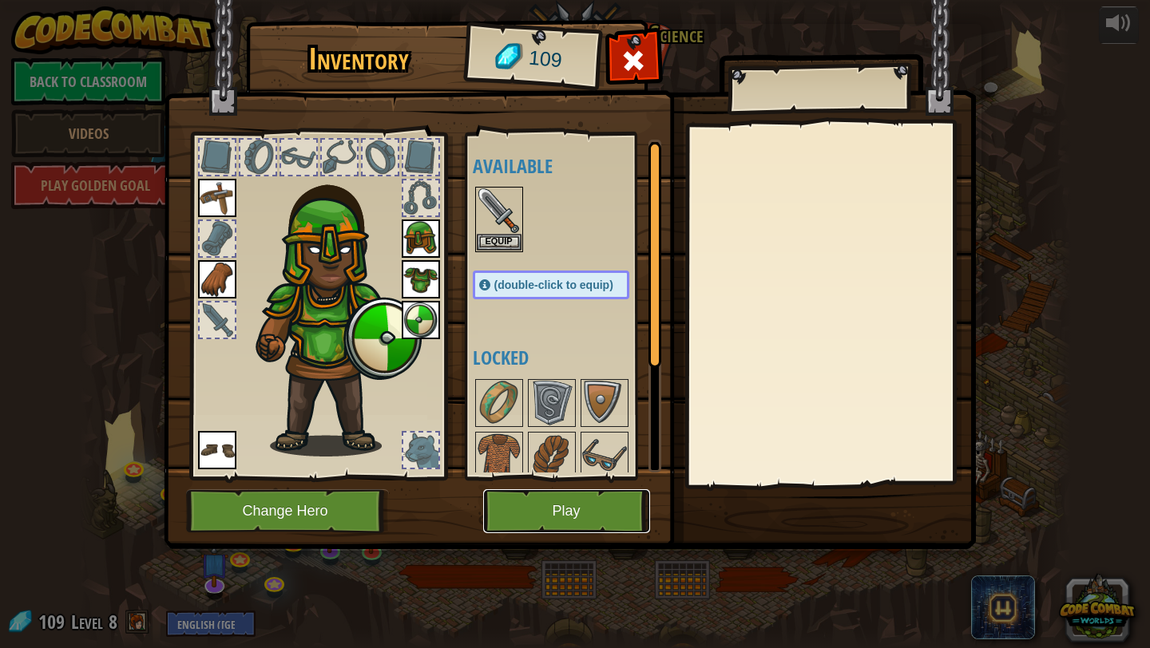
click at [587, 504] on button "Play" at bounding box center [566, 511] width 167 height 44
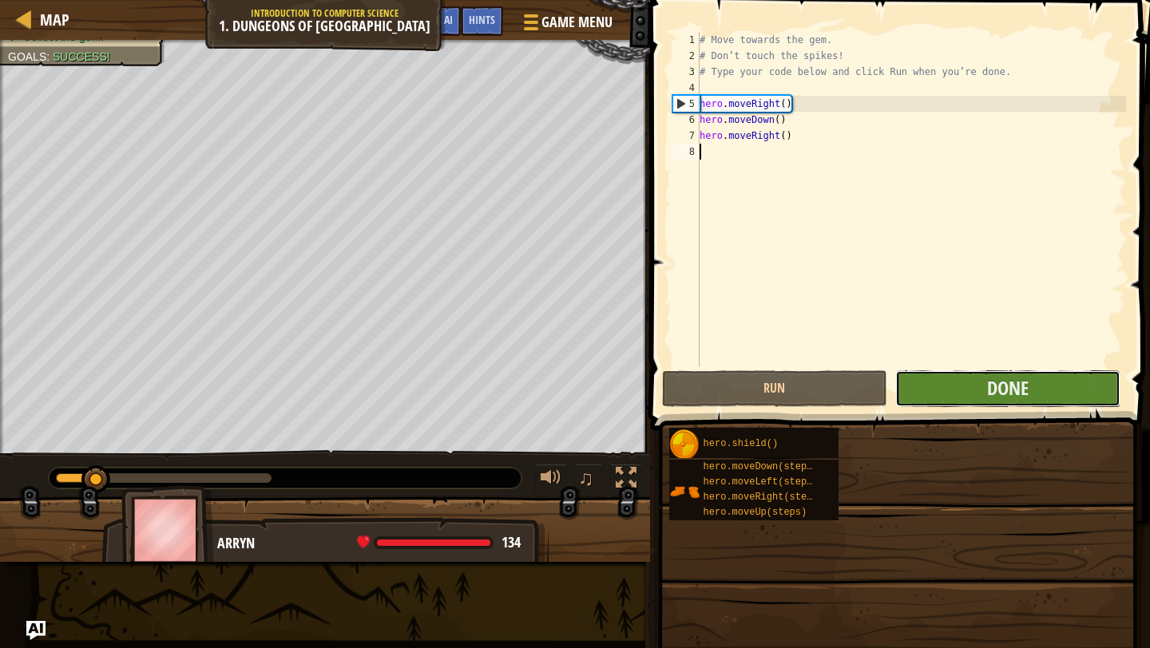
click at [948, 391] on button "Done" at bounding box center [1007, 388] width 225 height 37
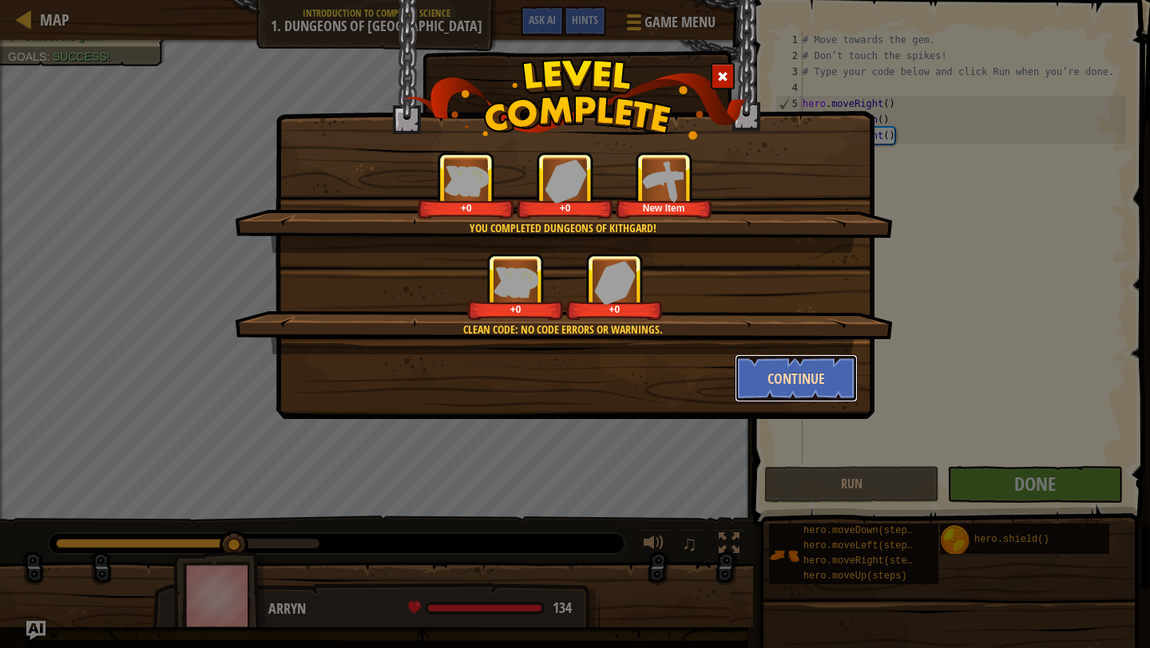
click at [800, 387] on button "Continue" at bounding box center [797, 378] width 124 height 48
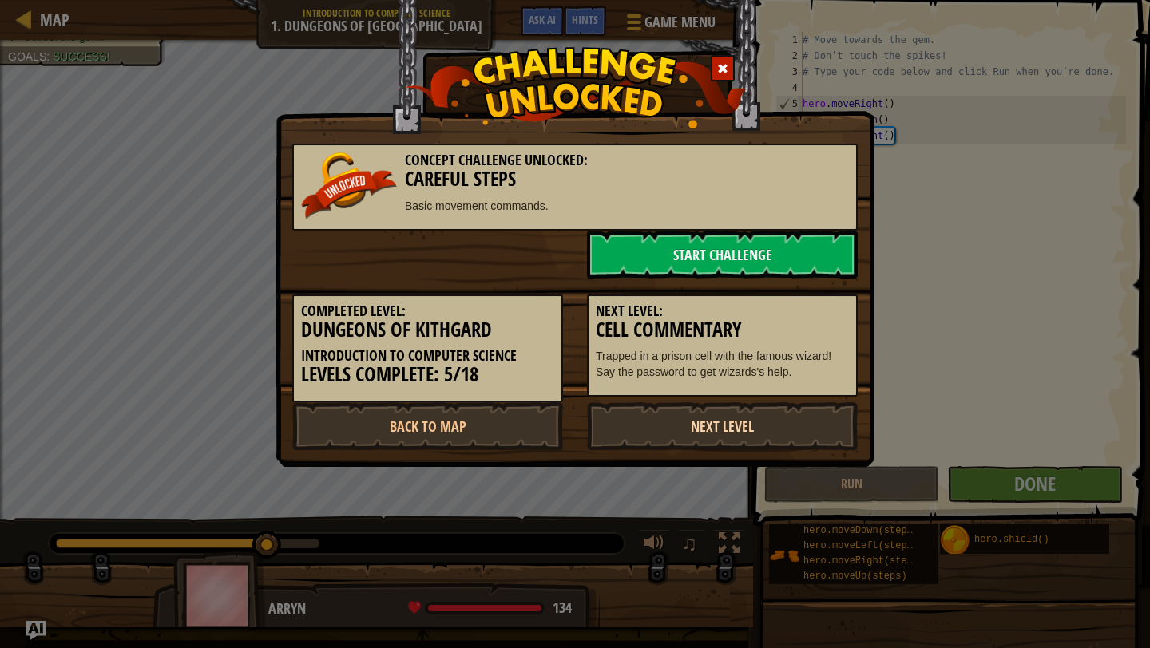
click at [715, 406] on link "Next Level" at bounding box center [722, 426] width 271 height 48
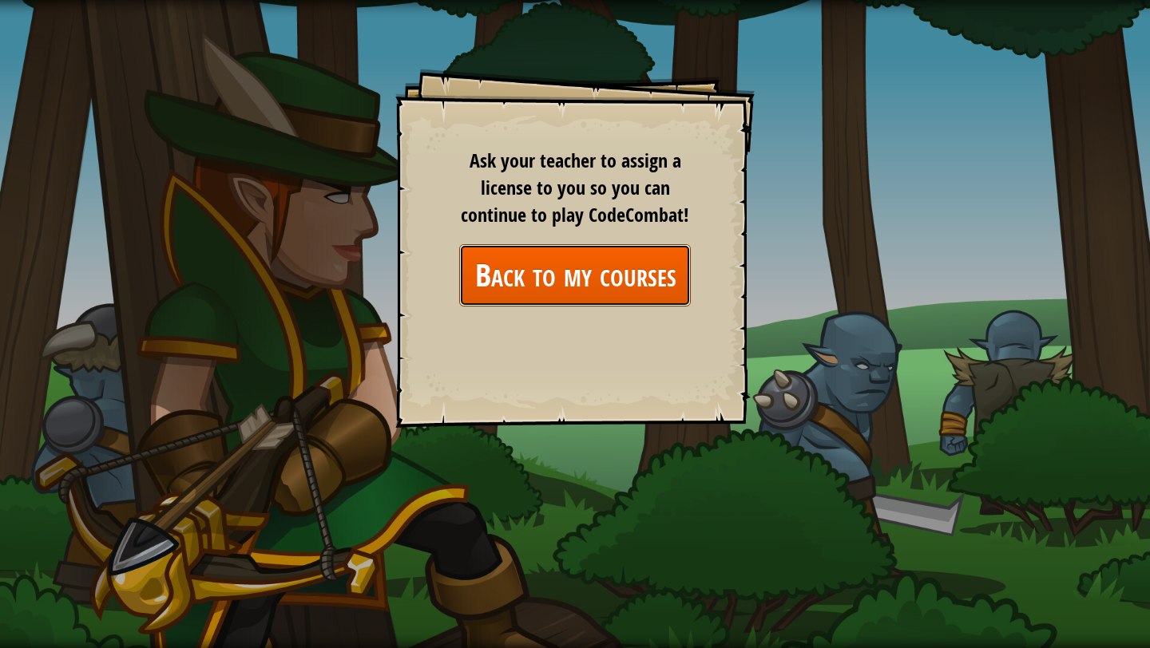
click at [530, 257] on link "Back to my courses" at bounding box center [575, 274] width 232 height 61
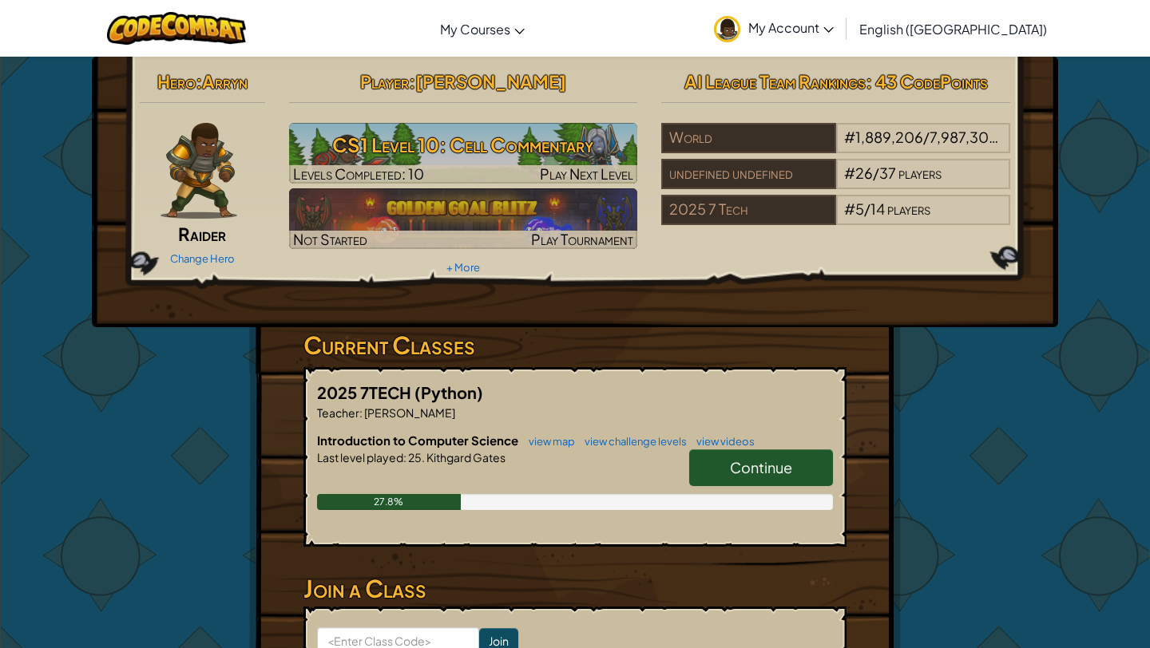
click at [790, 449] on link "Continue" at bounding box center [761, 467] width 144 height 37
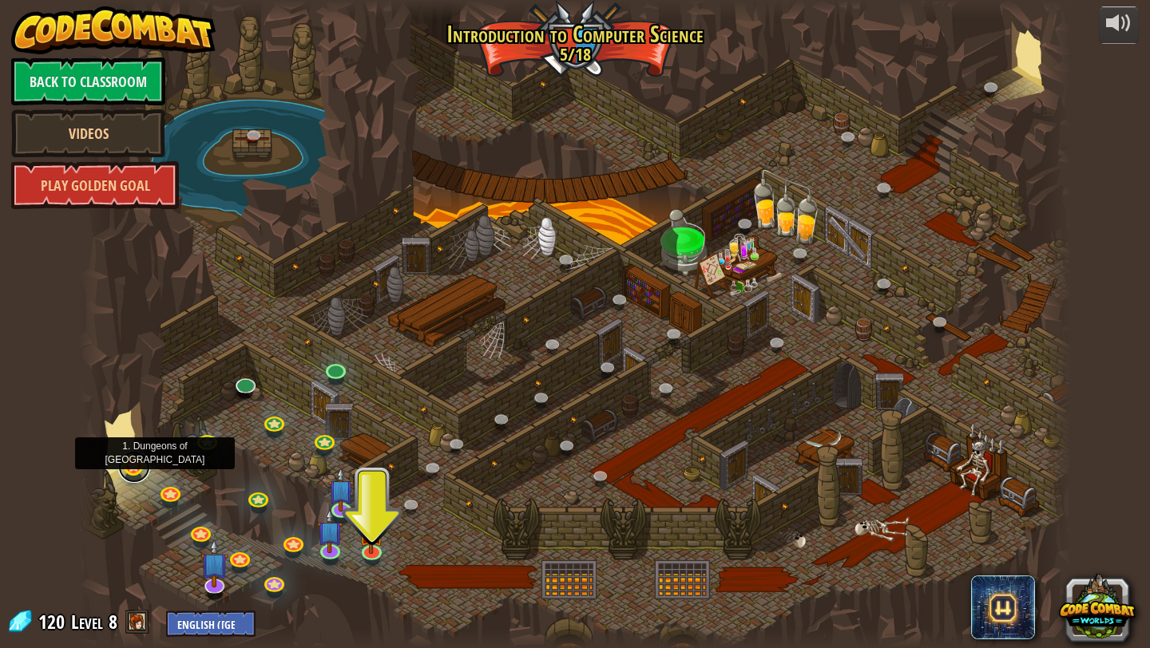
click at [133, 466] on link at bounding box center [134, 467] width 32 height 32
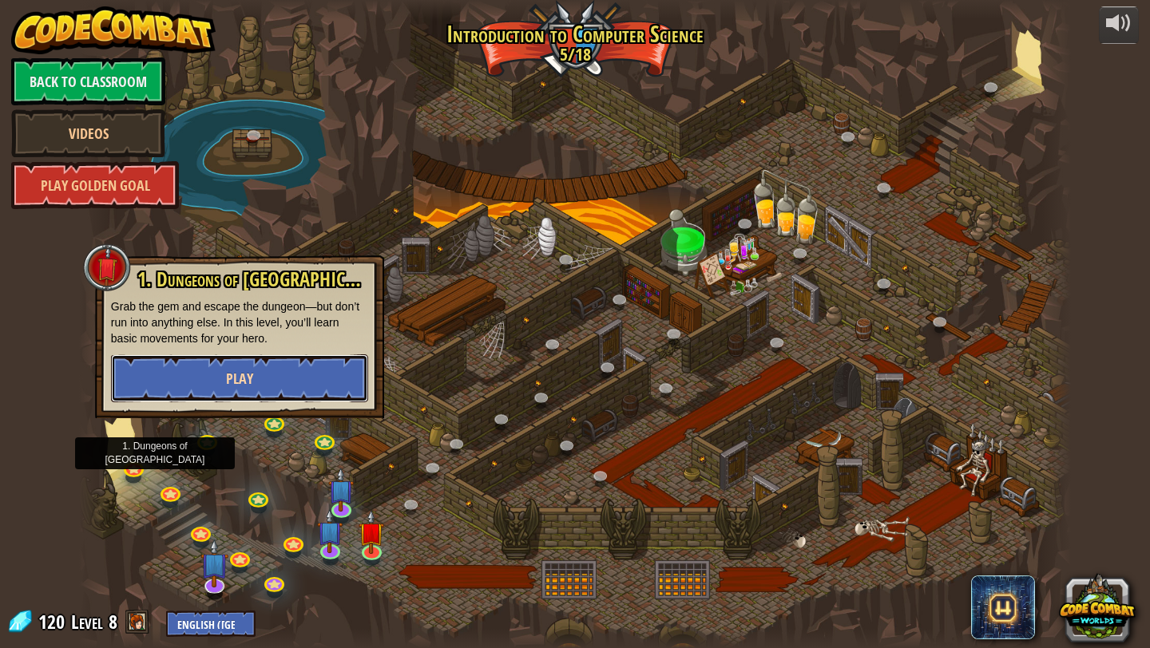
click at [328, 371] on button "Play" at bounding box center [239, 378] width 257 height 48
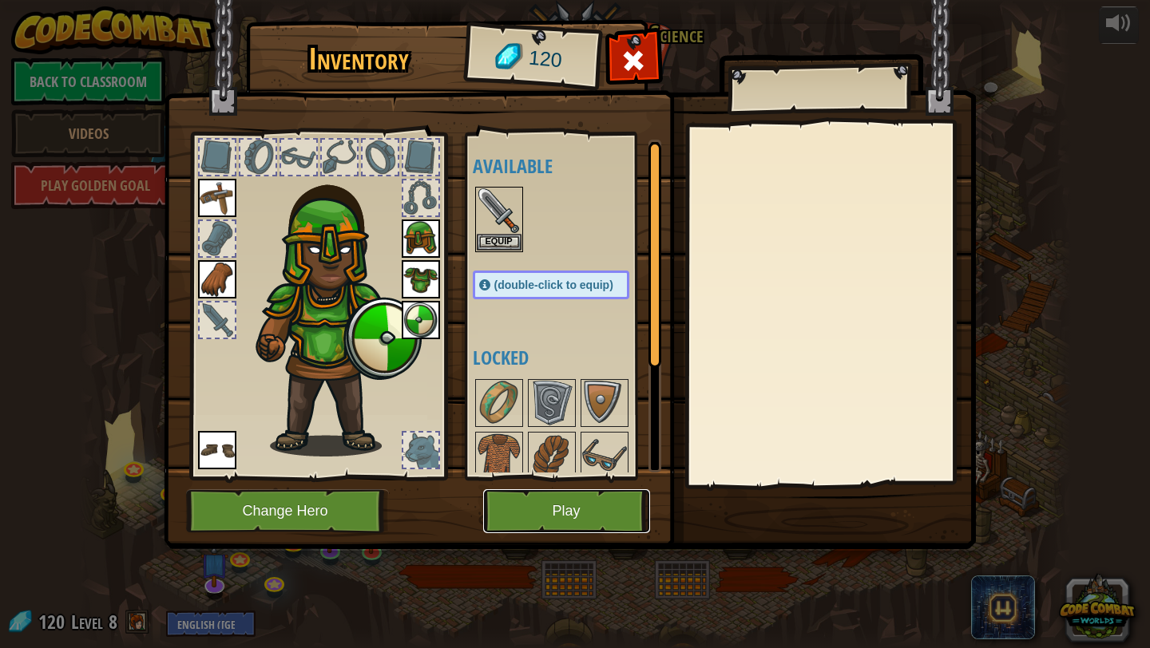
click at [565, 512] on button "Play" at bounding box center [566, 511] width 167 height 44
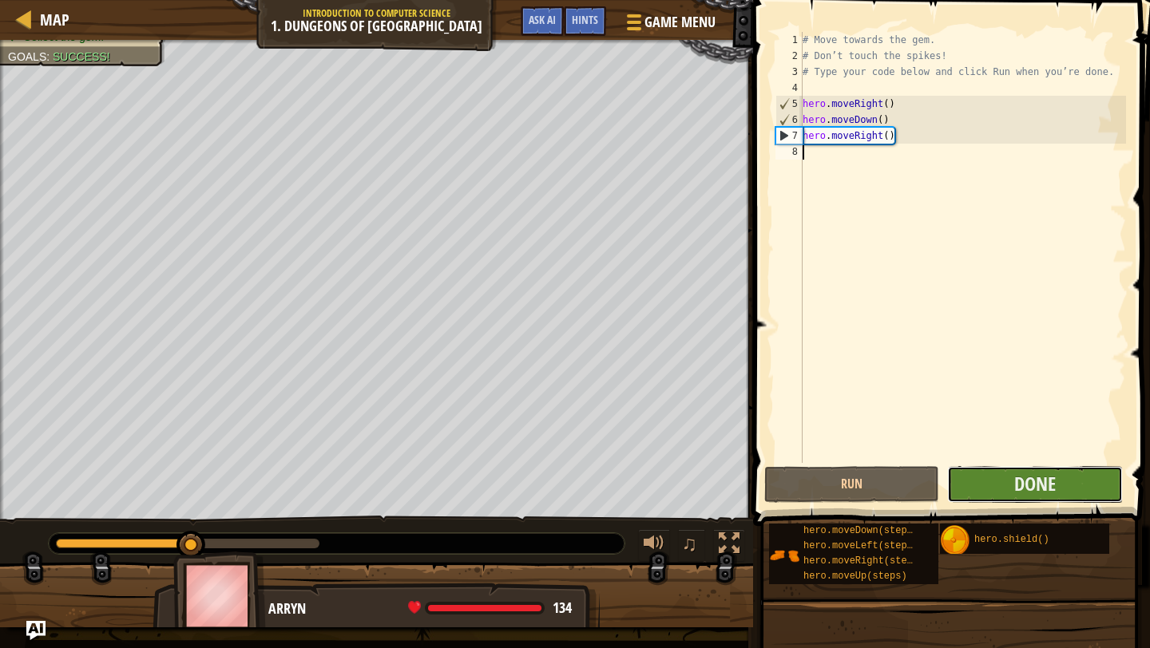
click at [995, 489] on button "Done" at bounding box center [1034, 484] width 175 height 37
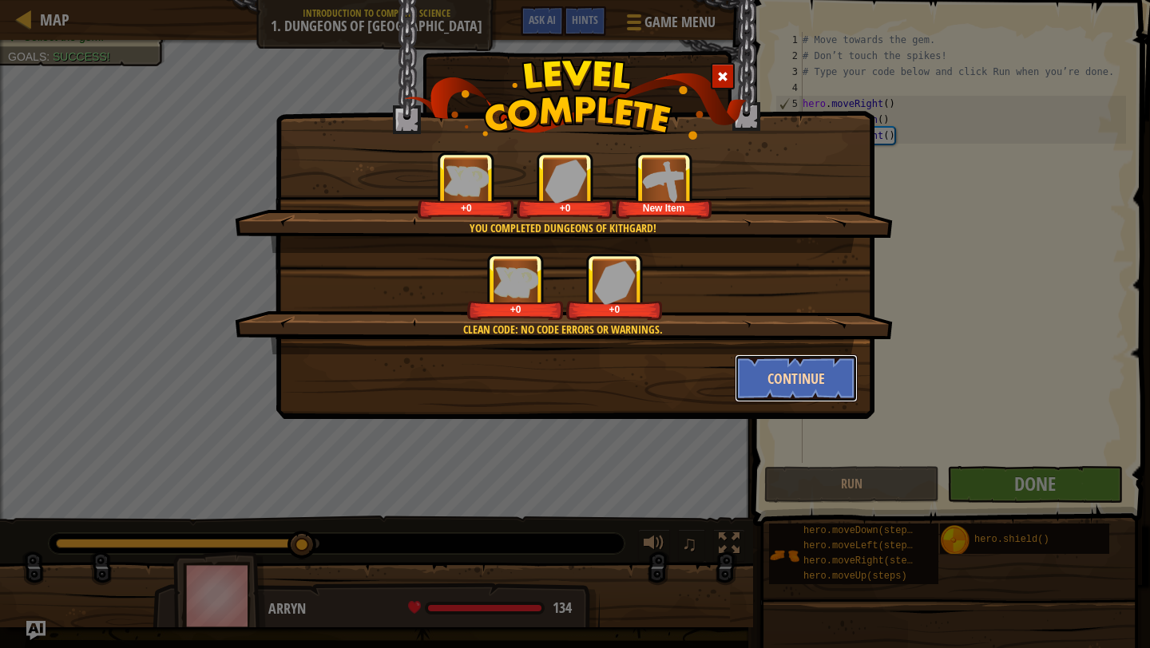
click at [781, 373] on button "Continue" at bounding box center [797, 378] width 124 height 48
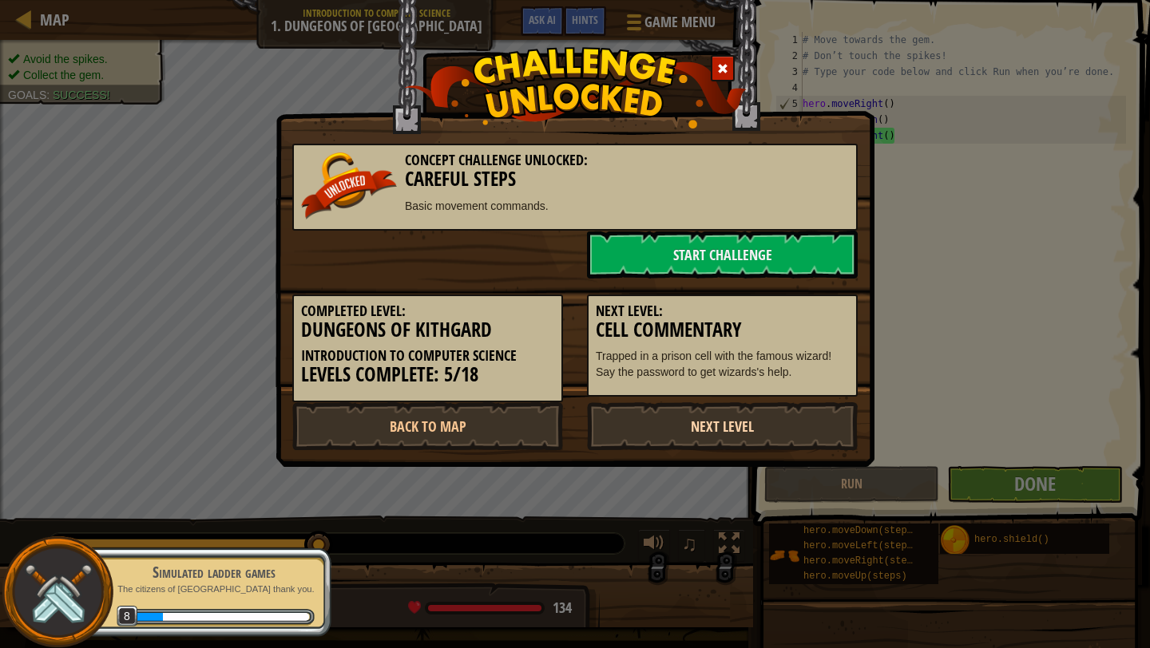
click at [756, 422] on link "Next Level" at bounding box center [722, 426] width 271 height 48
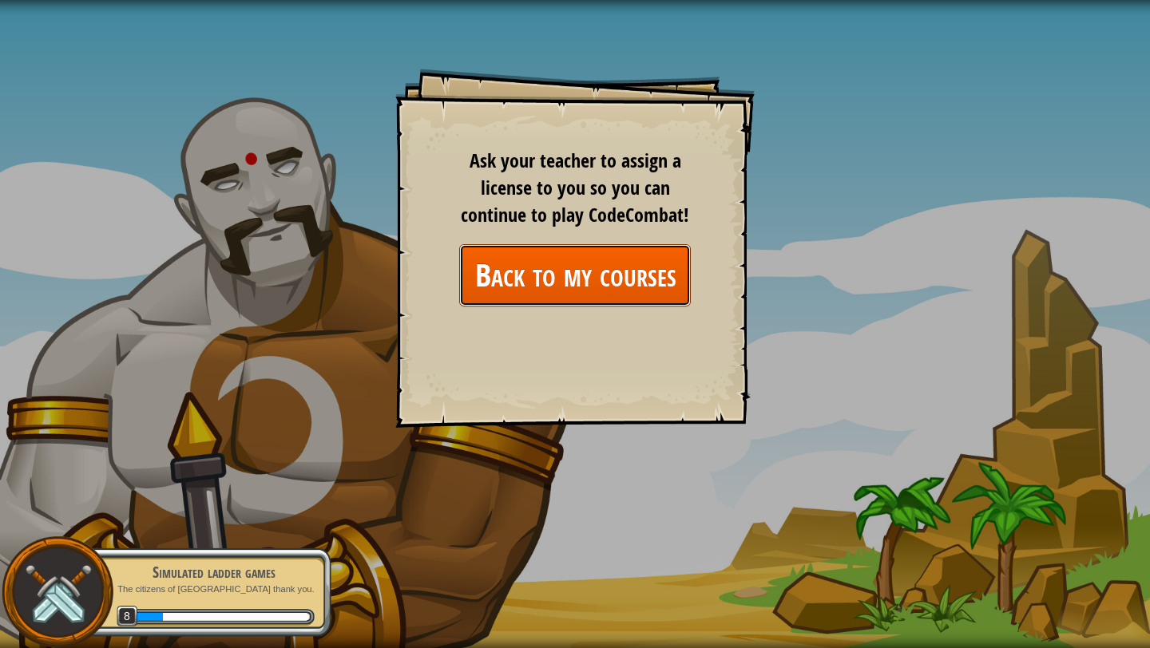
click at [547, 260] on link "Back to my courses" at bounding box center [575, 274] width 232 height 61
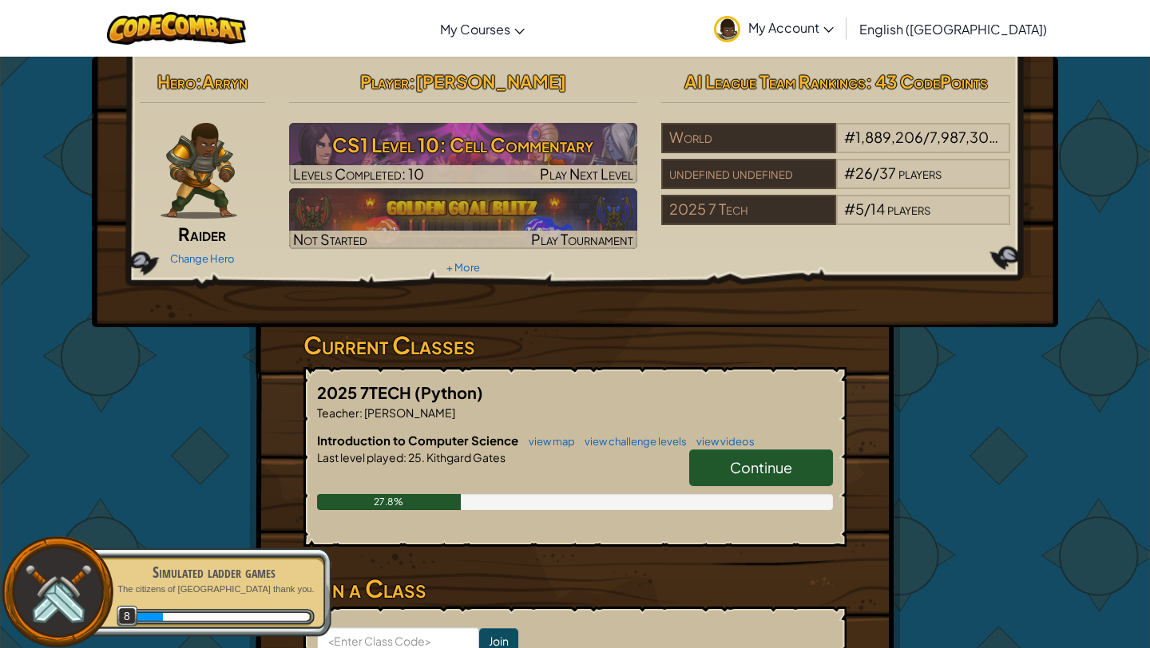
click at [769, 477] on link "Continue" at bounding box center [761, 467] width 144 height 37
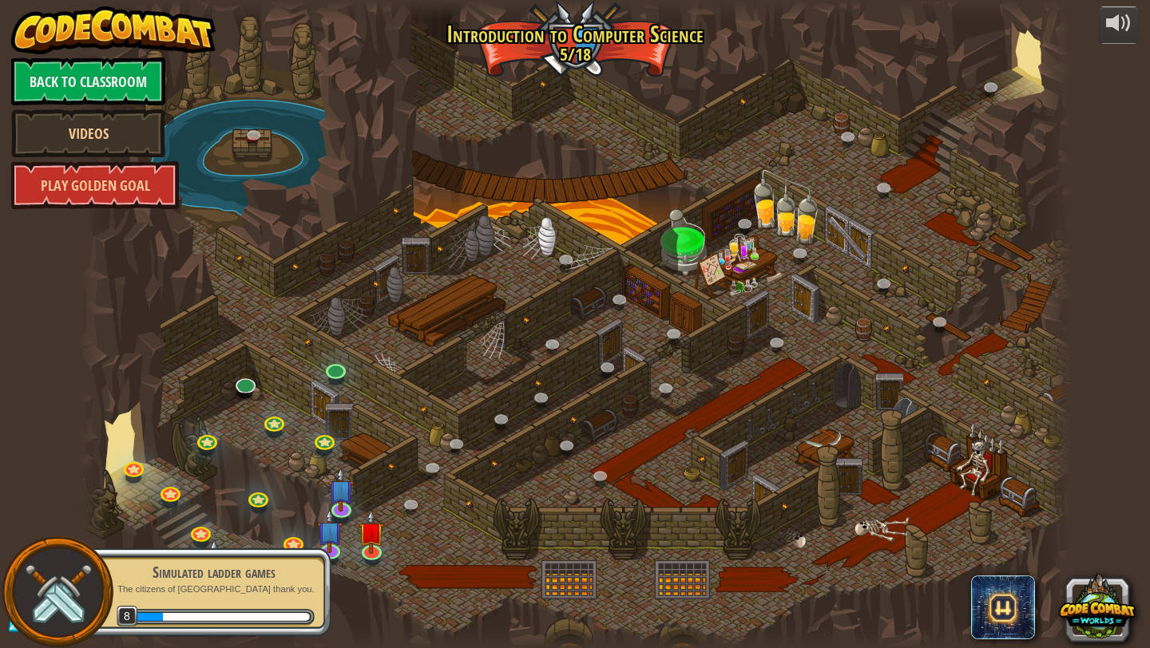
click at [186, 509] on div at bounding box center [575, 324] width 992 height 648
click at [466, 595] on div at bounding box center [575, 324] width 992 height 648
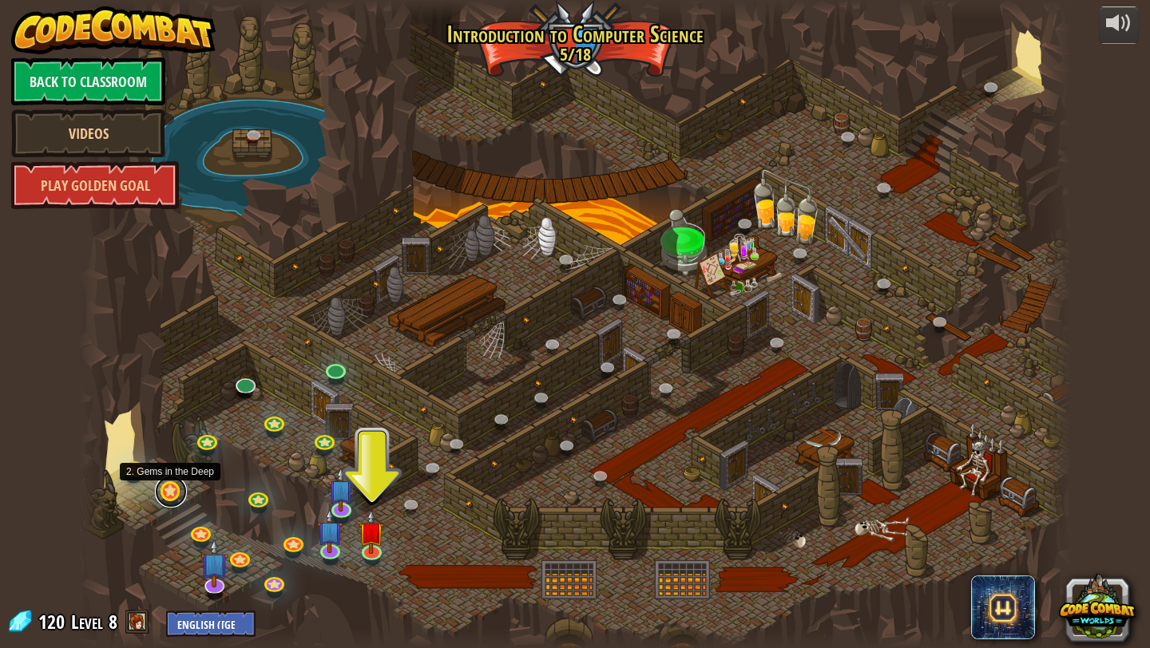
click at [178, 493] on link at bounding box center [171, 492] width 32 height 32
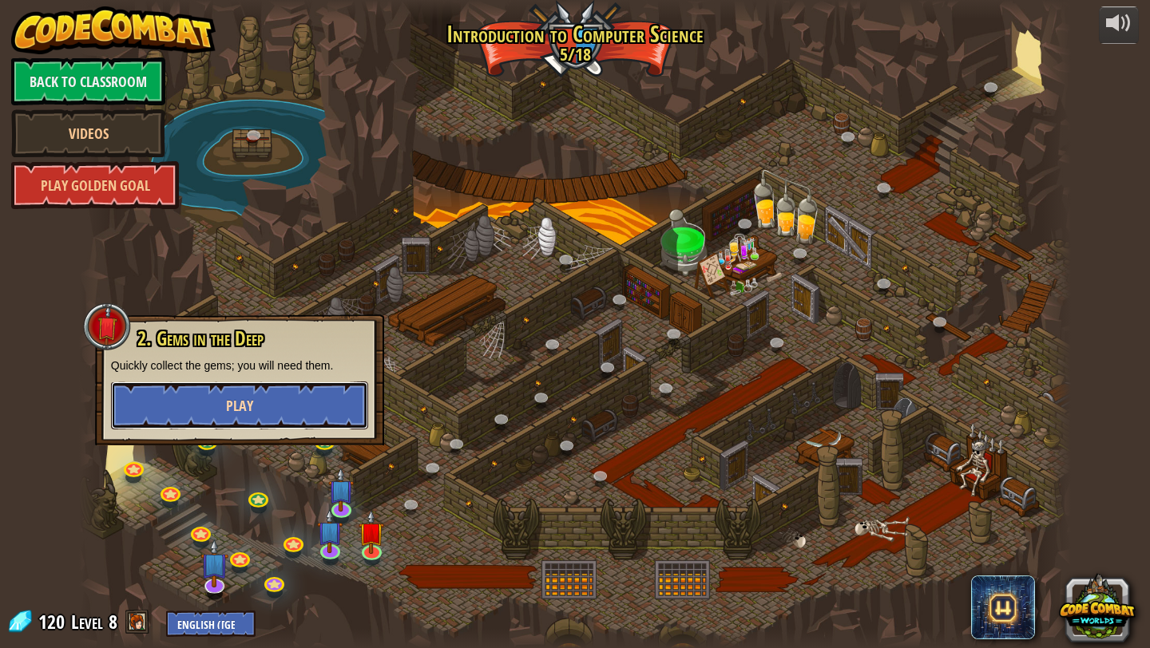
click at [325, 396] on button "Play" at bounding box center [239, 406] width 257 height 48
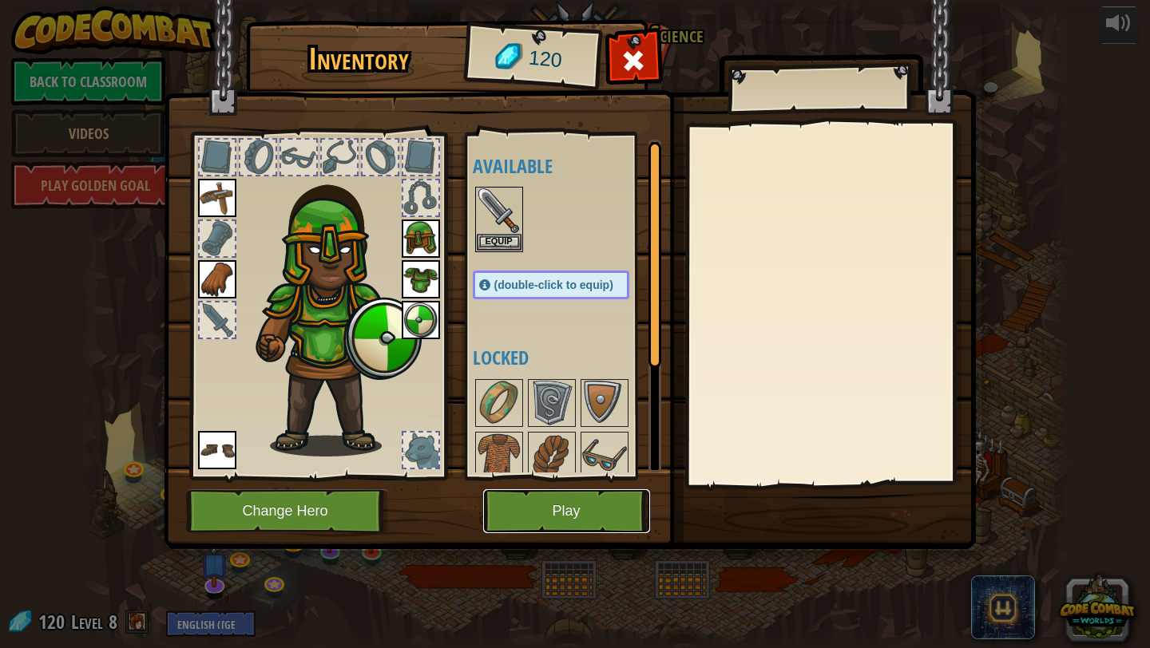
click at [549, 505] on button "Play" at bounding box center [566, 511] width 167 height 44
